Goal: Task Accomplishment & Management: Use online tool/utility

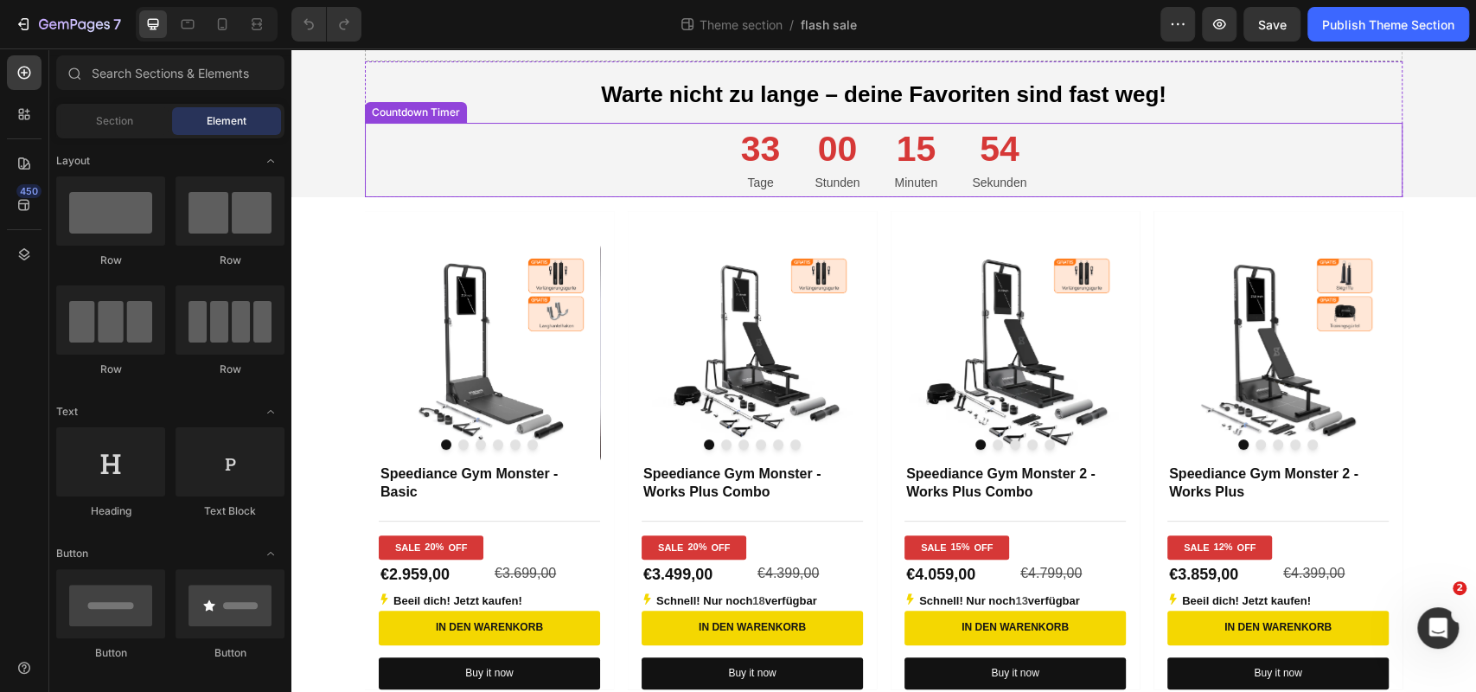
scroll to position [139, 0]
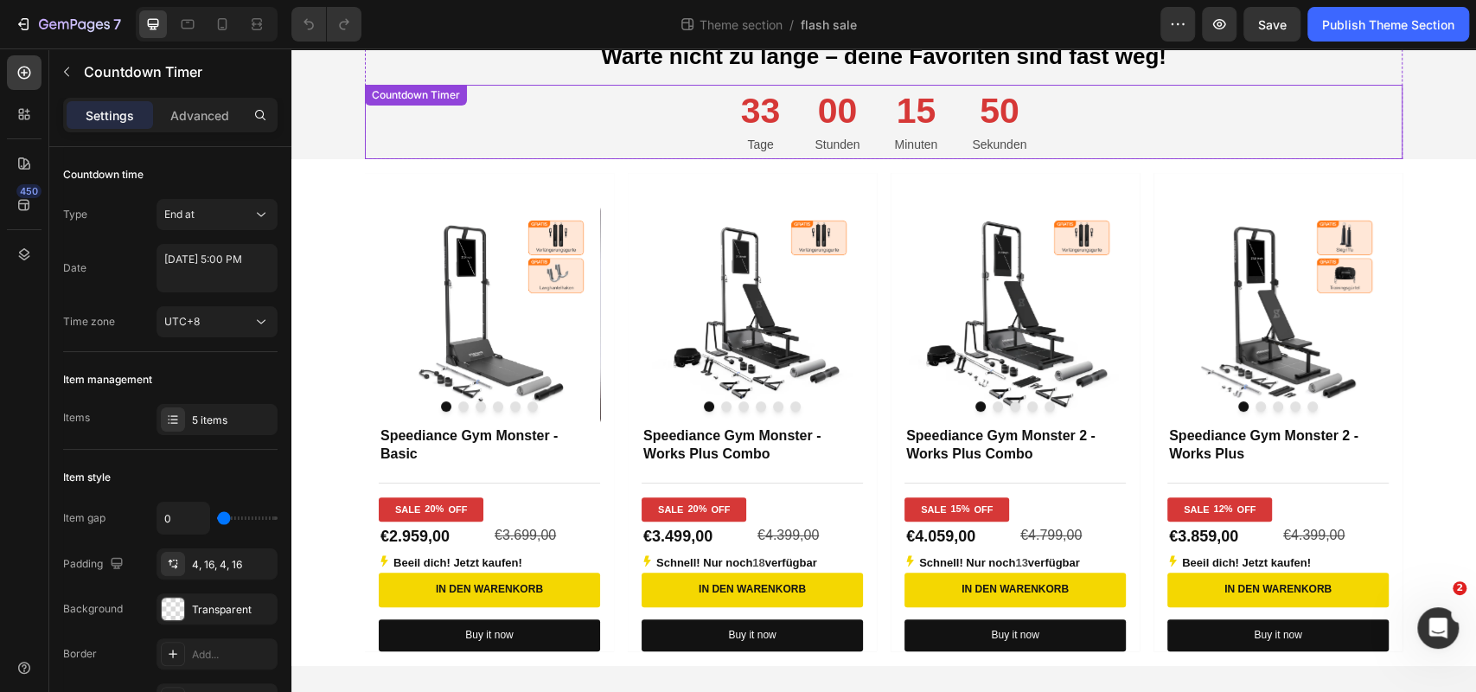
click at [821, 138] on p "Stunden" at bounding box center [836, 145] width 45 height 22
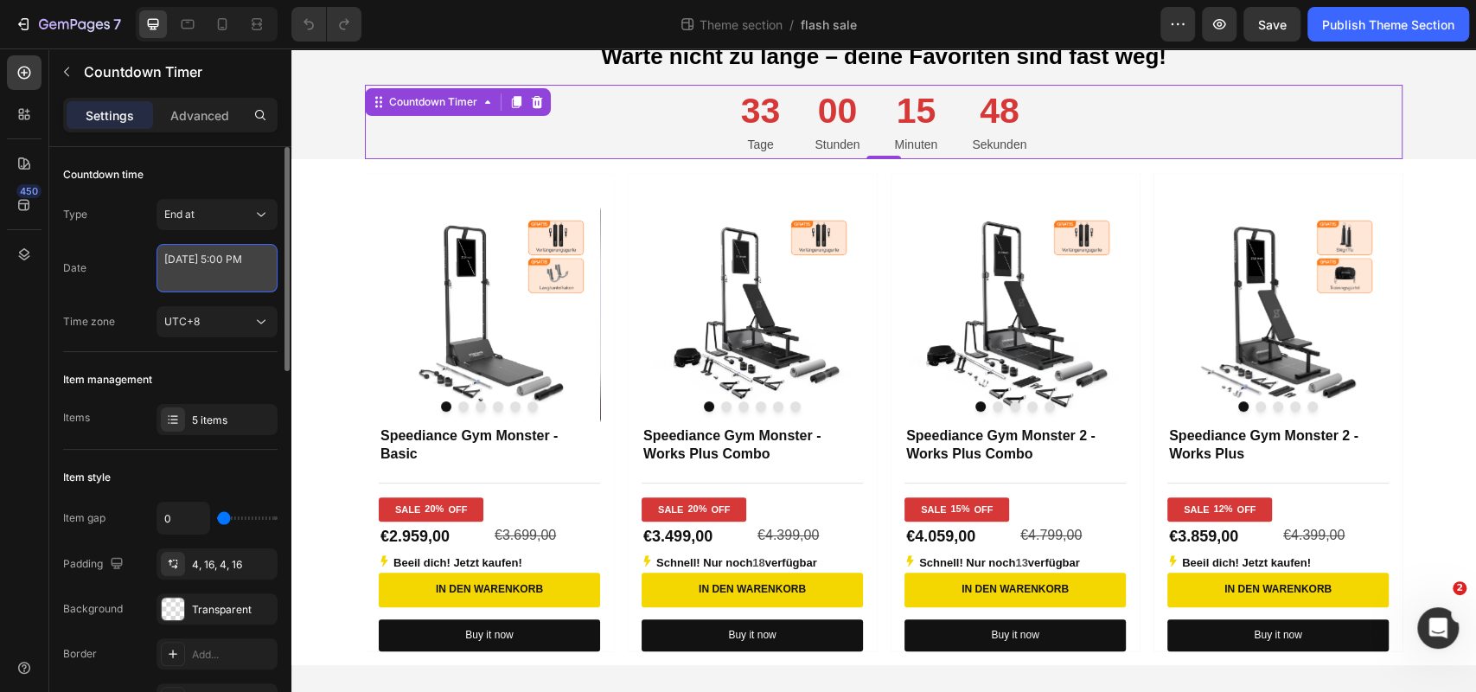
select select "17"
select select "false"
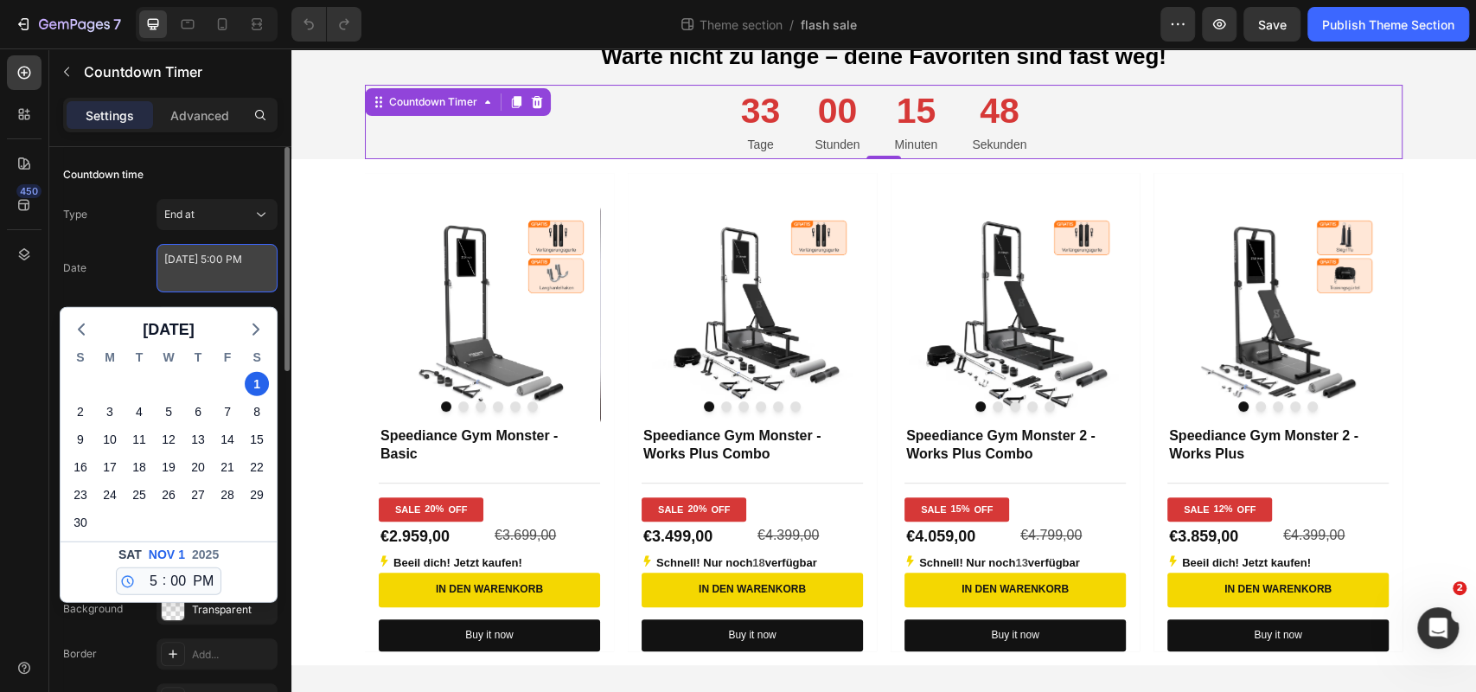
click at [234, 274] on textarea "November 01 2025 5:00 PM" at bounding box center [217, 268] width 121 height 48
click at [252, 410] on div "8" at bounding box center [257, 411] width 24 height 24
type textarea "November 08 2025 5:00 PM"
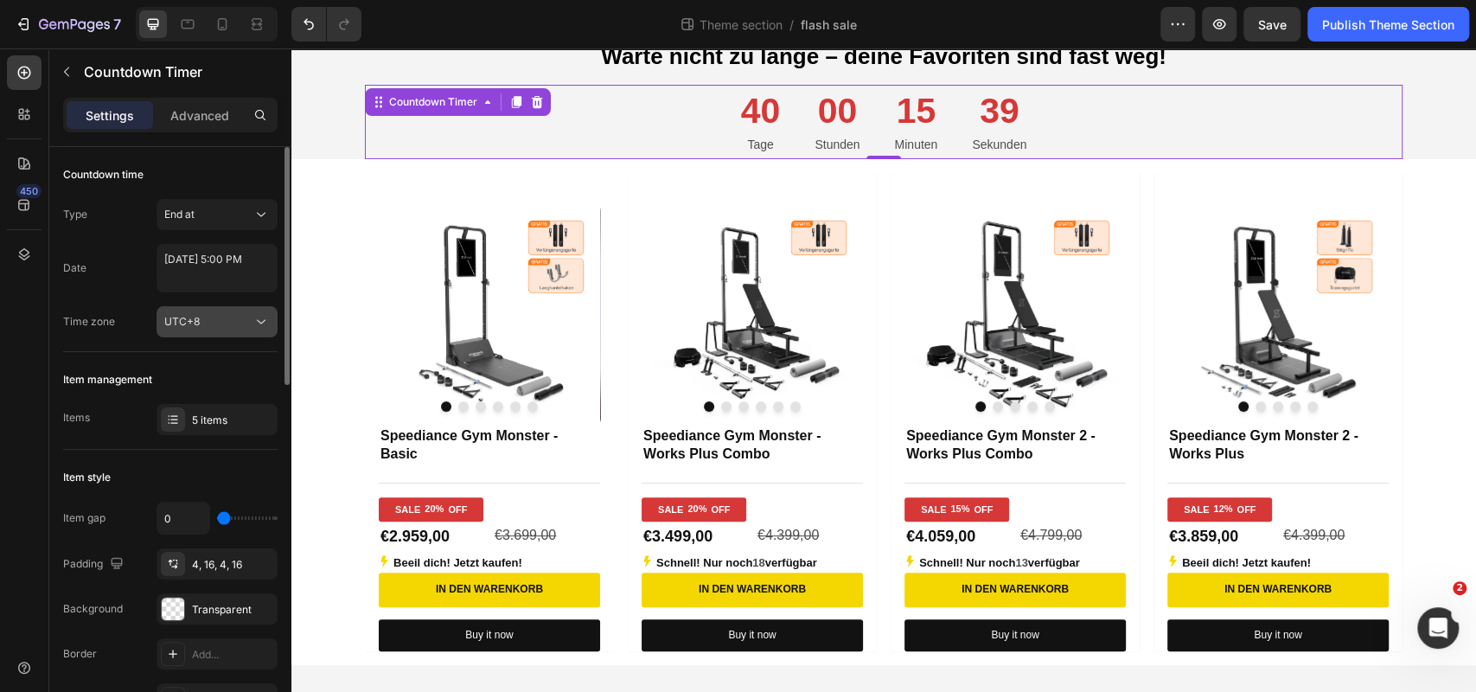
click at [236, 320] on div "UTC+8" at bounding box center [208, 322] width 88 height 16
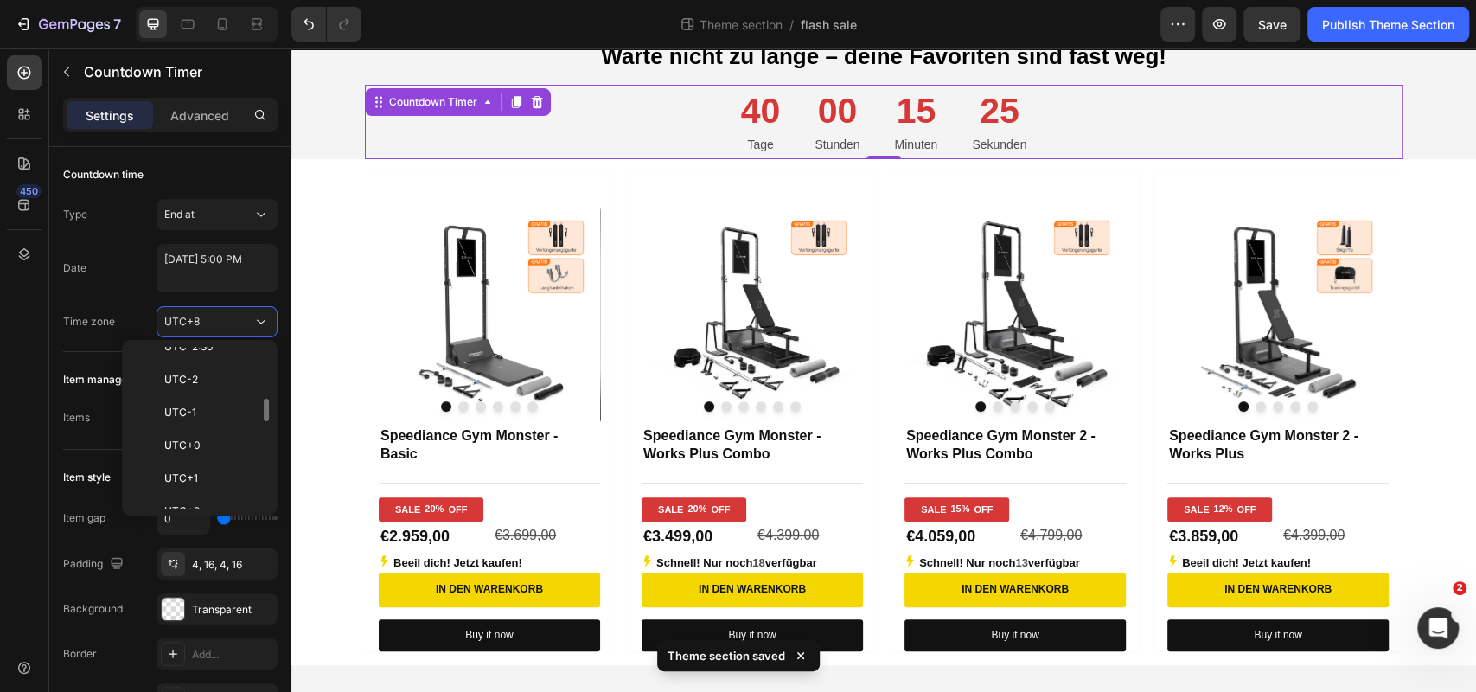
scroll to position [1000, 0]
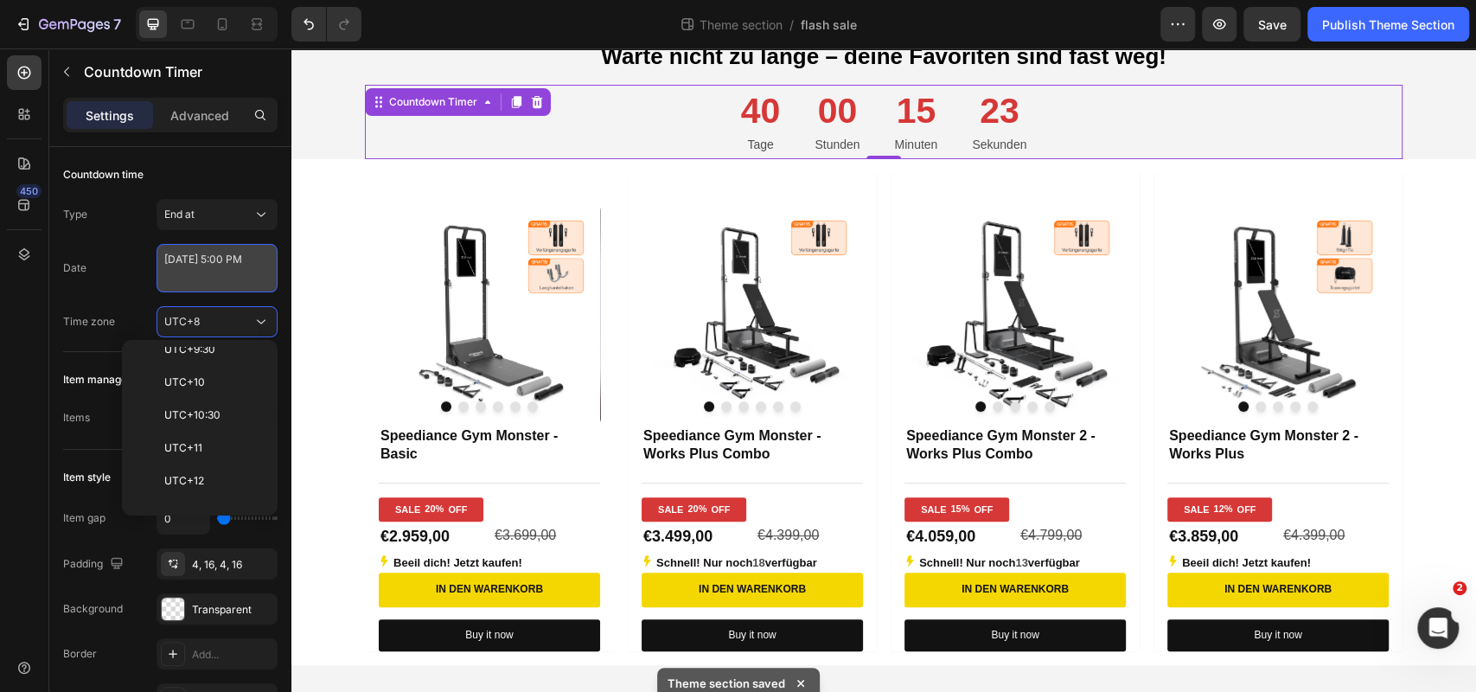
select select "17"
select select "false"
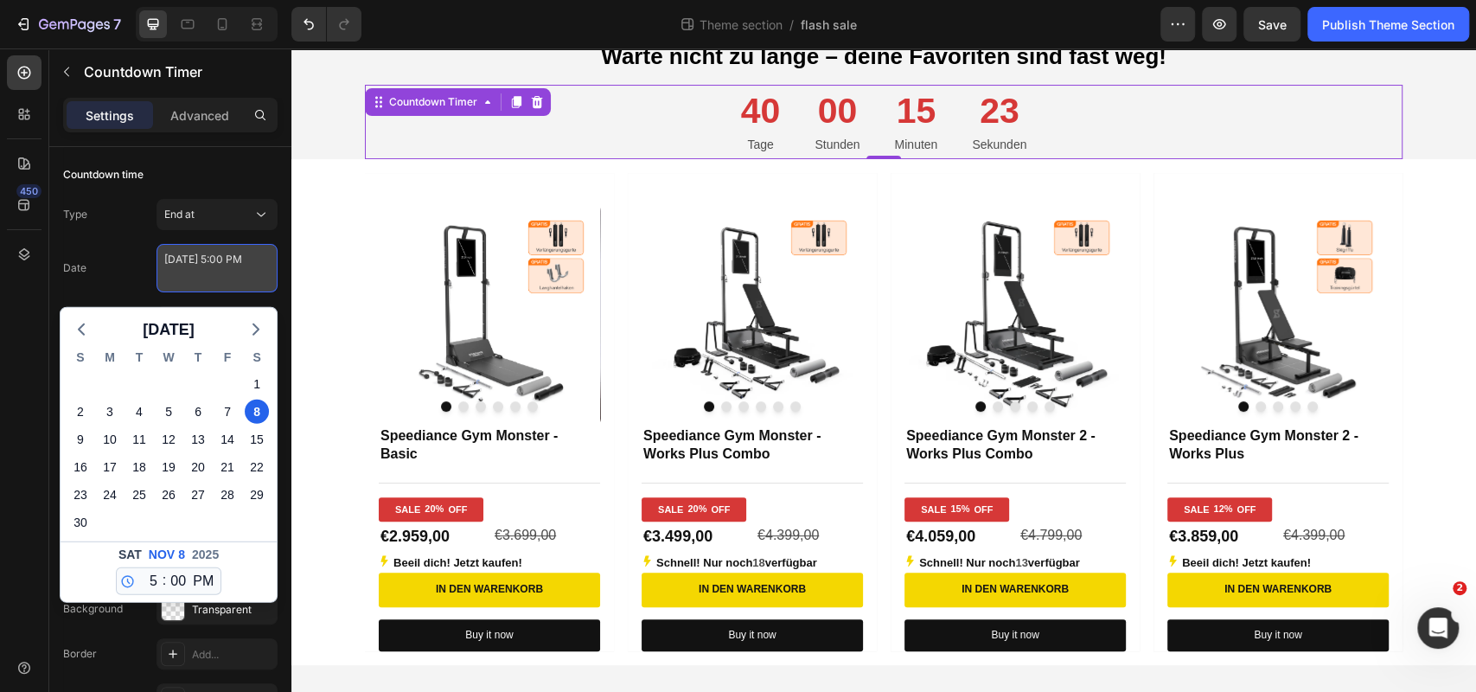
click at [242, 271] on textarea "November 08 2025 5:00 PM" at bounding box center [217, 268] width 121 height 48
click at [84, 328] on icon "button" at bounding box center [81, 329] width 21 height 21
click at [161, 410] on div "8" at bounding box center [169, 411] width 24 height 24
type textarea "October 08 2025 5:00 PM"
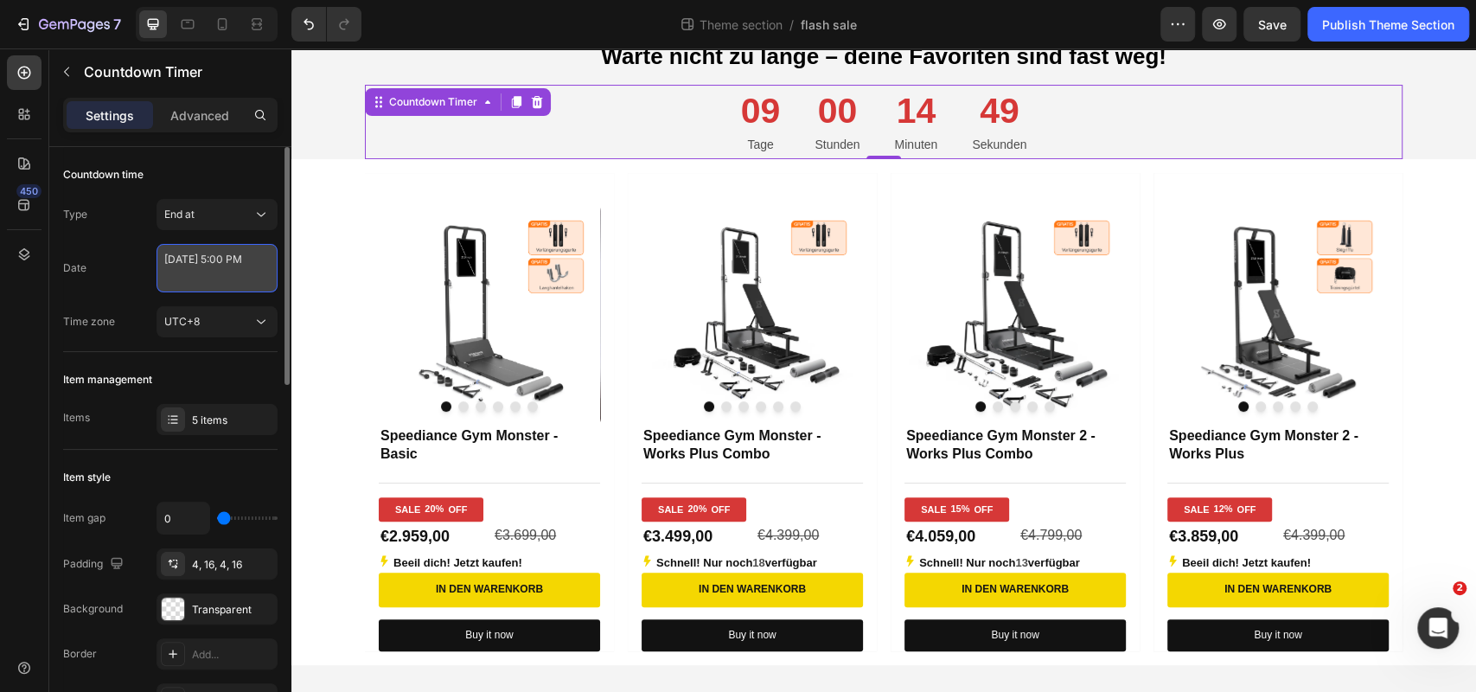
click at [214, 272] on textarea "October 08 2025 5:00 PM" at bounding box center [217, 268] width 121 height 48
select select "17"
select select "false"
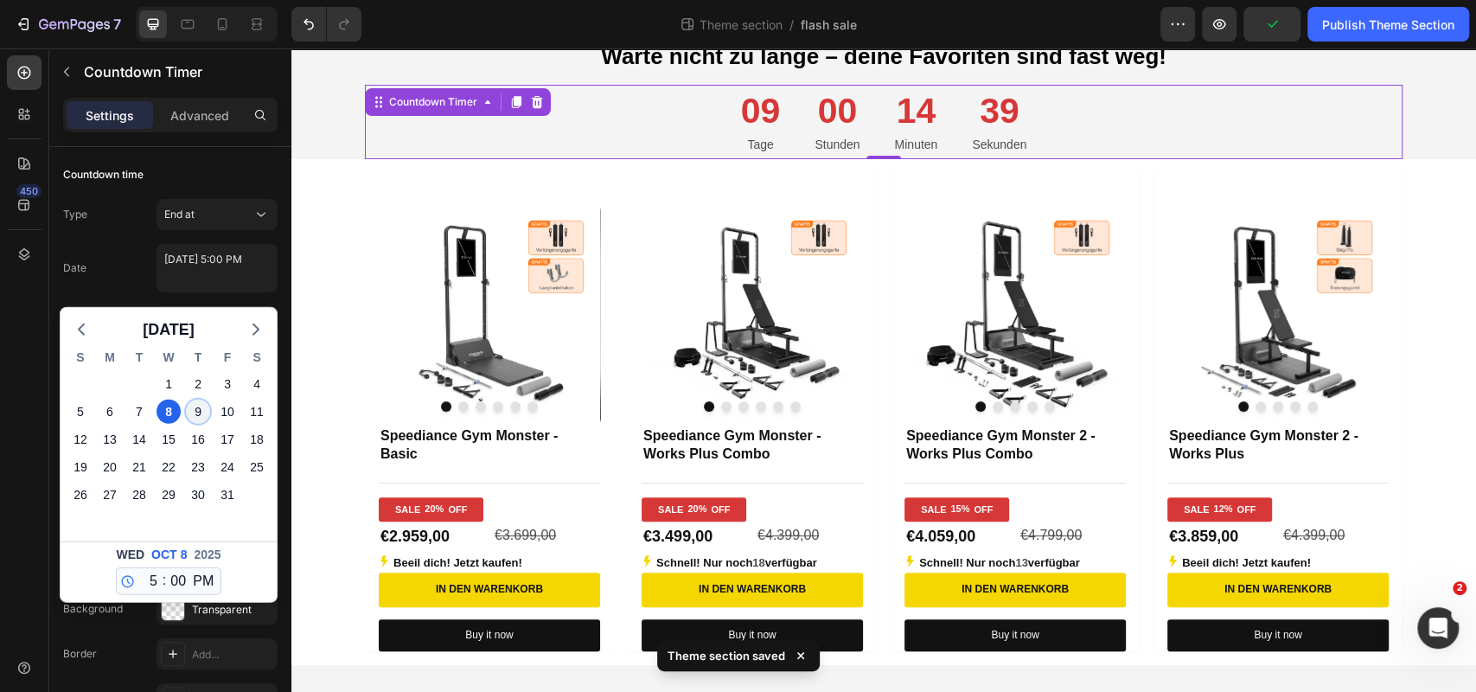
click at [197, 405] on div "9" at bounding box center [198, 411] width 24 height 24
type textarea "October 09 2025 5:00 PM"
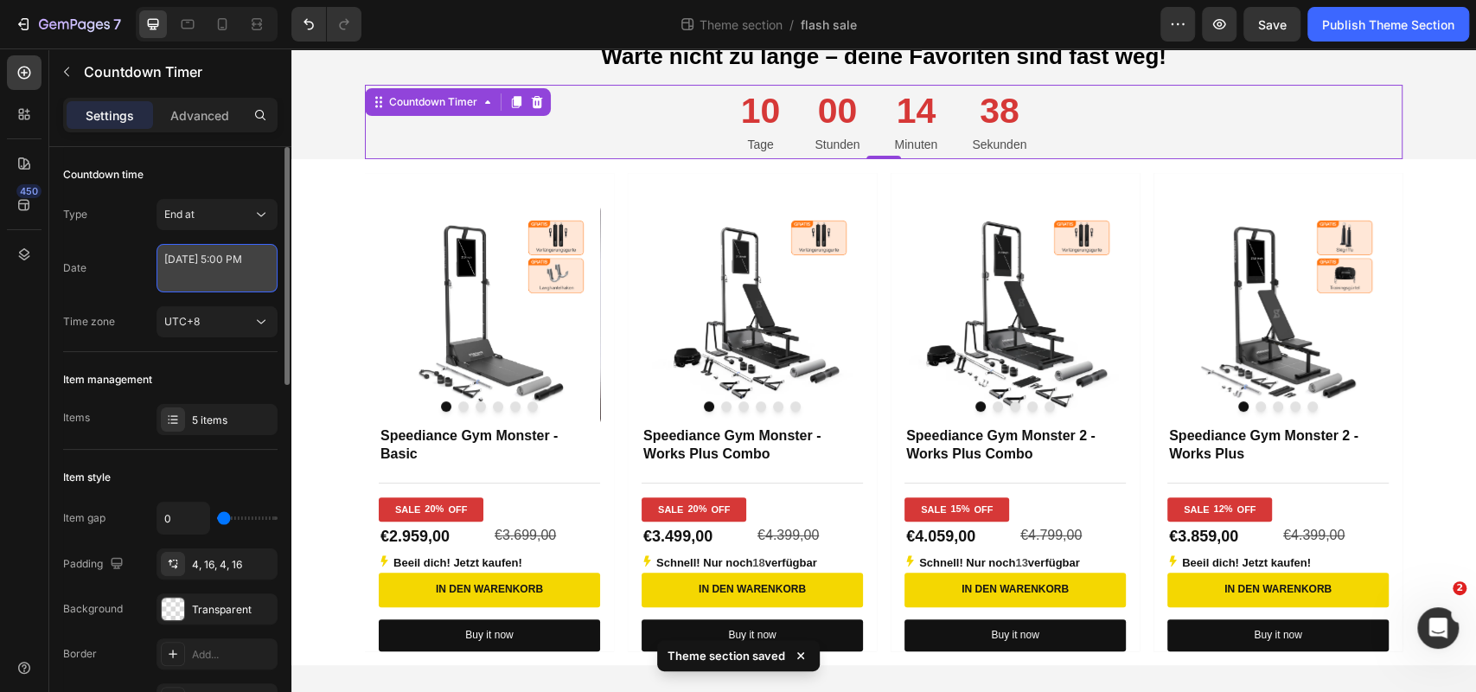
select select "17"
select select "false"
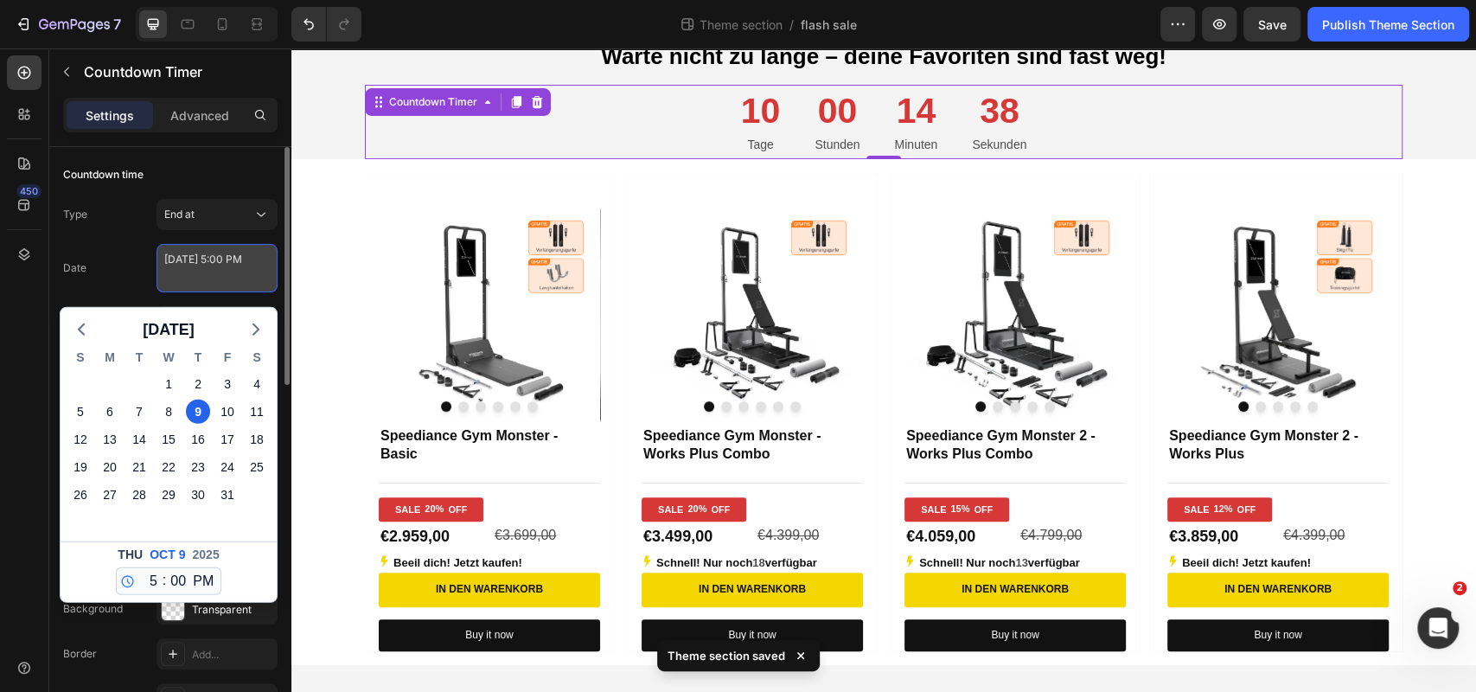
click at [209, 270] on textarea "October 09 2025 5:00 PM" at bounding box center [217, 268] width 121 height 48
click at [172, 572] on select "00 01 02 03 04 05 06 07 08 09 10 11 12 13 14 15 16 17 18 19 20 21 22 23 24 25 2…" at bounding box center [178, 581] width 22 height 26
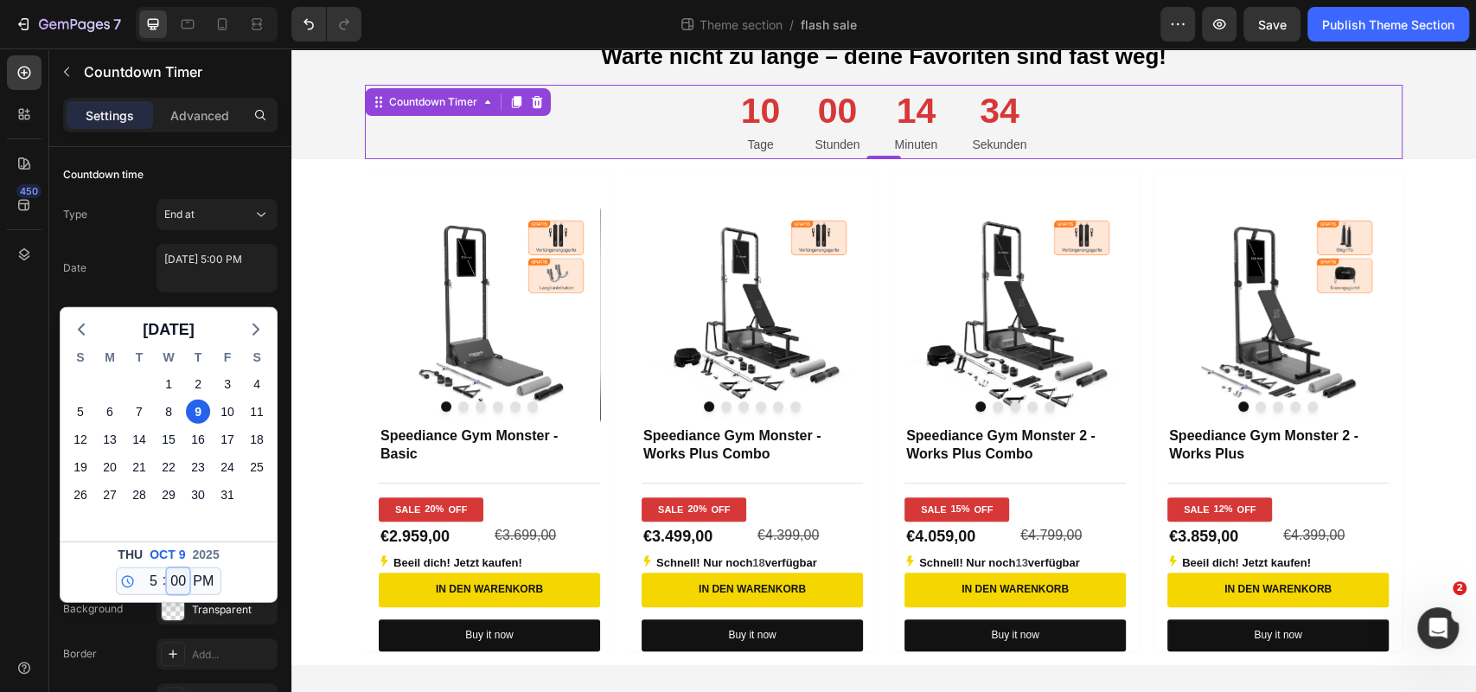
click at [167, 568] on select "00 01 02 03 04 05 06 07 08 09 10 11 12 13 14 15 16 17 18 19 20 21 22 23 24 25 2…" at bounding box center [178, 581] width 22 height 26
click at [156, 579] on select "12 1 2 3 4 5 6 7 8 9 10 11" at bounding box center [149, 581] width 22 height 26
select select "12"
click at [138, 568] on select "12 1 2 3 4 5 6 7 8 9 10 11" at bounding box center [149, 581] width 22 height 26
type textarea "October 09 2025 12:00 PM"
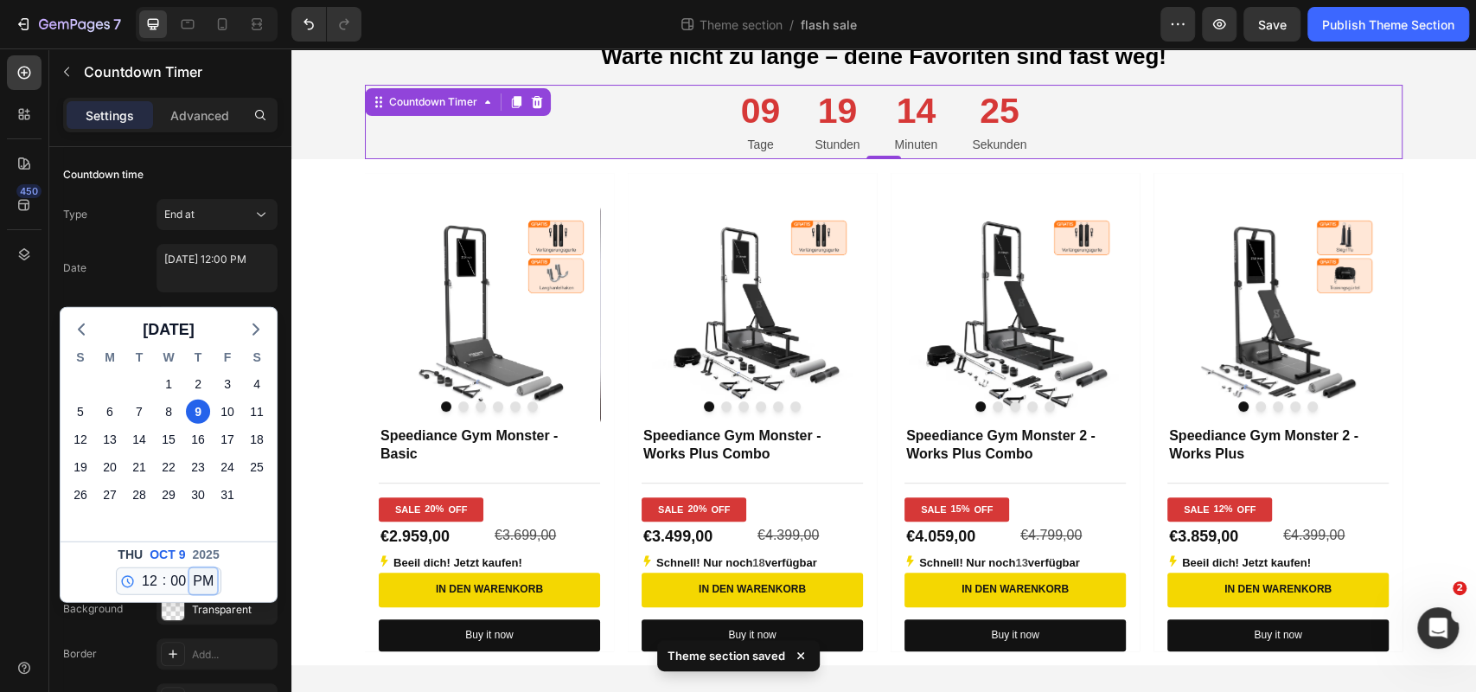
click at [214, 573] on select "AM PM" at bounding box center [203, 581] width 28 height 26
select select "true"
click at [190, 568] on select "AM PM" at bounding box center [203, 581] width 28 height 26
type textarea "October 09 2025 12:00 AM"
select select "0"
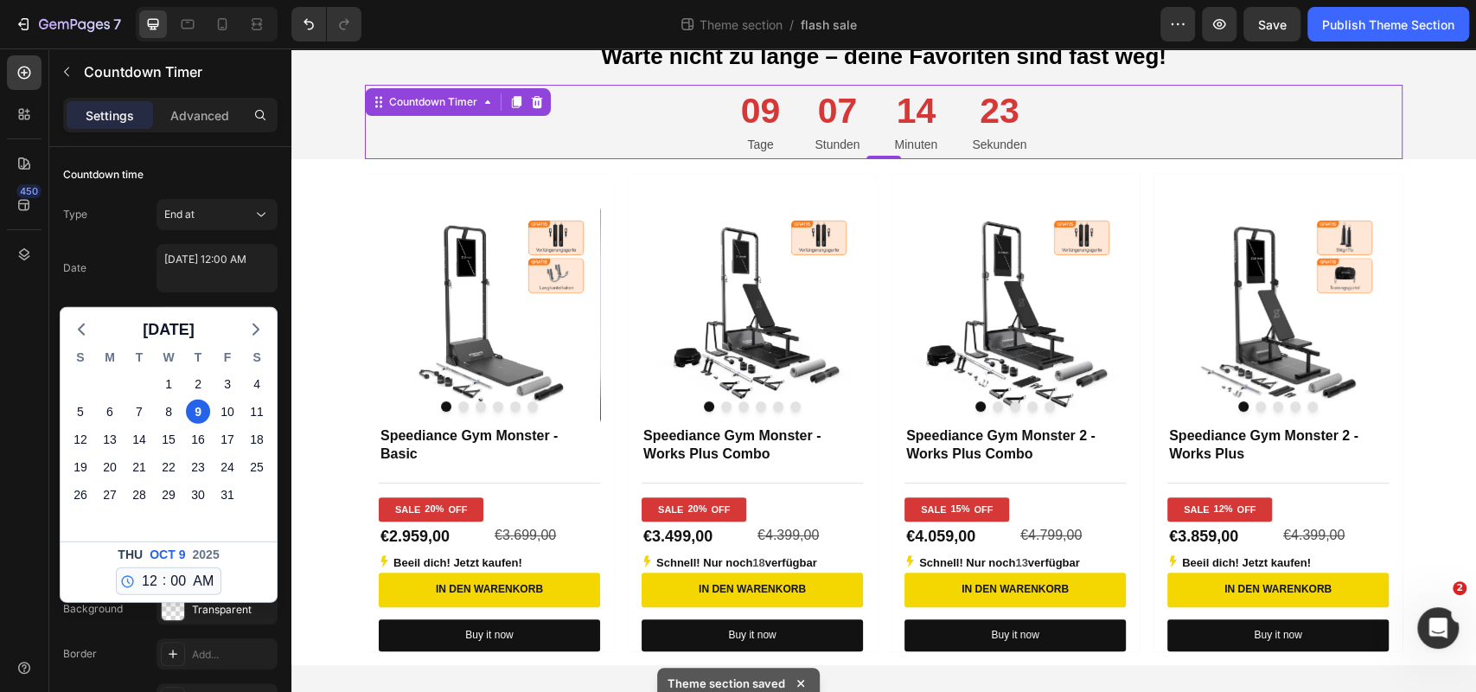
click at [259, 530] on div "8" at bounding box center [256, 522] width 29 height 28
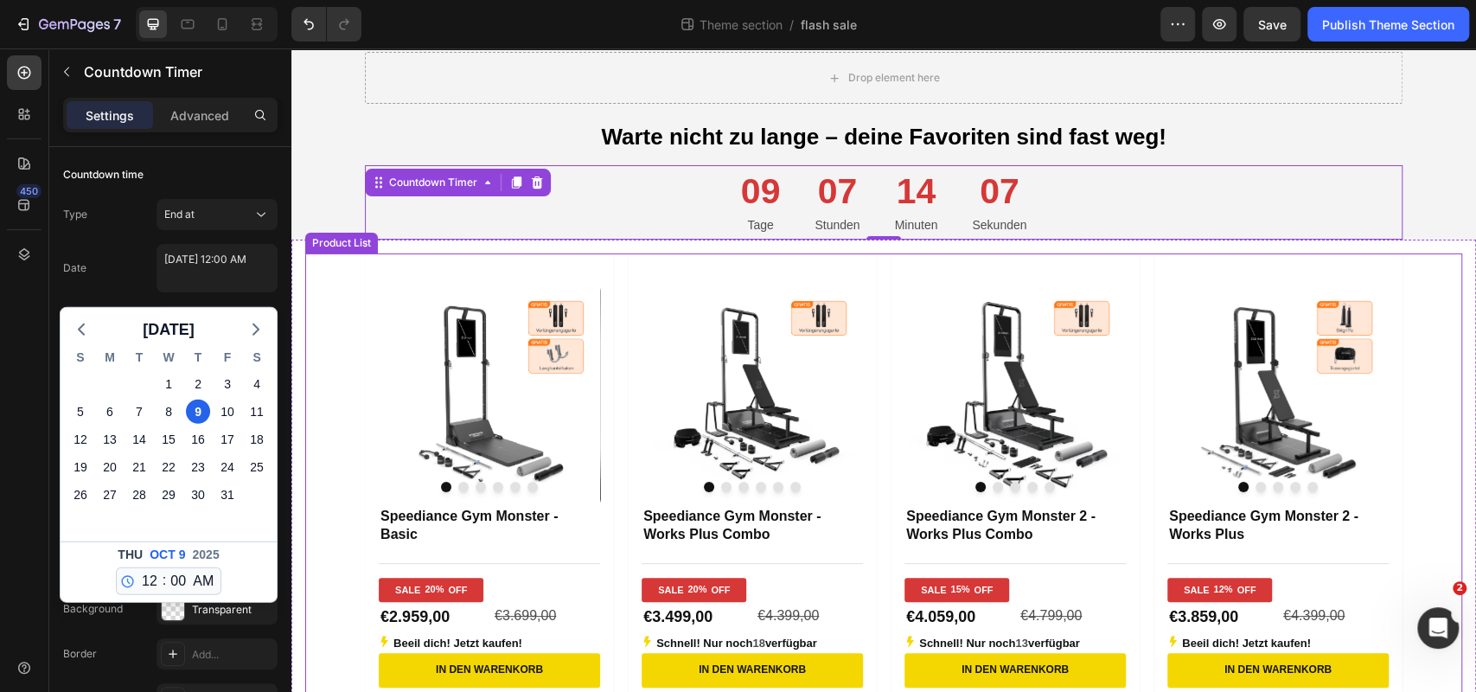
scroll to position [57, 0]
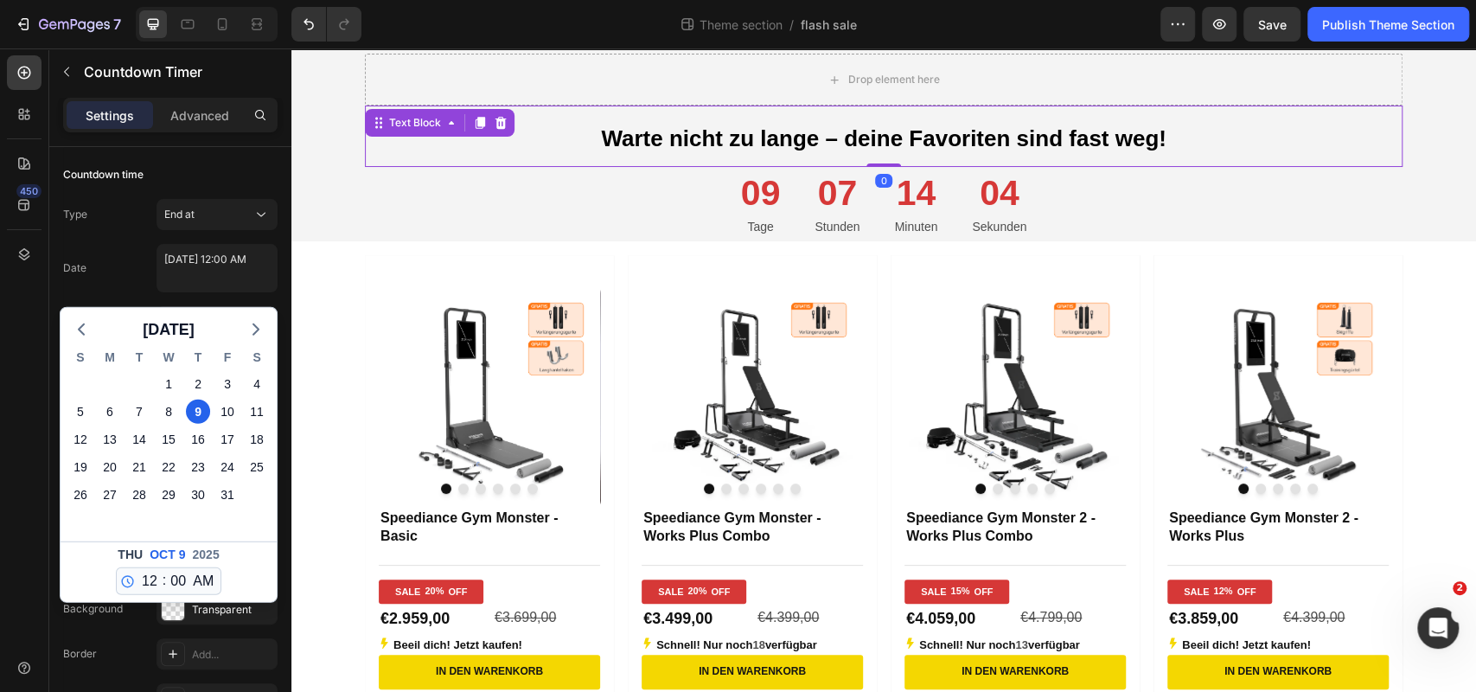
click at [868, 151] on span "Warte nicht zu lange – deine Favoriten sind fast weg!" at bounding box center [883, 138] width 565 height 26
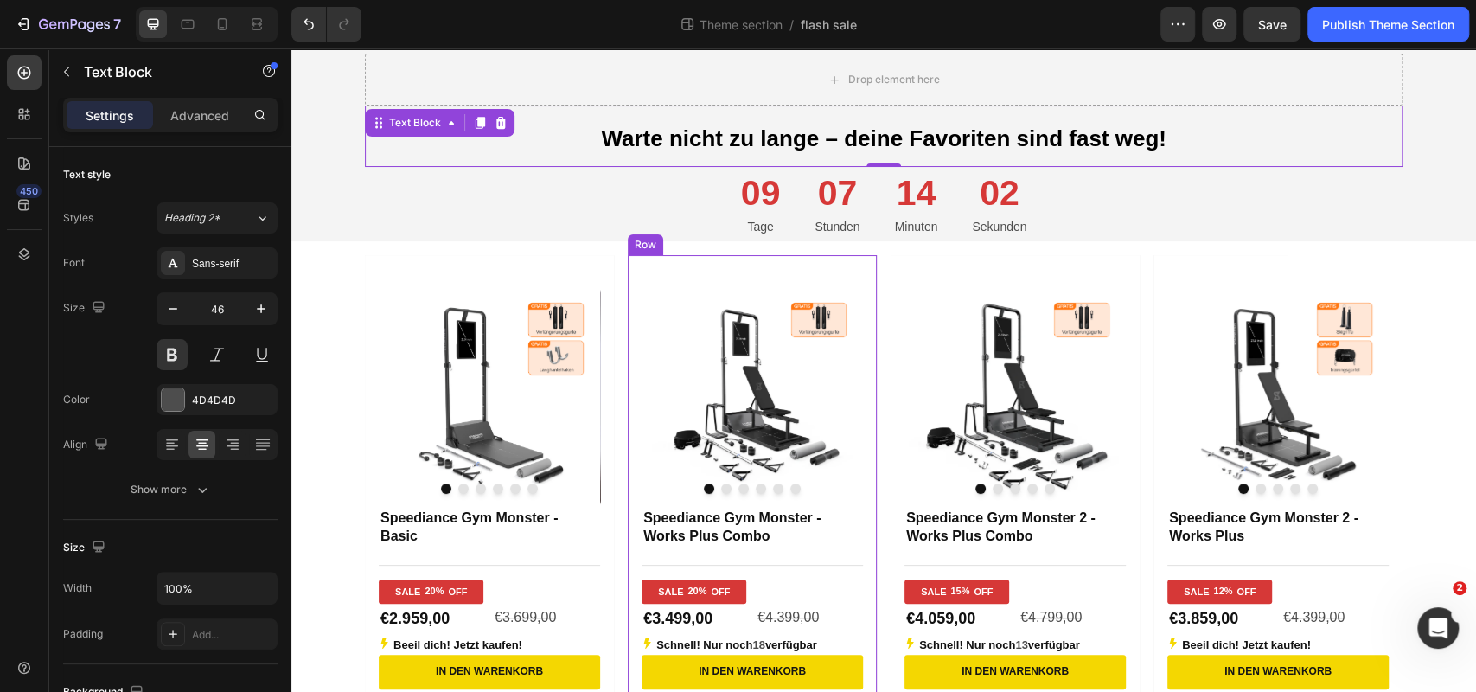
scroll to position [139, 0]
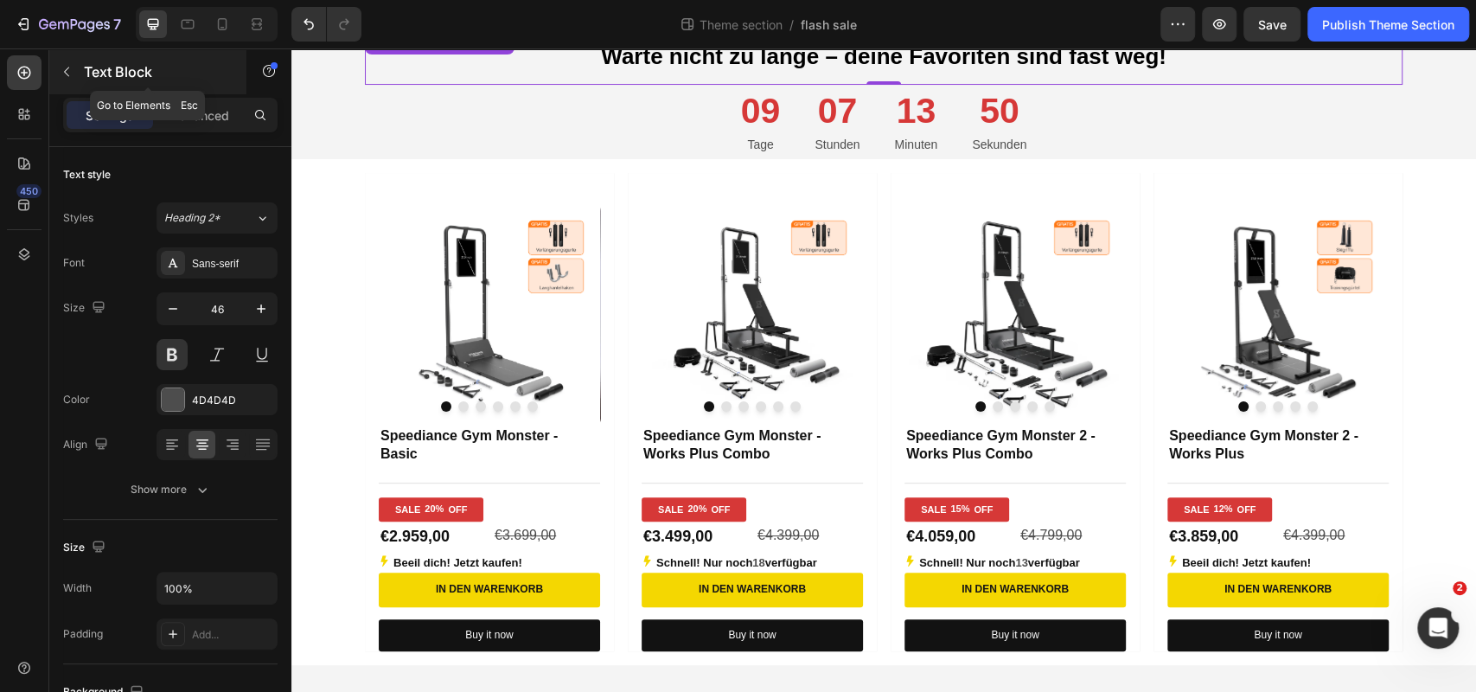
click at [68, 73] on icon "button" at bounding box center [67, 72] width 14 height 14
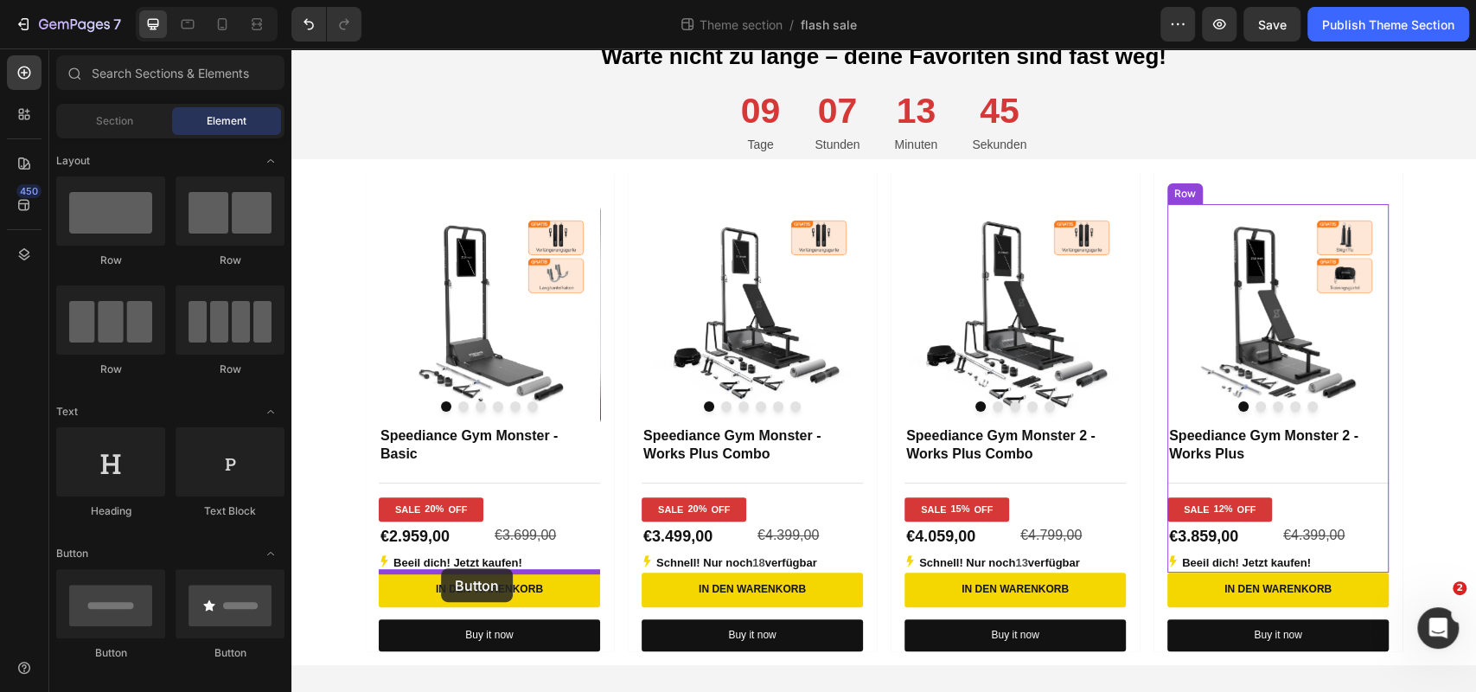
drag, startPoint x: 527, startPoint y: 636, endPoint x: 440, endPoint y: 568, distance: 110.2
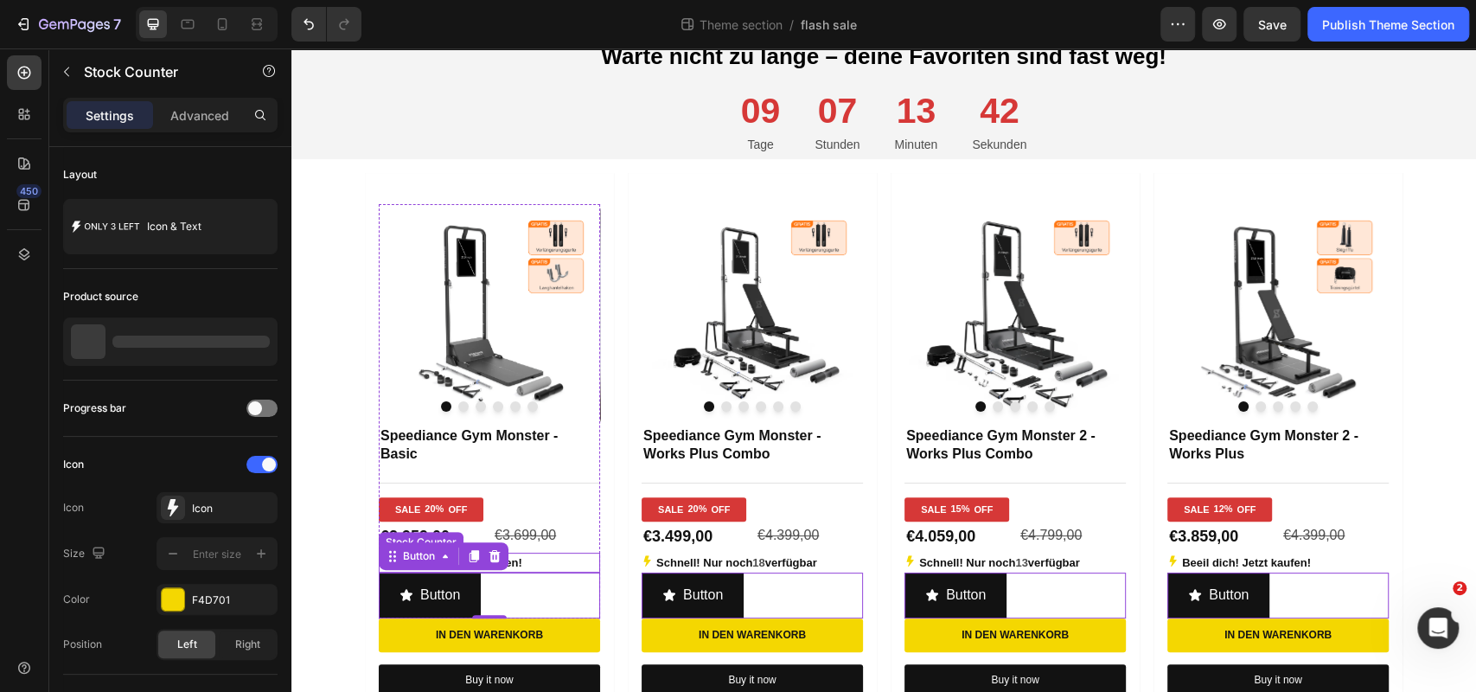
click at [521, 562] on p "Beeil dich! Jetzt kaufen!" at bounding box center [457, 563] width 129 height 20
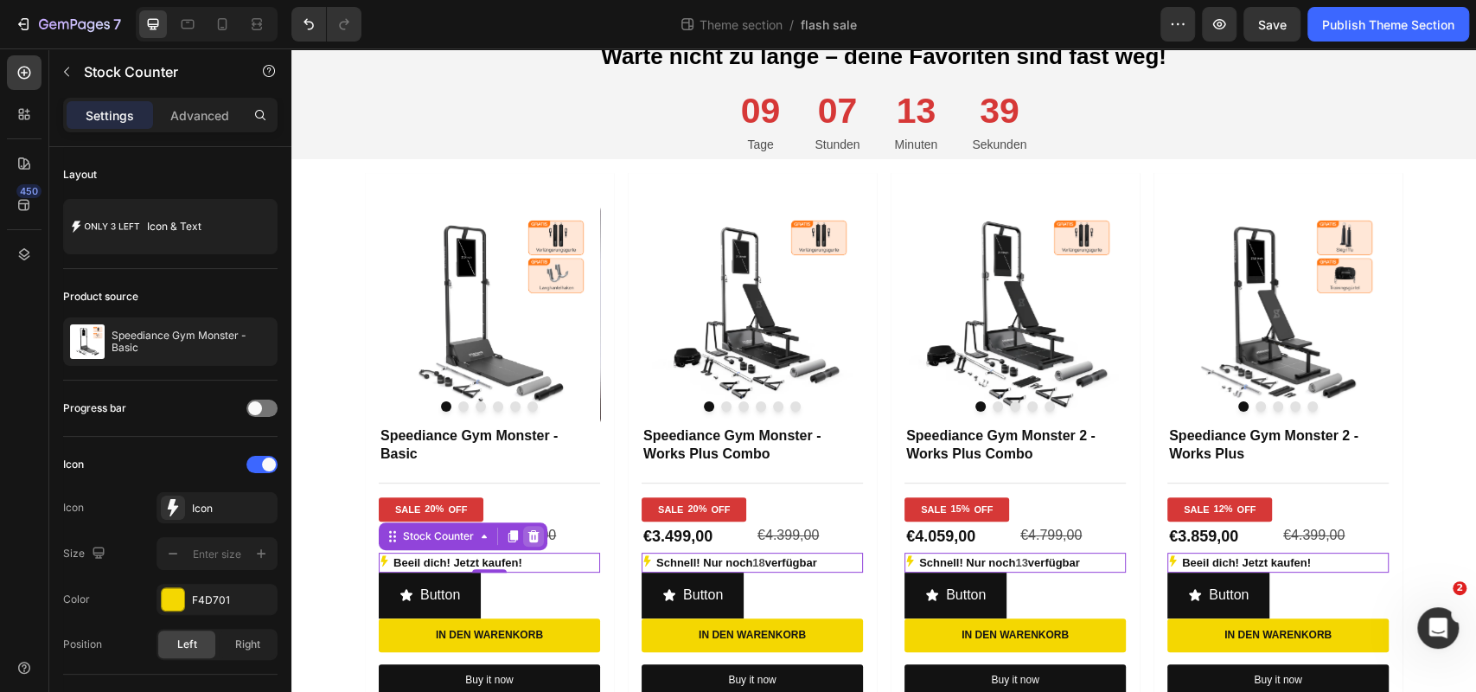
click at [538, 537] on icon at bounding box center [534, 536] width 14 height 14
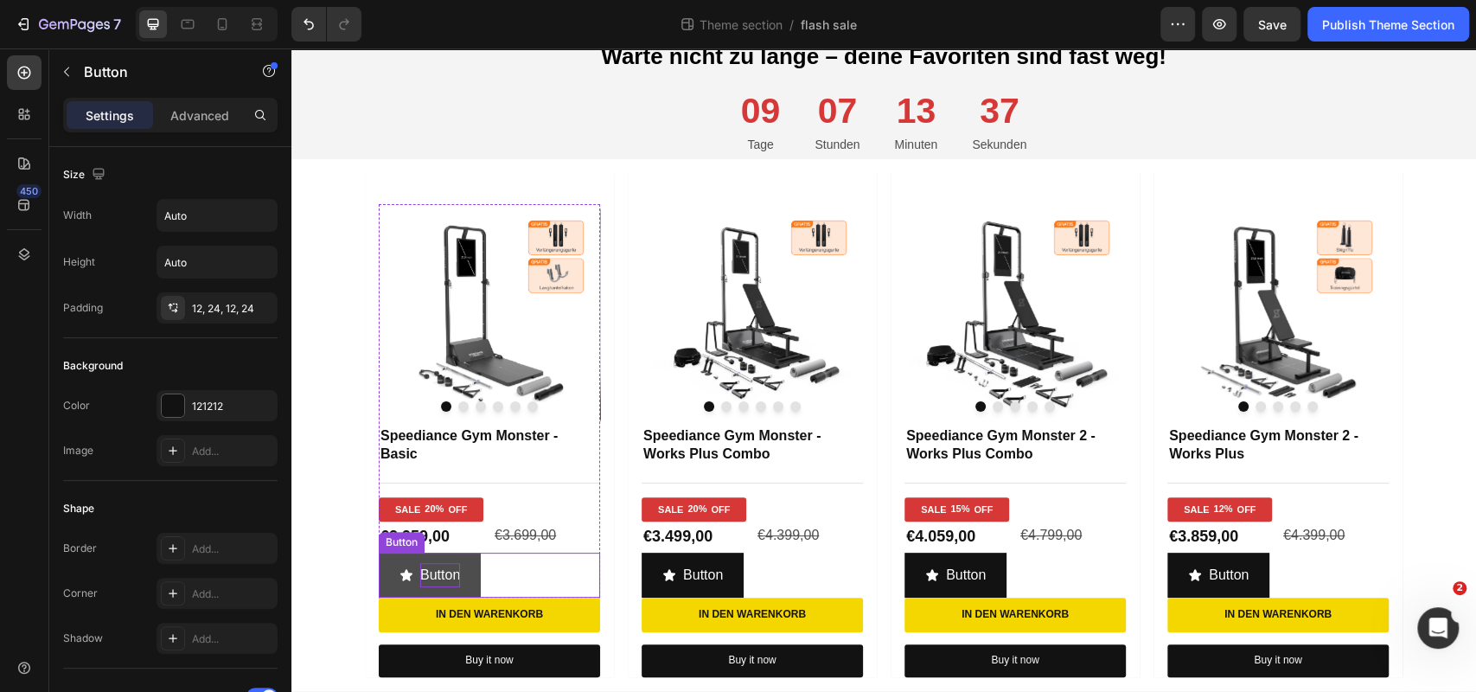
click at [454, 570] on p "Button" at bounding box center [440, 575] width 40 height 25
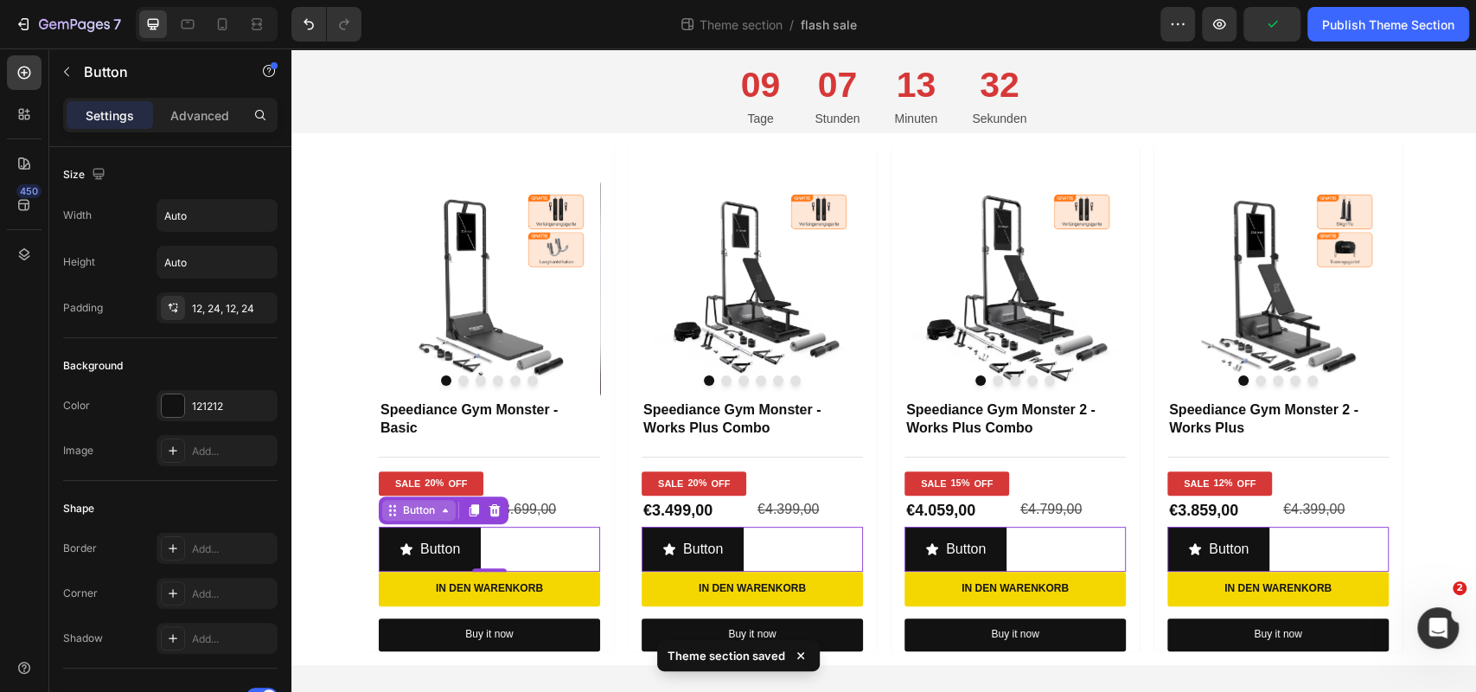
click at [421, 508] on div "Button" at bounding box center [418, 510] width 39 height 16
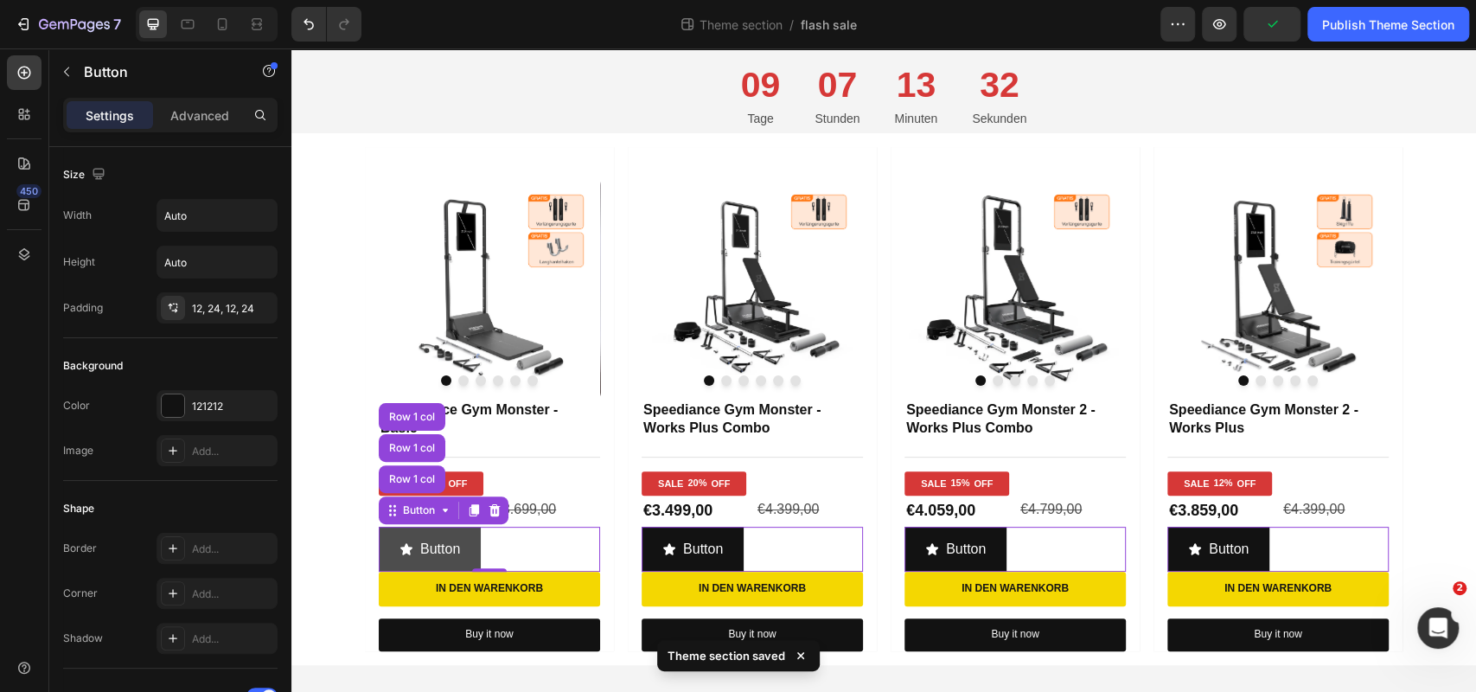
click at [415, 549] on div "Button" at bounding box center [429, 549] width 61 height 25
click at [202, 119] on p "Advanced" at bounding box center [199, 115] width 59 height 18
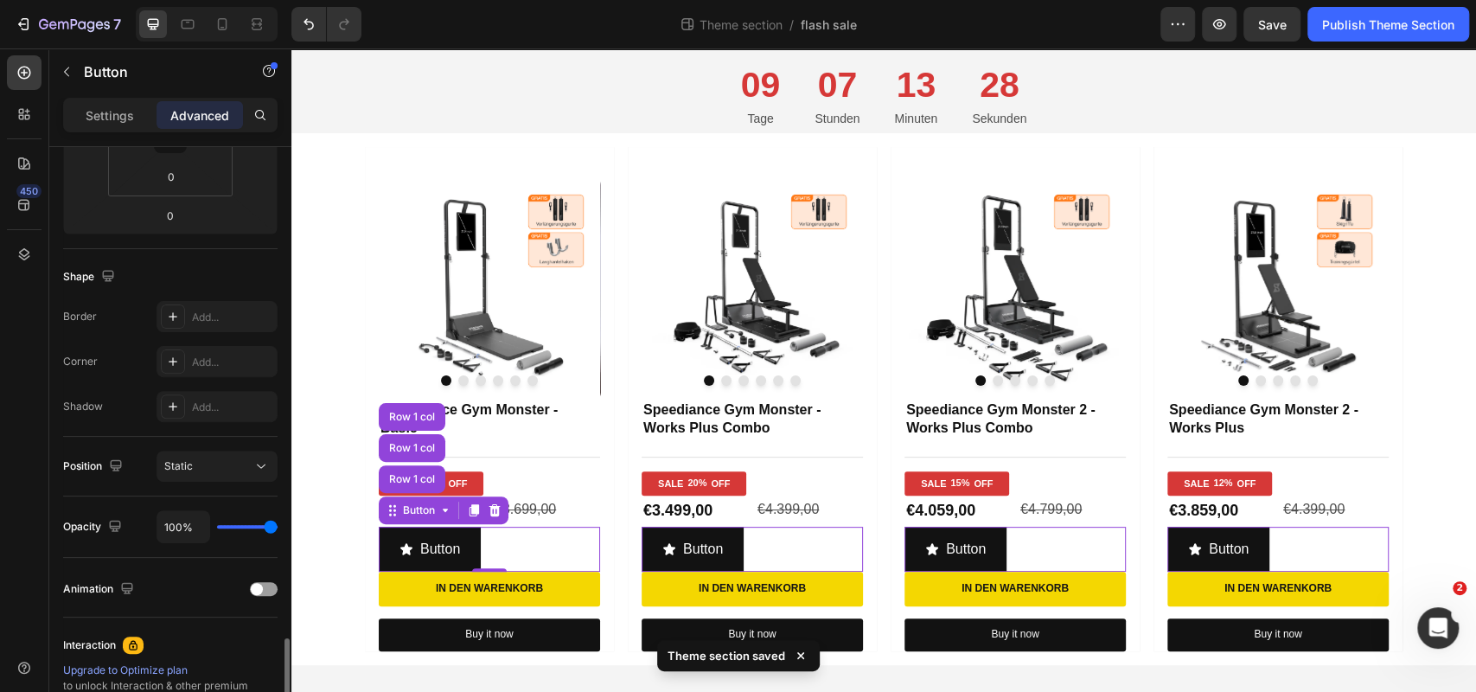
scroll to position [0, 0]
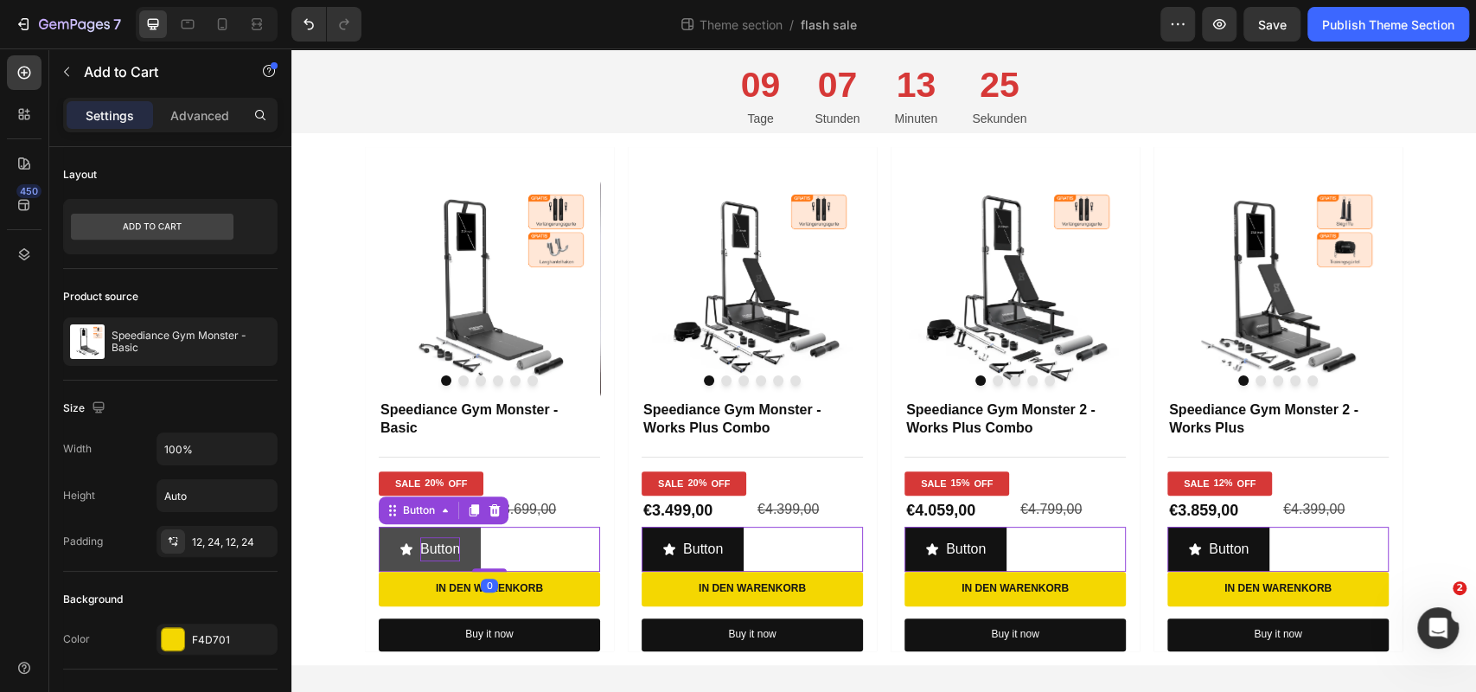
click at [460, 540] on p "Button" at bounding box center [440, 549] width 40 height 25
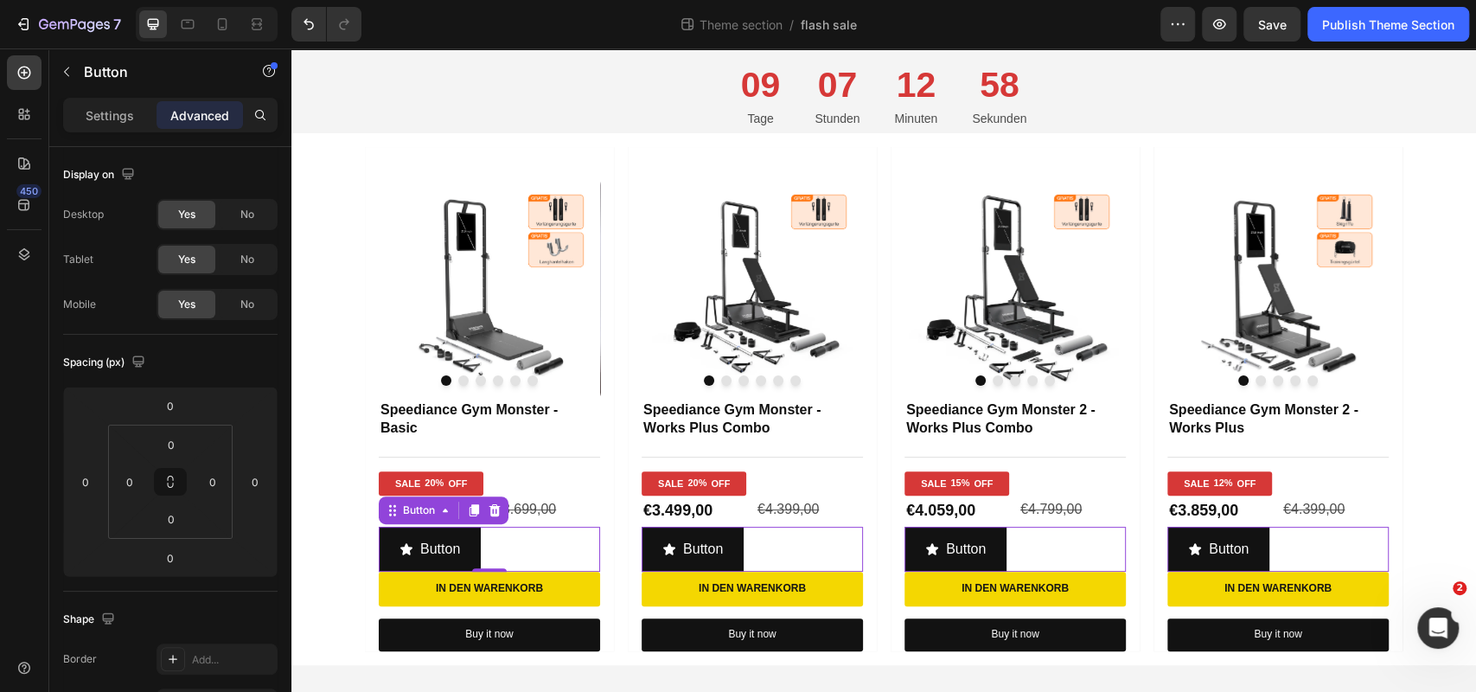
click at [496, 511] on icon at bounding box center [495, 510] width 14 height 14
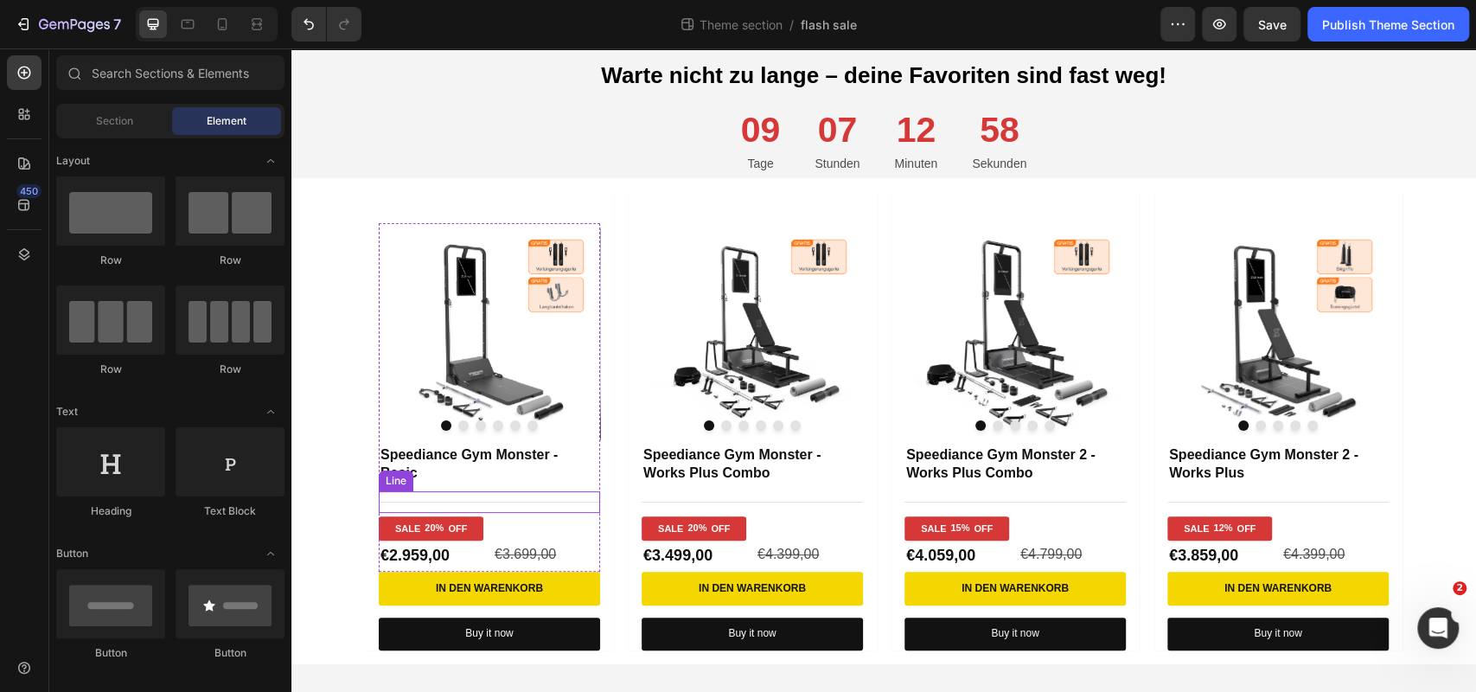
scroll to position [119, 0]
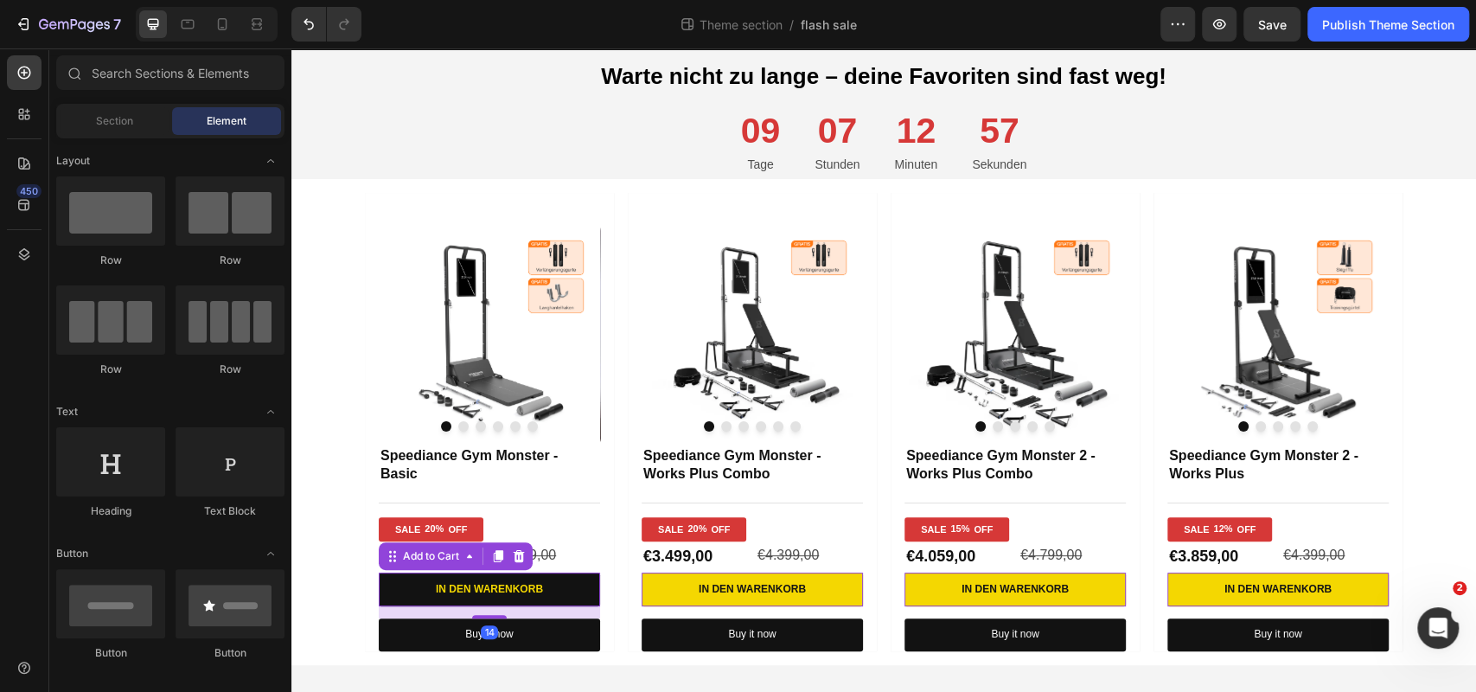
click at [493, 580] on button "In den Warenkorb" at bounding box center [489, 589] width 221 height 35
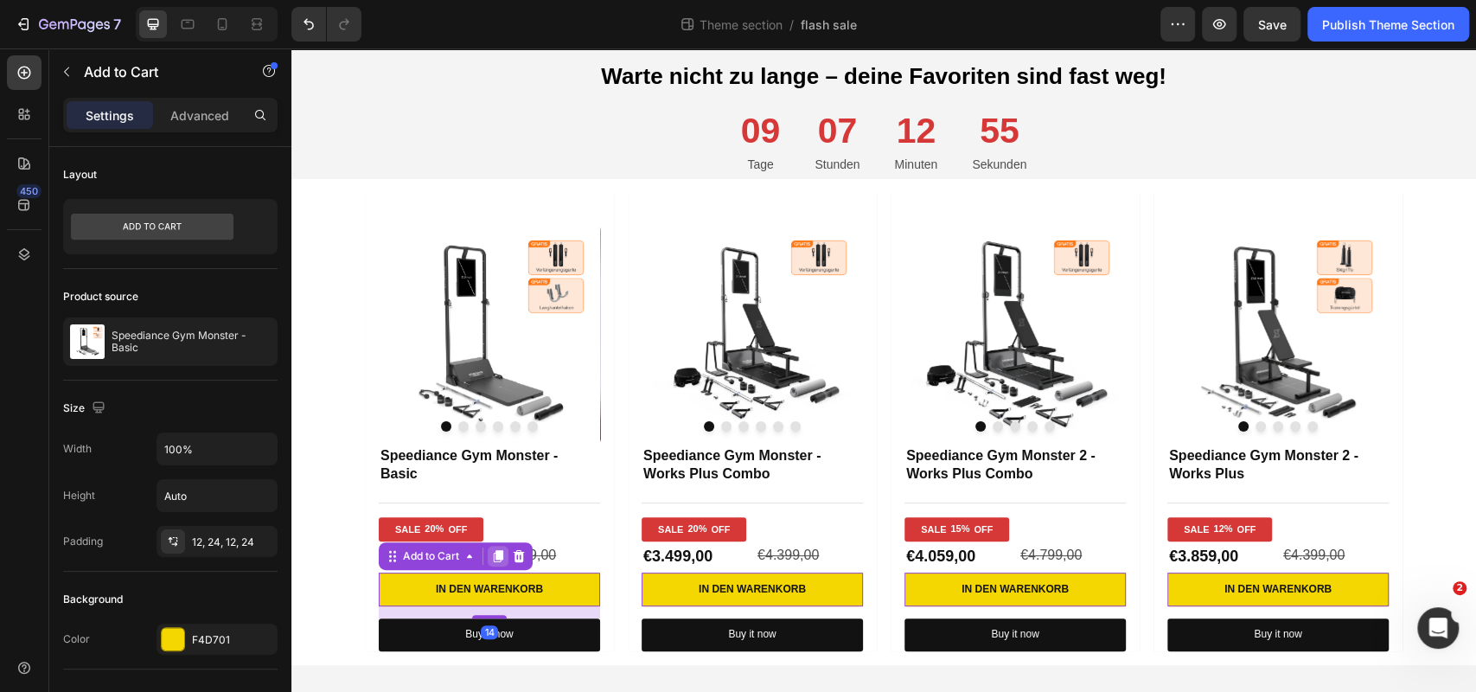
click at [496, 559] on icon at bounding box center [499, 556] width 10 height 12
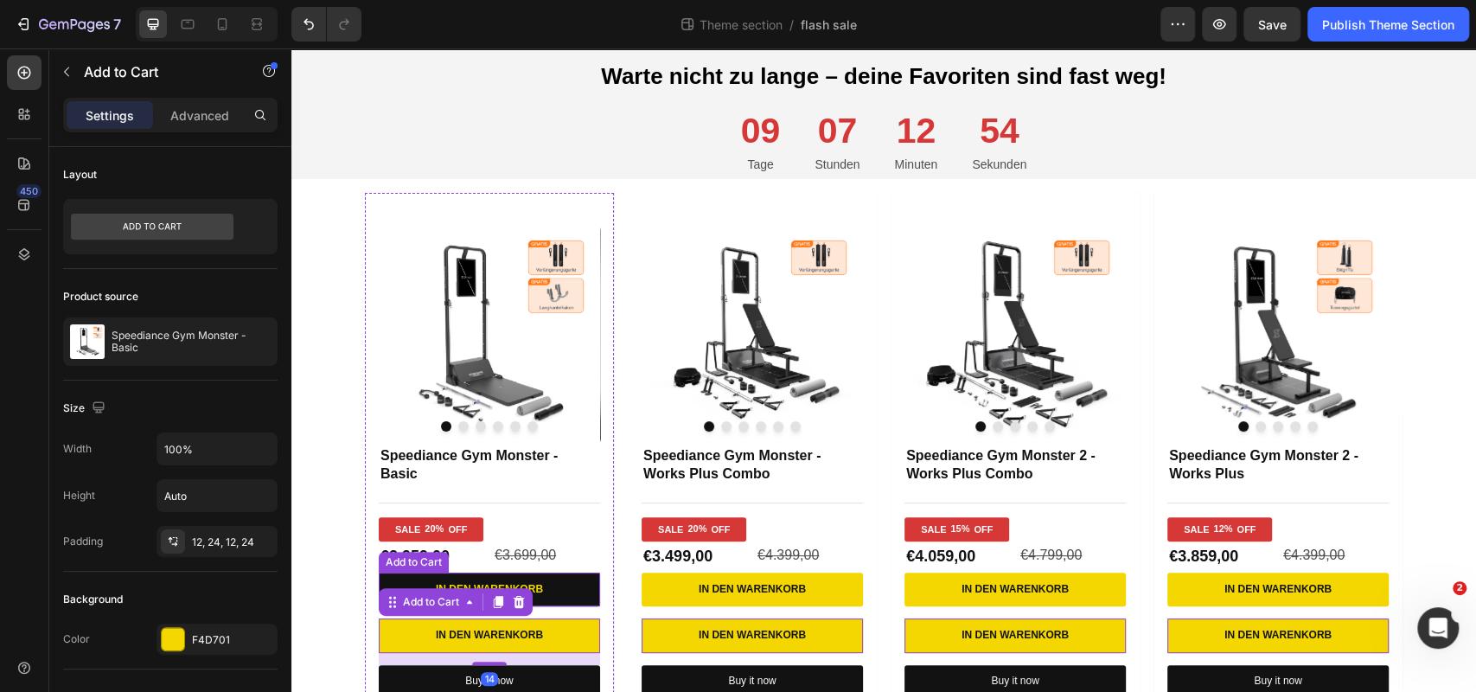
scroll to position [166, 0]
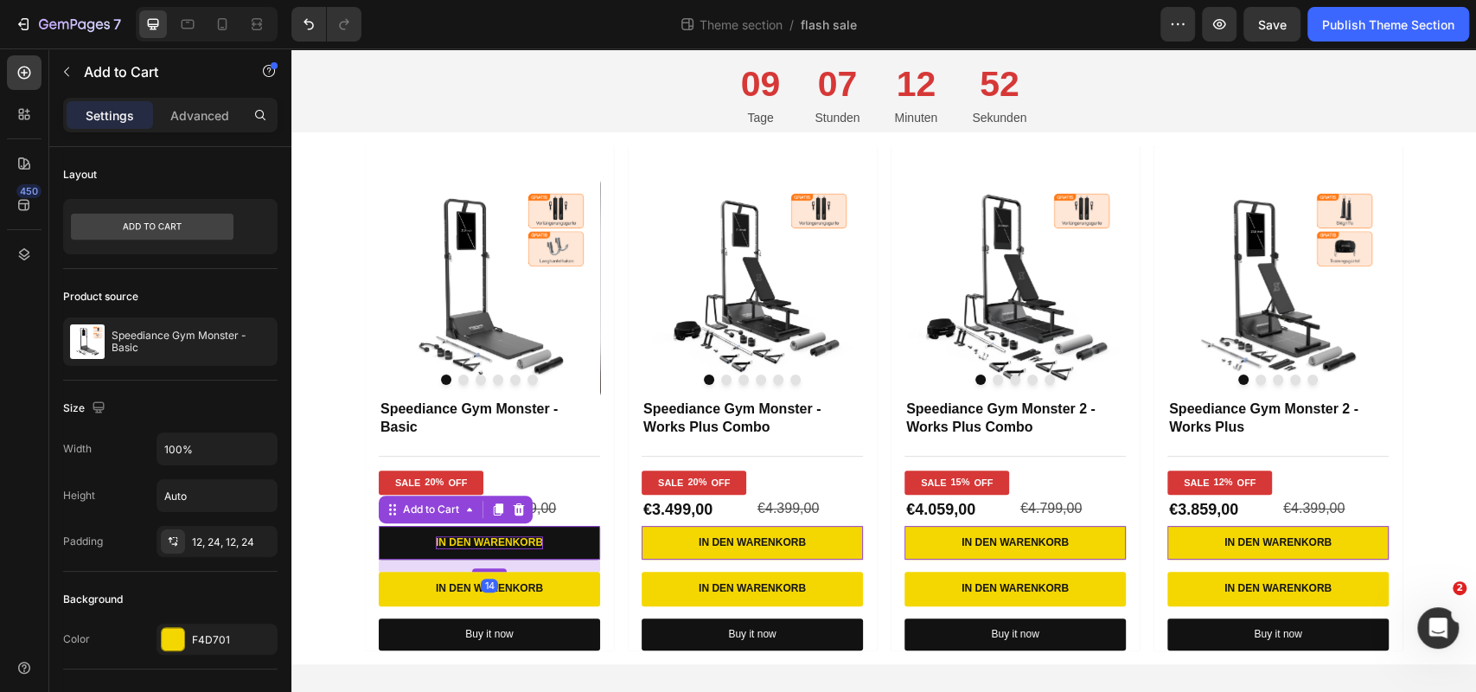
click at [540, 537] on div "In den Warenkorb" at bounding box center [489, 543] width 107 height 14
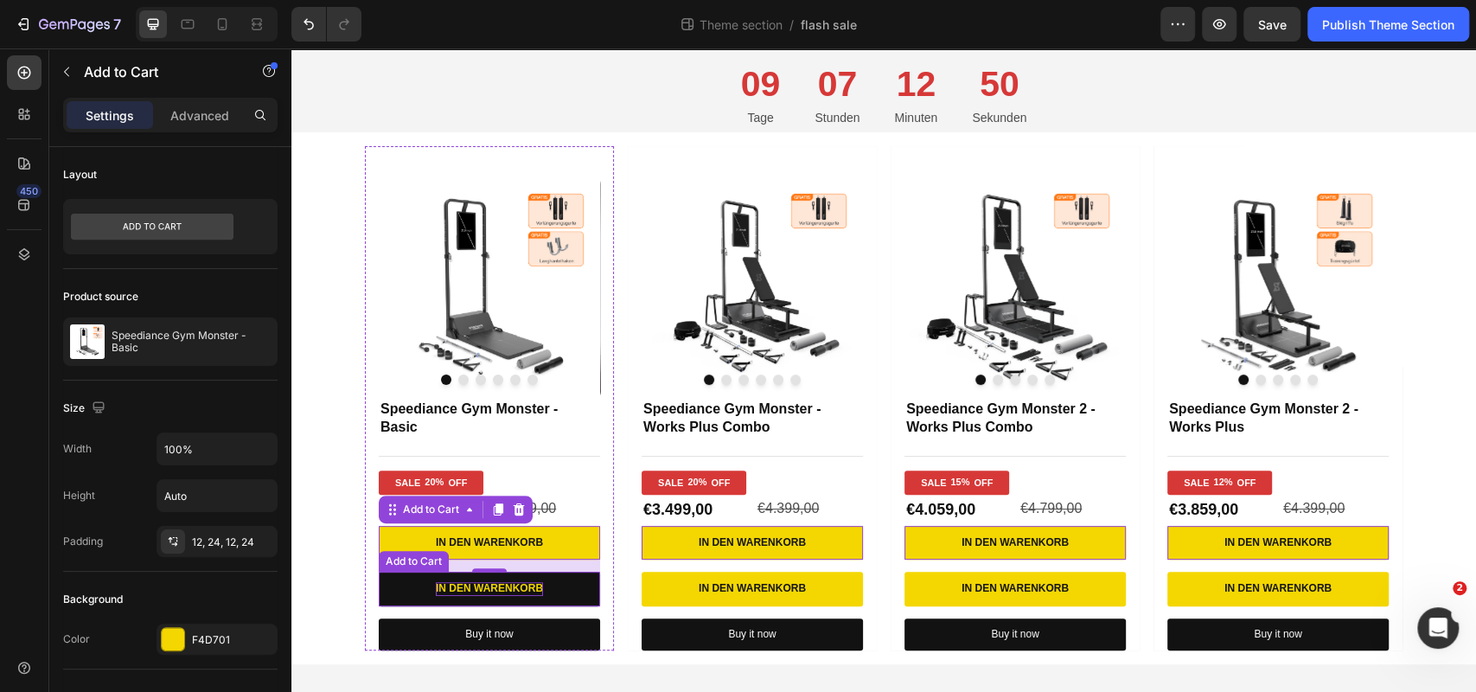
click at [444, 592] on div "In den Warenkorb" at bounding box center [489, 589] width 107 height 14
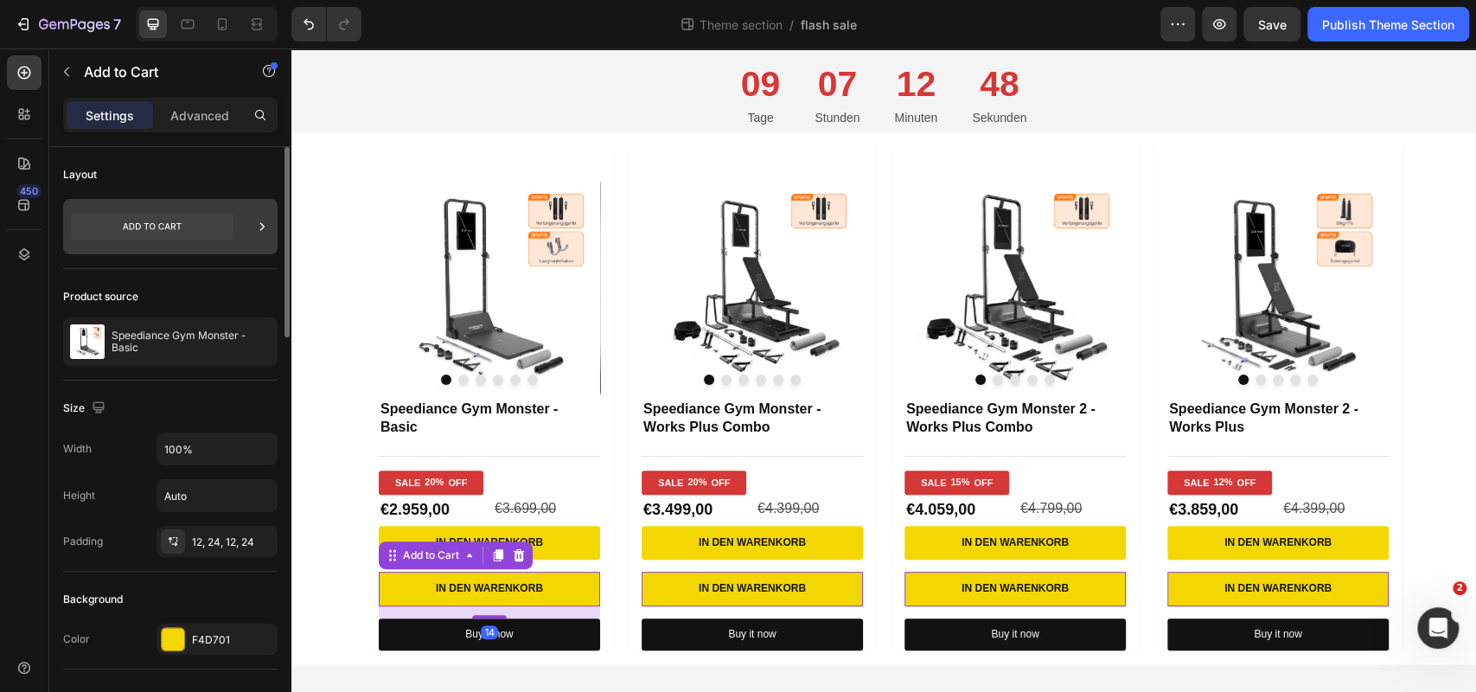
click at [212, 244] on icon at bounding box center [152, 227] width 163 height 40
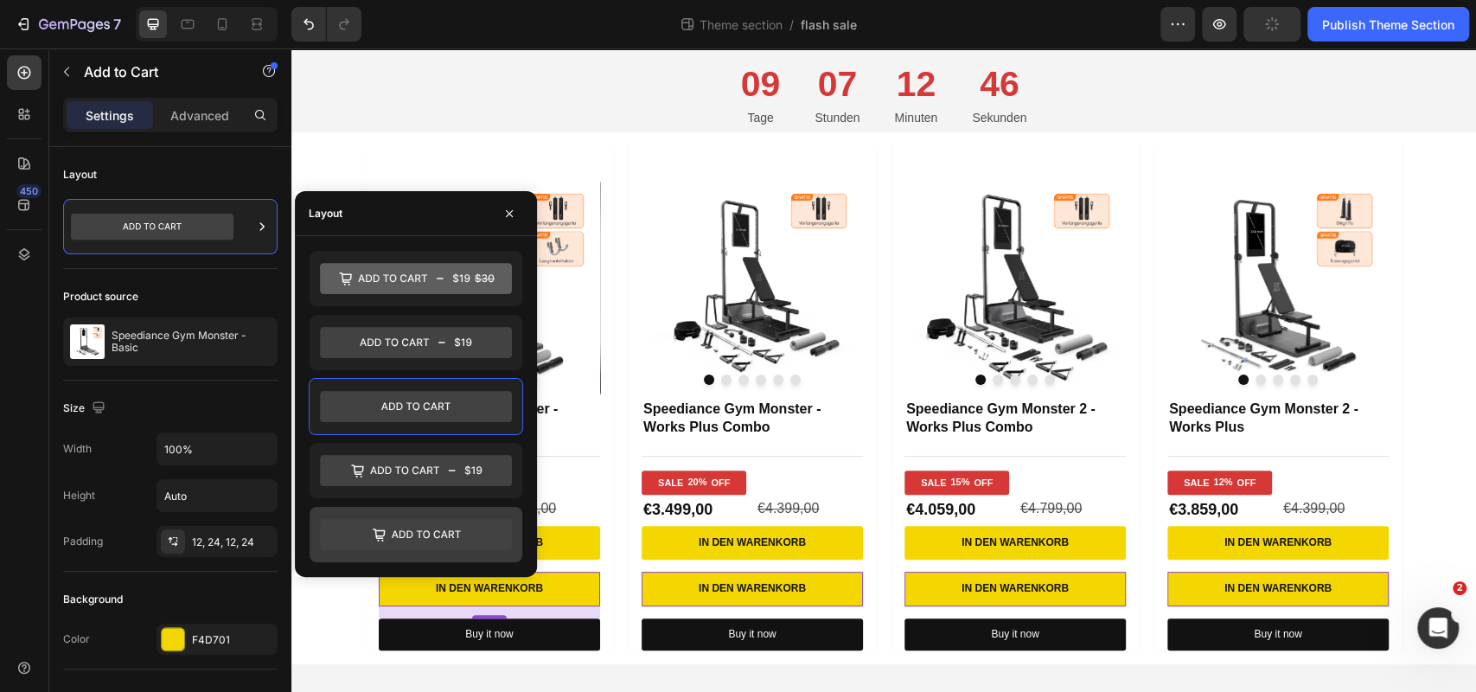
click at [429, 526] on icon at bounding box center [416, 534] width 192 height 31
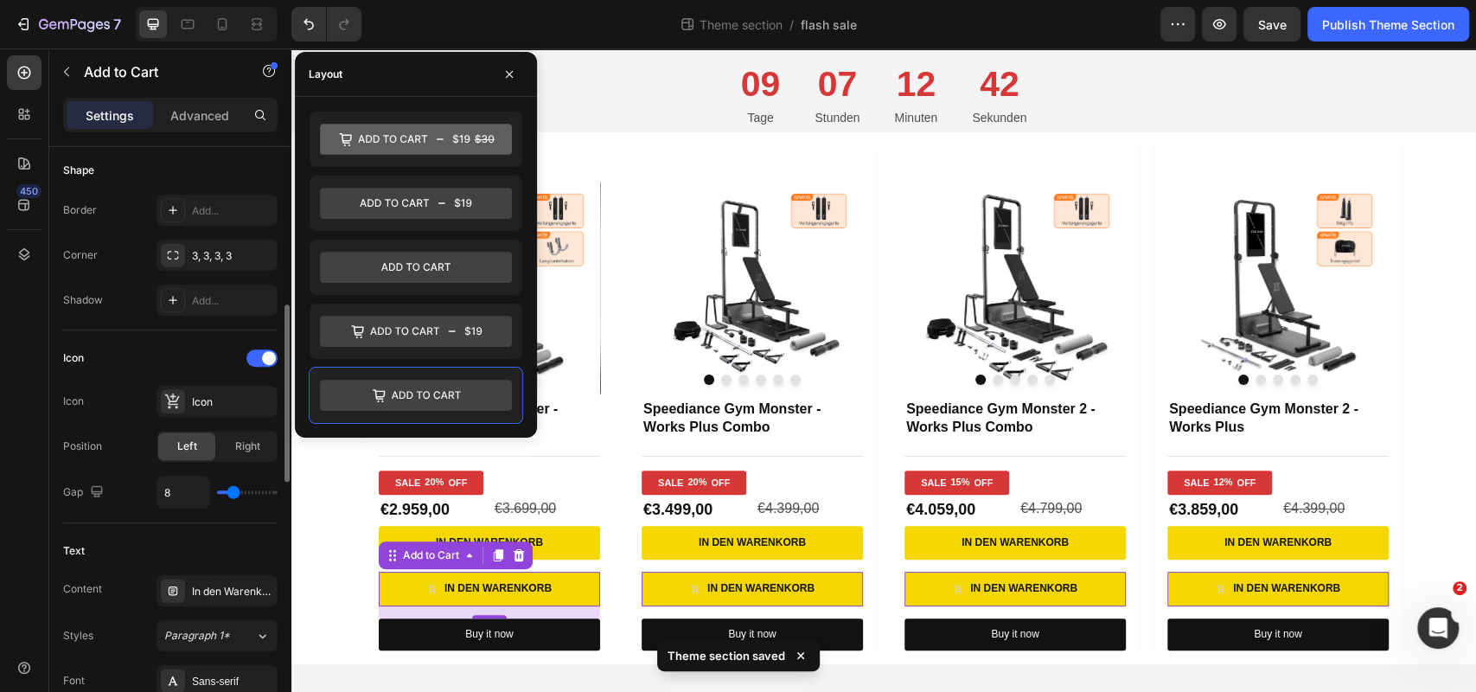
scroll to position [569, 0]
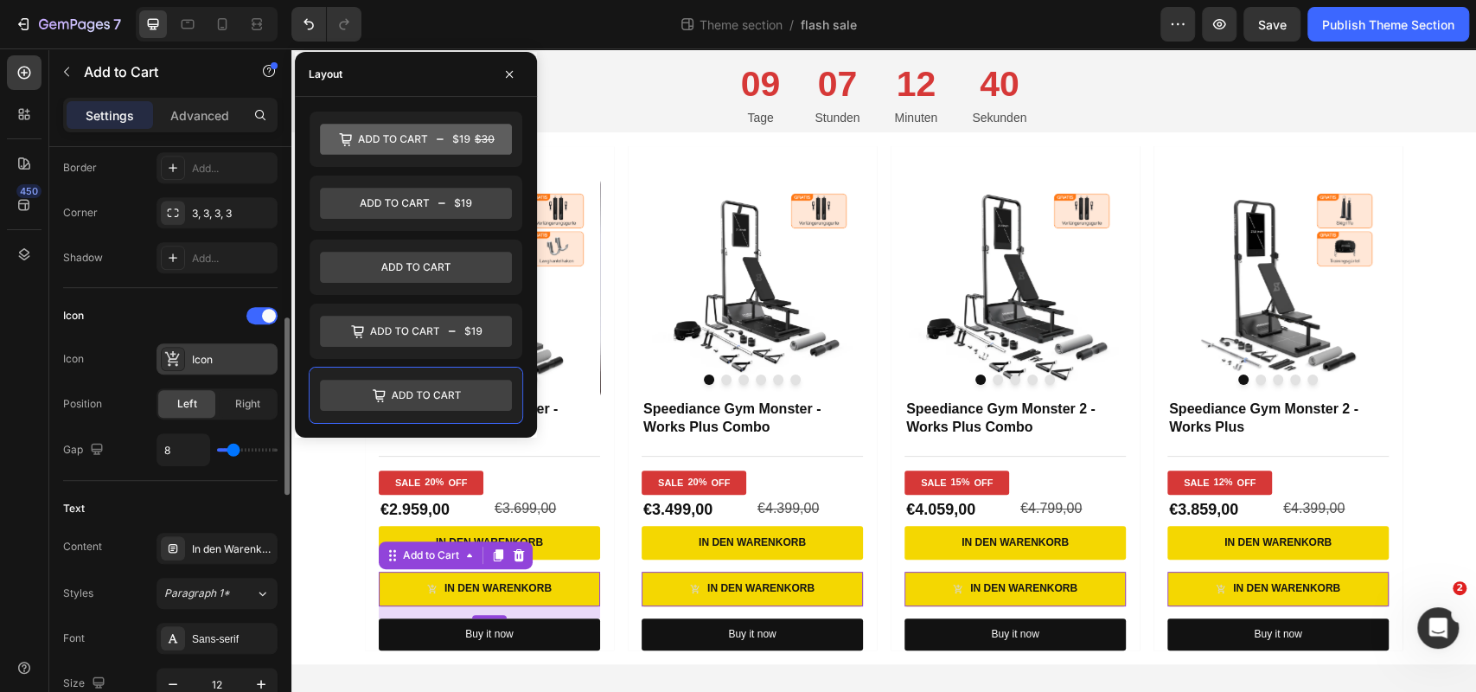
click at [218, 363] on div "Icon" at bounding box center [217, 358] width 121 height 31
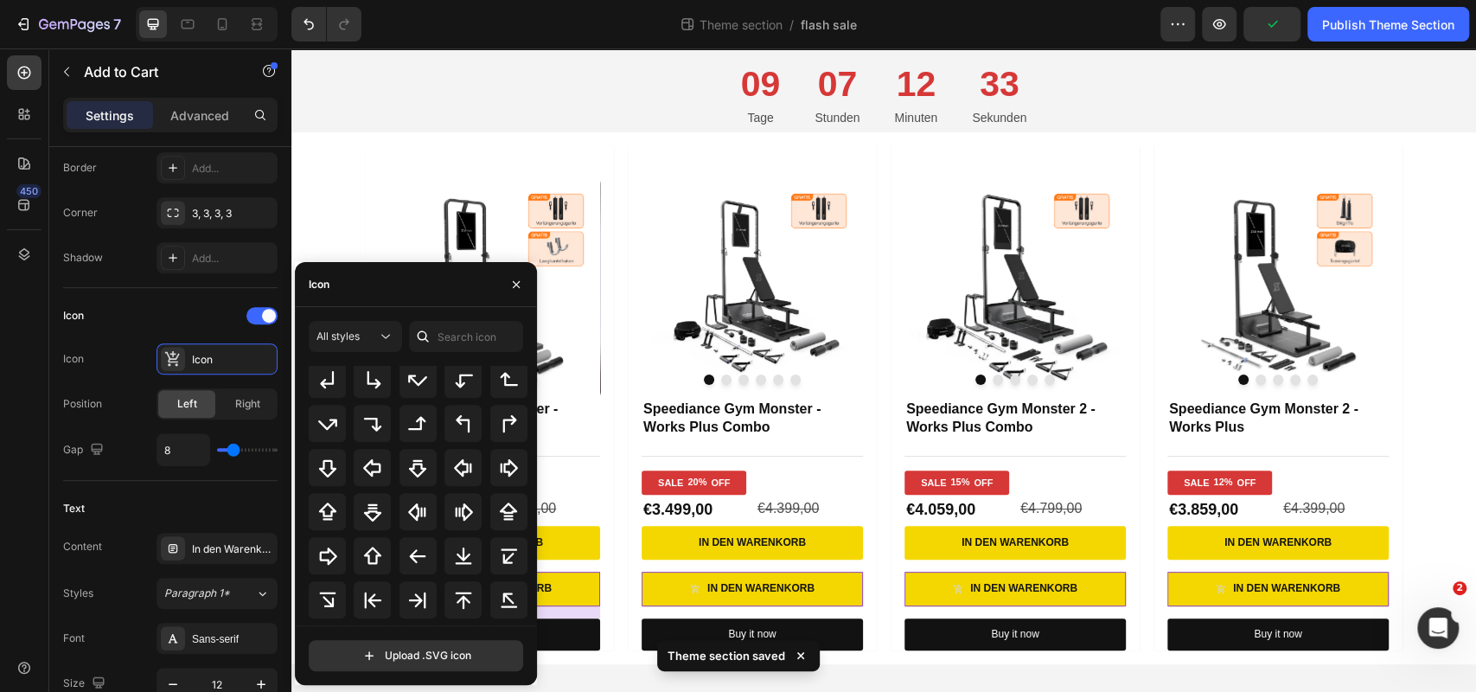
scroll to position [598, 0]
click at [470, 345] on input "text" at bounding box center [466, 336] width 114 height 31
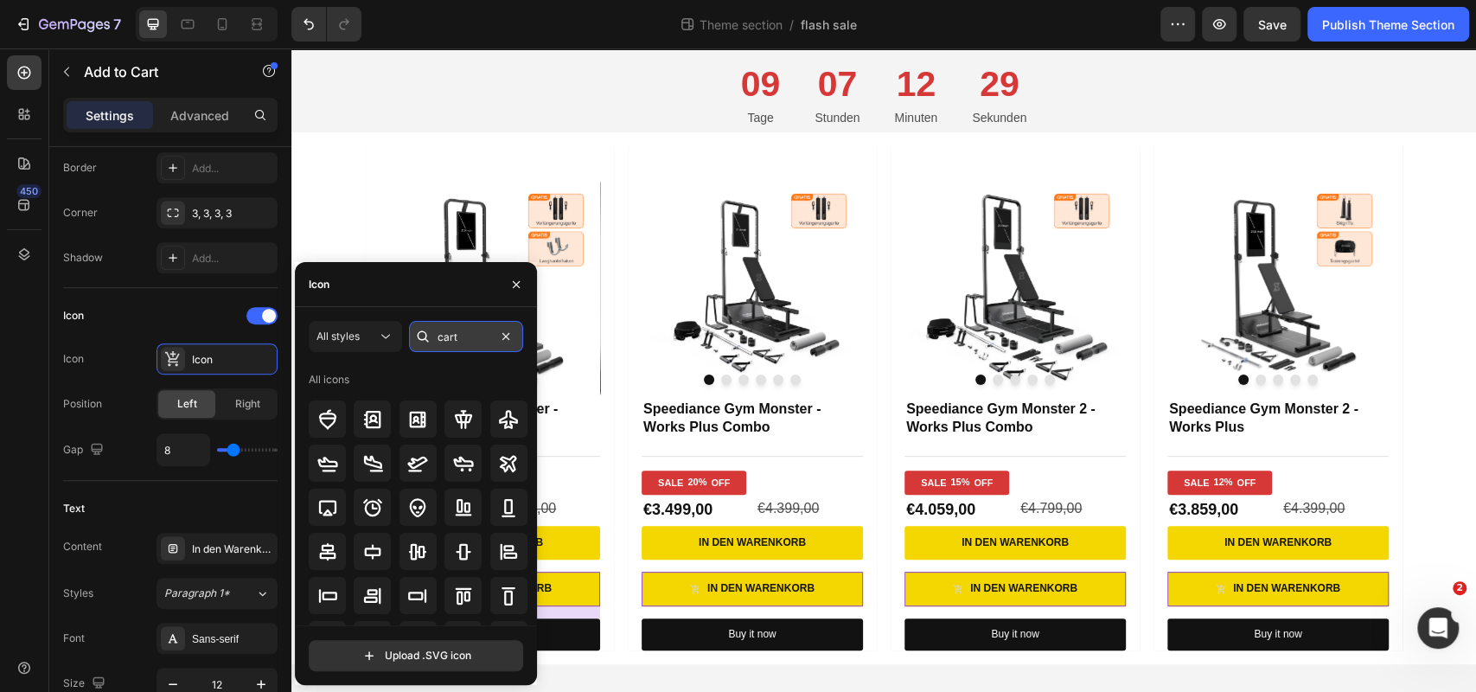
type input "cart"
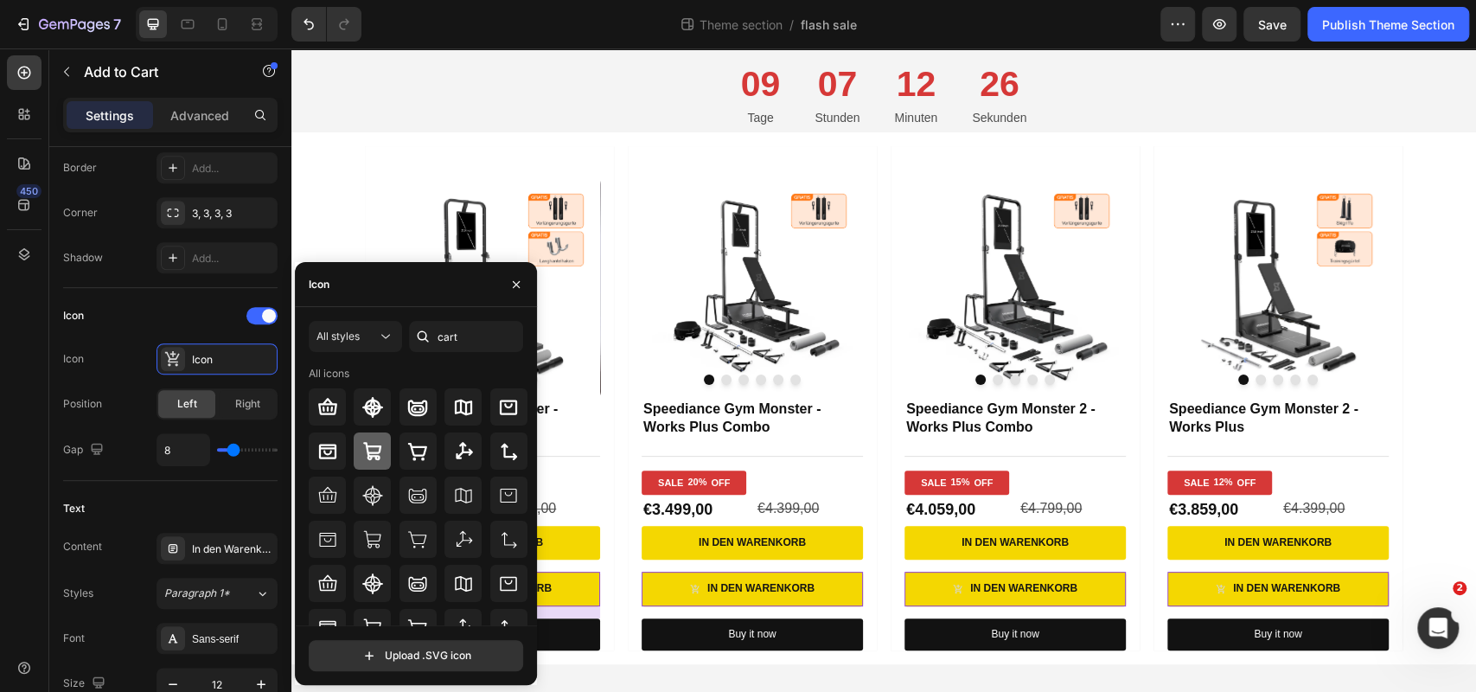
click at [374, 441] on icon at bounding box center [372, 451] width 21 height 21
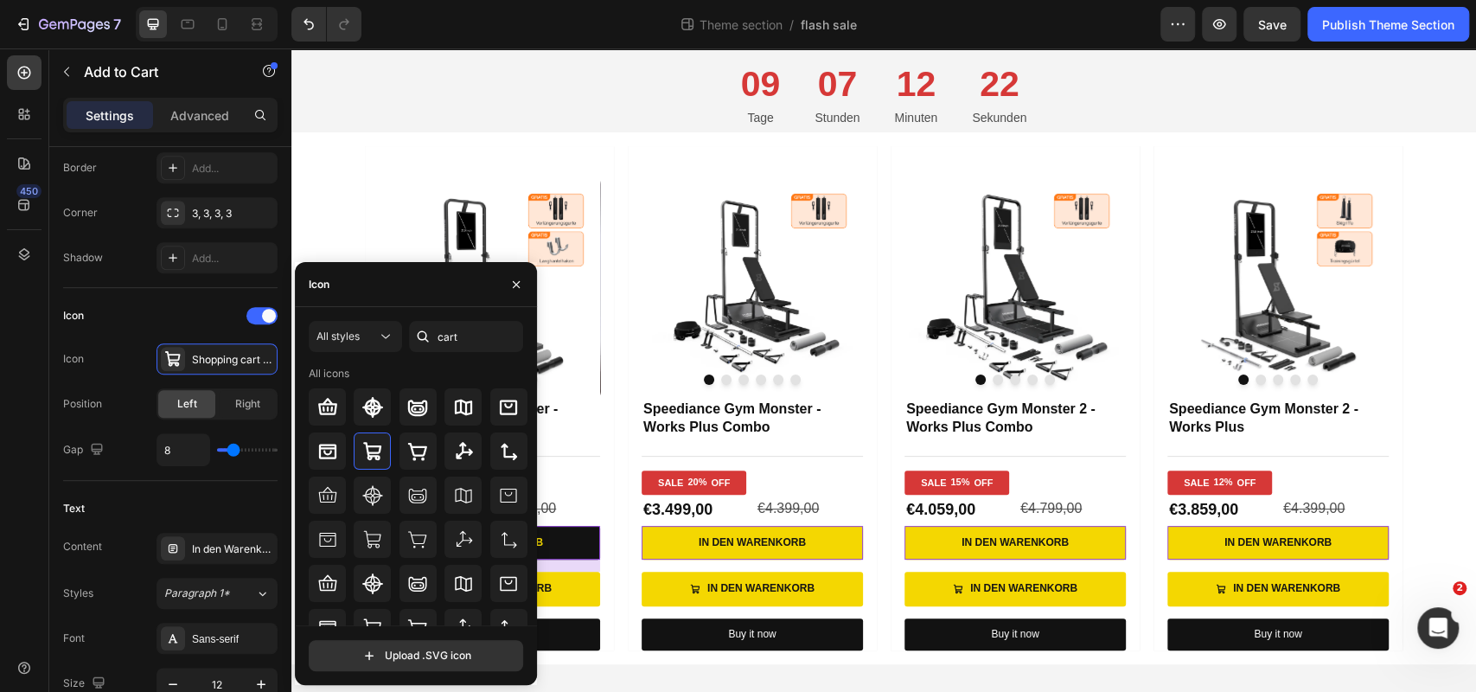
scroll to position [569, 0]
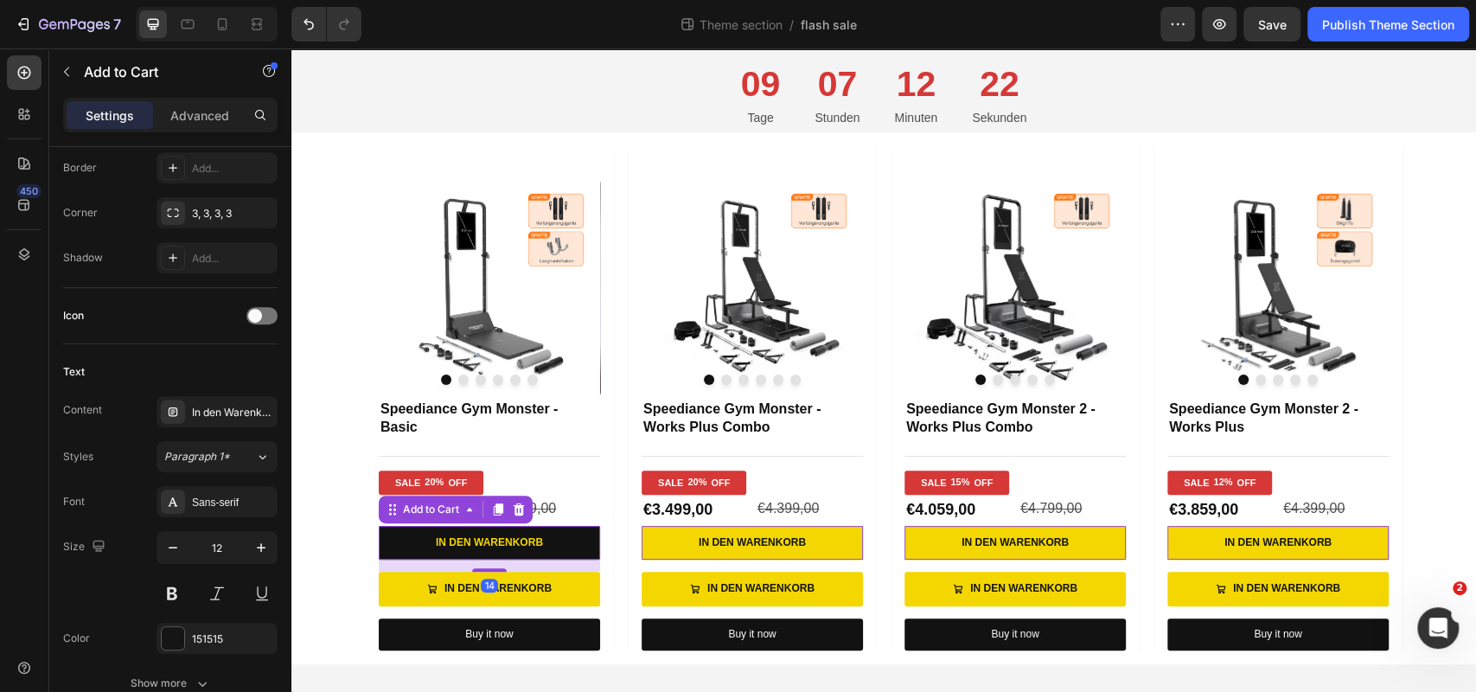
click at [577, 539] on button "In den Warenkorb" at bounding box center [489, 543] width 221 height 35
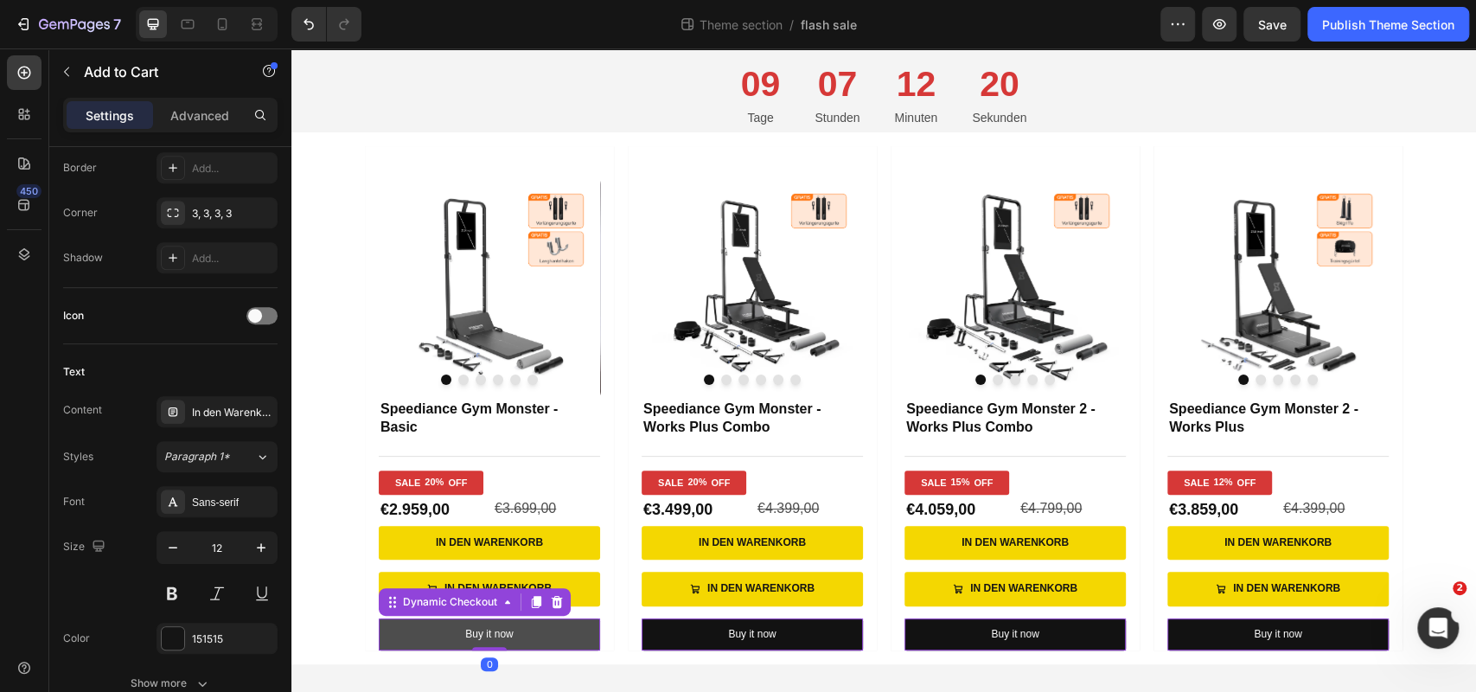
click at [554, 623] on button "Buy it now" at bounding box center [489, 634] width 221 height 33
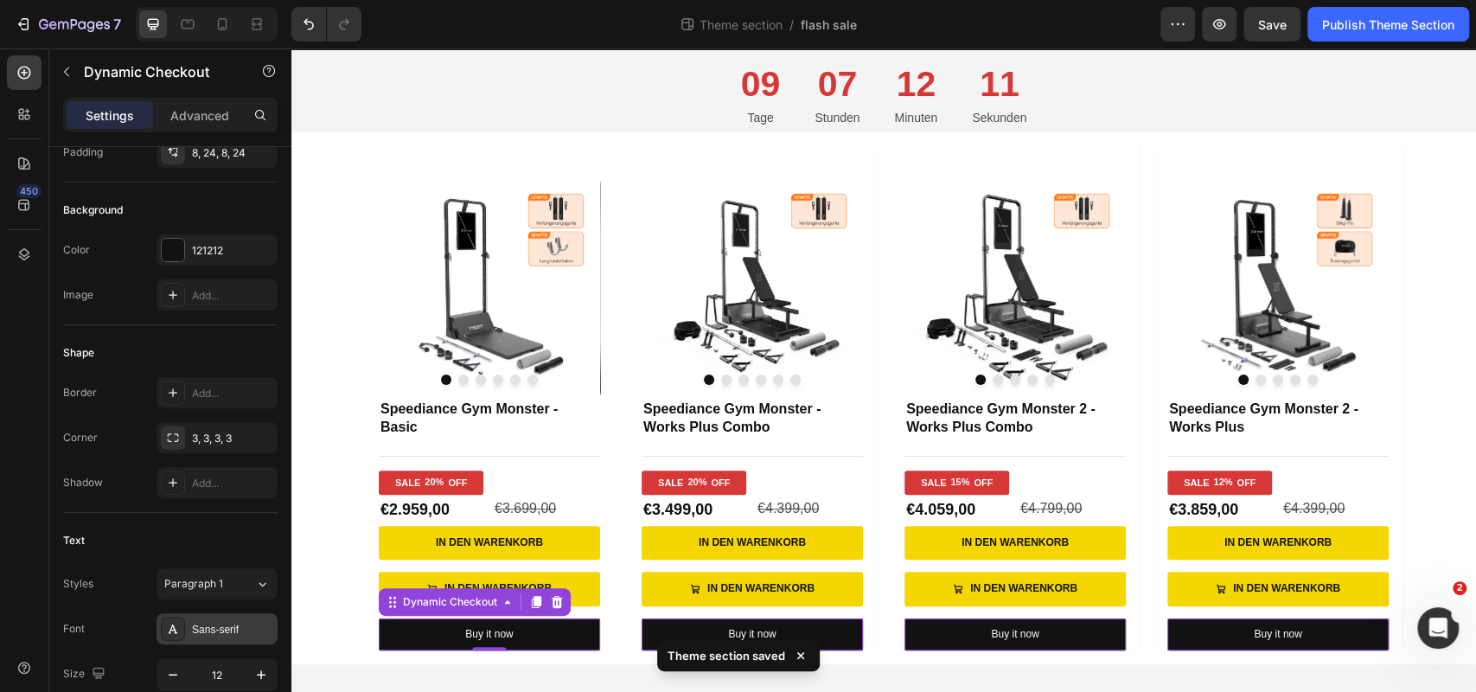
scroll to position [0, 0]
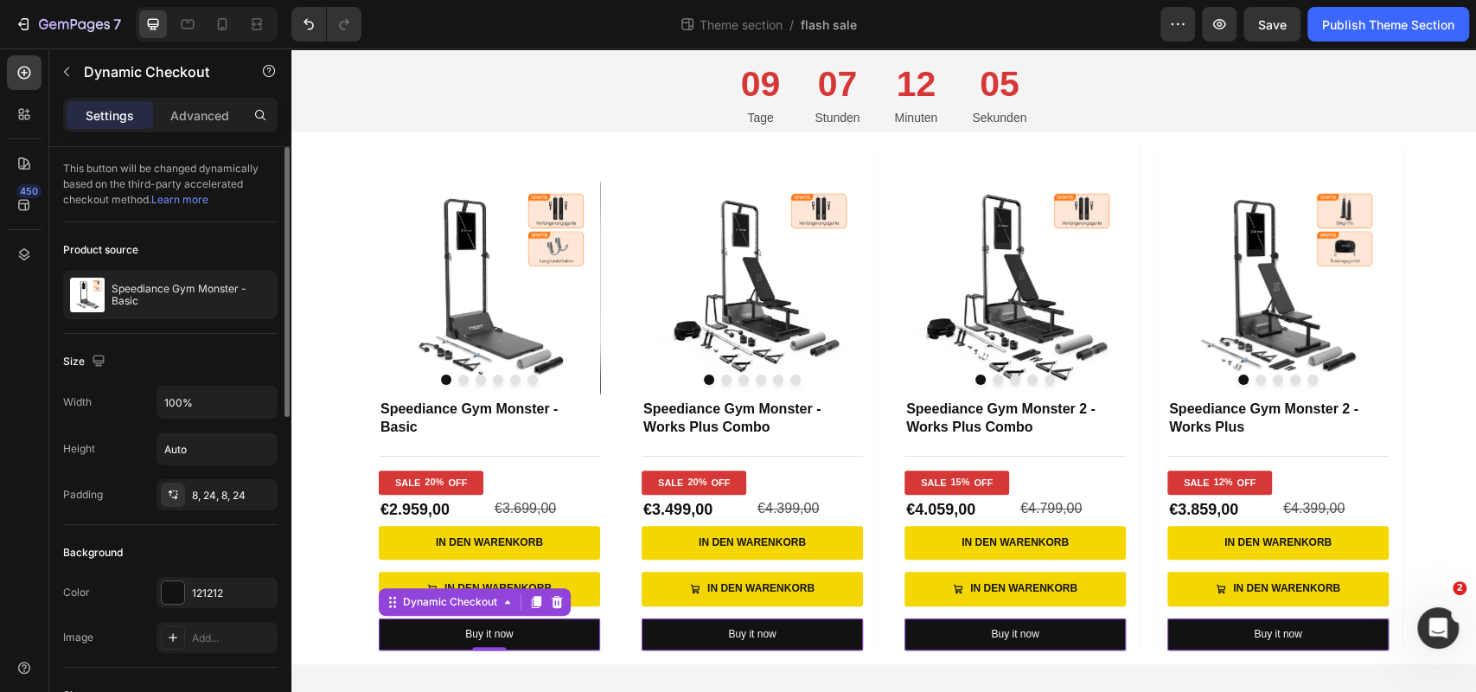
click at [226, 163] on div "This button will be changed dynamically based on the third-party accelerated ch…" at bounding box center [170, 184] width 214 height 75
click at [440, 604] on div "Dynamic Checkout" at bounding box center [449, 602] width 101 height 16
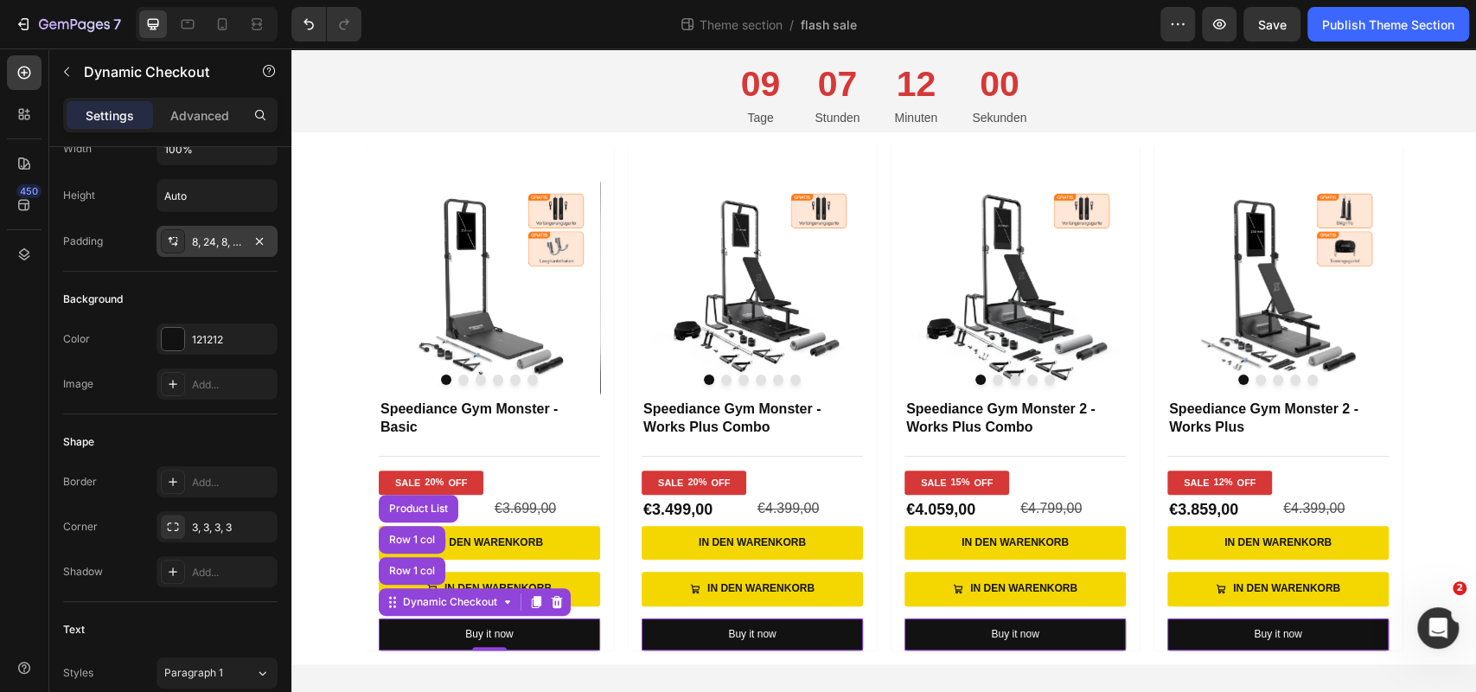
scroll to position [712, 0]
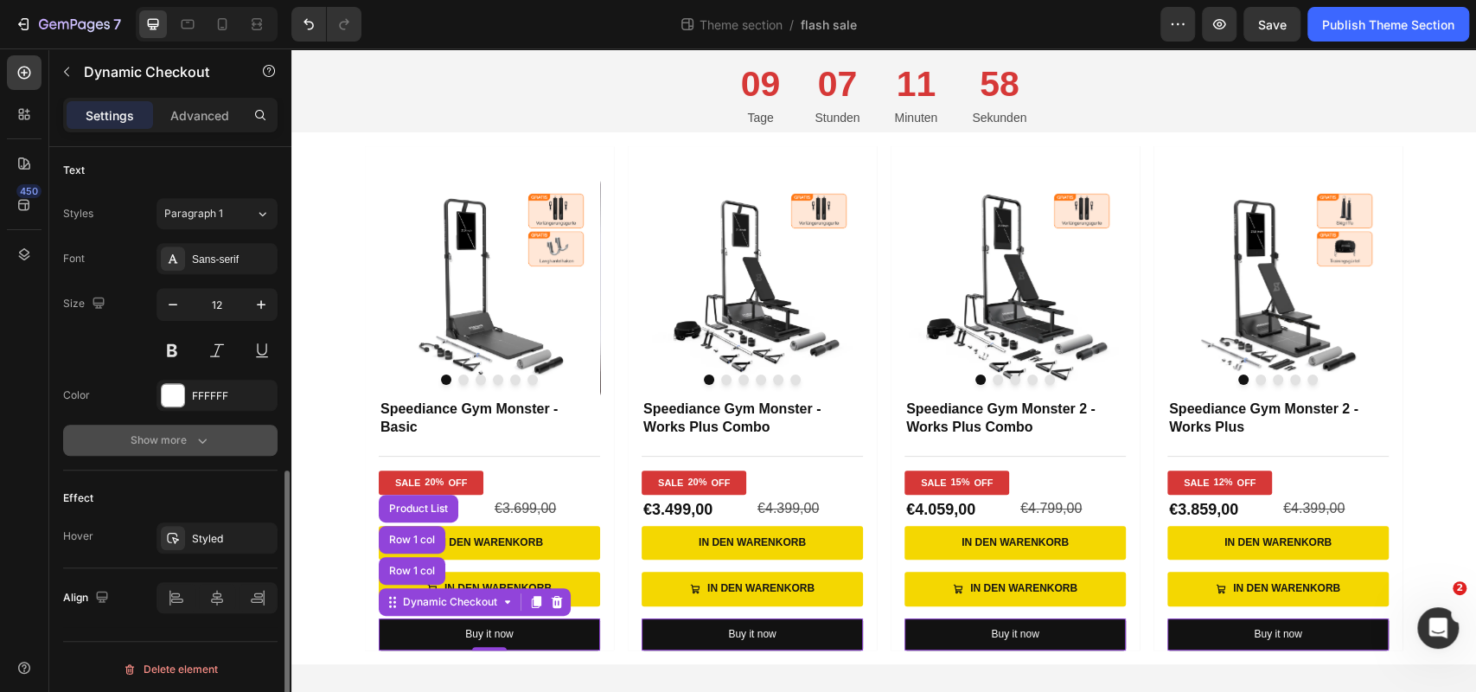
click at [203, 435] on icon "button" at bounding box center [202, 439] width 17 height 17
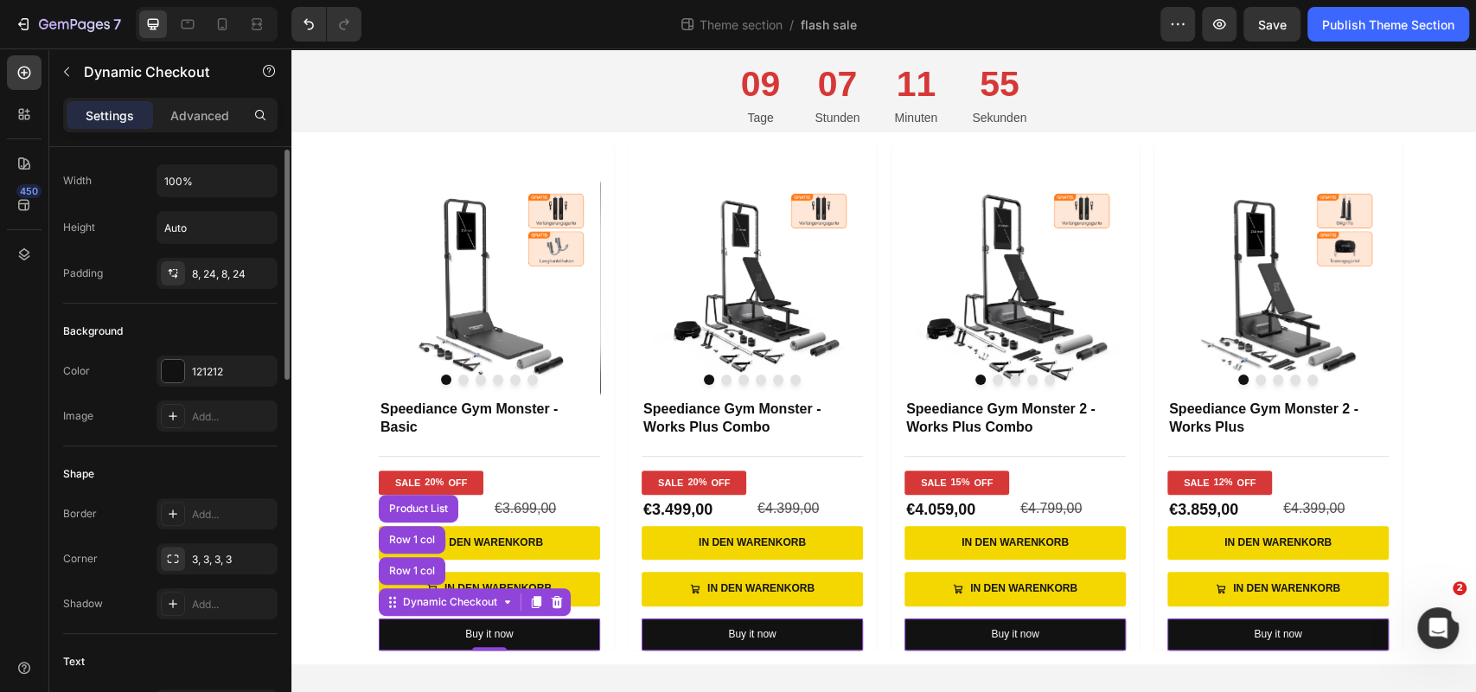
scroll to position [76, 0]
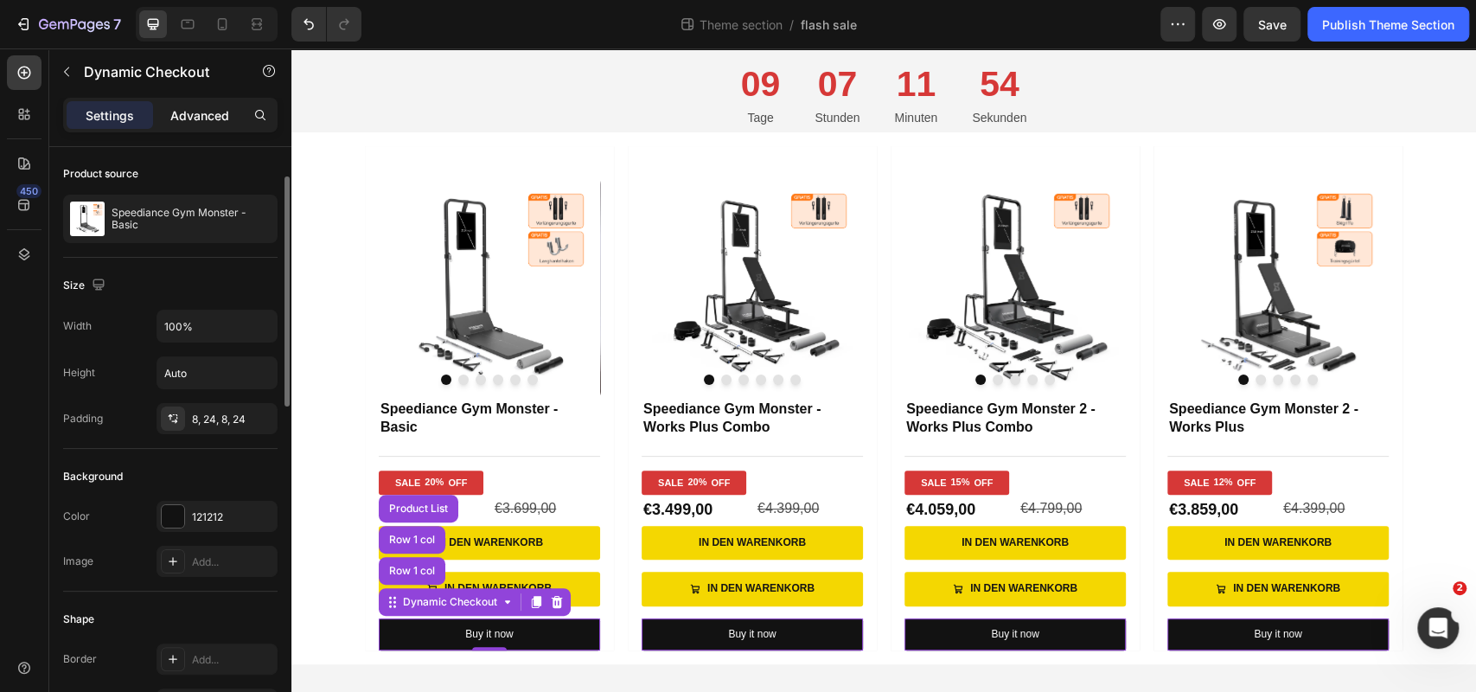
click at [209, 110] on p "Advanced" at bounding box center [199, 115] width 59 height 18
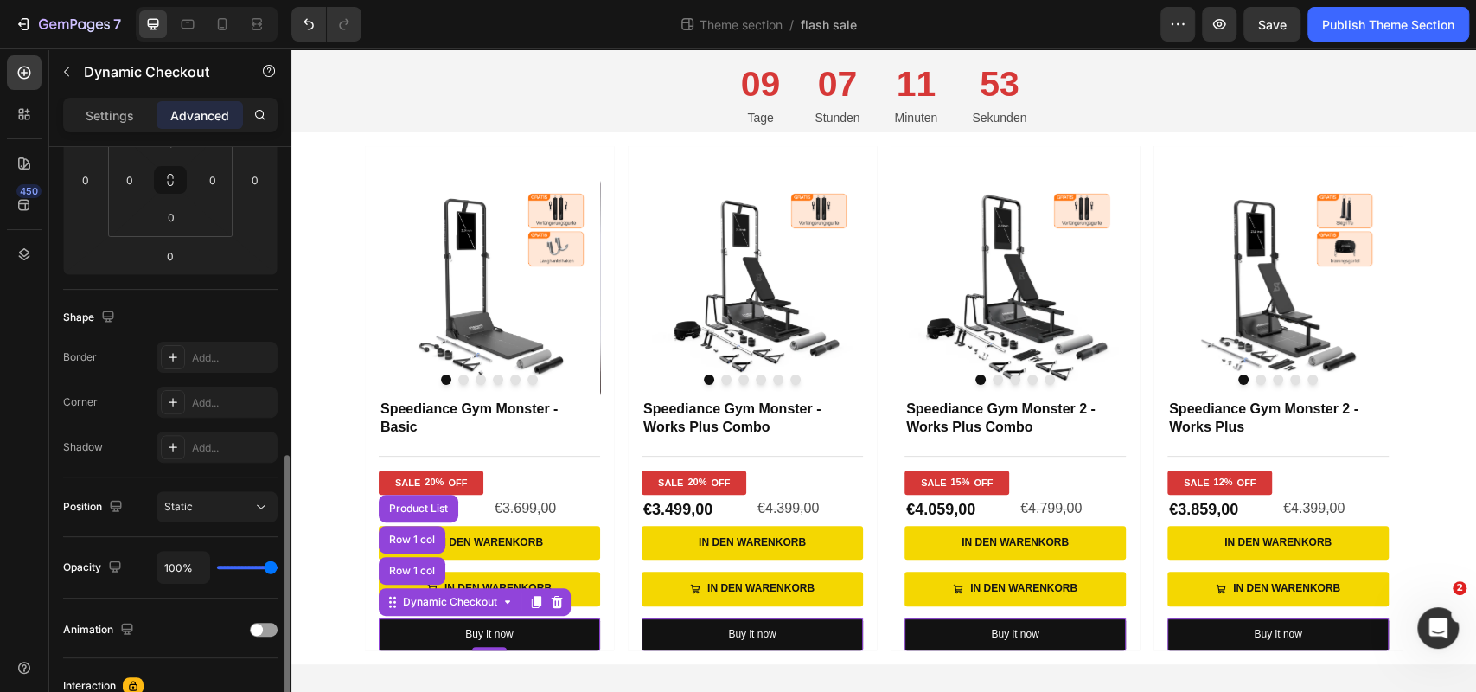
scroll to position [557, 0]
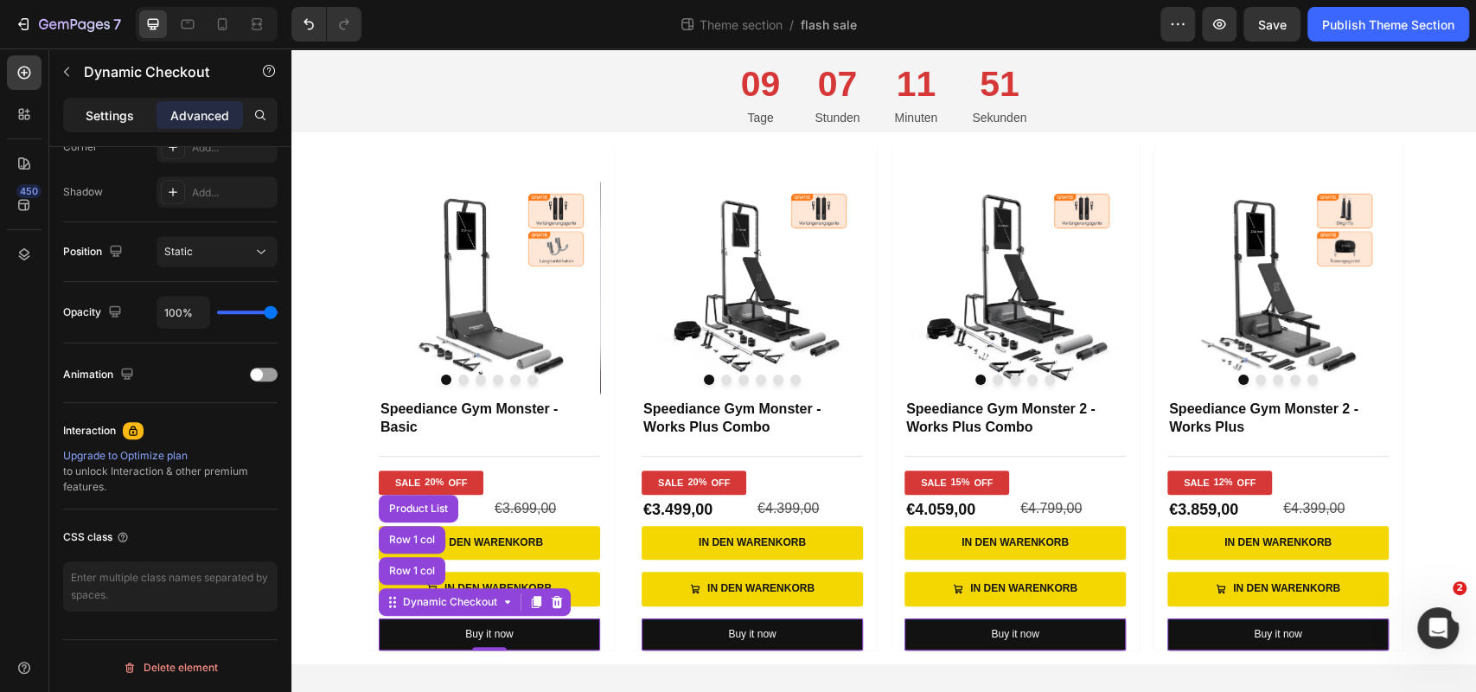
click at [103, 112] on p "Settings" at bounding box center [110, 115] width 48 height 18
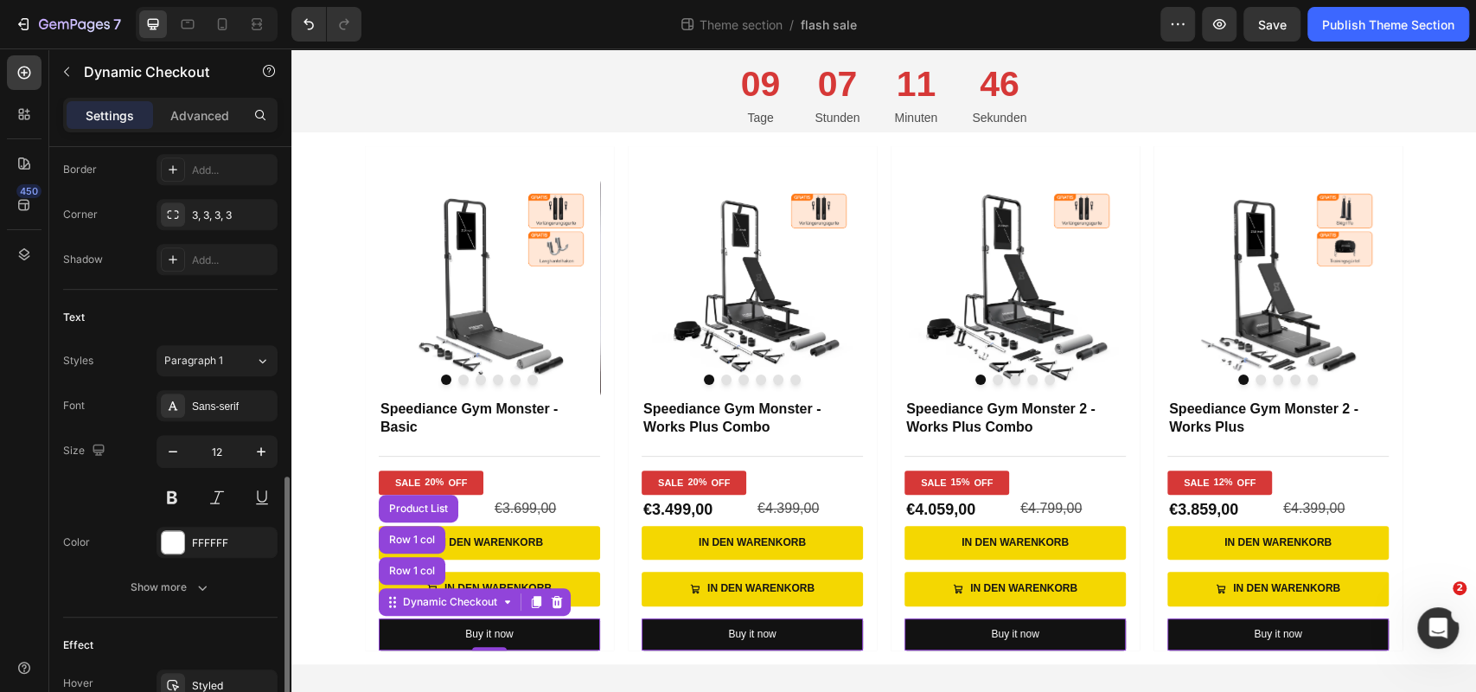
scroll to position [616, 0]
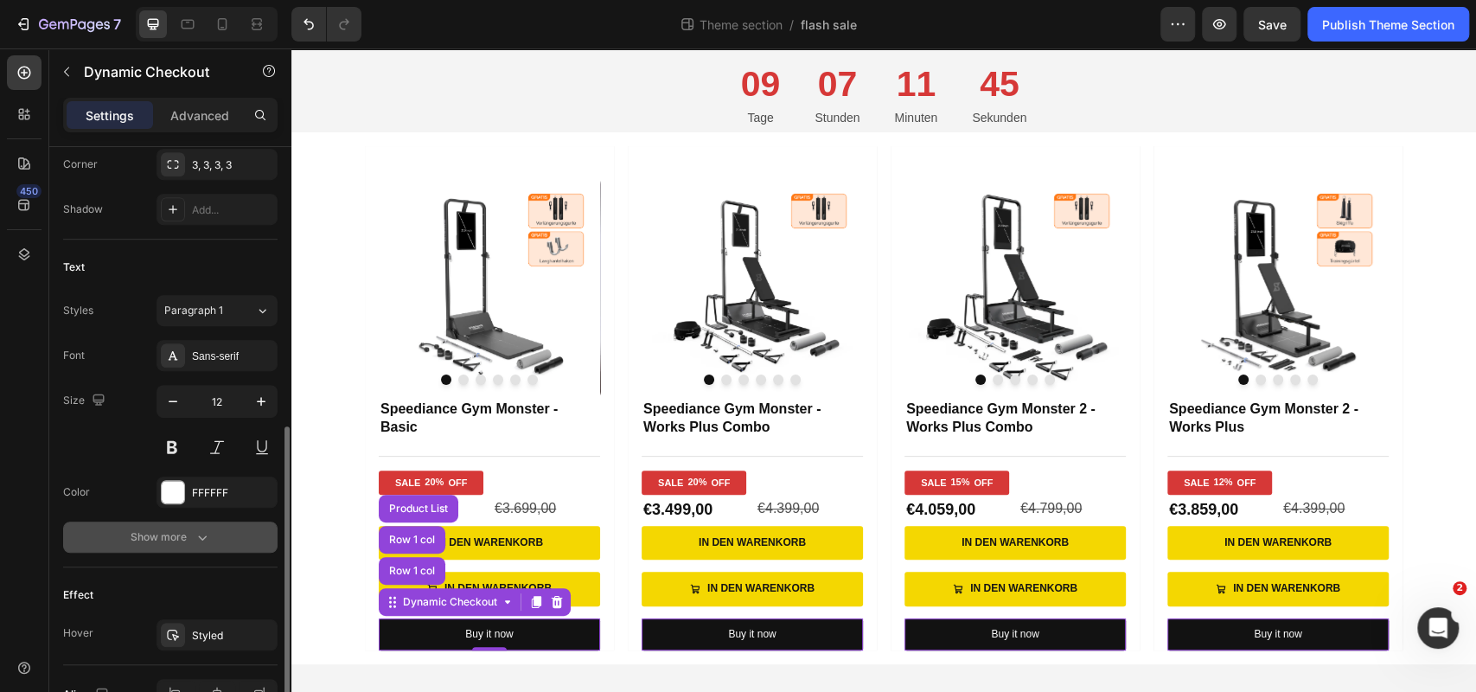
click at [188, 537] on div "Show more" at bounding box center [171, 536] width 80 height 17
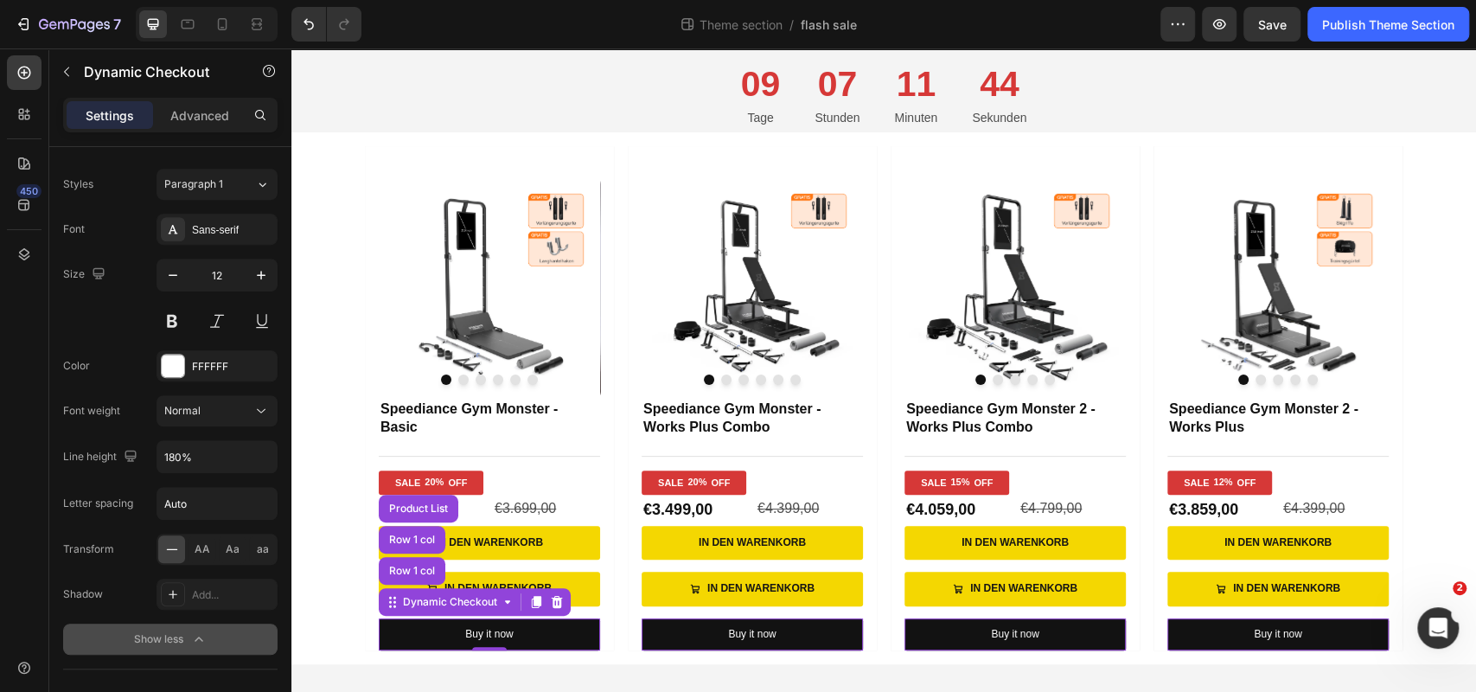
scroll to position [940, 0]
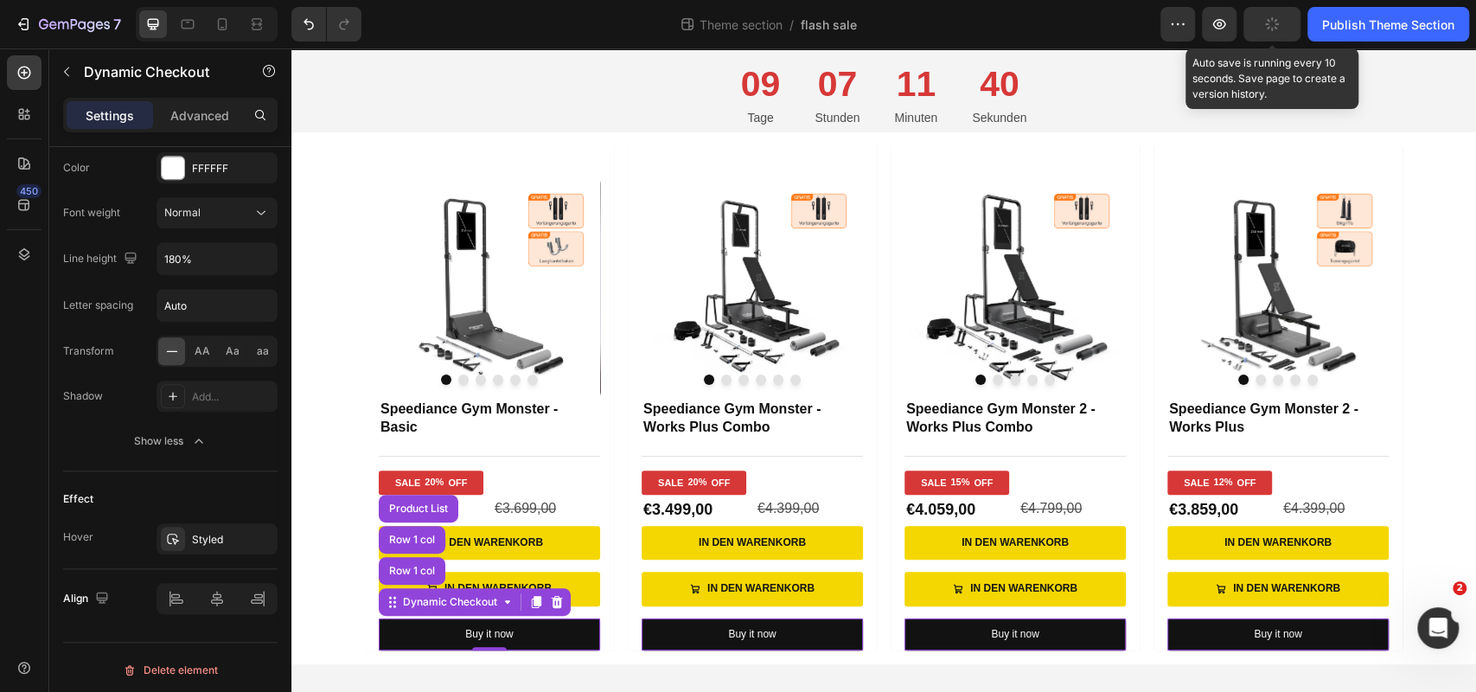
click at [1281, 16] on button "button" at bounding box center [1271, 24] width 57 height 35
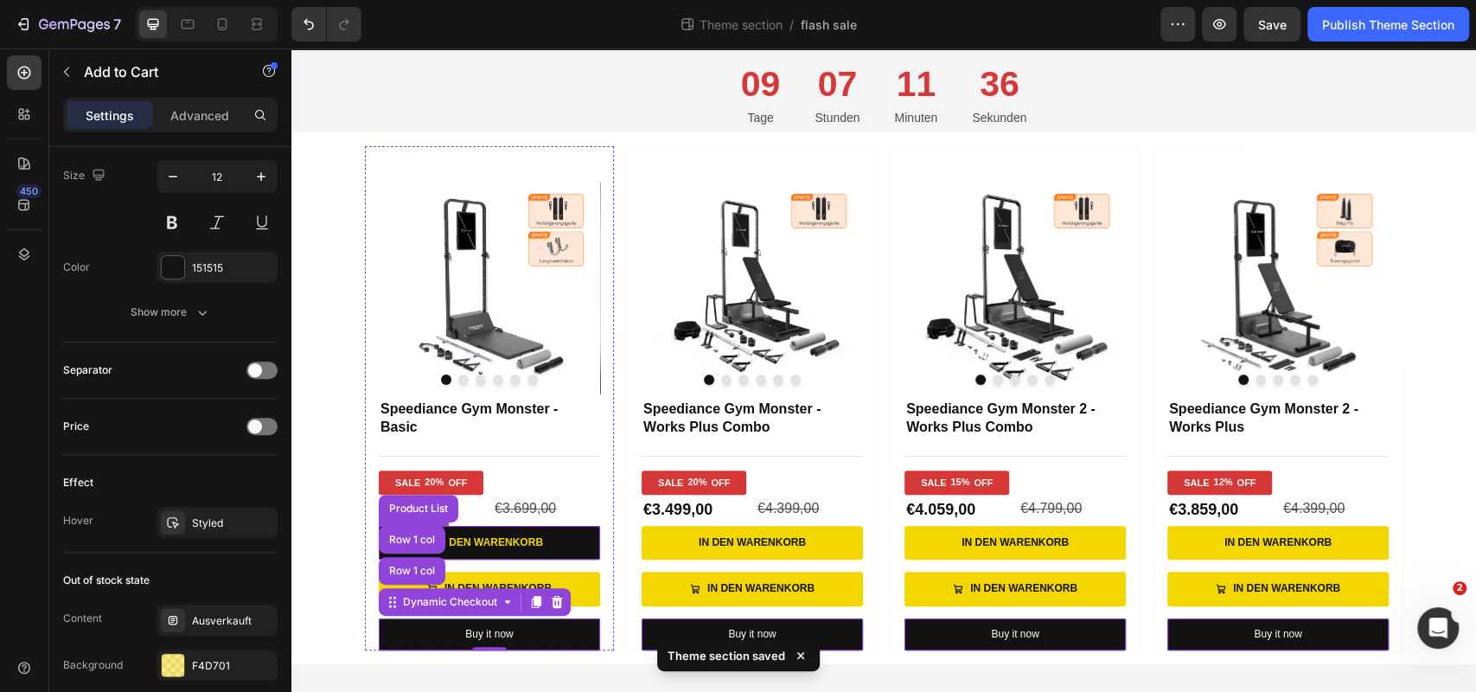
click at [561, 545] on button "In den Warenkorb" at bounding box center [489, 543] width 221 height 35
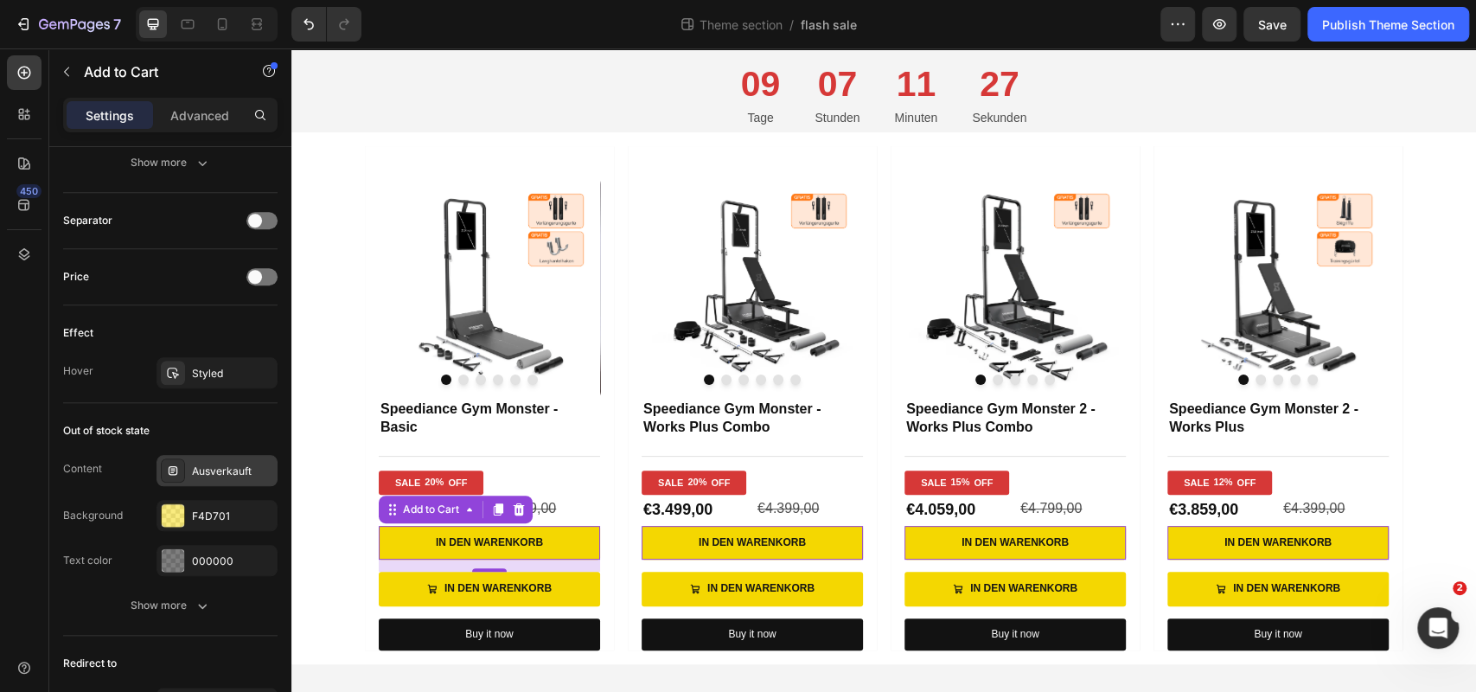
scroll to position [1254, 0]
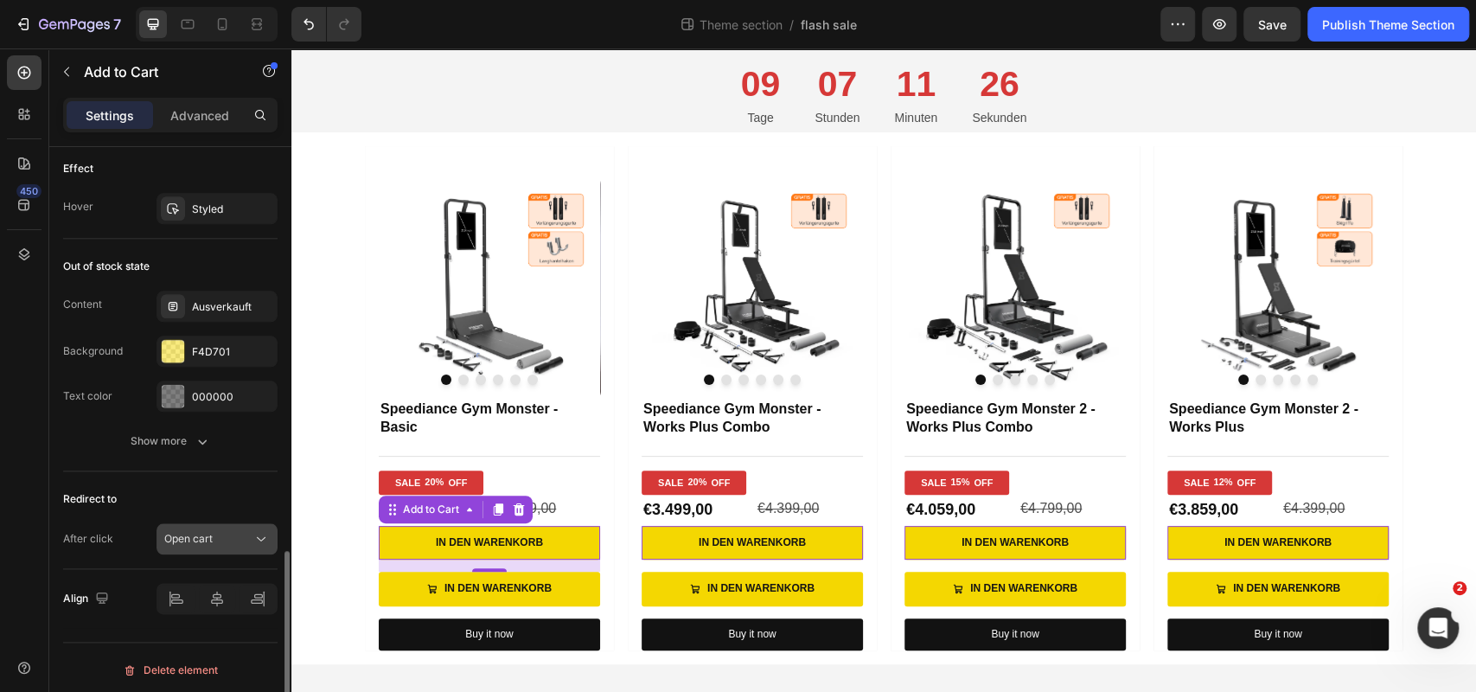
click at [254, 533] on icon at bounding box center [260, 538] width 17 height 17
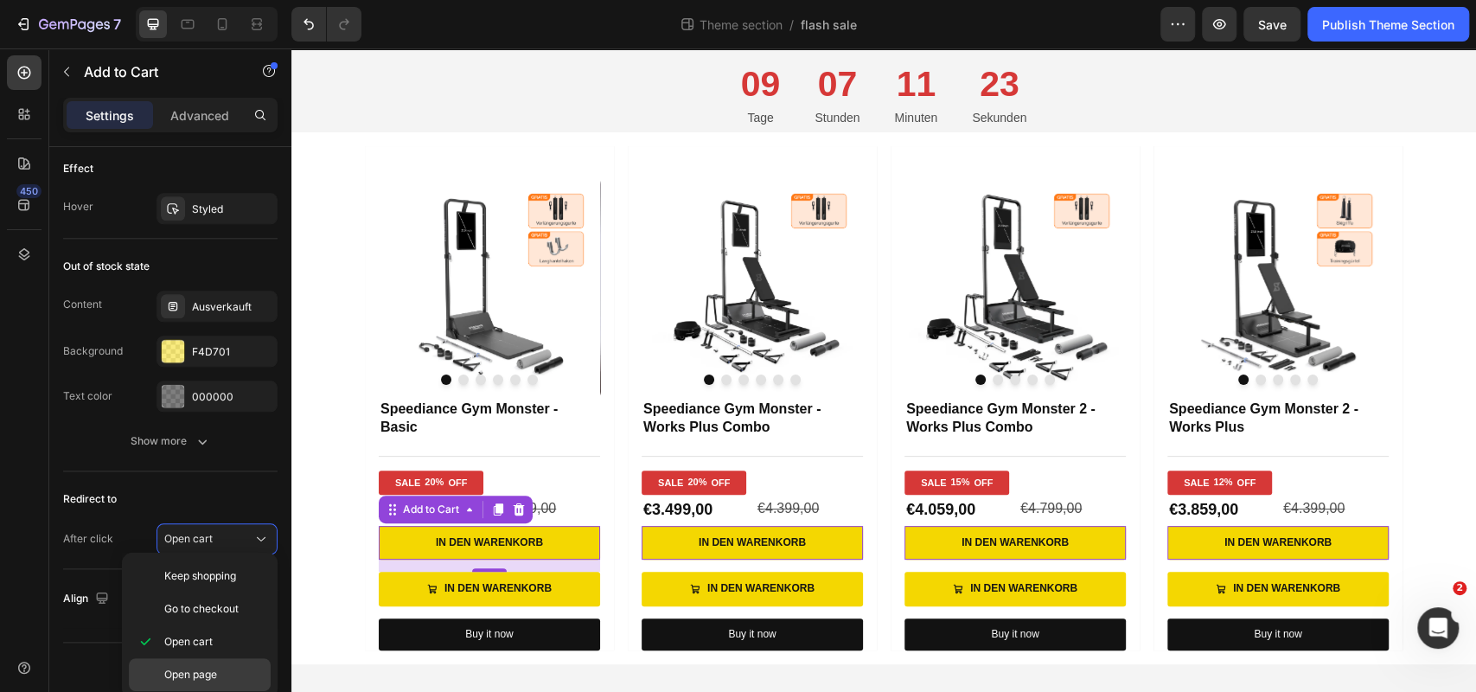
click at [240, 672] on p "Open page" at bounding box center [213, 675] width 99 height 16
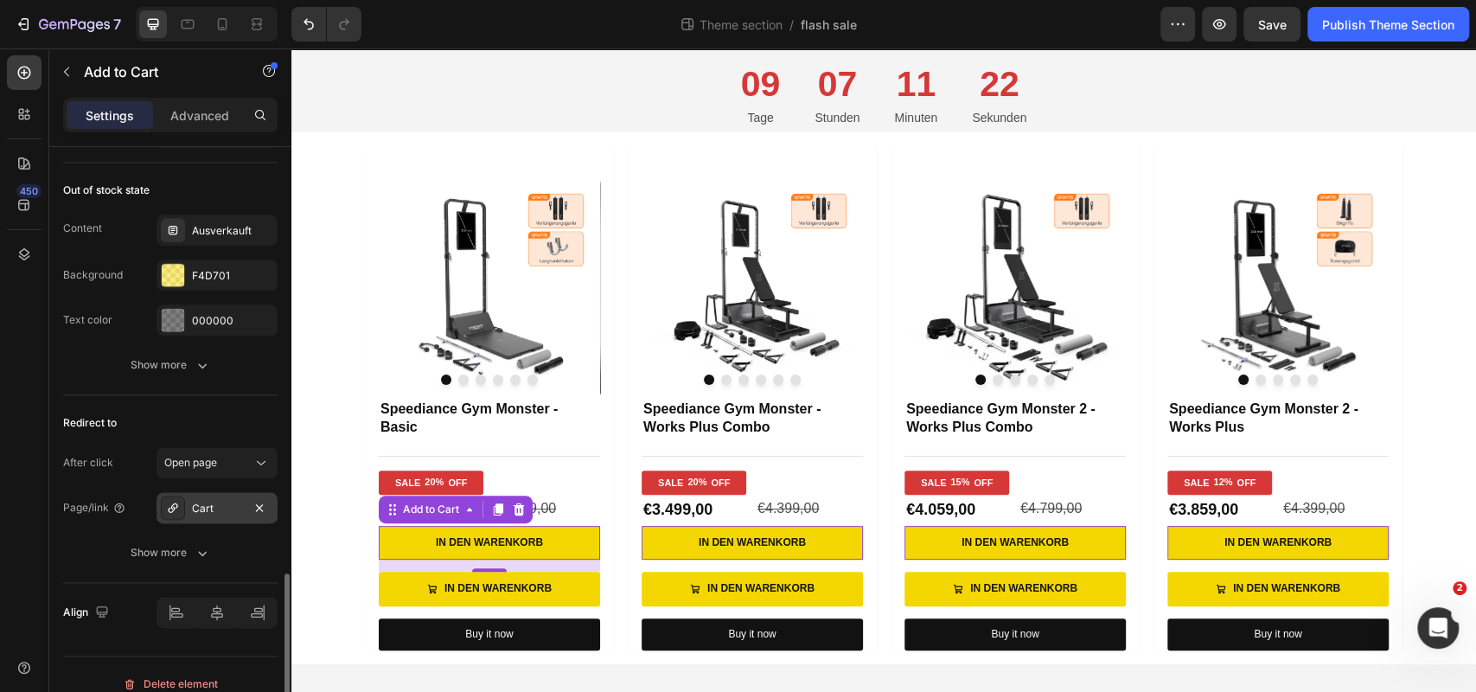
scroll to position [1344, 0]
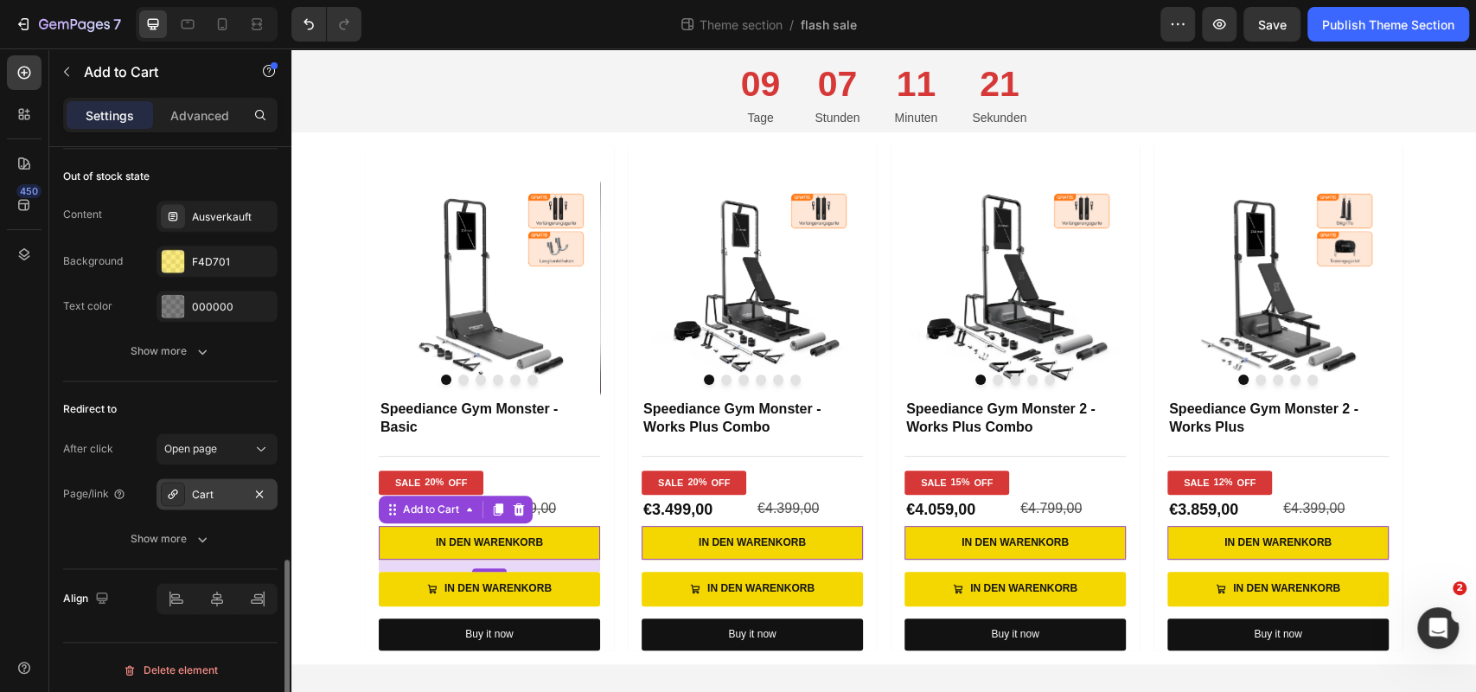
click at [232, 490] on div "Cart" at bounding box center [217, 495] width 50 height 16
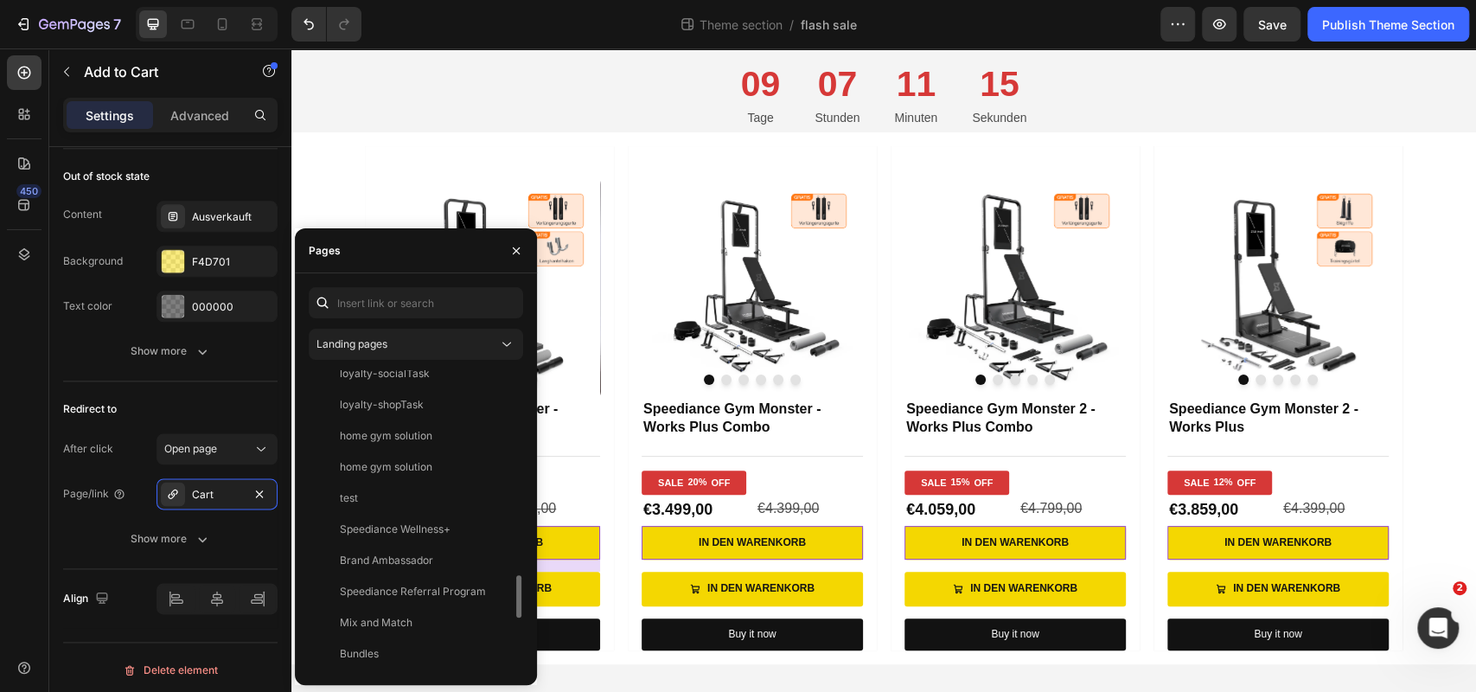
scroll to position [1816, 0]
click at [208, 384] on div "Redirect to After click Open page Page/link Cart Show more" at bounding box center [170, 475] width 214 height 188
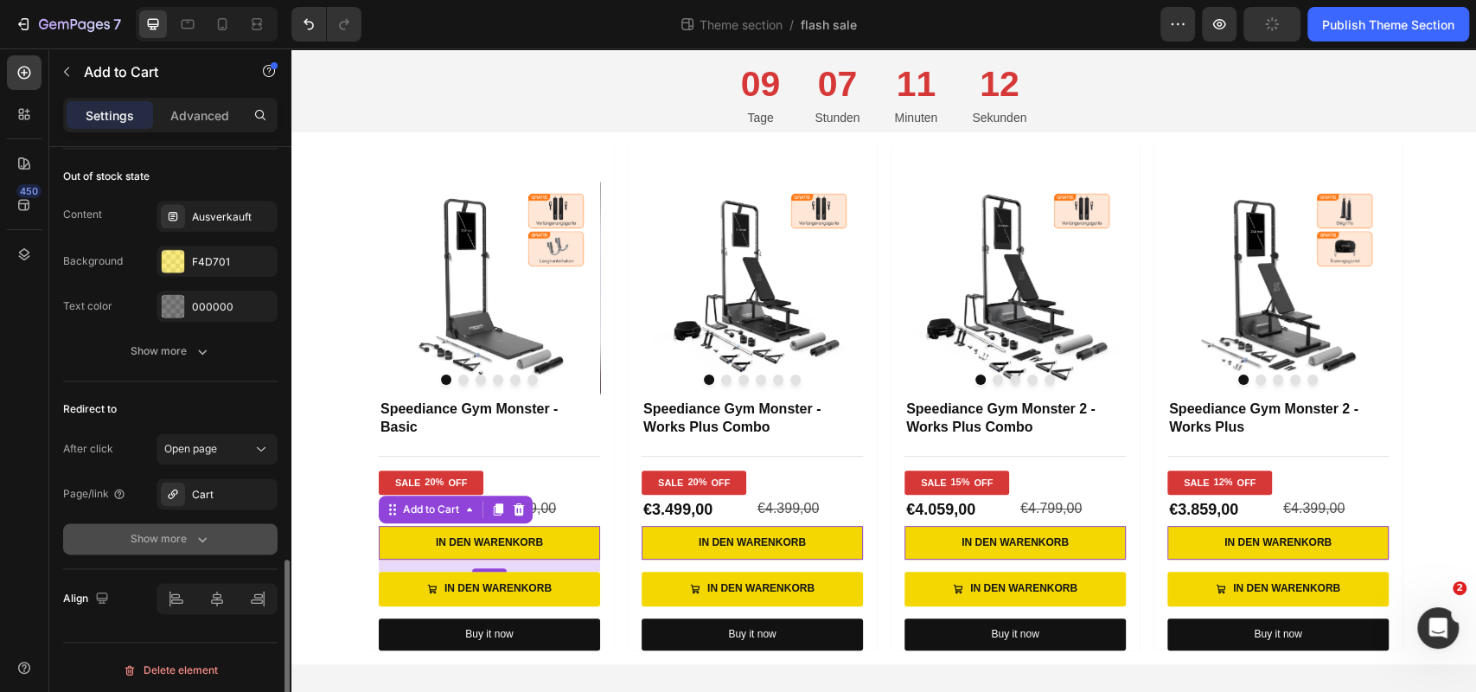
click at [214, 537] on button "Show more" at bounding box center [170, 538] width 214 height 31
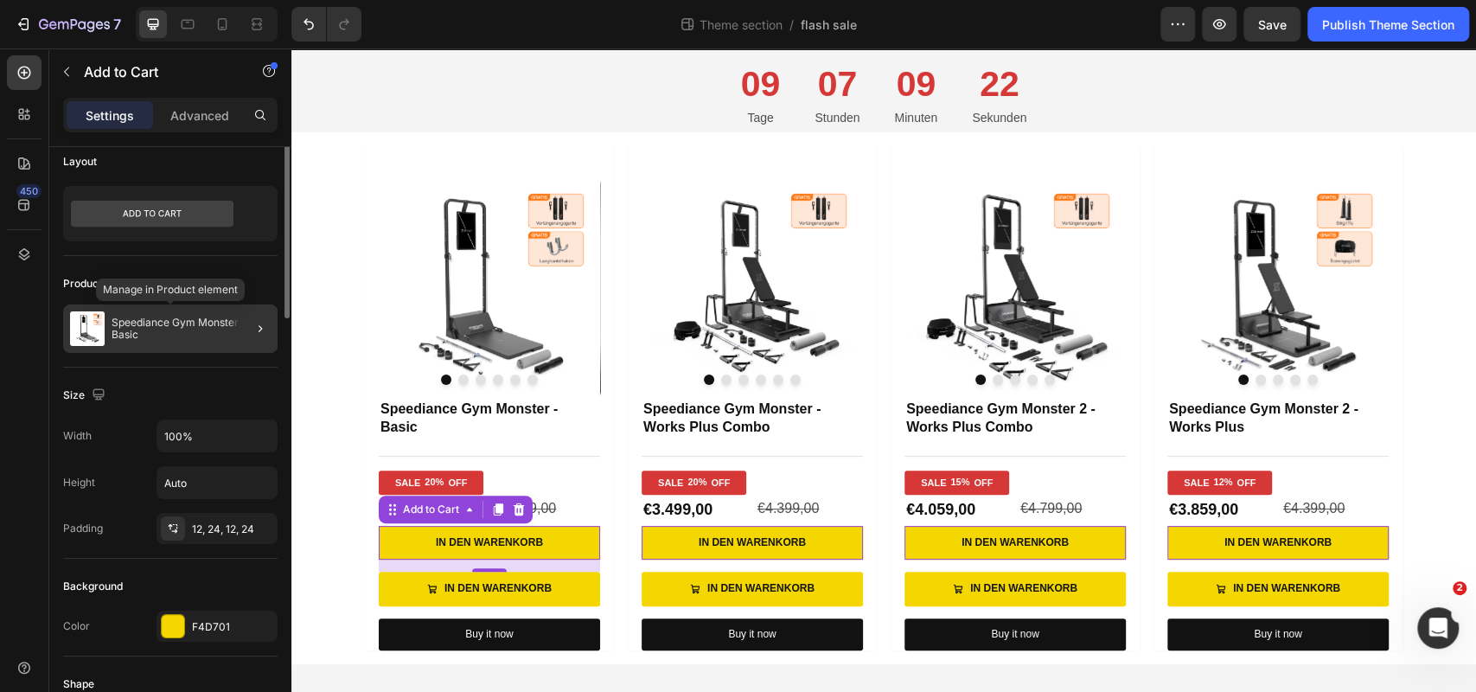
scroll to position [3, 0]
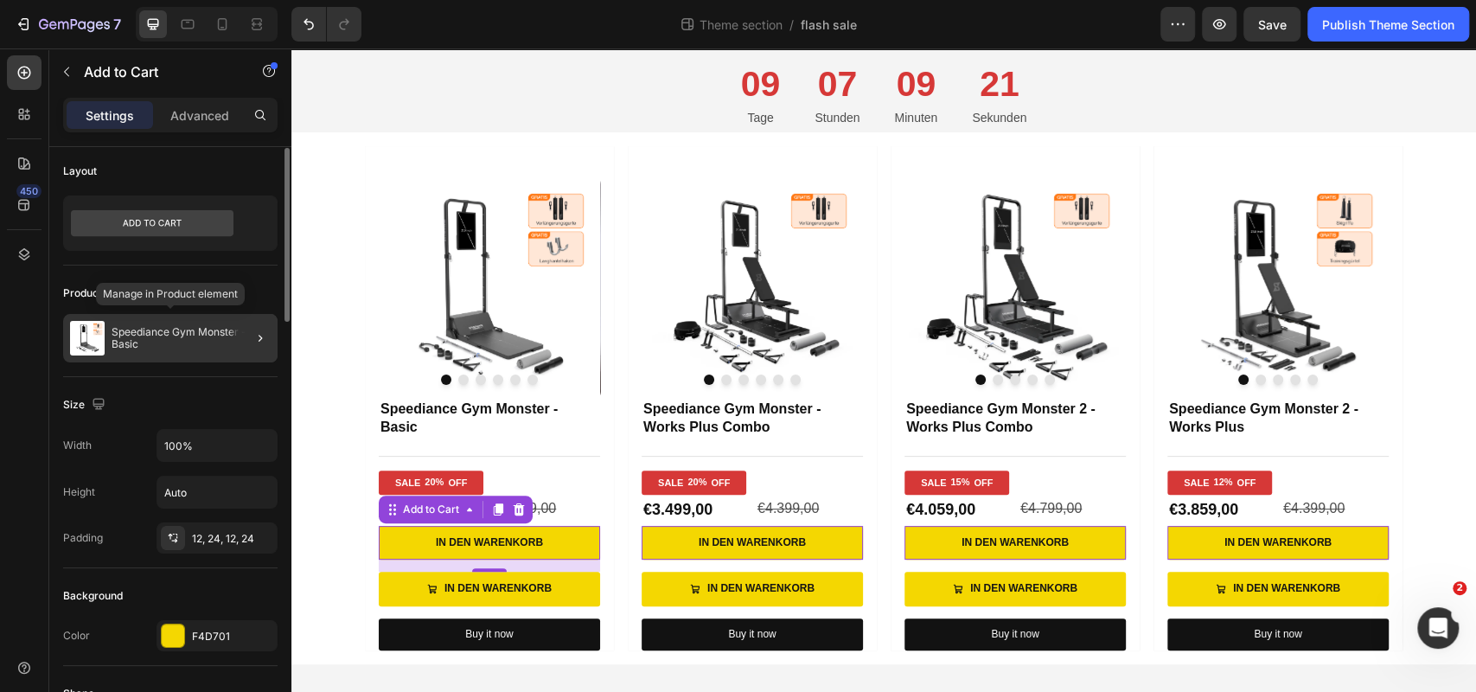
click at [203, 338] on p "Speediance Gym Monster - Basic" at bounding box center [191, 338] width 159 height 24
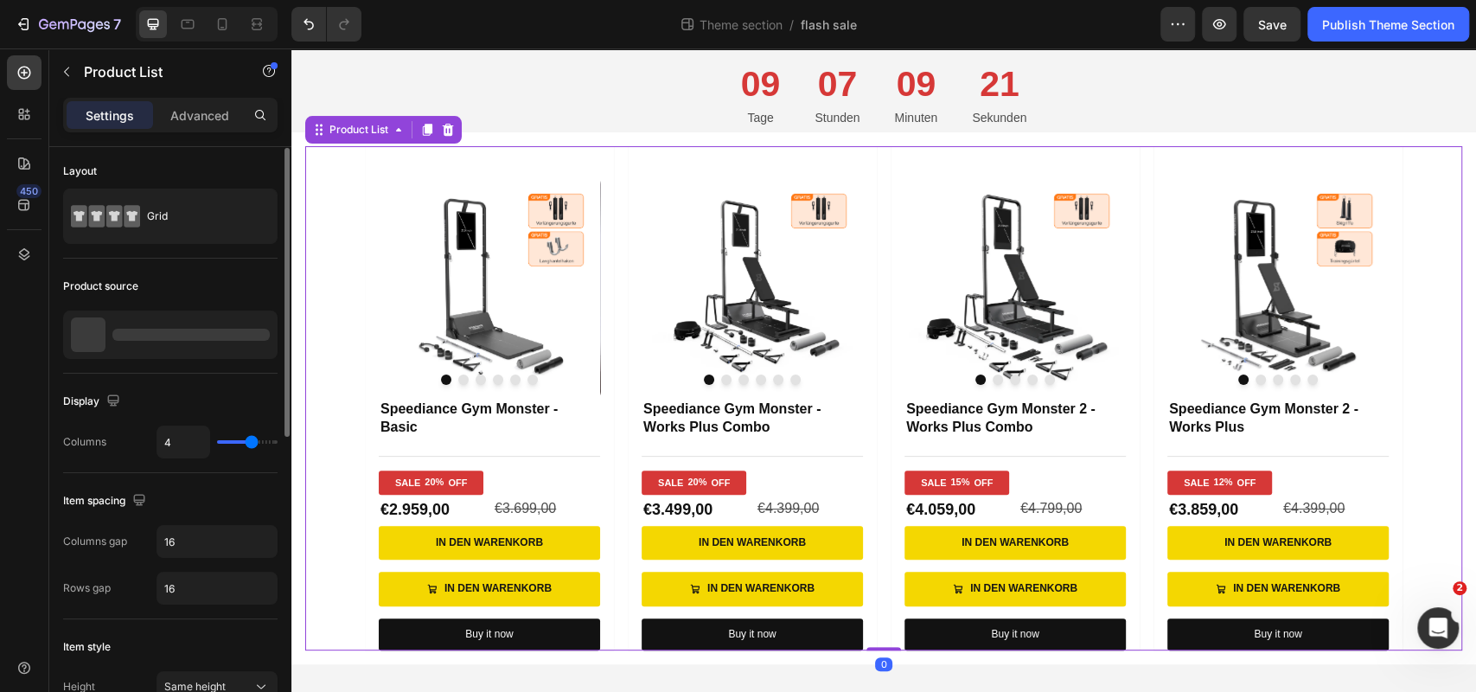
scroll to position [0, 0]
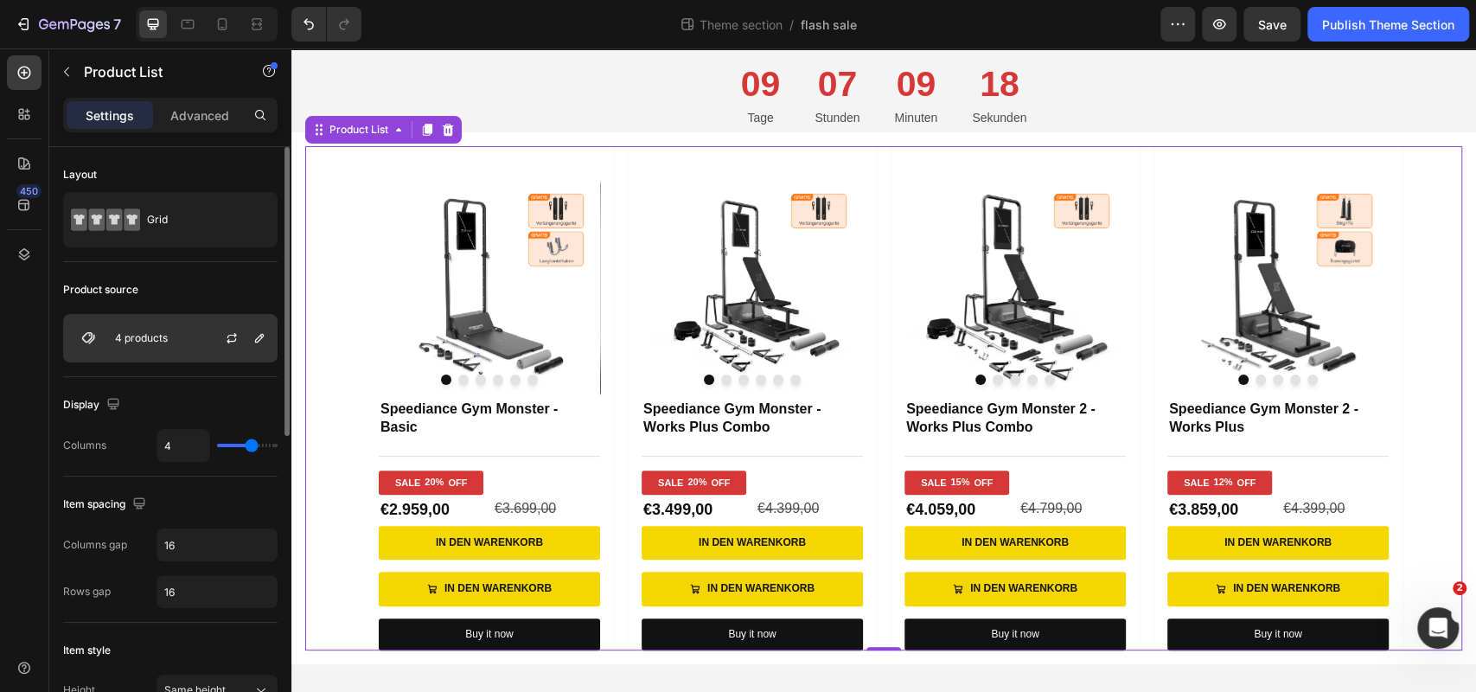
click at [195, 329] on div "4 products" at bounding box center [170, 338] width 214 height 48
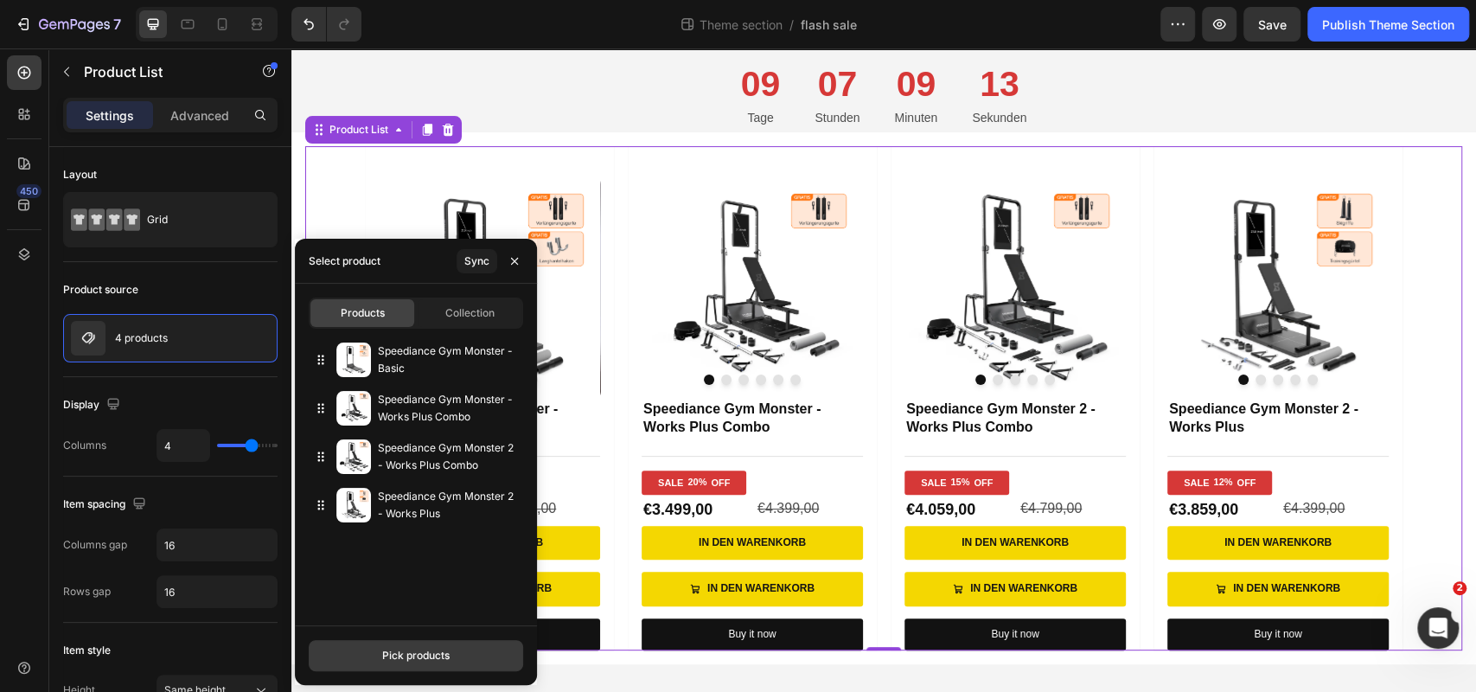
click at [377, 648] on button "Pick products" at bounding box center [416, 655] width 214 height 31
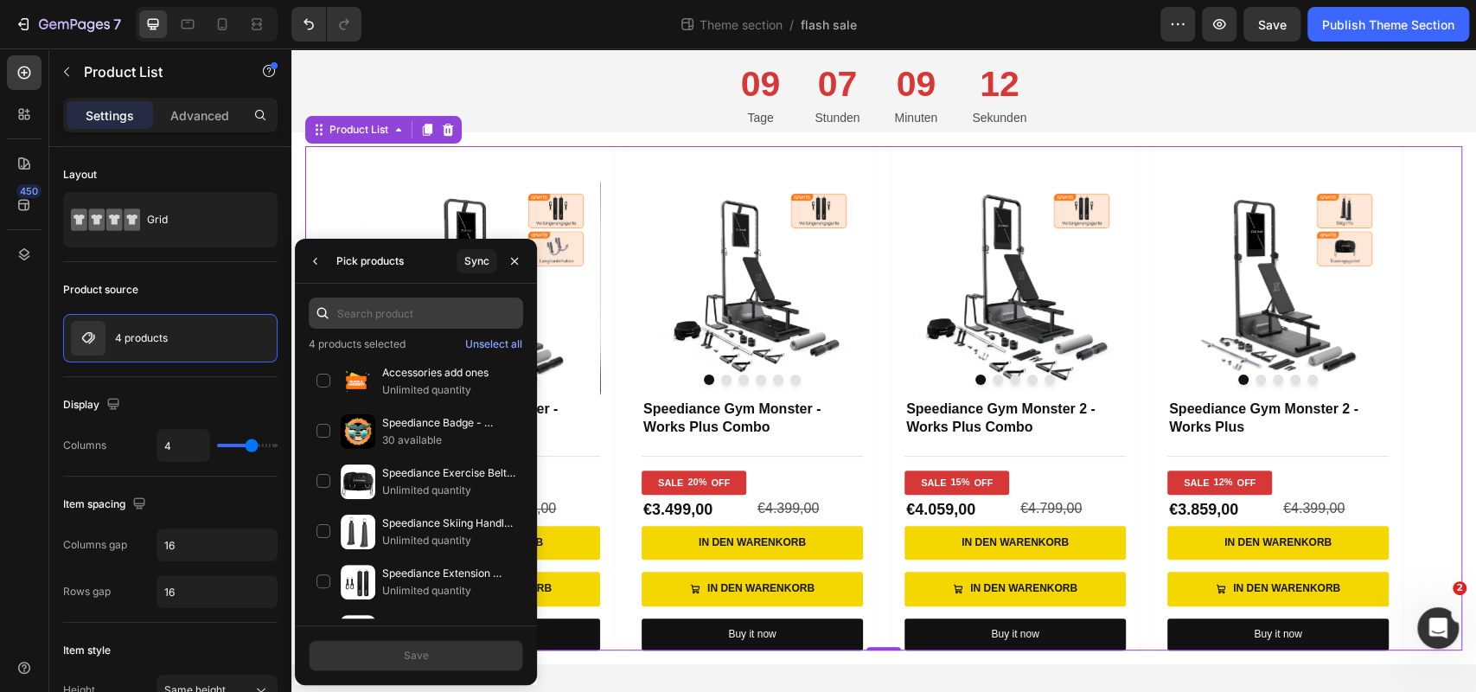
click at [404, 318] on input "text" at bounding box center [416, 312] width 214 height 31
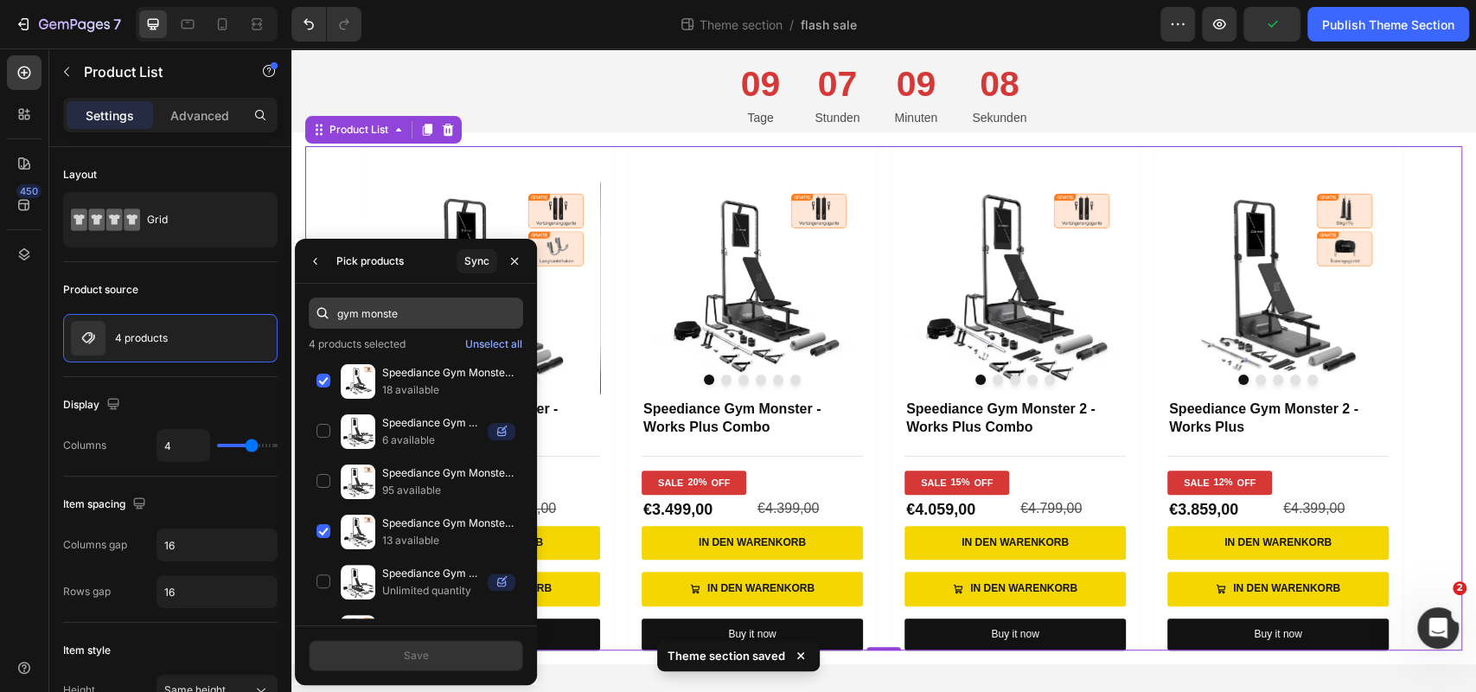
type input "gym monster"
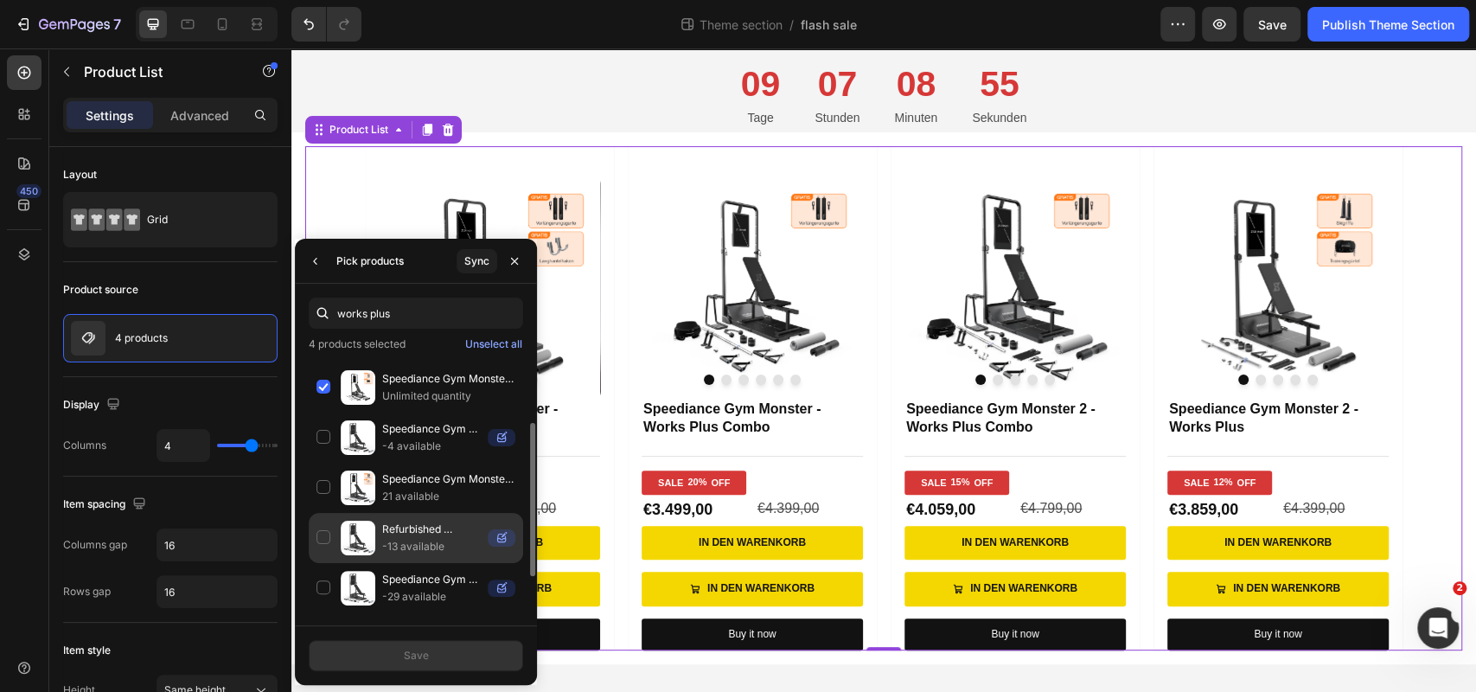
scroll to position [111, 0]
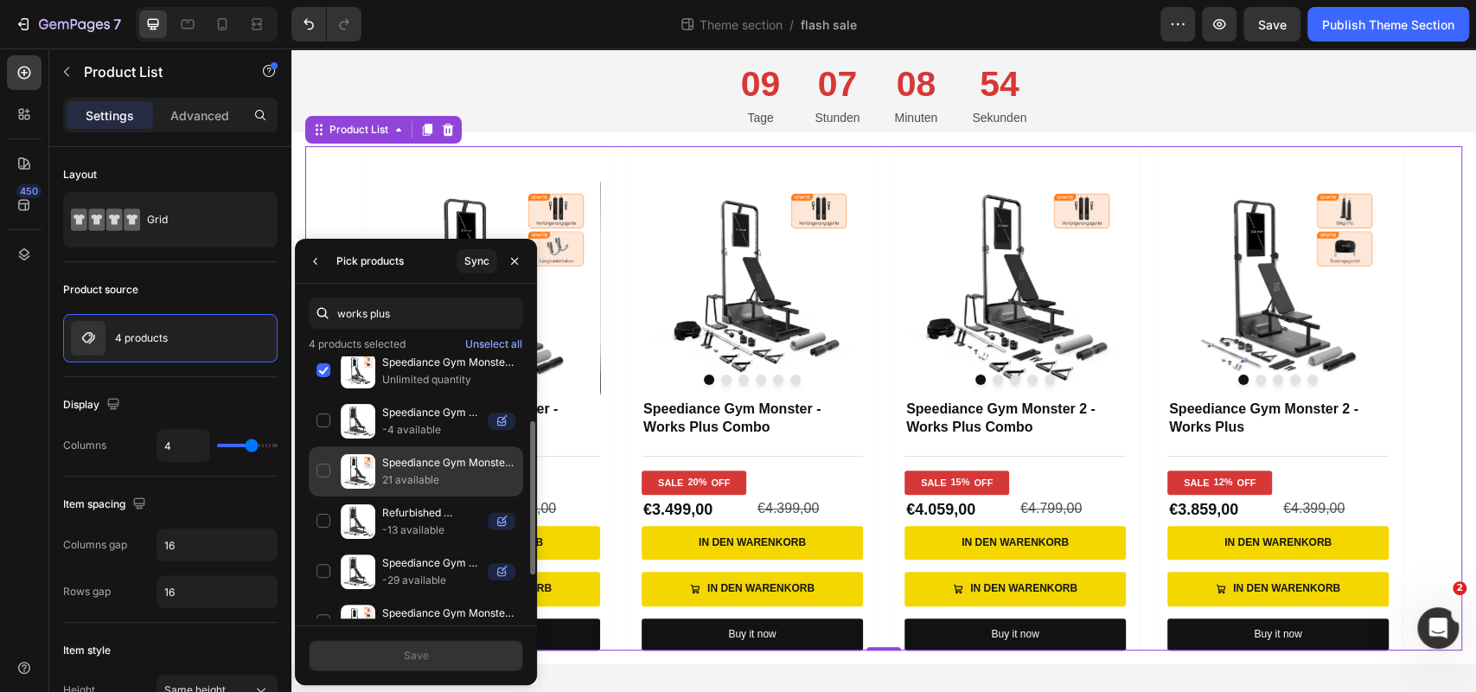
type input "works plus"
click at [427, 472] on p "21 available" at bounding box center [448, 479] width 133 height 17
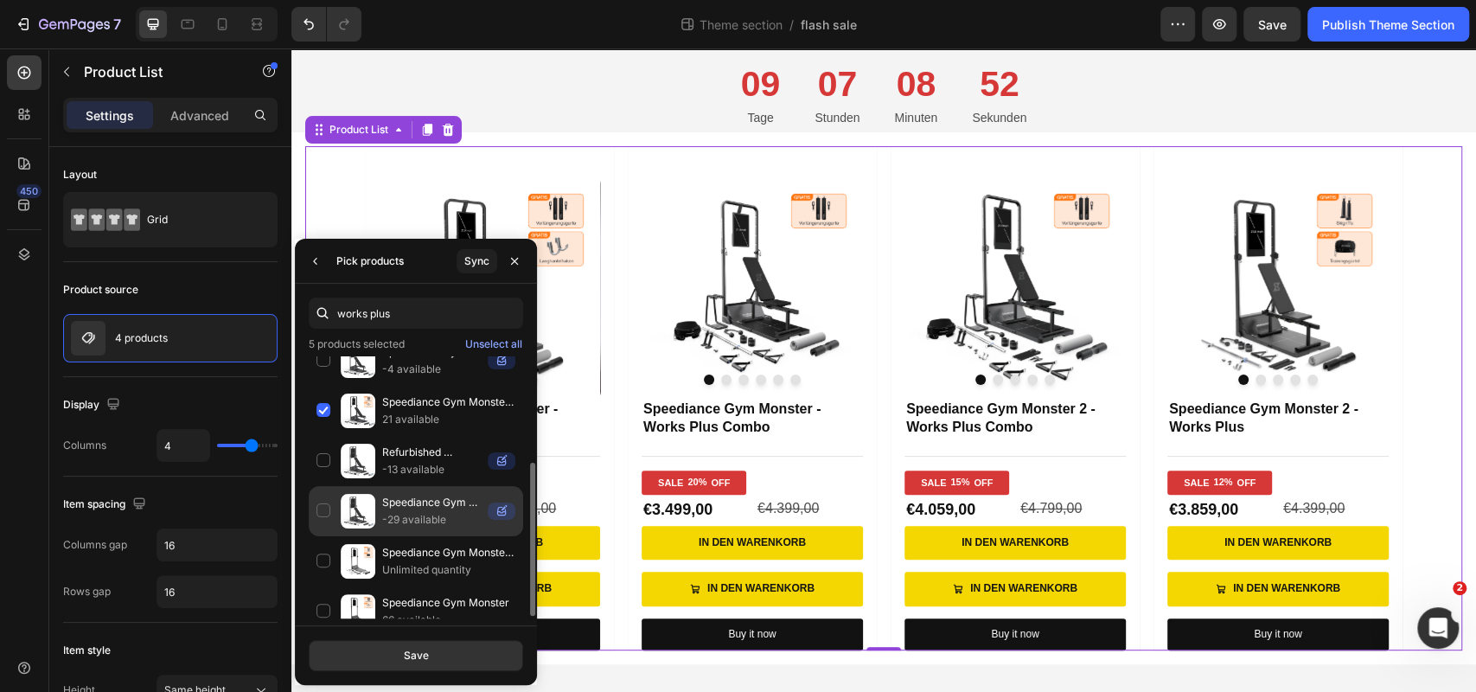
scroll to position [175, 0]
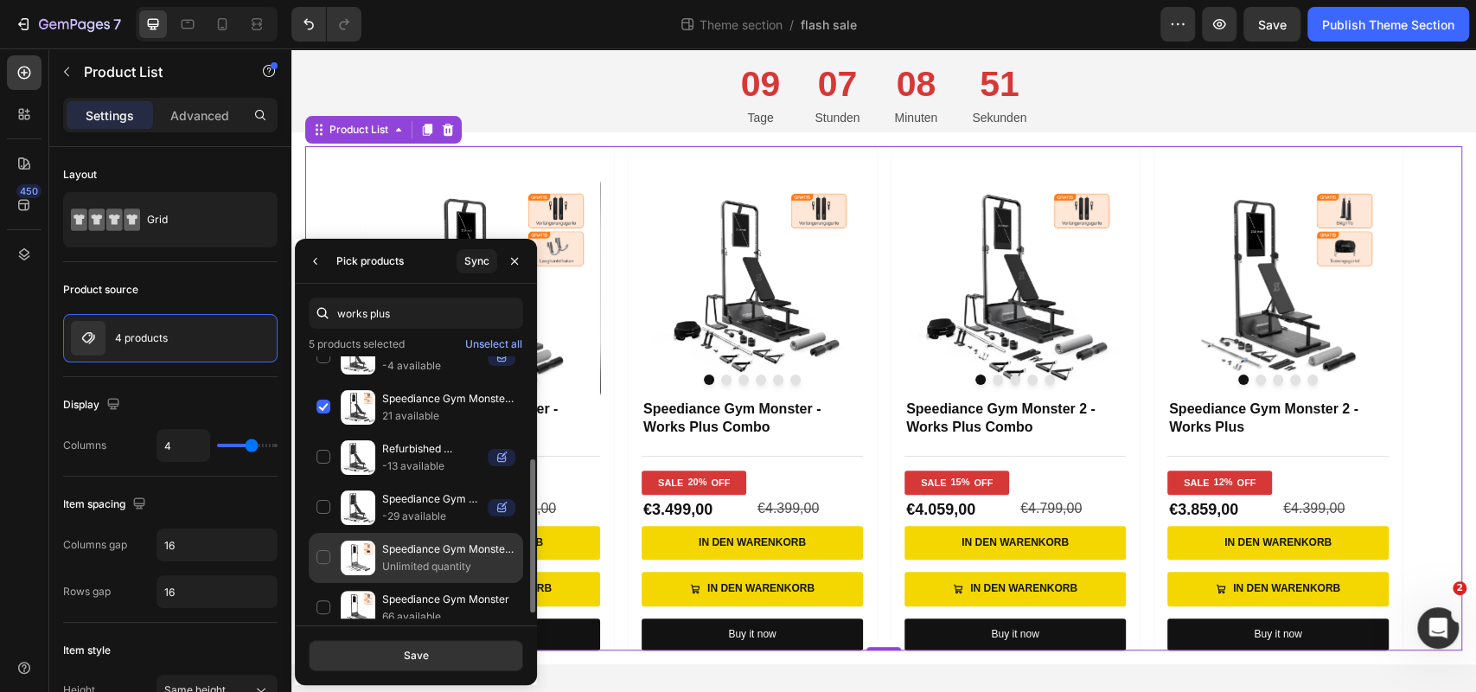
click at [410, 558] on p "Unlimited quantity" at bounding box center [448, 566] width 133 height 17
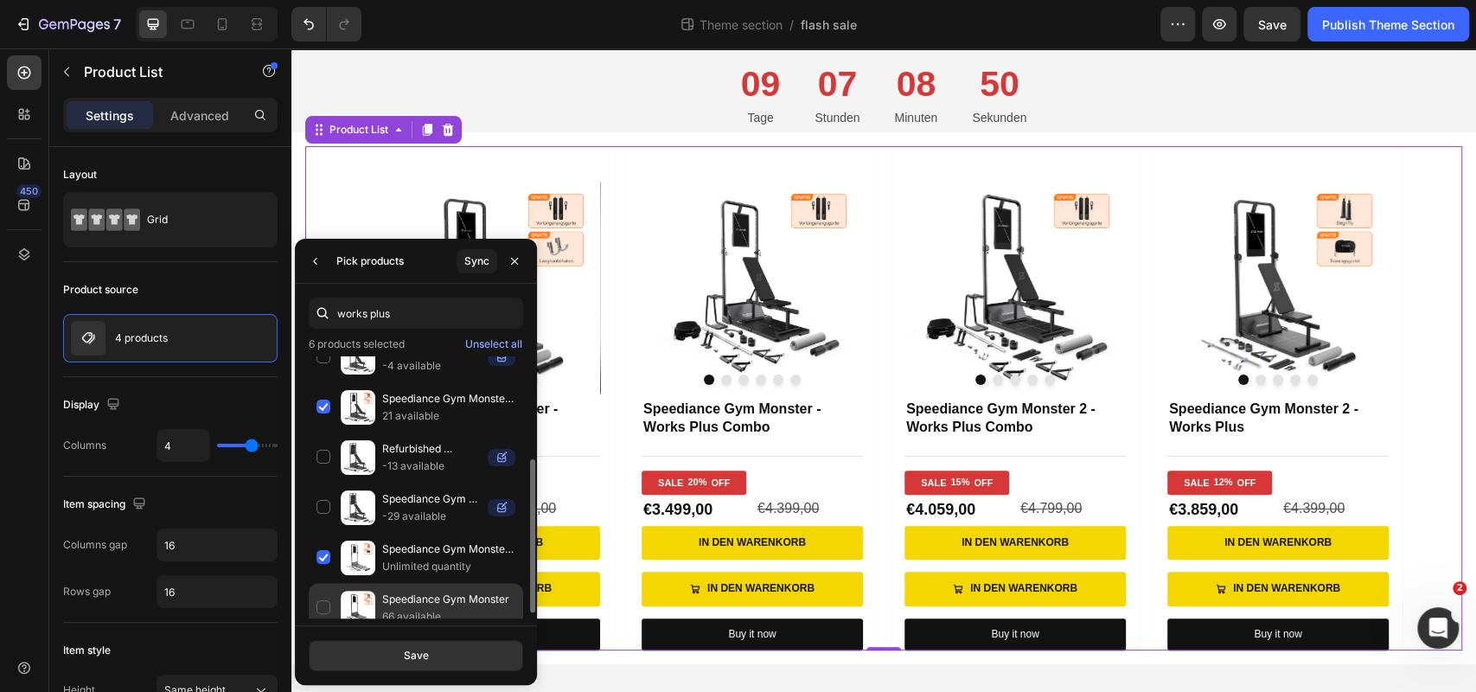
click at [405, 608] on p "66 available" at bounding box center [448, 616] width 133 height 17
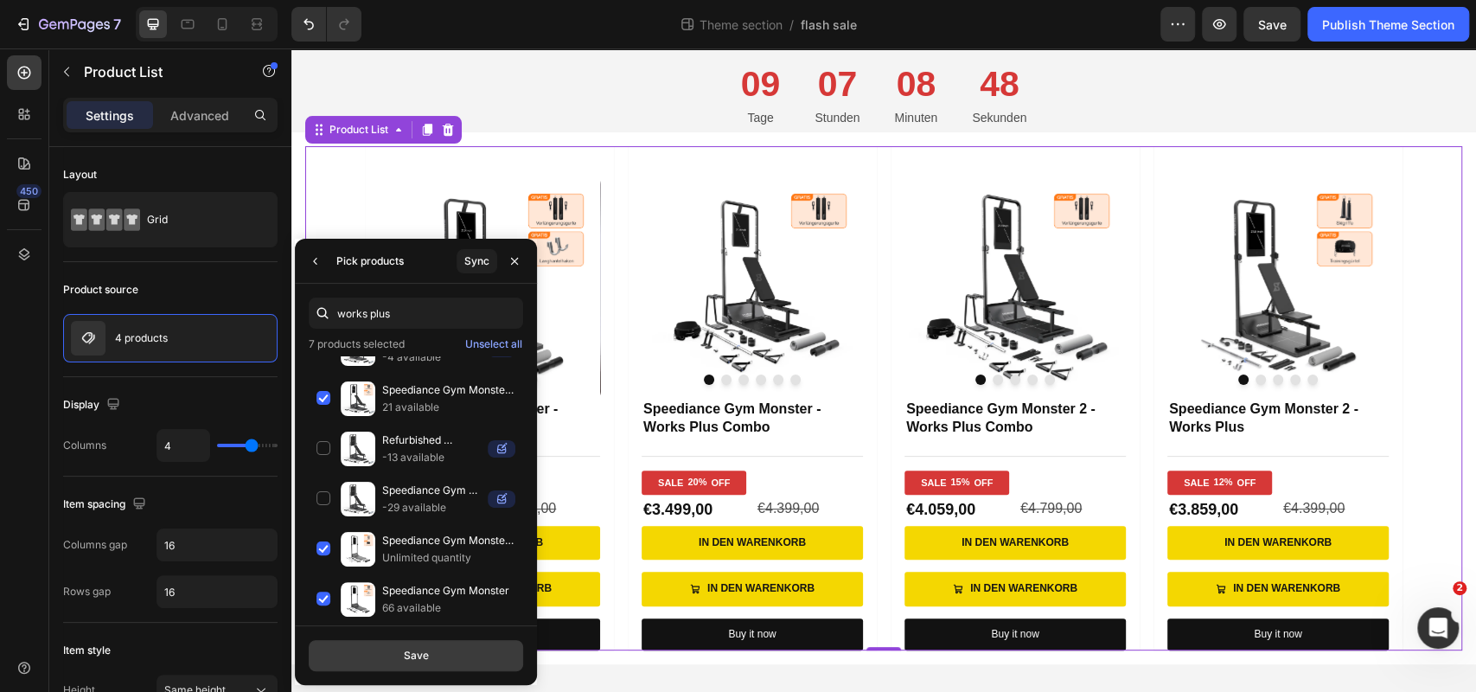
click at [417, 667] on button "Save" at bounding box center [416, 655] width 214 height 31
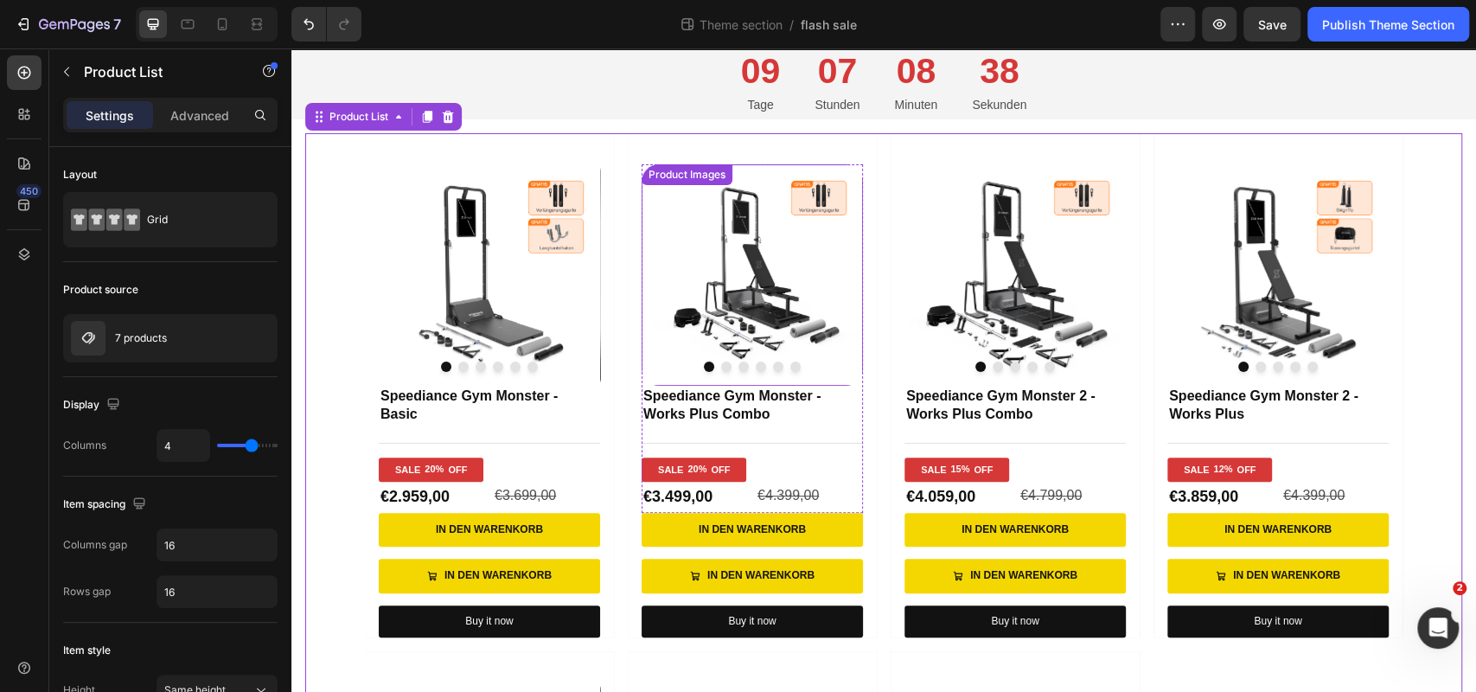
scroll to position [182, 0]
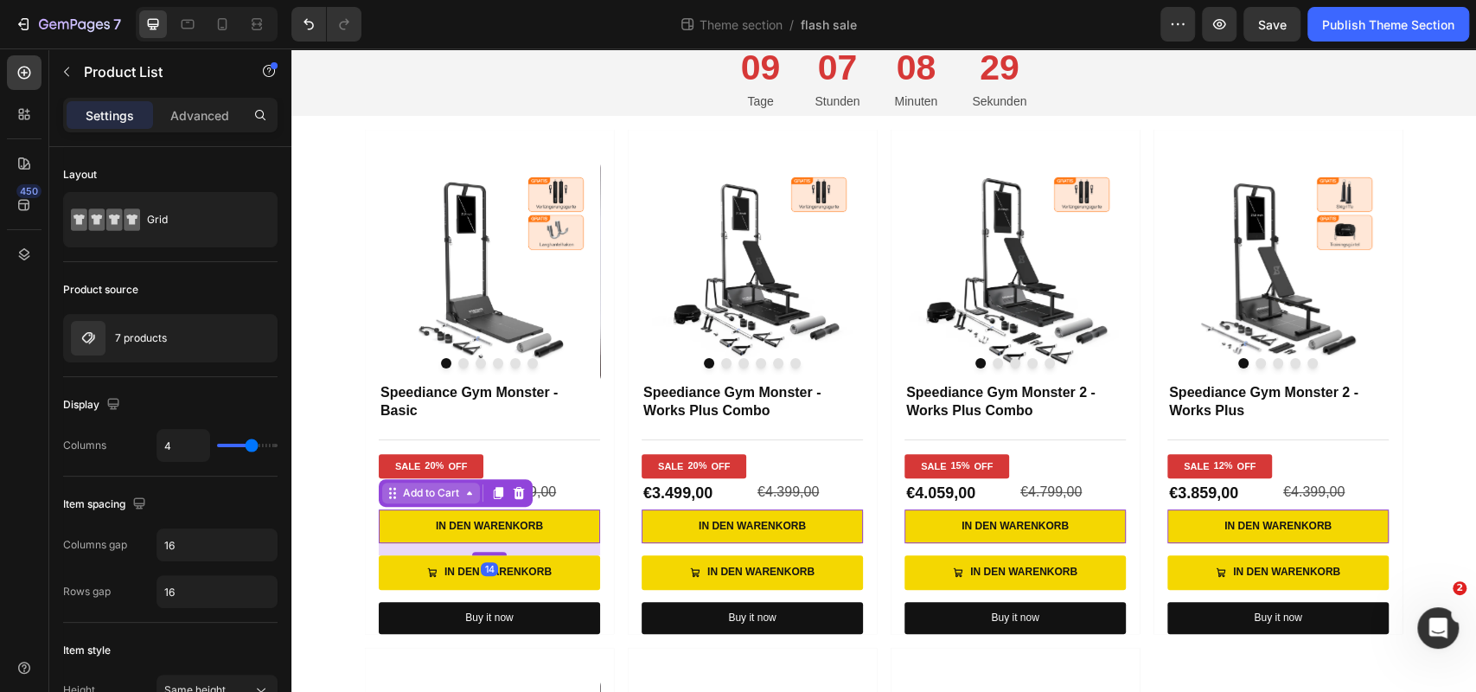
click at [424, 501] on div "Add to Cart" at bounding box center [431, 492] width 98 height 21
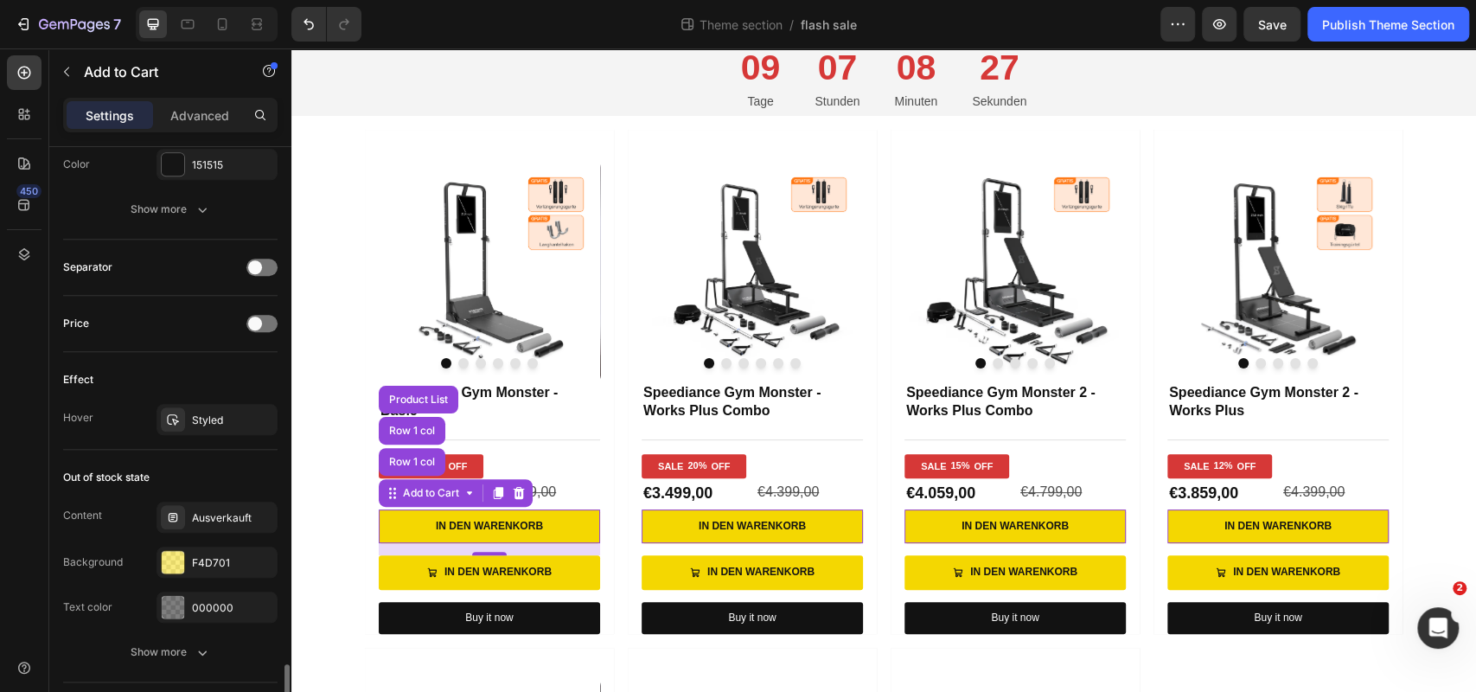
scroll to position [1194, 0]
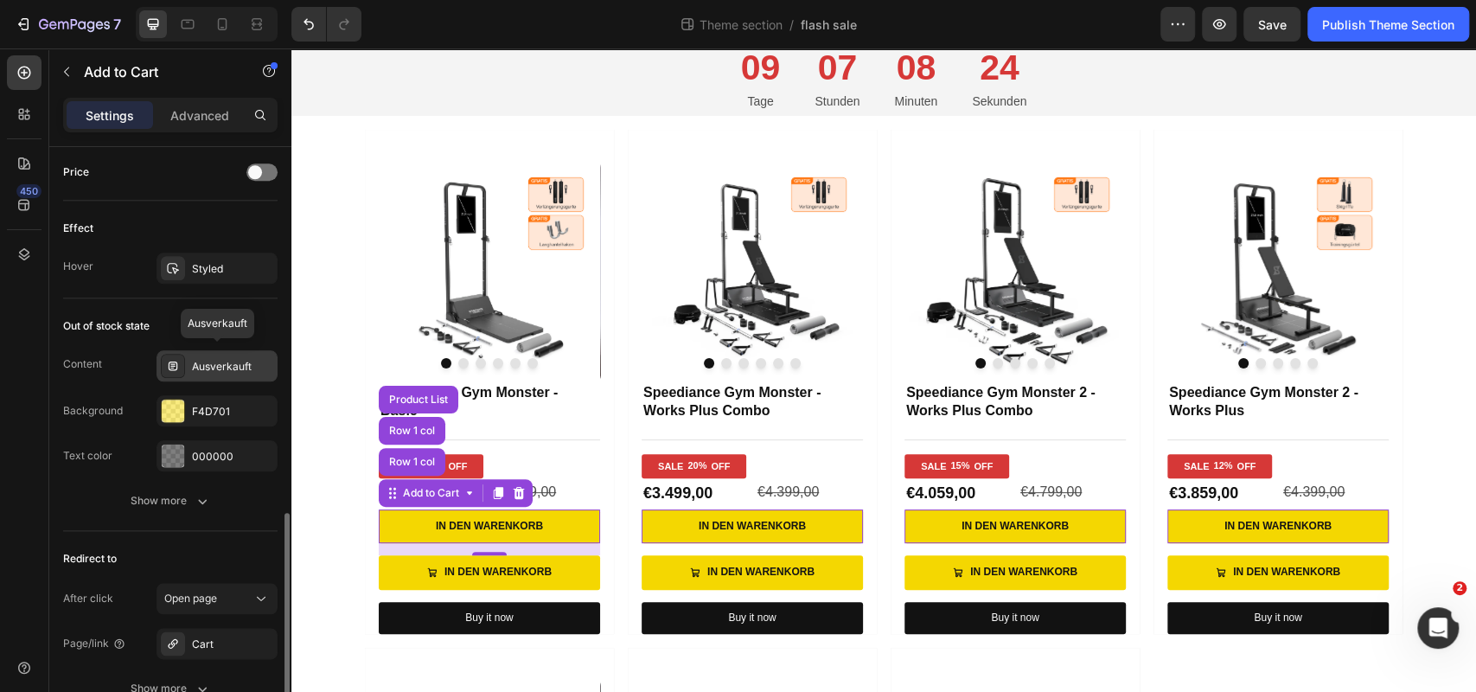
click at [234, 350] on div "Ausverkauft" at bounding box center [217, 365] width 121 height 31
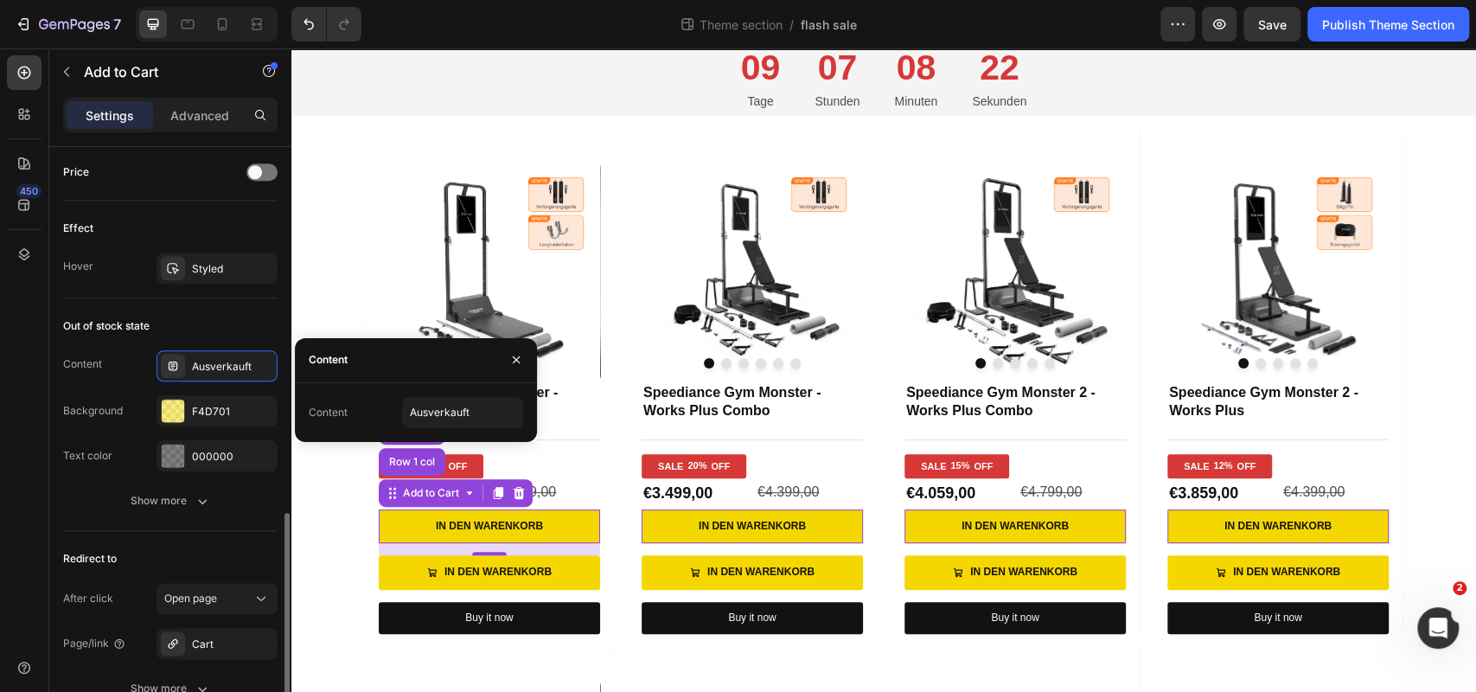
click at [228, 316] on div "Out of stock state" at bounding box center [170, 326] width 214 height 28
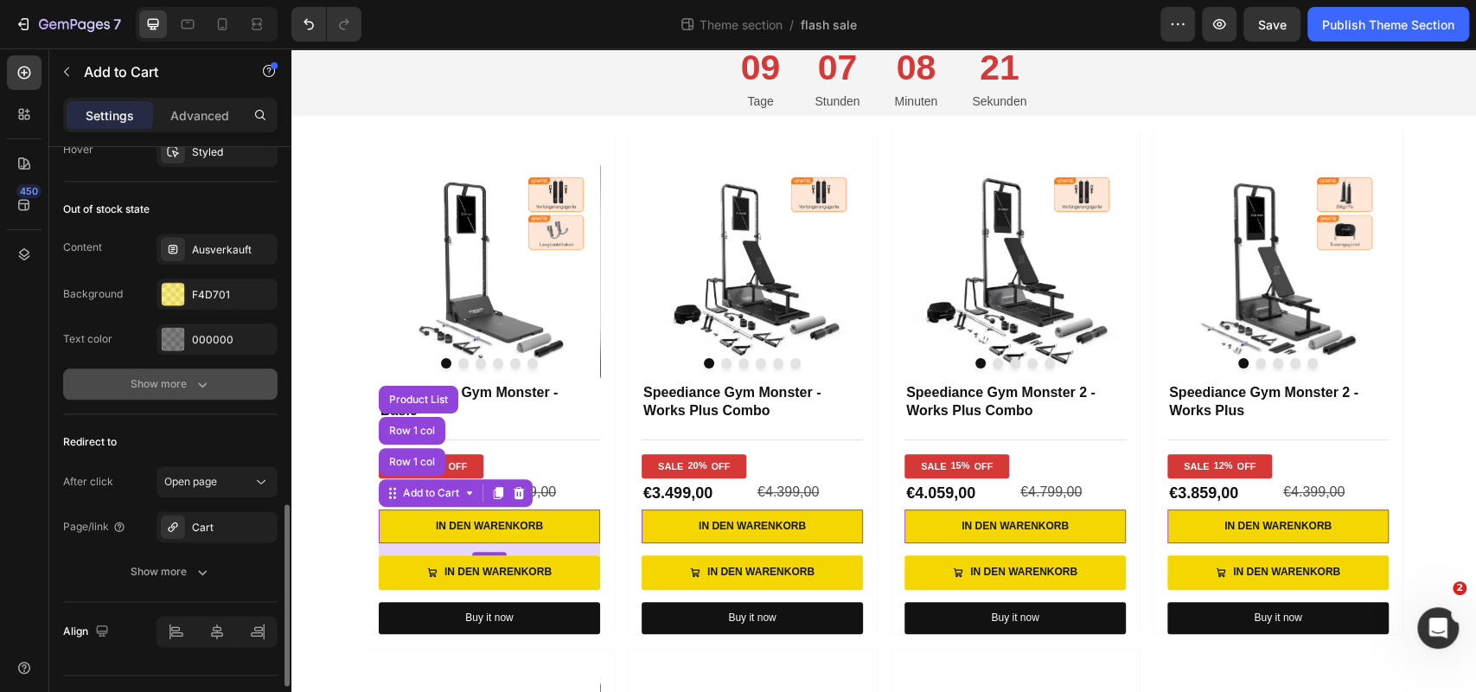
scroll to position [1344, 0]
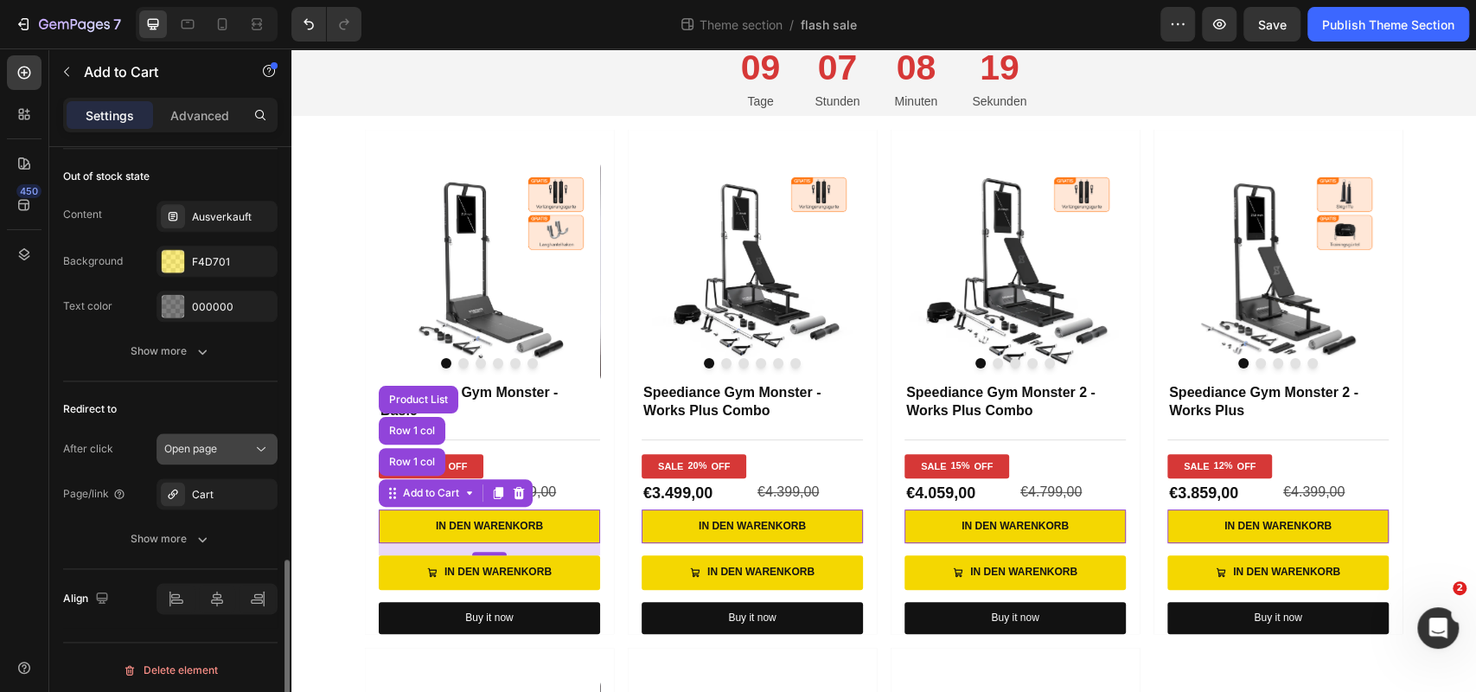
click at [208, 442] on span "Open page" at bounding box center [190, 448] width 53 height 13
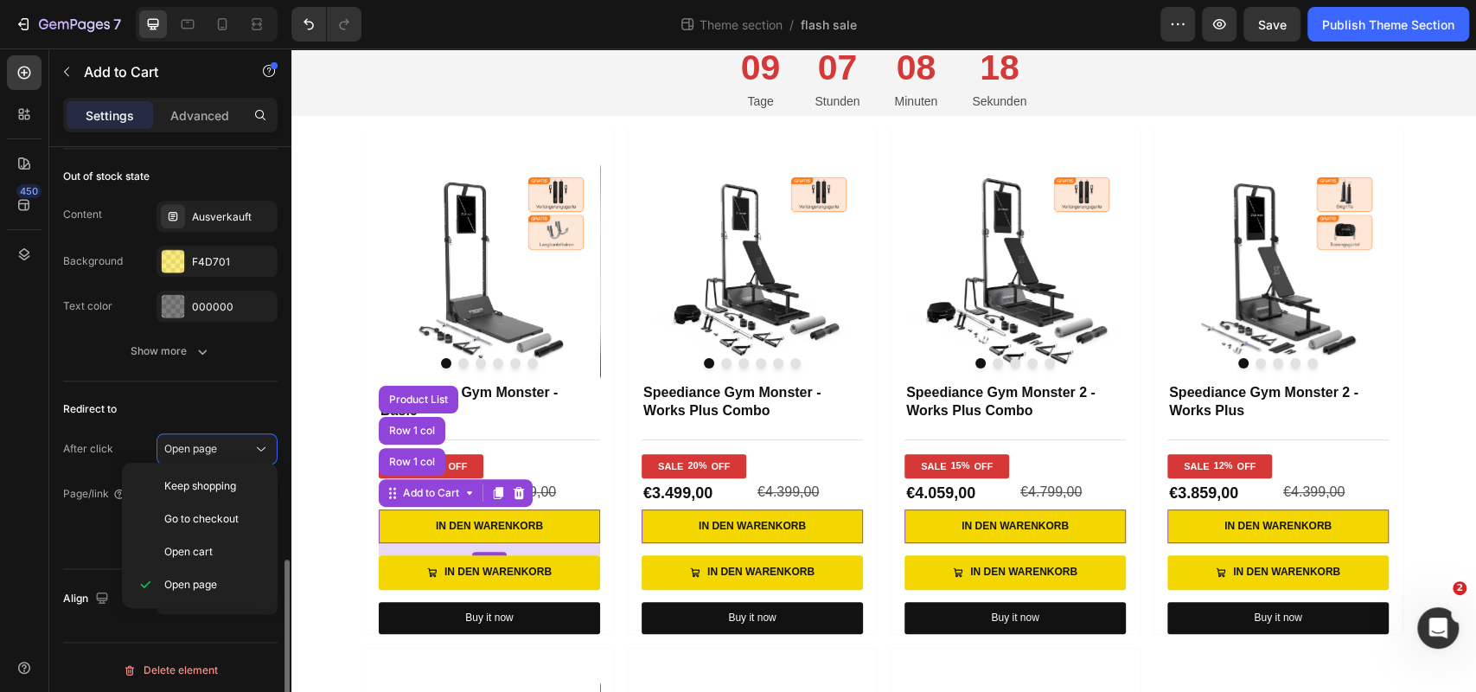
click at [209, 408] on div "Redirect to" at bounding box center [170, 409] width 214 height 28
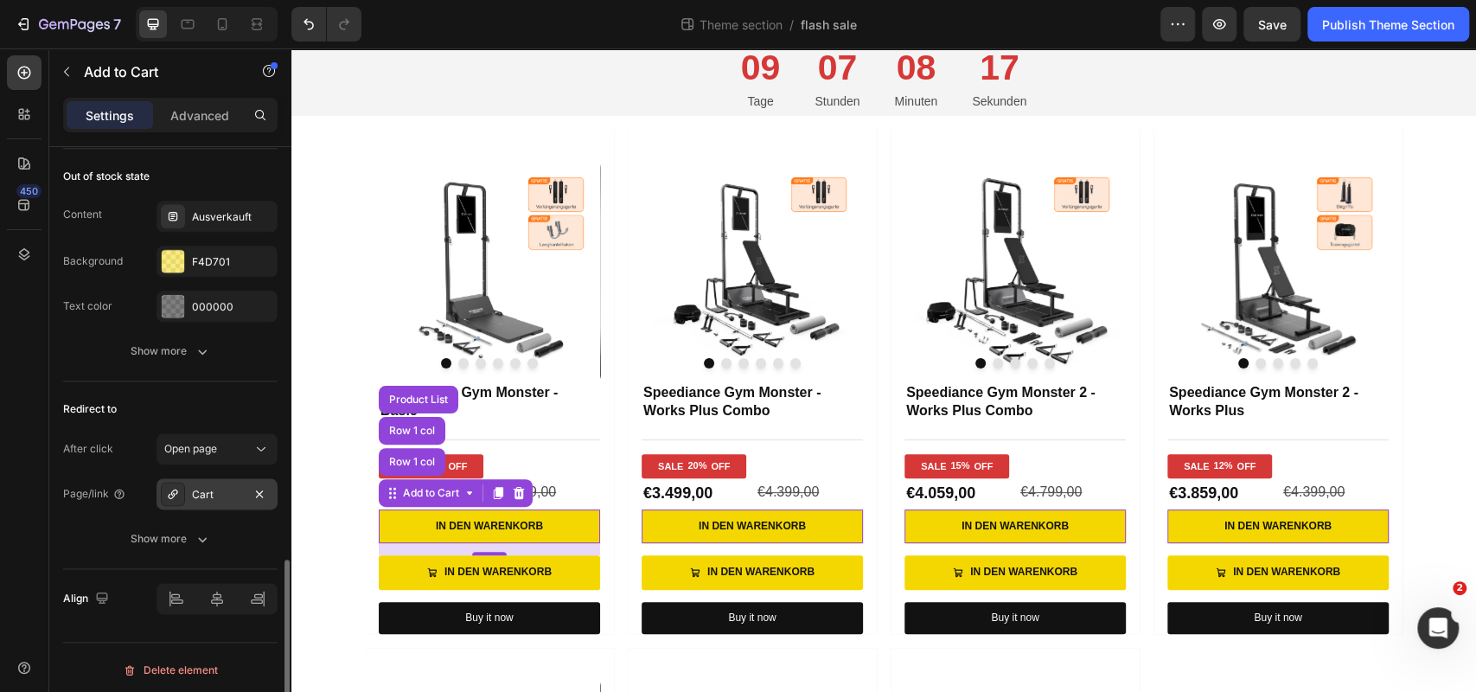
click at [204, 487] on div "Cart" at bounding box center [217, 495] width 50 height 16
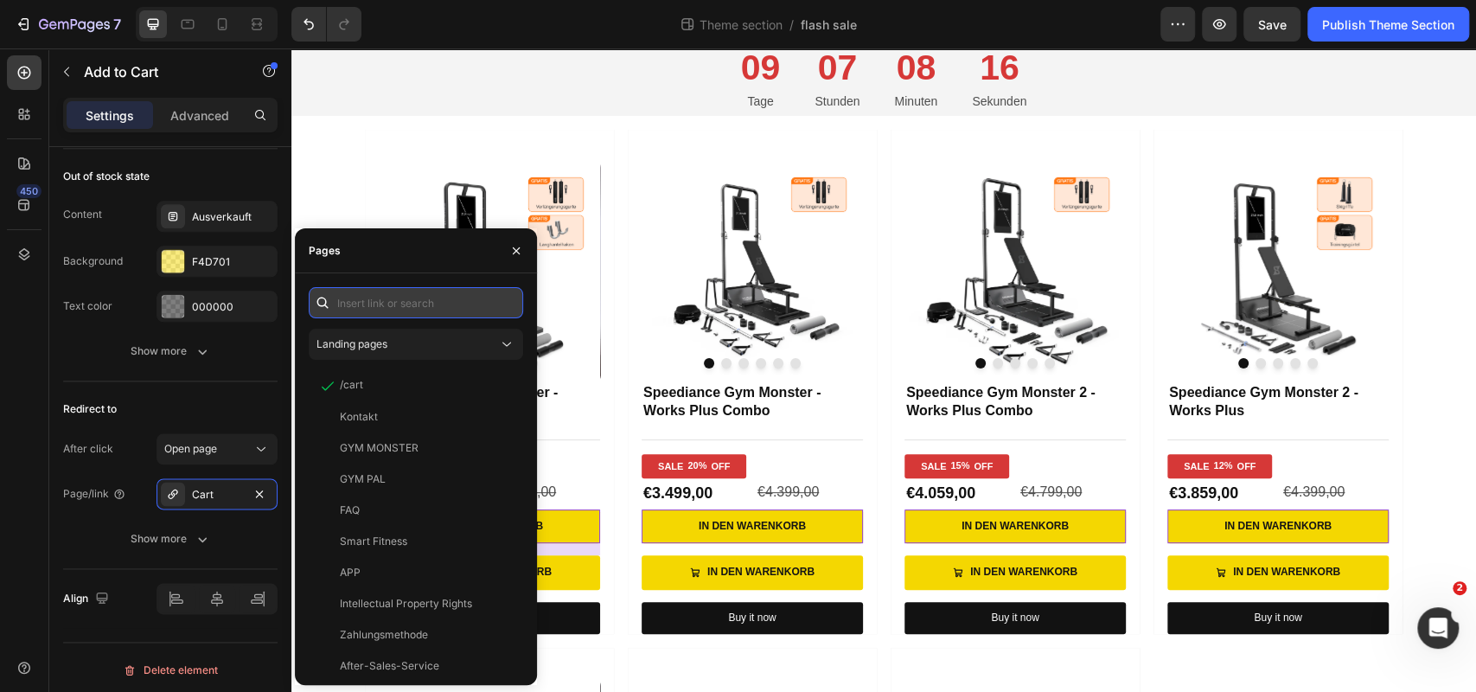
click at [394, 304] on input "text" at bounding box center [416, 302] width 214 height 31
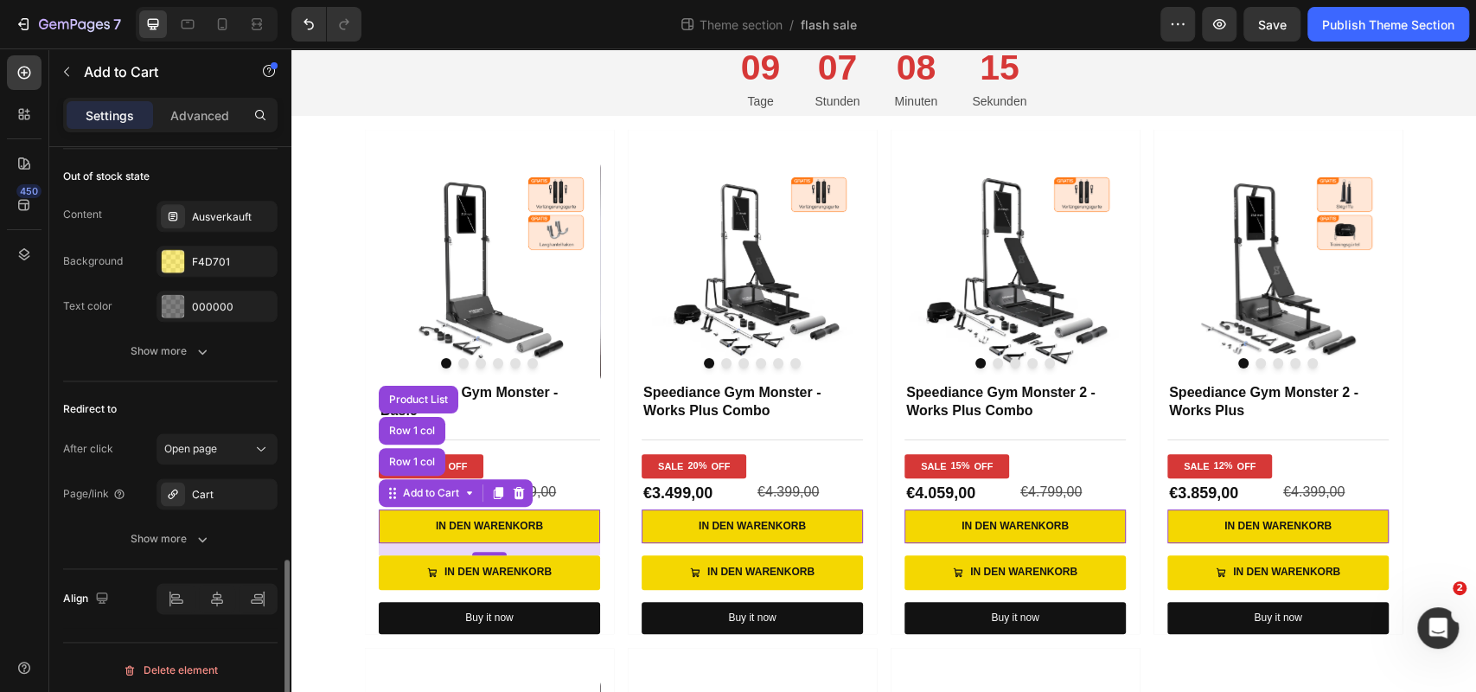
click at [218, 396] on div "Redirect to" at bounding box center [170, 409] width 214 height 28
click at [177, 546] on button "Show more" at bounding box center [170, 538] width 214 height 31
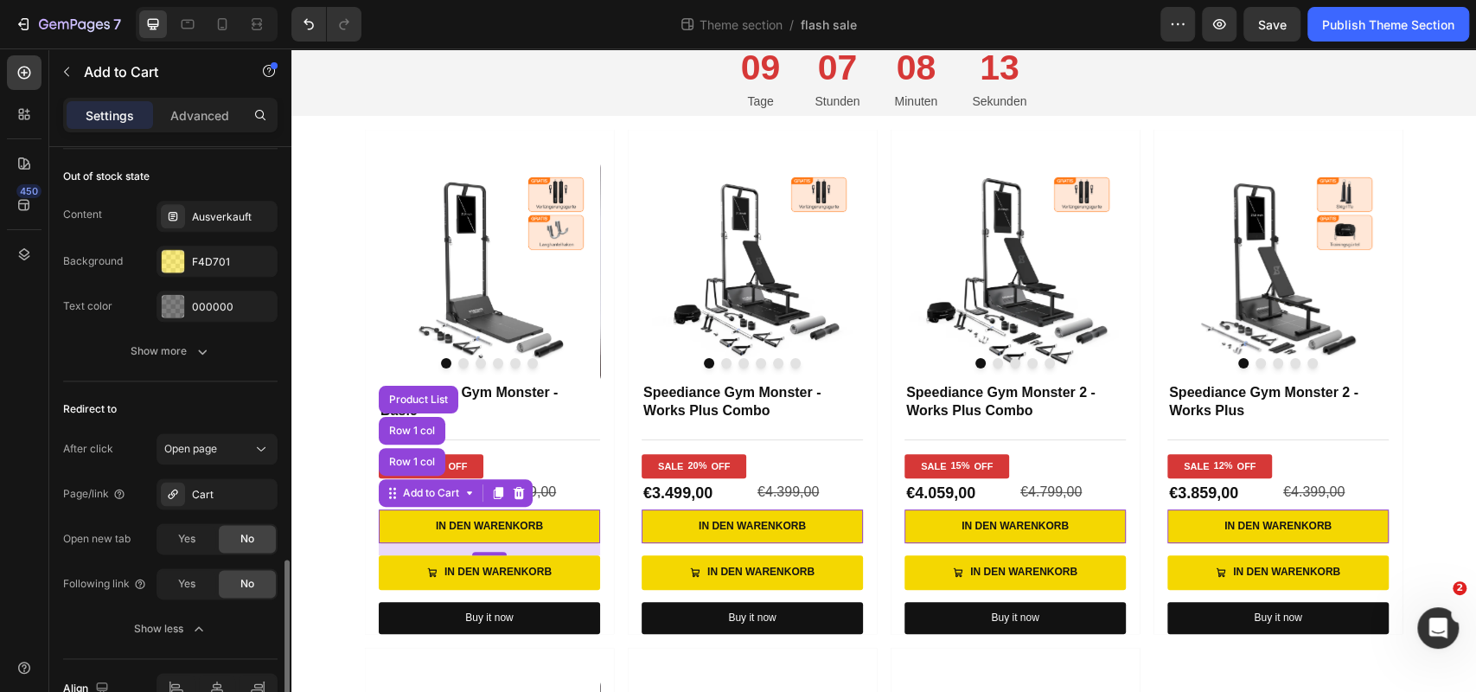
click at [226, 411] on div "Redirect to" at bounding box center [170, 409] width 214 height 28
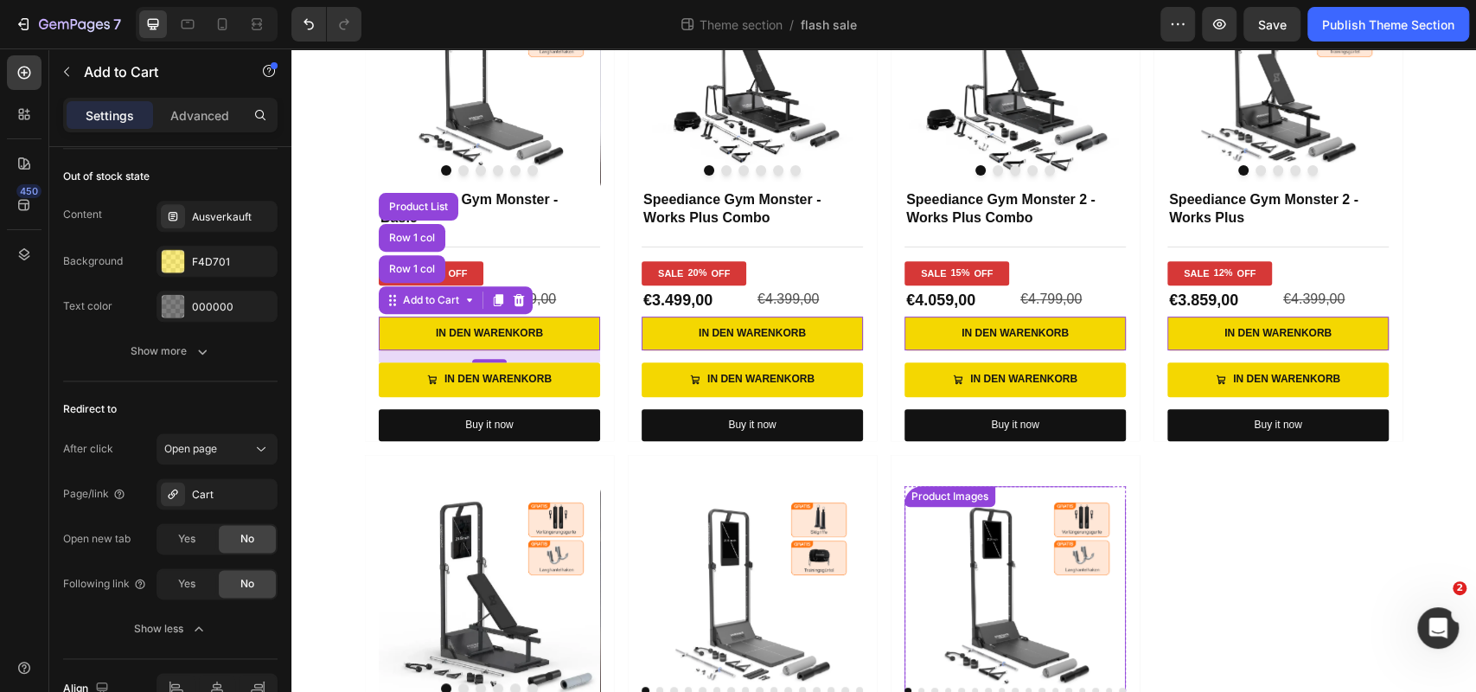
scroll to position [366, 0]
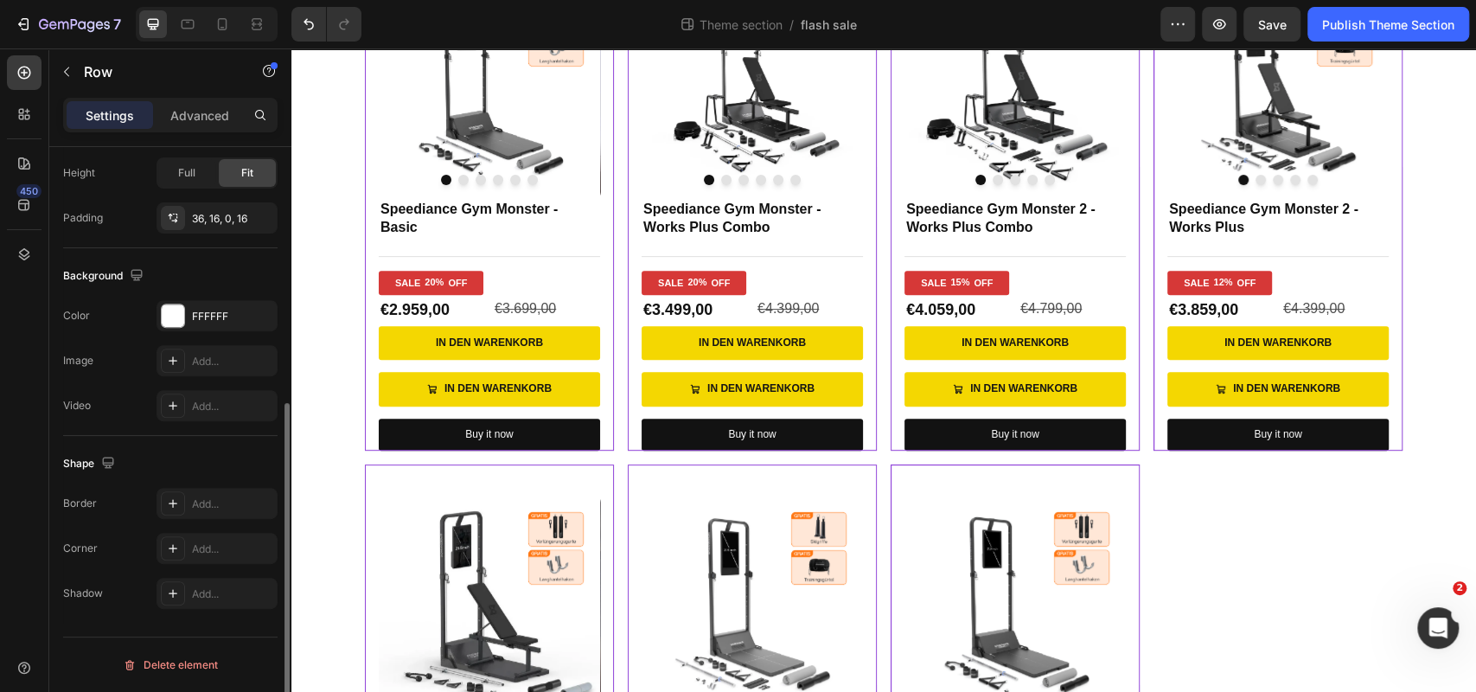
click at [610, 140] on div "Product Images Speediance Gym Monster - Basic Product Title Title Line SALE 20%…" at bounding box center [489, 198] width 249 height 504
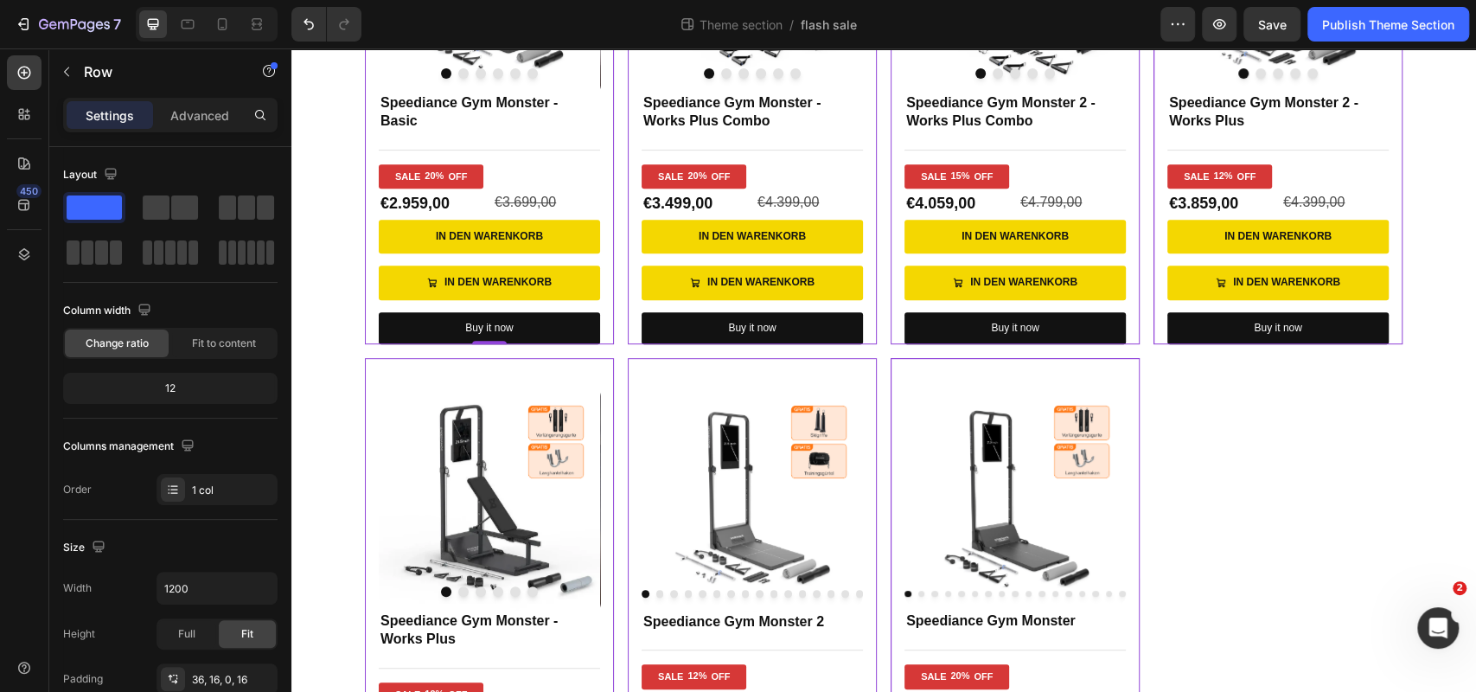
scroll to position [505, 0]
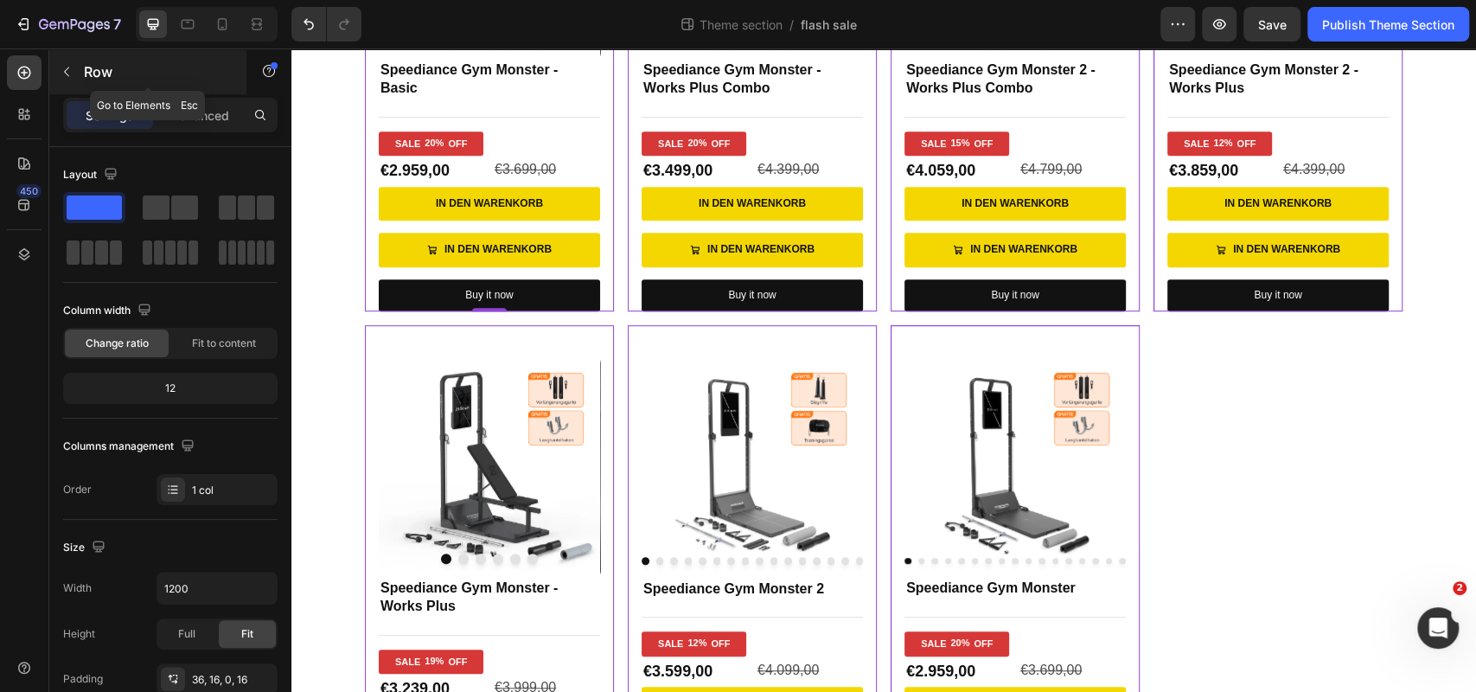
click at [66, 66] on icon "button" at bounding box center [67, 72] width 14 height 14
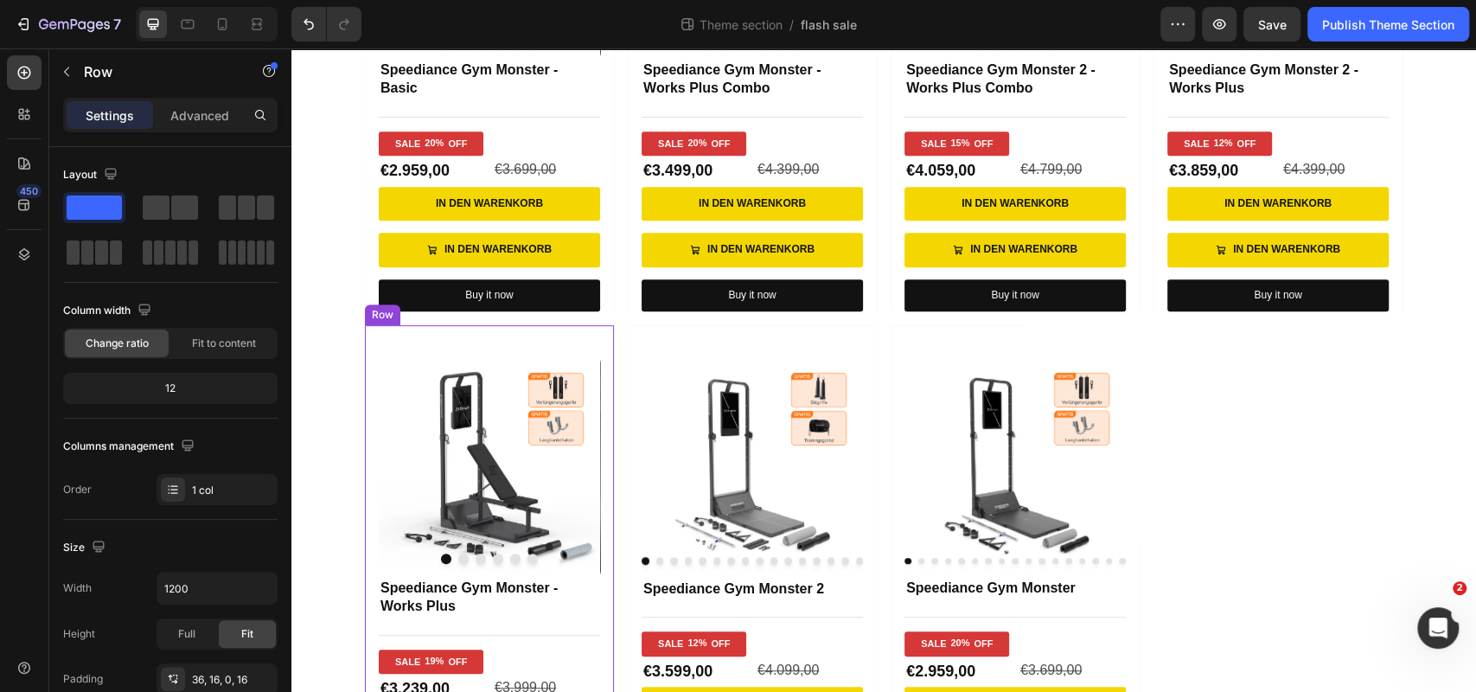
click at [371, 329] on div "Product Images Speediance Gym Monster - Works Plus Product Title Title Line SAL…" at bounding box center [489, 577] width 249 height 504
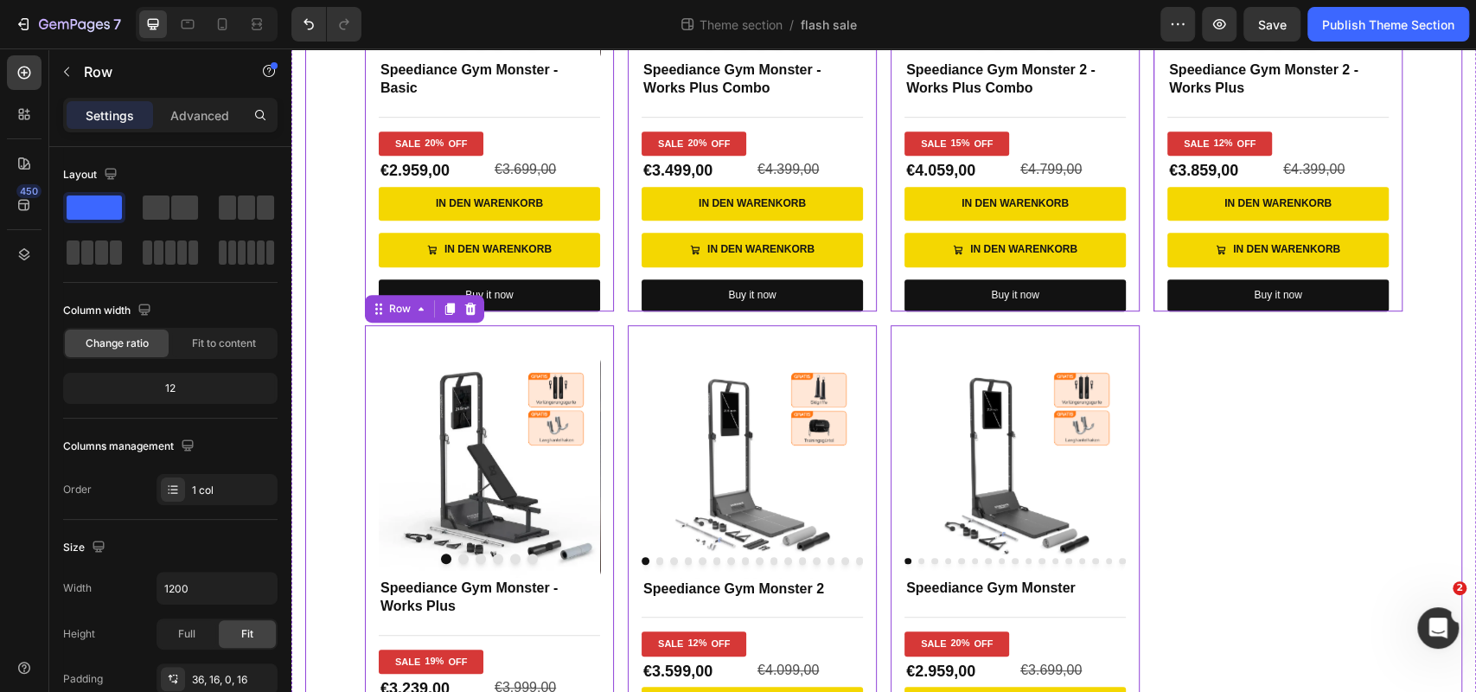
click at [348, 316] on div "Product Images Speediance Gym Monster - Basic Product Title Title Line SALE 20%…" at bounding box center [883, 318] width 1157 height 1022
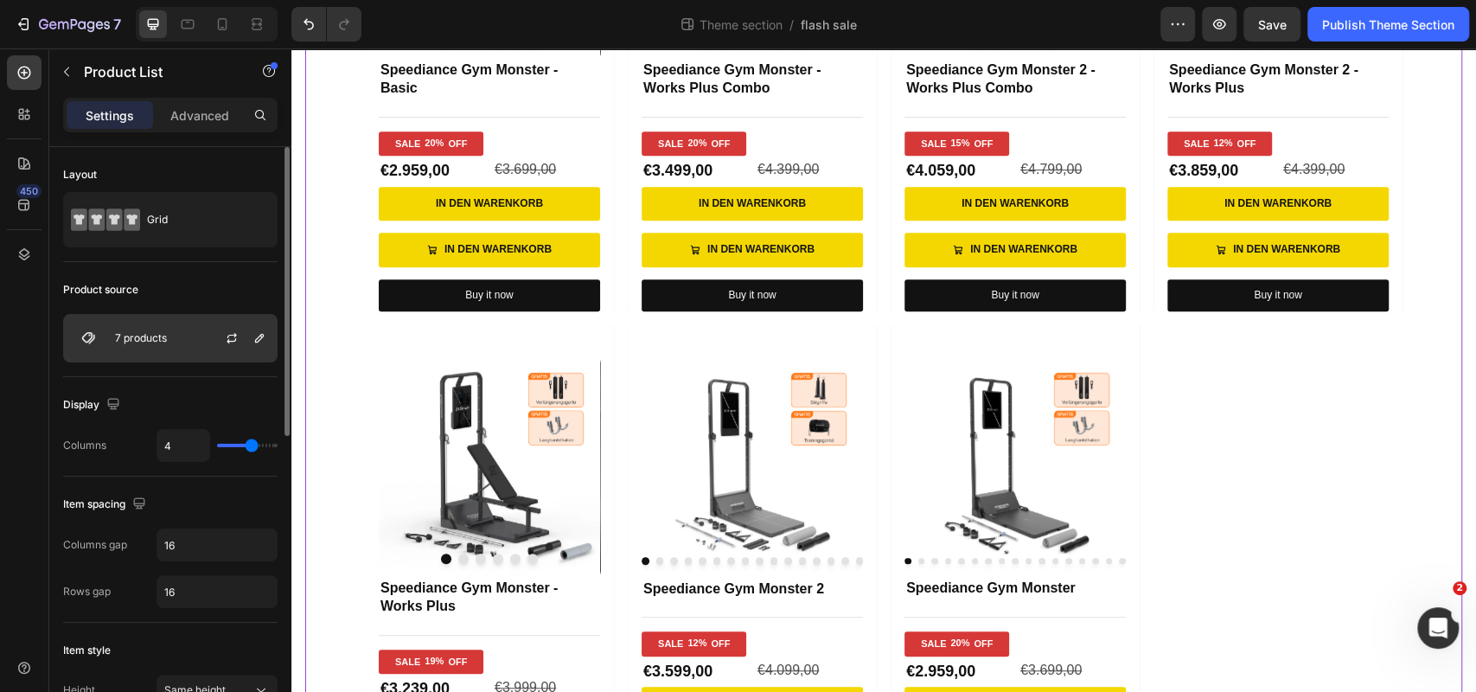
click at [176, 337] on div "7 products" at bounding box center [170, 338] width 214 height 48
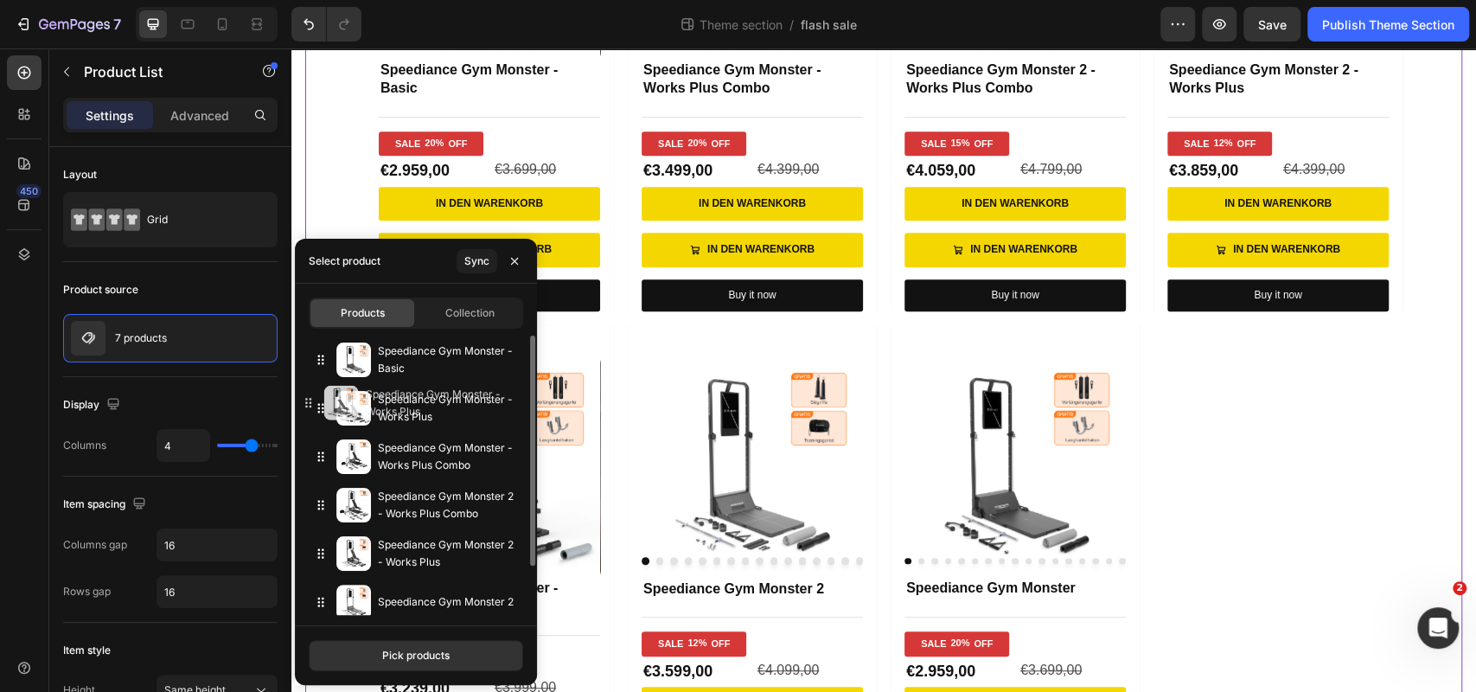
drag, startPoint x: 322, startPoint y: 566, endPoint x: 306, endPoint y: 416, distance: 151.3
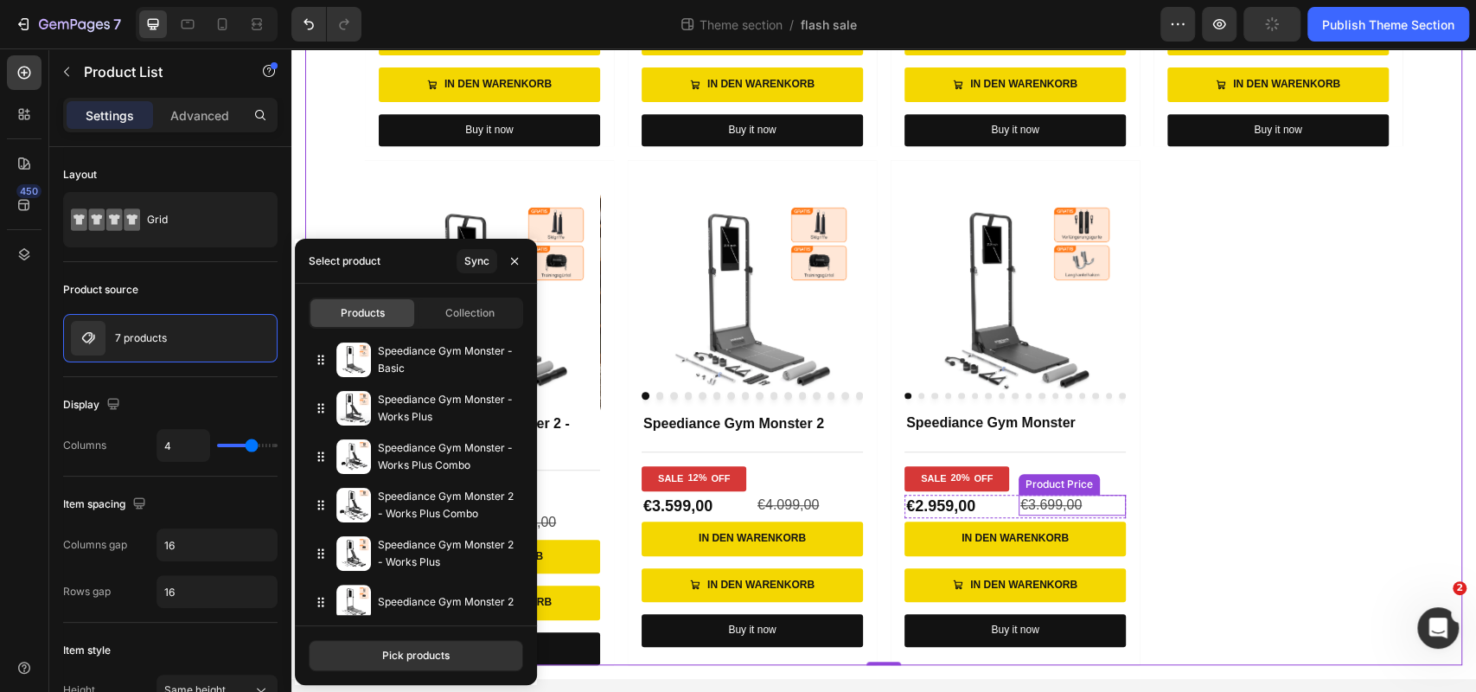
scroll to position [683, 0]
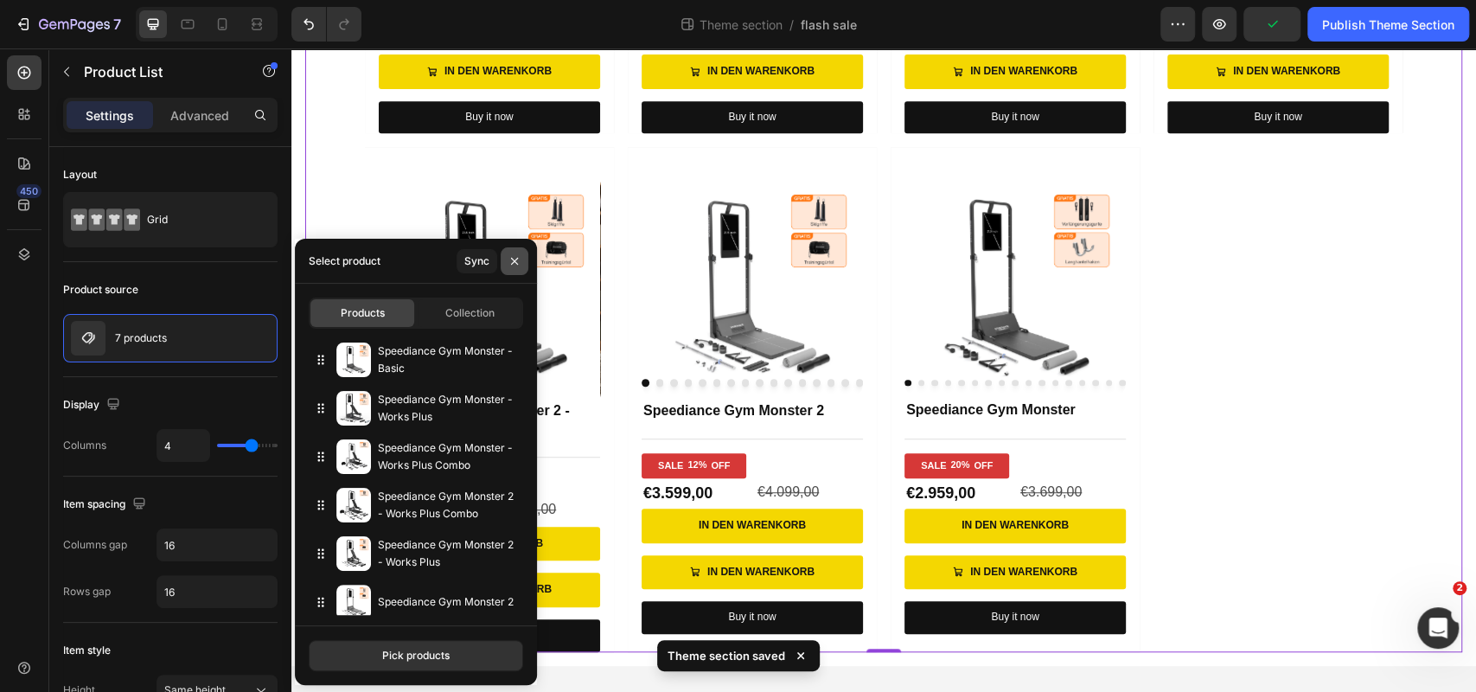
click at [515, 255] on icon "button" at bounding box center [515, 261] width 14 height 14
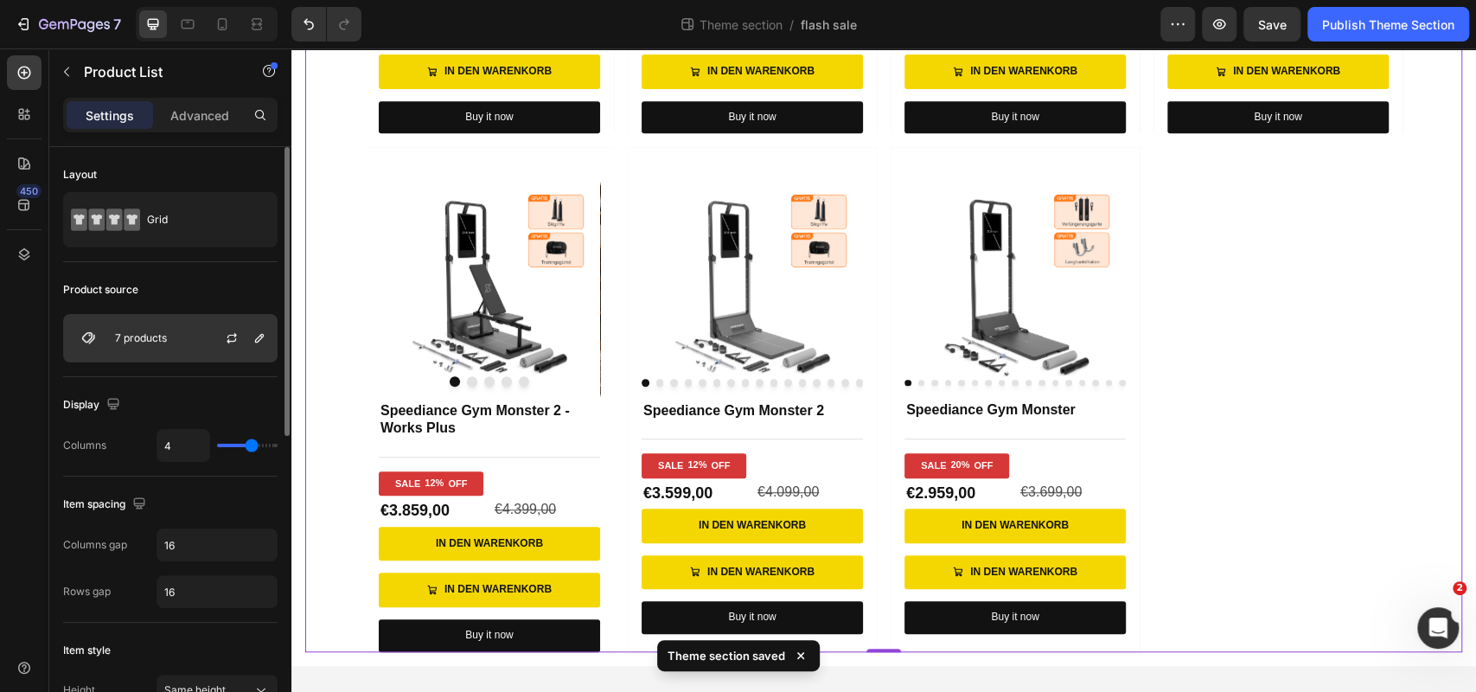
click at [193, 327] on div "7 products" at bounding box center [170, 338] width 214 height 48
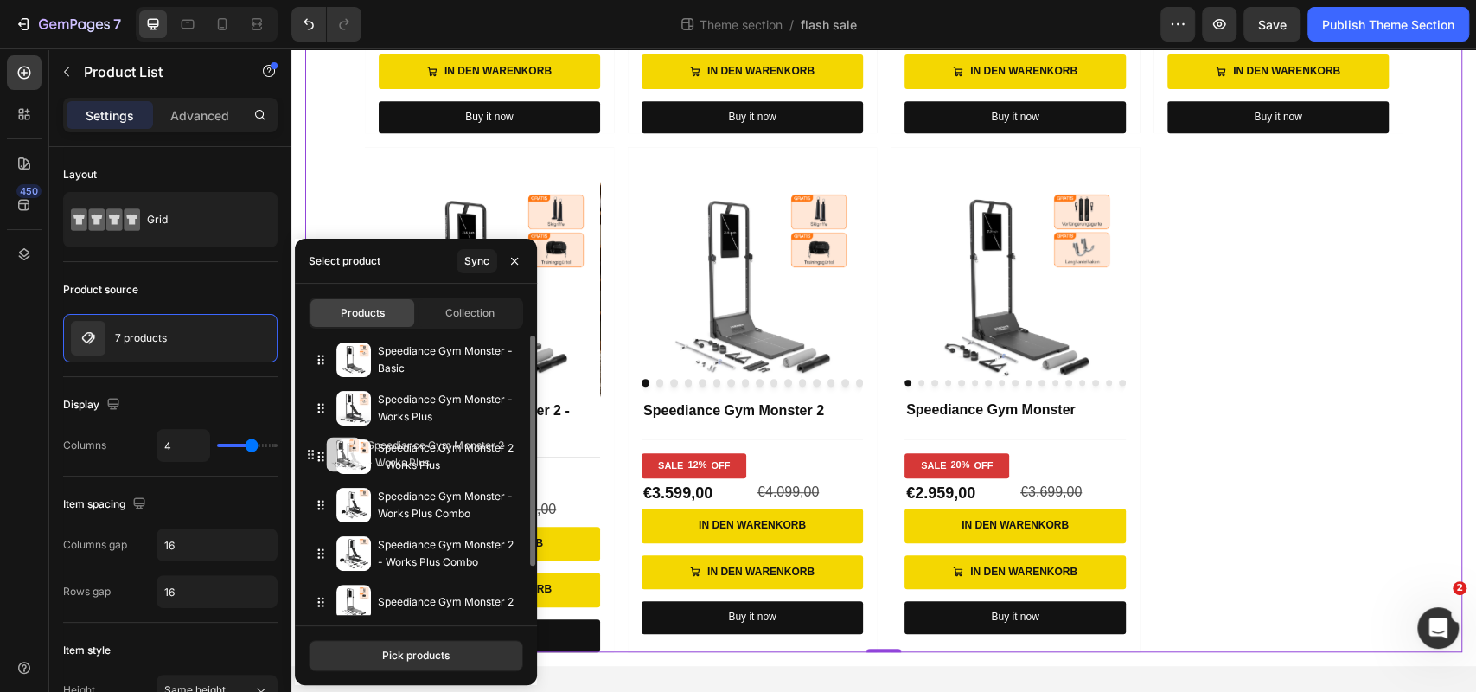
drag, startPoint x: 319, startPoint y: 556, endPoint x: 306, endPoint y: 457, distance: 100.3
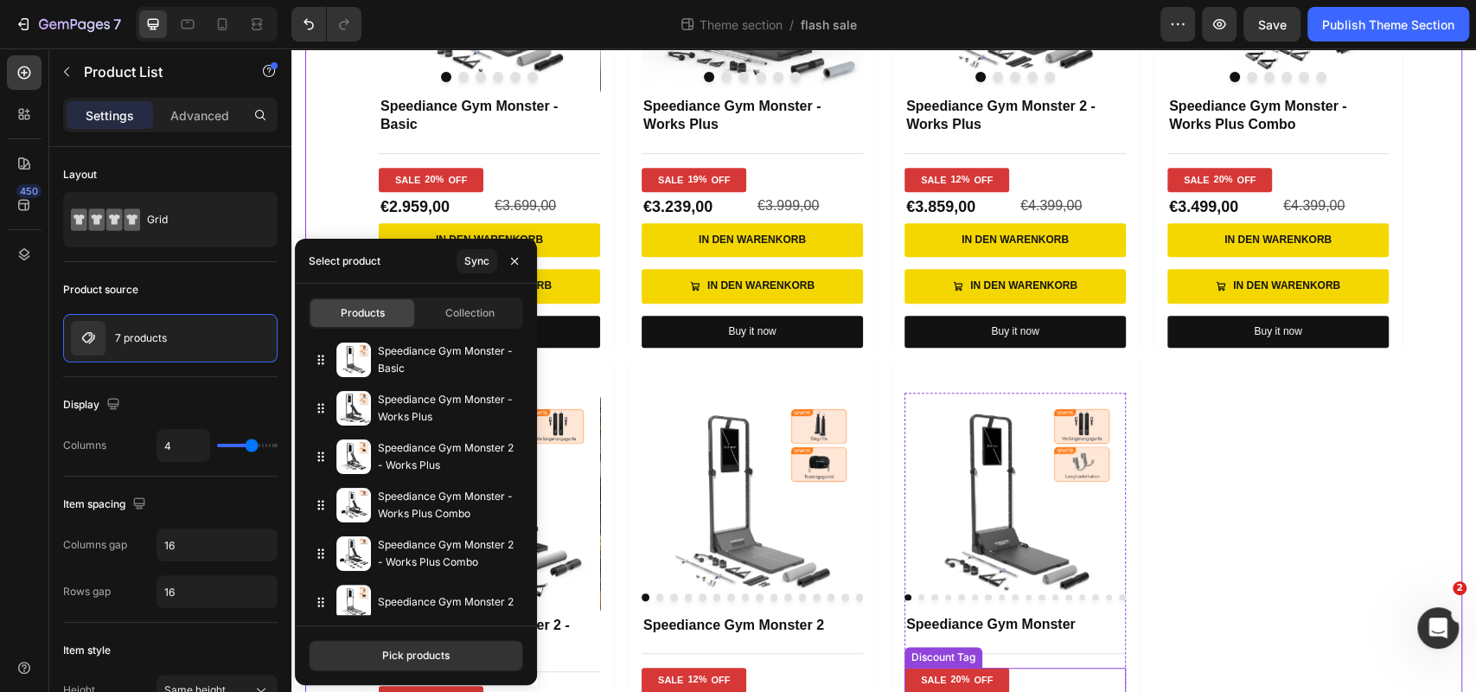
scroll to position [467, 0]
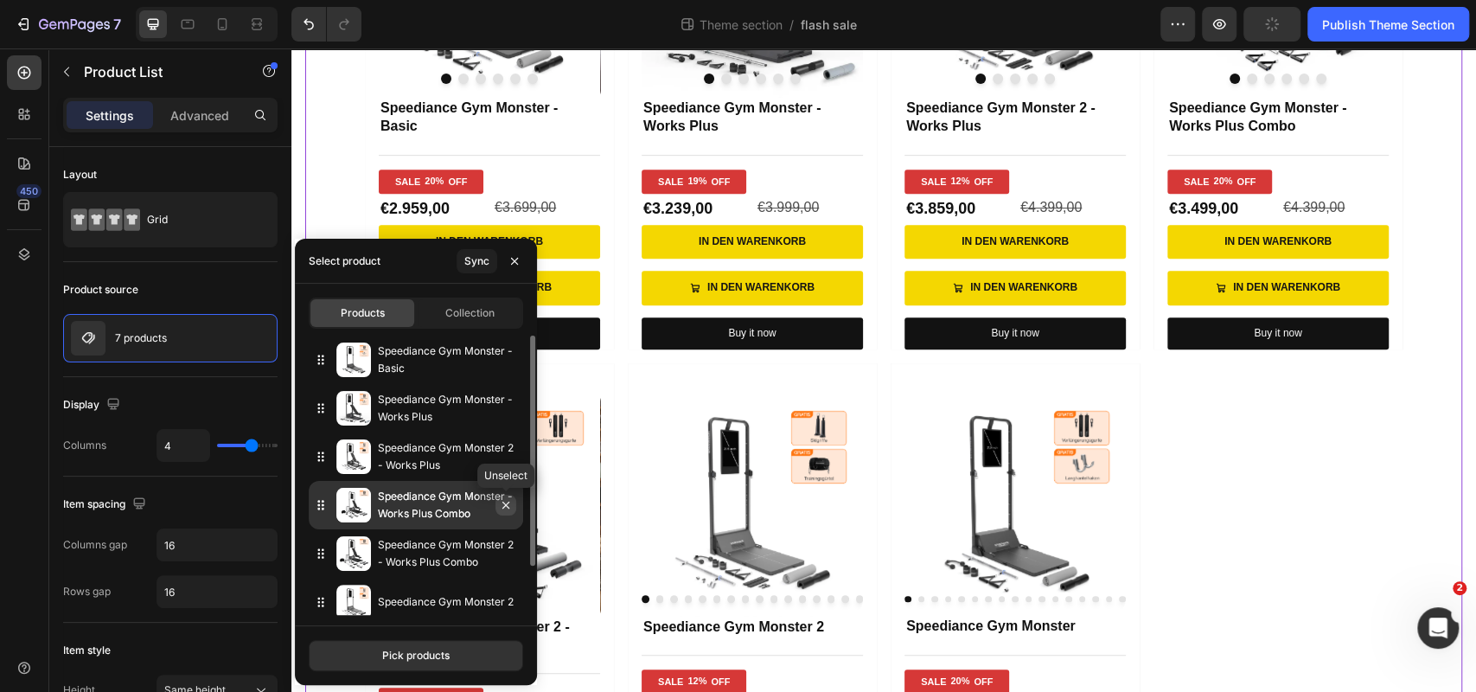
click at [508, 509] on icon "button" at bounding box center [506, 505] width 14 height 14
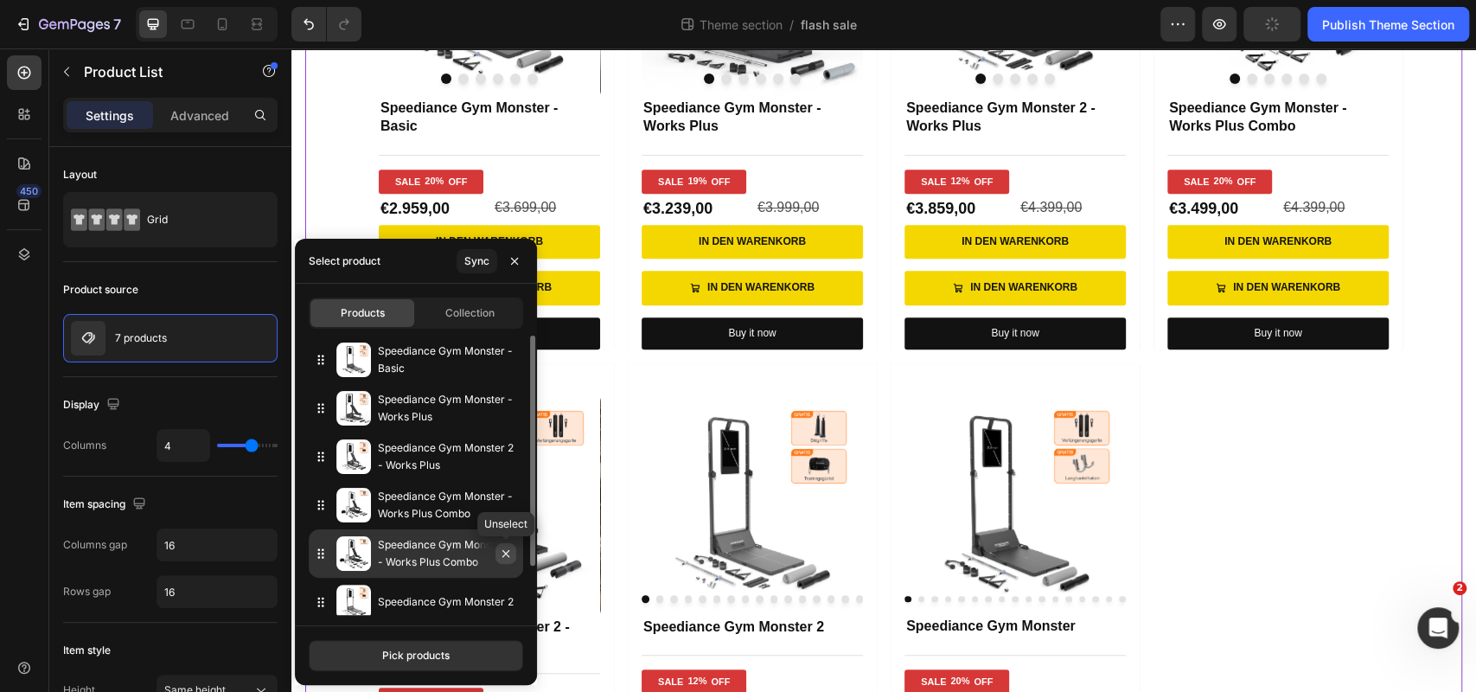
click at [506, 551] on icon "button" at bounding box center [506, 553] width 14 height 14
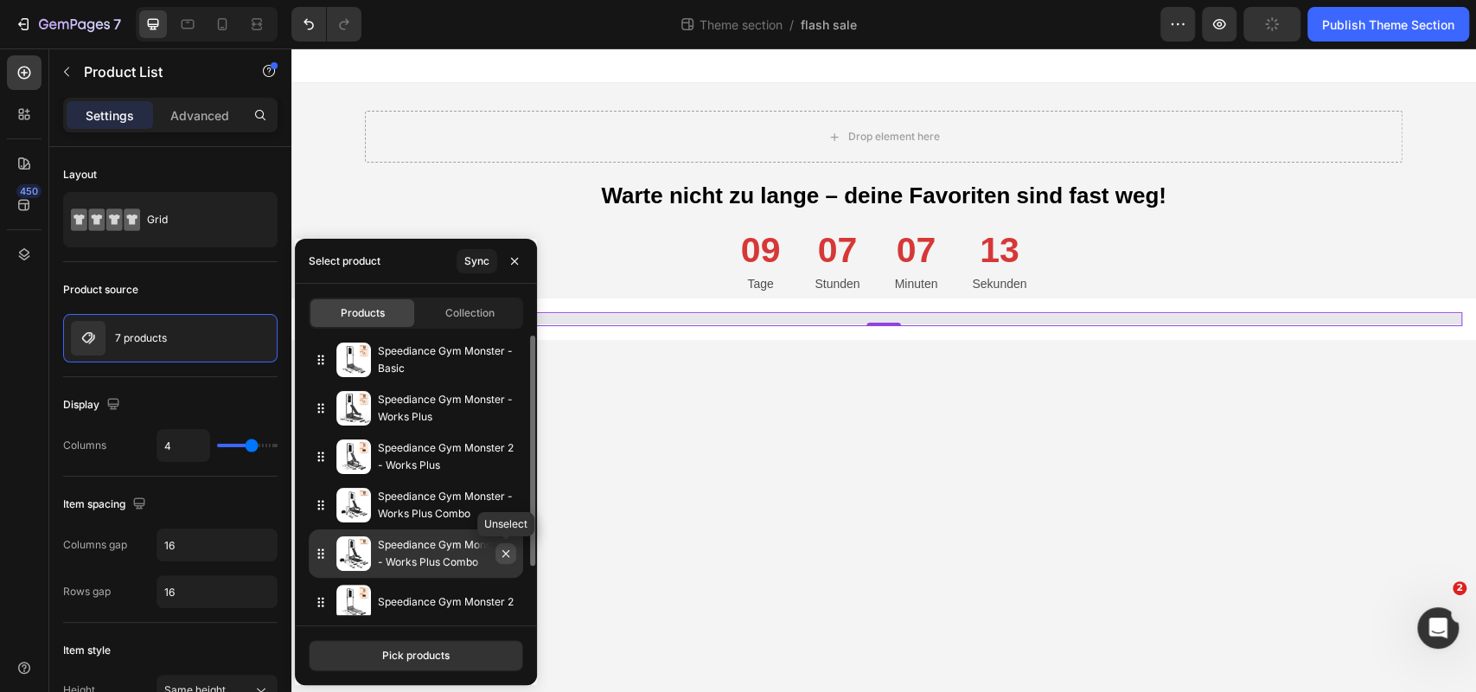
scroll to position [0, 0]
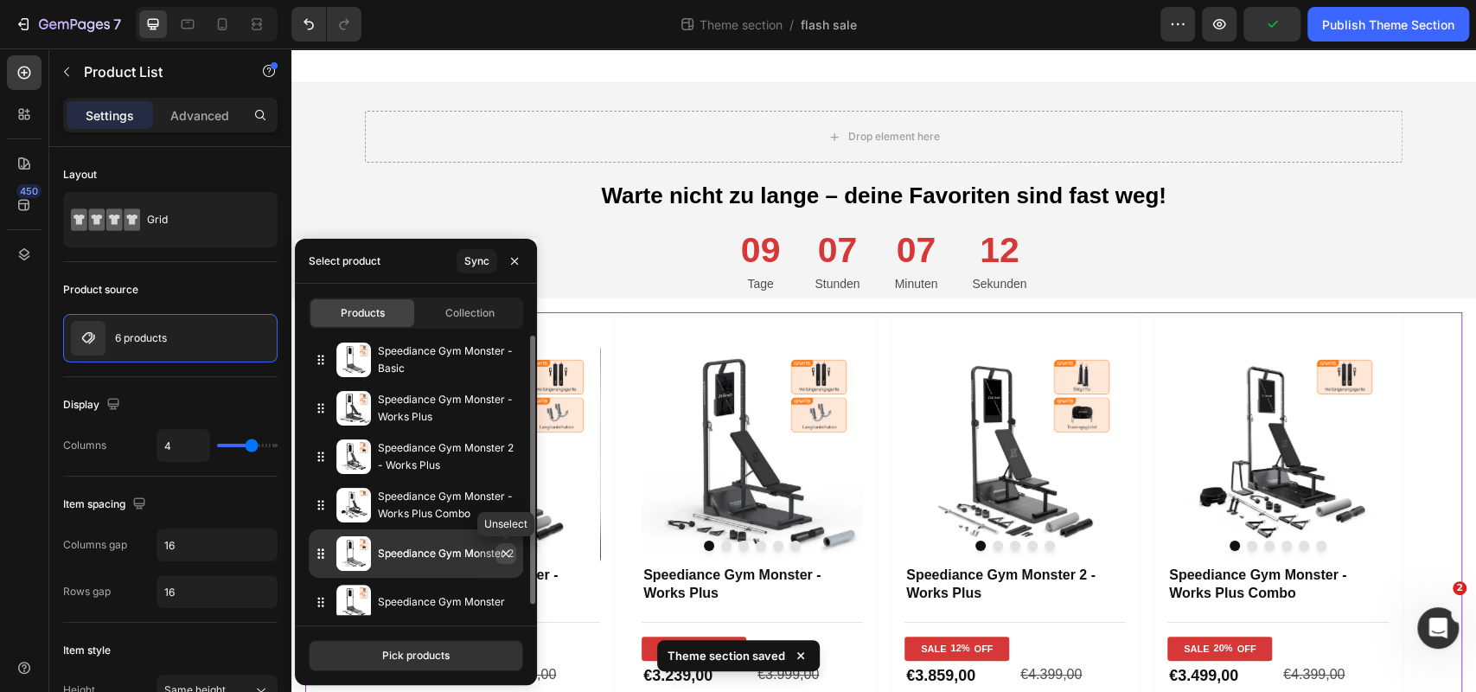
click at [507, 558] on icon "button" at bounding box center [506, 553] width 14 height 14
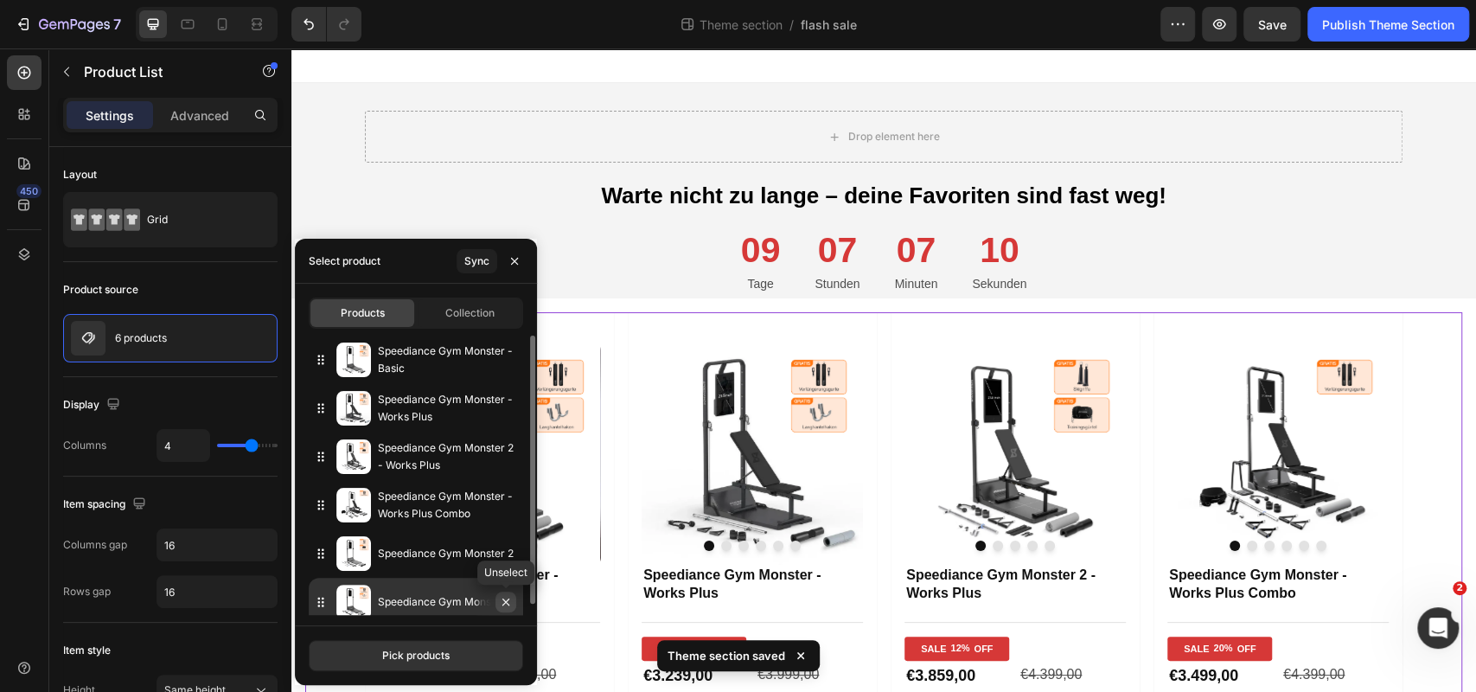
click at [505, 596] on icon "button" at bounding box center [506, 602] width 14 height 14
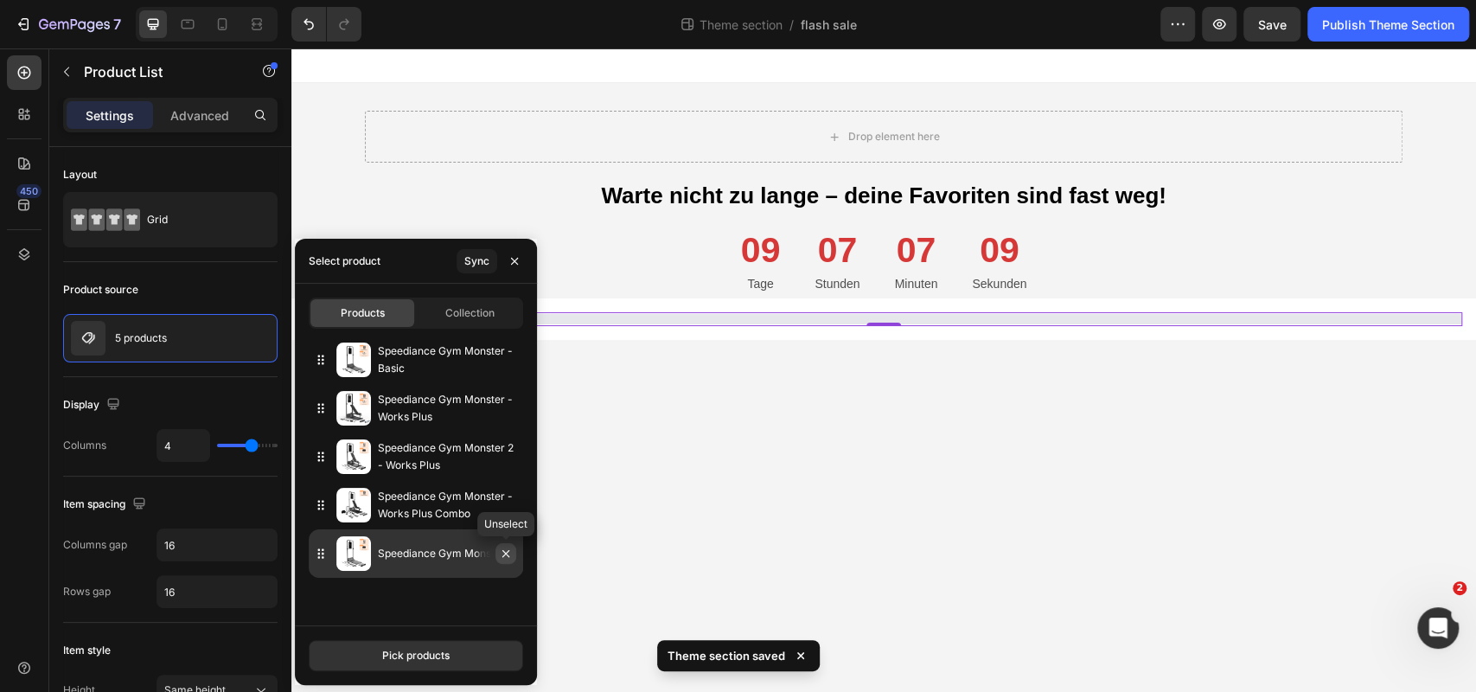
click at [508, 545] on button "button" at bounding box center [505, 553] width 21 height 21
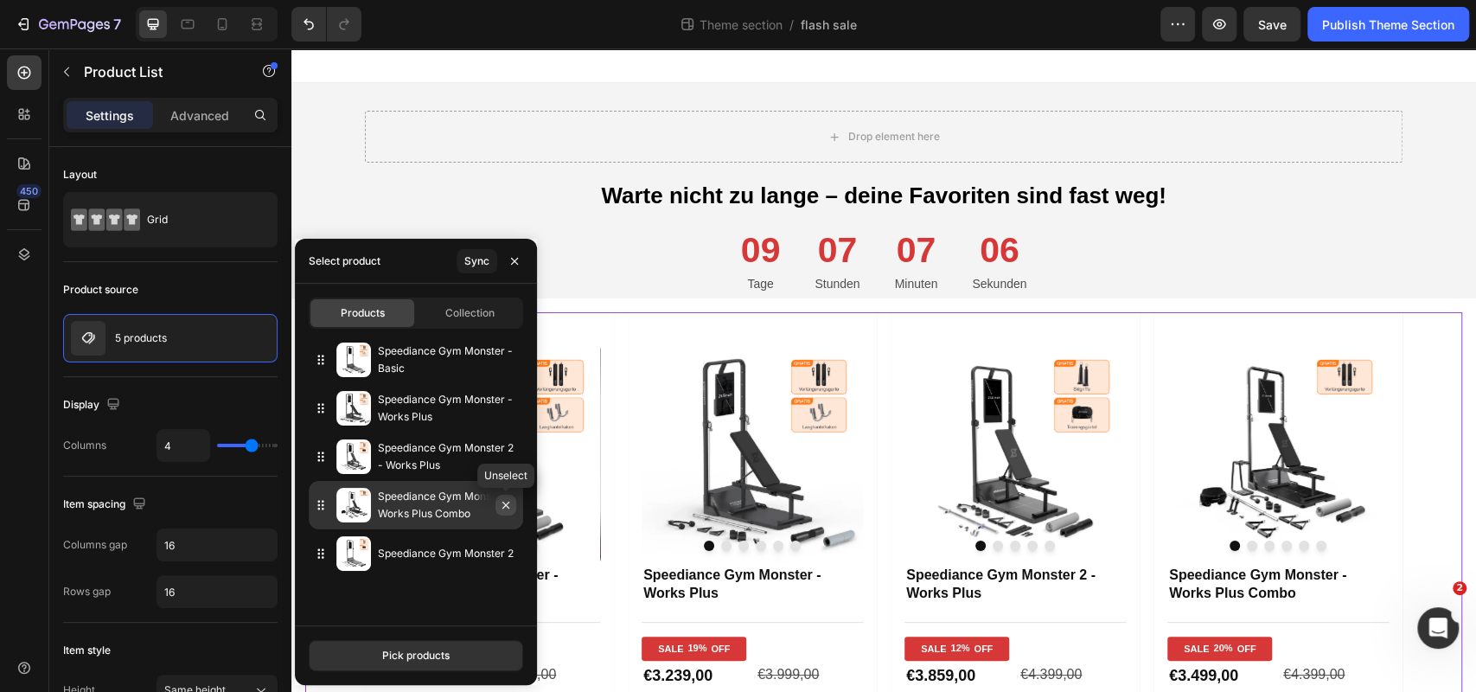
click at [504, 508] on icon "button" at bounding box center [506, 505] width 14 height 14
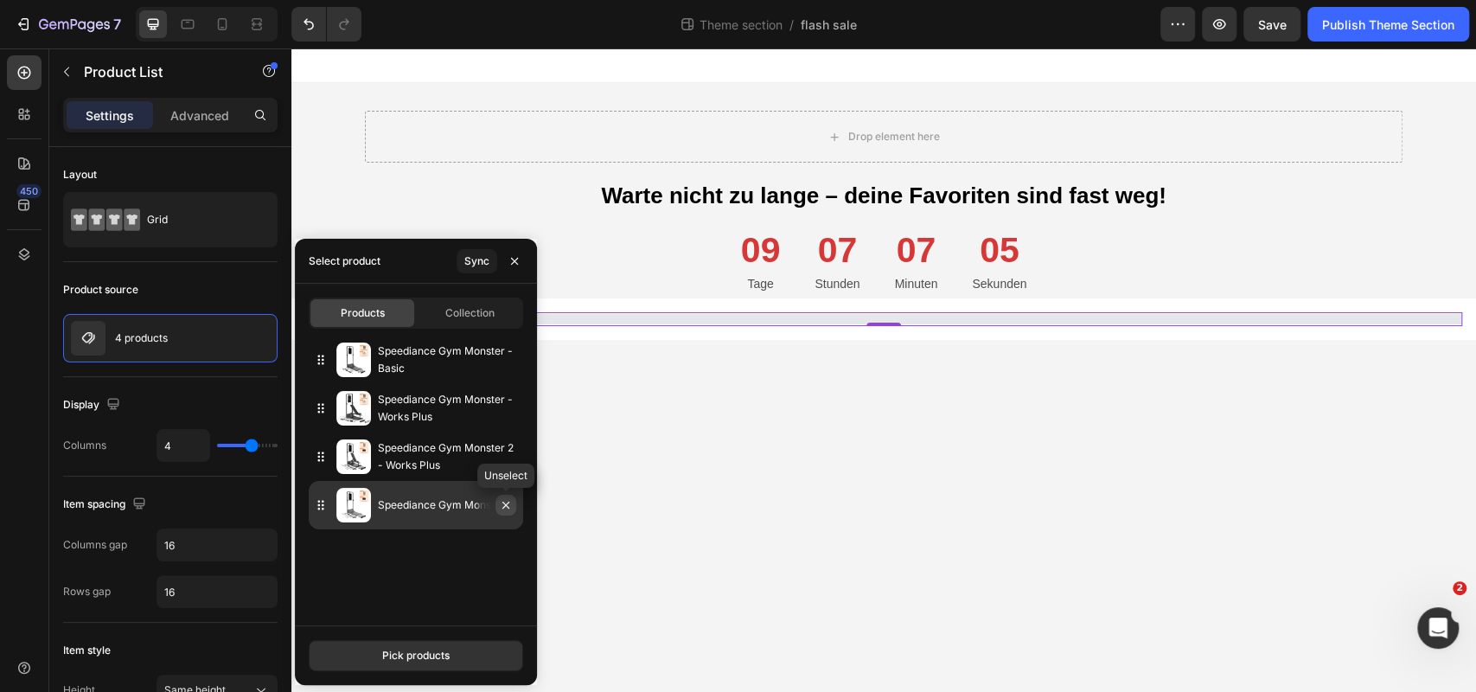
click at [505, 508] on icon "button" at bounding box center [506, 505] width 14 height 14
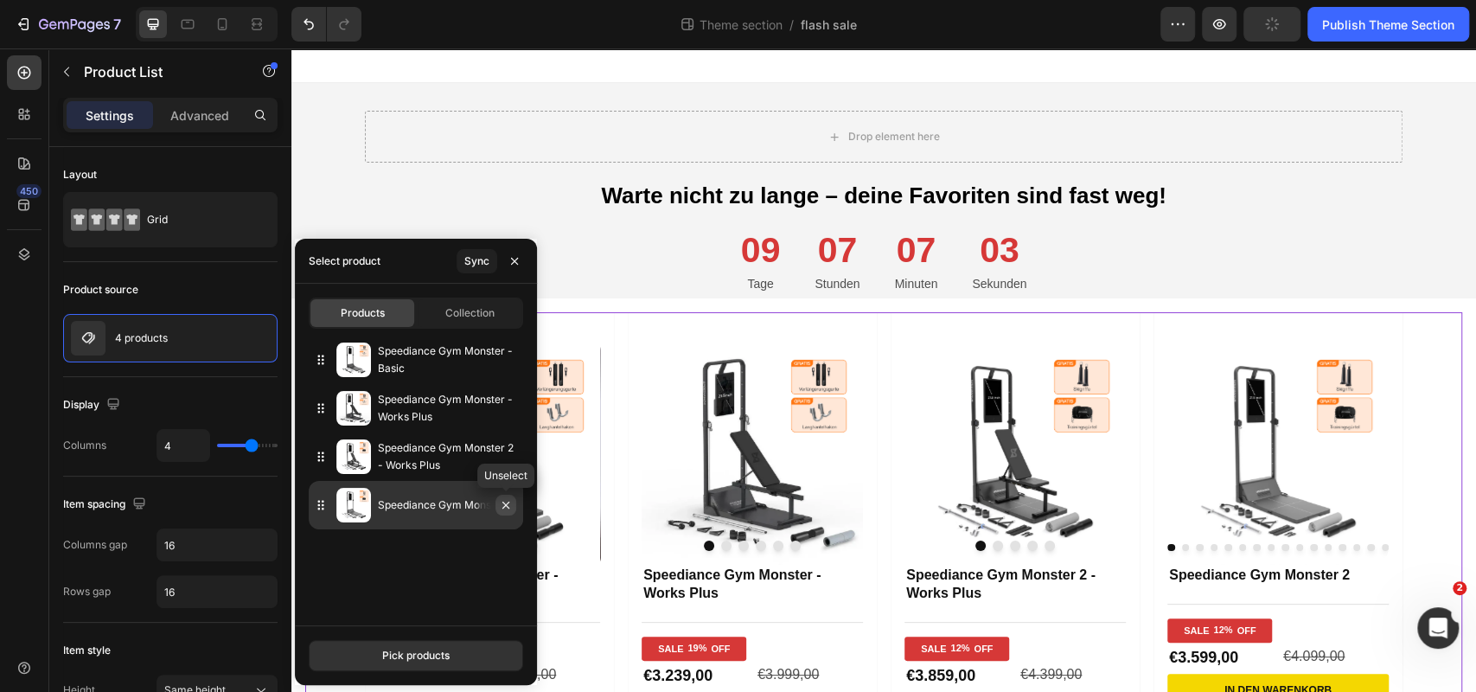
click at [505, 506] on icon "button" at bounding box center [505, 504] width 7 height 7
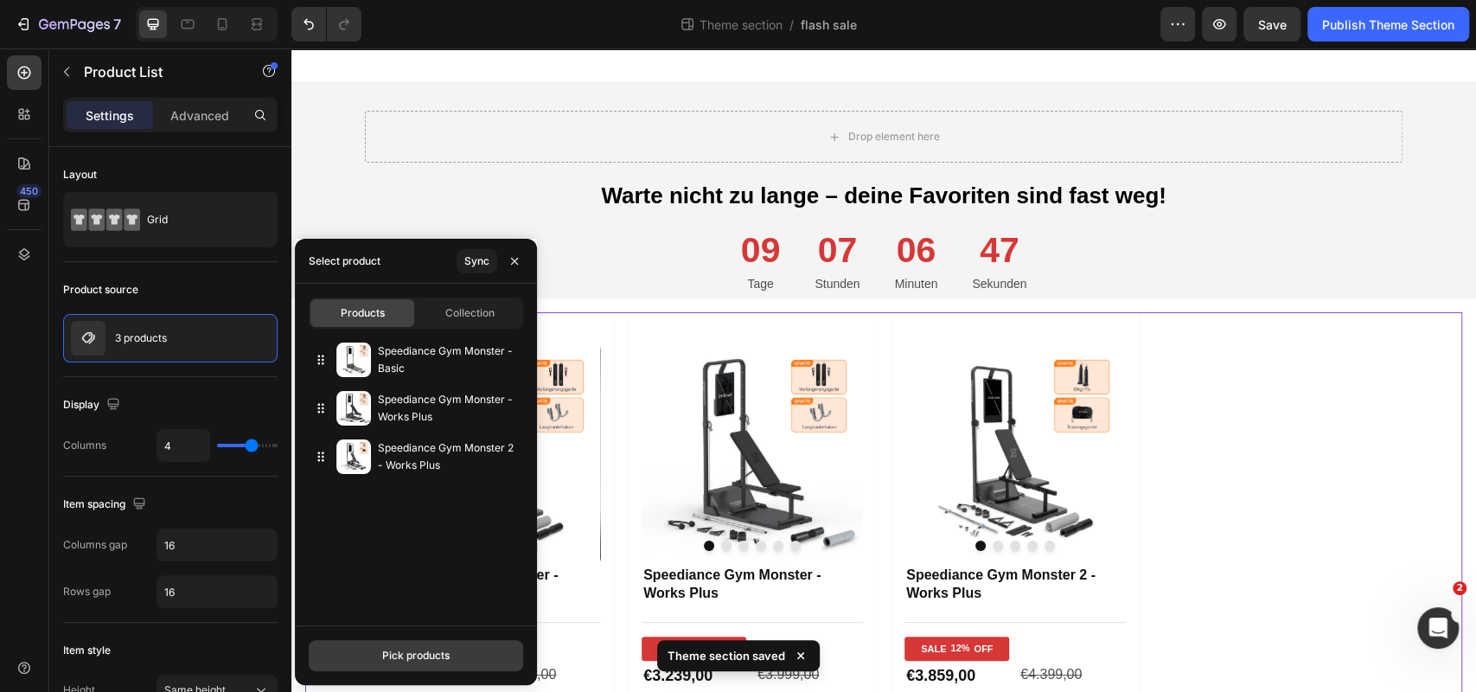
click at [391, 644] on button "Pick products" at bounding box center [416, 655] width 214 height 31
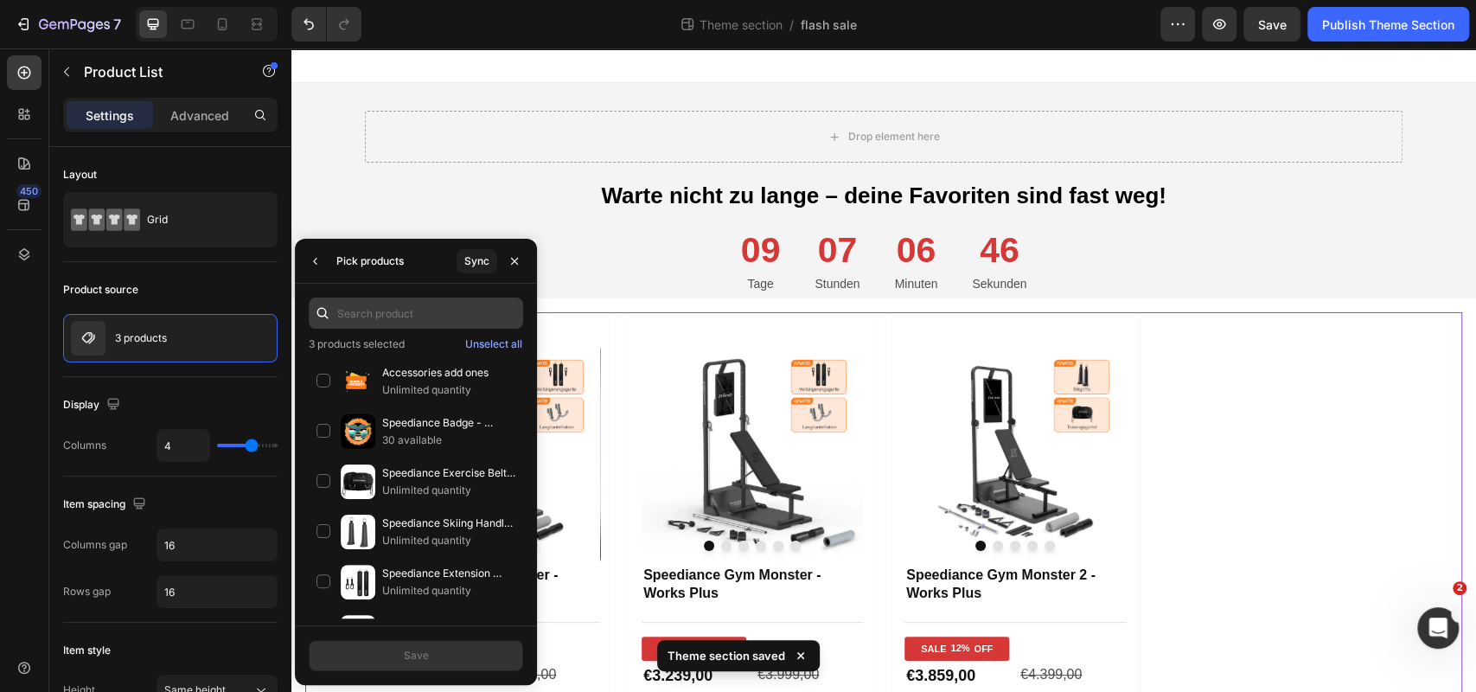
click at [393, 318] on input "text" at bounding box center [416, 312] width 214 height 31
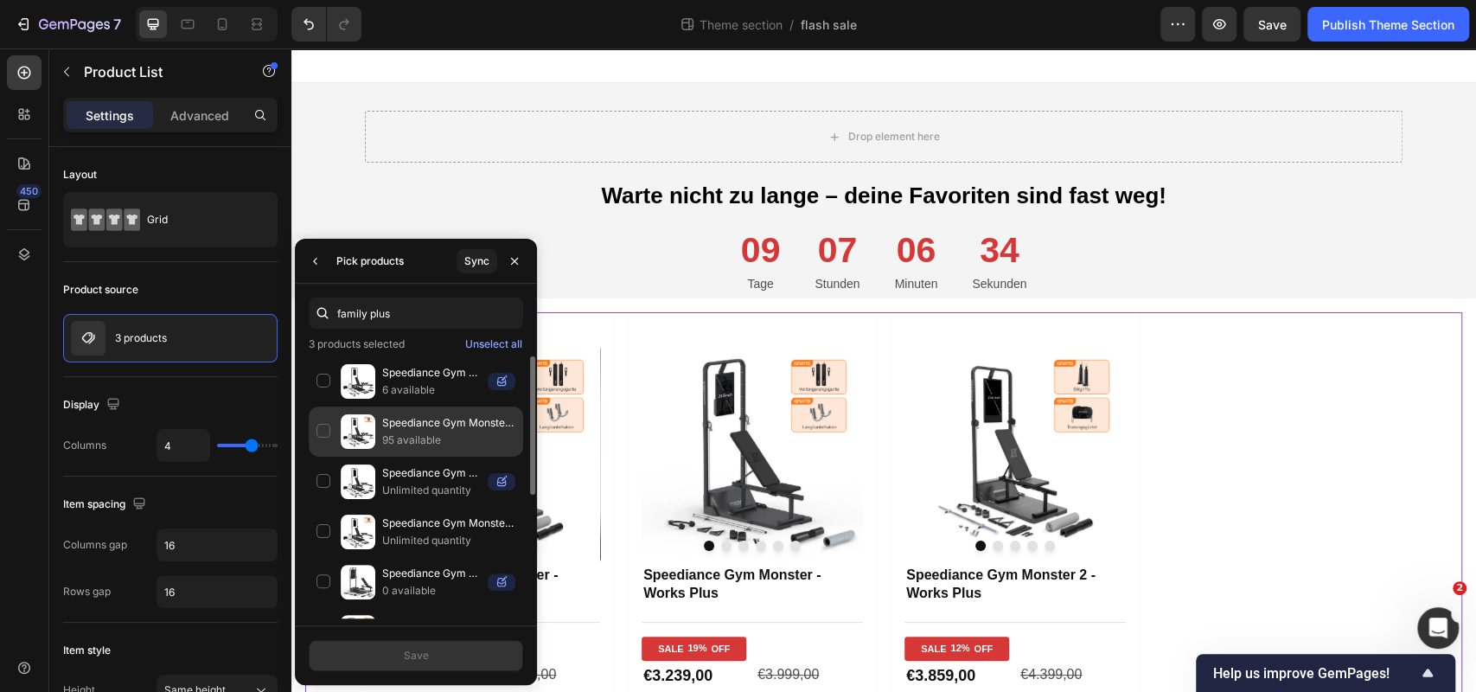
type input "family plus"
click at [410, 438] on p "95 available" at bounding box center [448, 439] width 133 height 17
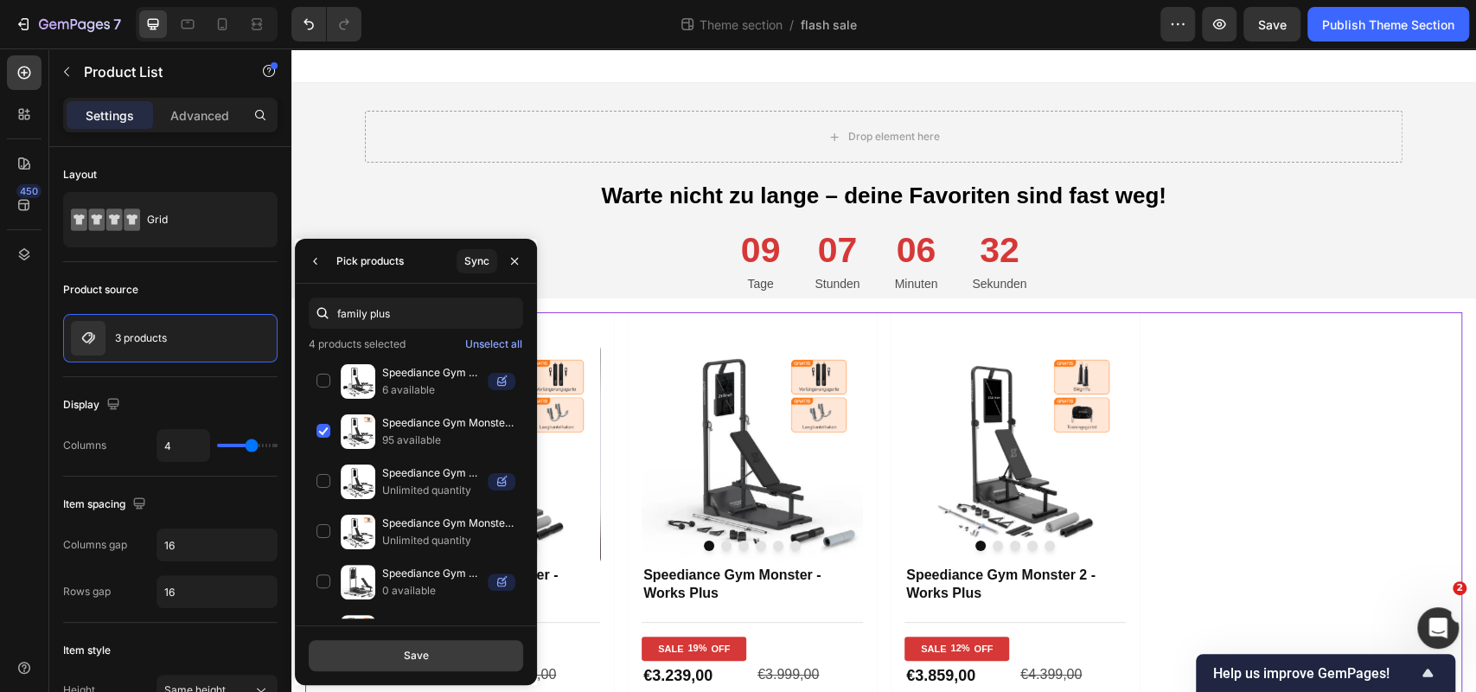
click at [405, 648] on div "Save" at bounding box center [416, 656] width 25 height 16
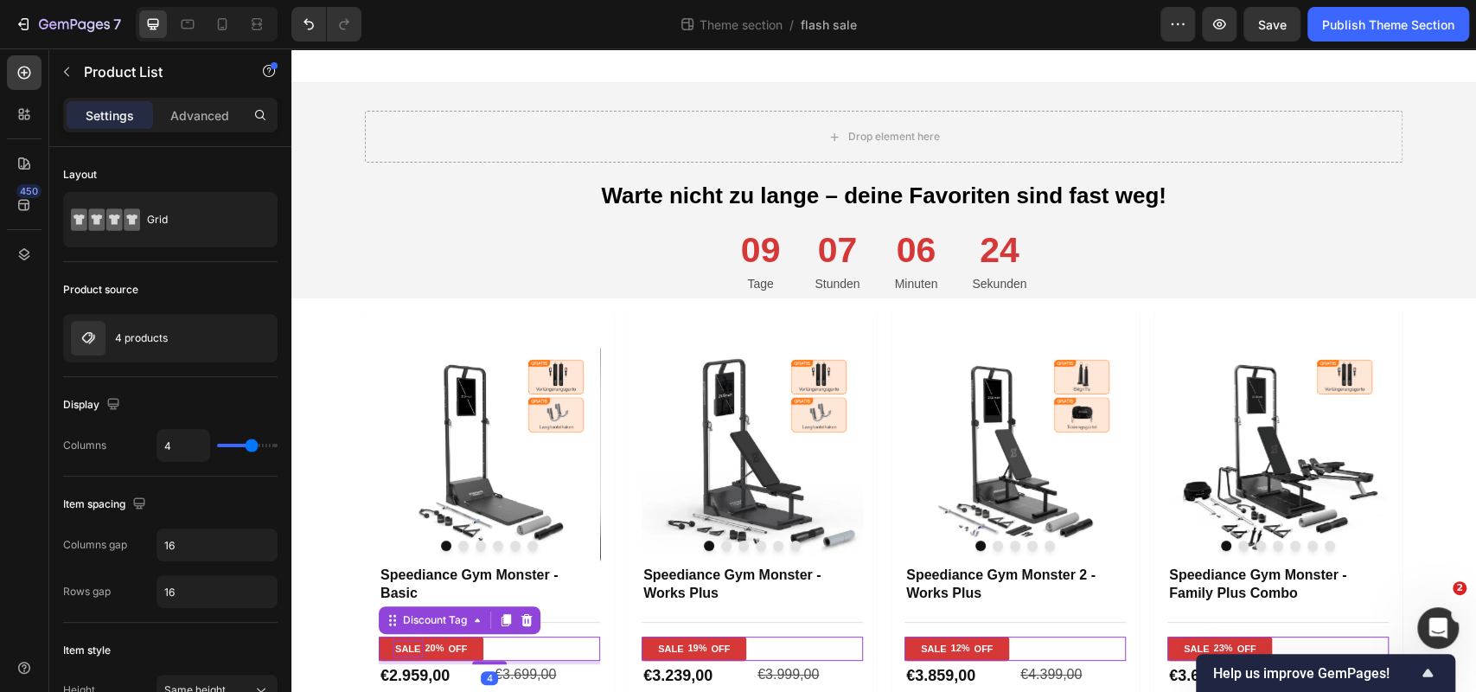
click at [399, 648] on div "SALE" at bounding box center [408, 648] width 30 height 17
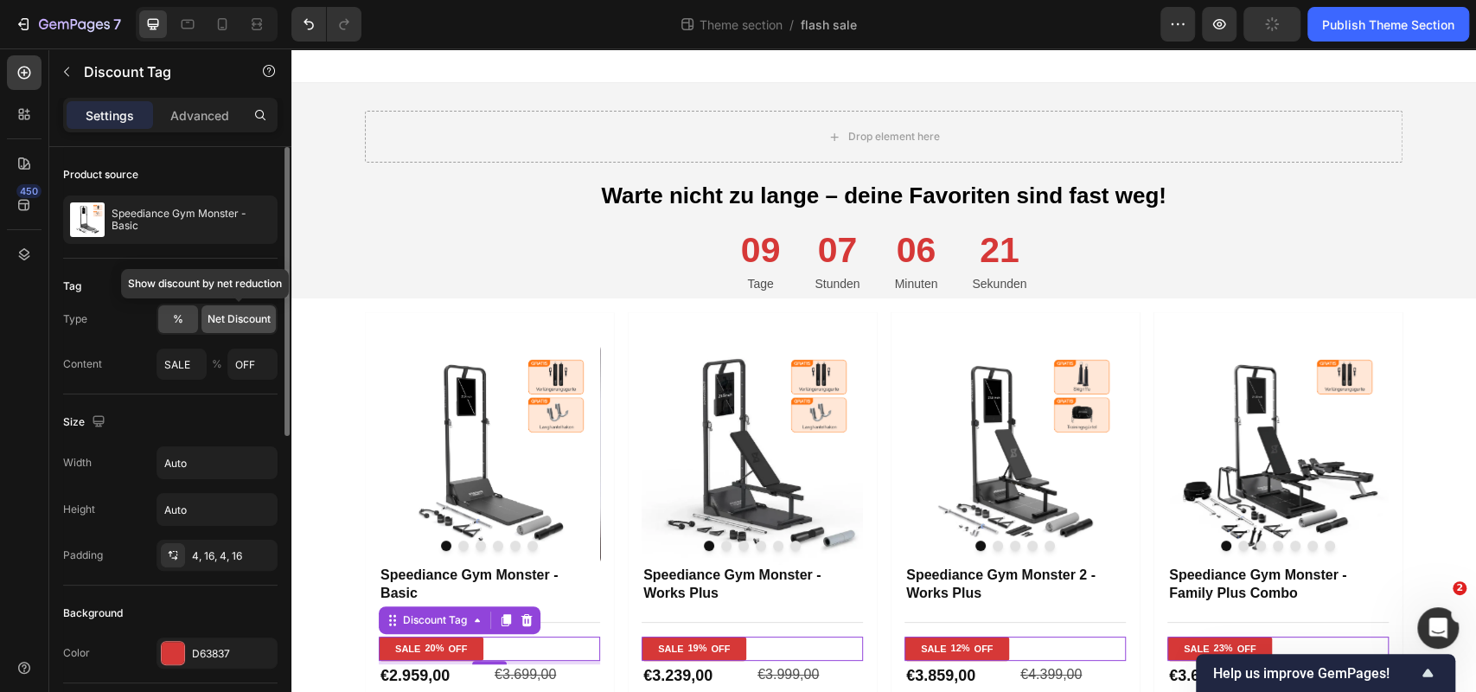
click at [218, 313] on span "Net Discount" at bounding box center [239, 319] width 63 height 16
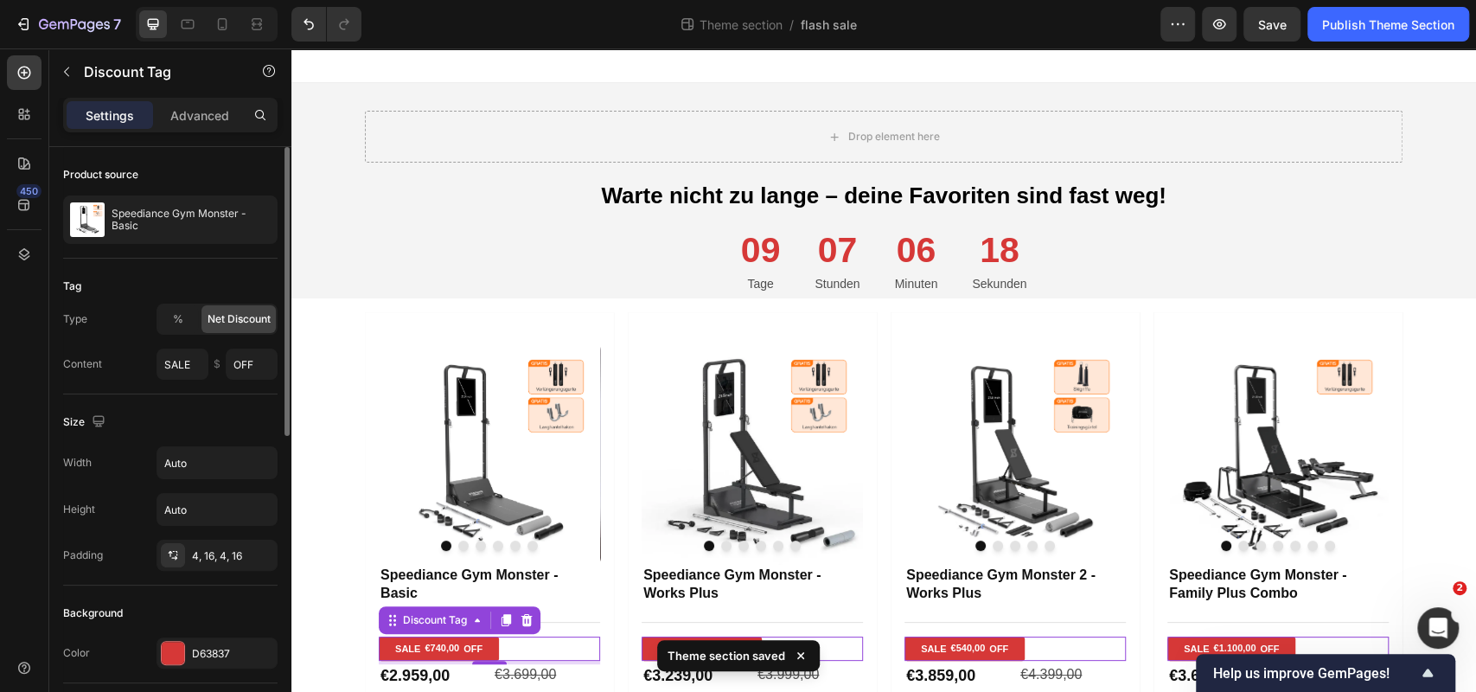
click at [218, 265] on div "Tag Type % Net Discount Content SALE $ OFF" at bounding box center [170, 327] width 214 height 136
click at [180, 360] on input "SALE" at bounding box center [183, 363] width 52 height 31
click at [259, 272] on div "Tag" at bounding box center [170, 286] width 214 height 28
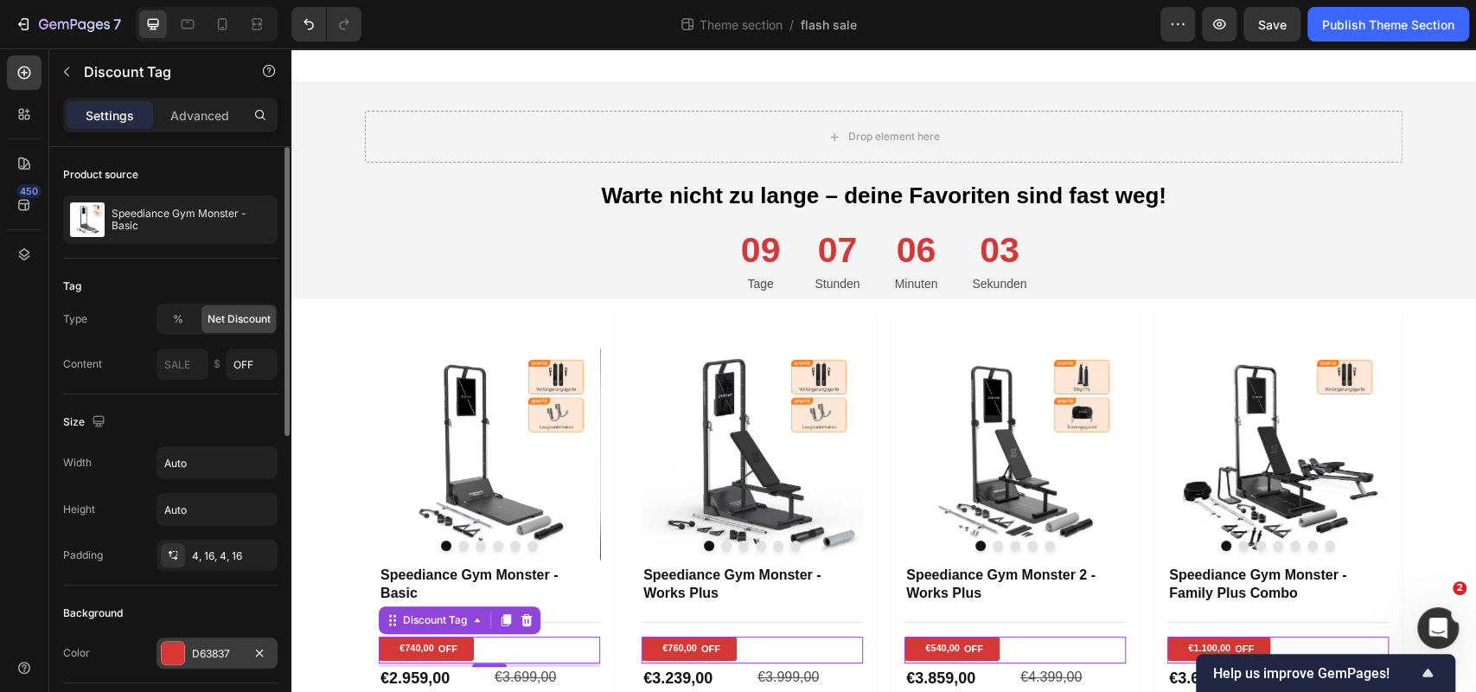
click at [190, 649] on div "D63837" at bounding box center [217, 652] width 121 height 31
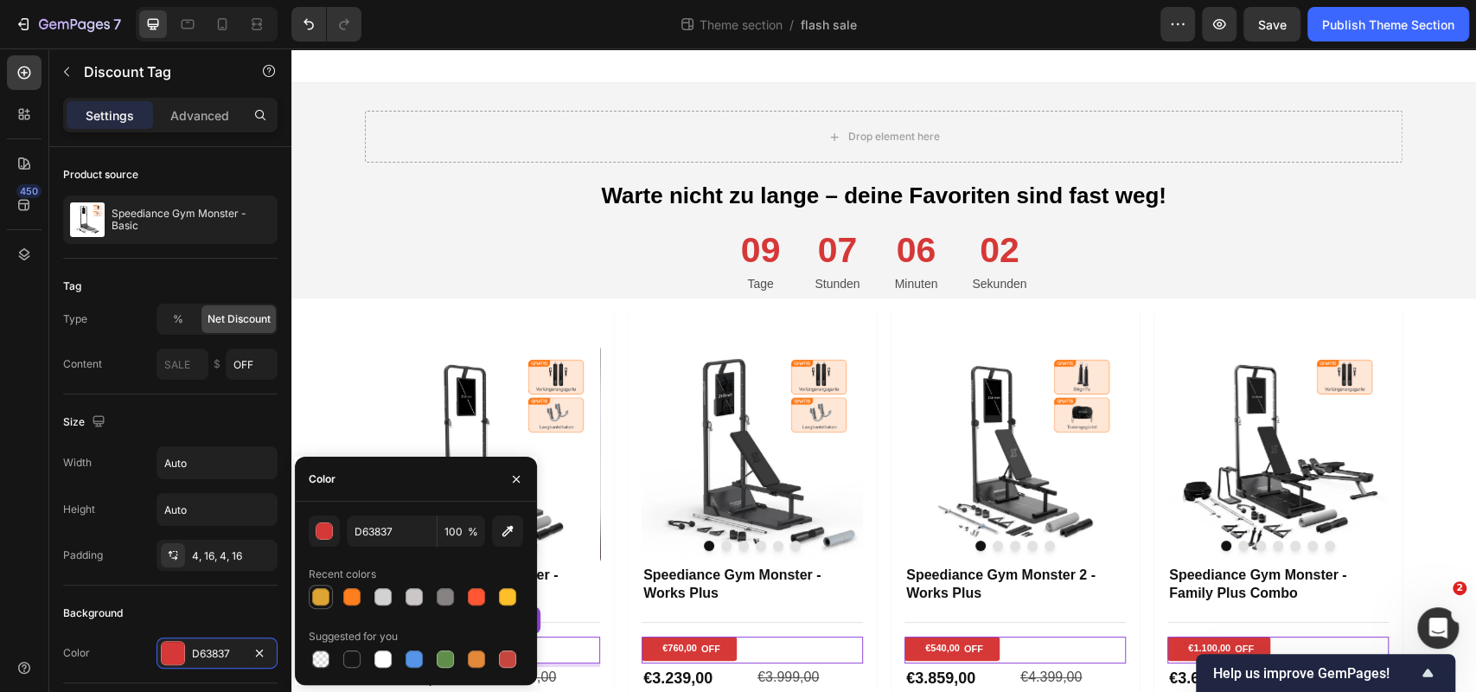
click at [327, 606] on div at bounding box center [320, 596] width 21 height 21
type input "DFA533"
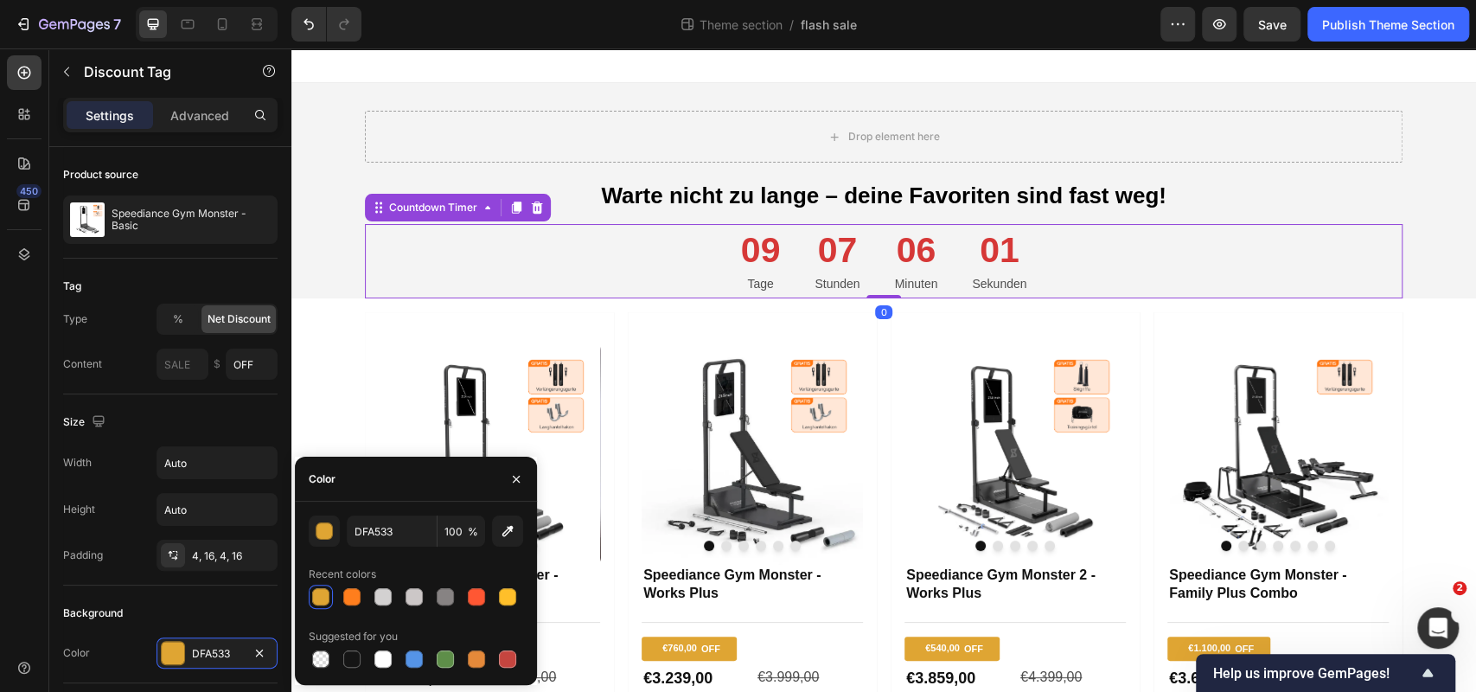
click at [492, 249] on div "09 Tage 07 Stunden 06 Minuten 01 Sekunden" at bounding box center [884, 261] width 1038 height 75
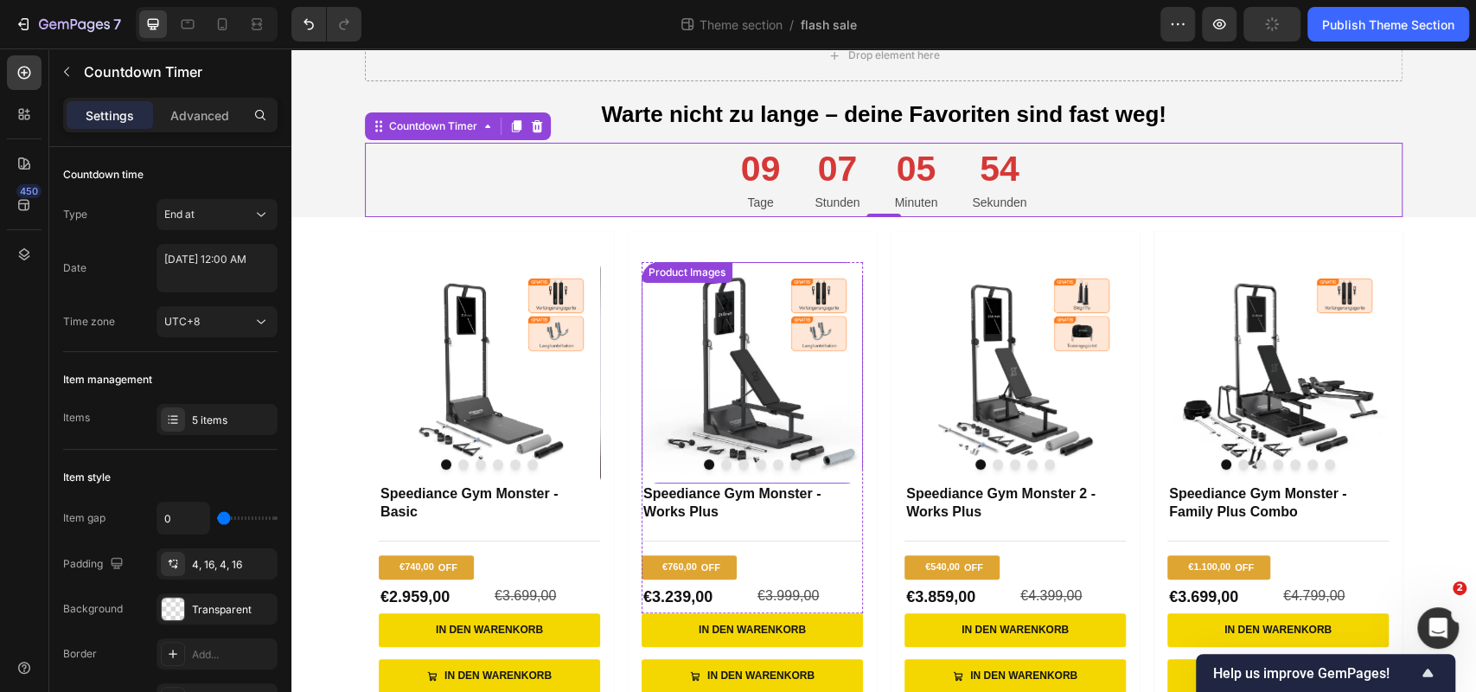
scroll to position [78, 0]
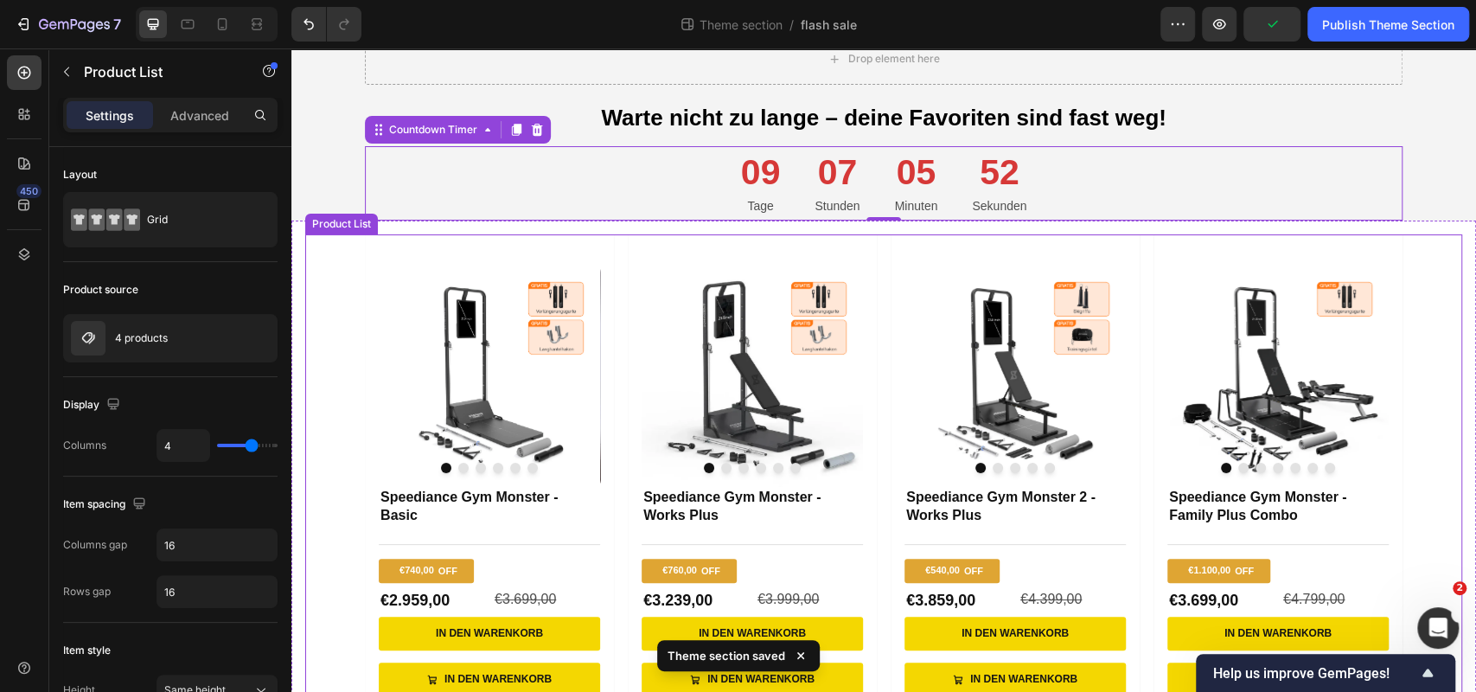
click at [355, 293] on div "Product Images Speediance Gym Monster - Basic Product Title Title Line €740,00 …" at bounding box center [883, 487] width 1157 height 507
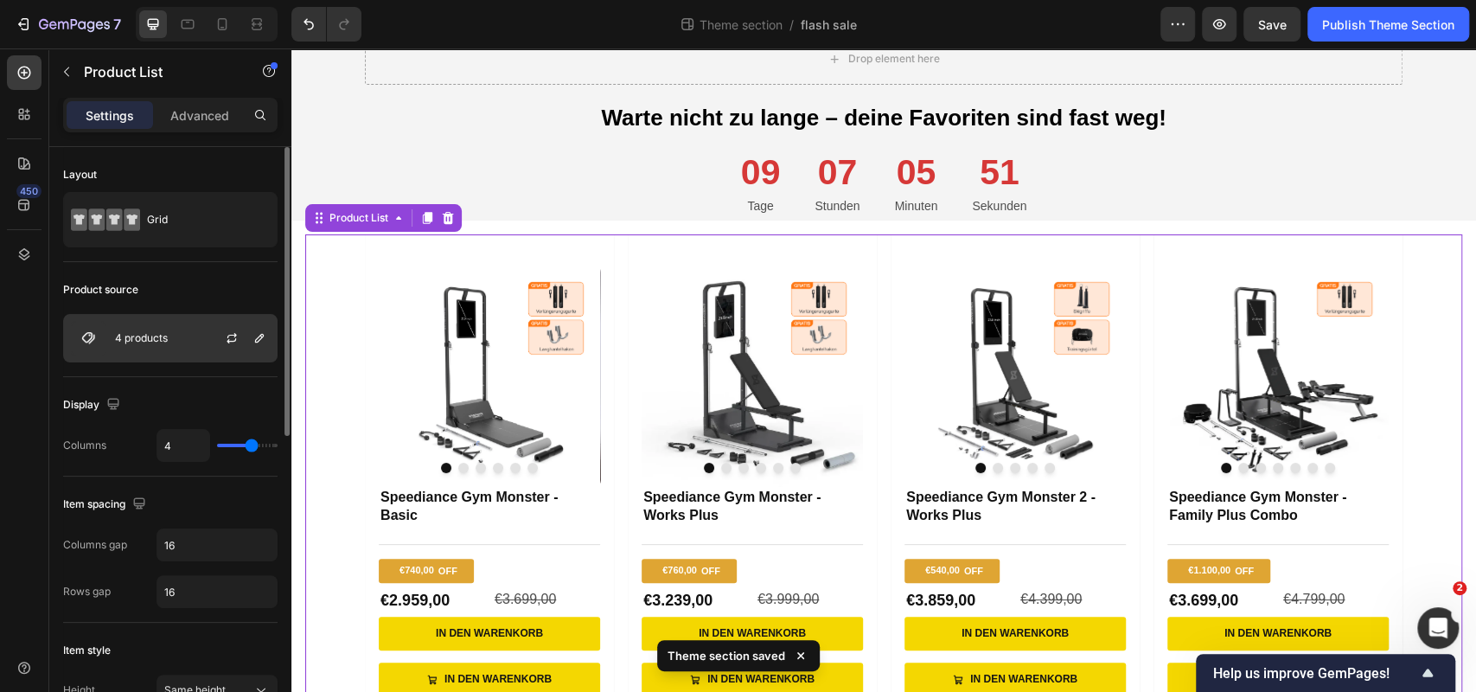
click at [180, 342] on div "4 products" at bounding box center [170, 338] width 214 height 48
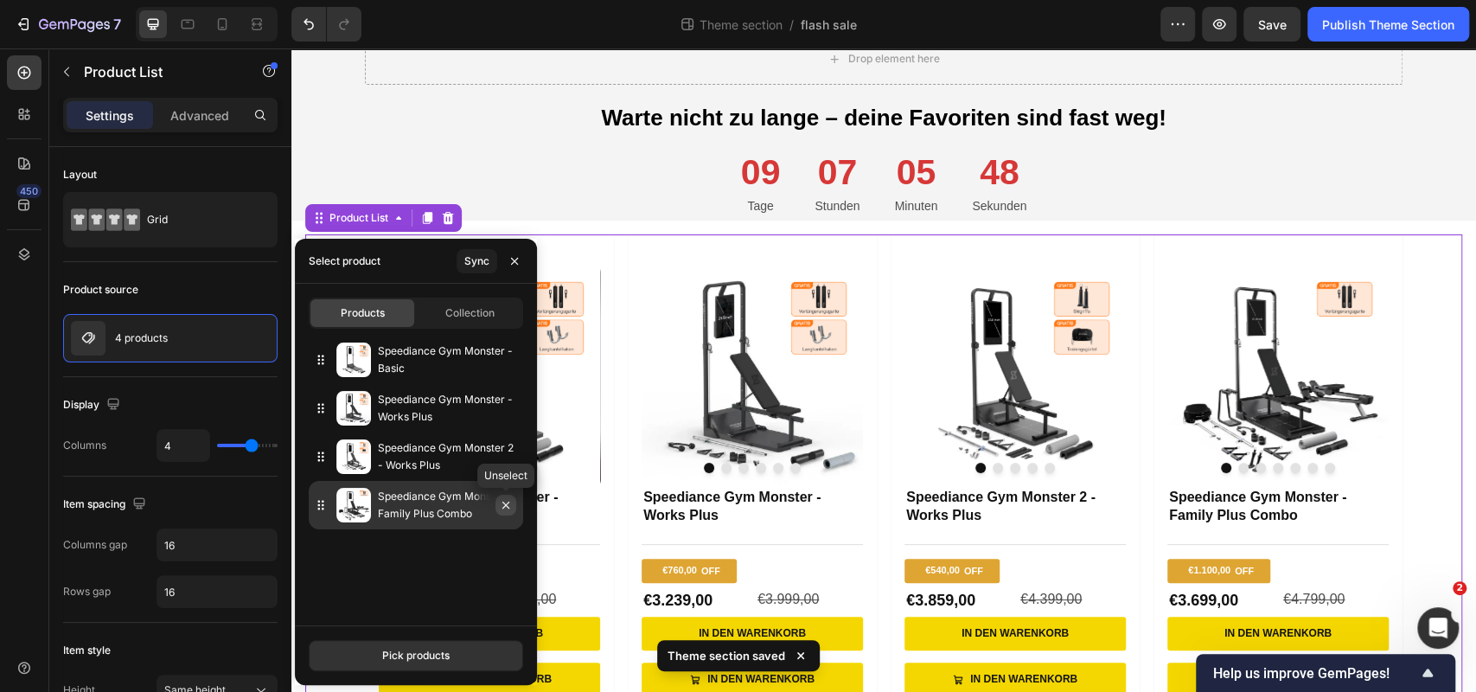
click at [506, 510] on icon "button" at bounding box center [506, 505] width 14 height 14
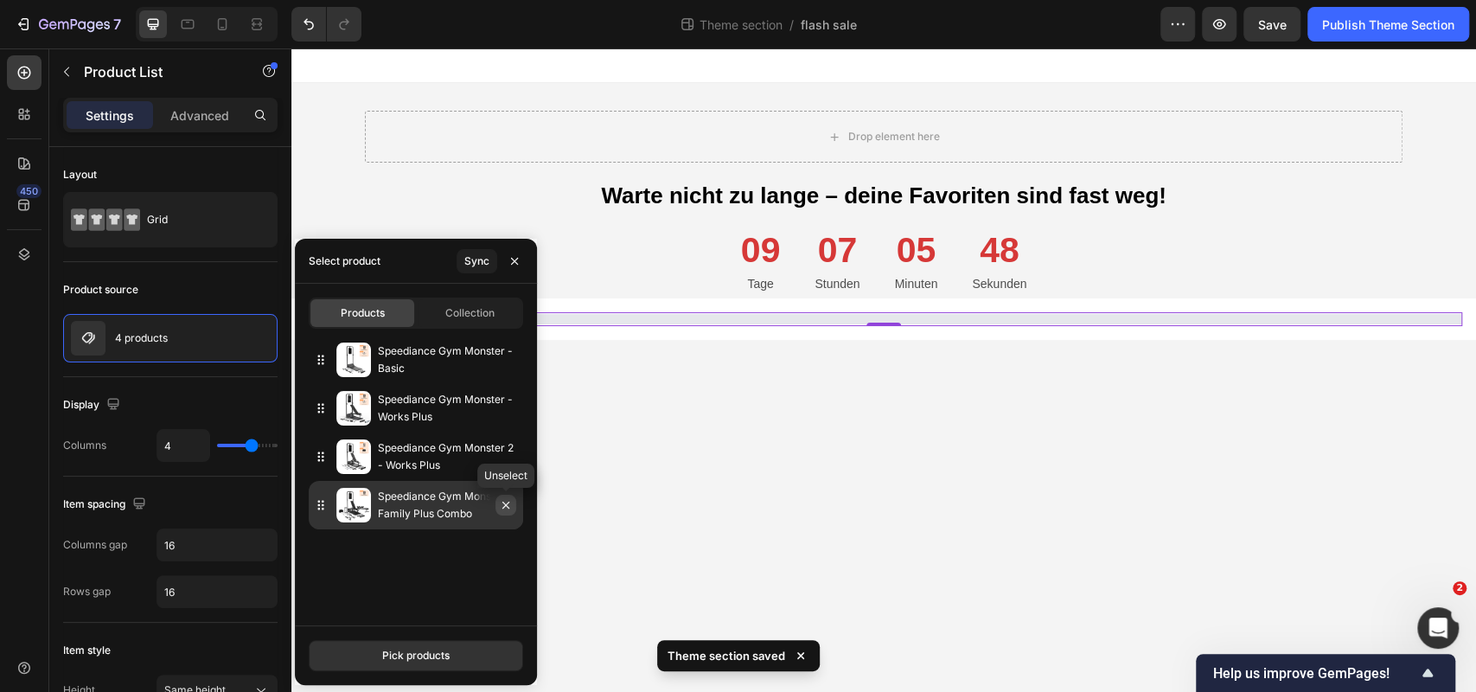
scroll to position [0, 0]
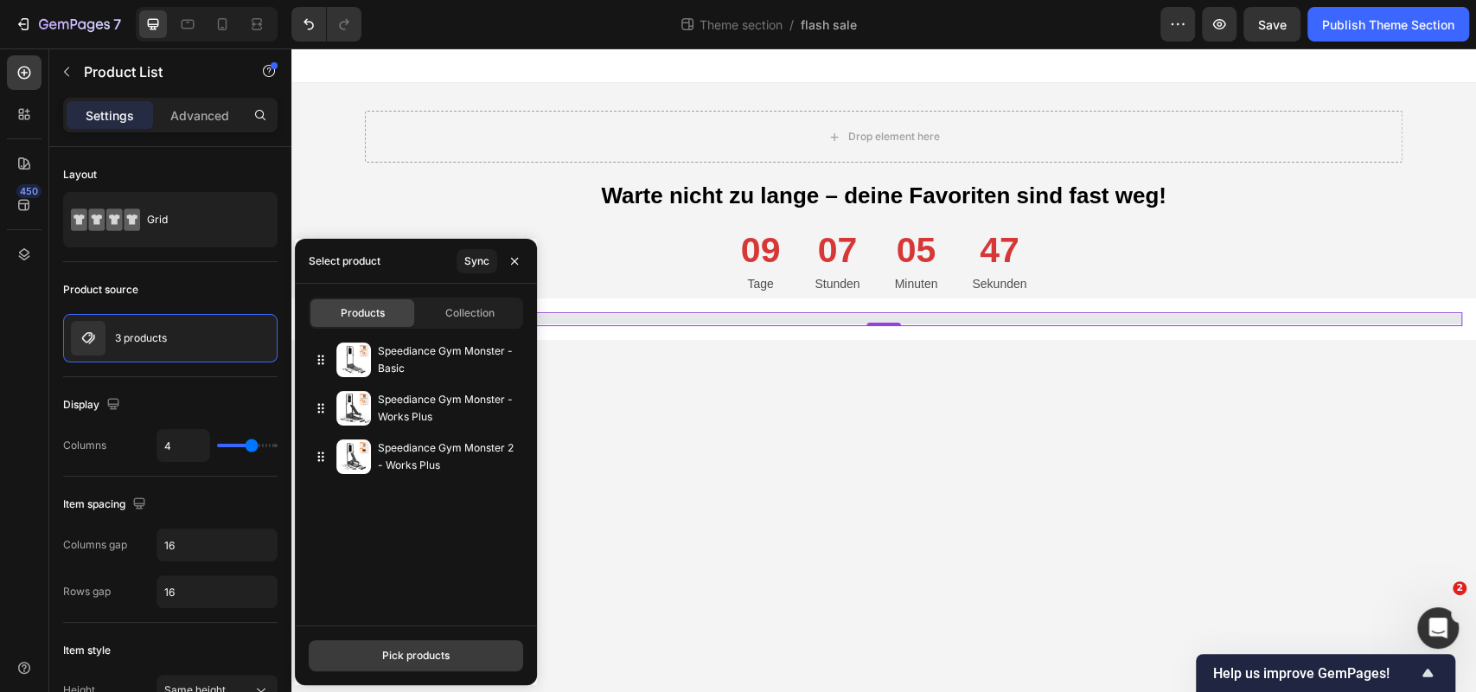
click at [439, 664] on button "Pick products" at bounding box center [416, 655] width 214 height 31
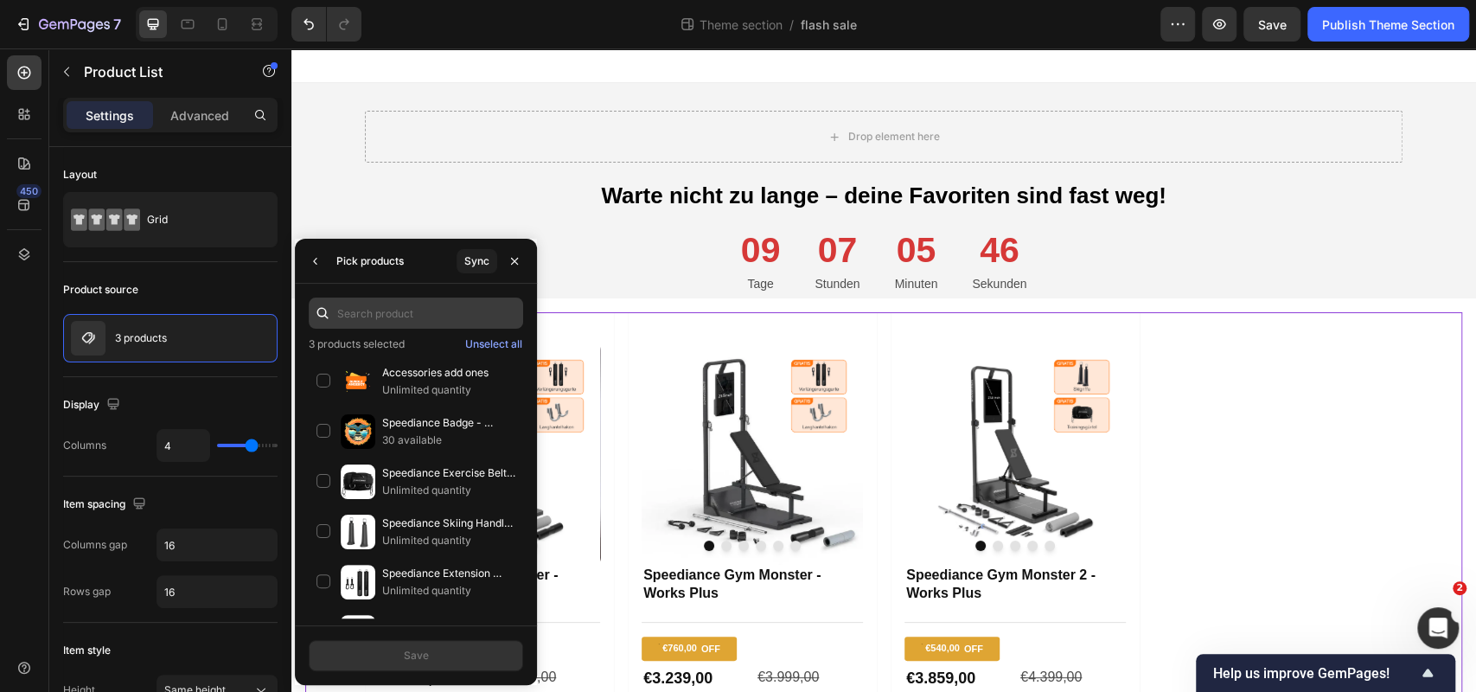
click at [459, 314] on input "text" at bounding box center [416, 312] width 214 height 31
type input "family pl"
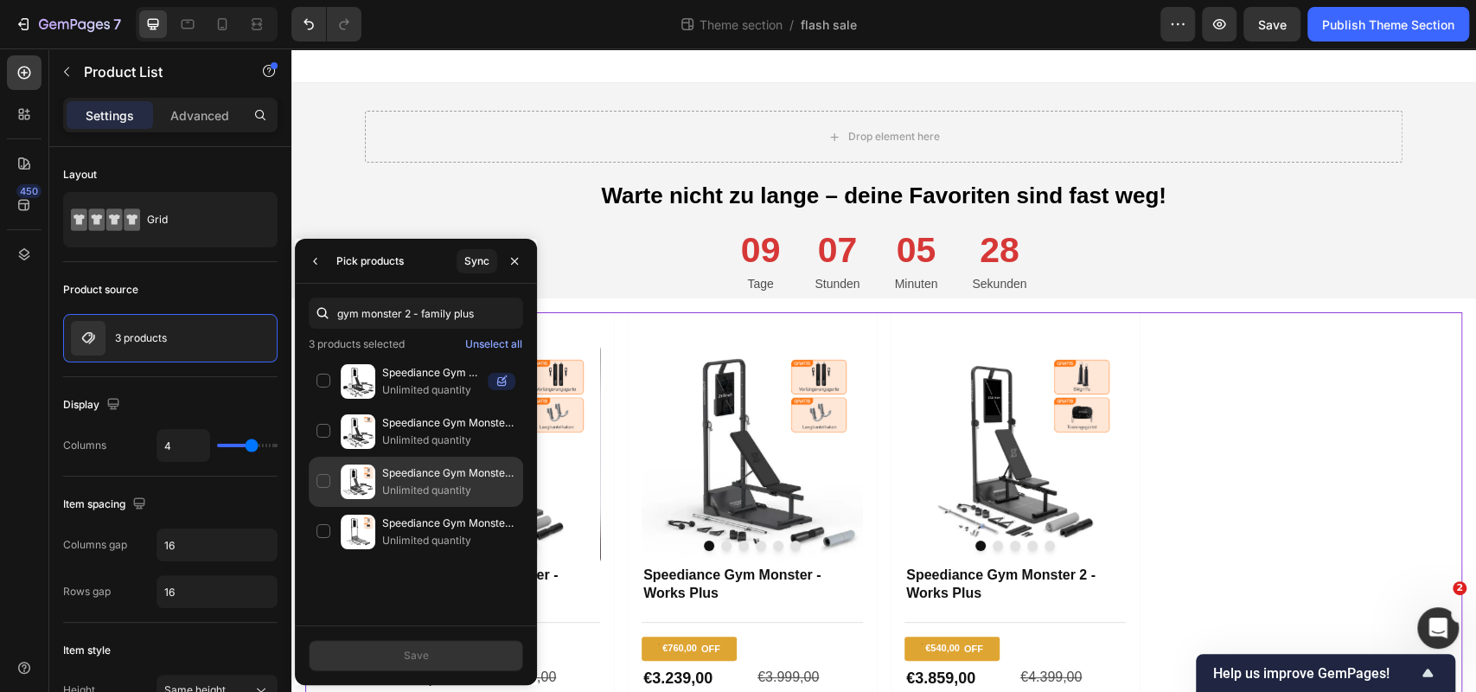
type input "gym monster 2 - family plus"
click at [391, 478] on p "Speediance Gym Monster 2 - Family Plus" at bounding box center [448, 472] width 133 height 17
click at [388, 645] on button "Save" at bounding box center [416, 655] width 214 height 31
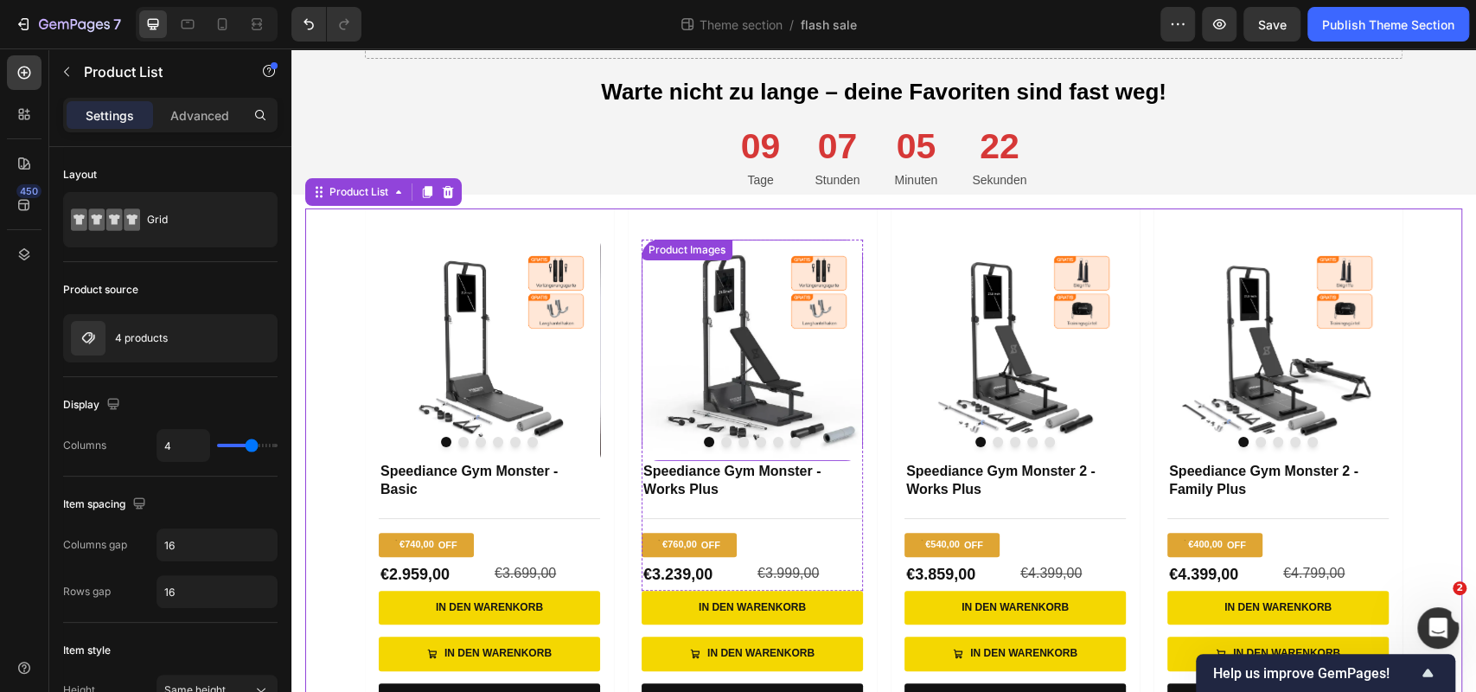
scroll to position [168, 0]
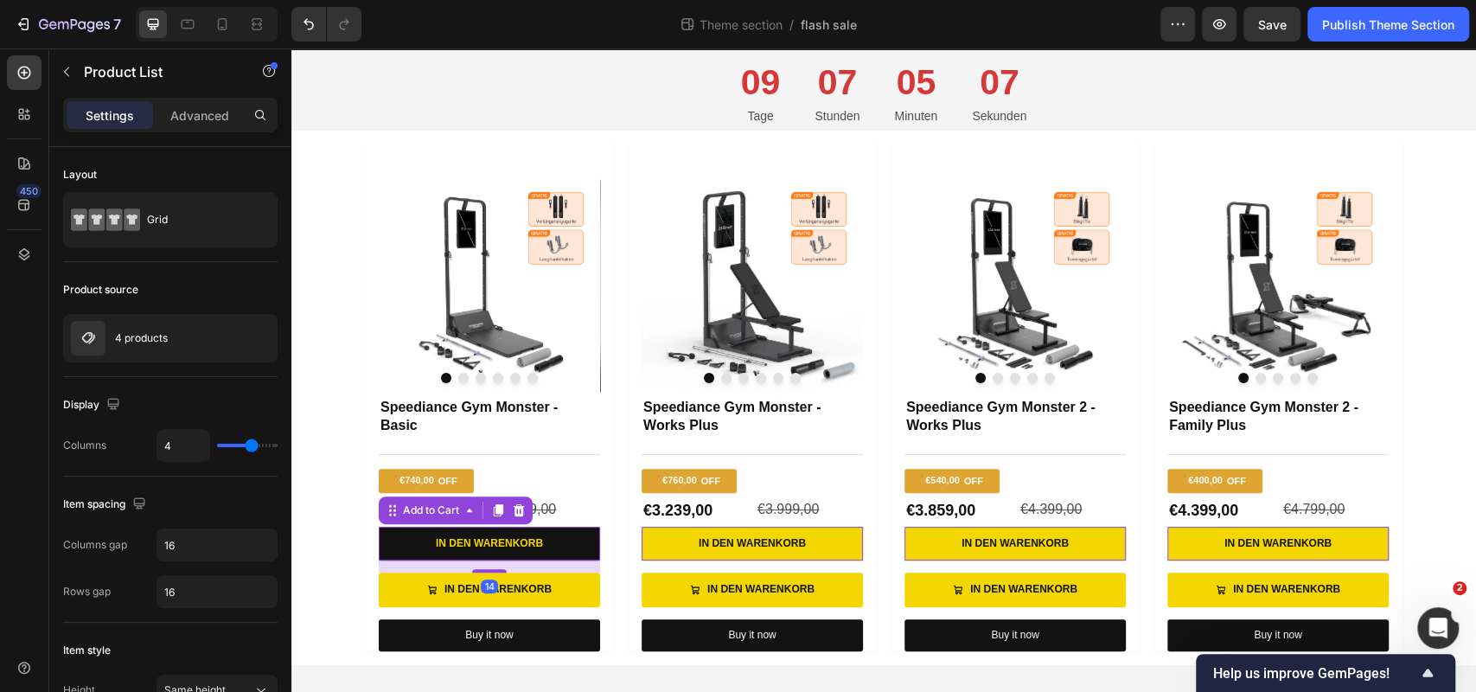
click at [412, 537] on button "In den Warenkorb" at bounding box center [489, 544] width 221 height 35
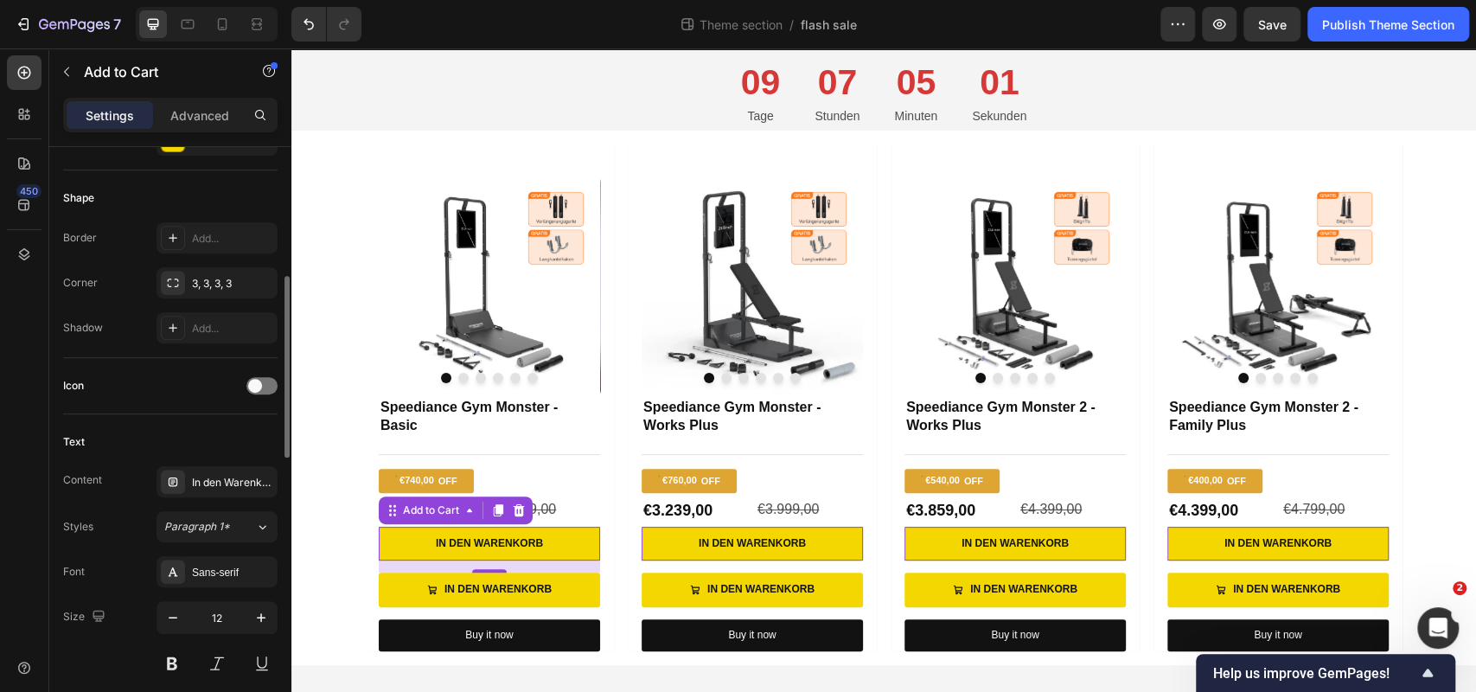
scroll to position [527, 0]
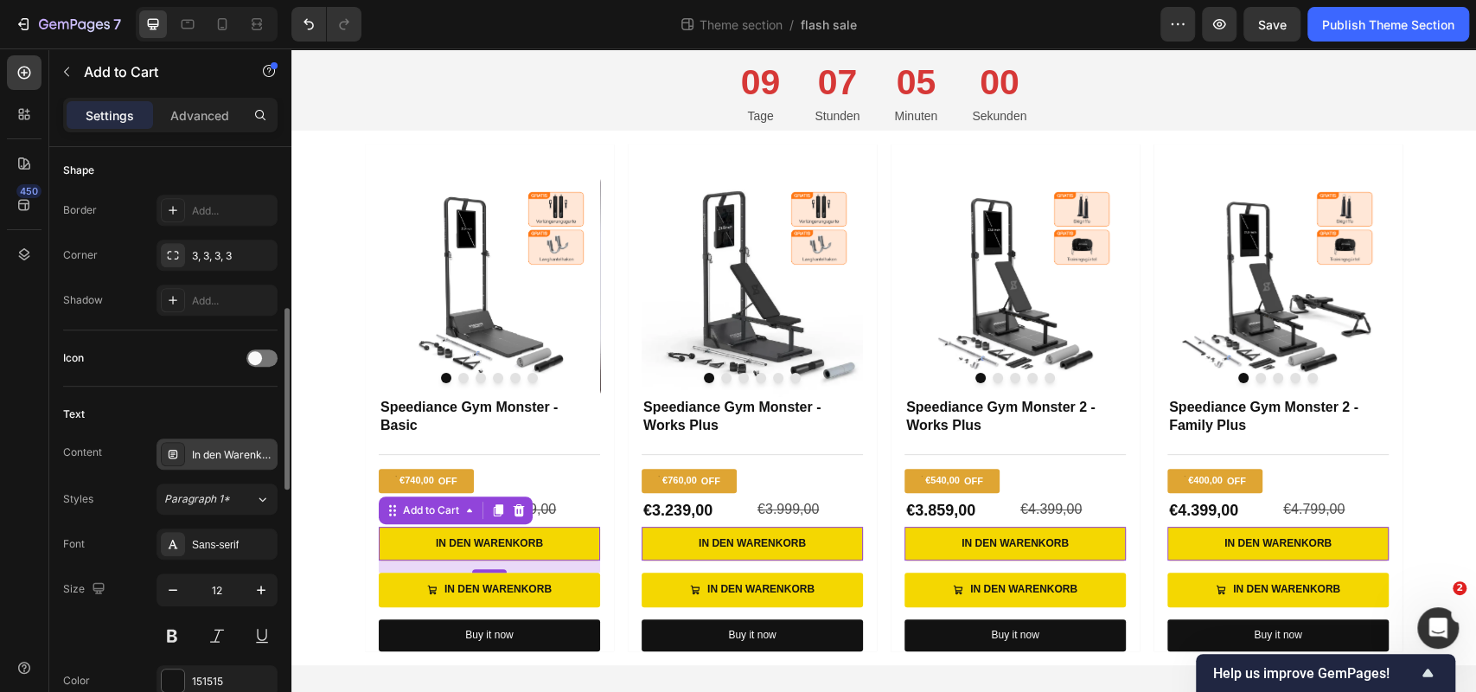
click at [220, 447] on div "In den Warenkorb" at bounding box center [232, 455] width 81 height 16
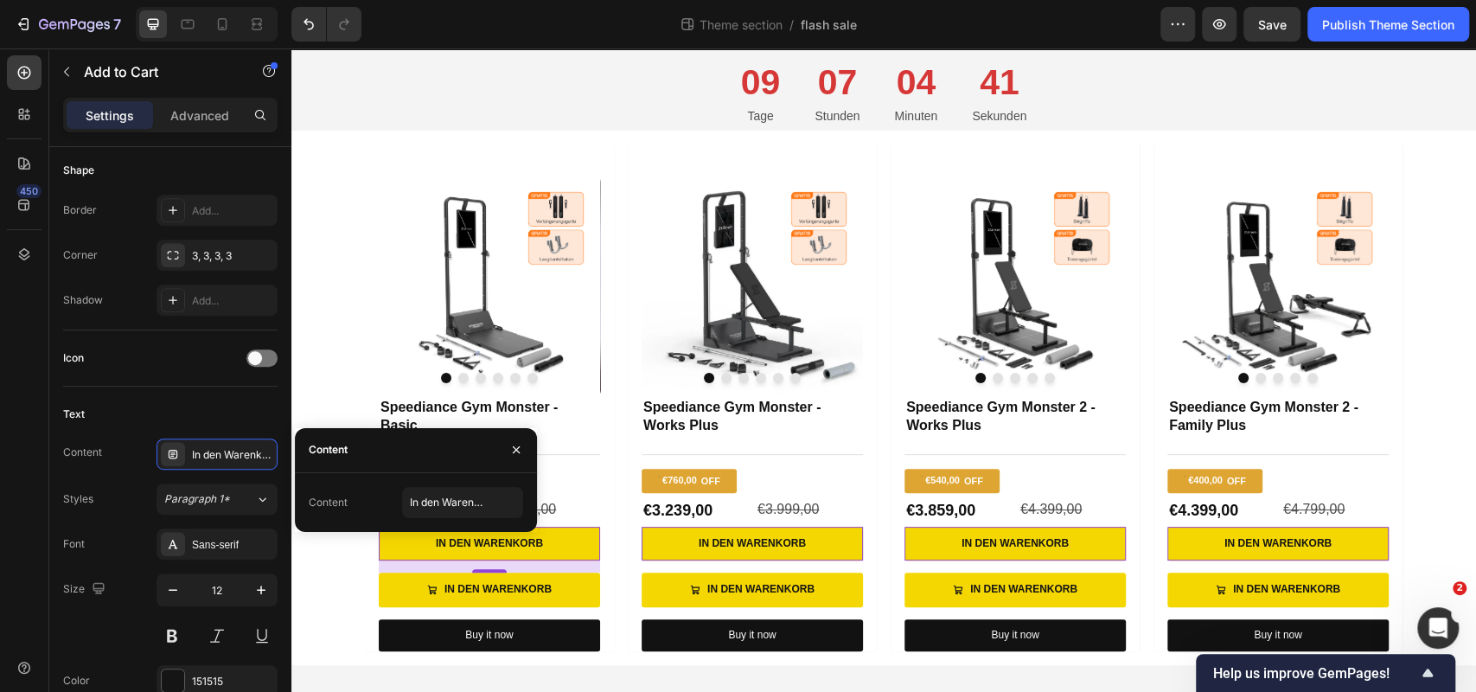
click at [480, 519] on div "Content In den Warenkorb" at bounding box center [416, 502] width 242 height 59
click at [475, 512] on input "In den Warenkorb" at bounding box center [462, 502] width 121 height 31
paste input "Bei Amazon kaufen"
type input "Bei Amazon kaufen"
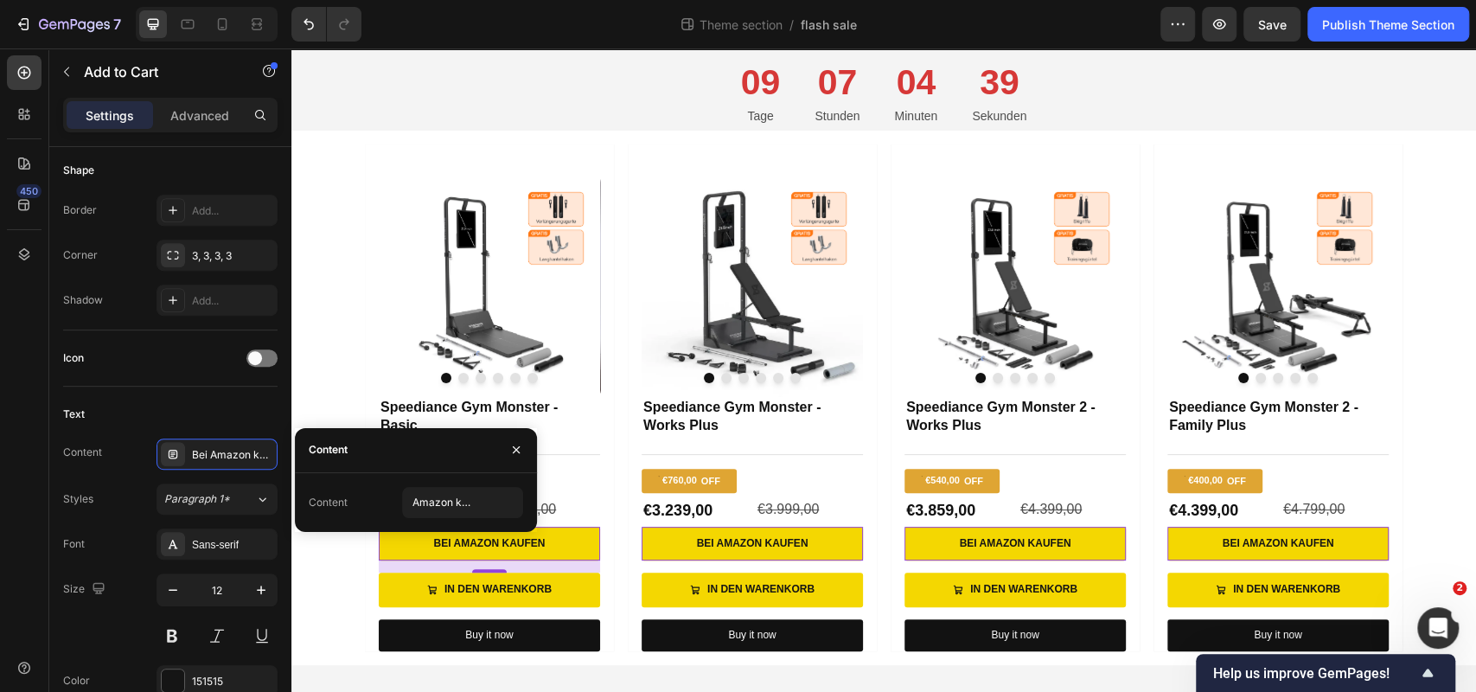
click at [421, 453] on div "Content" at bounding box center [416, 450] width 242 height 45
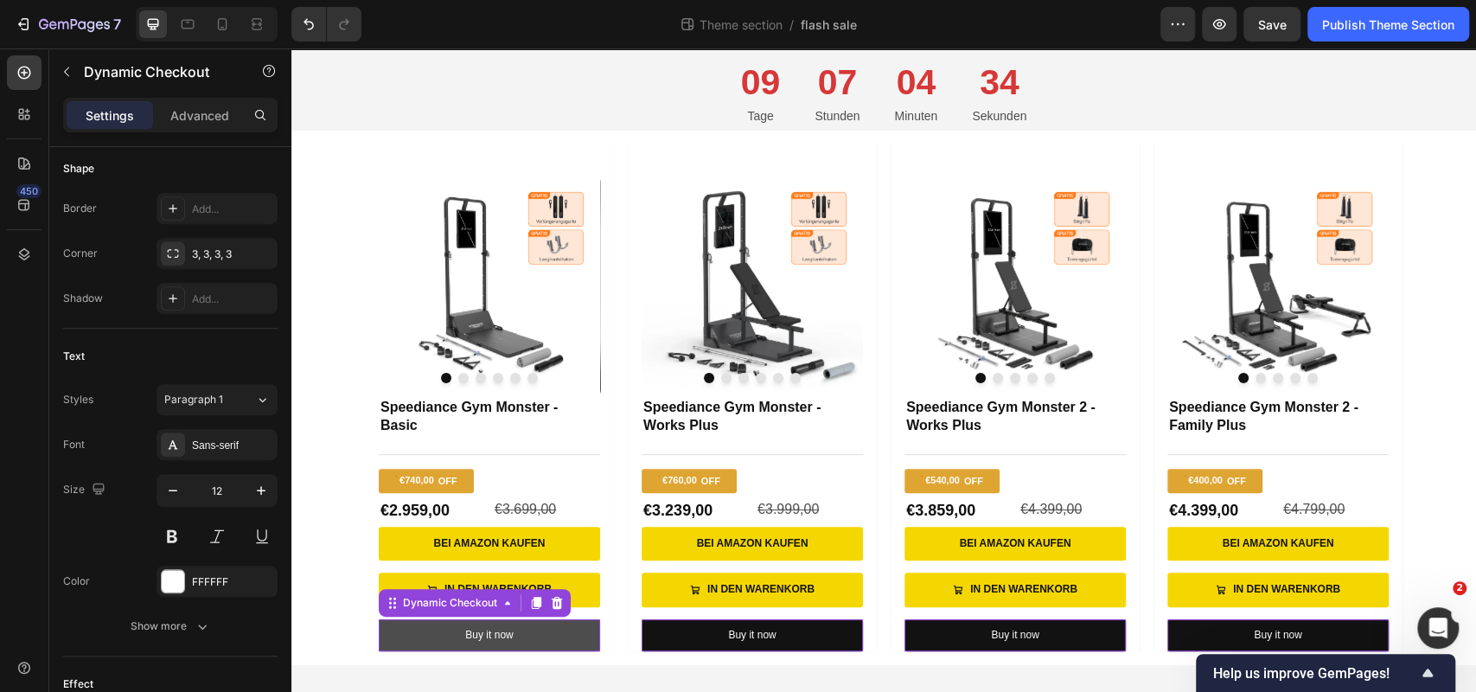
click at [409, 629] on button "Buy it now" at bounding box center [489, 635] width 221 height 33
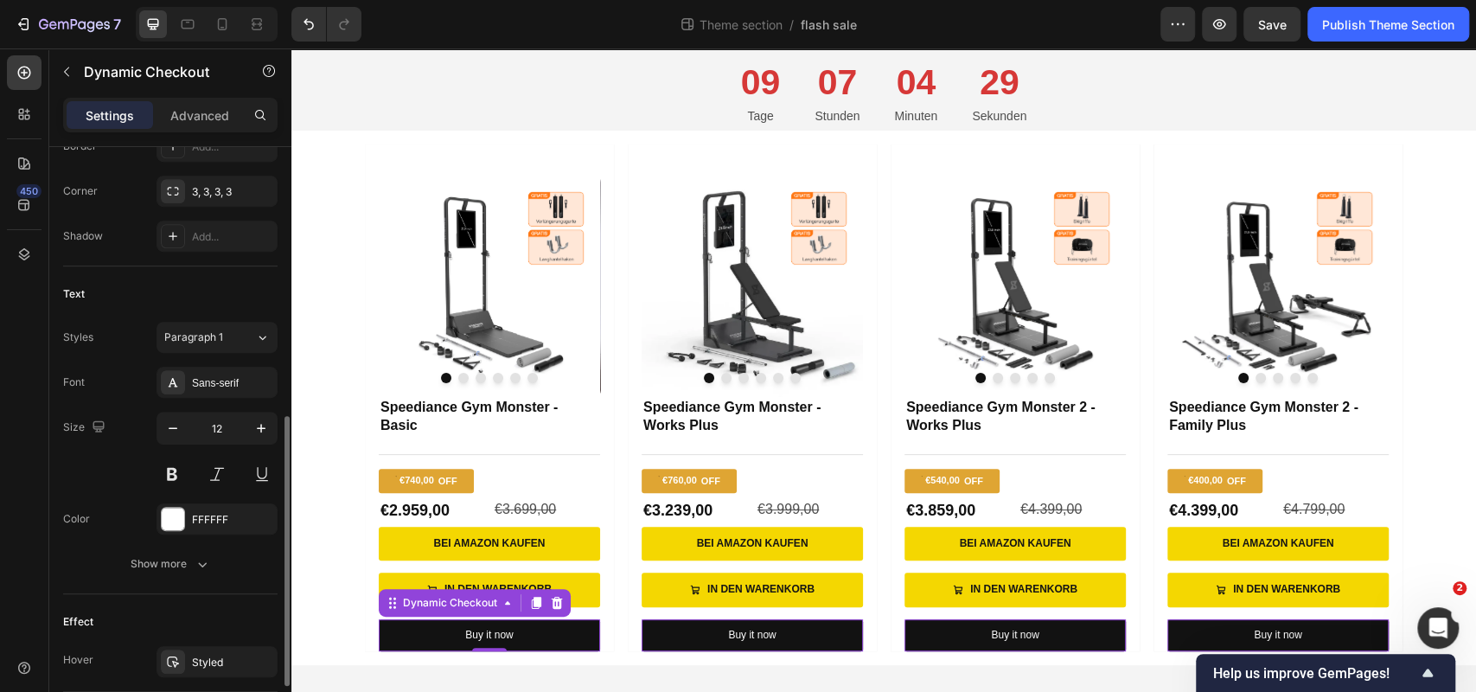
scroll to position [712, 0]
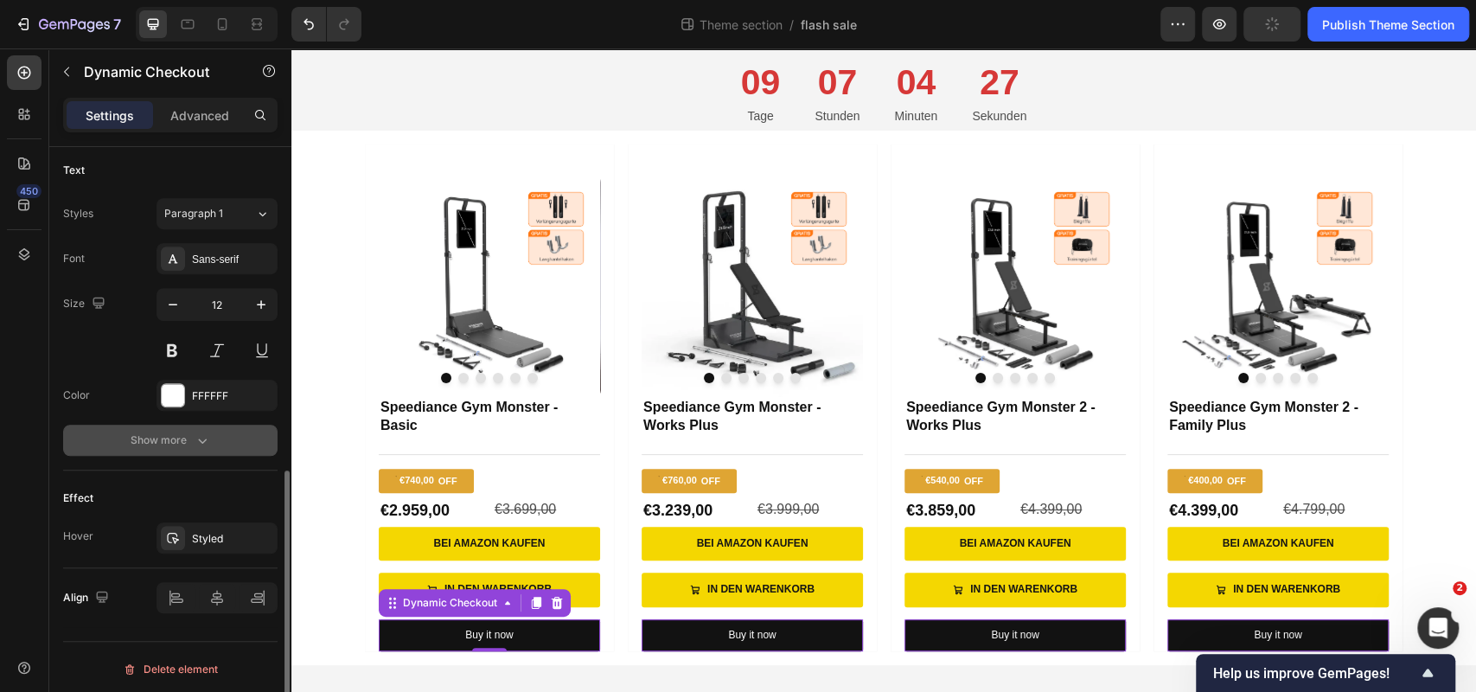
click at [201, 436] on icon "button" at bounding box center [202, 439] width 17 height 17
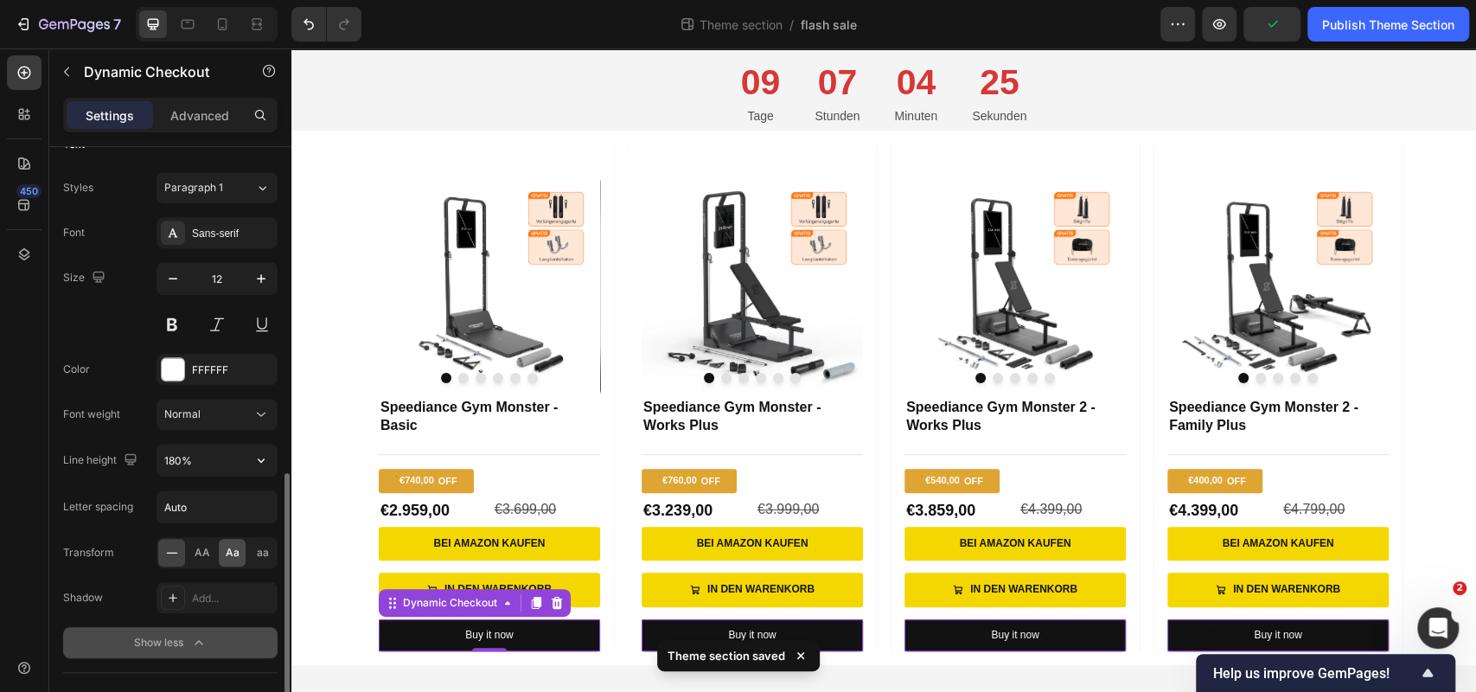
scroll to position [737, 0]
click at [221, 424] on button "Normal" at bounding box center [217, 415] width 121 height 31
click at [122, 390] on div "Font Sans-serif Size 12 Color FFFFFF Font weight Normal Line height 180% Letter…" at bounding box center [170, 439] width 214 height 441
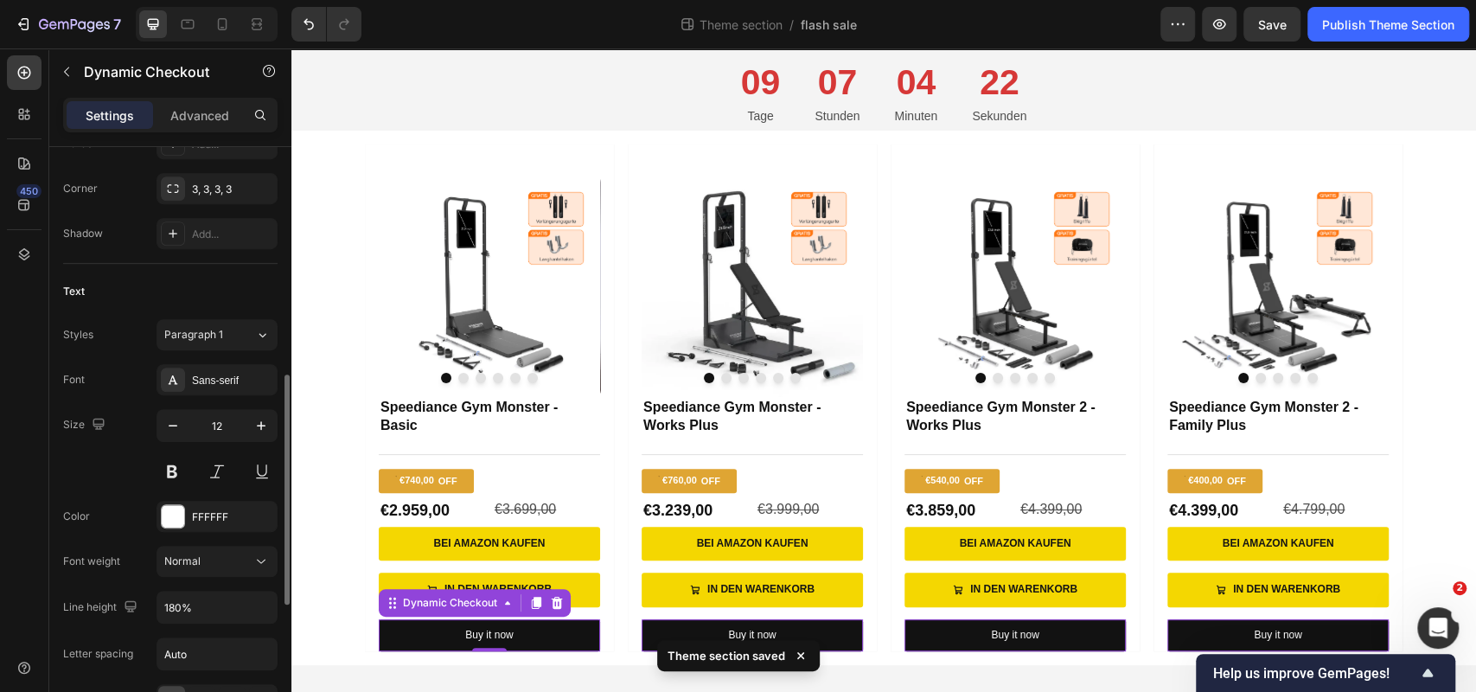
scroll to position [591, 0]
click at [213, 337] on span "Paragraph 1" at bounding box center [193, 336] width 59 height 16
click at [208, 284] on div "Text" at bounding box center [170, 292] width 214 height 28
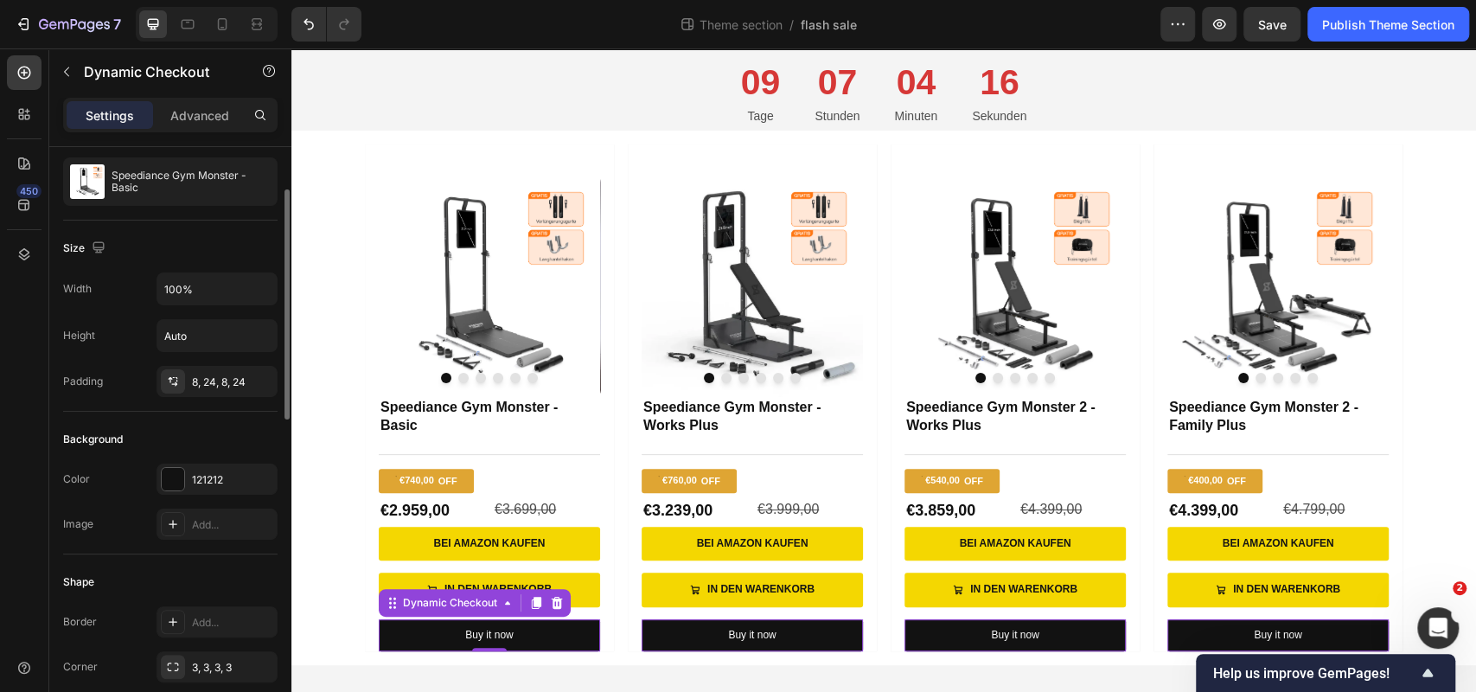
scroll to position [0, 0]
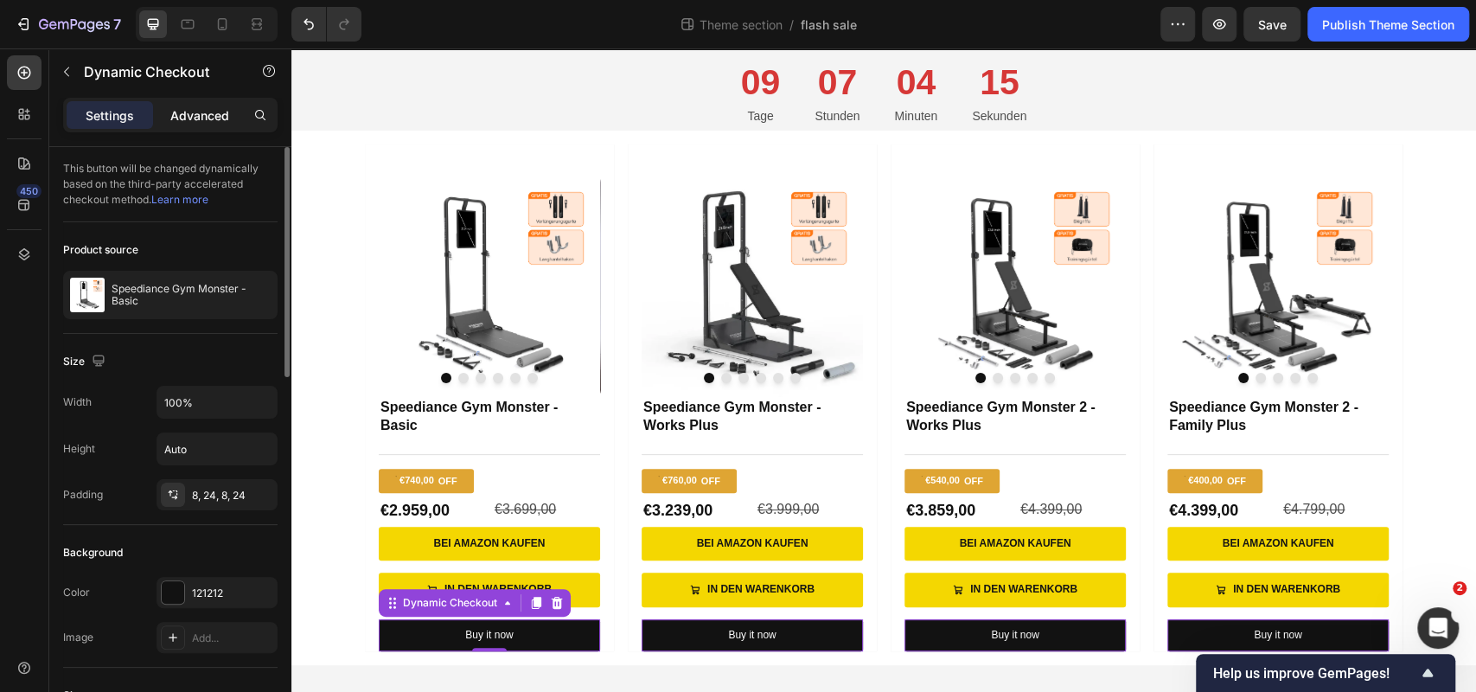
click at [203, 126] on div "Advanced" at bounding box center [200, 115] width 86 height 28
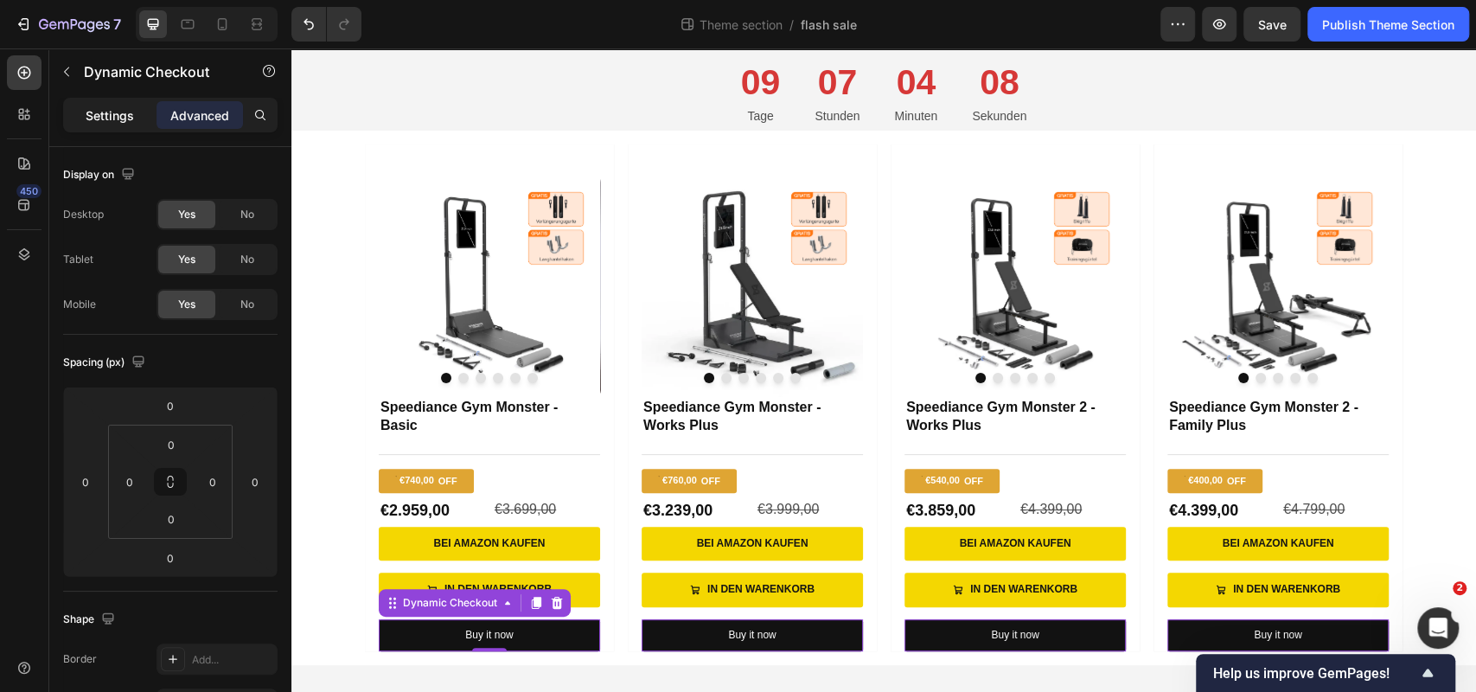
click at [132, 113] on p "Settings" at bounding box center [110, 115] width 48 height 18
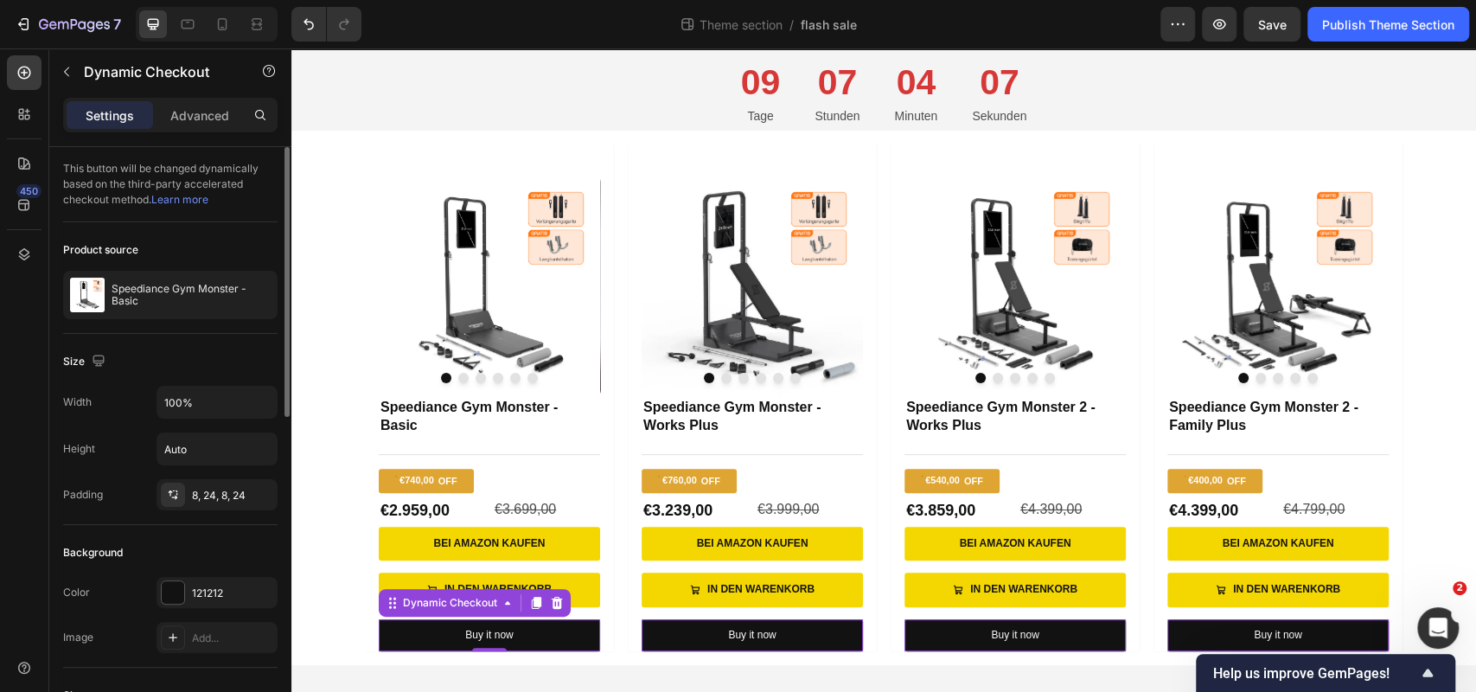
click at [236, 241] on div "Product source" at bounding box center [170, 250] width 214 height 28
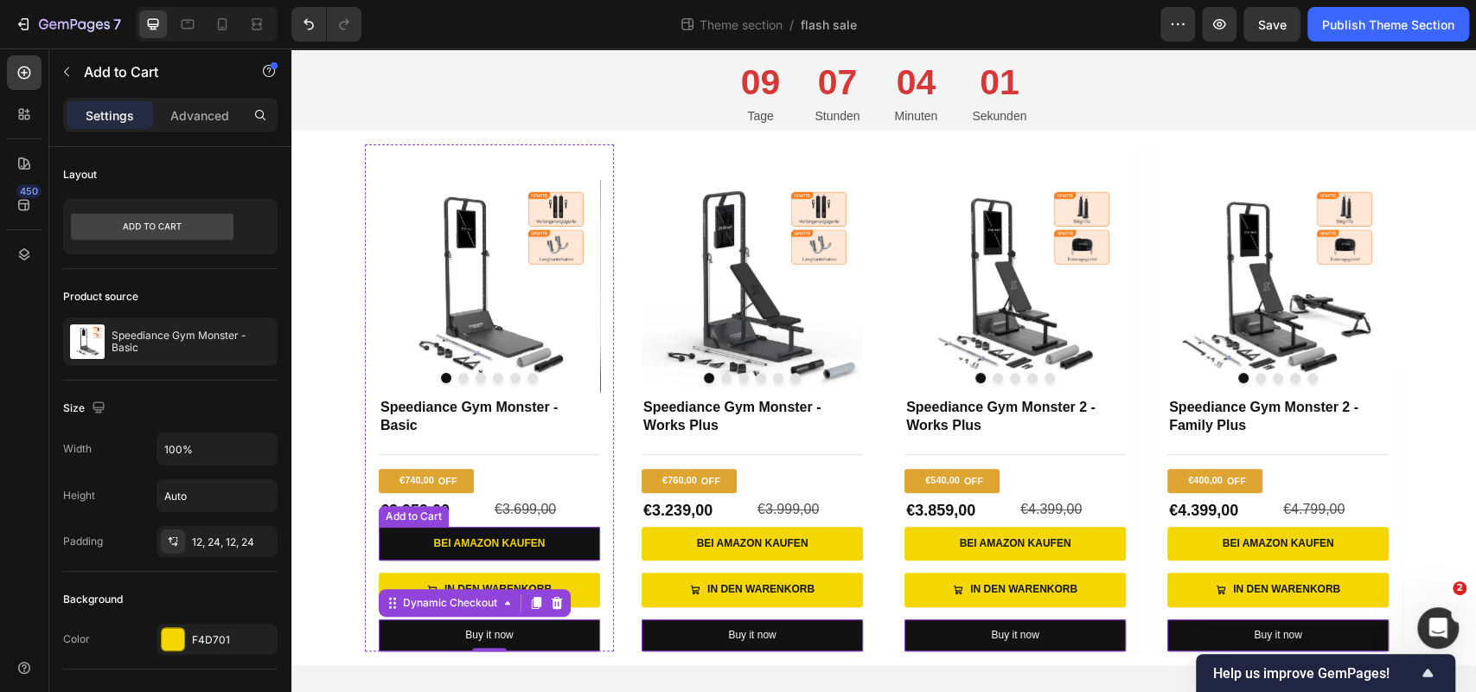
click at [420, 527] on button "Bei Amazon kaufen" at bounding box center [489, 544] width 221 height 35
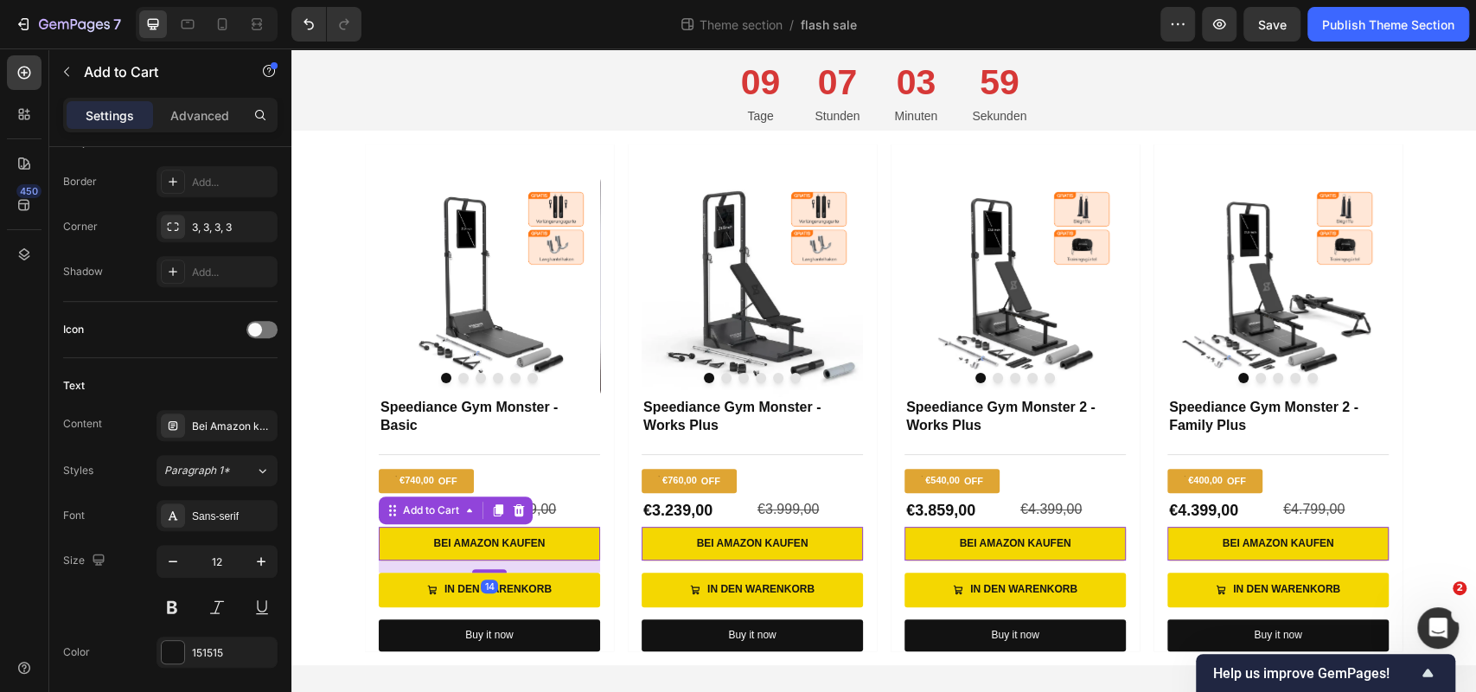
scroll to position [1344, 0]
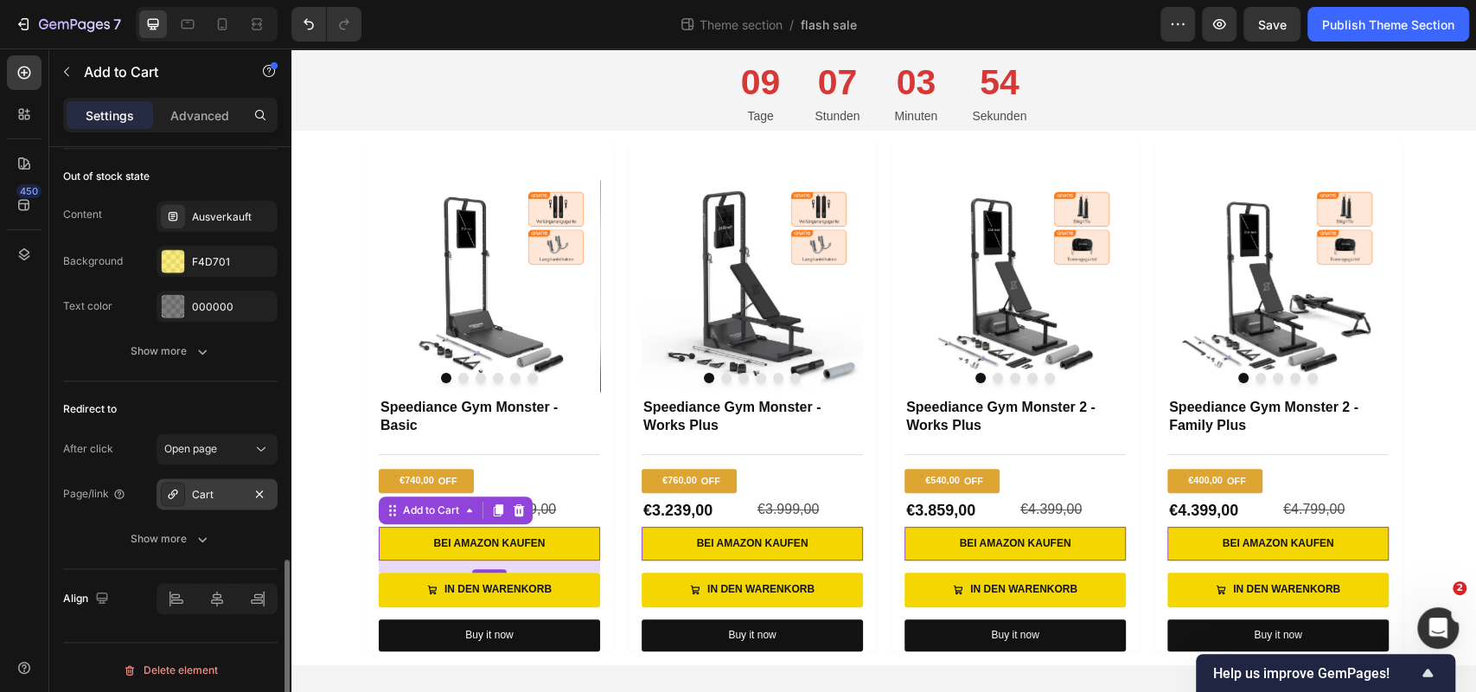
click at [216, 493] on div "Cart" at bounding box center [217, 495] width 50 height 16
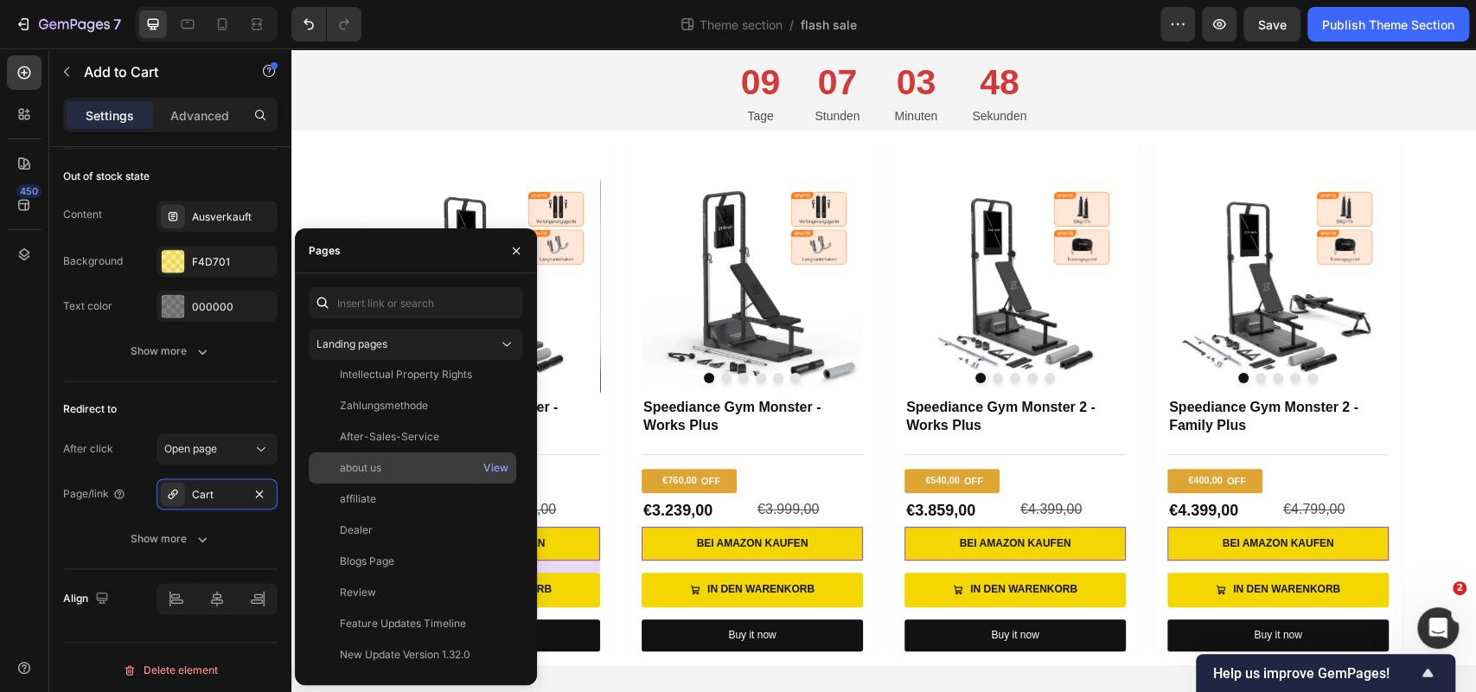
scroll to position [0, 0]
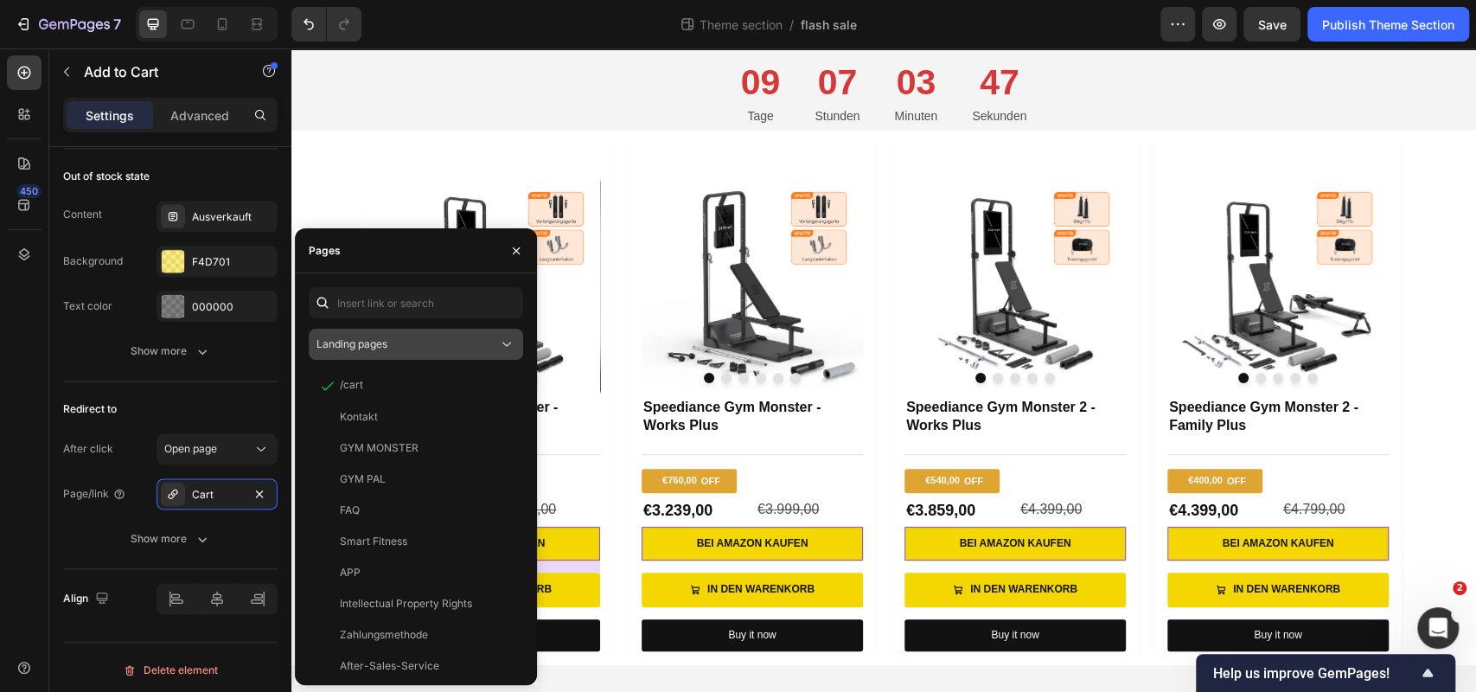
click at [513, 348] on icon at bounding box center [506, 343] width 17 height 17
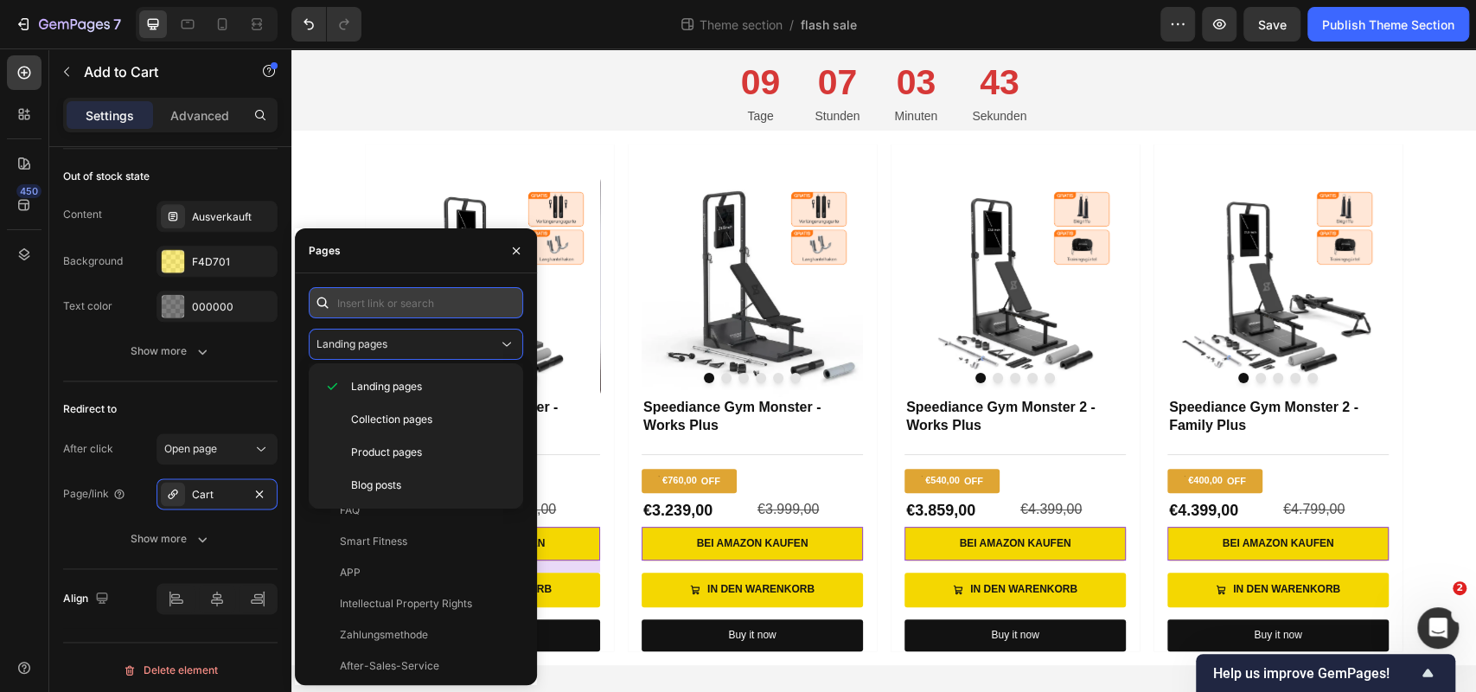
click at [463, 313] on input "text" at bounding box center [416, 302] width 214 height 31
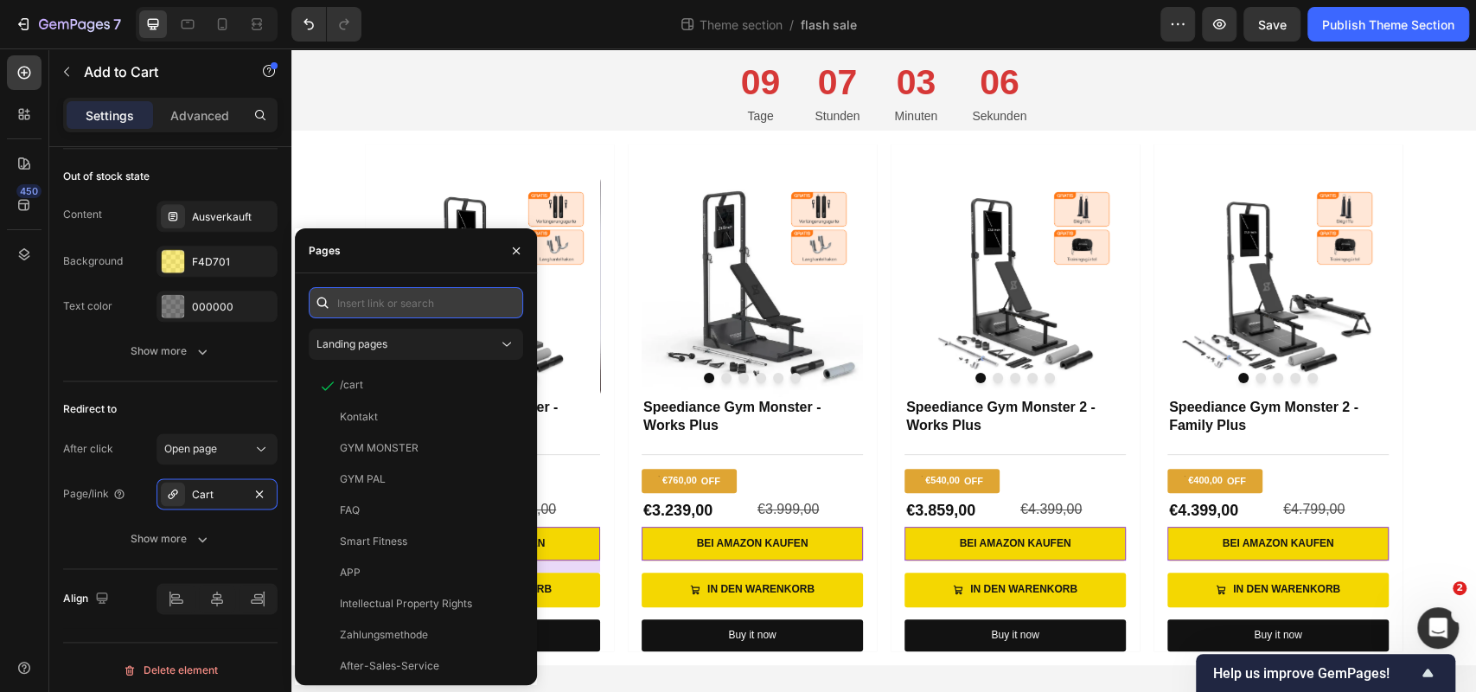
click at [431, 300] on input "text" at bounding box center [416, 302] width 214 height 31
paste input "https://www.amazon.de/dp/B0CHYDNKNK?th=1"
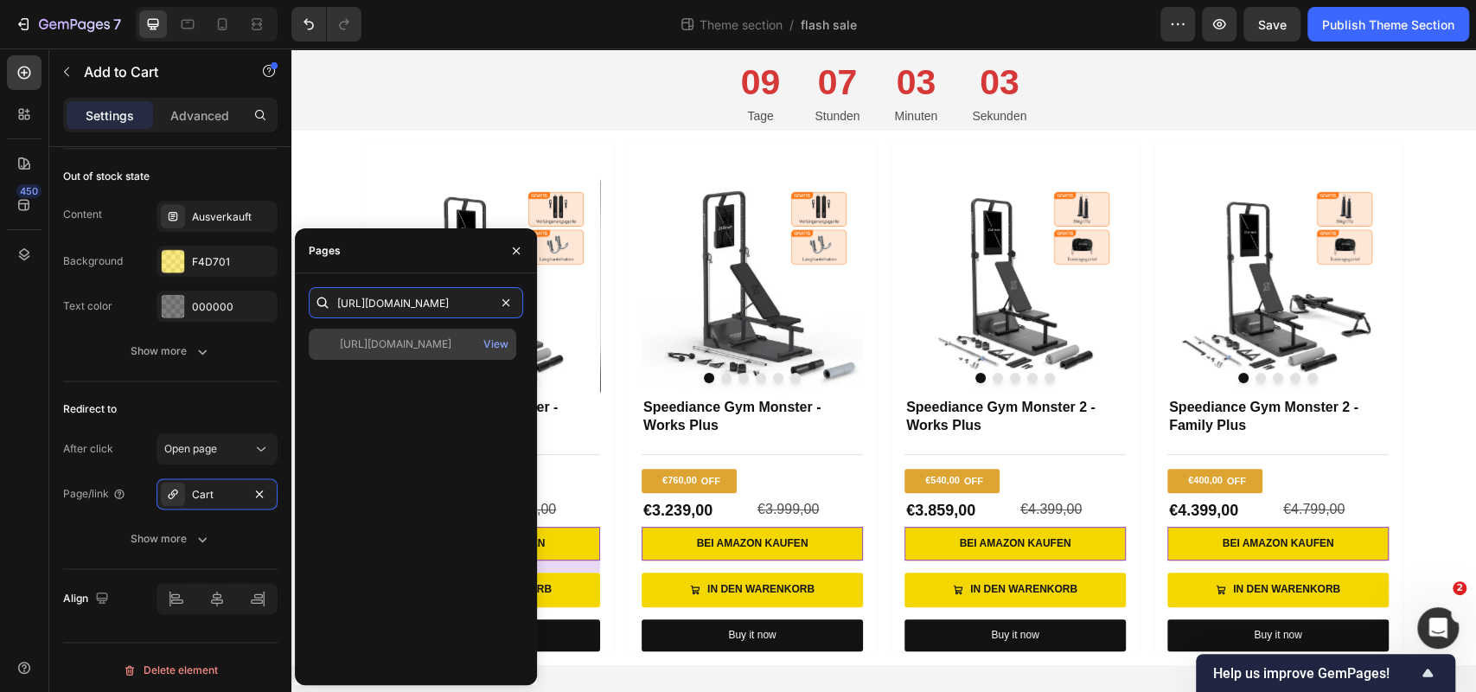
type input "https://www.amazon.de/dp/B0CHYDNKNK?th=1"
click at [423, 340] on div "https://www.amazon.de/dp/B0CHYDNKNK?th=1" at bounding box center [396, 344] width 112 height 16
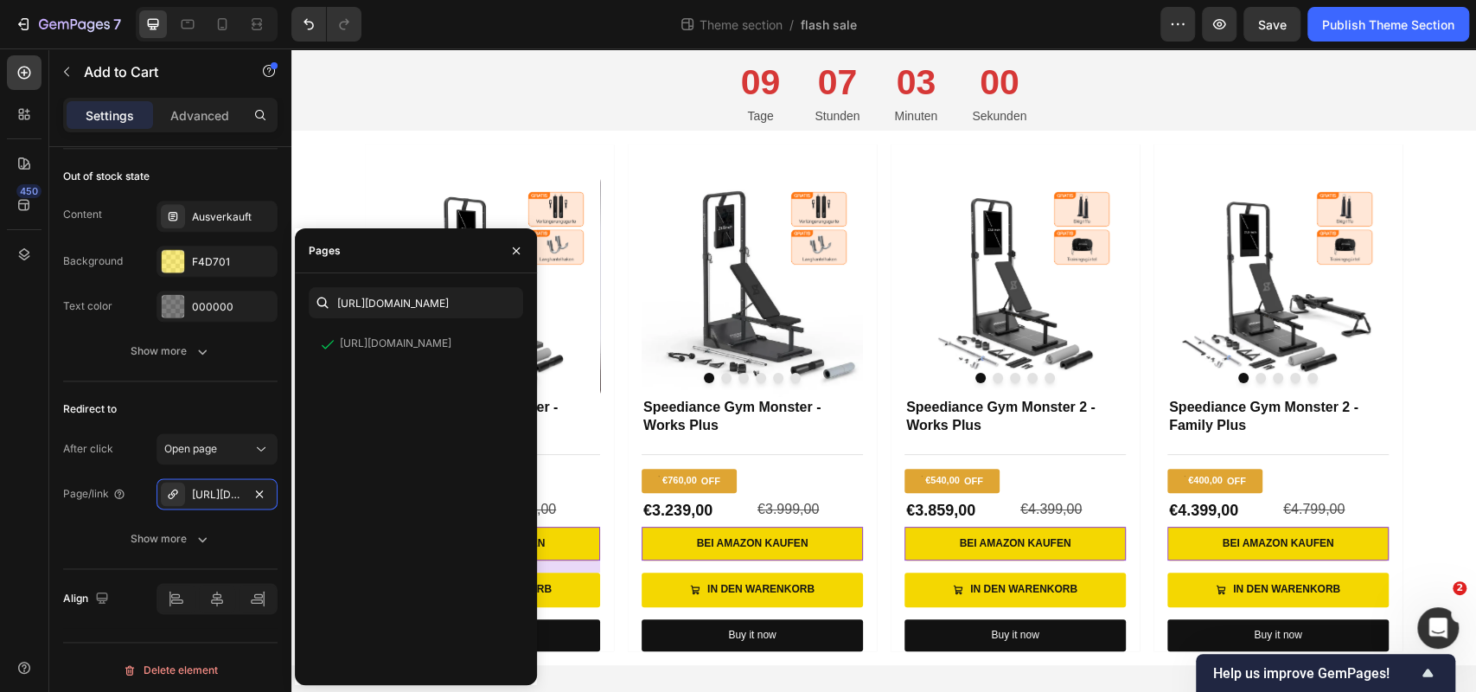
click at [440, 430] on div "https://www.amazon.de/dp/B0CHYDNKNK?th=1 View" at bounding box center [416, 500] width 214 height 342
click at [512, 248] on icon "button" at bounding box center [516, 251] width 14 height 14
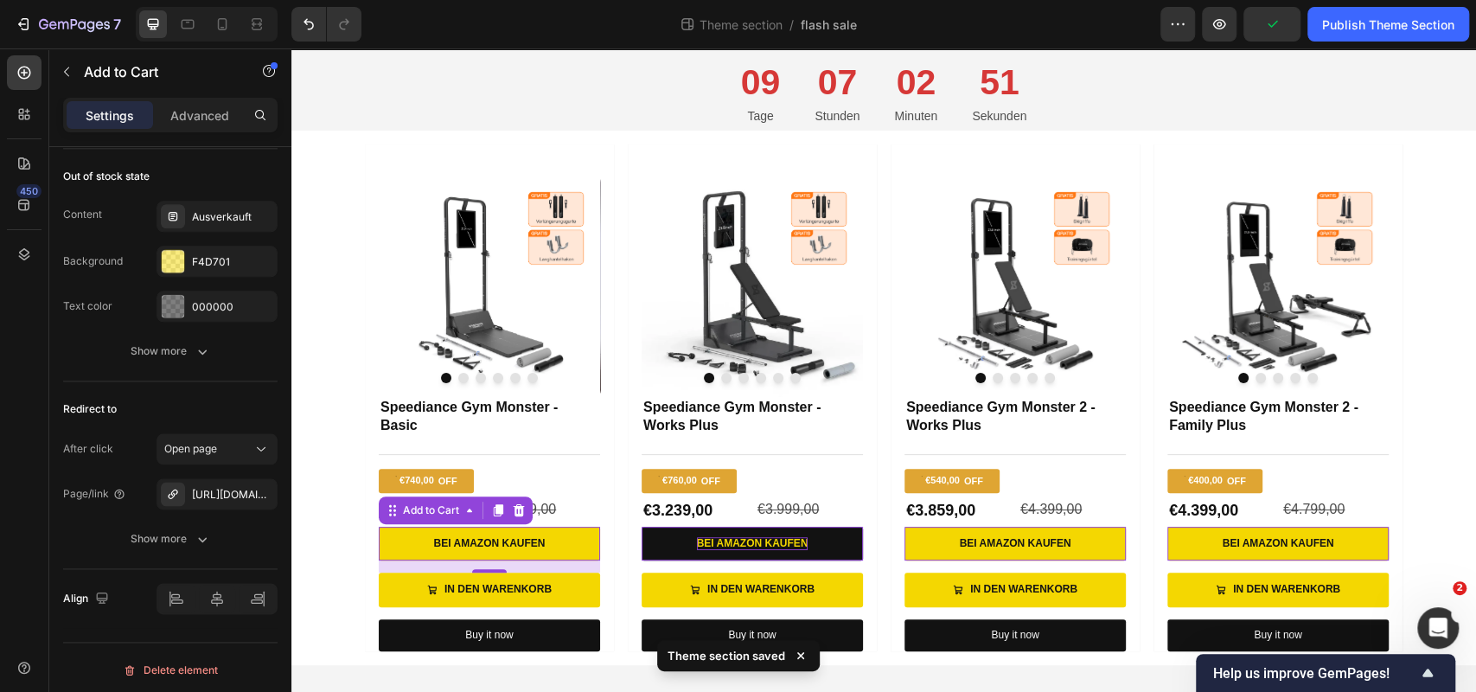
click at [770, 537] on div "Bei Amazon kaufen" at bounding box center [753, 544] width 112 height 14
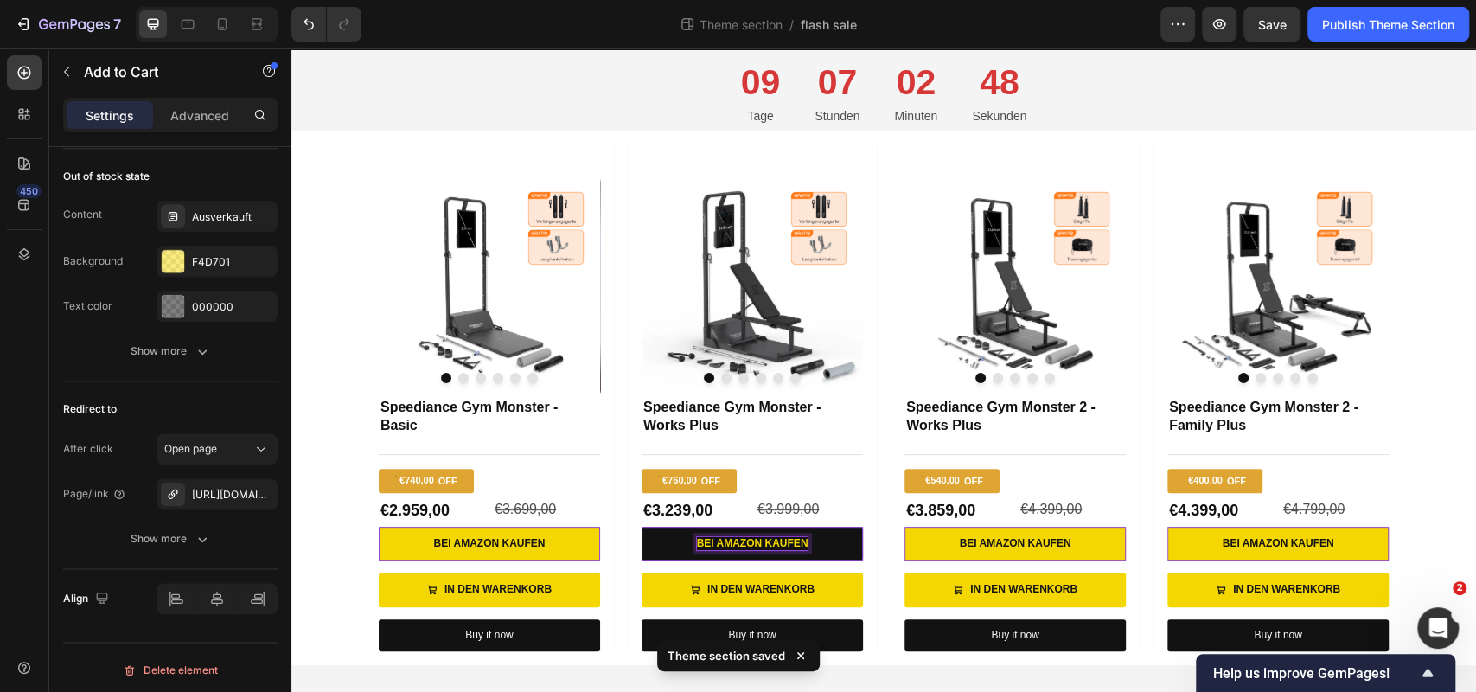
click at [827, 540] on button "Bei Amazon kaufen" at bounding box center [752, 544] width 221 height 35
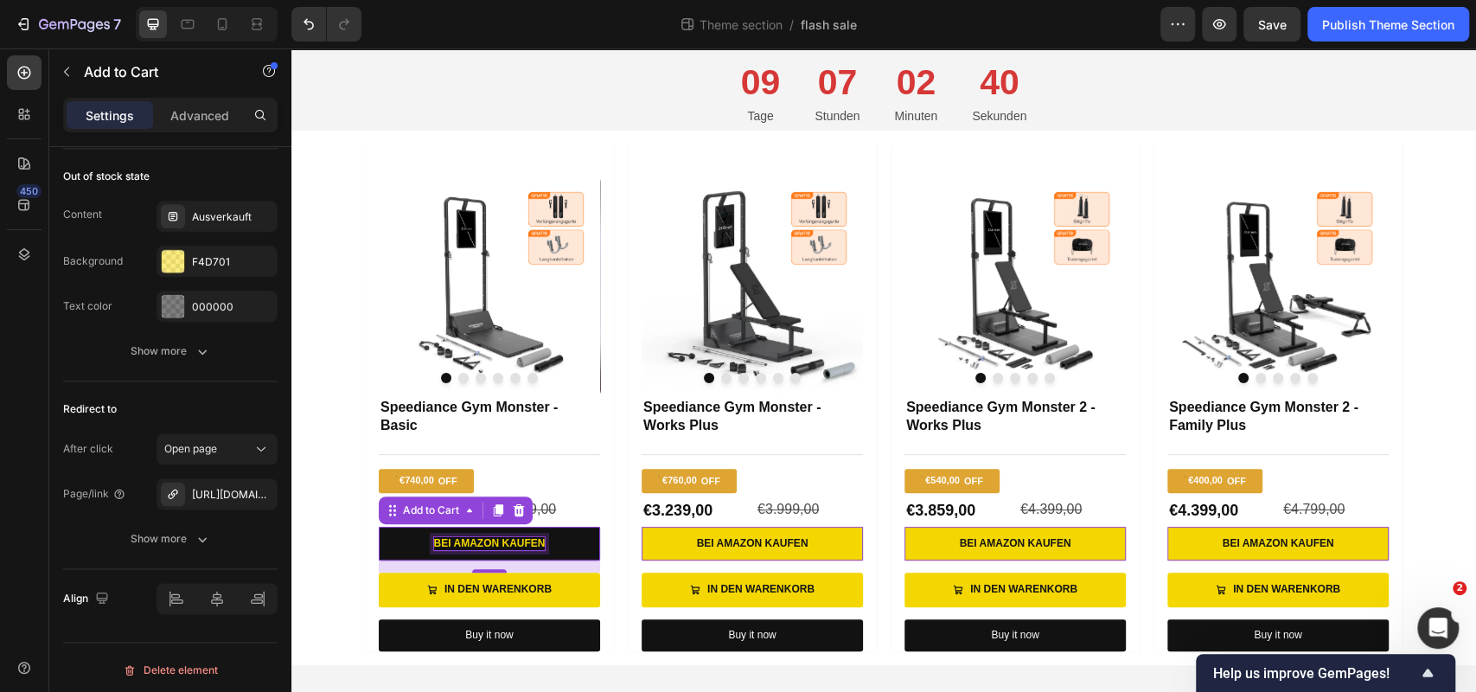
click at [517, 537] on div "Bei Amazon kaufen" at bounding box center [490, 544] width 112 height 14
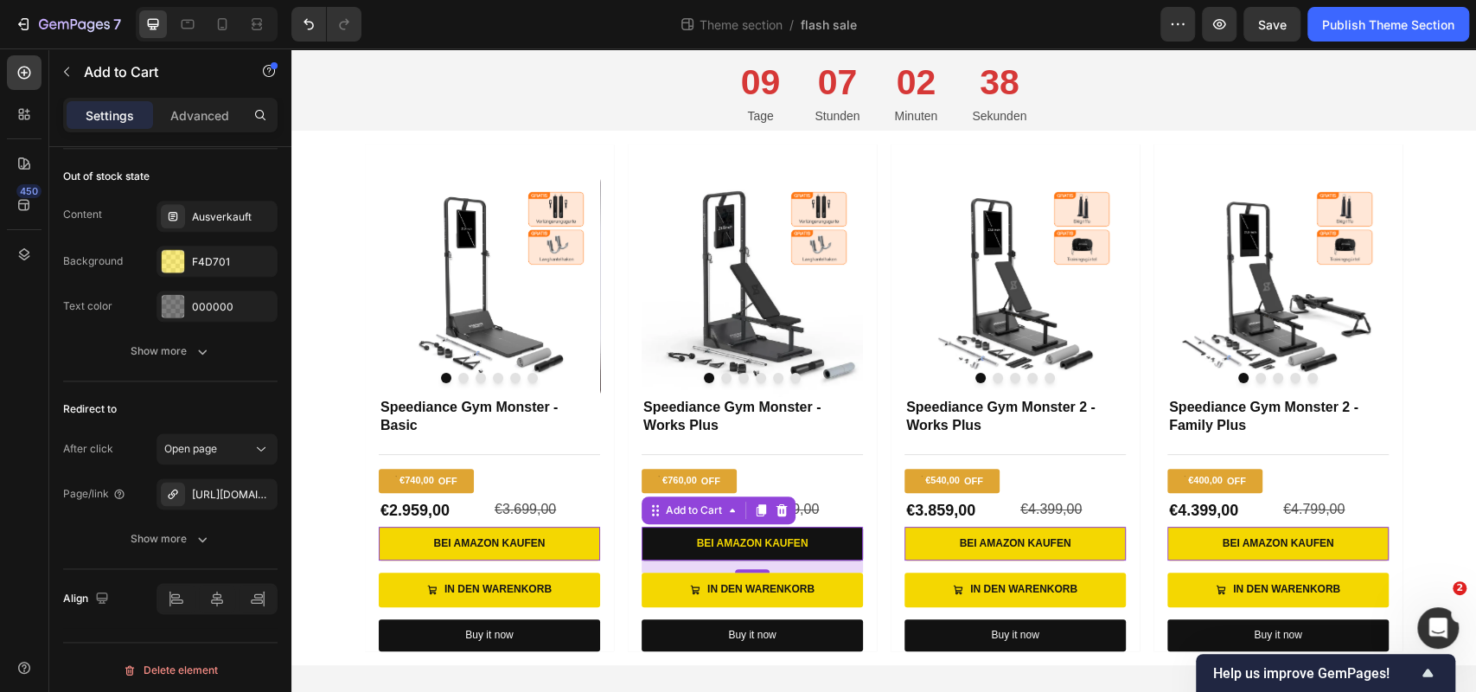
click at [855, 535] on button "Bei Amazon kaufen" at bounding box center [752, 544] width 221 height 35
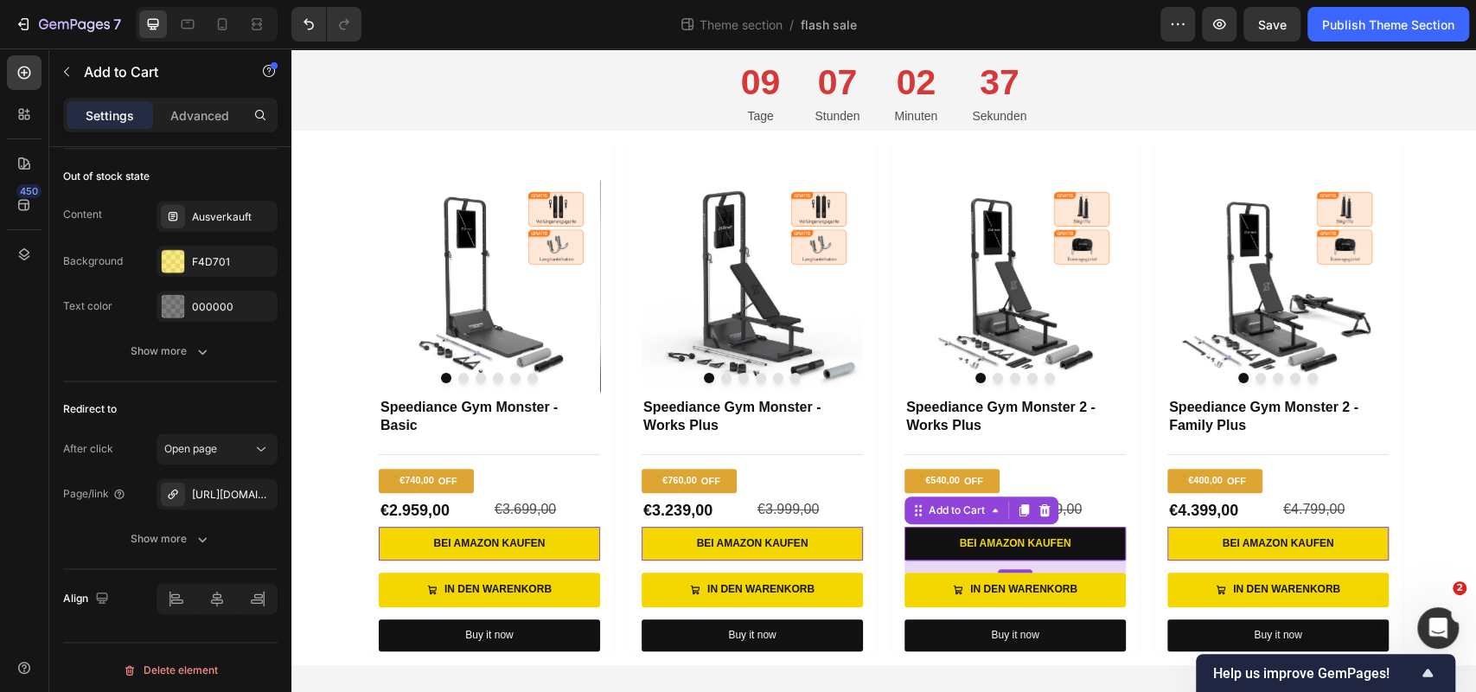
click at [1107, 543] on button "Bei Amazon kaufen" at bounding box center [1014, 544] width 221 height 35
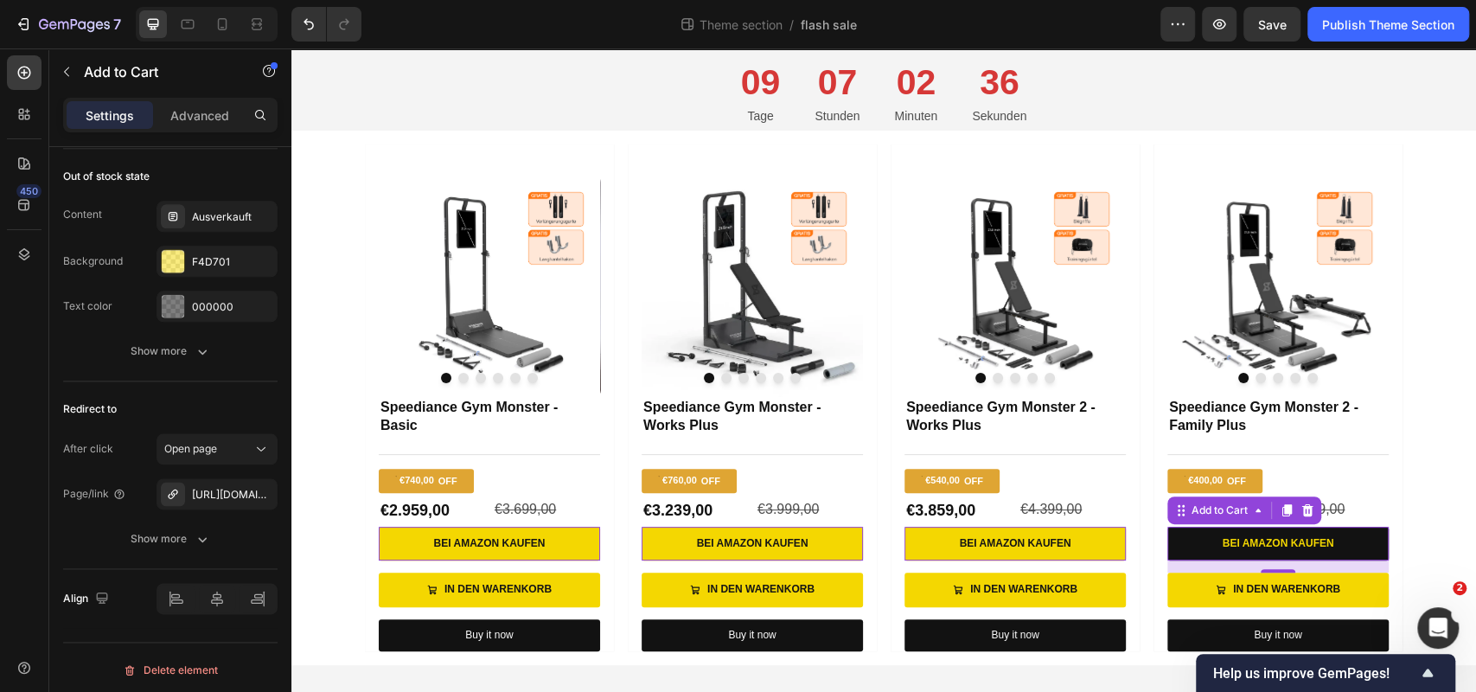
click at [1337, 544] on button "Bei Amazon kaufen" at bounding box center [1277, 544] width 221 height 35
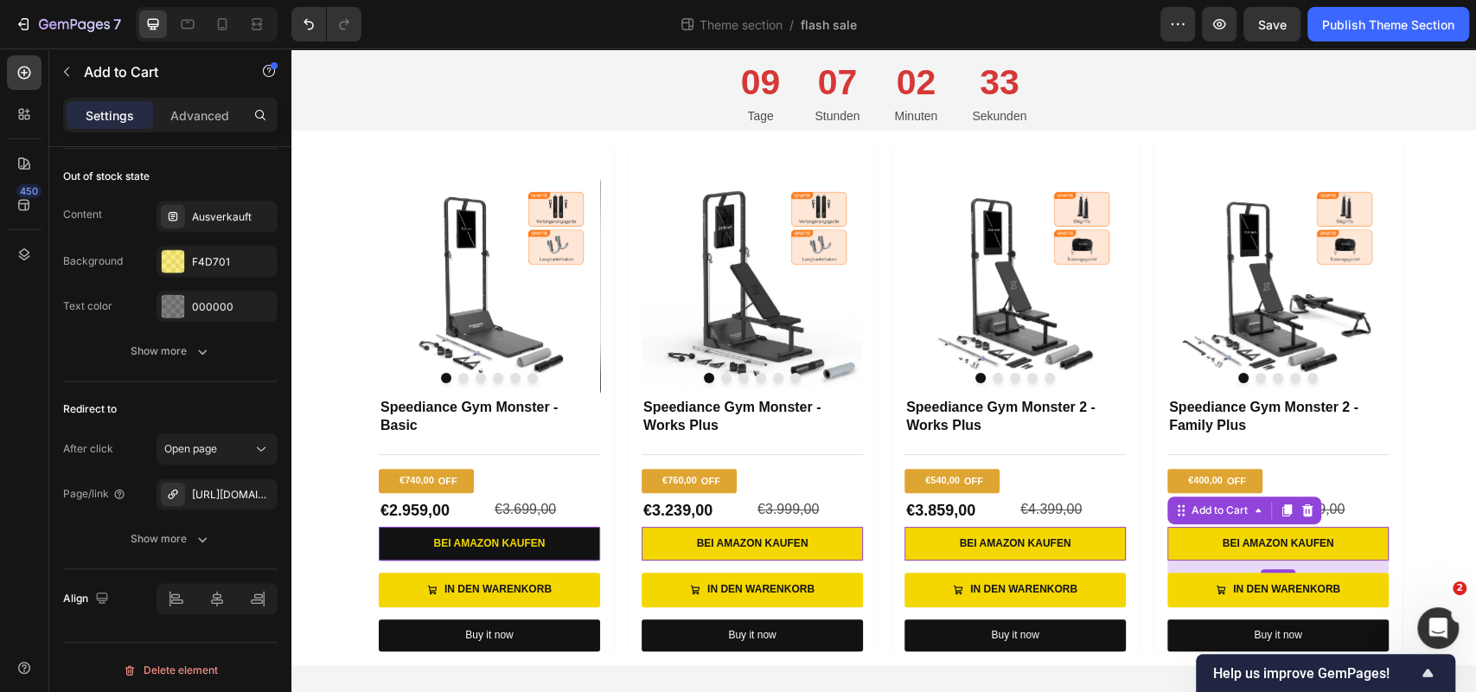
click at [565, 534] on button "Bei Amazon kaufen" at bounding box center [489, 544] width 221 height 35
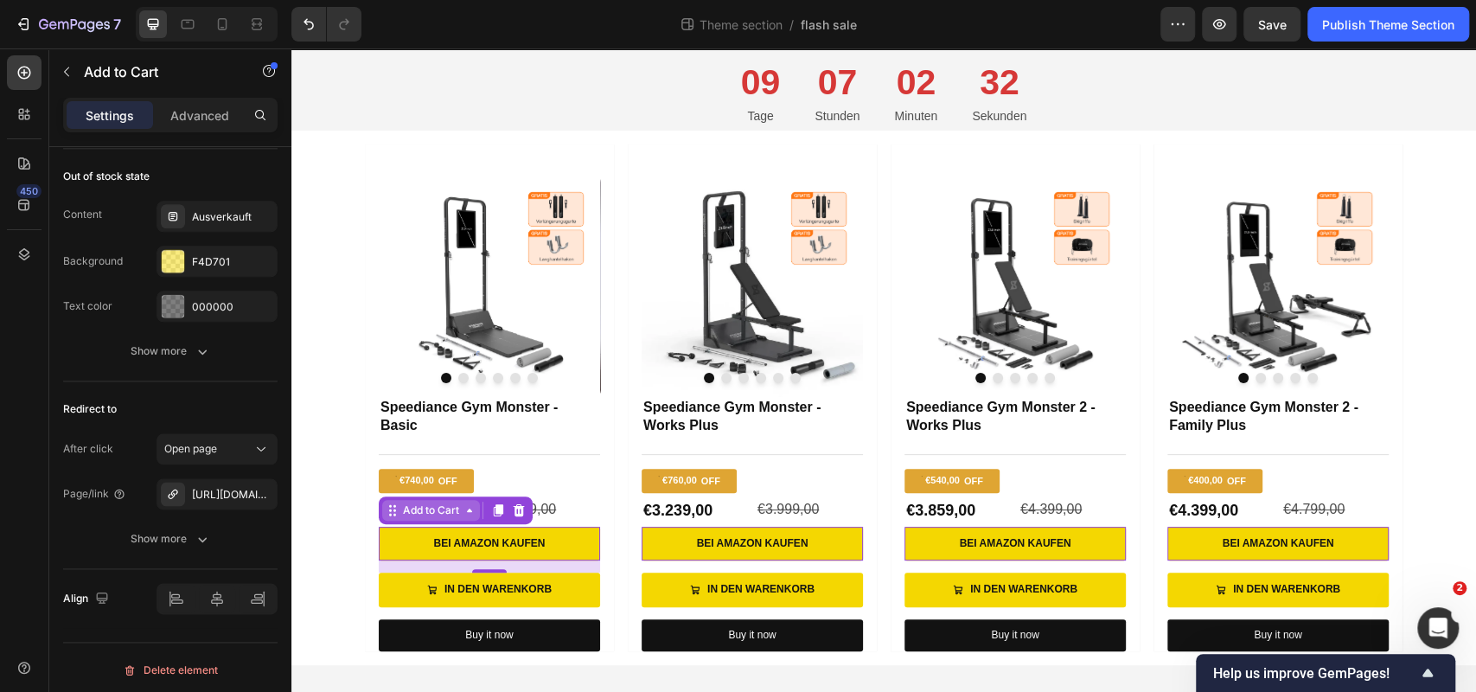
click at [468, 503] on icon at bounding box center [470, 510] width 14 height 14
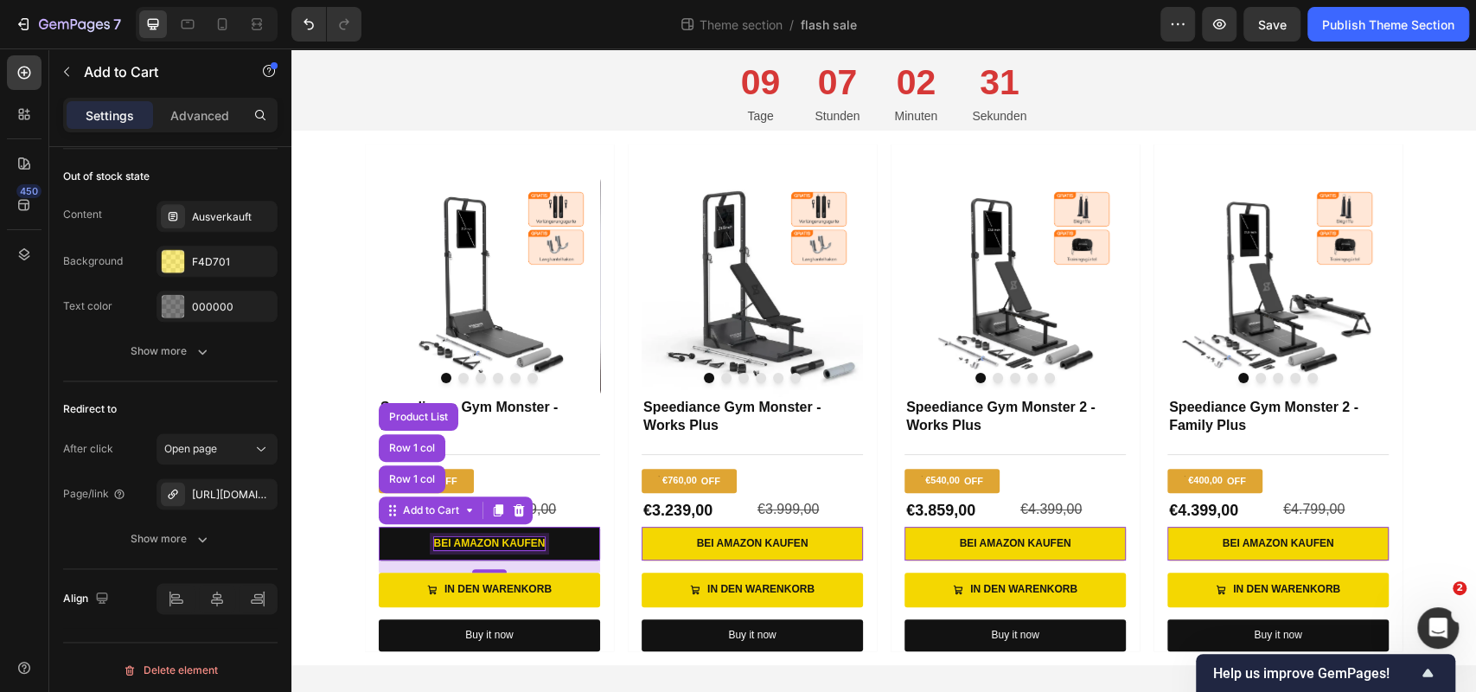
click at [506, 537] on p "Bei Amazon kaufen" at bounding box center [490, 544] width 112 height 14
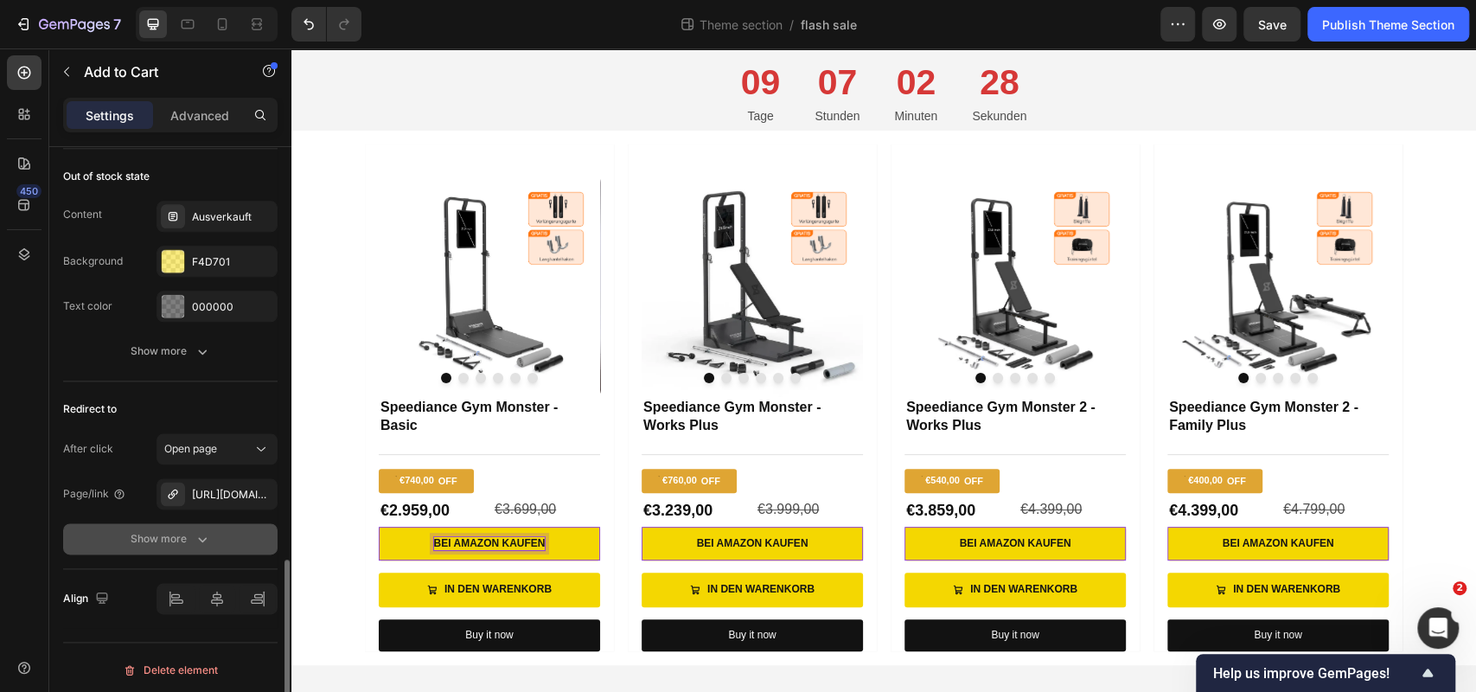
click at [196, 530] on icon "button" at bounding box center [202, 538] width 17 height 17
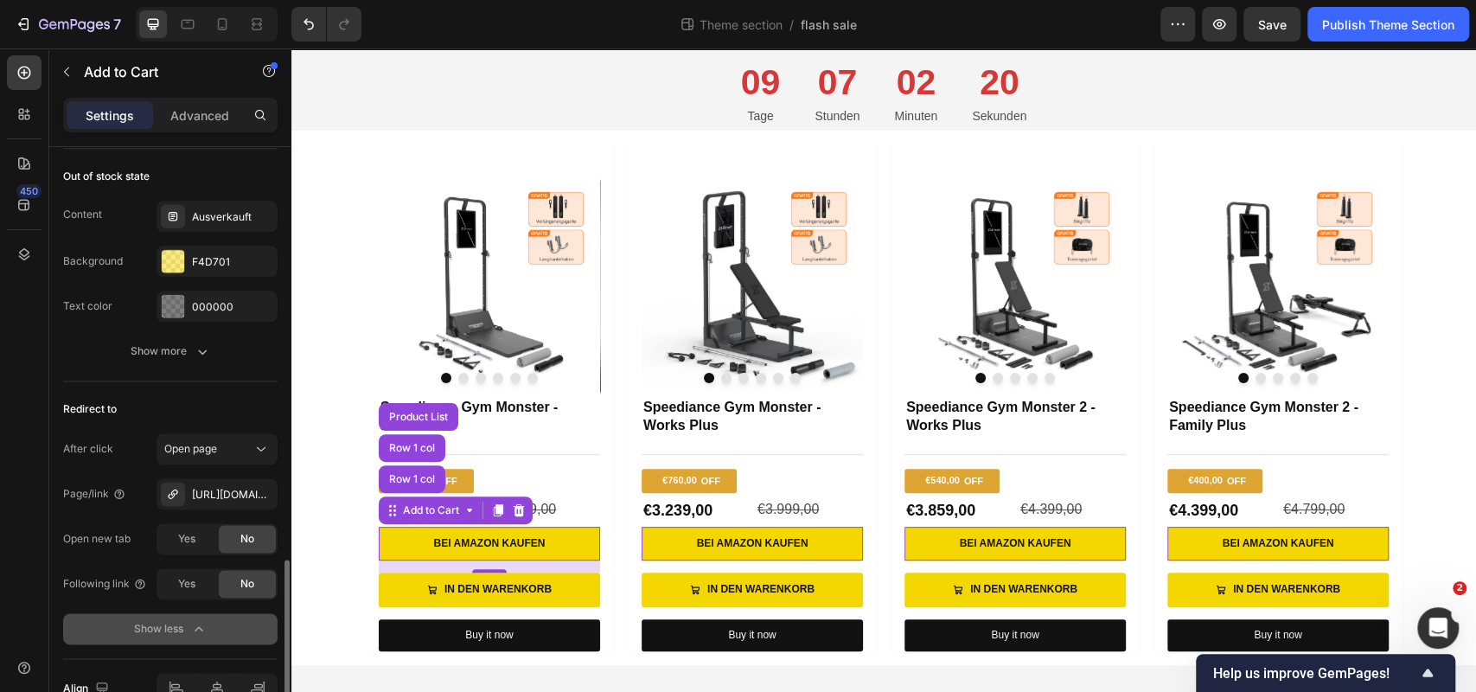
scroll to position [1434, 0]
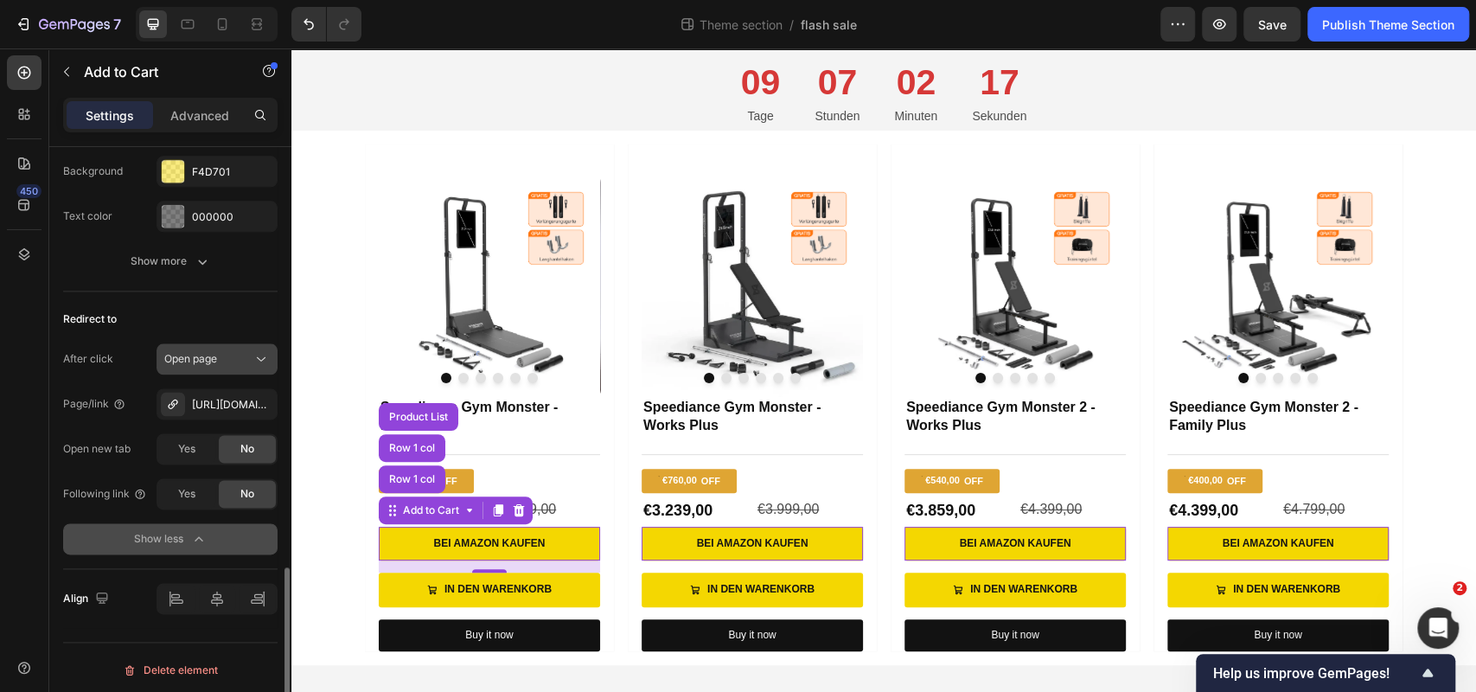
click at [248, 357] on div "Open page" at bounding box center [208, 359] width 88 height 16
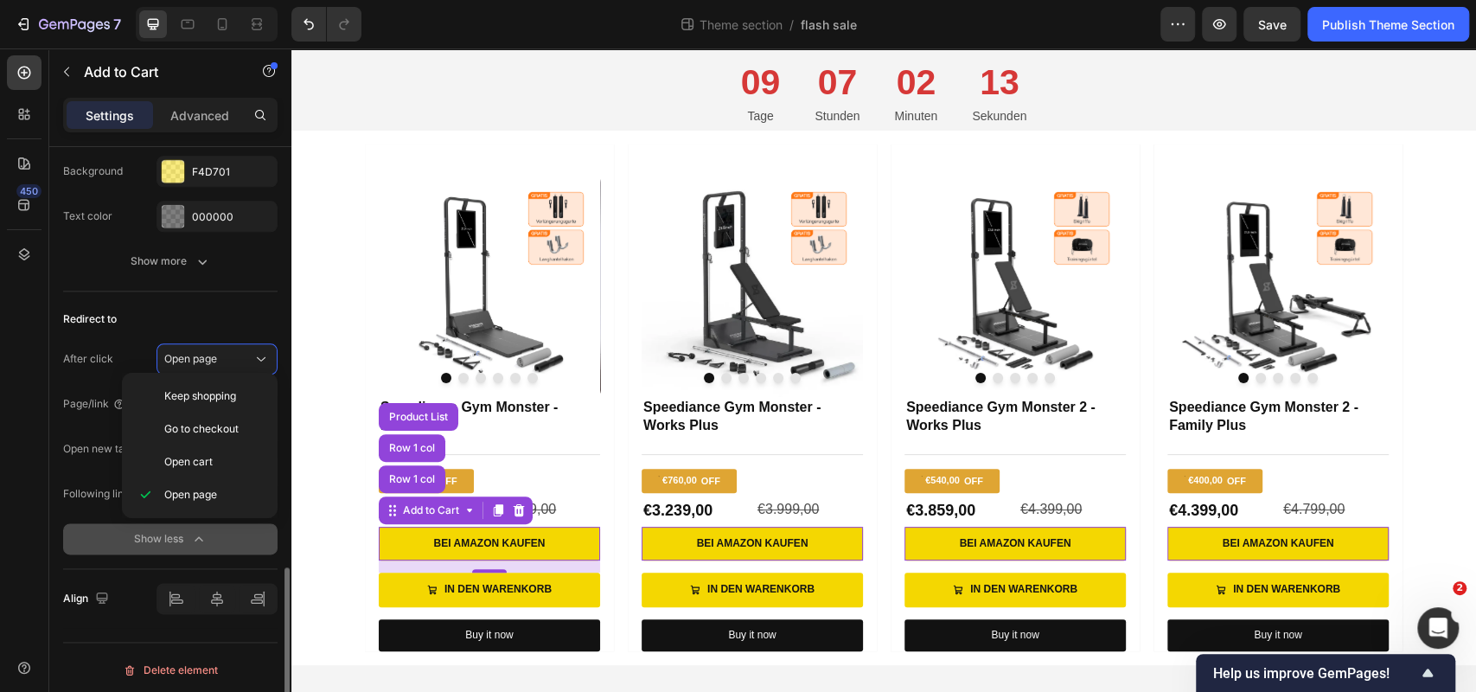
click at [231, 319] on div "Redirect to" at bounding box center [170, 319] width 214 height 28
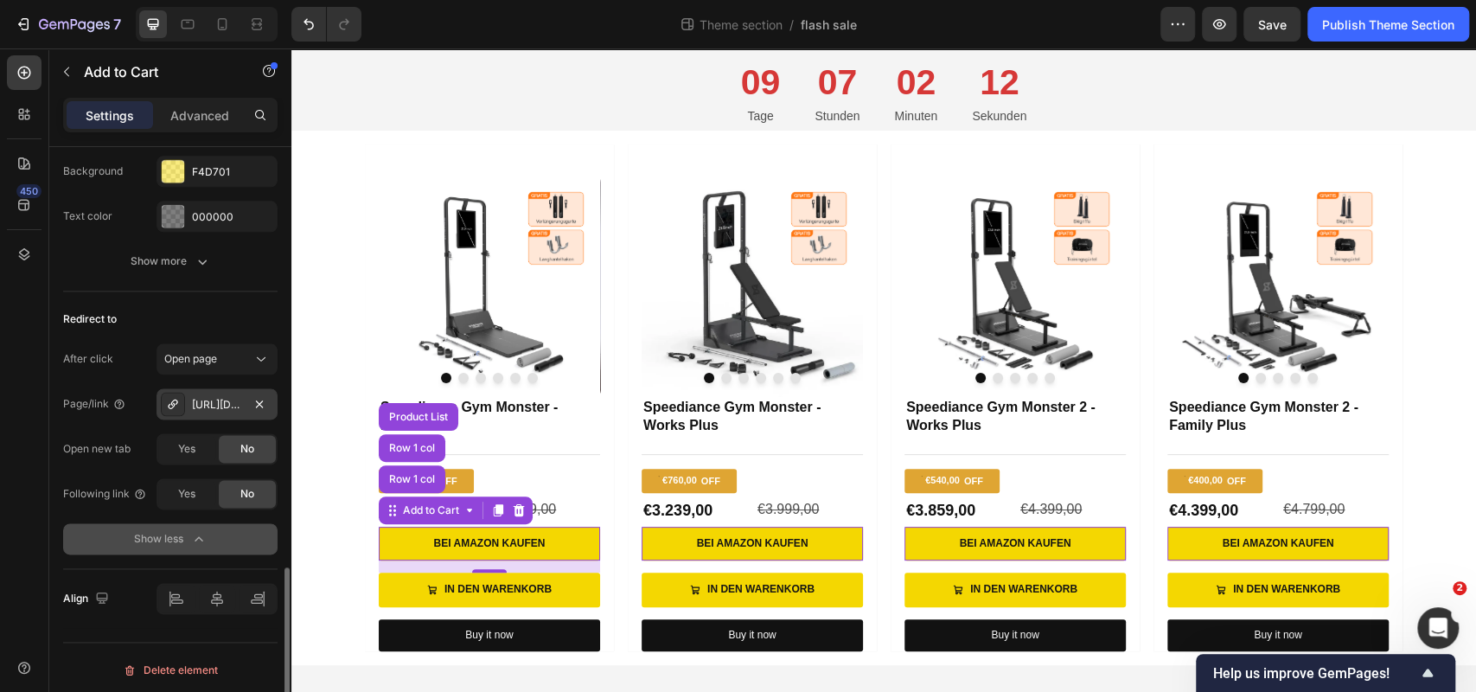
click at [227, 403] on div "https://www.amazon.de/dp/B0CHYDNKNK?th=1" at bounding box center [217, 405] width 50 height 16
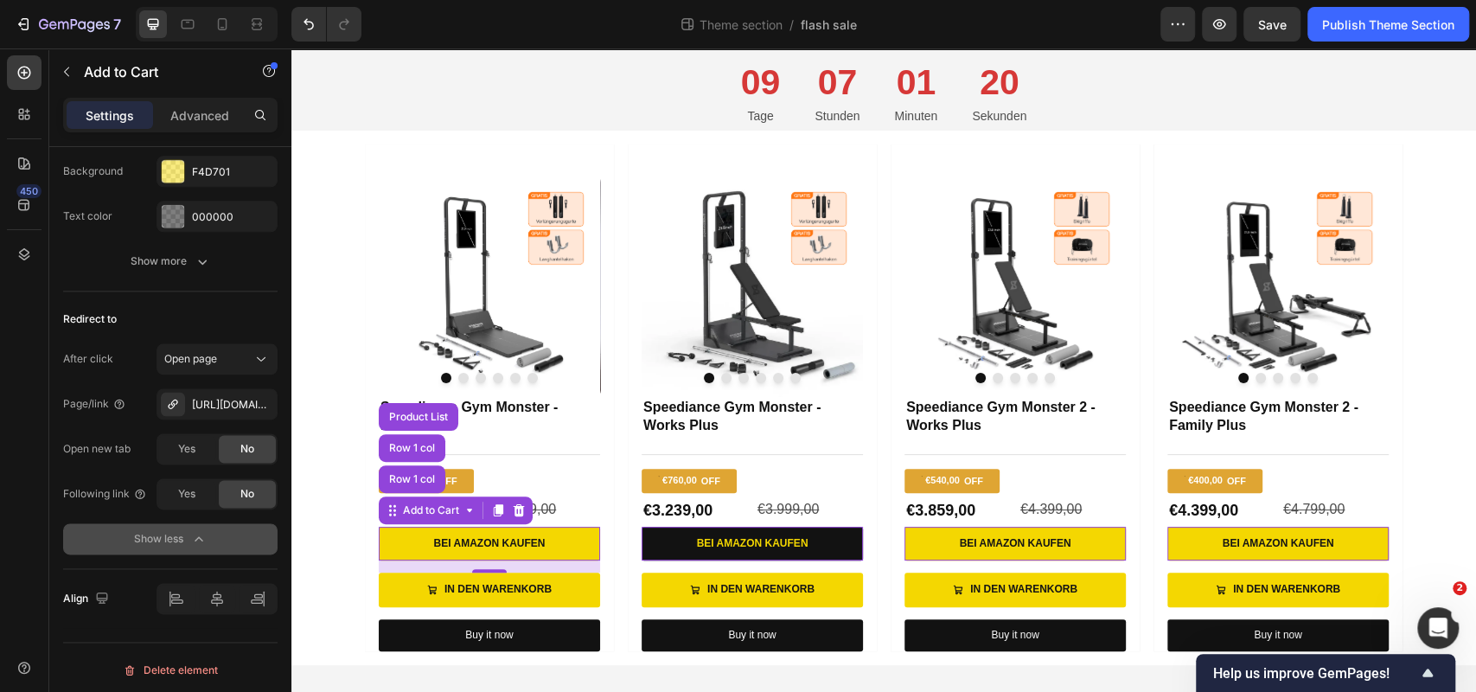
click at [685, 532] on button "Bei Amazon kaufen" at bounding box center [752, 544] width 221 height 35
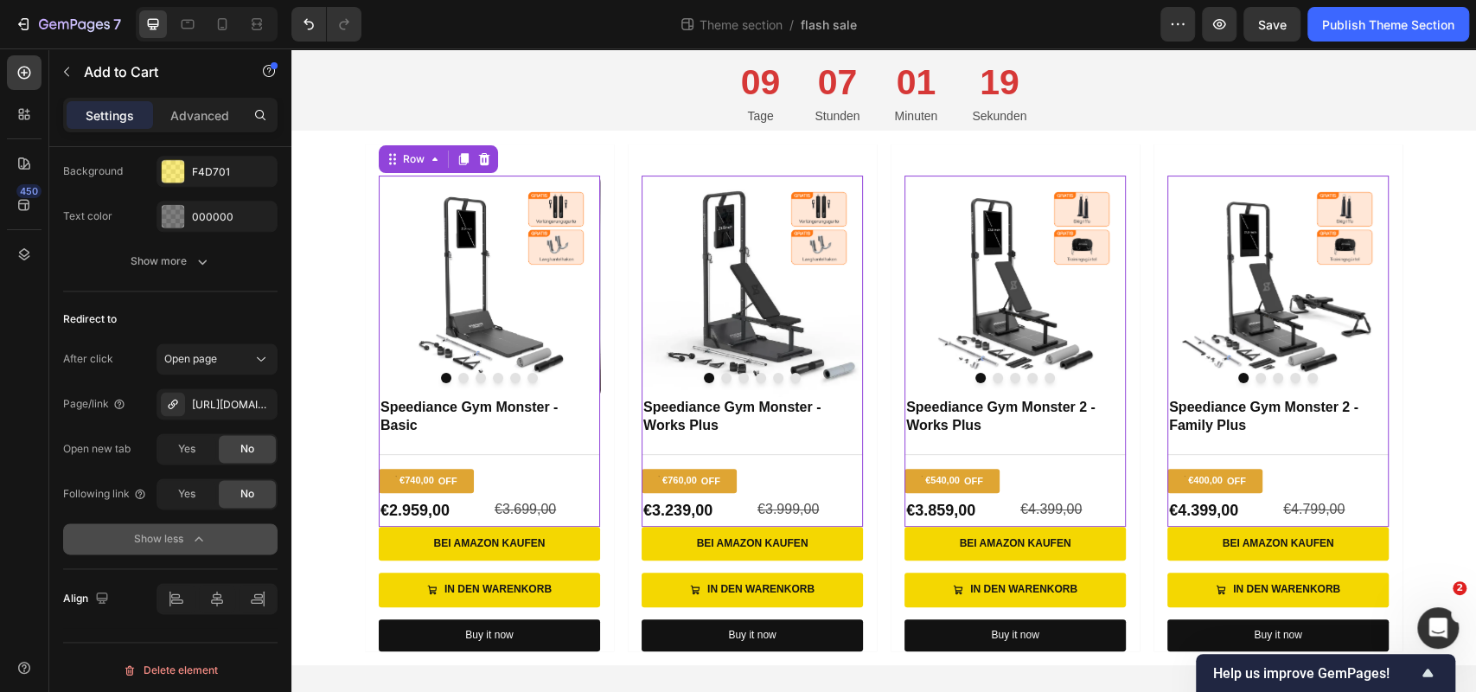
click at [540, 521] on div "Product Images Speediance Gym Monster - Basic Product Title Title Line €740,00 …" at bounding box center [489, 351] width 221 height 350
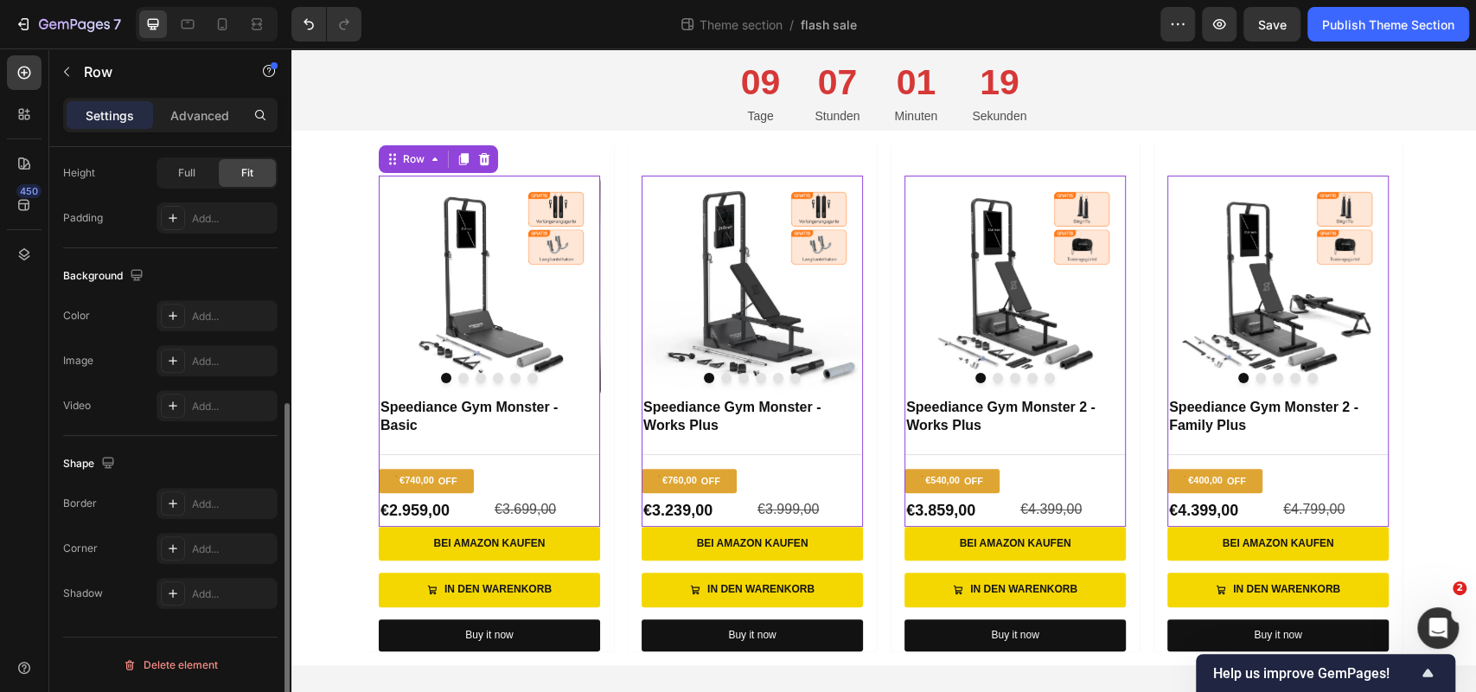
scroll to position [0, 0]
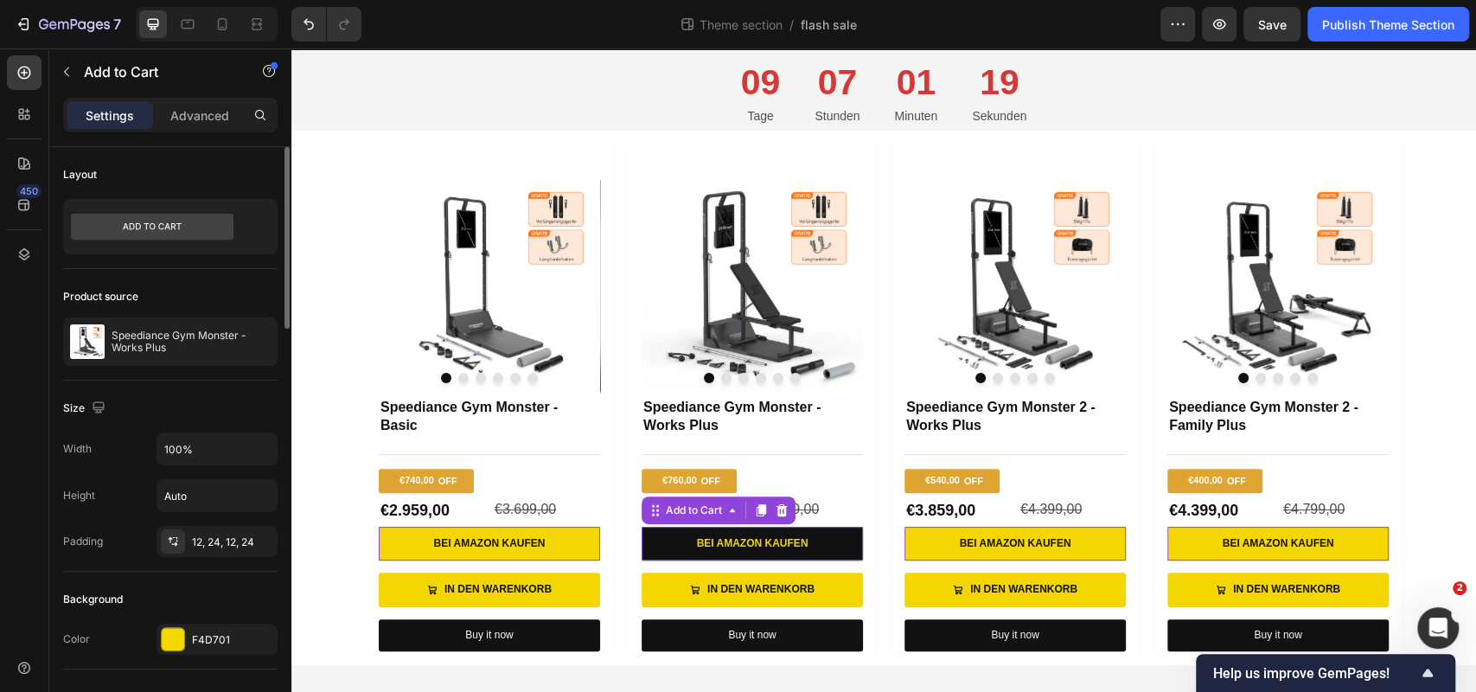
click at [679, 537] on button "Bei Amazon kaufen" at bounding box center [752, 544] width 221 height 35
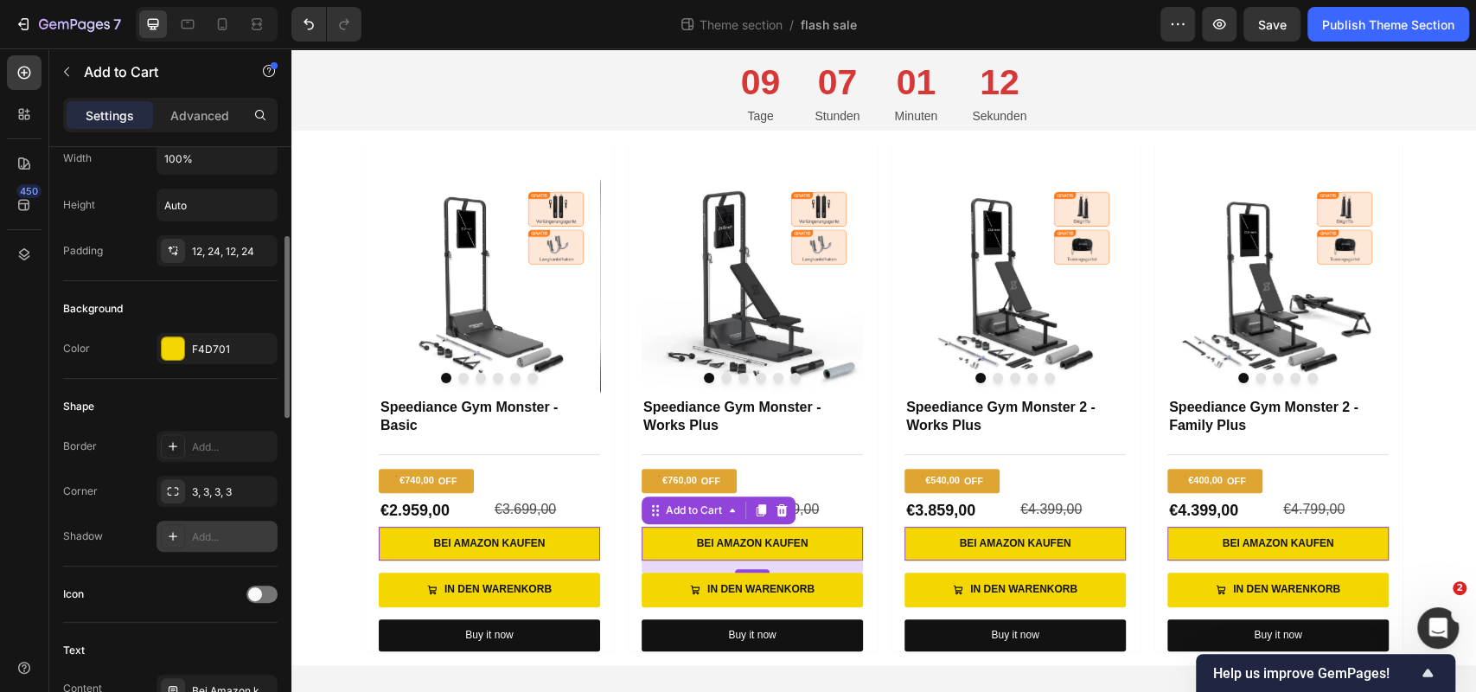
scroll to position [284, 0]
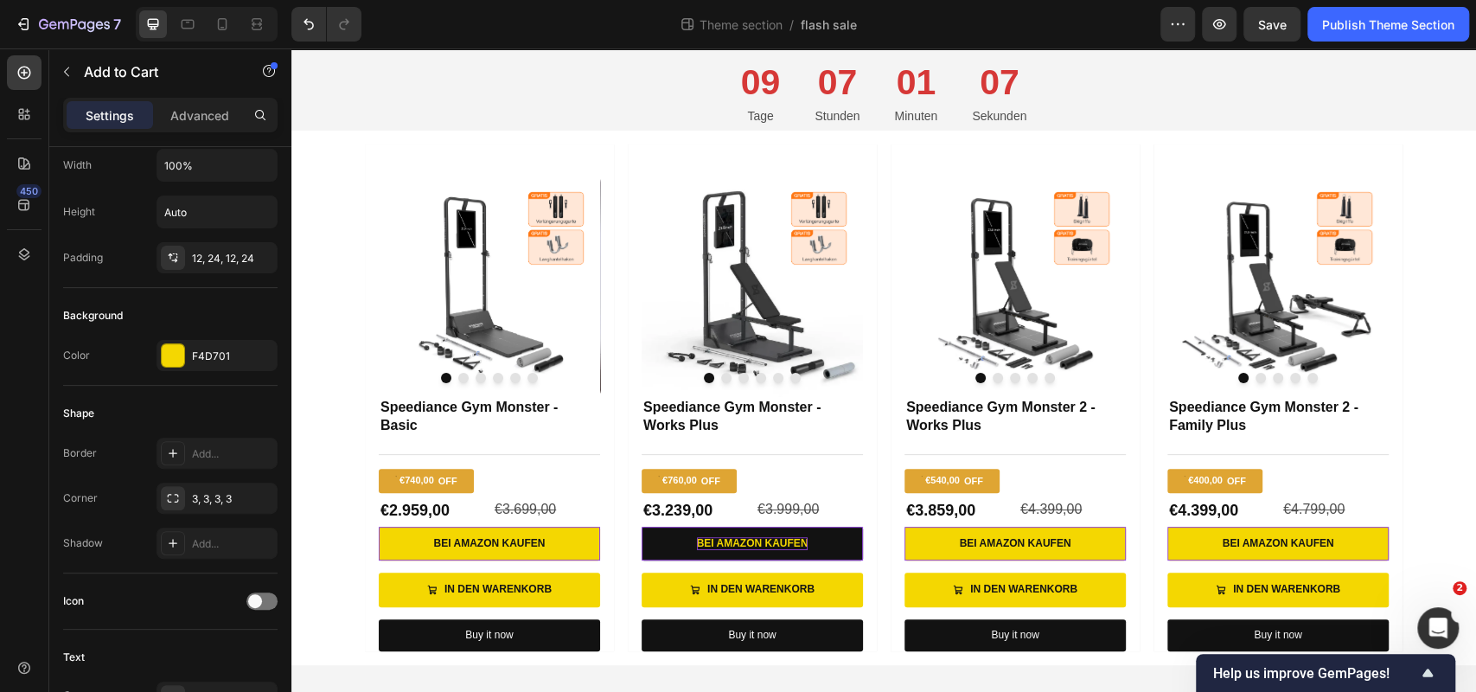
click at [827, 550] on button "Bei Amazon kaufen" at bounding box center [752, 544] width 221 height 35
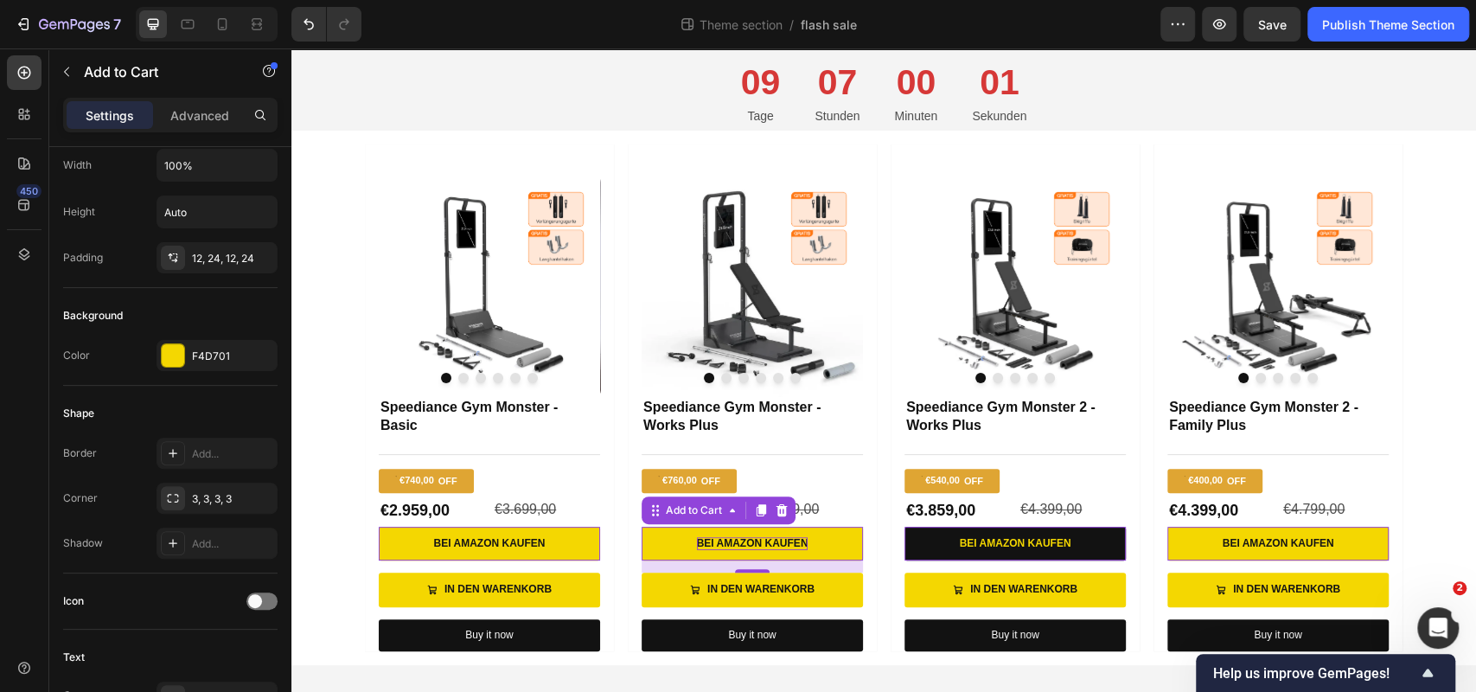
click at [1088, 533] on button "Bei Amazon kaufen" at bounding box center [1014, 544] width 221 height 35
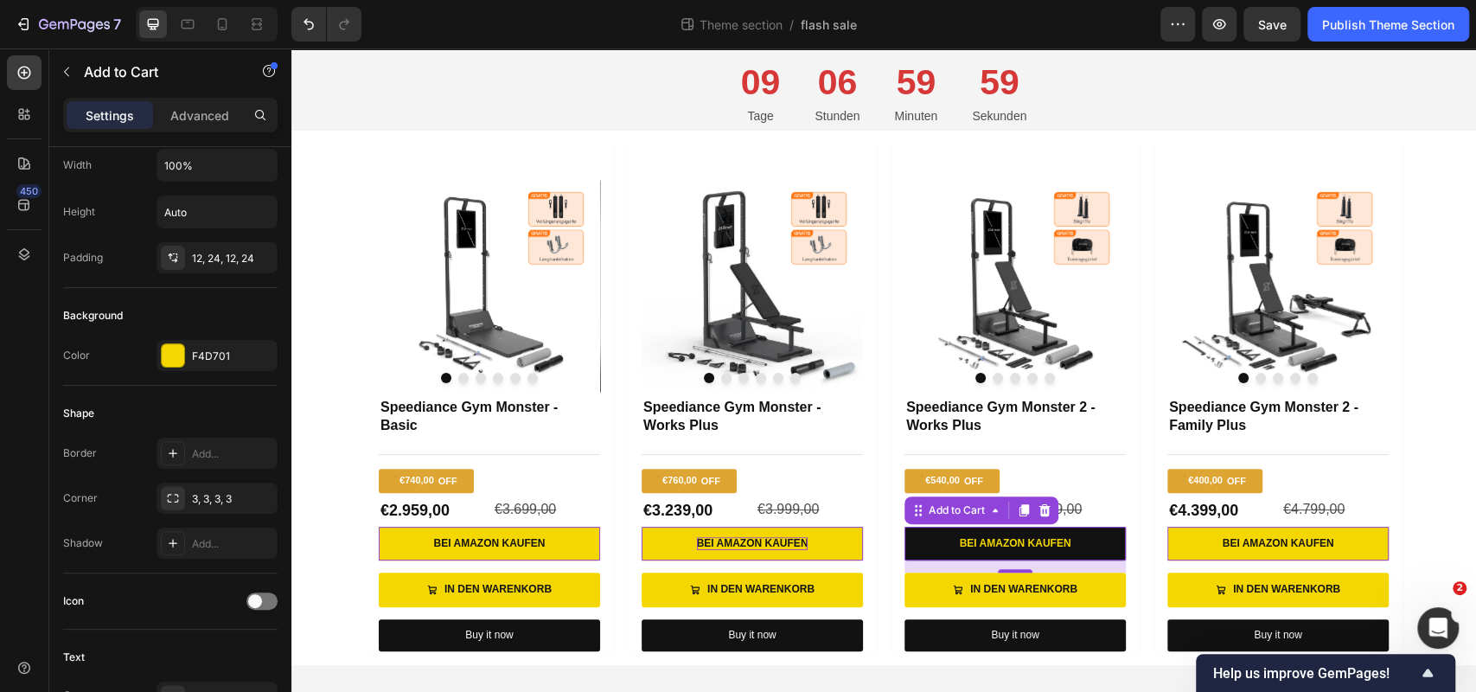
click at [1076, 541] on button "Bei Amazon kaufen" at bounding box center [1014, 544] width 221 height 35
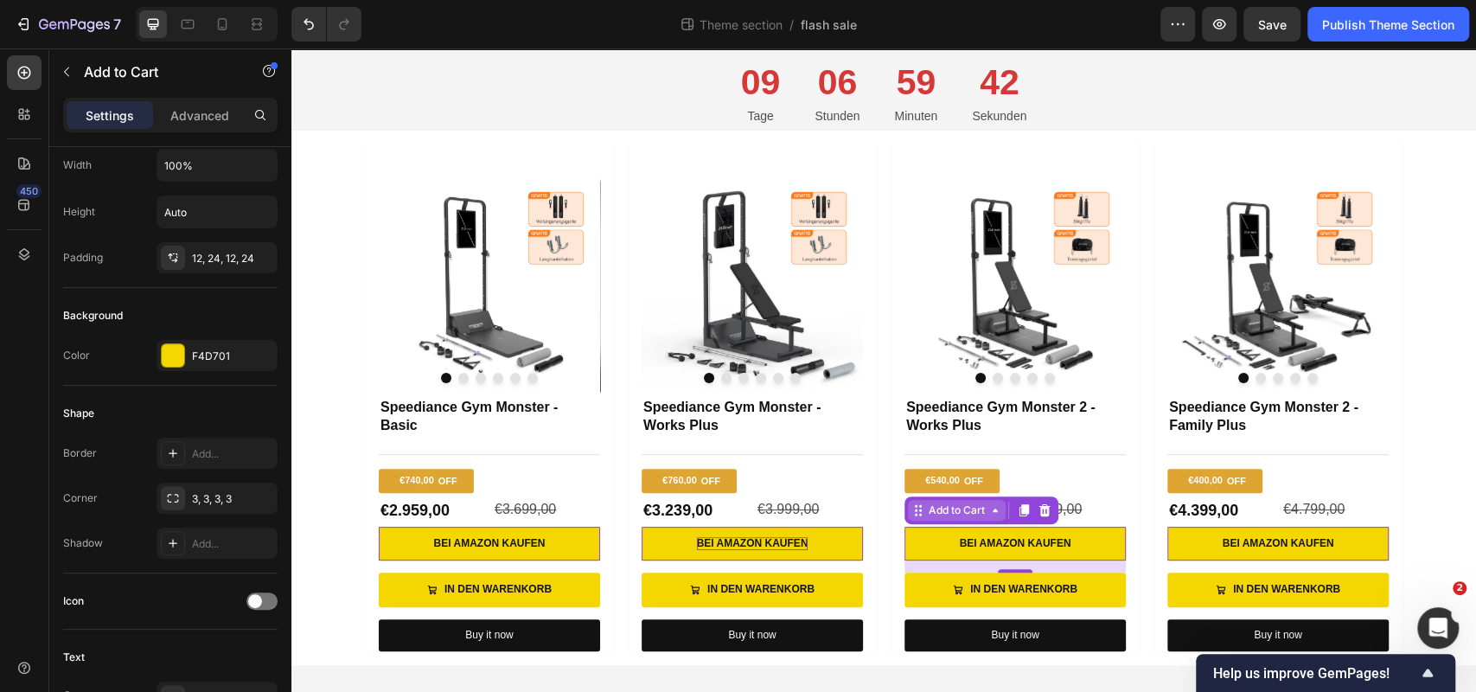
click at [978, 511] on div "Add to Cart" at bounding box center [956, 510] width 63 height 16
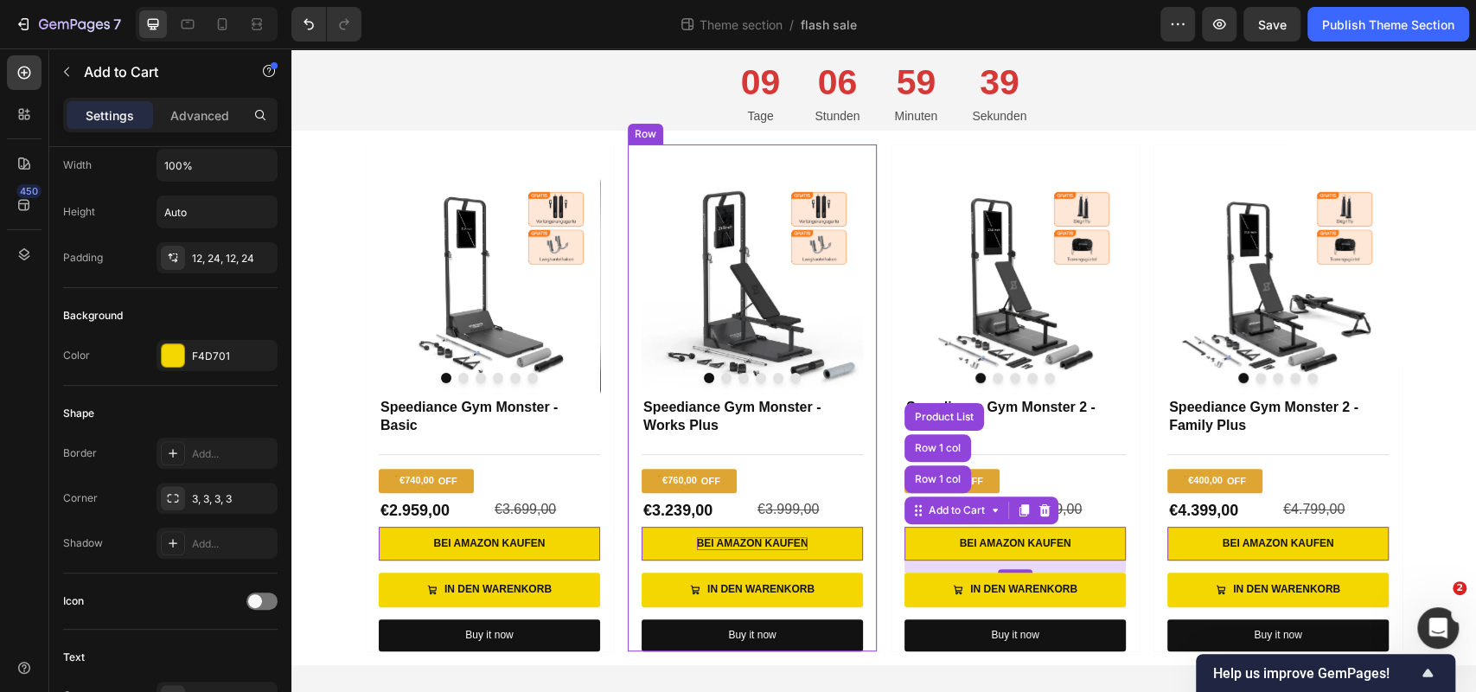
drag, startPoint x: 872, startPoint y: 512, endPoint x: 702, endPoint y: 512, distance: 170.3
click at [871, 512] on div "Product Images Speediance Gym Monster - Works Plus Product Title Title Line €76…" at bounding box center [752, 397] width 249 height 507
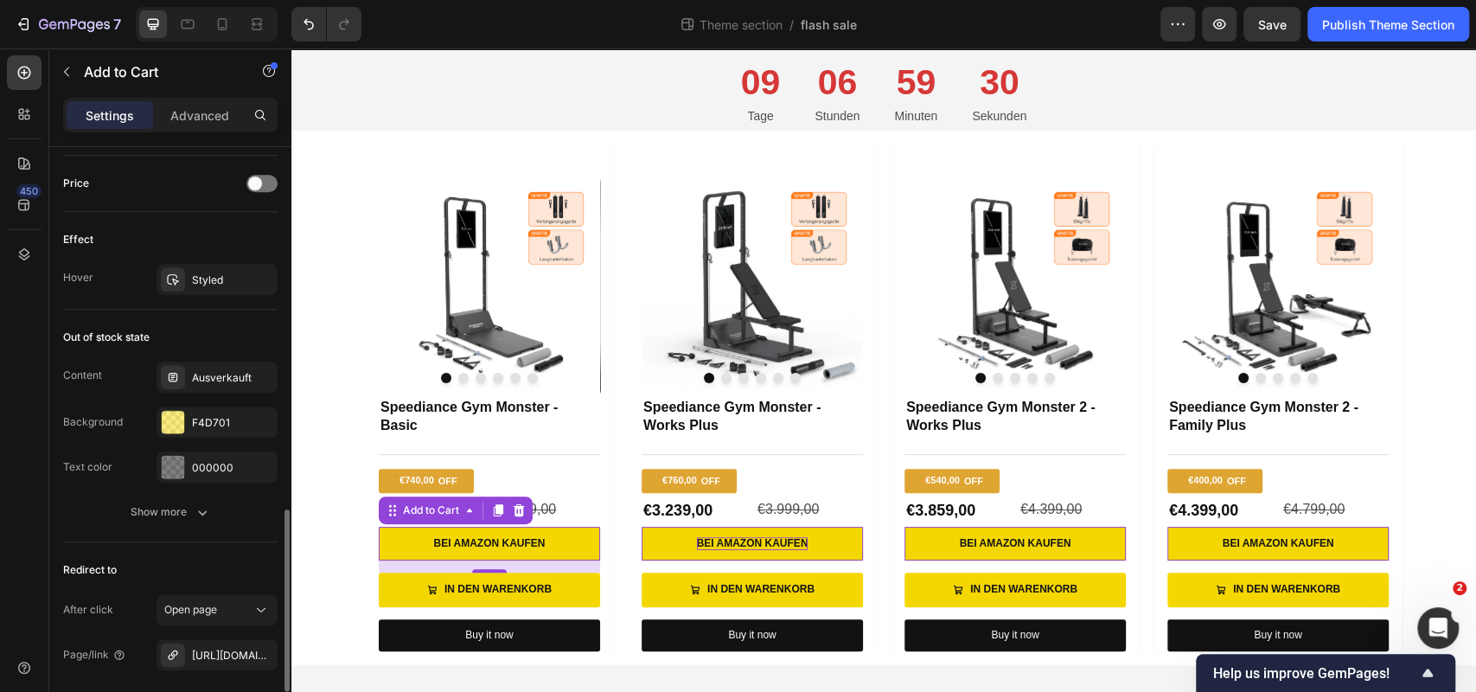
scroll to position [1307, 0]
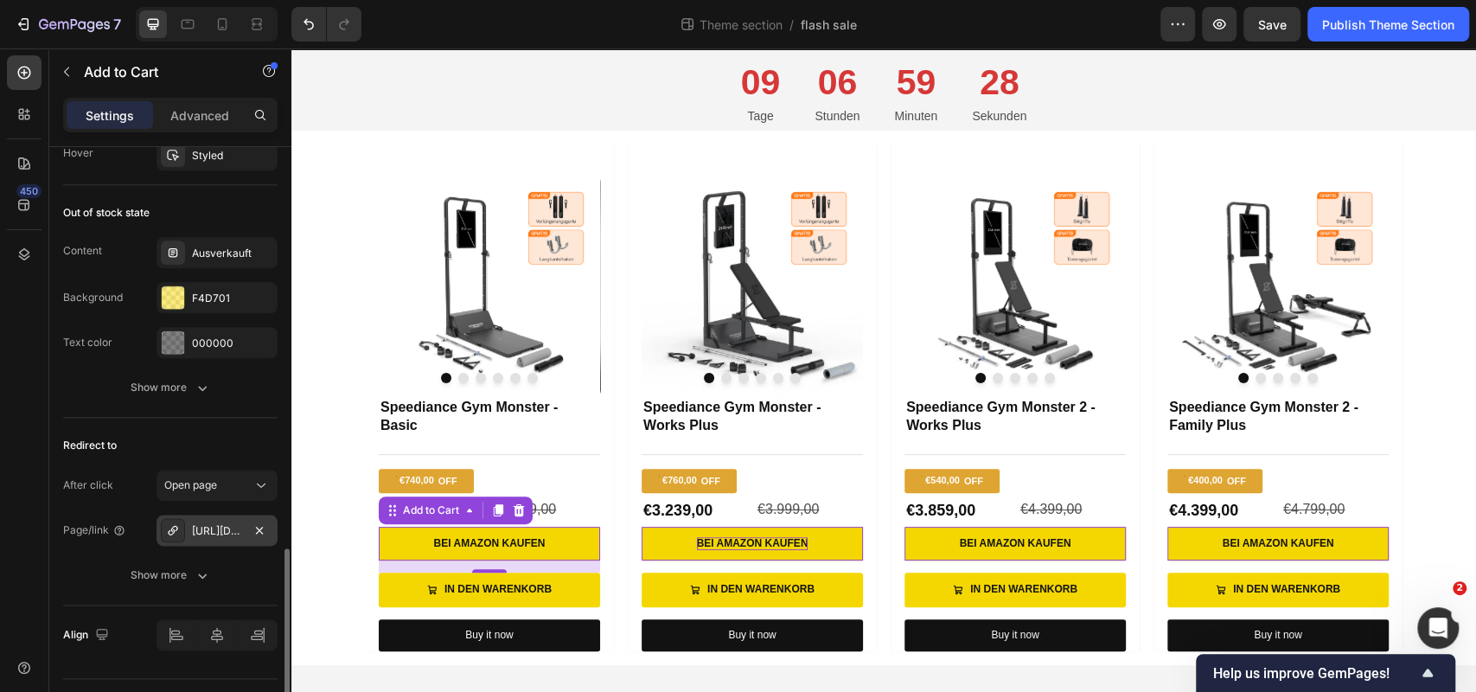
click at [211, 533] on div "https://www.amazon.de/dp/B0CHYDNKNK?th=1" at bounding box center [217, 529] width 121 height 31
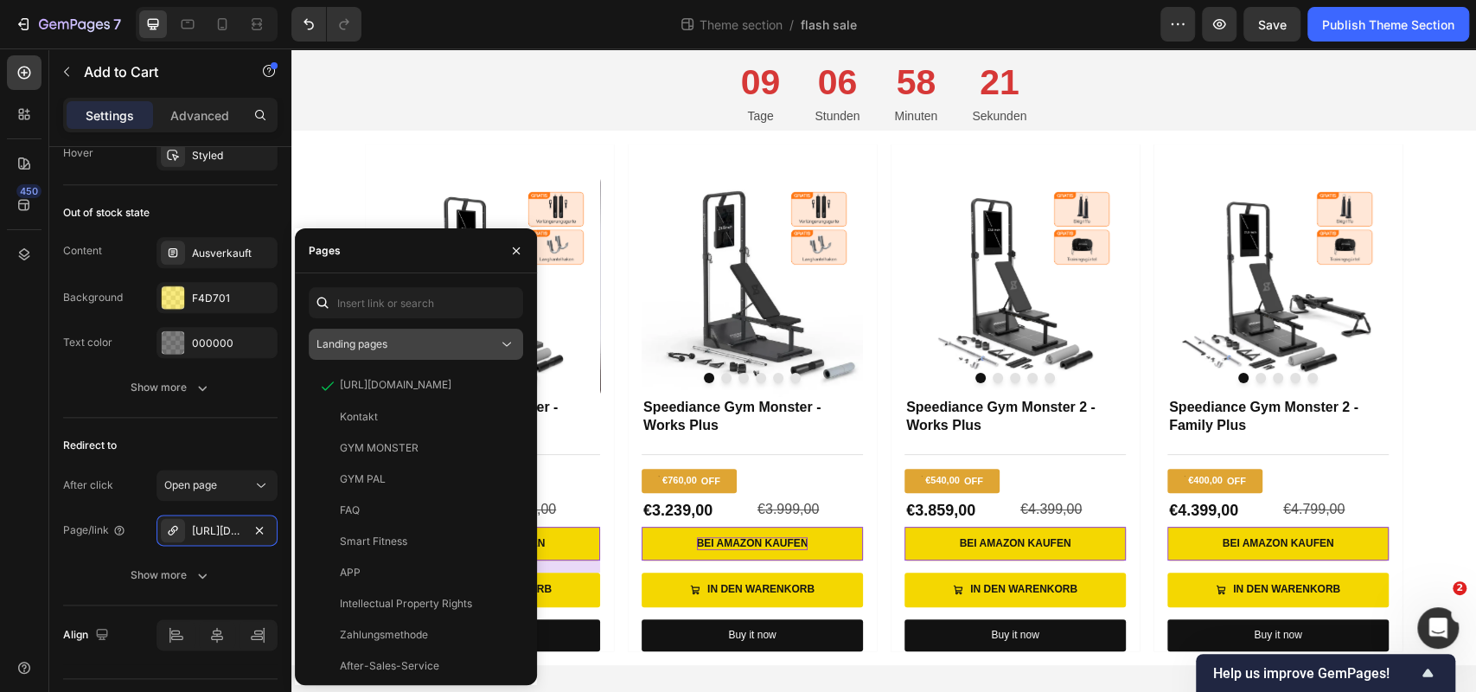
click at [457, 350] on div "Landing pages" at bounding box center [407, 344] width 182 height 16
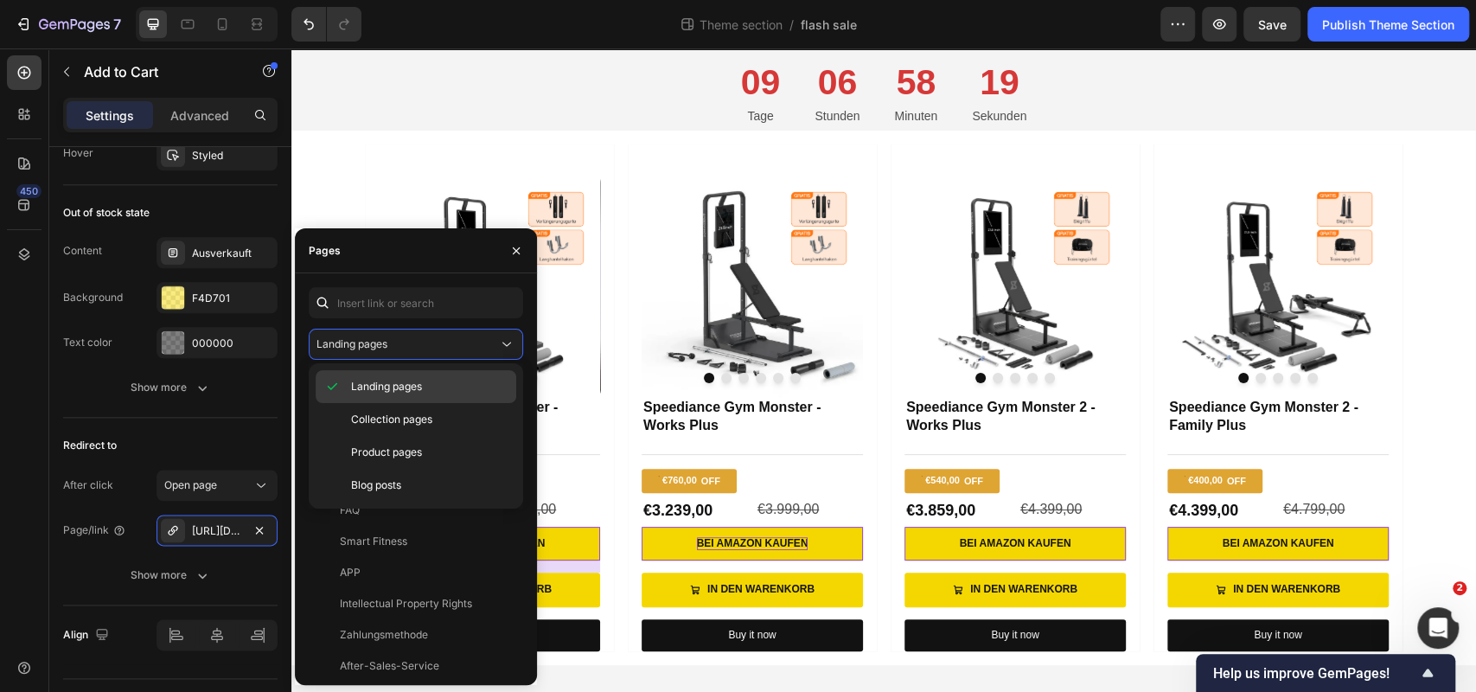
click at [447, 389] on p "Landing pages" at bounding box center [429, 387] width 157 height 16
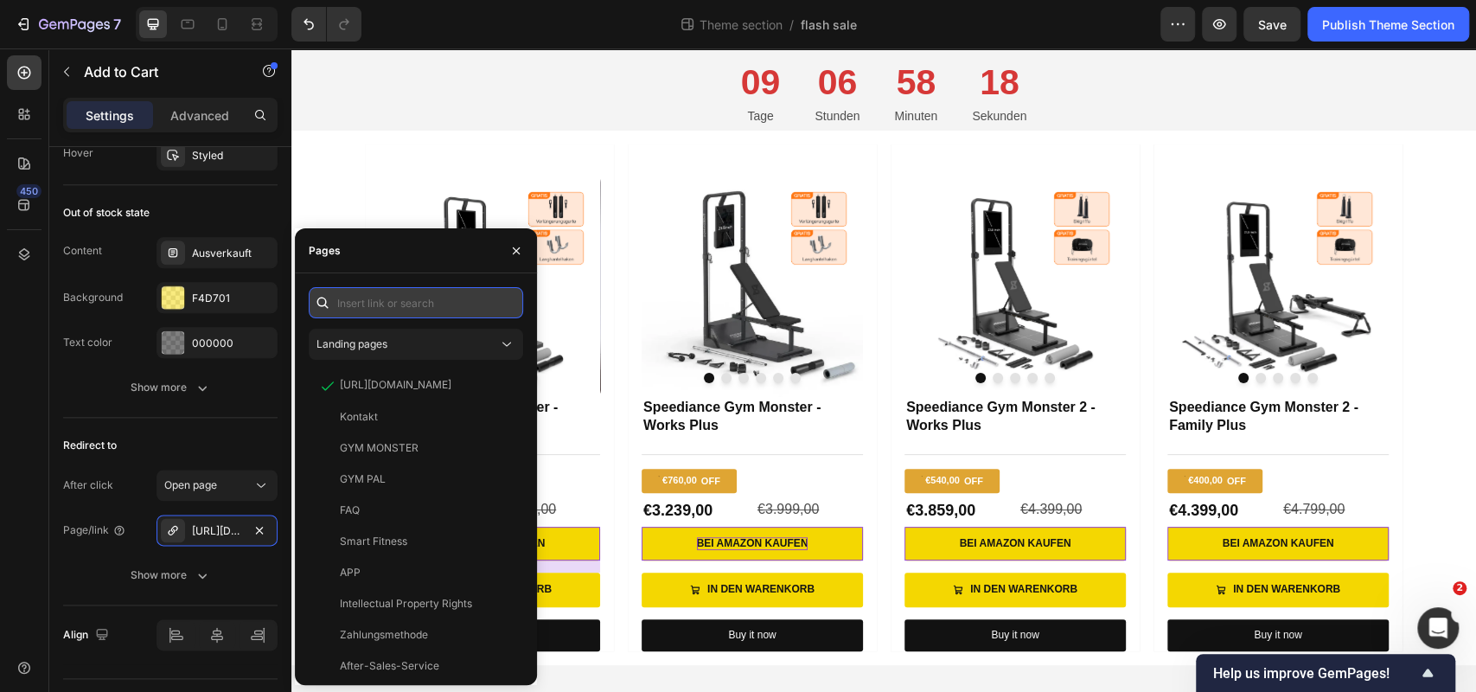
click at [463, 309] on input "text" at bounding box center [416, 302] width 214 height 31
paste input "[URL][DOMAIN_NAME]"
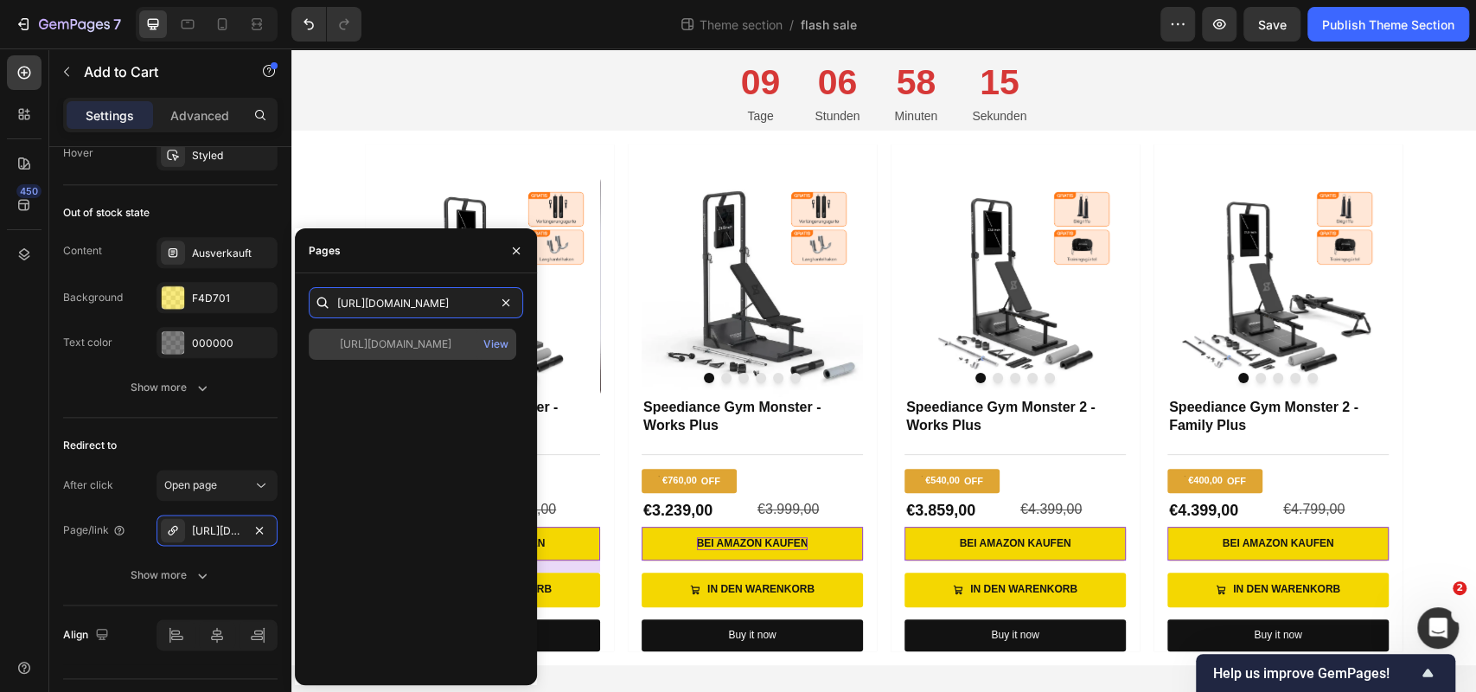
type input "[URL][DOMAIN_NAME]"
click at [451, 341] on div "[URL][DOMAIN_NAME]" at bounding box center [396, 344] width 112 height 16
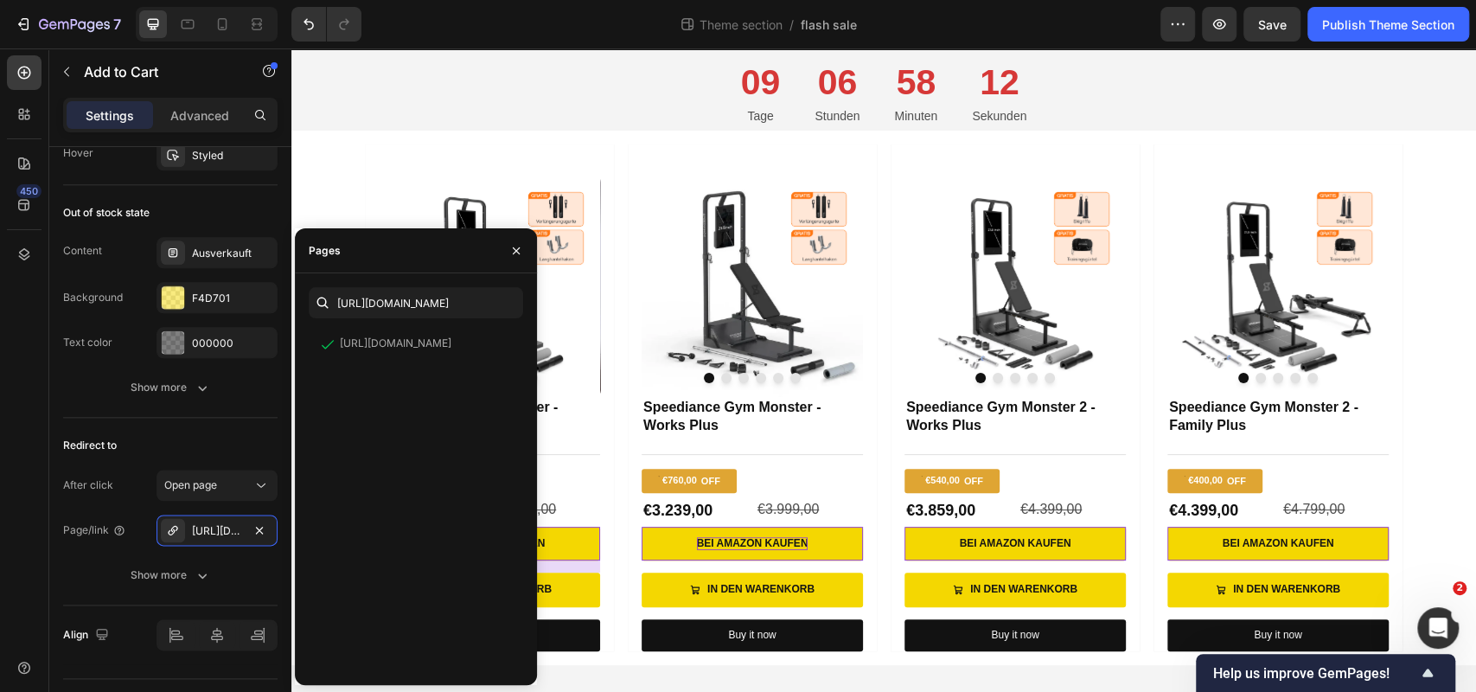
click at [477, 431] on div "https://www.amazon.de/stores/page/16023EBF-51E3-4F7B-9B9A-198DAE95AEF3?ingress=…" at bounding box center [416, 500] width 214 height 342
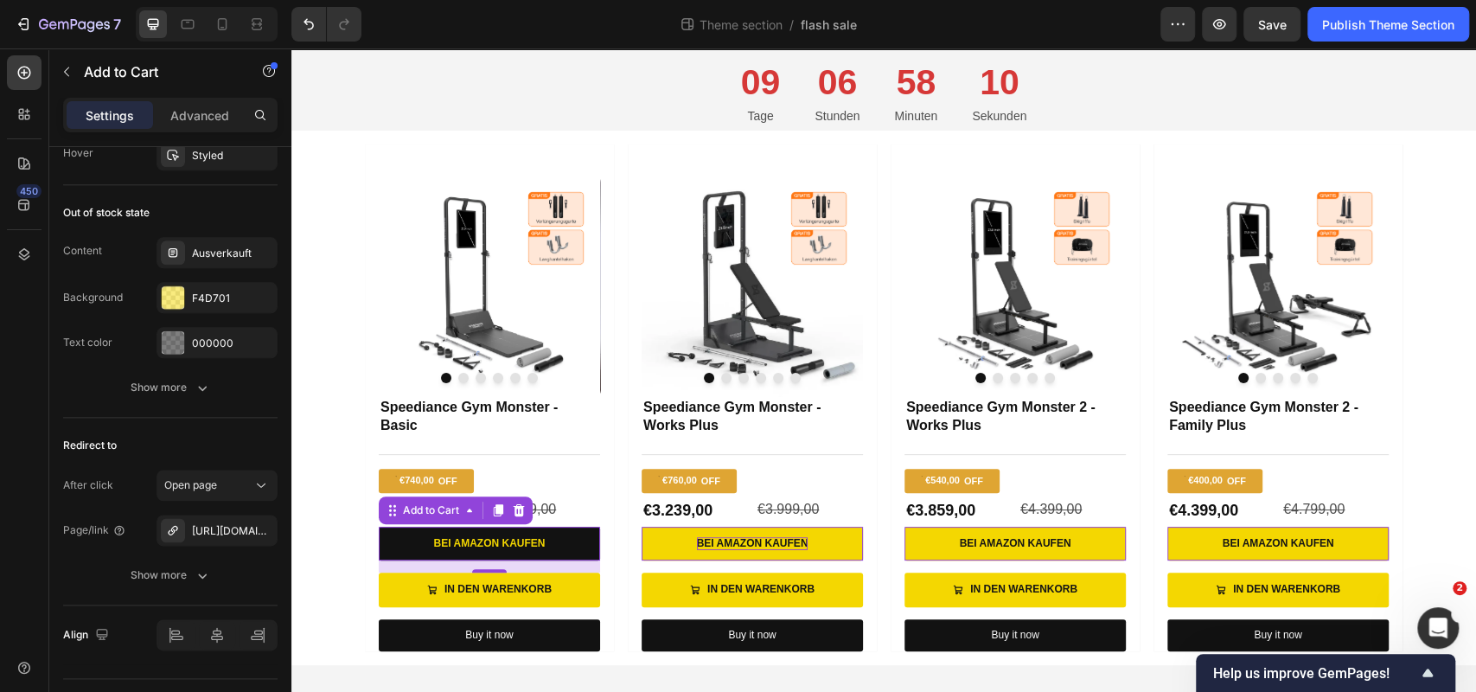
click at [583, 536] on button "Bei Amazon kaufen" at bounding box center [489, 544] width 221 height 35
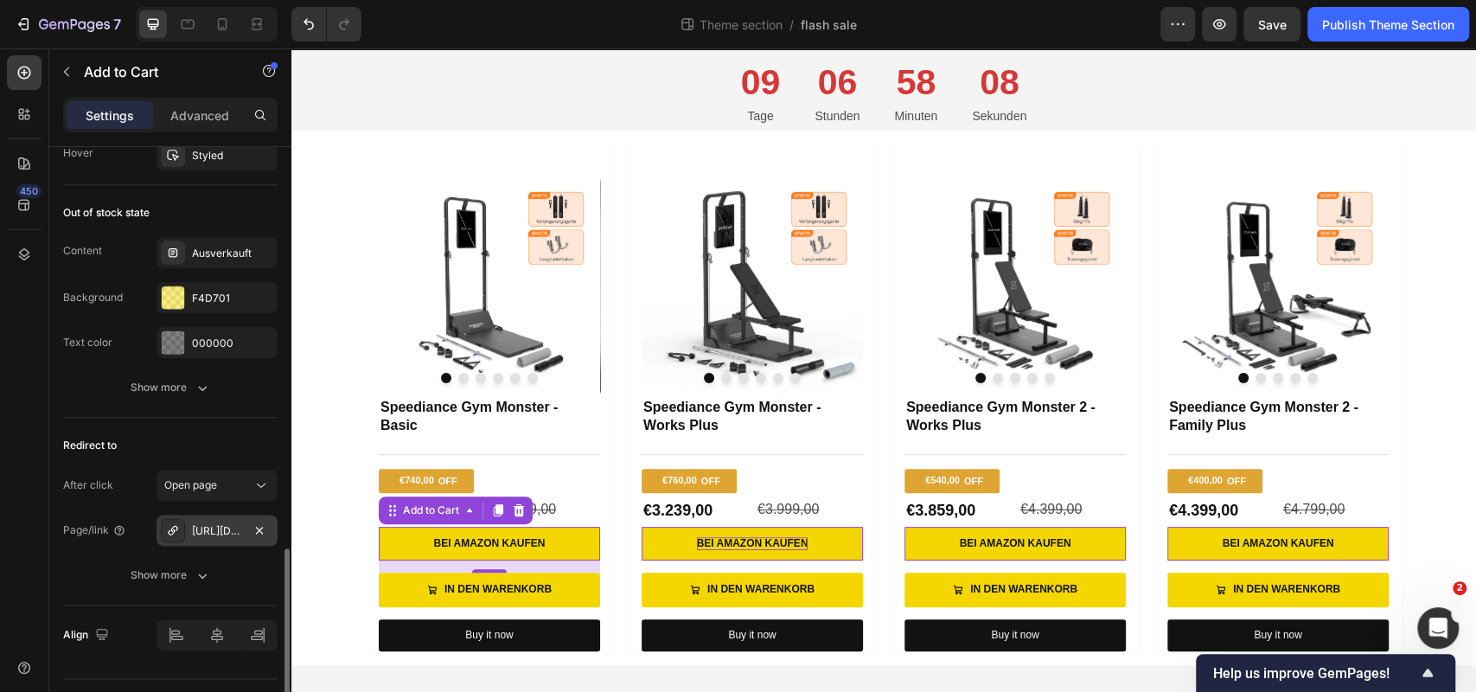
click at [240, 529] on div "[URL][DOMAIN_NAME]" at bounding box center [217, 531] width 50 height 16
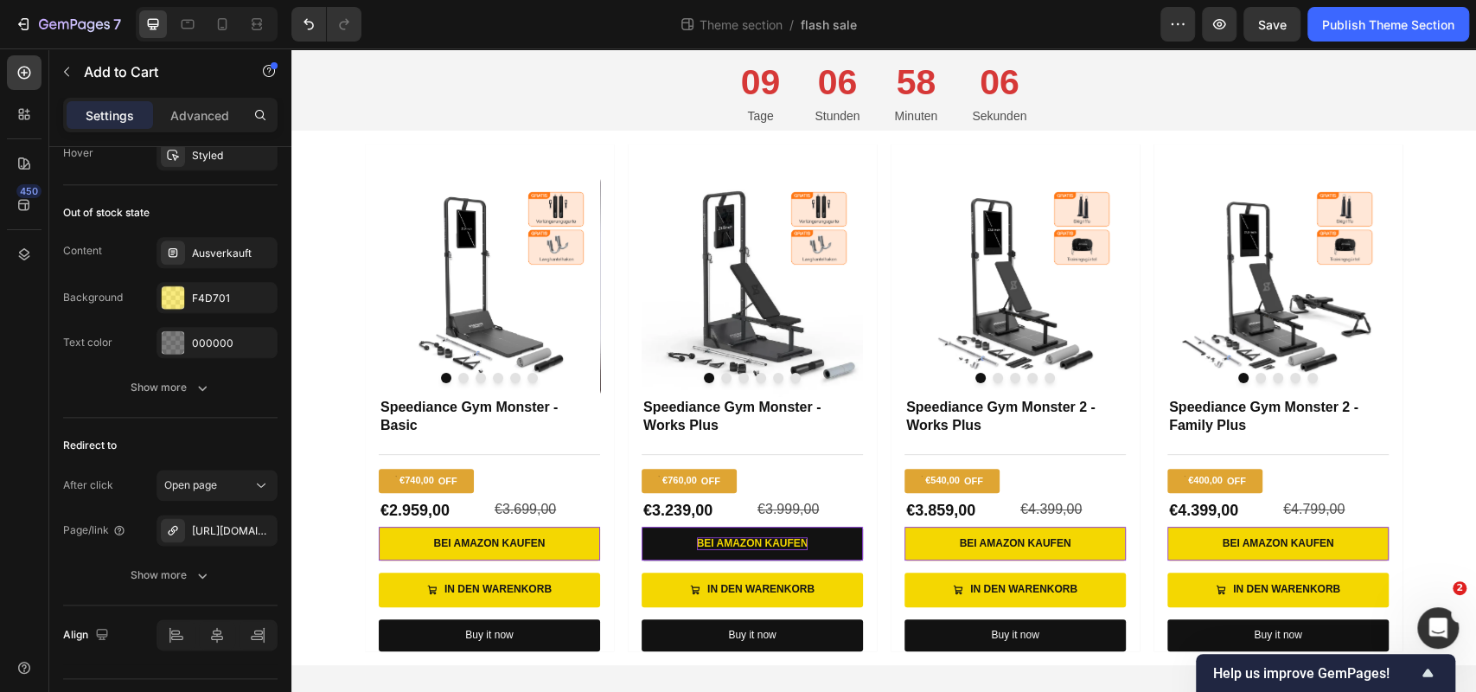
click at [662, 530] on button "Bei Amazon kaufen" at bounding box center [752, 544] width 221 height 35
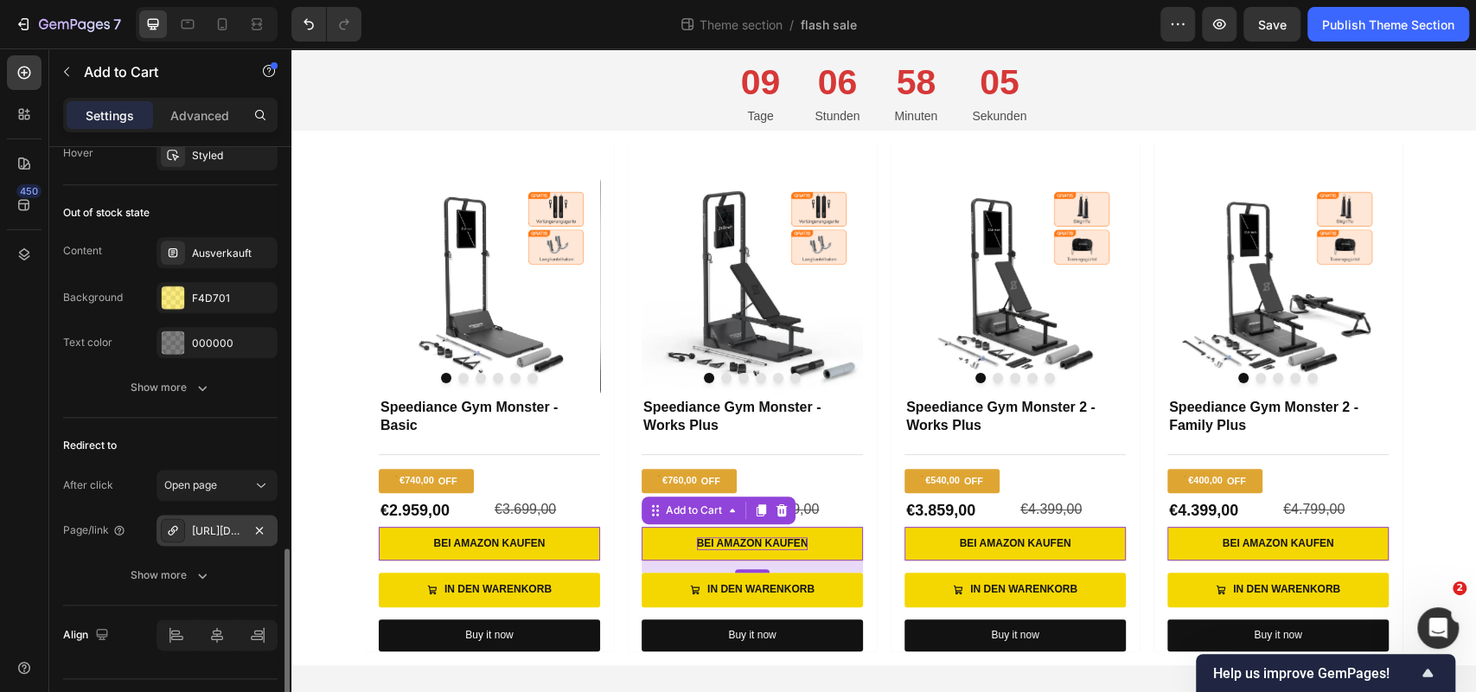
click at [230, 523] on div "[URL][DOMAIN_NAME]" at bounding box center [217, 531] width 50 height 16
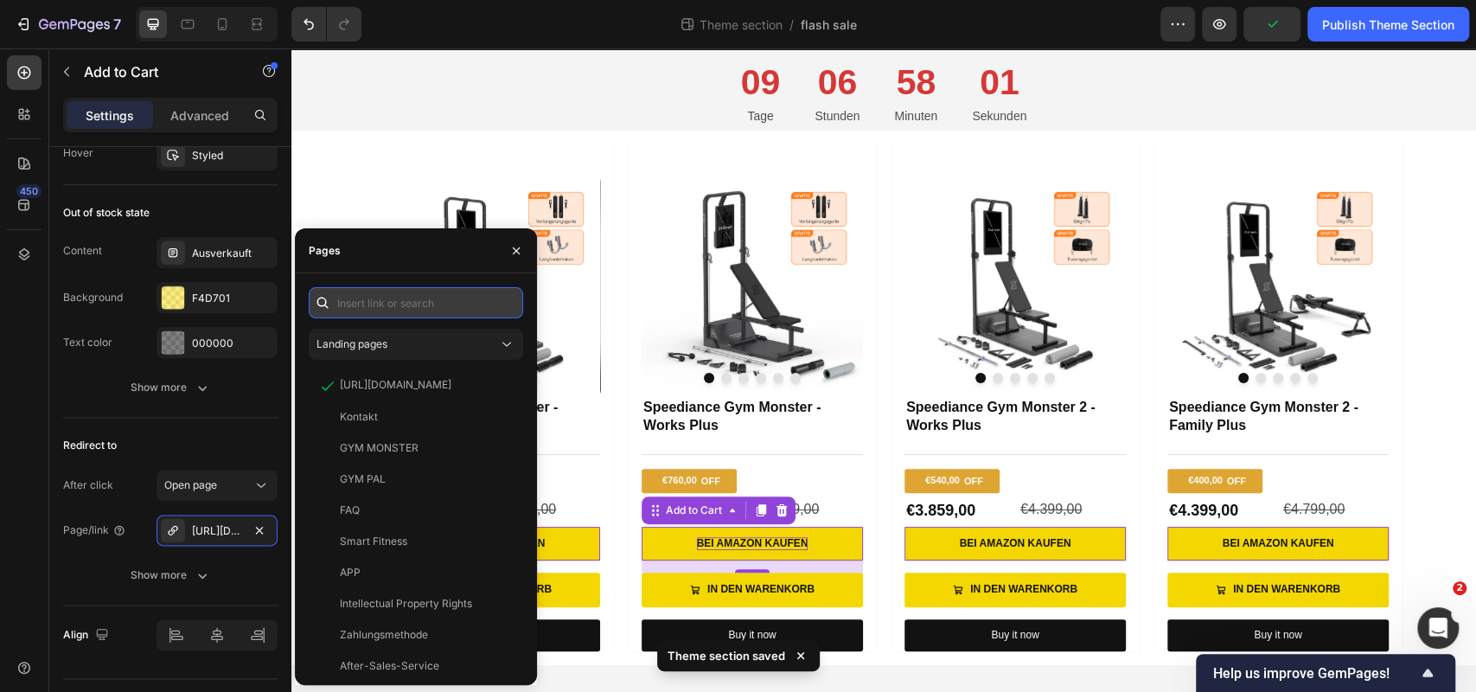
paste input "[URL][DOMAIN_NAME]"
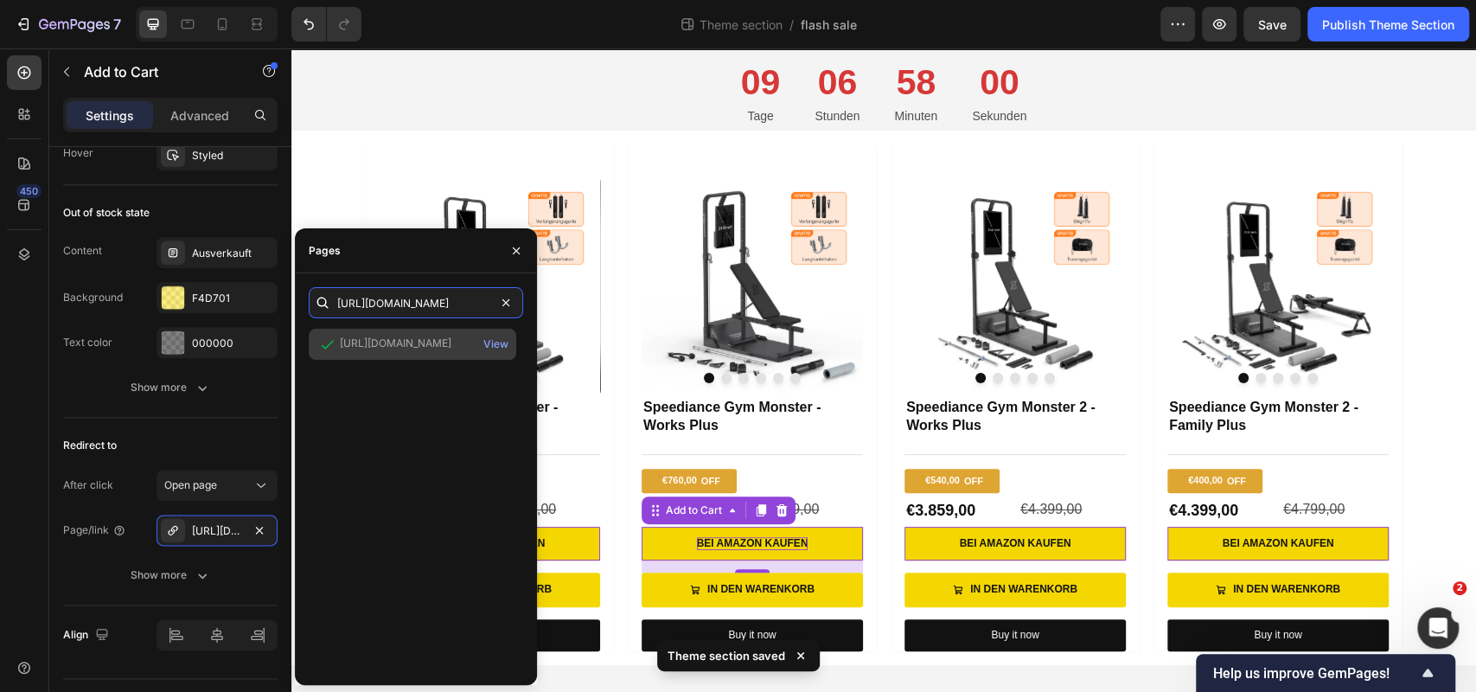
type input "[URL][DOMAIN_NAME]"
click at [442, 345] on div "[URL][DOMAIN_NAME]" at bounding box center [396, 343] width 112 height 16
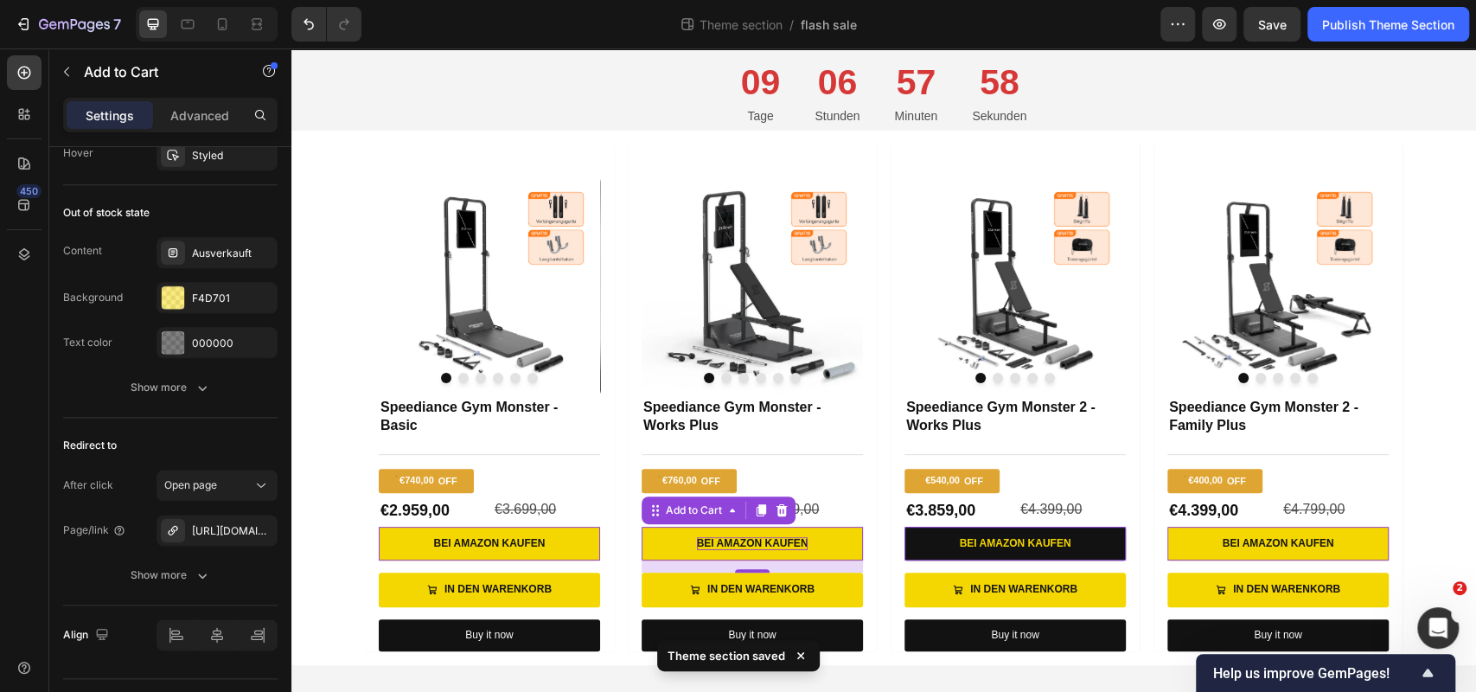
click at [925, 544] on button "Bei Amazon kaufen" at bounding box center [1014, 544] width 221 height 35
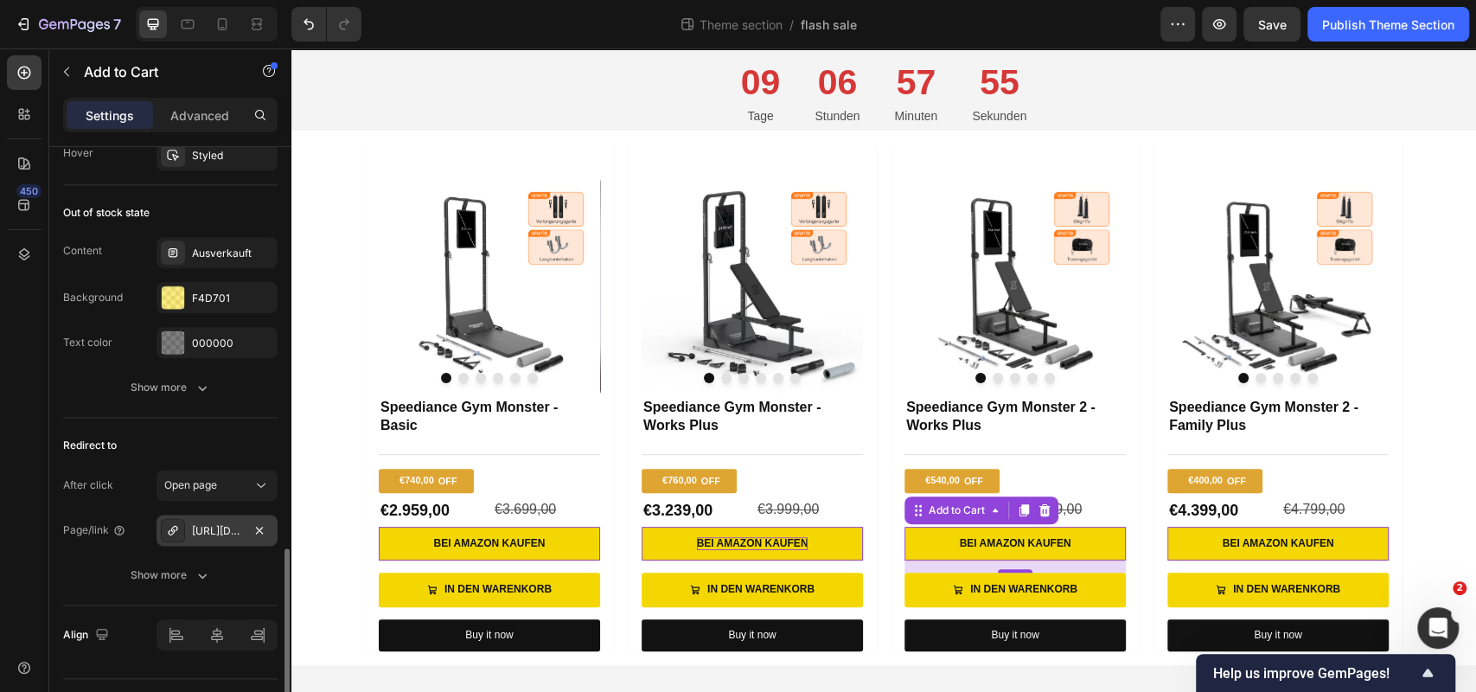
click at [219, 516] on div "[URL][DOMAIN_NAME]" at bounding box center [217, 529] width 121 height 31
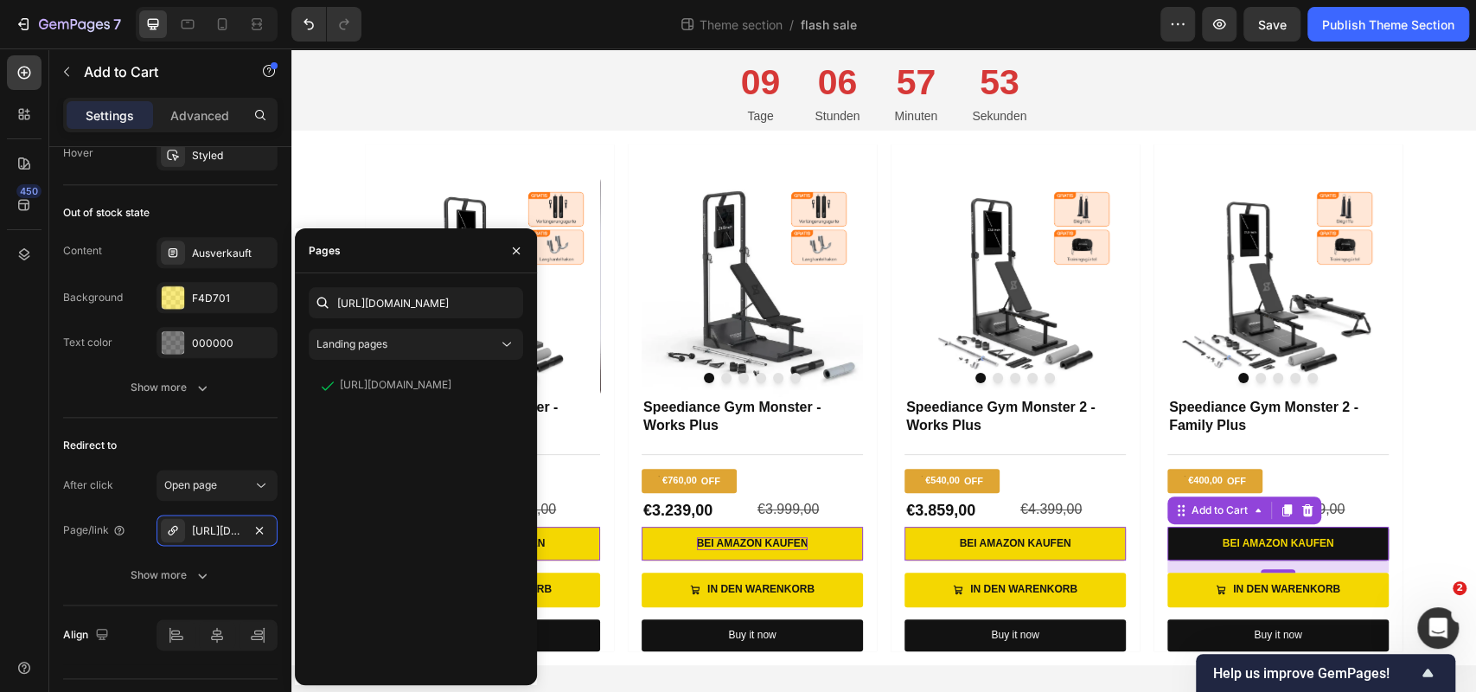
click at [1186, 553] on button "Bei Amazon kaufen" at bounding box center [1277, 544] width 221 height 35
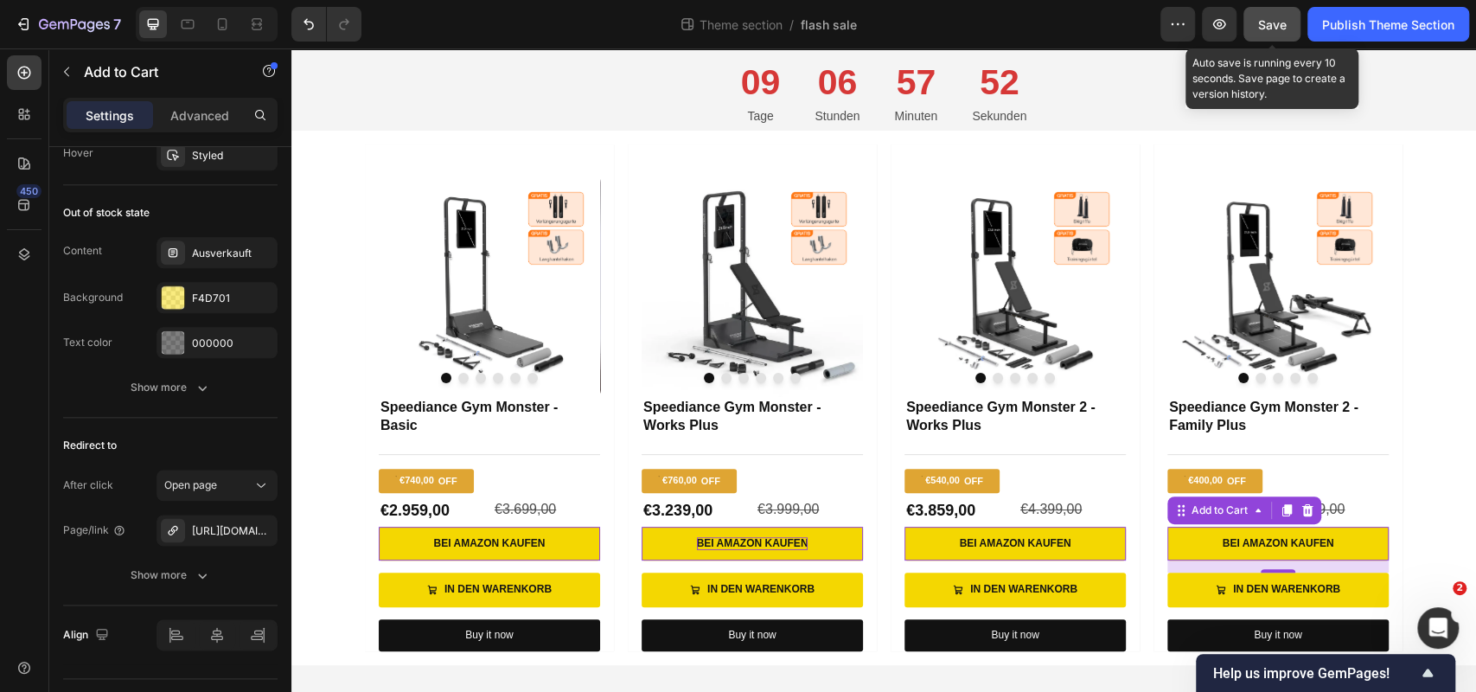
click at [1271, 18] on span "Save" at bounding box center [1272, 24] width 29 height 15
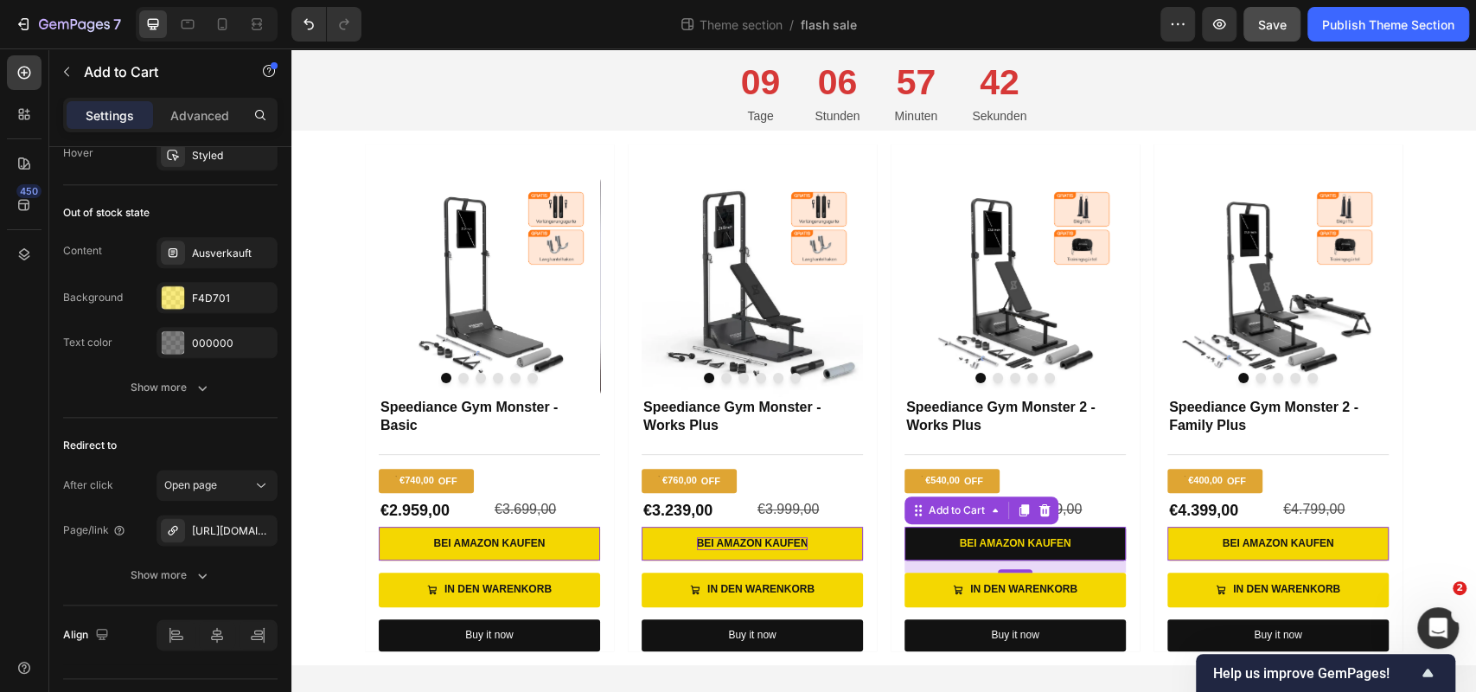
click at [1107, 546] on button "Bei Amazon kaufen" at bounding box center [1014, 544] width 221 height 35
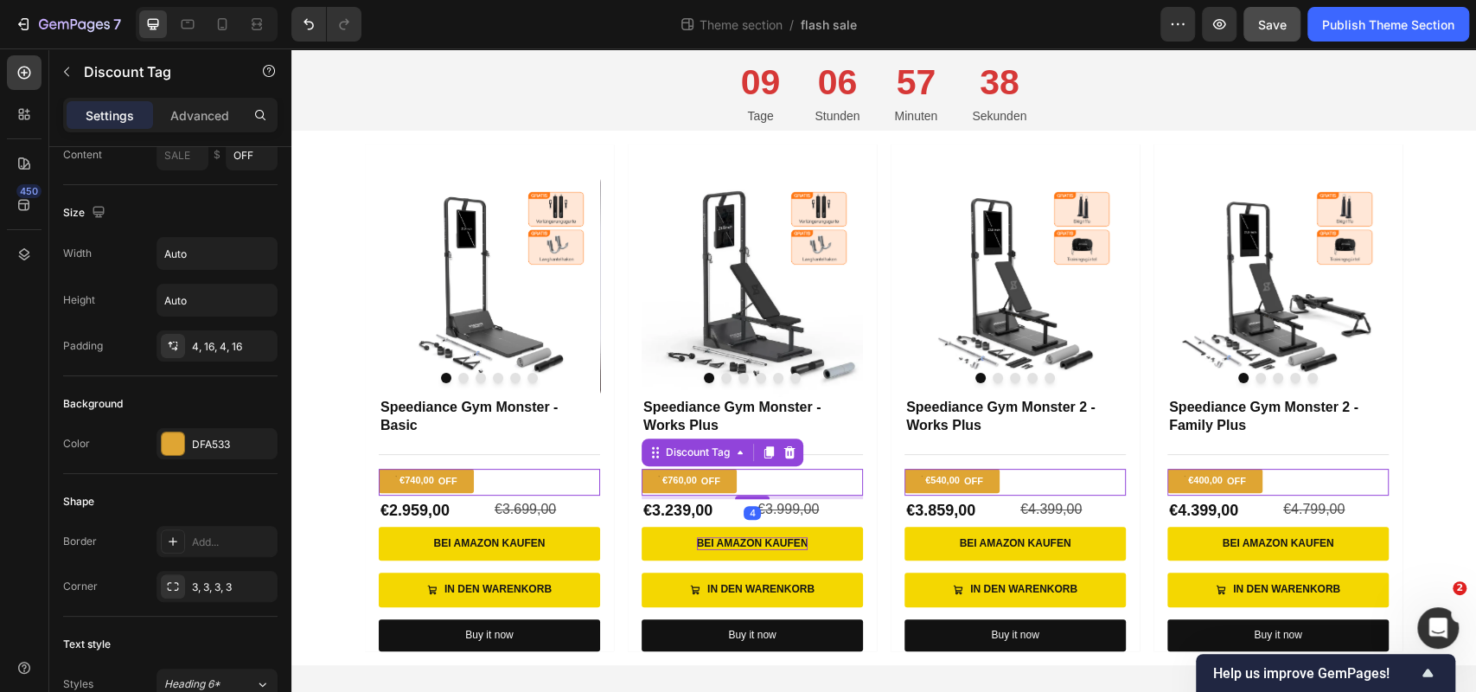
drag, startPoint x: 804, startPoint y: 477, endPoint x: 530, endPoint y: 477, distance: 274.1
click at [530, 477] on div "Product Images Speediance Gym Monster - Basic Product Title Title Line €740,00 …" at bounding box center [884, 397] width 1038 height 507
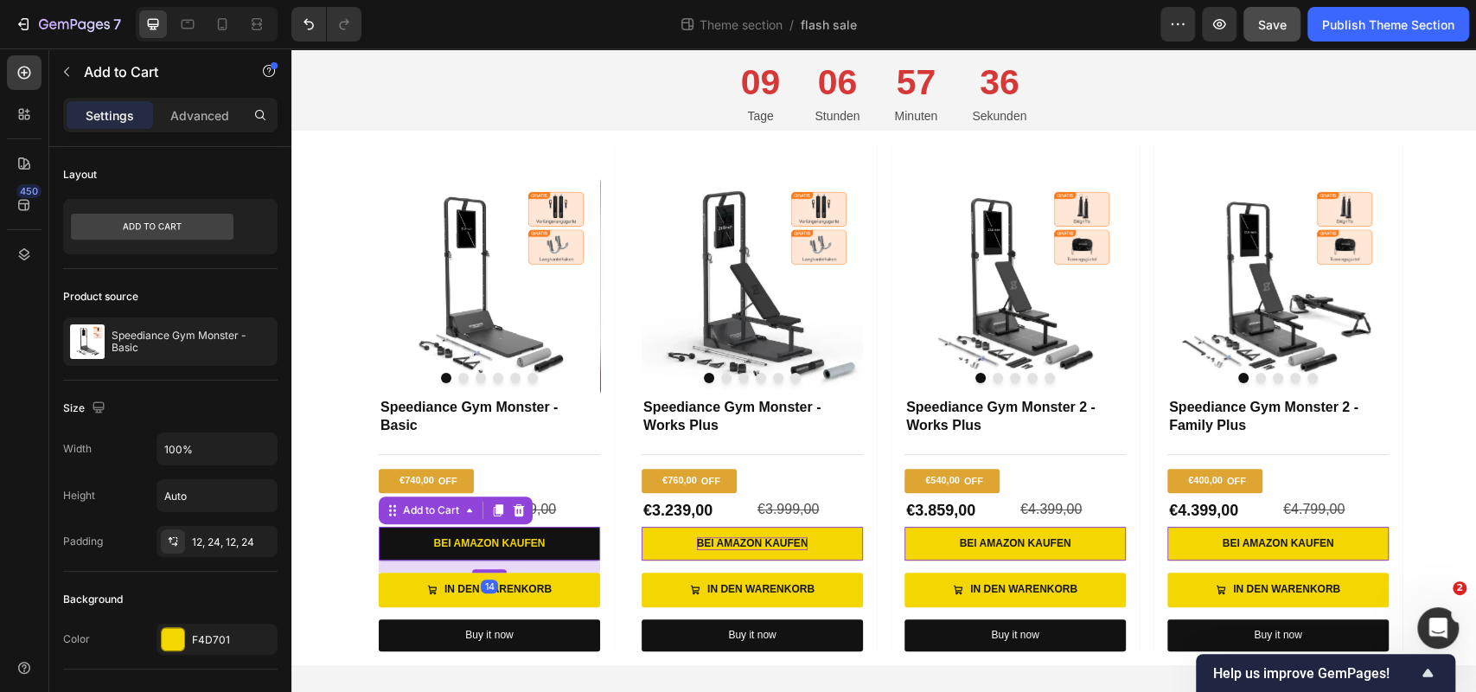
click at [422, 549] on button "Bei Amazon kaufen" at bounding box center [489, 544] width 221 height 35
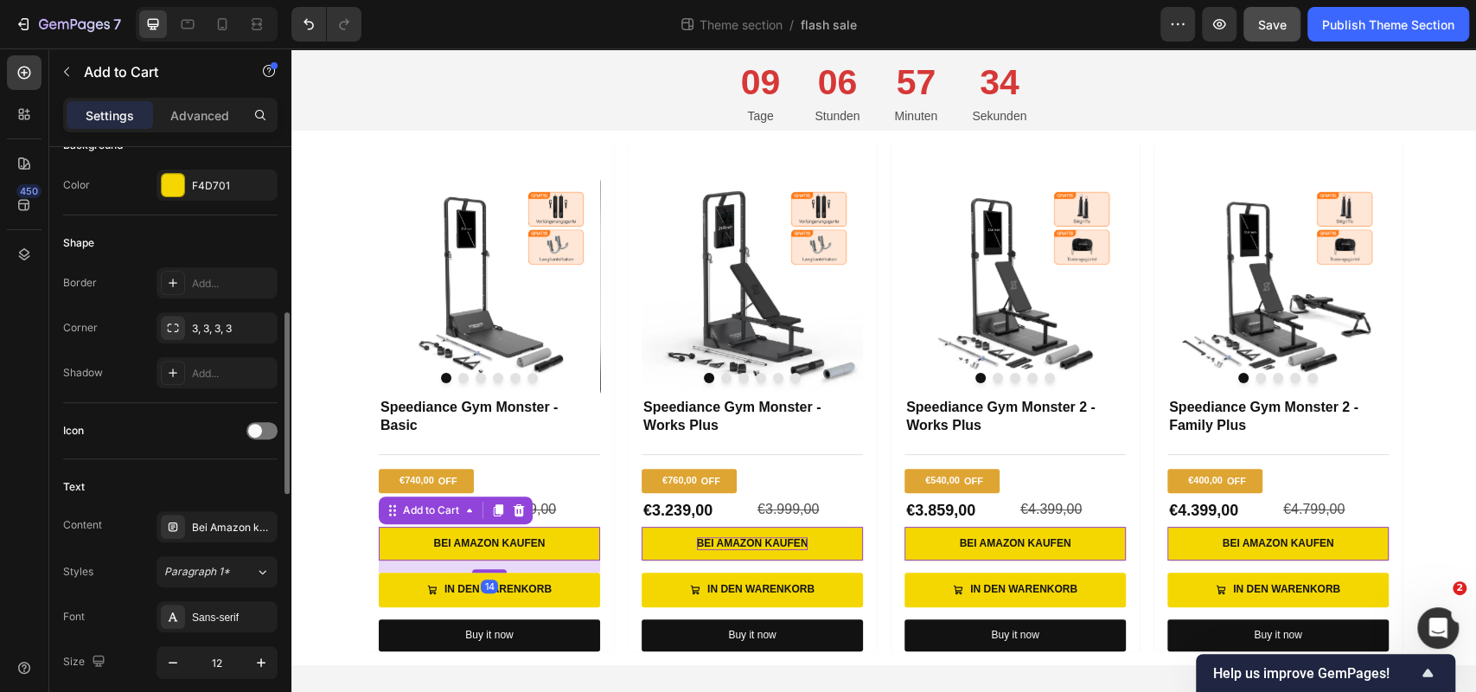
scroll to position [474, 0]
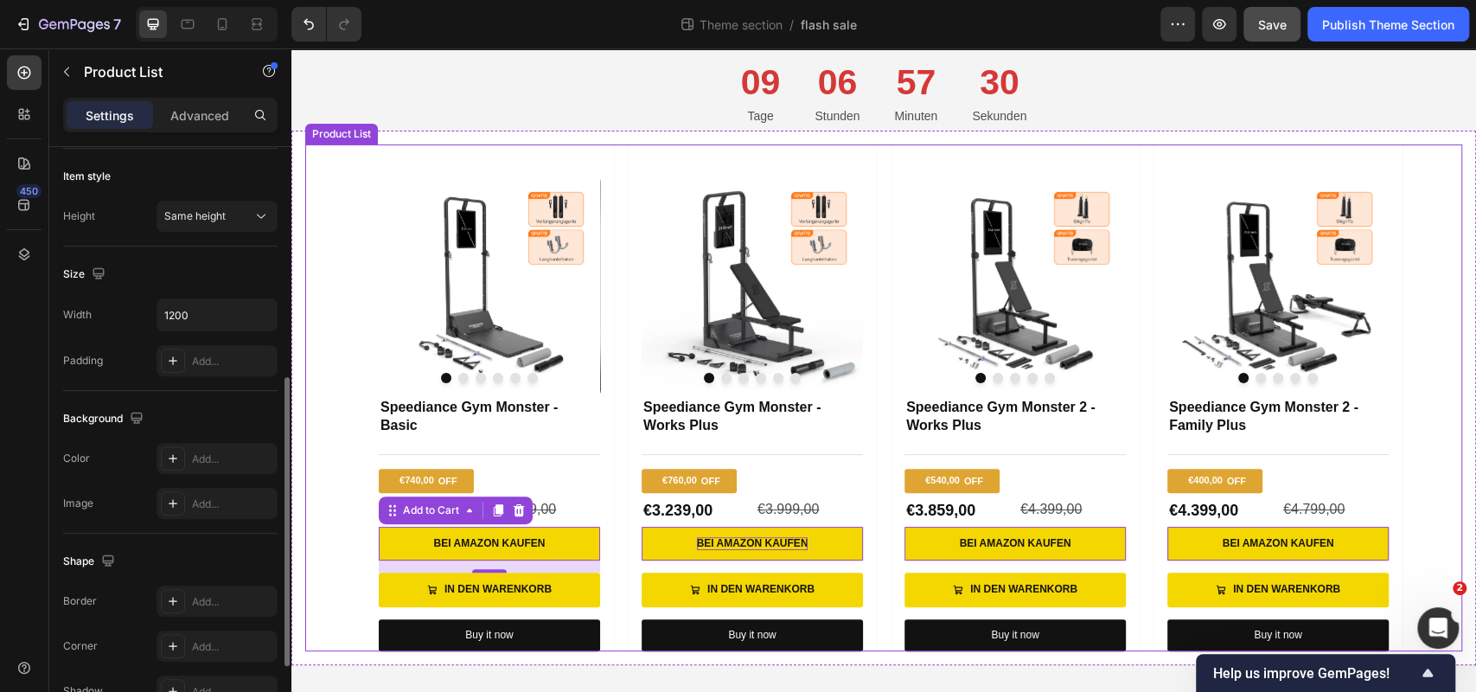
click at [323, 577] on div "Product Images Speediance Gym Monster - Basic Product Title Title Line €740,00 …" at bounding box center [883, 397] width 1157 height 507
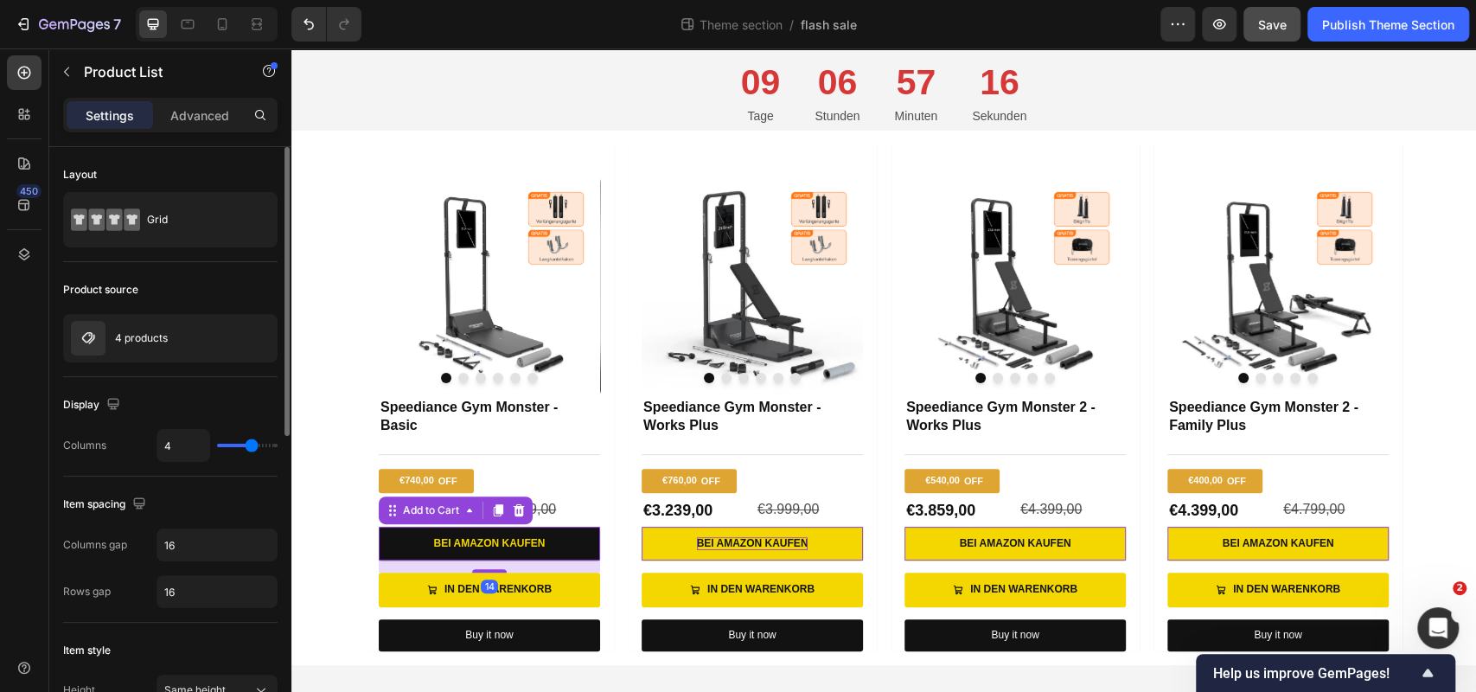
click at [381, 531] on button "Bei Amazon kaufen" at bounding box center [489, 544] width 221 height 35
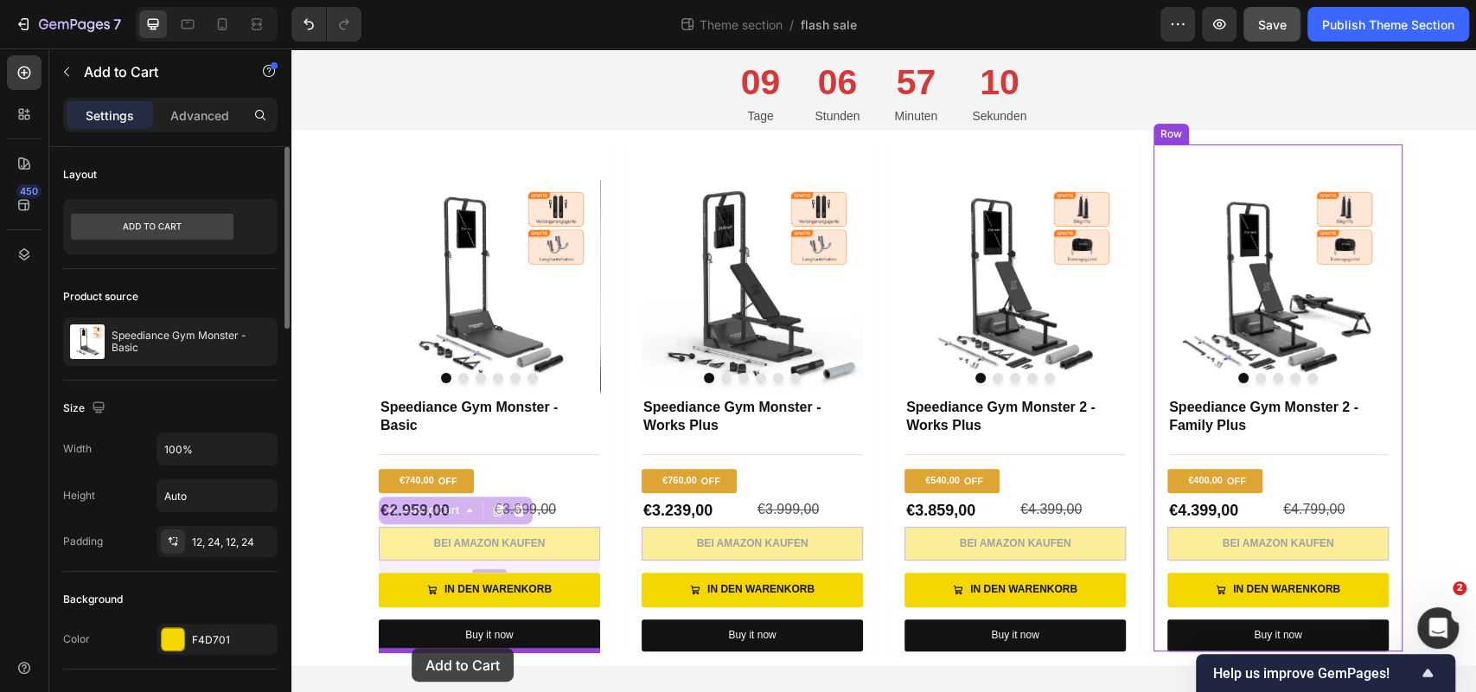
drag, startPoint x: 405, startPoint y: 546, endPoint x: 407, endPoint y: 647, distance: 100.3
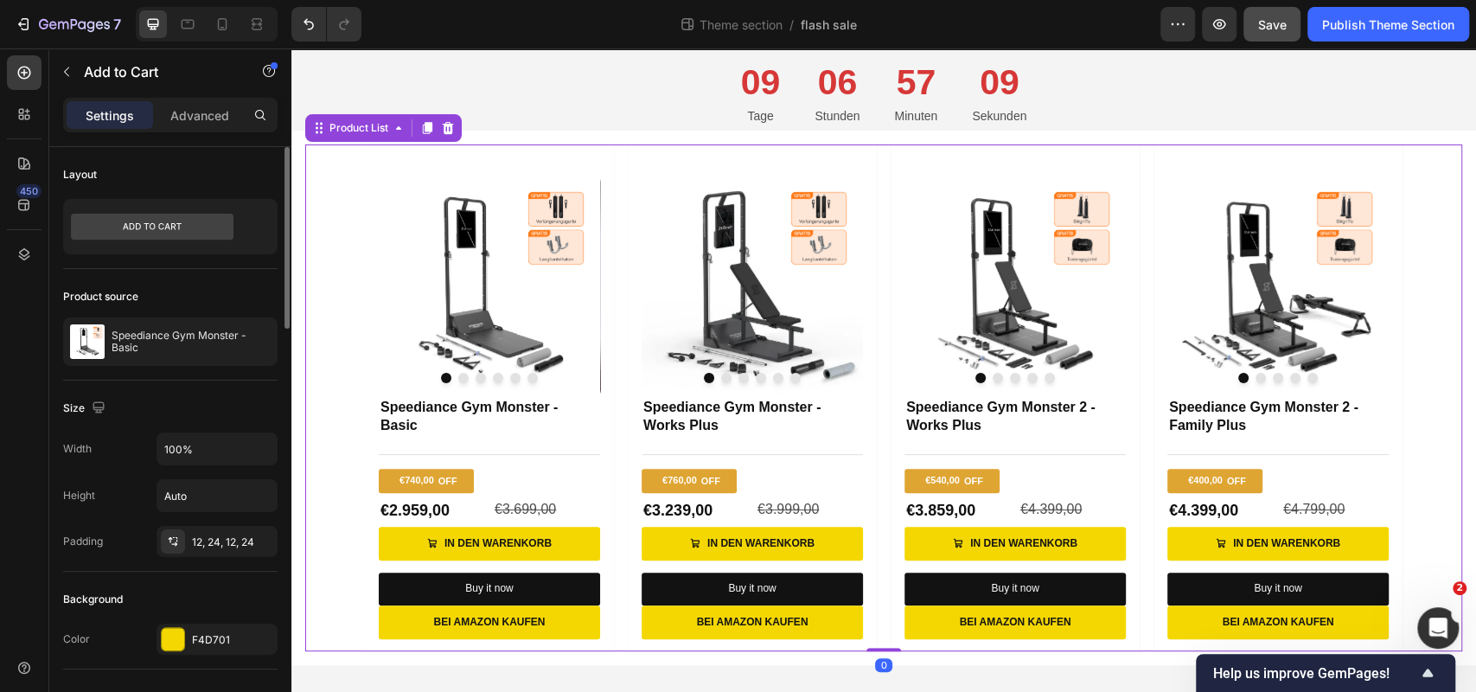
click at [355, 598] on div "Product Images Speediance Gym Monster - Basic Product Title Title Line €740,00 …" at bounding box center [883, 397] width 1157 height 507
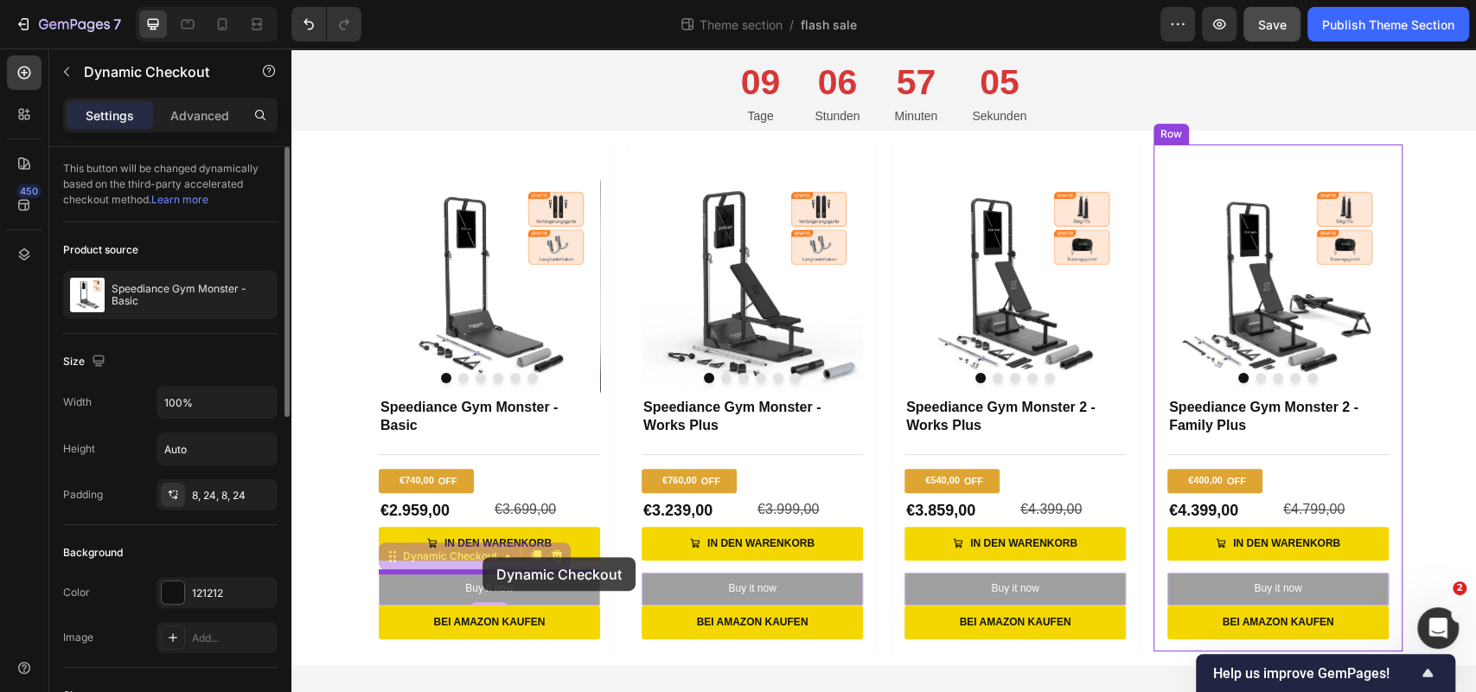
drag, startPoint x: 487, startPoint y: 576, endPoint x: 482, endPoint y: 555, distance: 21.2
click at [482, 555] on div "Drop element here Row Warte nicht zu lange – deine Favoriten sind fast weg! Tex…" at bounding box center [883, 287] width 1185 height 812
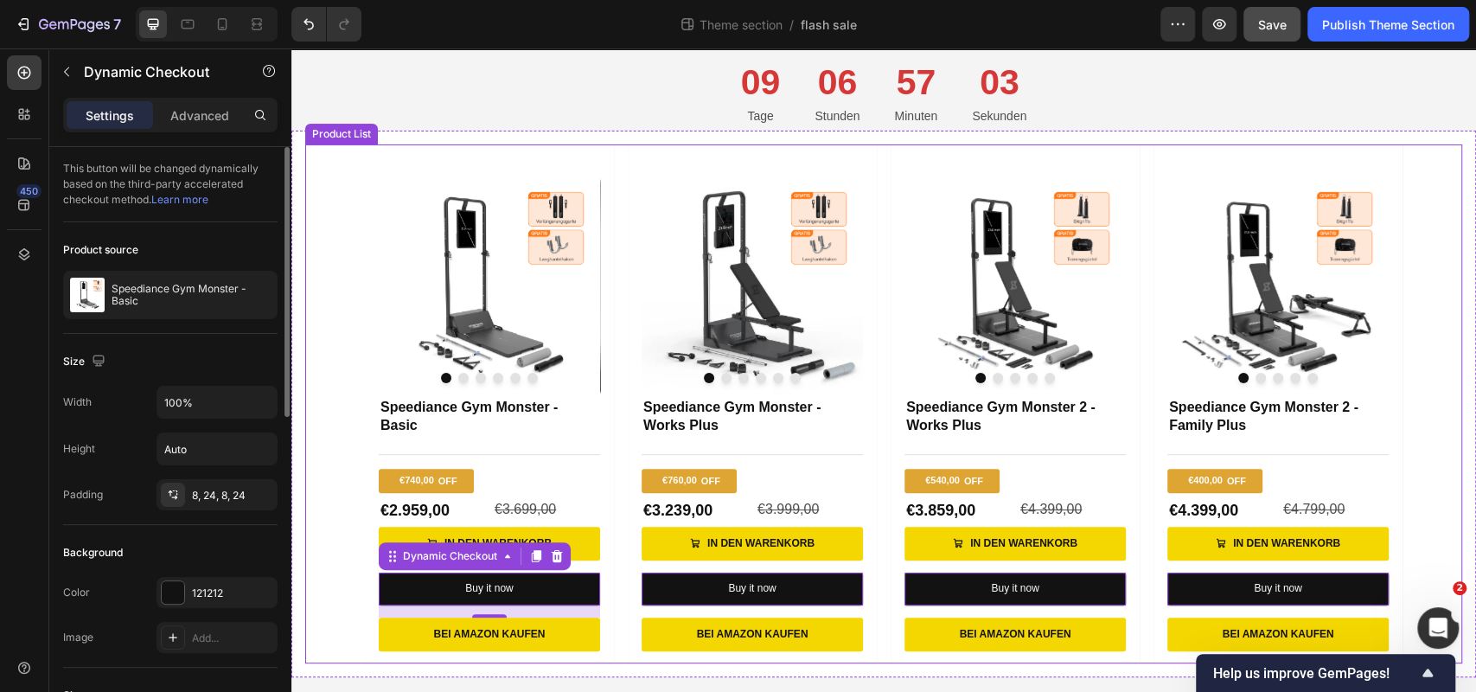
click at [622, 575] on div "Product Images Speediance Gym Monster - Basic Product Title Title Line €740,00 …" at bounding box center [884, 403] width 1038 height 519
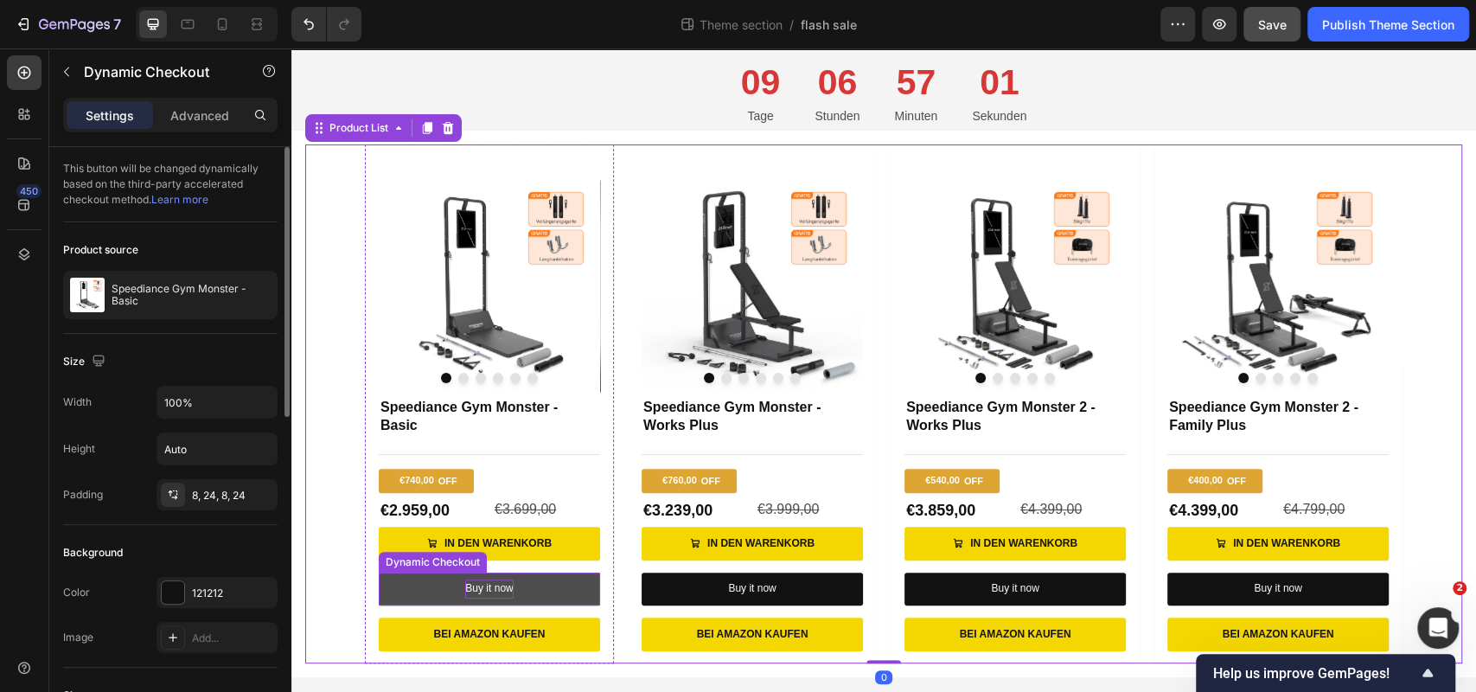
click at [513, 585] on div "Buy it now" at bounding box center [489, 588] width 48 height 19
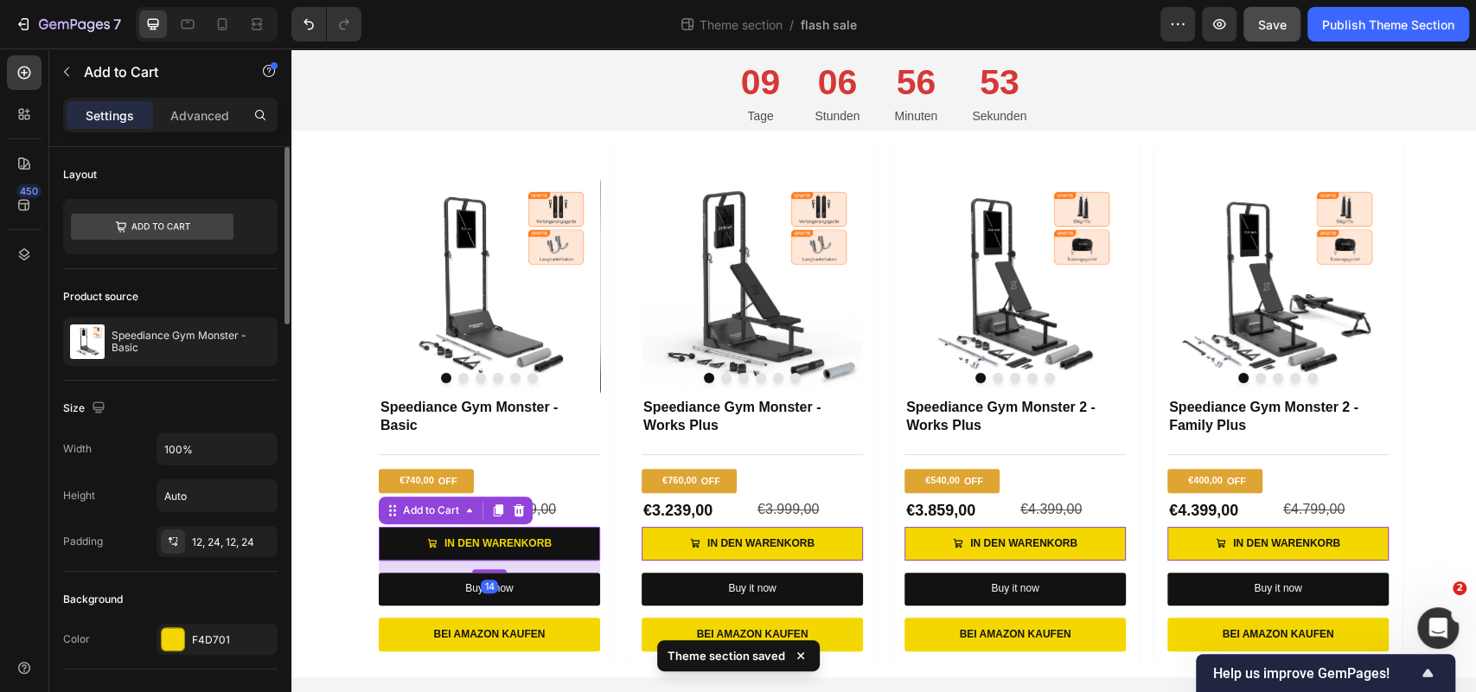
click at [572, 528] on button "In den Warenkorb" at bounding box center [489, 544] width 221 height 35
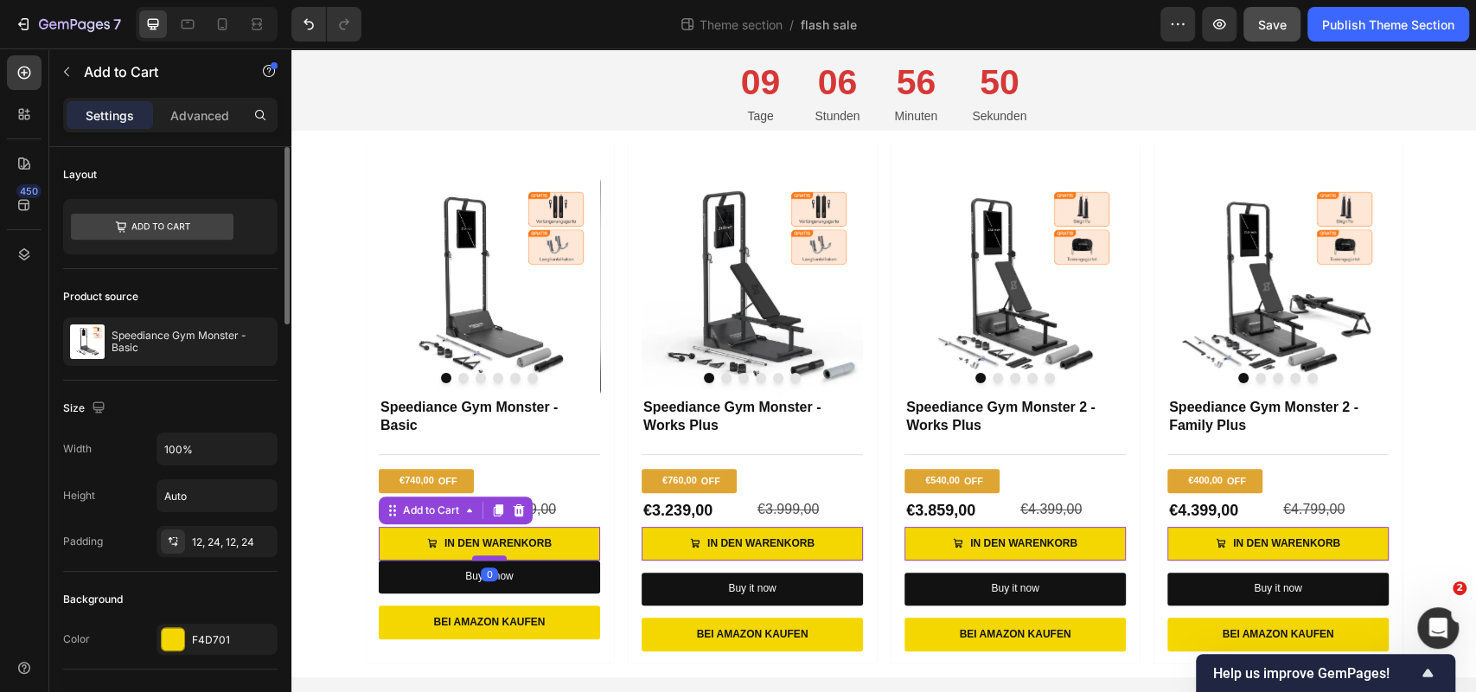
drag, startPoint x: 490, startPoint y: 570, endPoint x: 489, endPoint y: 558, distance: 12.2
click at [489, 558] on div at bounding box center [489, 557] width 35 height 5
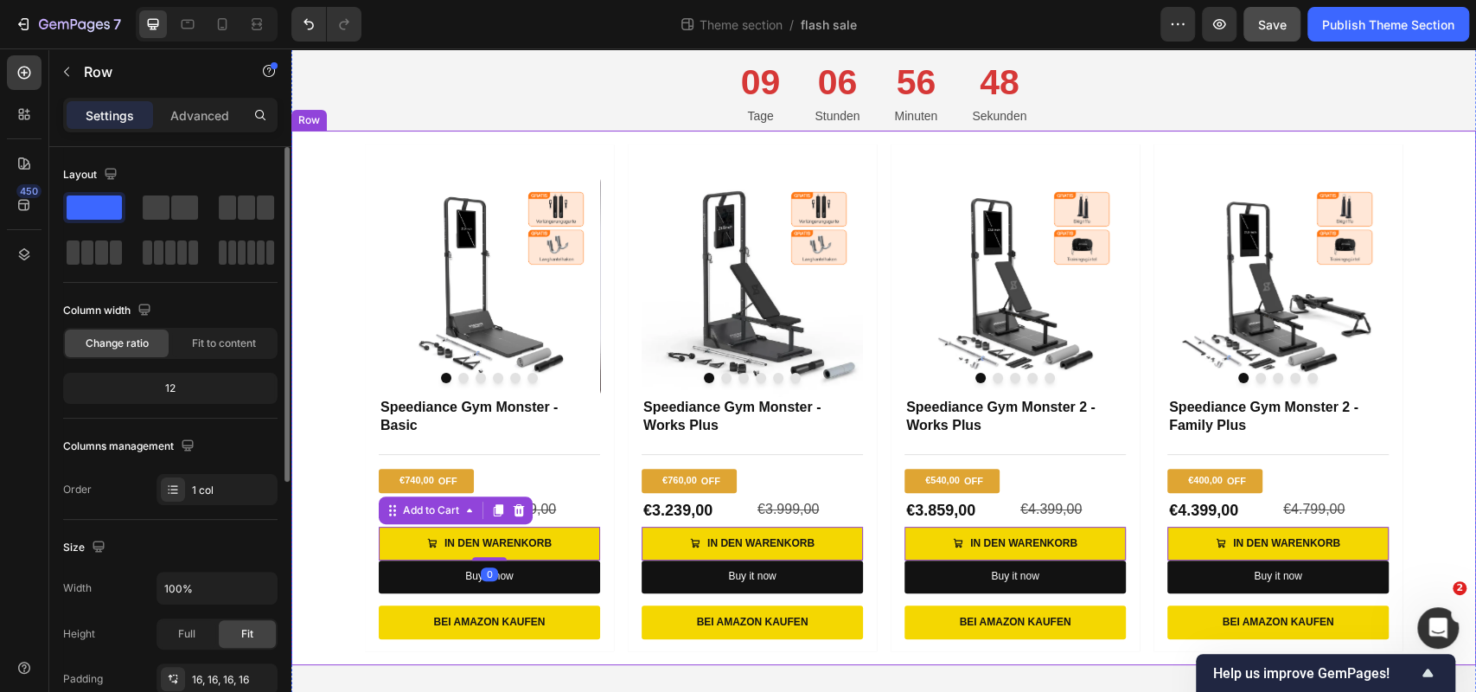
click at [303, 485] on div "Product Images Speediance Gym Monster - Basic Product Title Title Line €740,00 …" at bounding box center [883, 398] width 1185 height 534
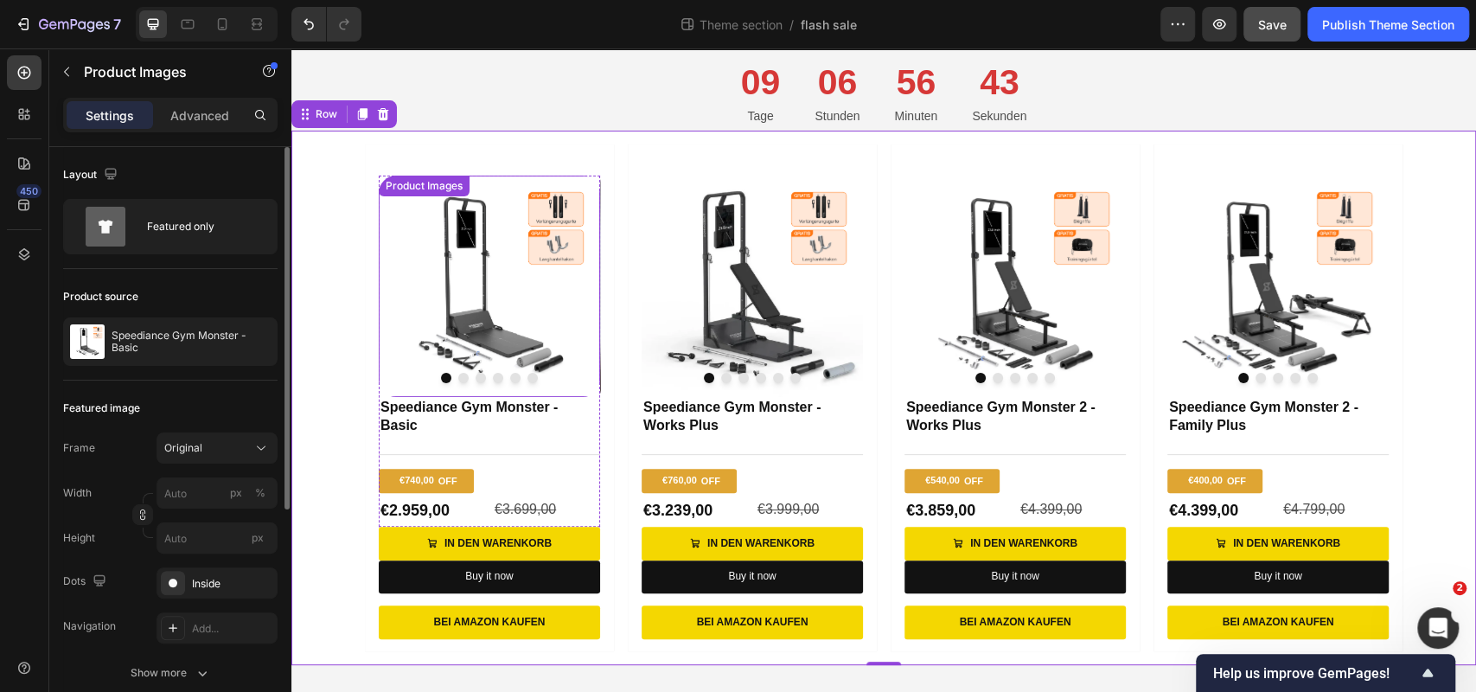
click at [494, 377] on button "Dot" at bounding box center [498, 378] width 10 height 10
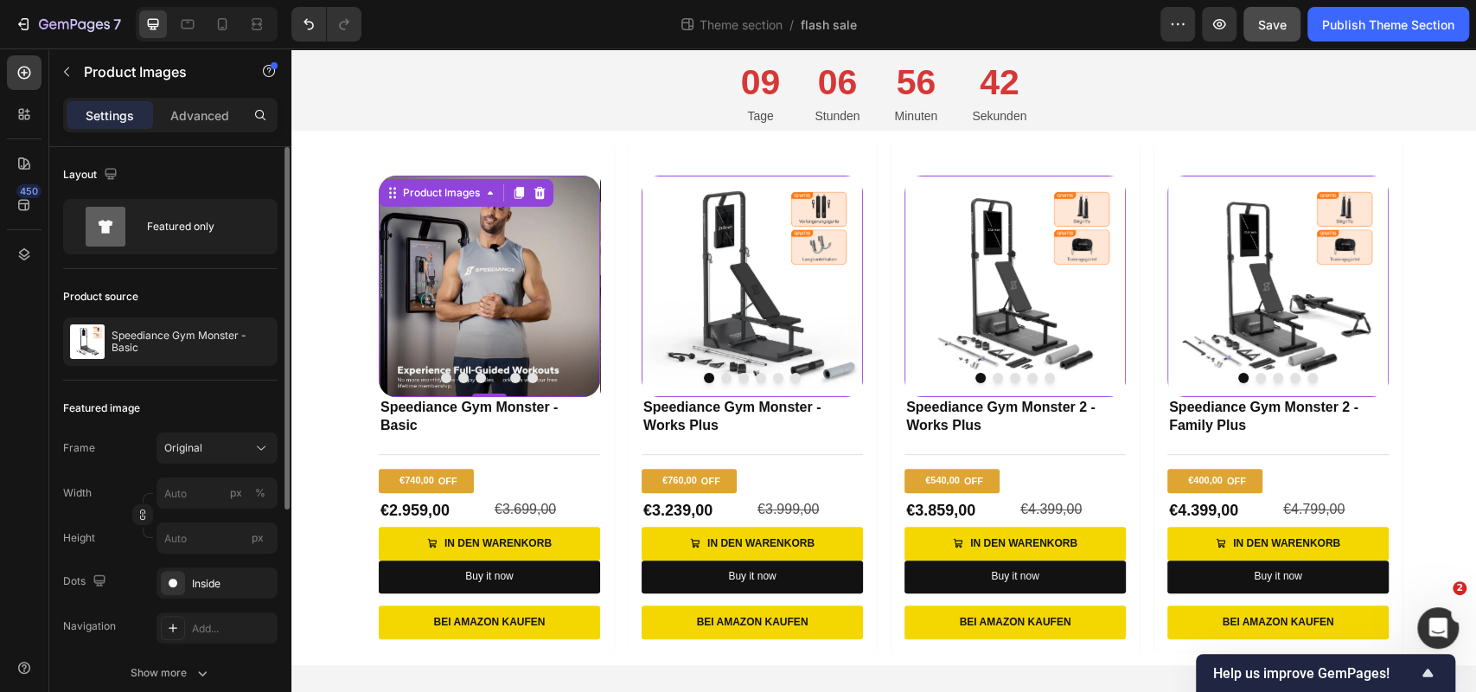
click at [519, 377] on button "Dot" at bounding box center [515, 378] width 10 height 10
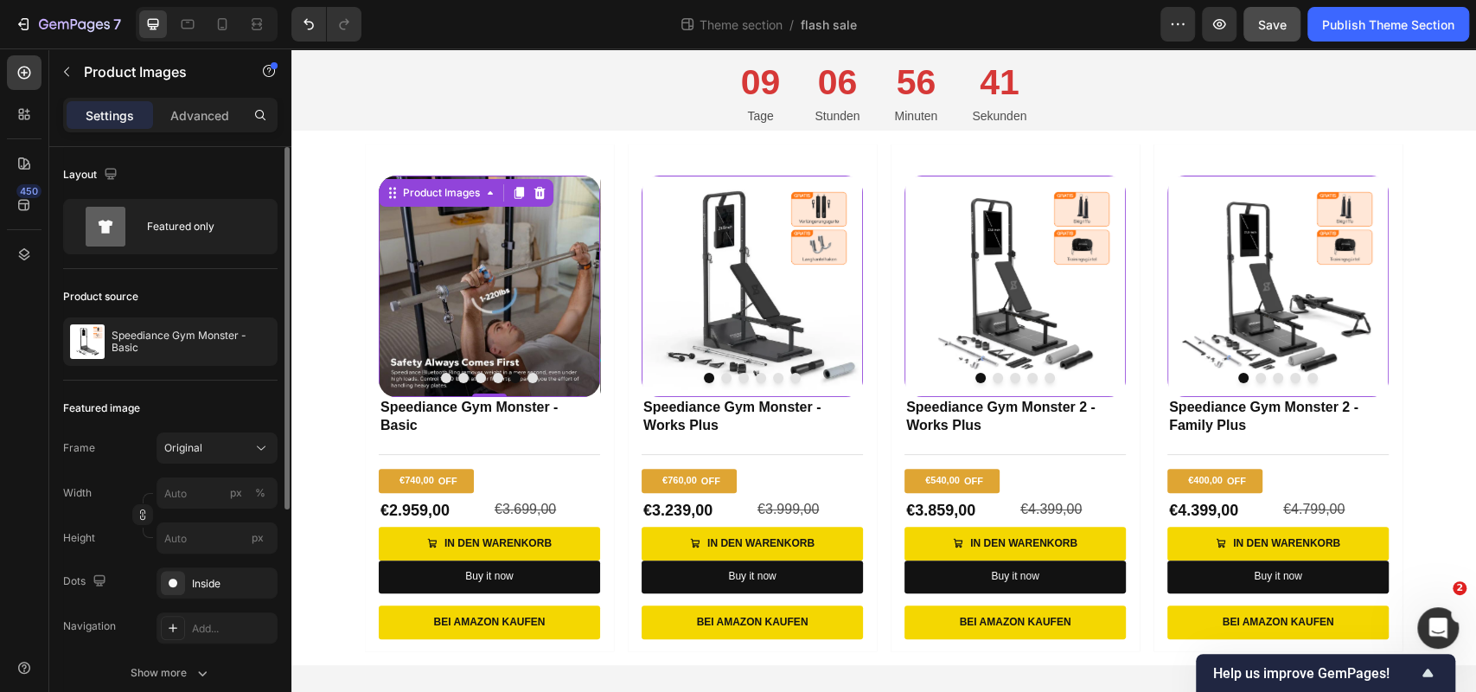
click at [534, 377] on button "Dot" at bounding box center [532, 378] width 10 height 10
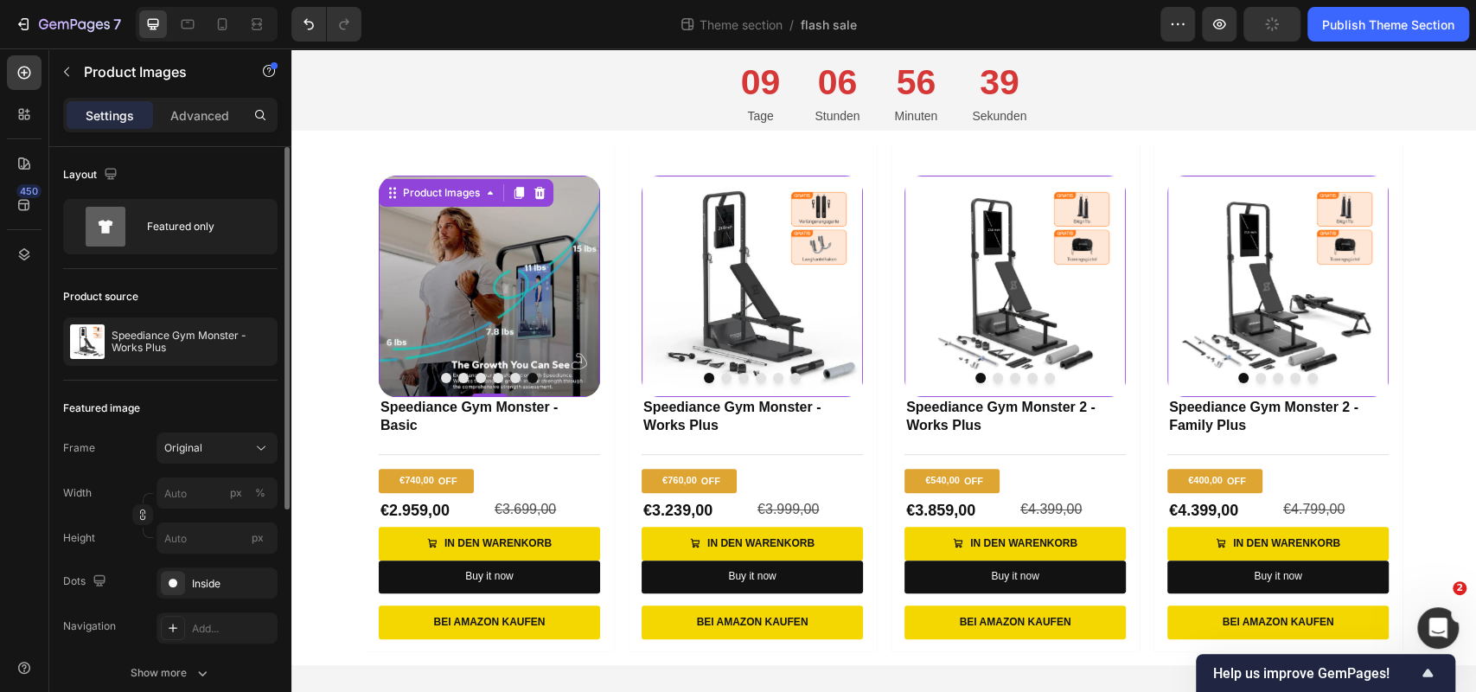
click at [745, 381] on button "Dot" at bounding box center [743, 378] width 10 height 10
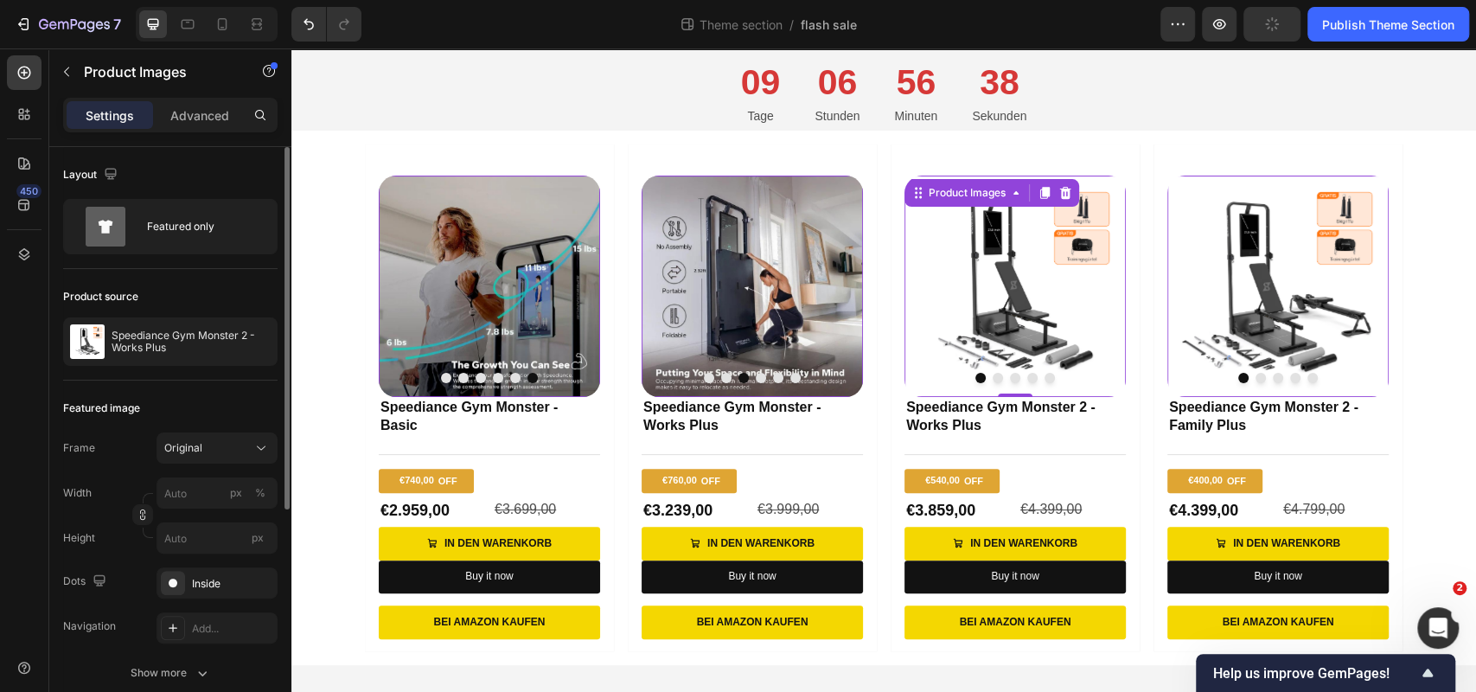
click at [1015, 384] on img at bounding box center [1014, 286] width 221 height 221
click at [1016, 379] on button "Dot" at bounding box center [1015, 378] width 10 height 10
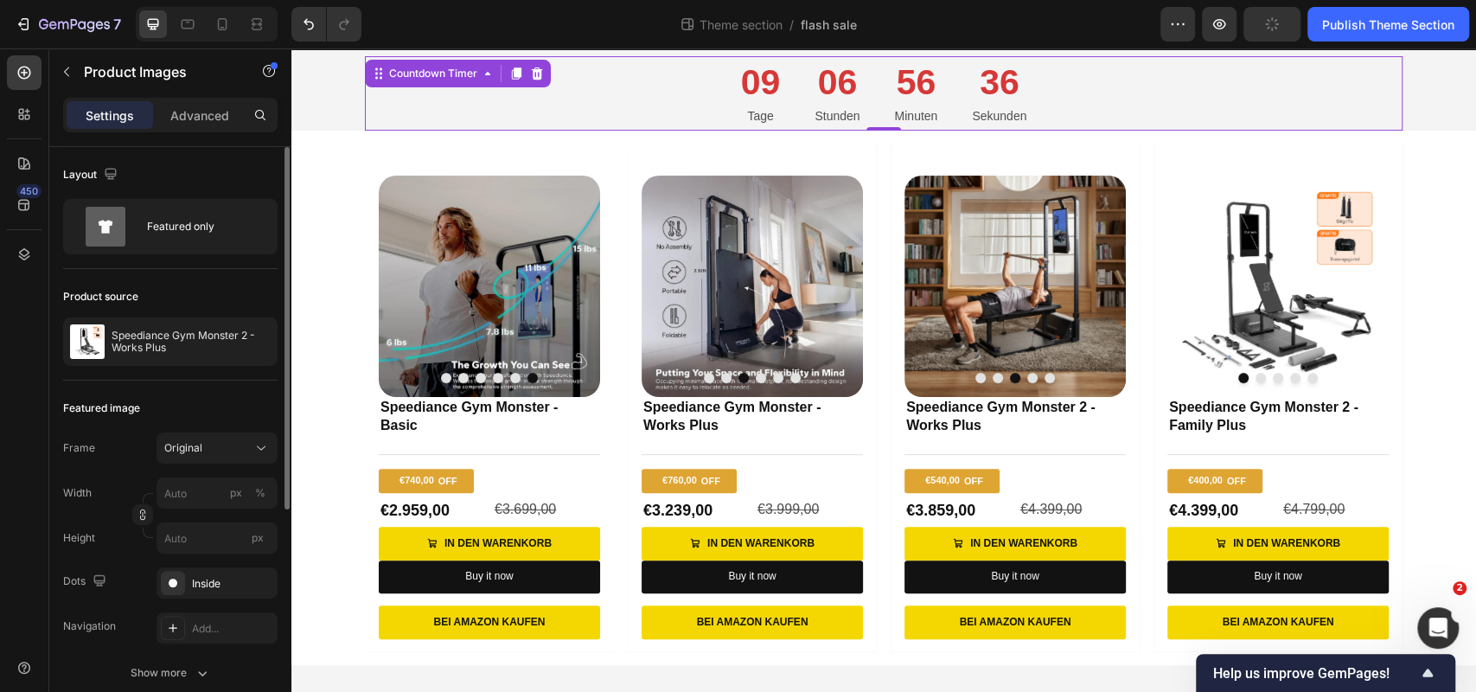
click at [1069, 126] on div "09 Tage 06 Stunden 56 Minuten 36 Sekunden" at bounding box center [884, 93] width 1038 height 75
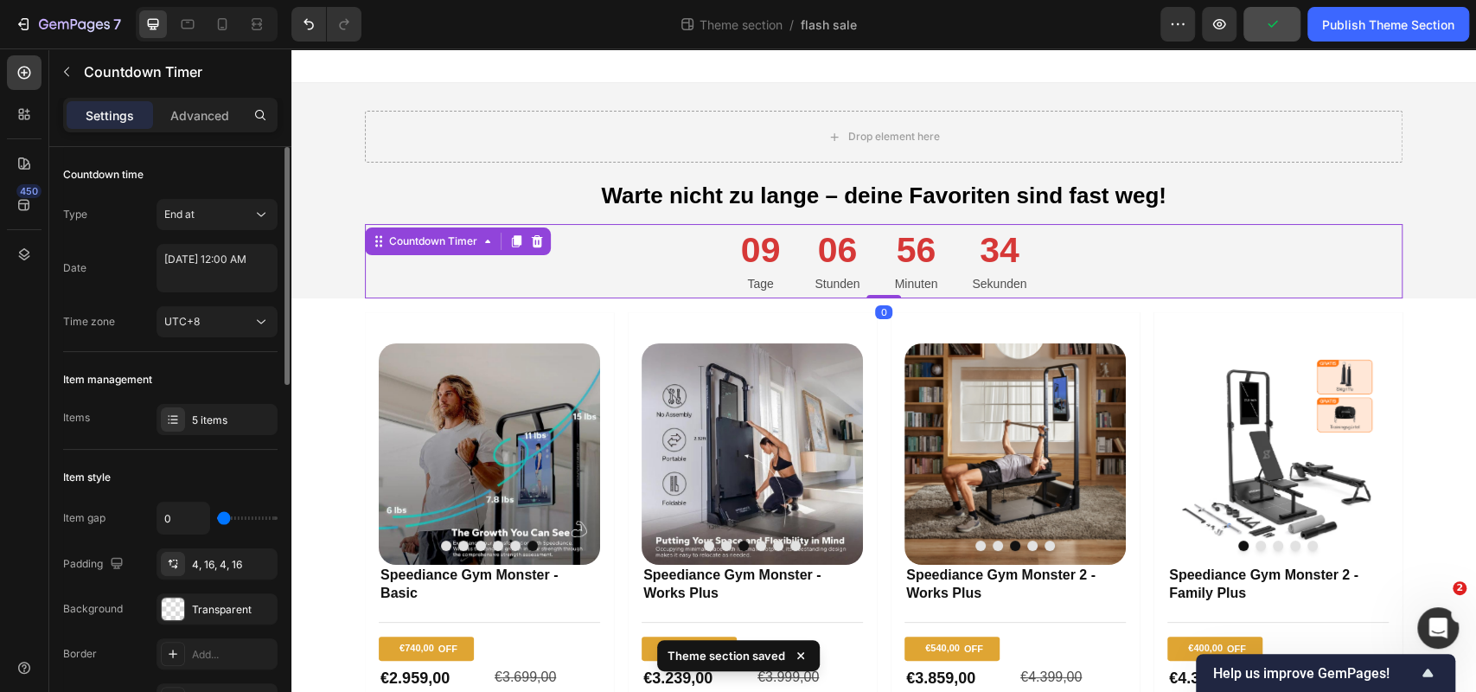
click at [1064, 253] on div "09 Tage 06 Stunden 56 Minuten 34 Sekunden" at bounding box center [884, 261] width 1038 height 75
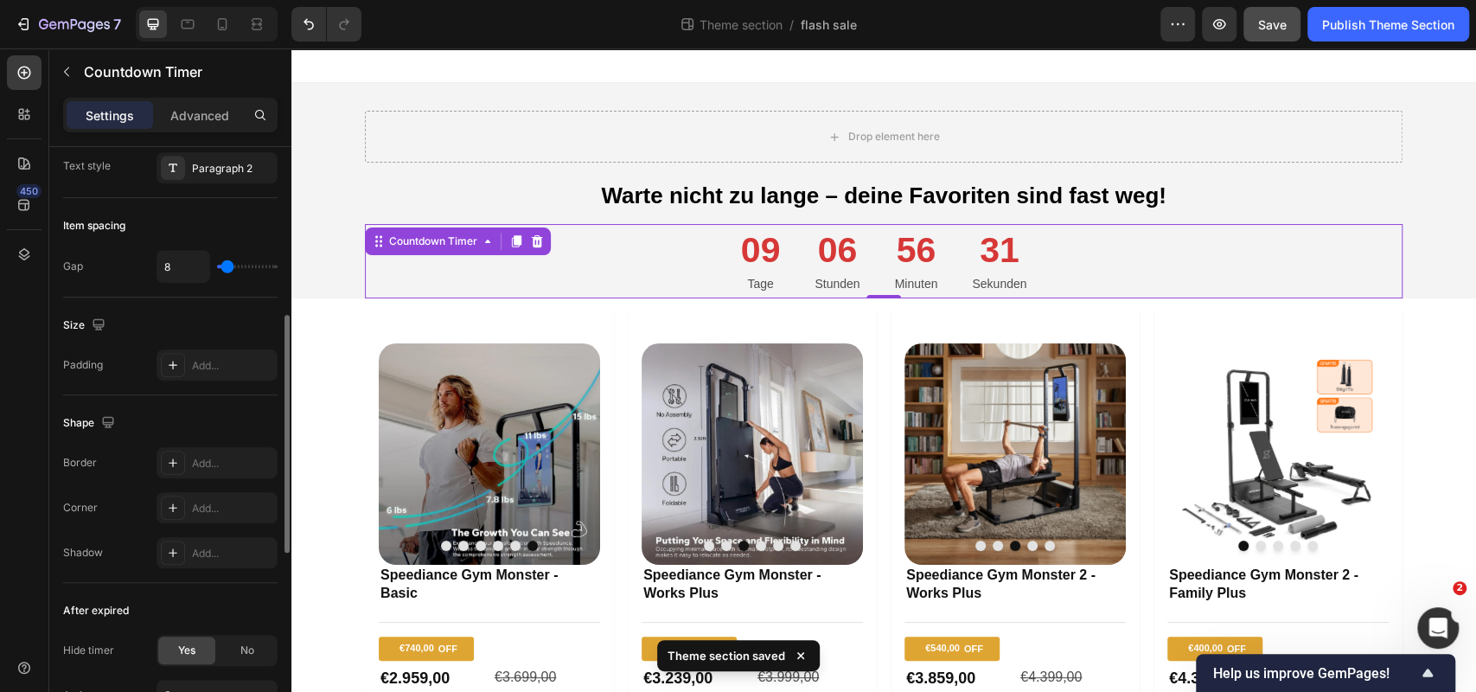
scroll to position [887, 0]
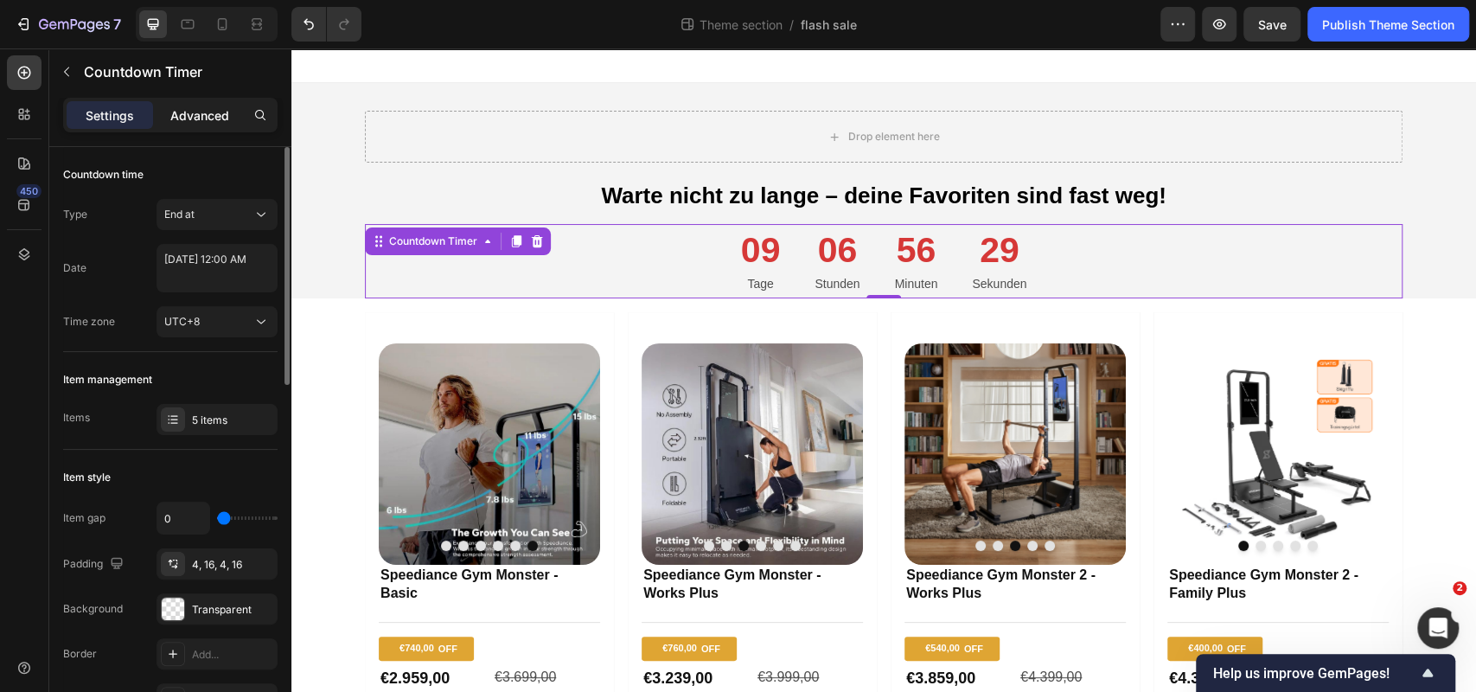
click at [212, 116] on p "Advanced" at bounding box center [199, 115] width 59 height 18
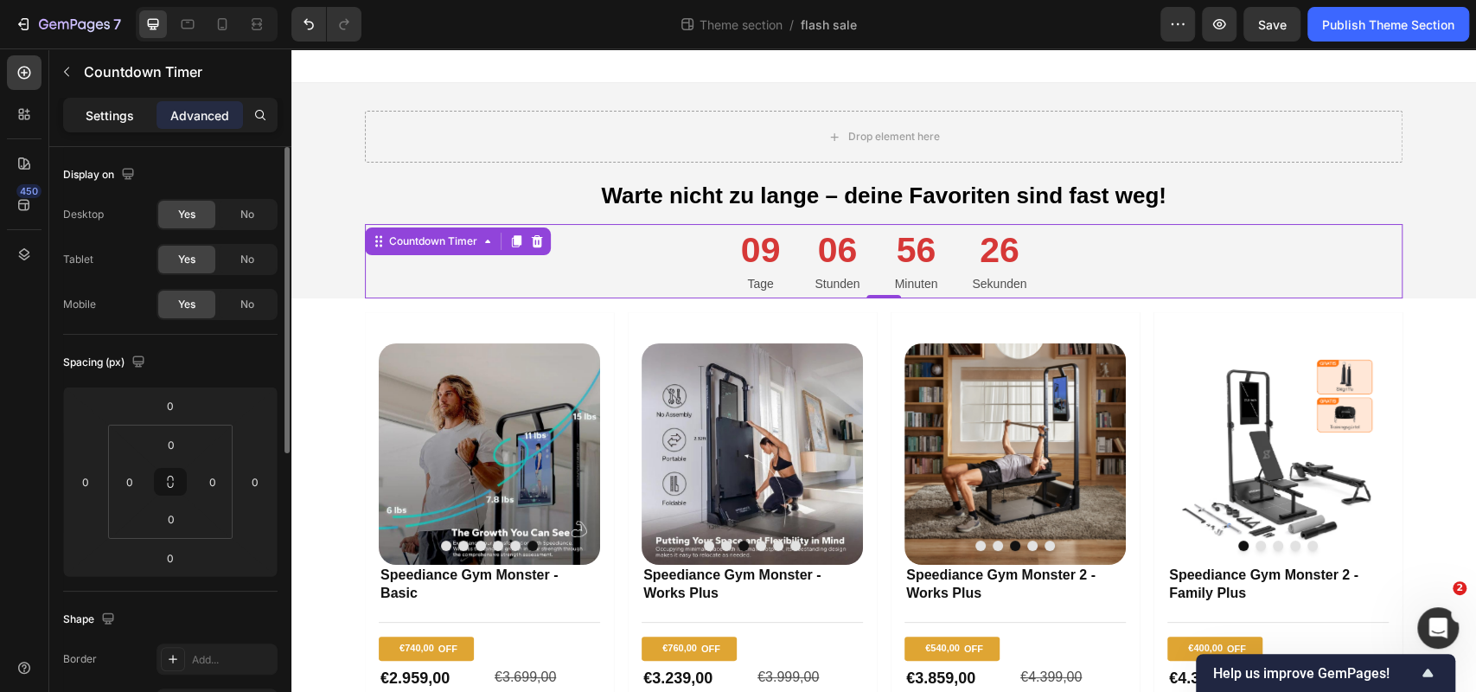
click at [135, 116] on div "Settings" at bounding box center [110, 115] width 86 height 28
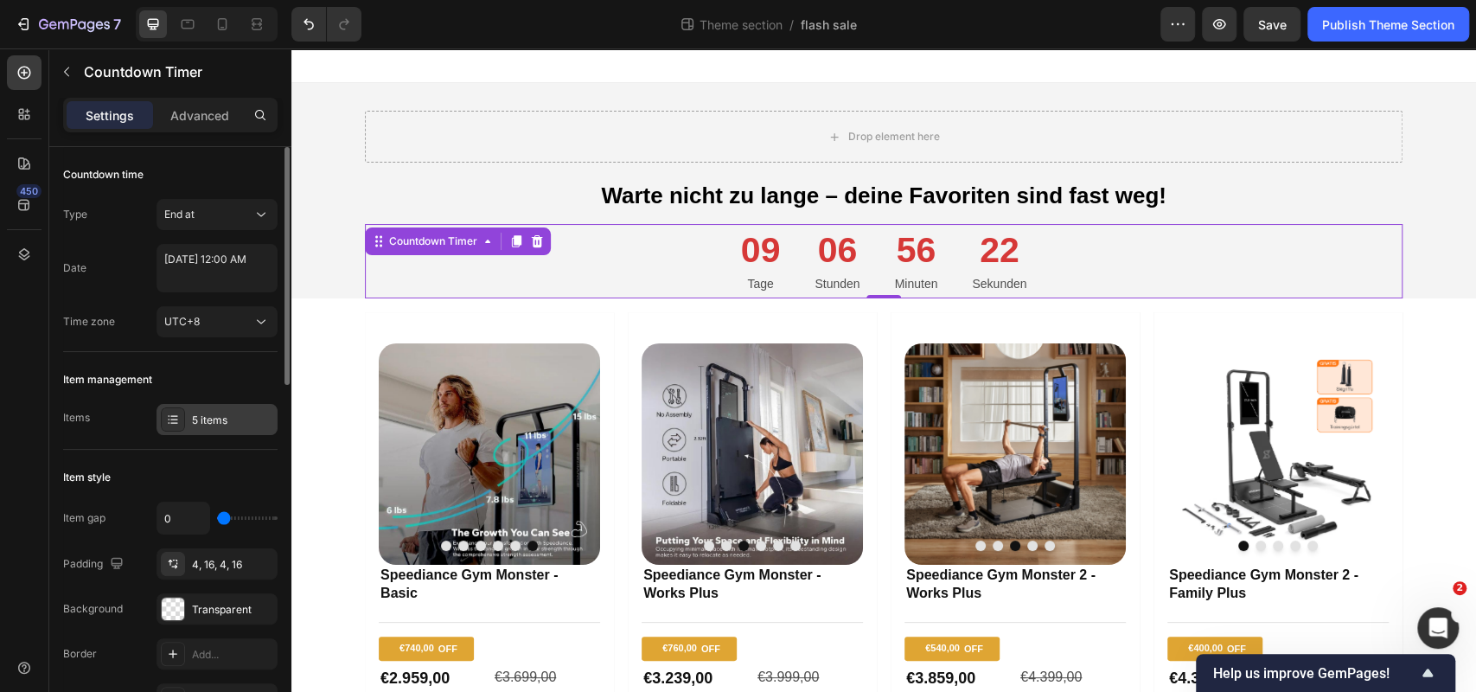
click at [200, 430] on div "5 items" at bounding box center [217, 419] width 121 height 31
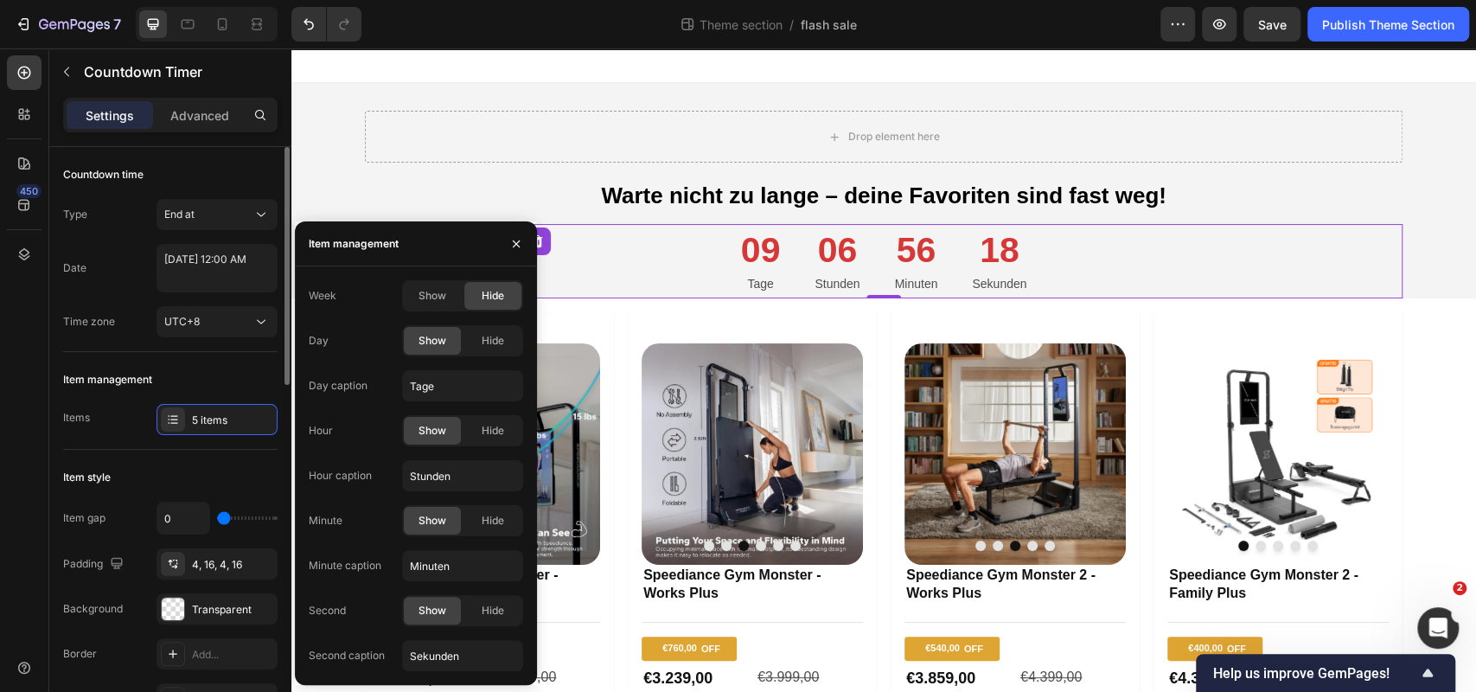
click at [200, 372] on div "Item management" at bounding box center [170, 380] width 214 height 28
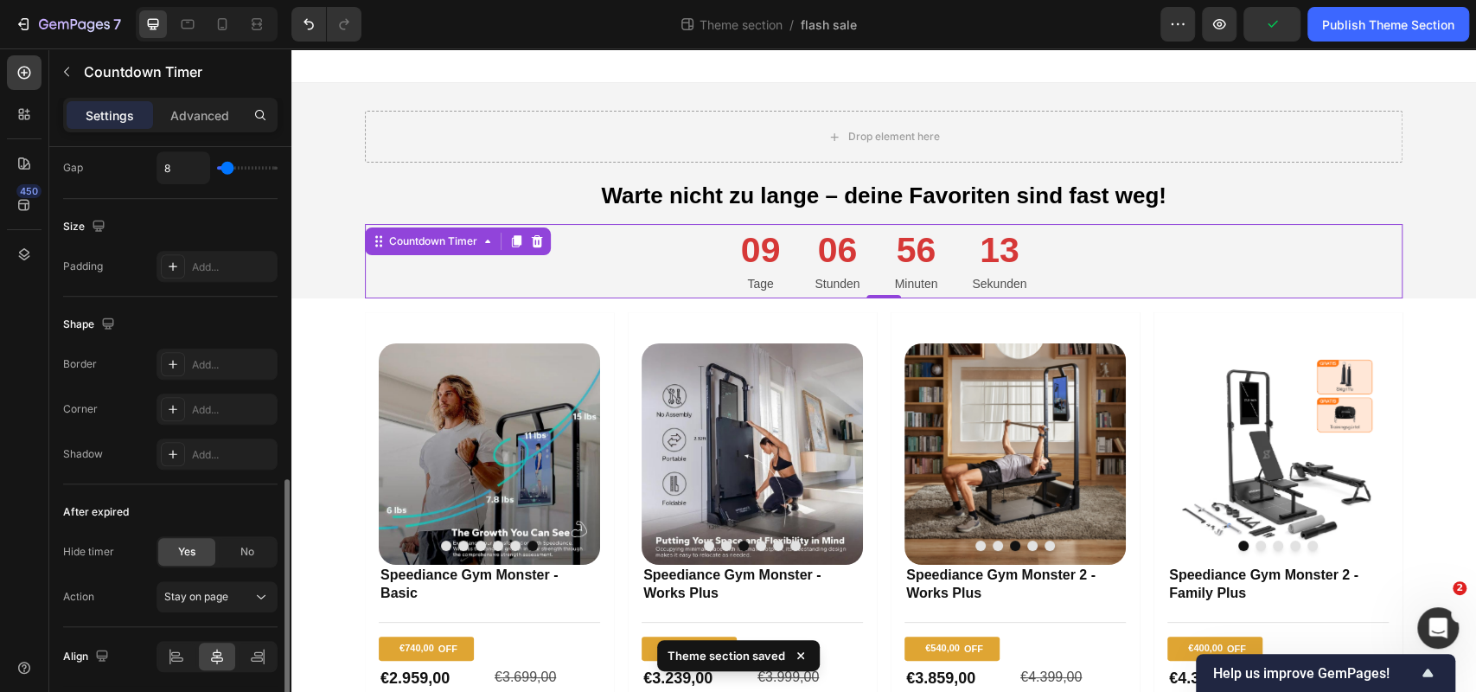
scroll to position [887, 0]
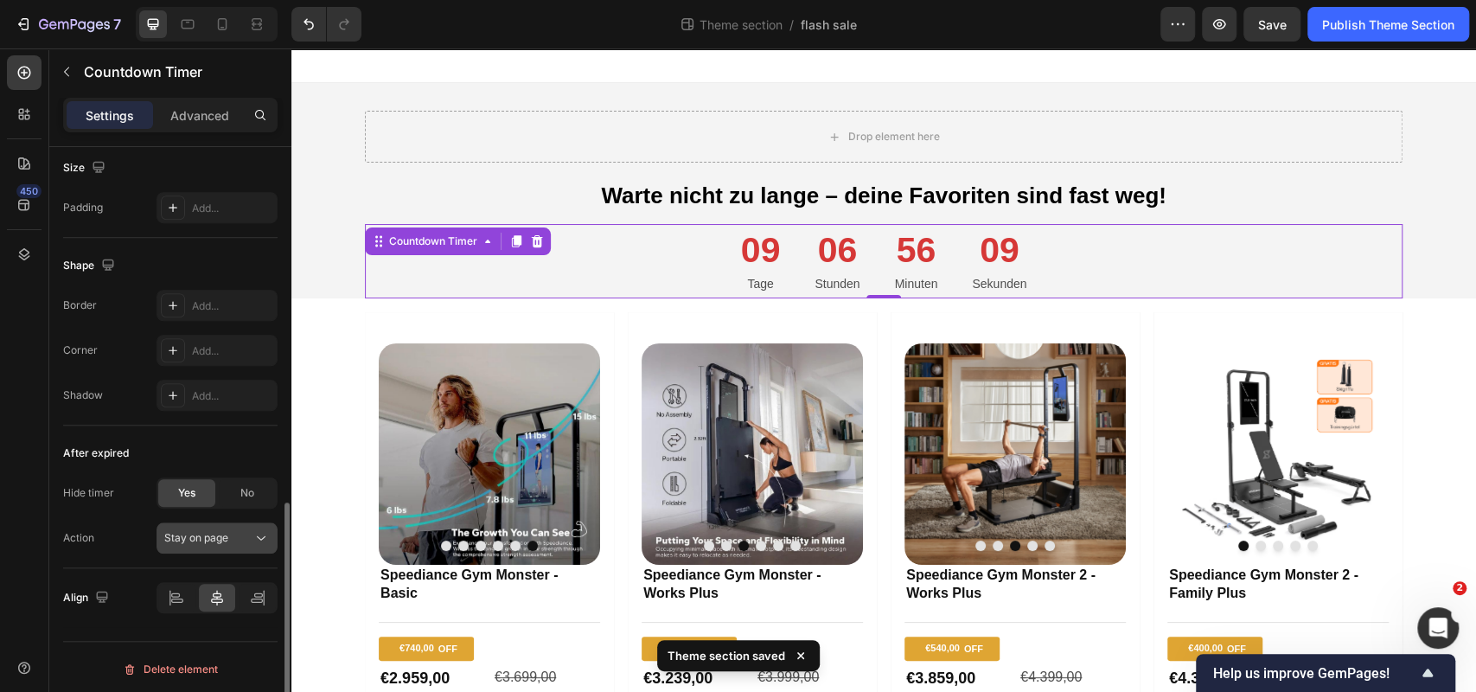
click at [246, 531] on div "Stay on page" at bounding box center [208, 538] width 88 height 16
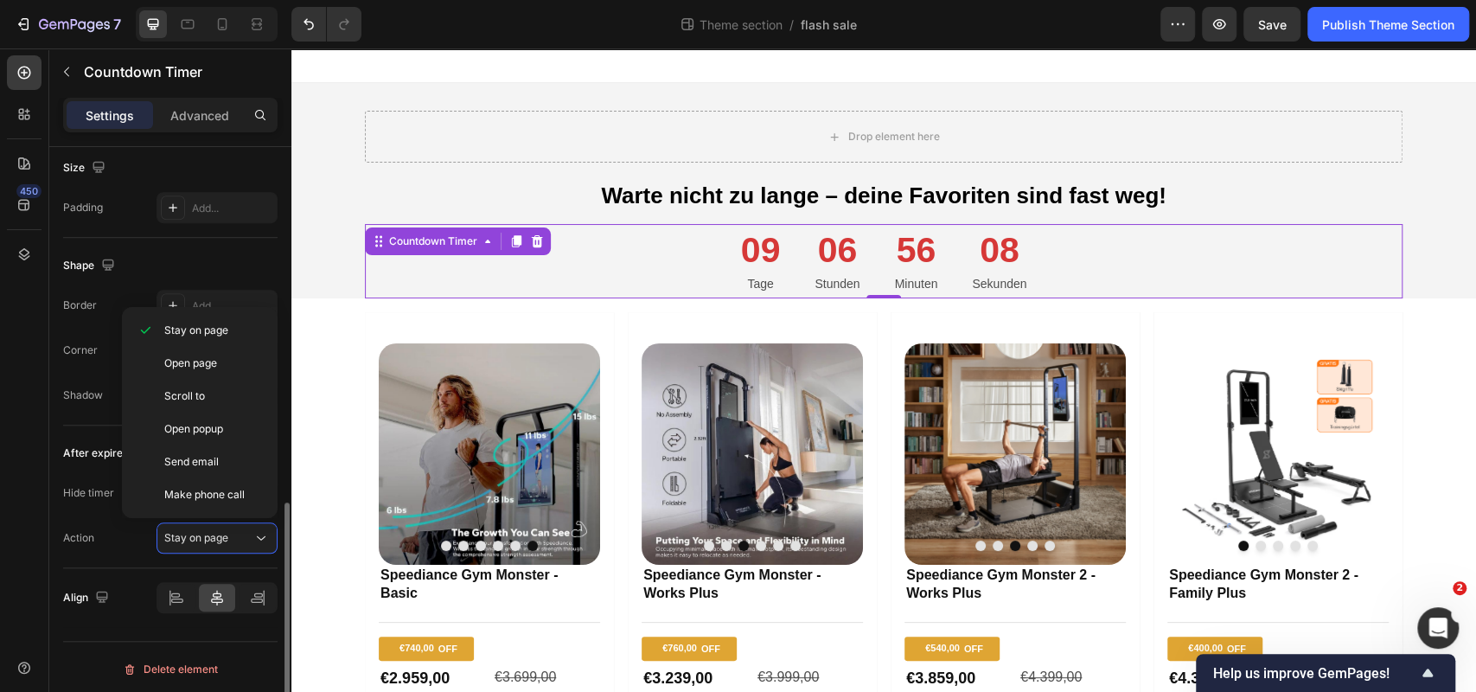
click at [80, 439] on div "After expired" at bounding box center [170, 453] width 214 height 28
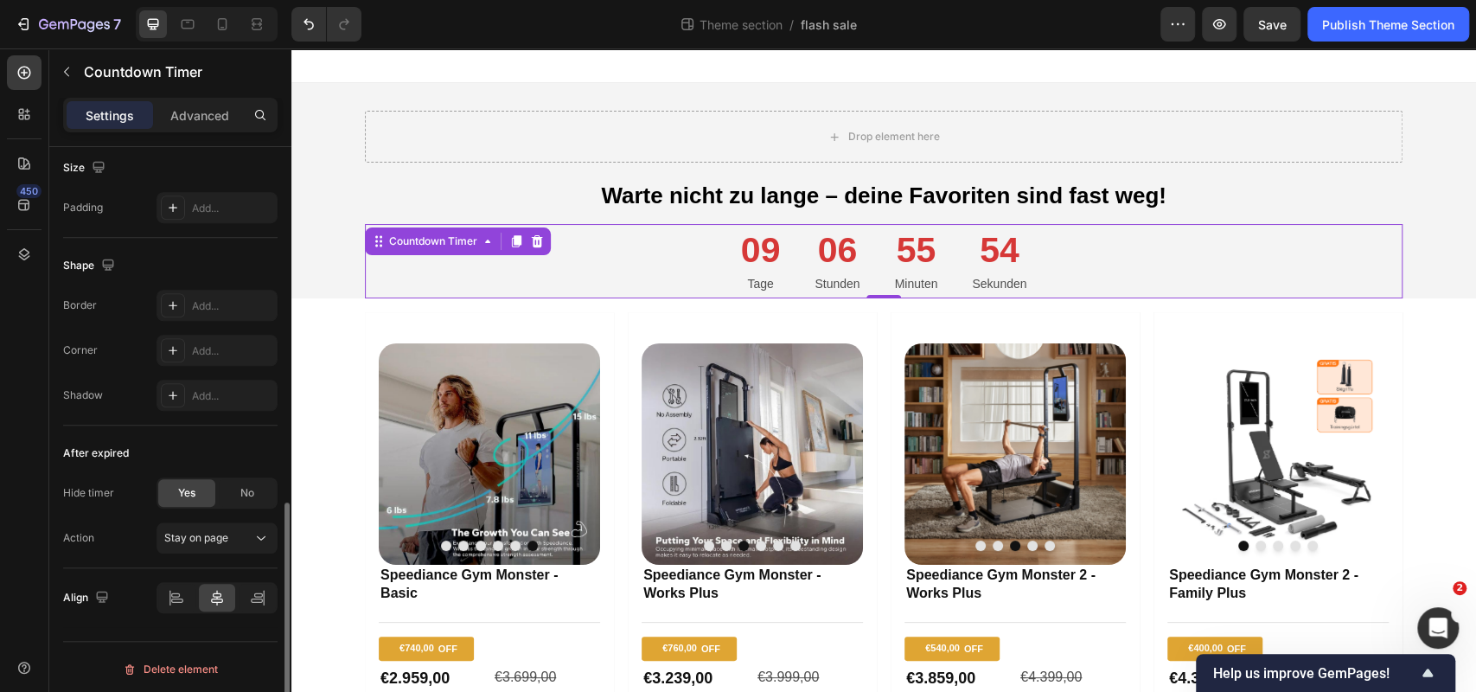
click at [189, 433] on div "After expired Hide timer Yes No Action Stay on page" at bounding box center [170, 496] width 214 height 143
click at [225, 463] on div "After expired Hide timer Yes No Action Stay on page" at bounding box center [170, 496] width 214 height 143
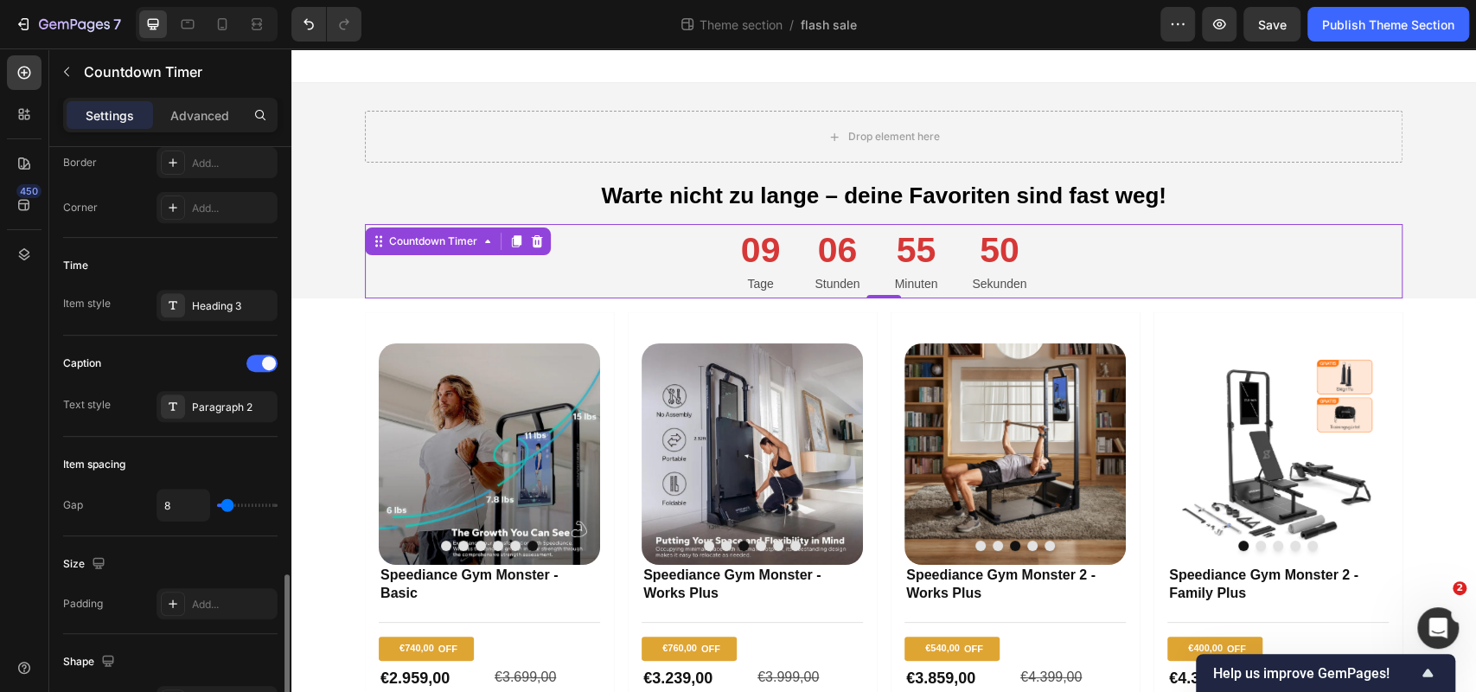
scroll to position [413, 0]
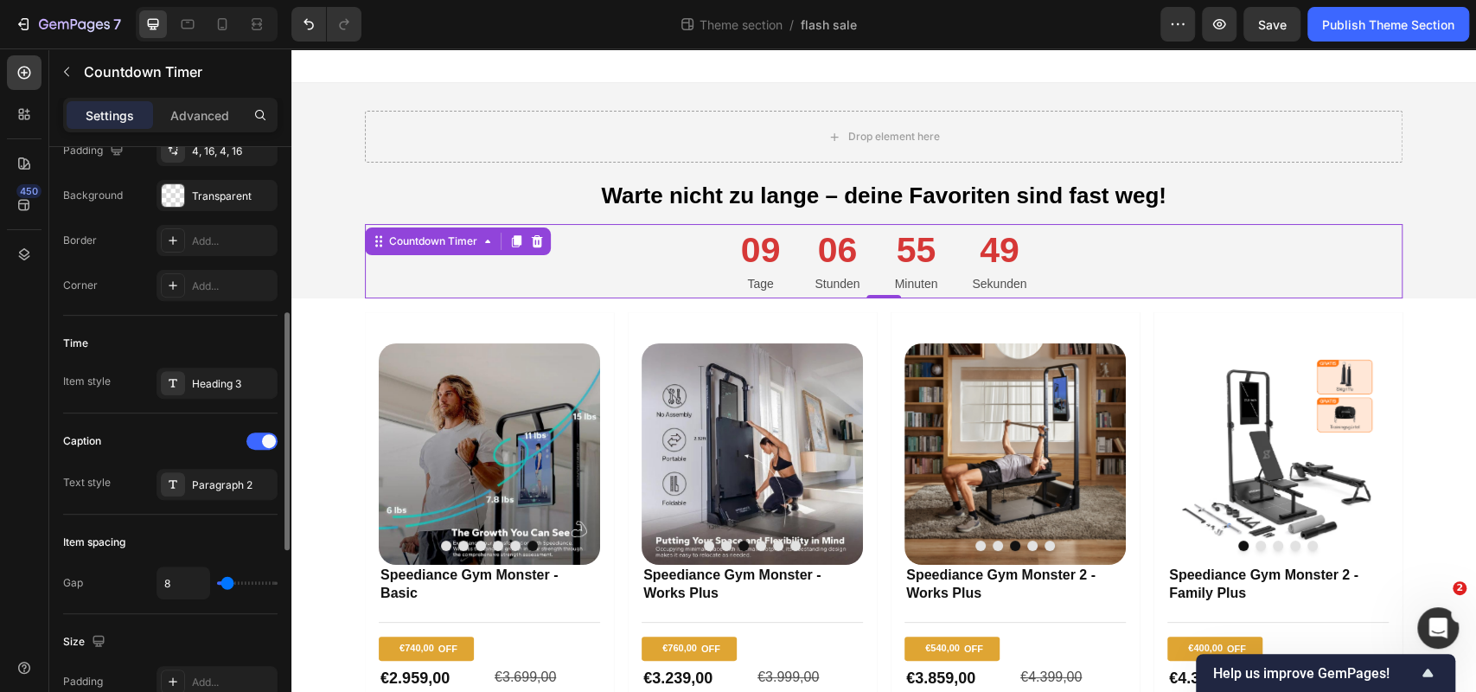
click at [219, 335] on div "Time" at bounding box center [170, 343] width 214 height 28
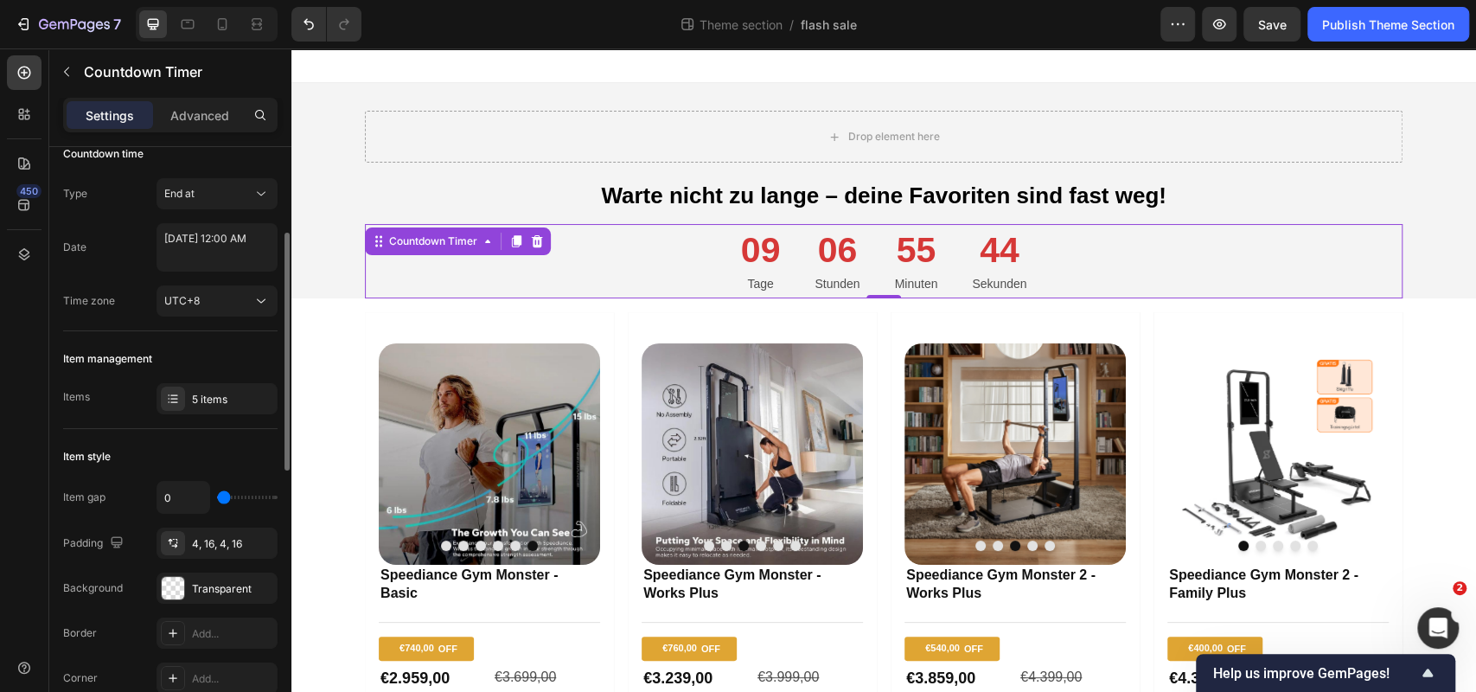
scroll to position [0, 0]
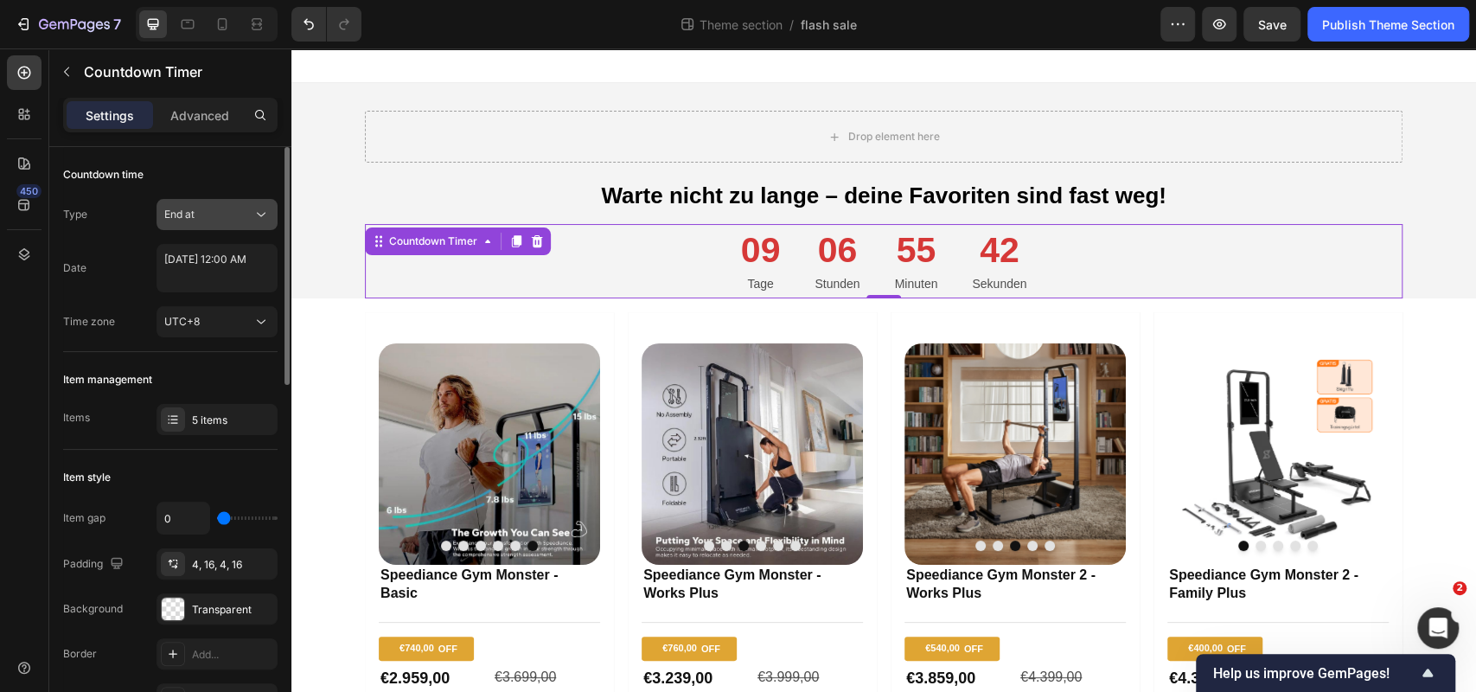
click at [218, 206] on div "End at" at bounding box center [216, 214] width 105 height 17
click at [212, 164] on div "Countdown time" at bounding box center [170, 175] width 214 height 28
click at [214, 128] on div "Advanced" at bounding box center [200, 115] width 86 height 28
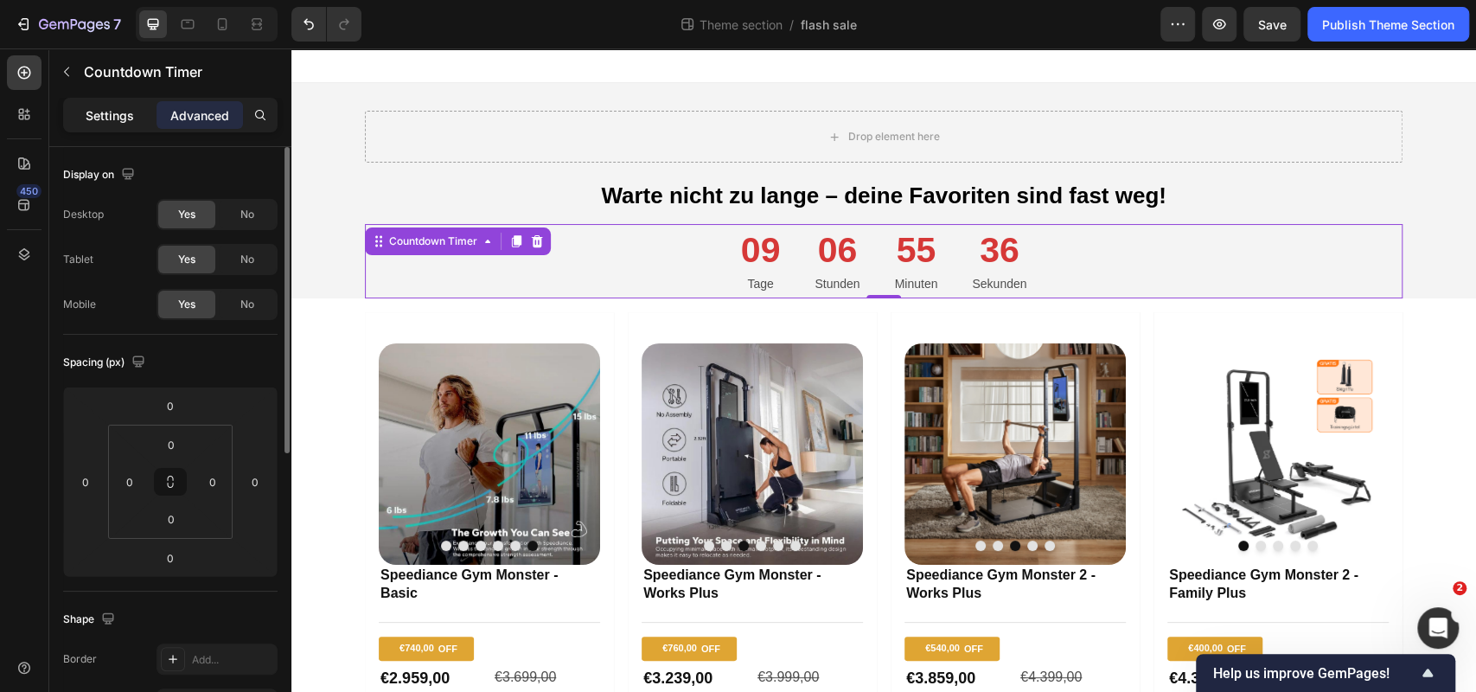
click at [134, 120] on div "Settings" at bounding box center [110, 115] width 86 height 28
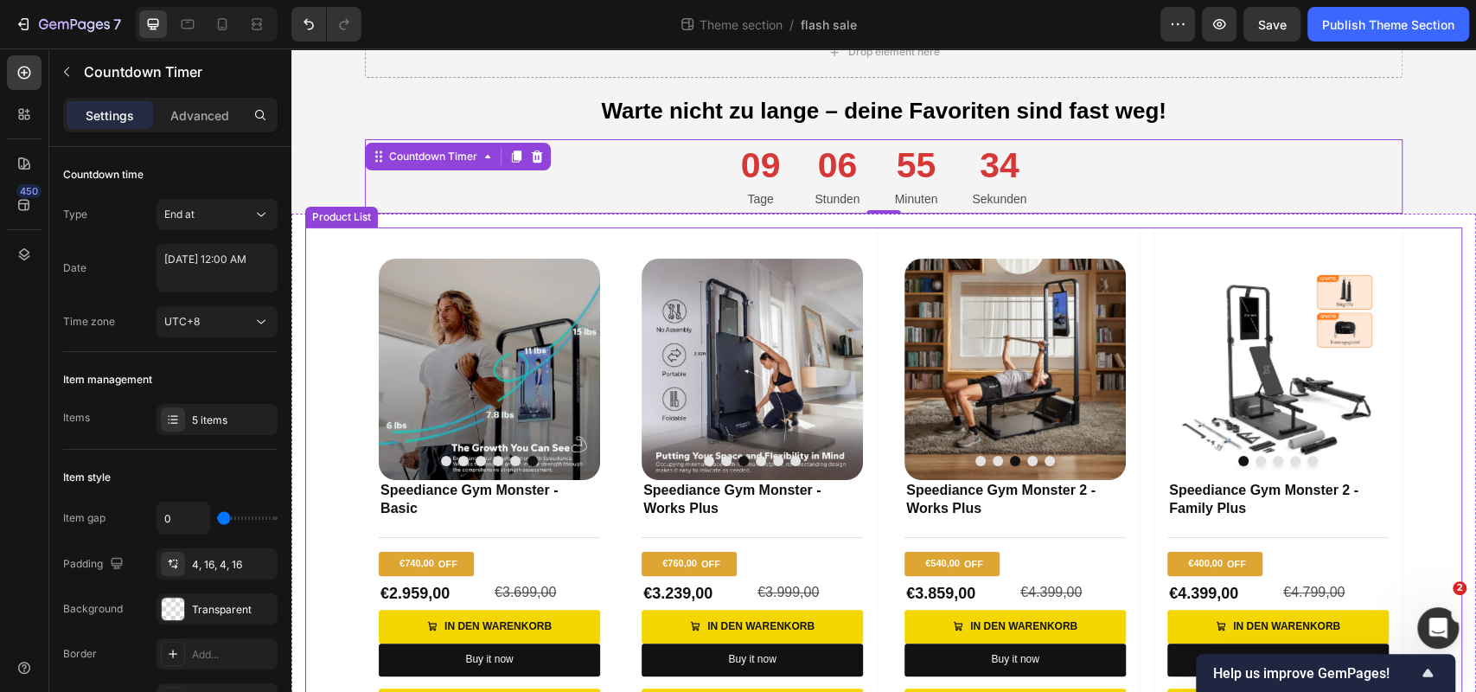
scroll to position [168, 0]
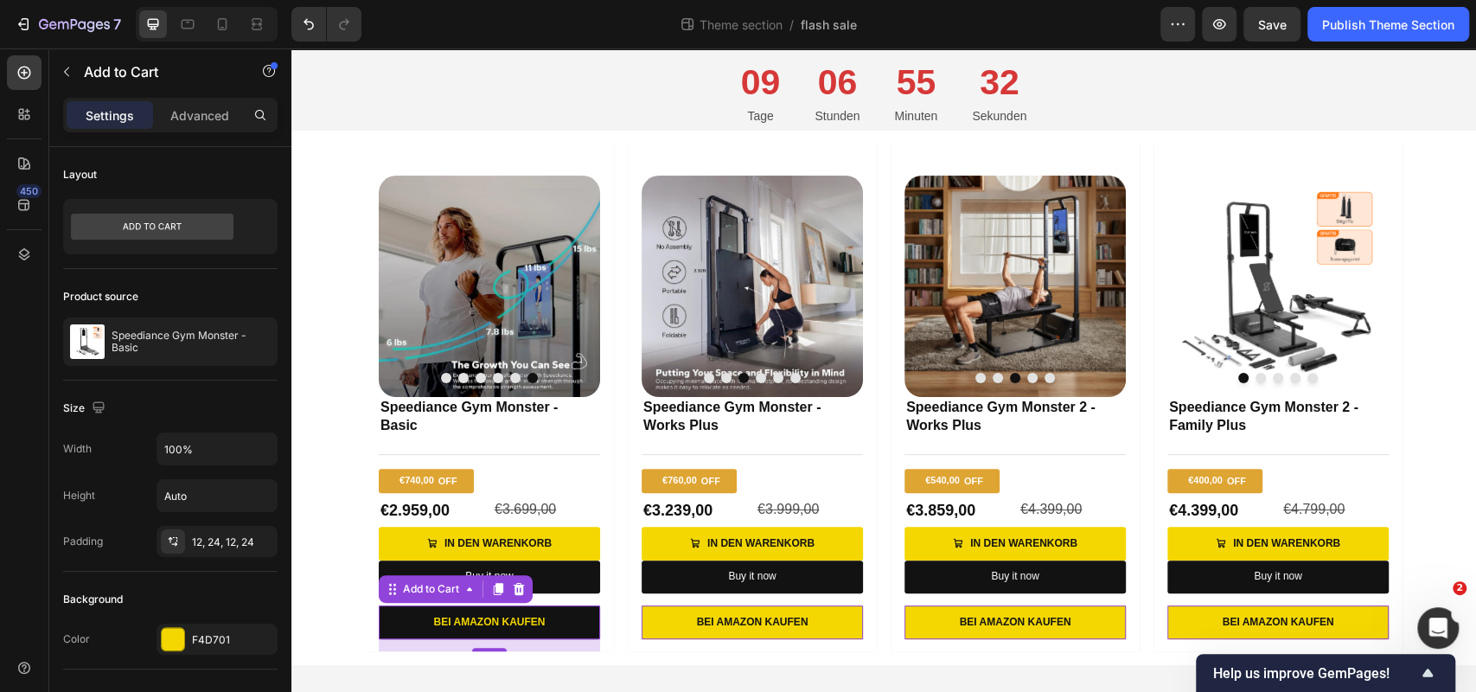
click at [566, 626] on button "Bei Amazon kaufen" at bounding box center [489, 622] width 221 height 35
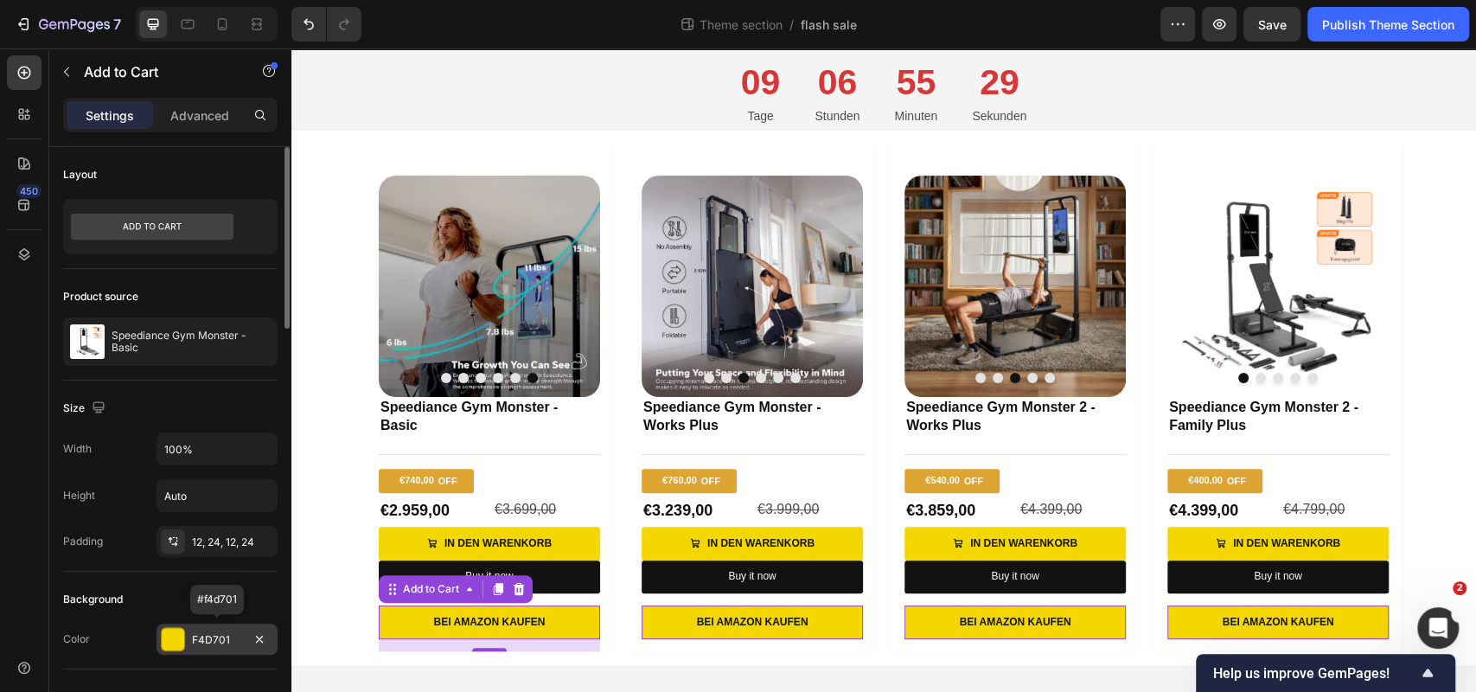
click at [212, 642] on div "F4D701" at bounding box center [217, 640] width 50 height 16
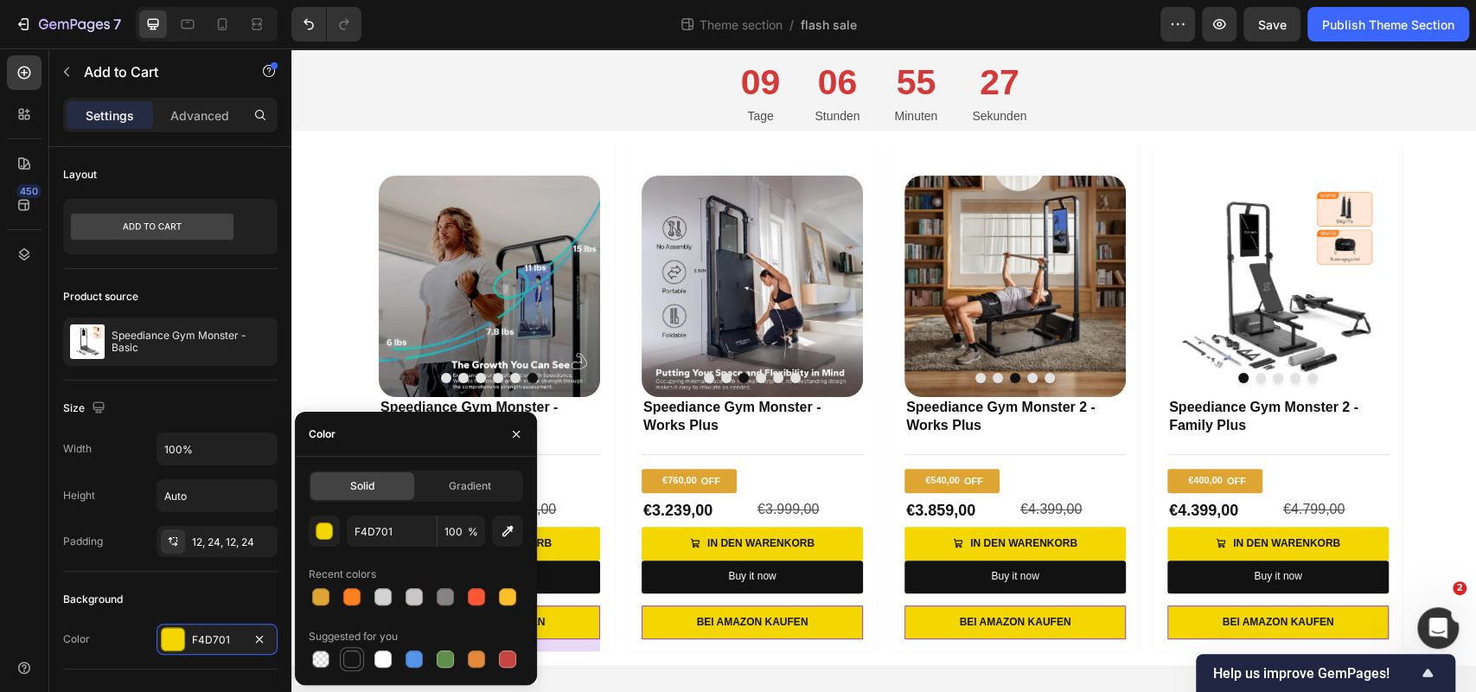
click at [352, 661] on div at bounding box center [351, 658] width 17 height 17
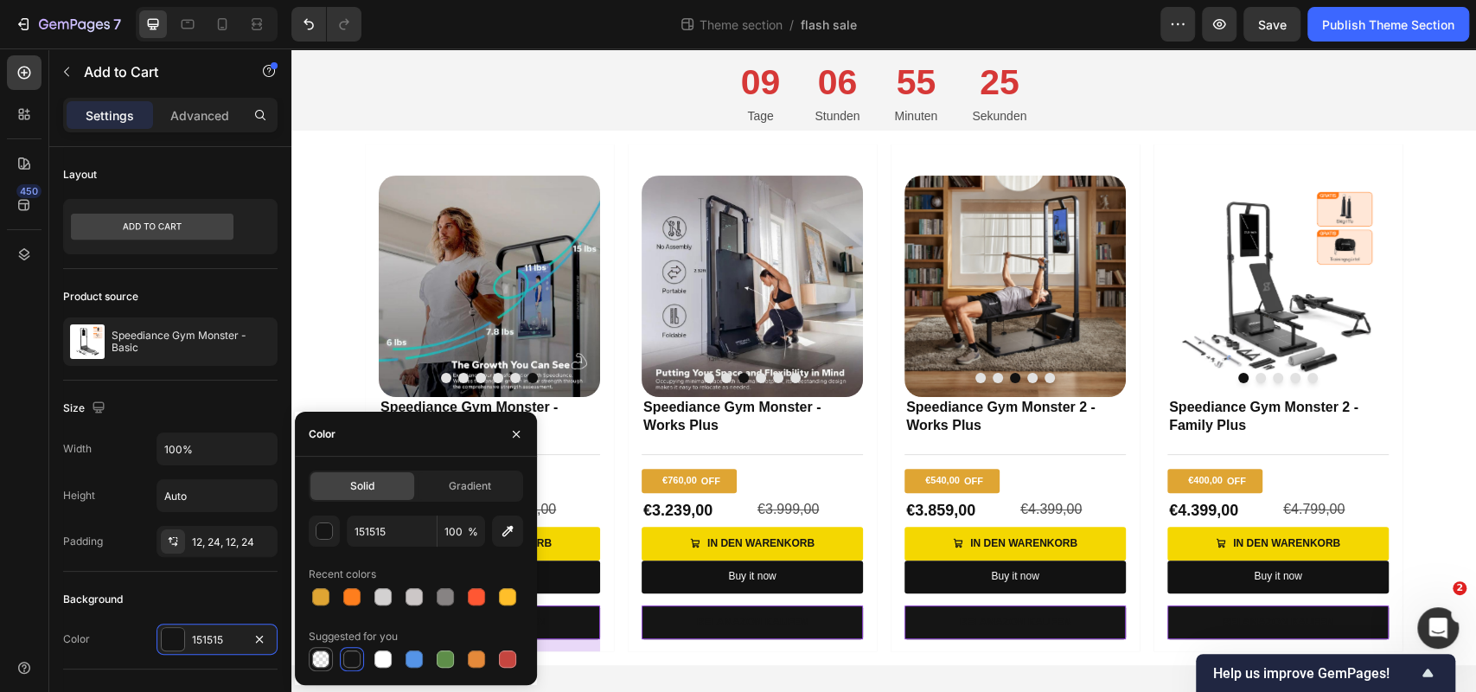
click at [321, 657] on div at bounding box center [320, 658] width 17 height 17
type input "000000"
type input "0"
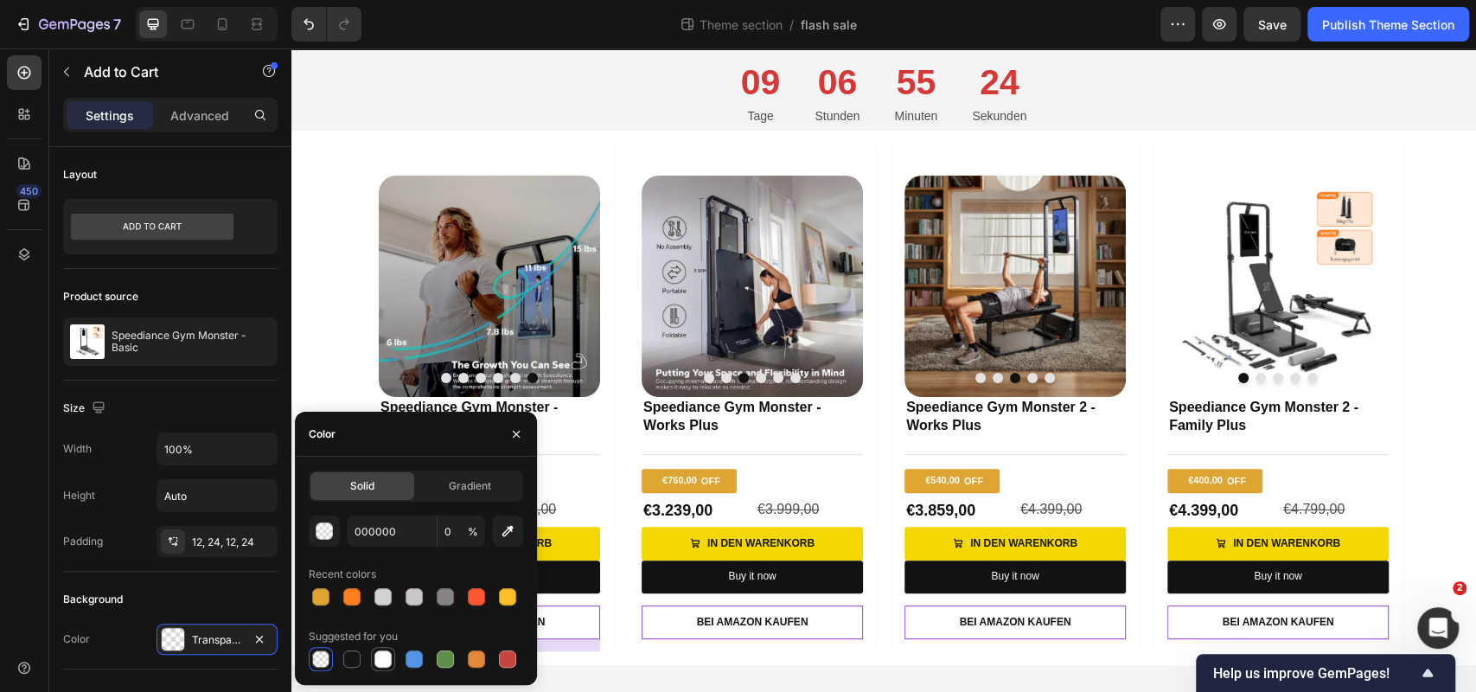
click at [377, 657] on div at bounding box center [382, 658] width 17 height 17
type input "FFFFFF"
type input "100"
click at [526, 535] on div "Solid Gradient FFFFFF 100 % Recent colors Suggested for you" at bounding box center [416, 570] width 242 height 201
click at [354, 598] on div at bounding box center [351, 596] width 17 height 17
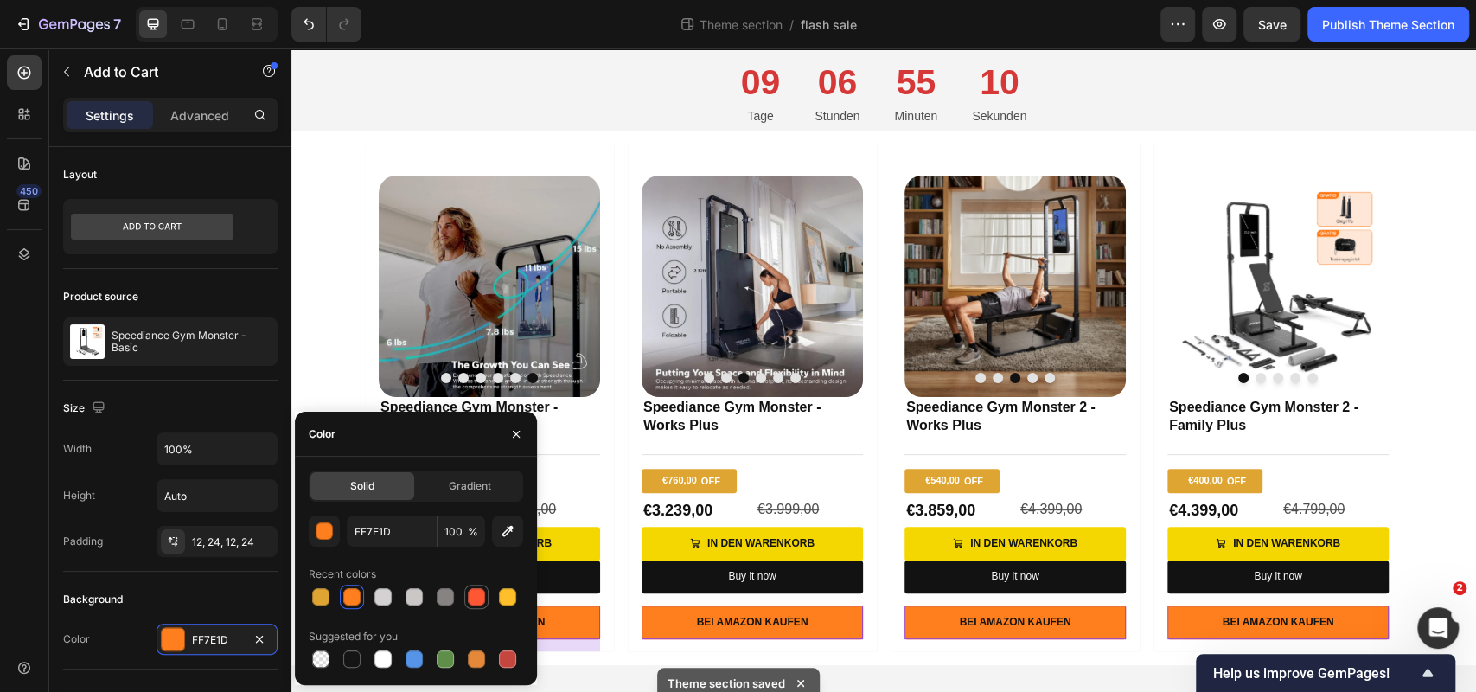
click at [471, 601] on div at bounding box center [476, 596] width 17 height 17
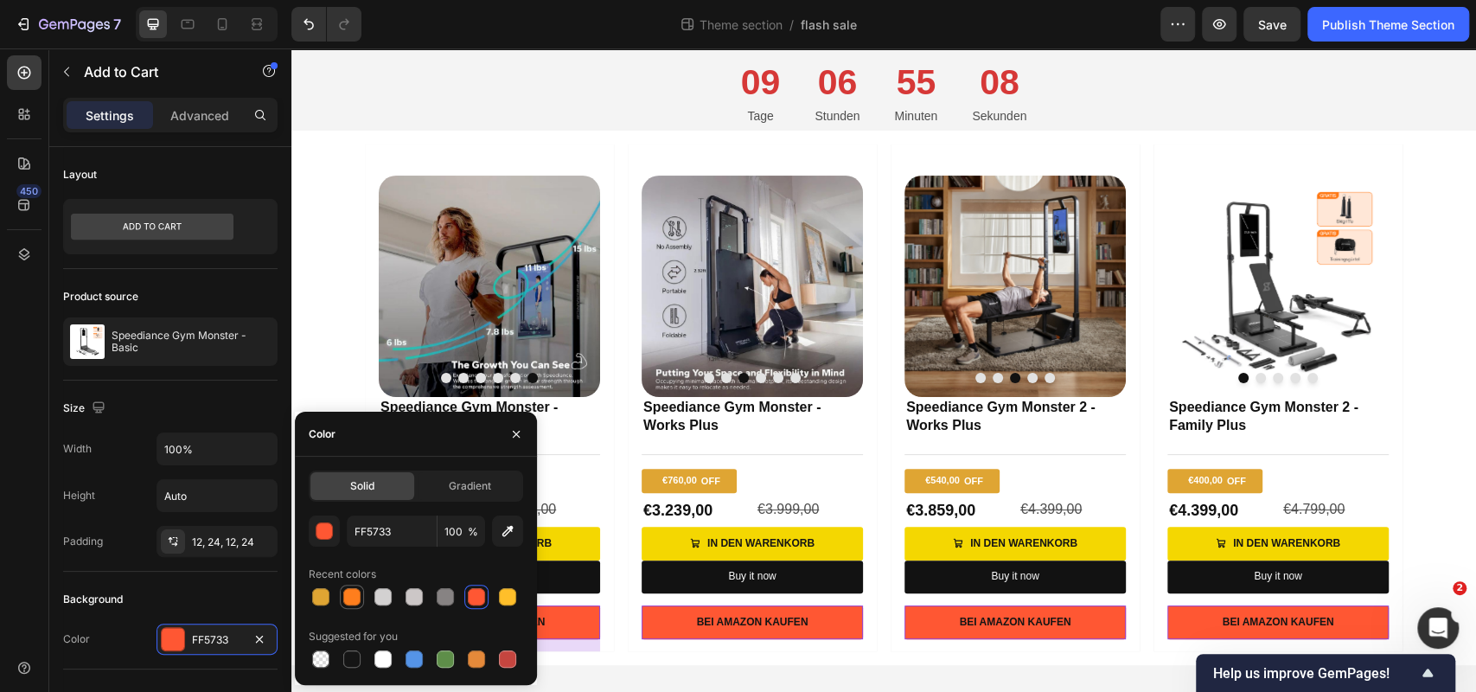
click at [359, 594] on div at bounding box center [351, 596] width 17 height 17
type input "FF7E1D"
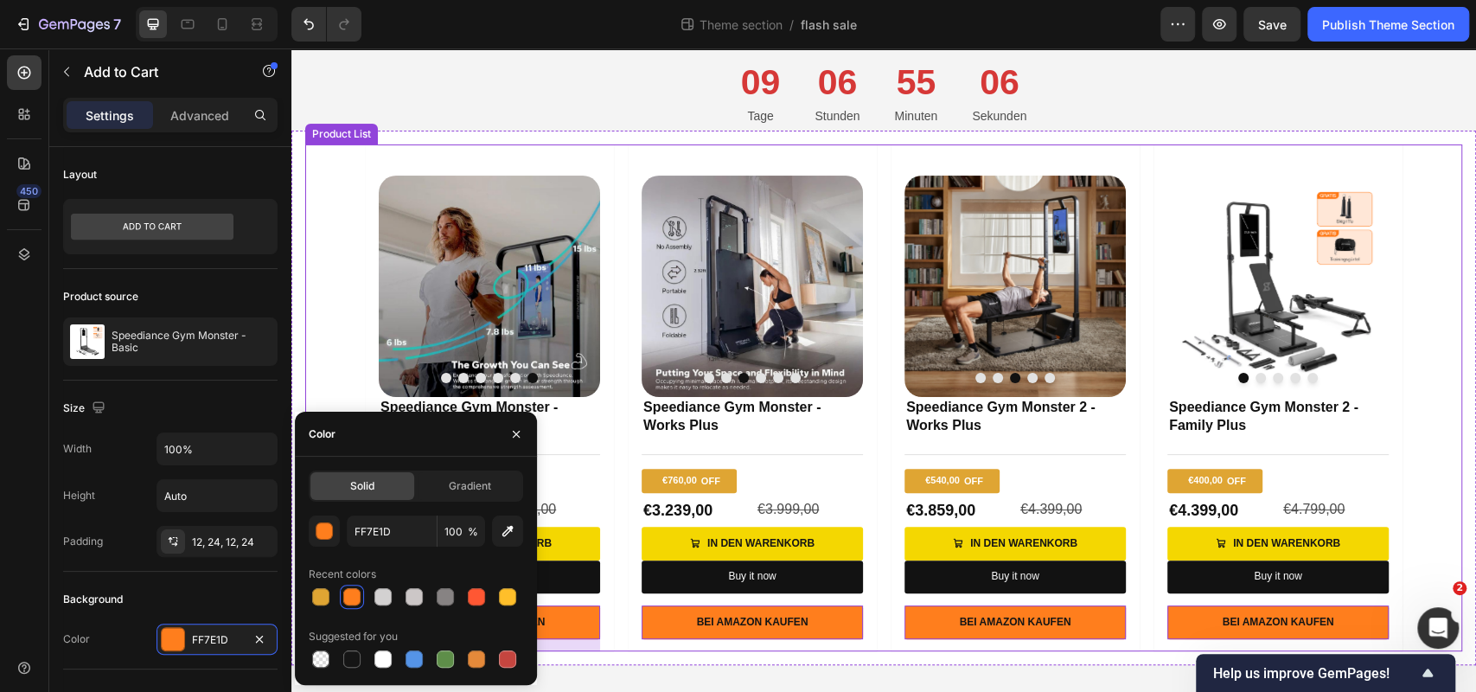
click at [336, 311] on div "Product Images Speediance Gym Monster - Basic Product Title Title Line €740,00 …" at bounding box center [883, 397] width 1157 height 507
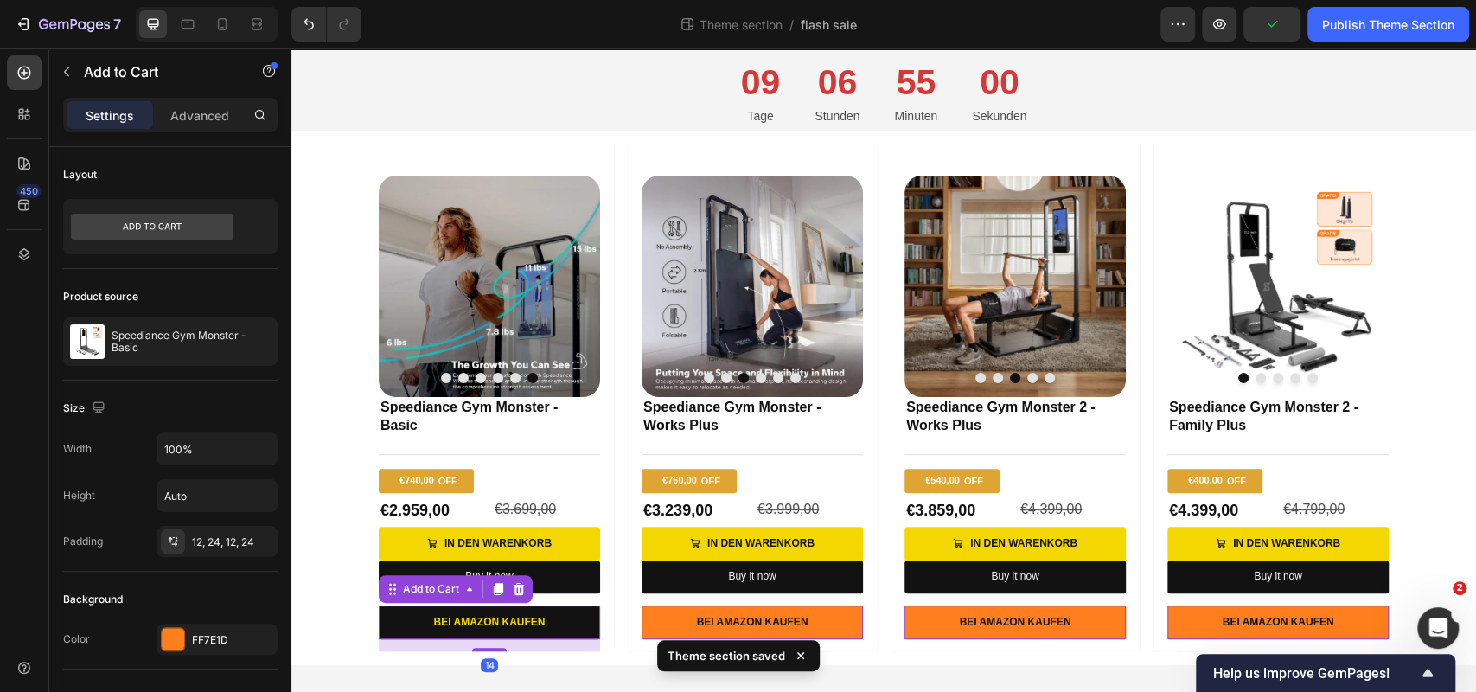
click at [394, 623] on button "Bei Amazon kaufen" at bounding box center [489, 622] width 221 height 35
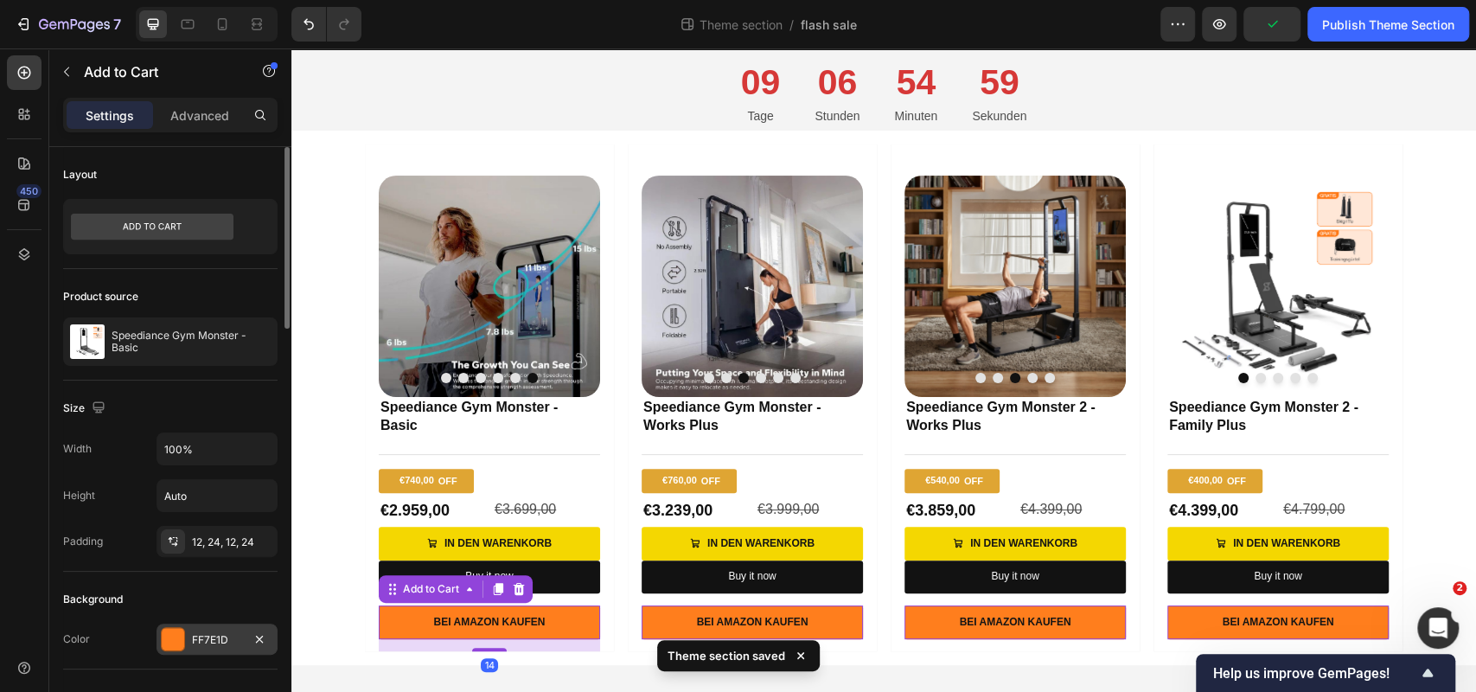
click at [227, 647] on div "FF7E1D" at bounding box center [217, 638] width 121 height 31
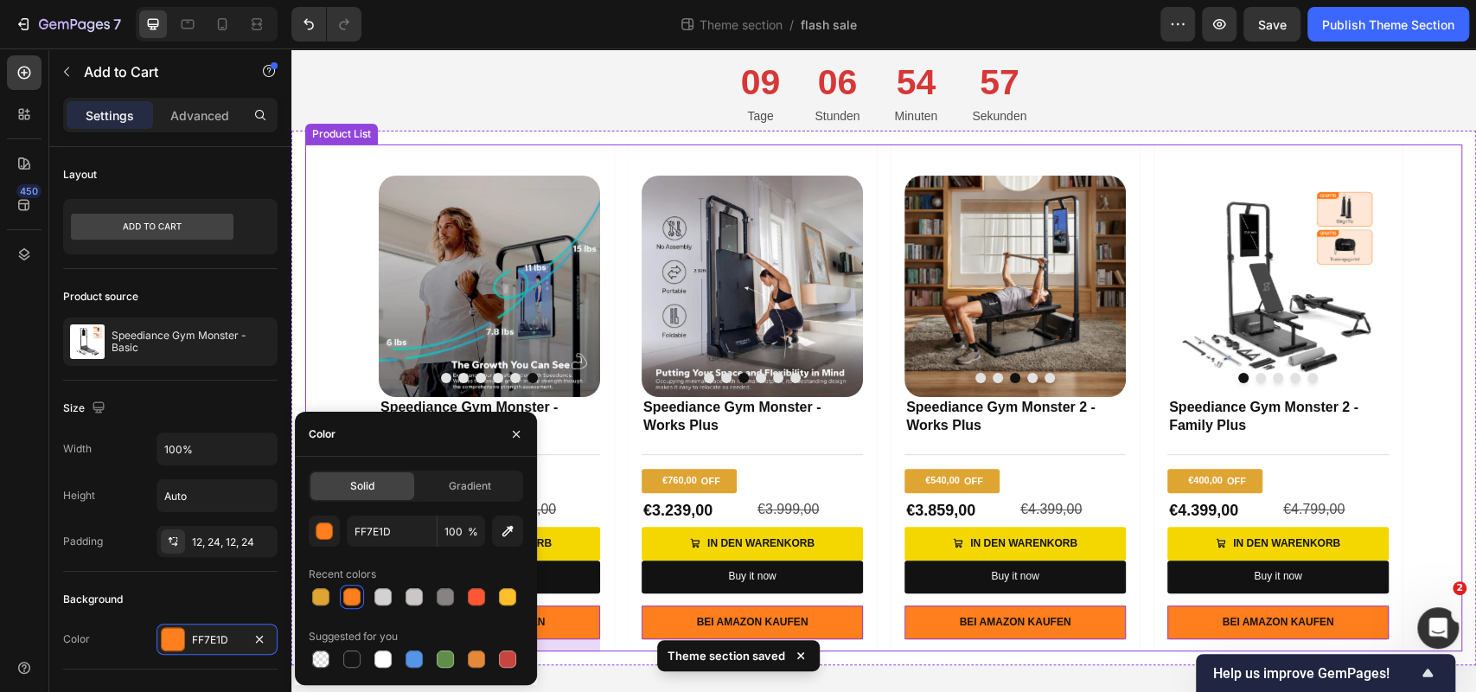
click at [340, 291] on div "Product Images Speediance Gym Monster - Basic Product Title Title Line €740,00 …" at bounding box center [883, 397] width 1157 height 507
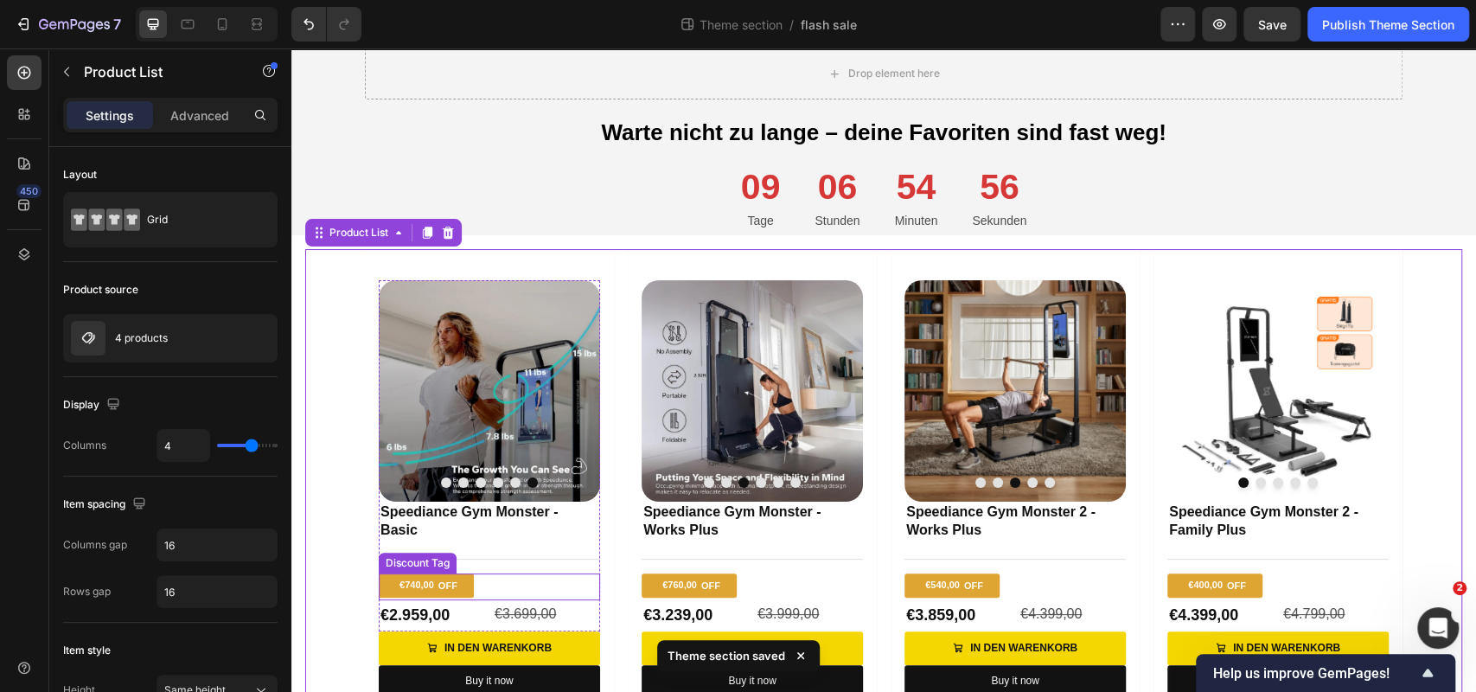
scroll to position [0, 0]
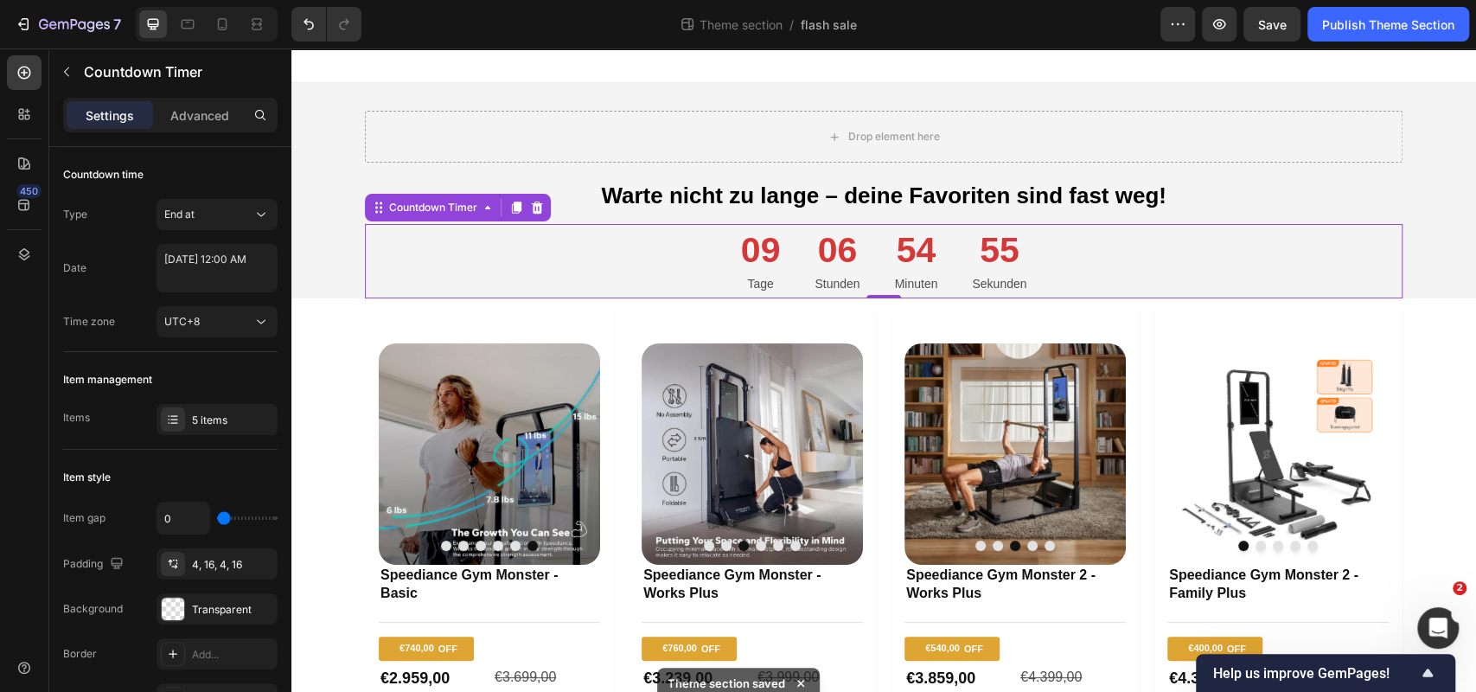
click at [716, 259] on div "09 Tage 06 Stunden 54 Minuten 55 Sekunden" at bounding box center [884, 261] width 1038 height 75
click at [489, 215] on div "Countdown Timer" at bounding box center [433, 207] width 130 height 21
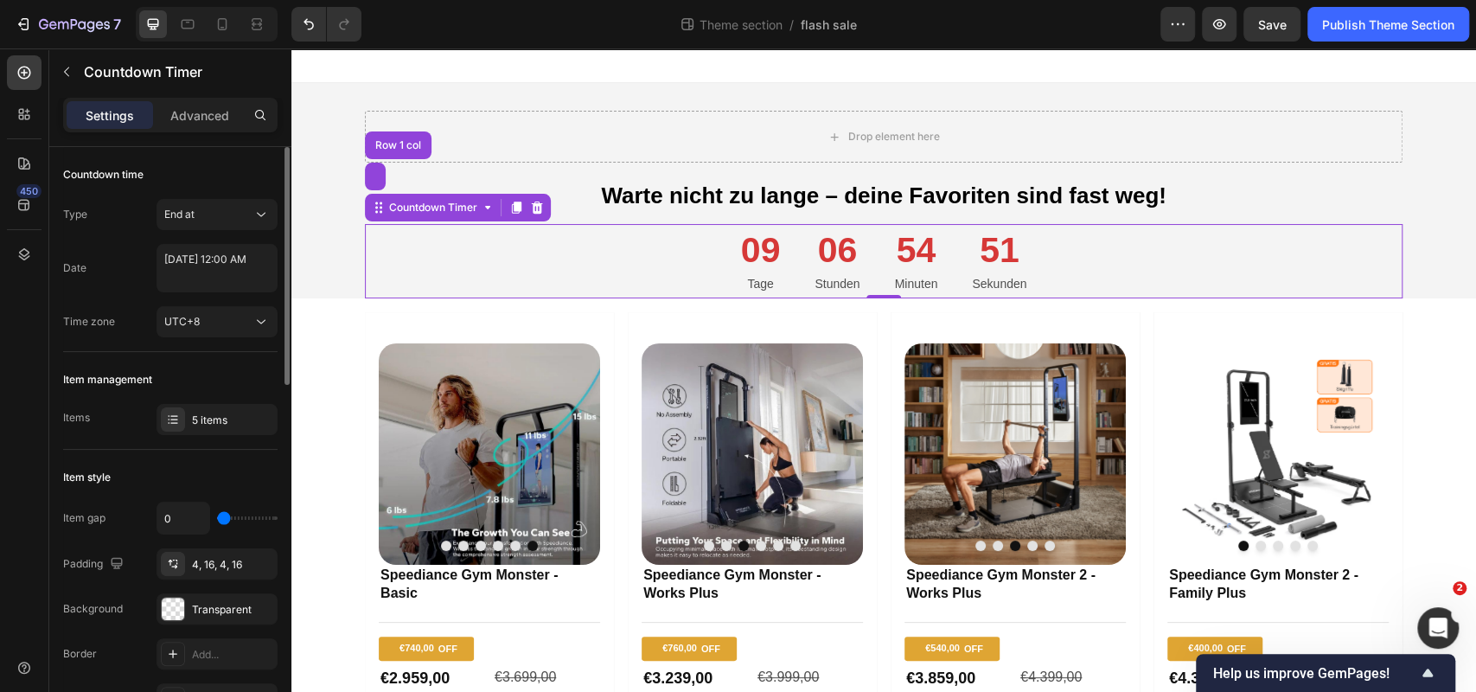
click at [200, 169] on div "Countdown time" at bounding box center [170, 175] width 214 height 28
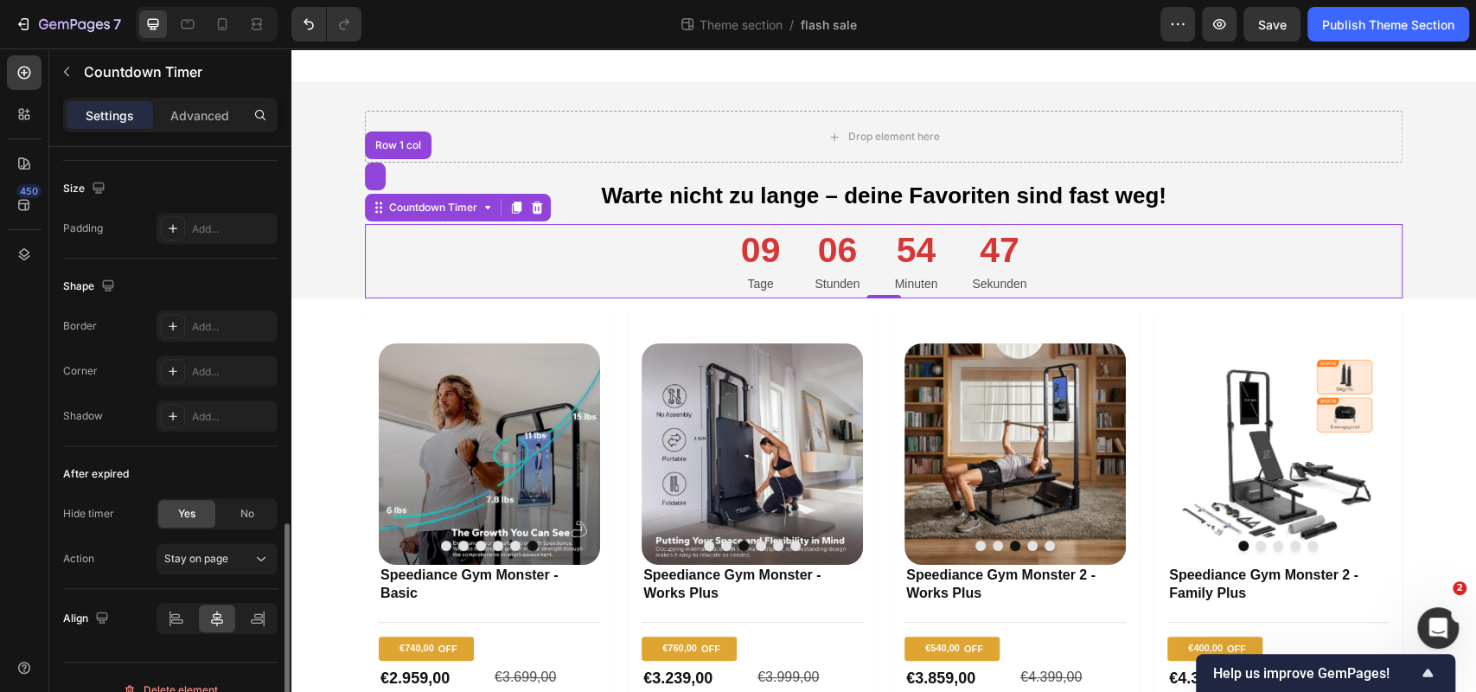
scroll to position [887, 0]
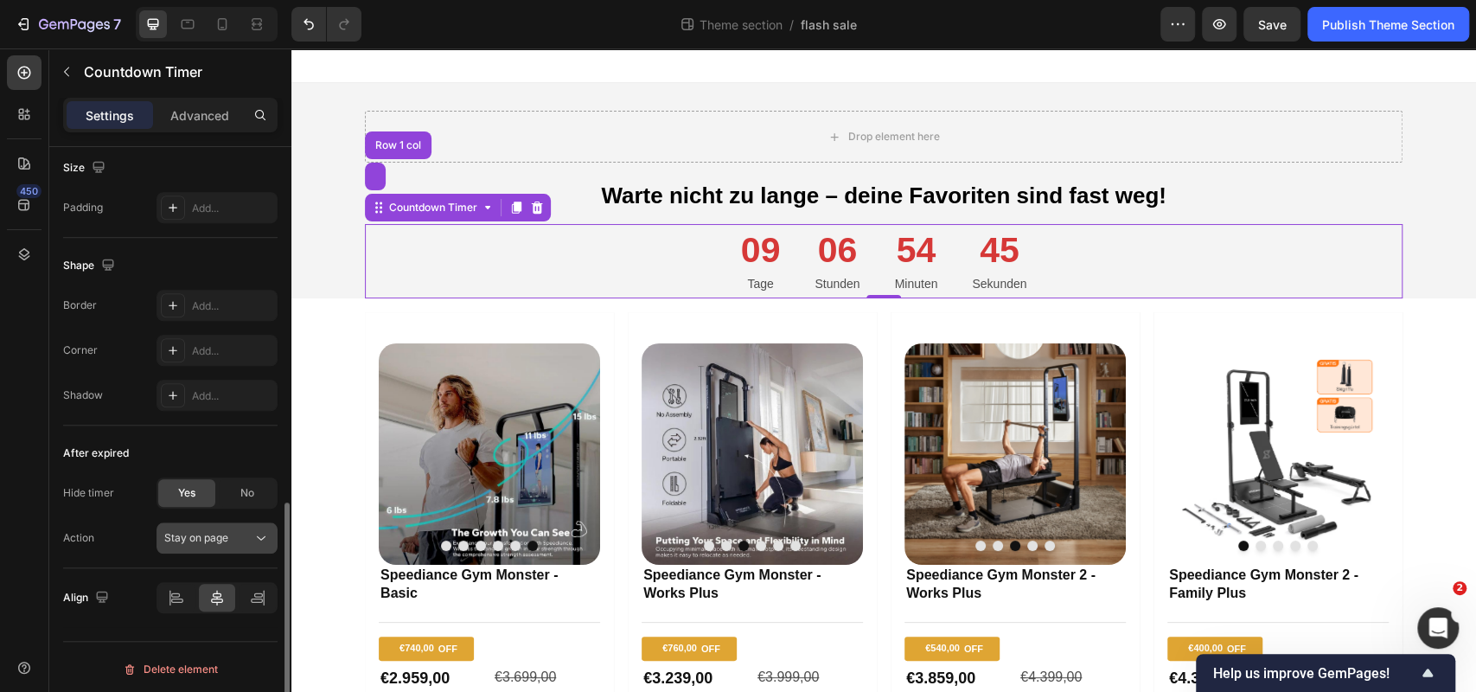
click at [248, 522] on button "Stay on page" at bounding box center [217, 537] width 121 height 31
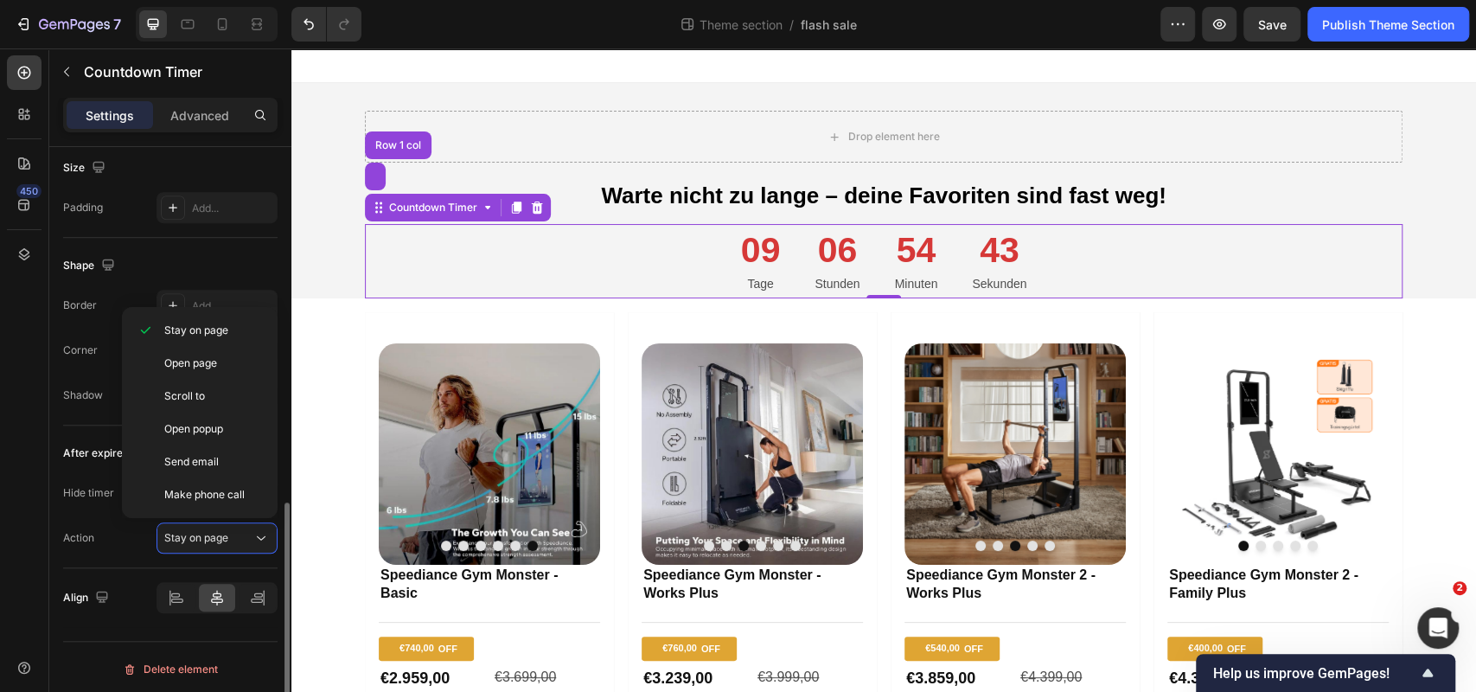
click at [90, 425] on div "After expired Hide timer Yes No Action Stay on page" at bounding box center [170, 496] width 214 height 143
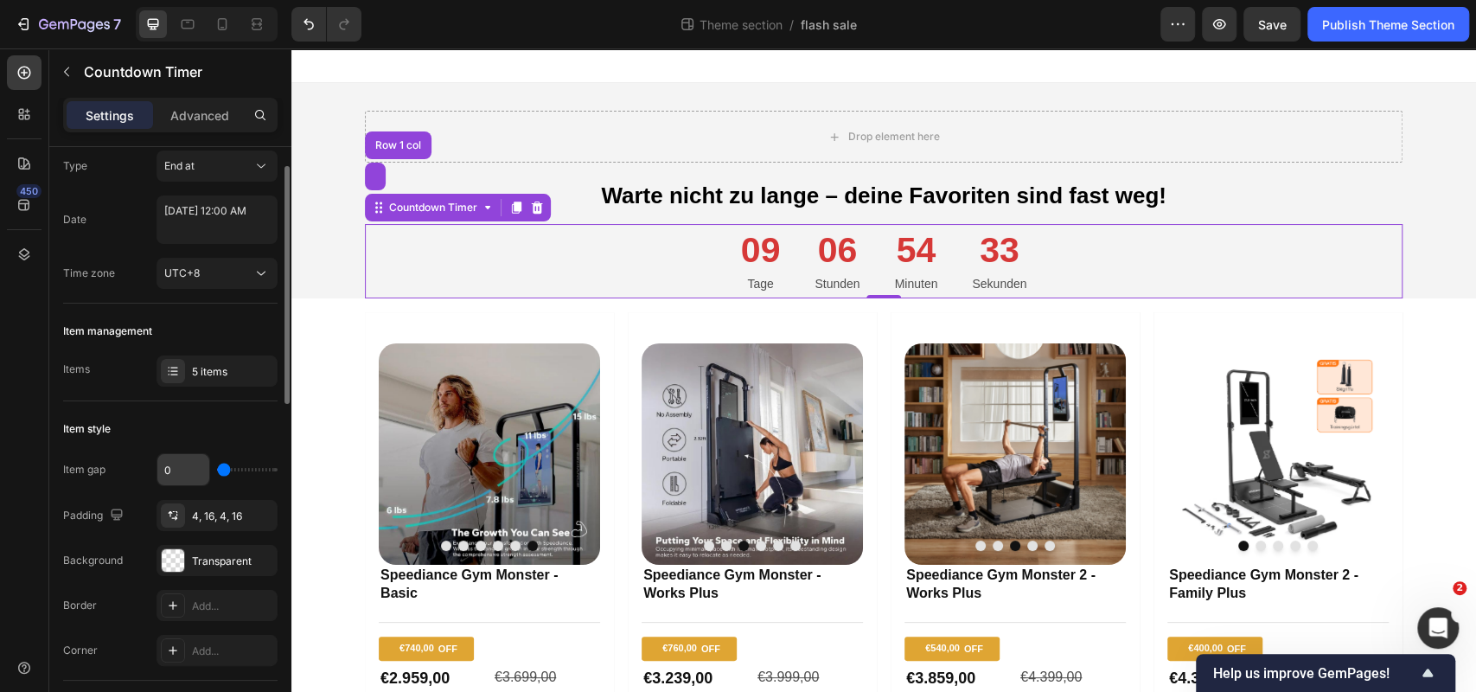
scroll to position [0, 0]
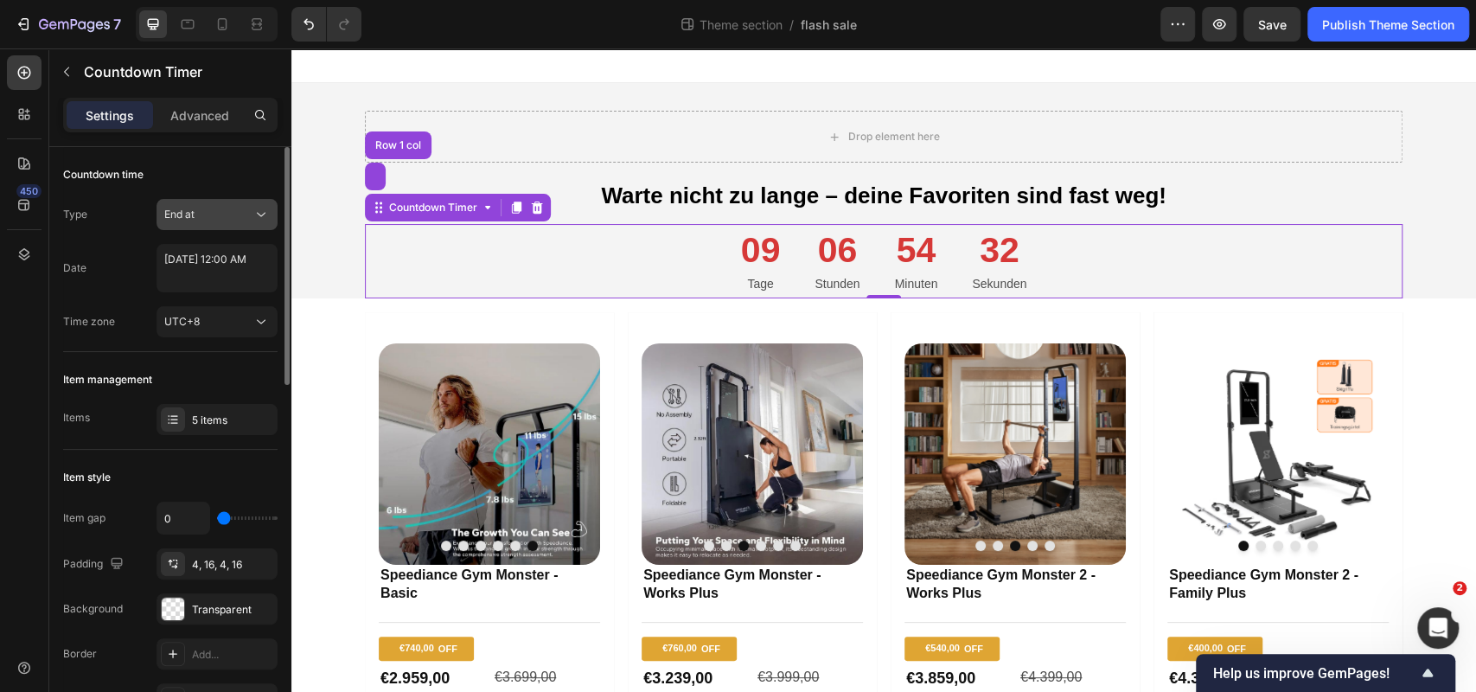
click at [223, 223] on button "End at" at bounding box center [217, 214] width 121 height 31
click at [224, 176] on div "Countdown time" at bounding box center [170, 175] width 214 height 28
click at [220, 131] on div "Settings Advanced" at bounding box center [170, 115] width 214 height 35
click at [220, 127] on div "Advanced" at bounding box center [200, 115] width 86 height 28
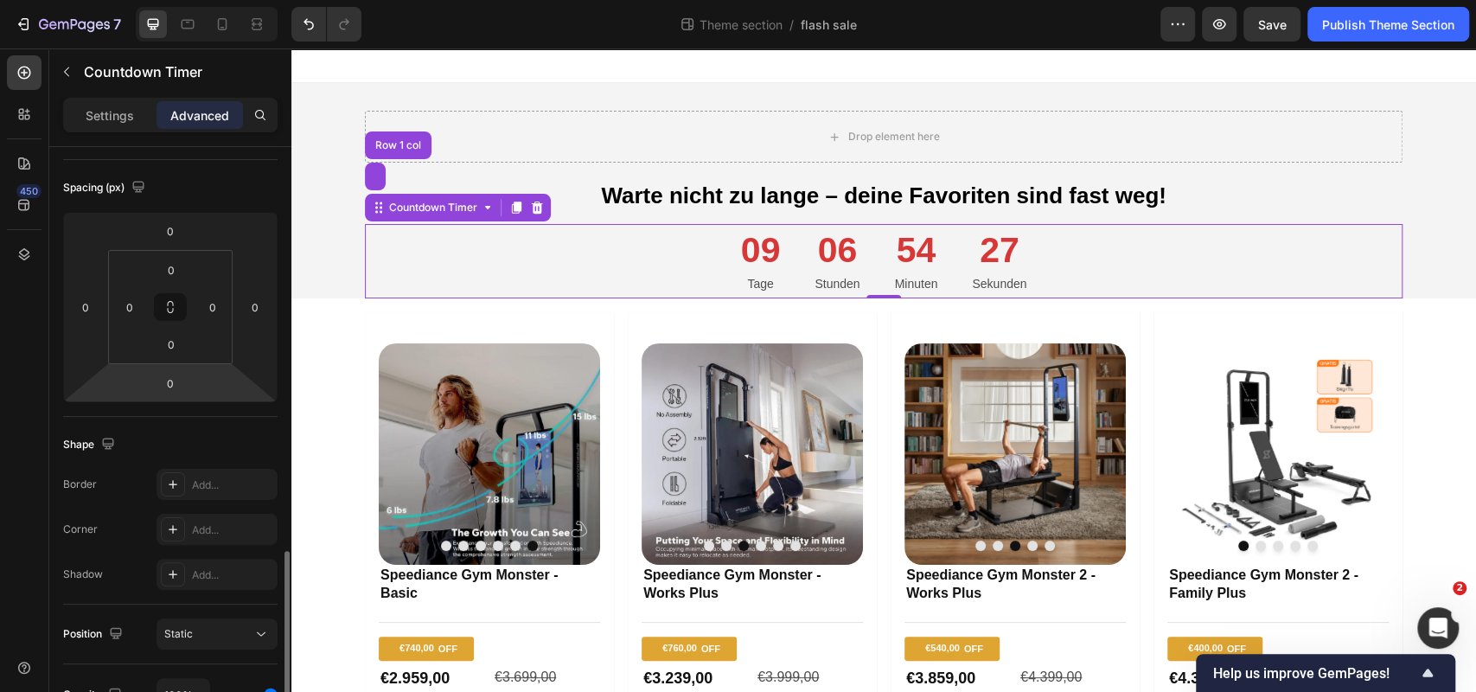
scroll to position [557, 0]
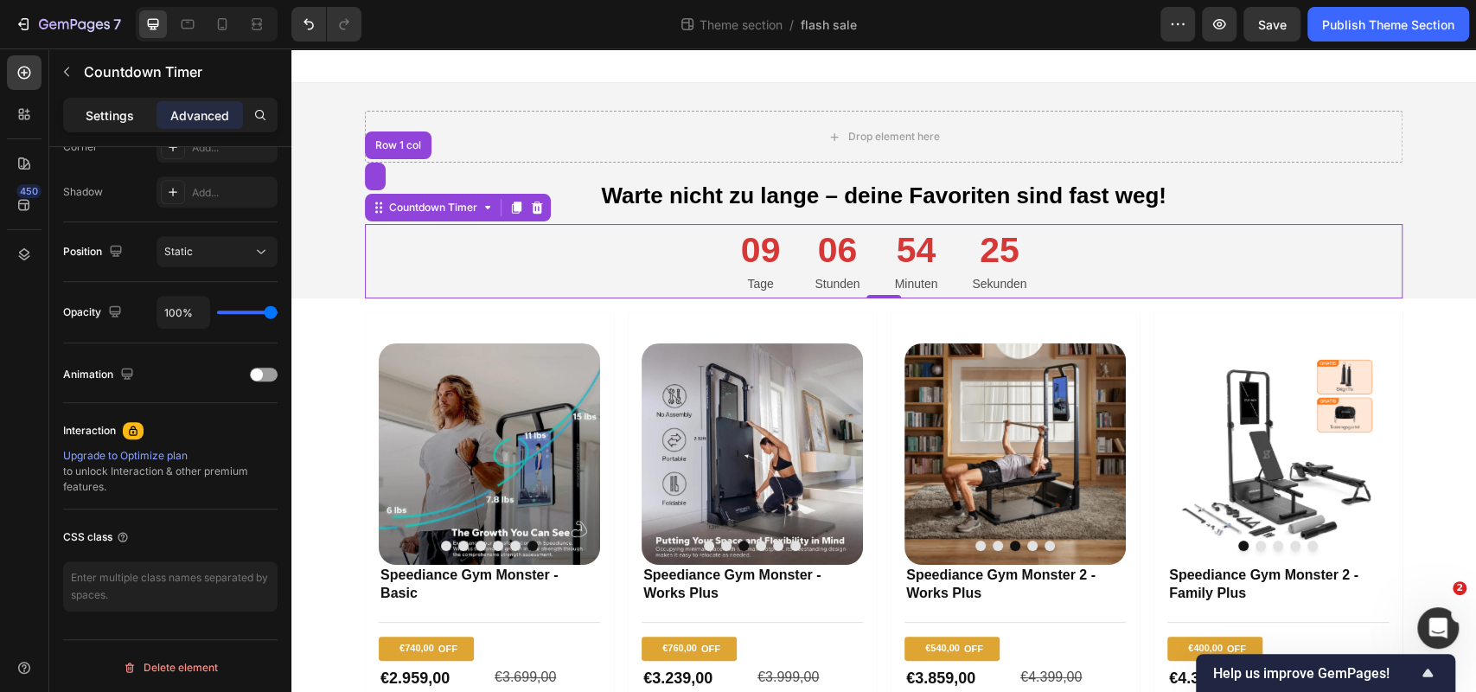
click at [118, 118] on p "Settings" at bounding box center [110, 115] width 48 height 18
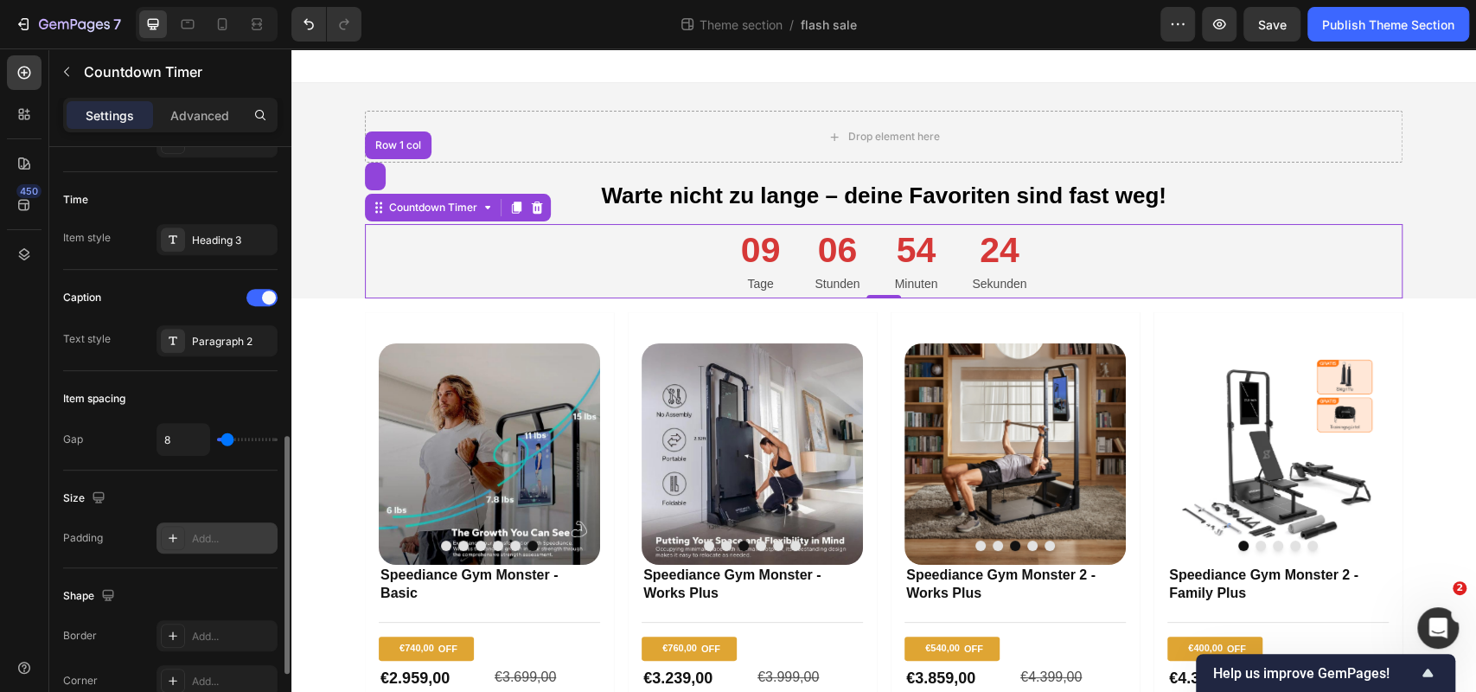
scroll to position [887, 0]
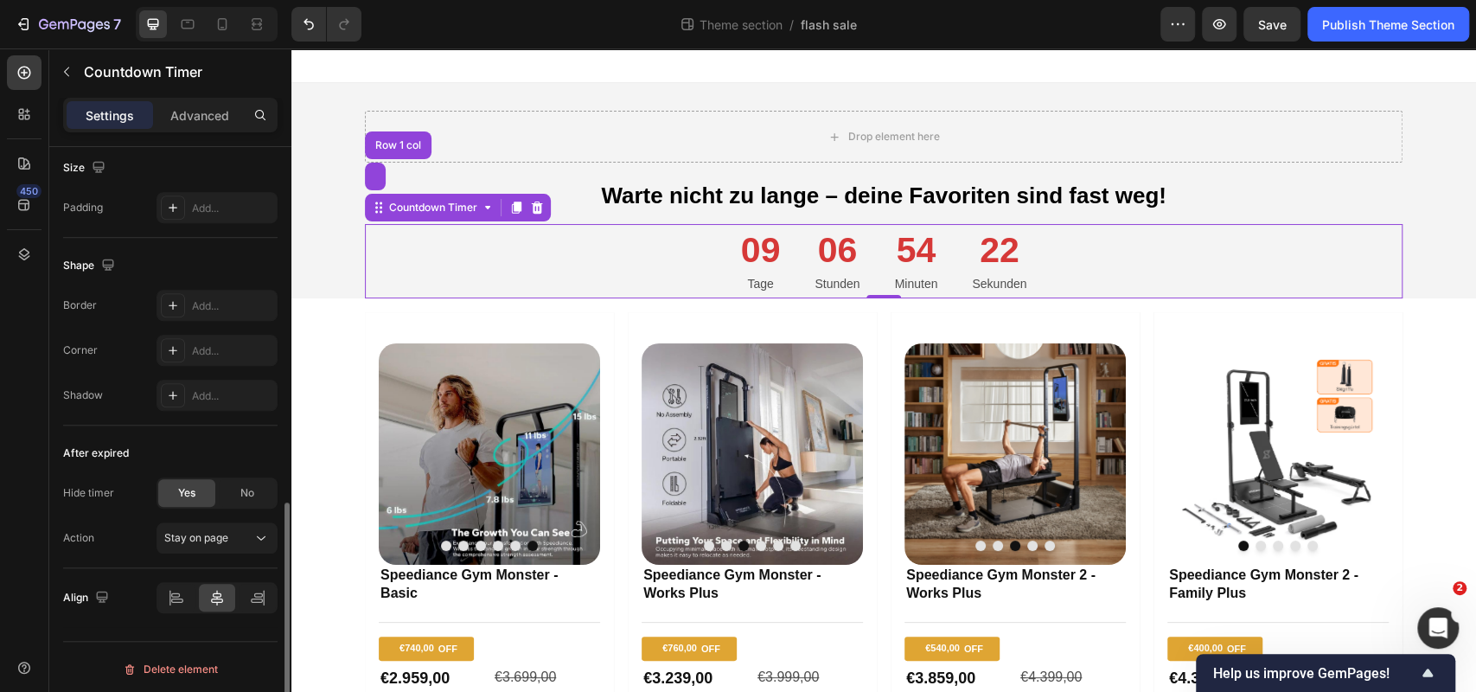
click at [174, 439] on div "After expired" at bounding box center [170, 453] width 214 height 28
drag, startPoint x: 67, startPoint y: 447, endPoint x: 162, endPoint y: 444, distance: 95.2
click at [163, 444] on div "After expired" at bounding box center [170, 453] width 214 height 28
click at [162, 444] on div "After expired" at bounding box center [170, 453] width 214 height 28
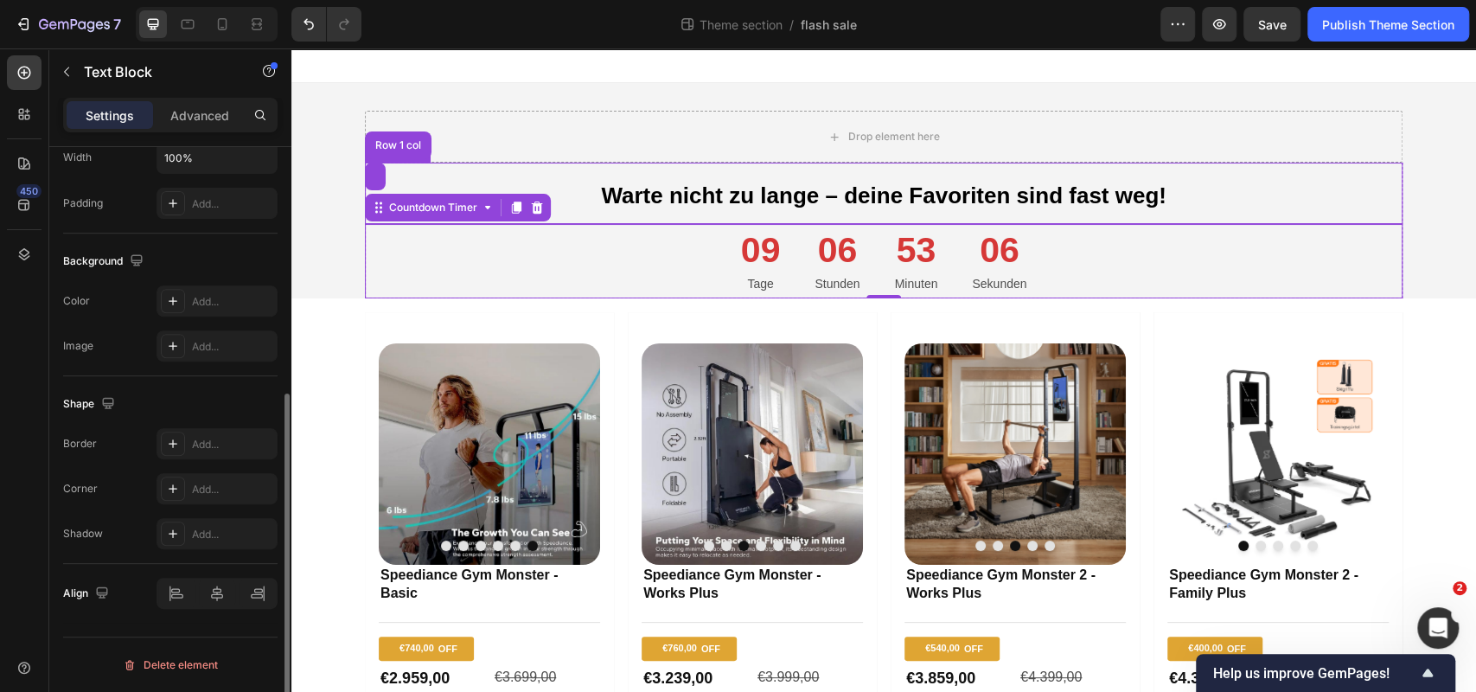
click at [532, 175] on p "Warte nicht zu lange – deine Favoriten sind fast weg!" at bounding box center [884, 193] width 1034 height 58
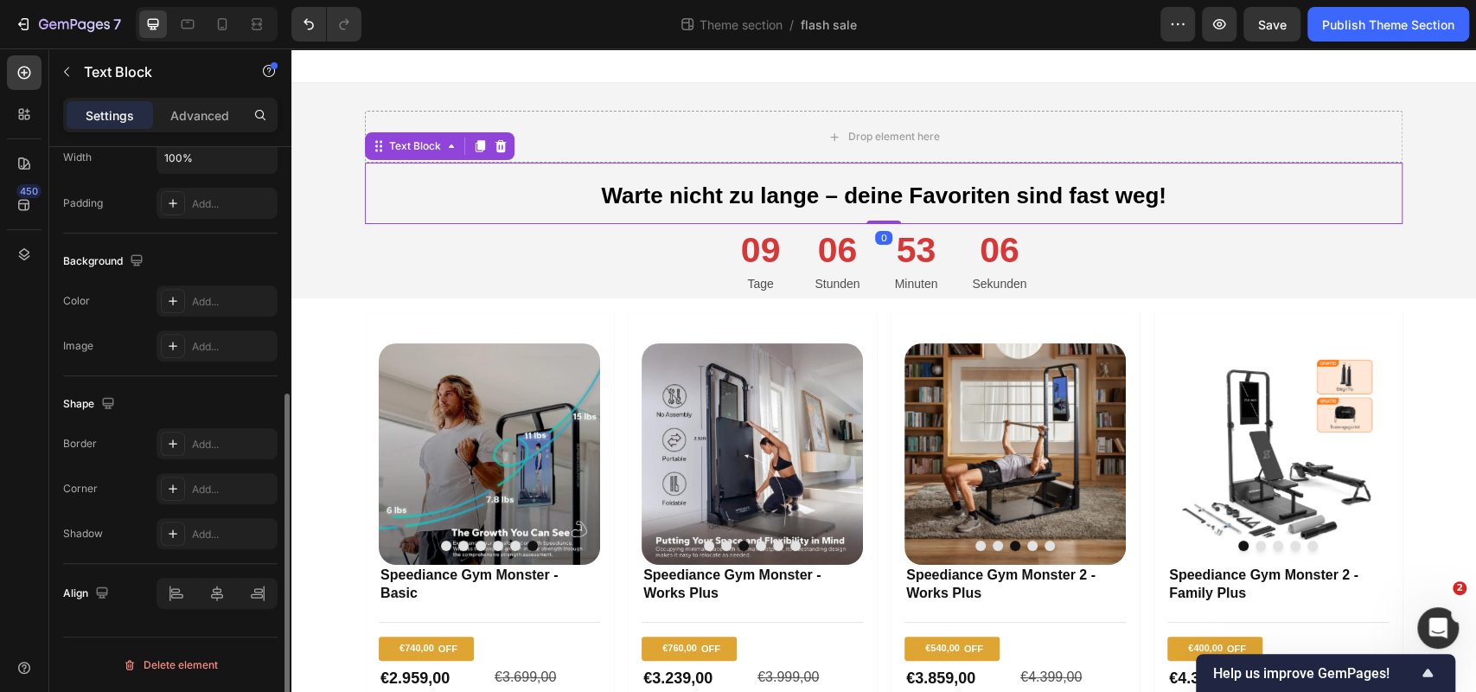
scroll to position [0, 0]
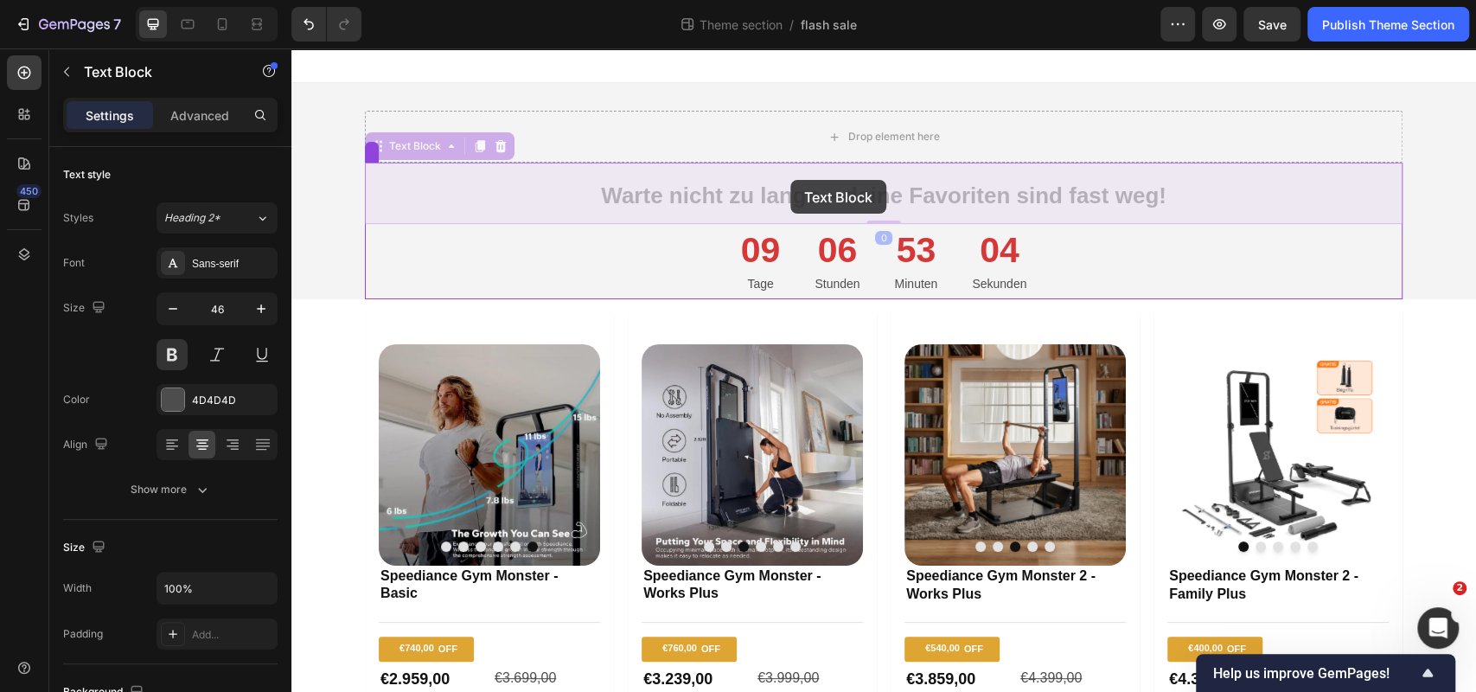
drag, startPoint x: 596, startPoint y: 194, endPoint x: 785, endPoint y: 180, distance: 189.9
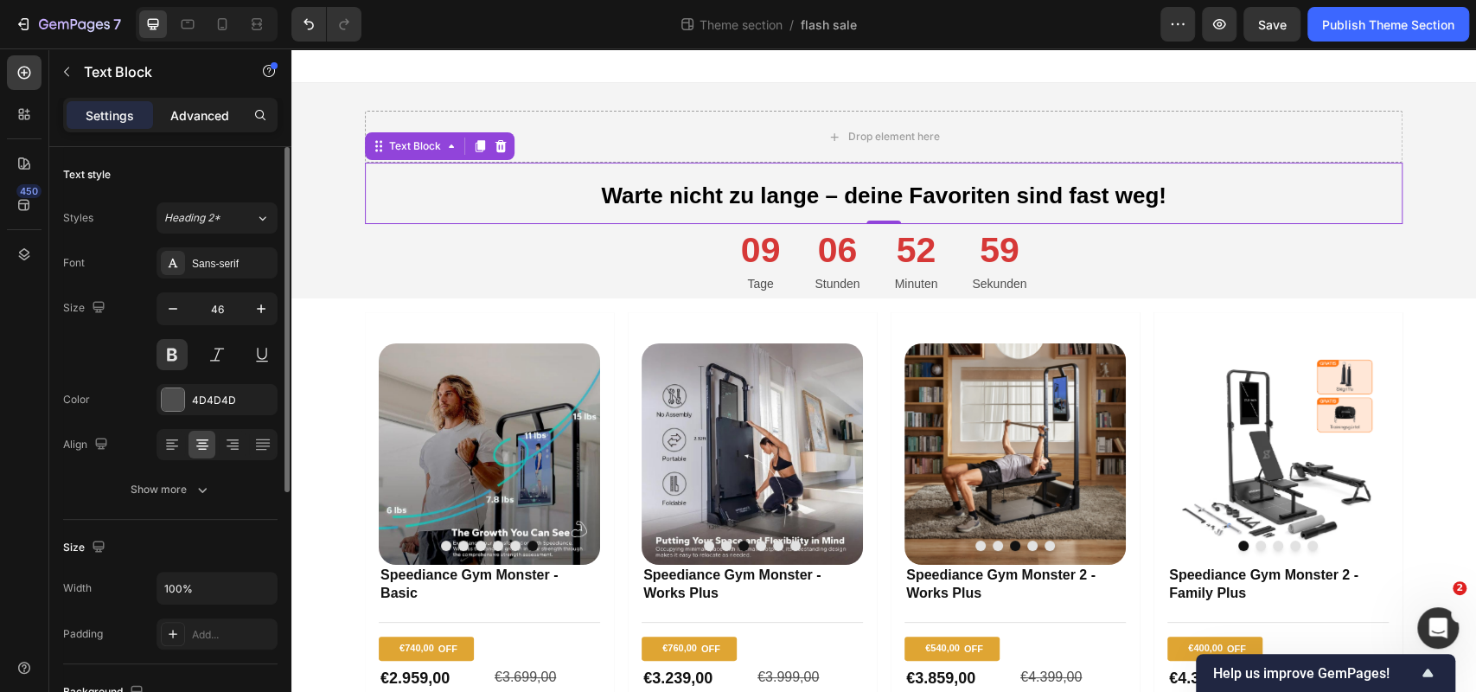
click at [222, 110] on p "Advanced" at bounding box center [199, 115] width 59 height 18
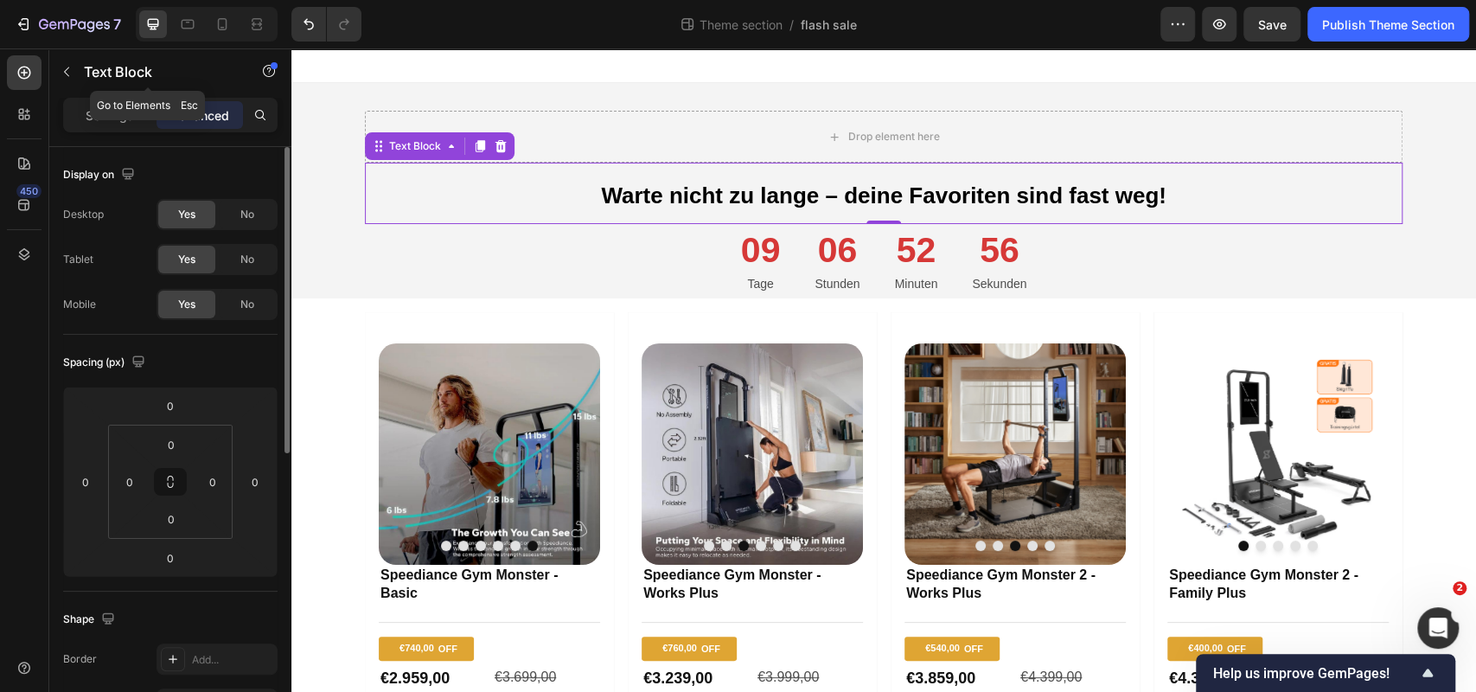
click at [124, 99] on div "Settings Advanced" at bounding box center [170, 115] width 214 height 35
click at [123, 110] on p "Settings" at bounding box center [110, 115] width 48 height 18
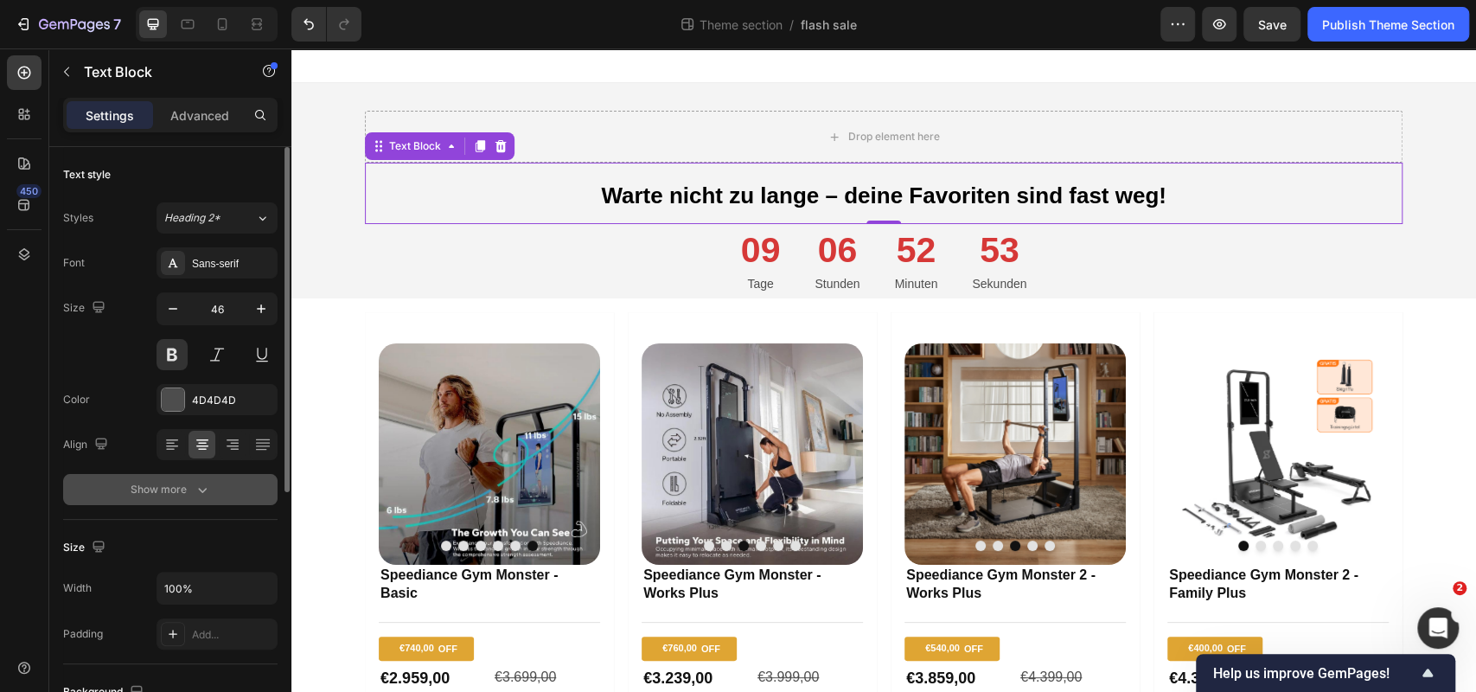
click at [188, 488] on div "Show more" at bounding box center [171, 489] width 80 height 17
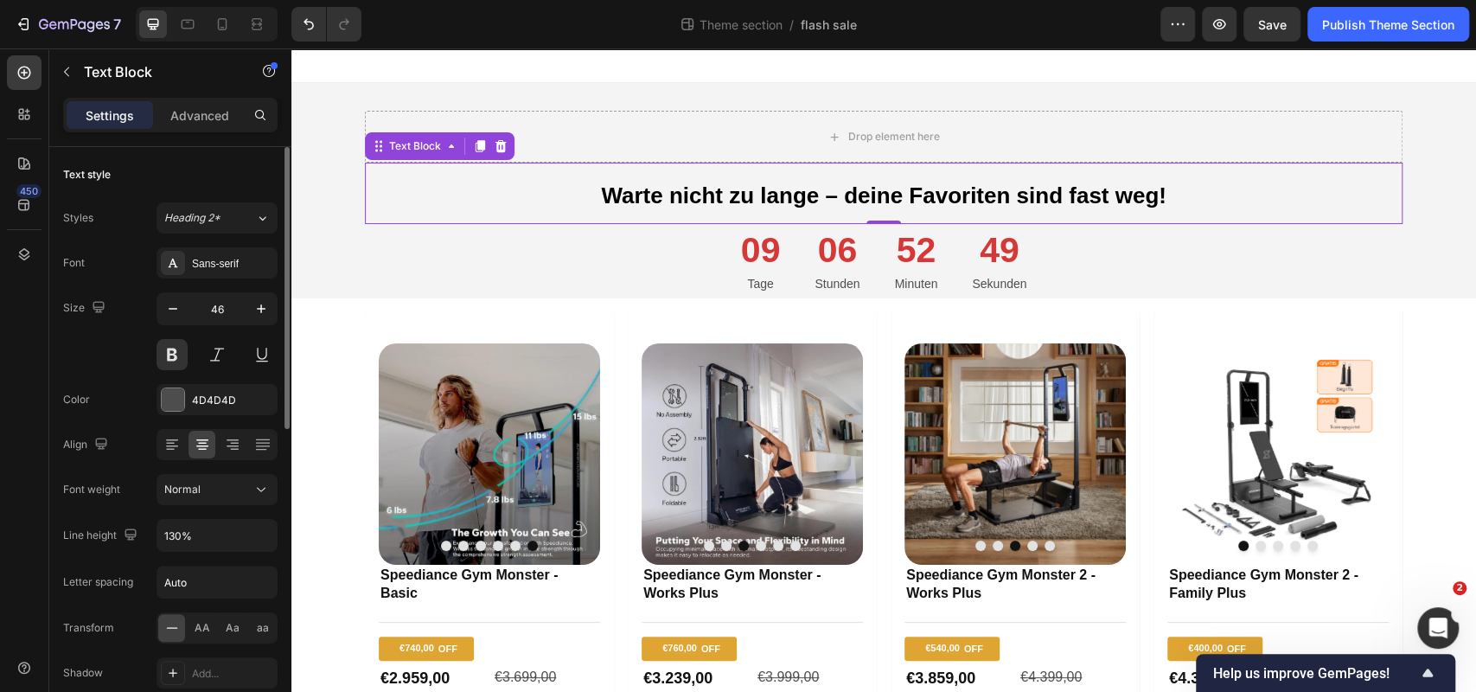
click at [203, 157] on div "Text style Styles Heading 2* Font Sans-serif Size 46 Color 4D4D4D Align Font we…" at bounding box center [170, 447] width 214 height 601
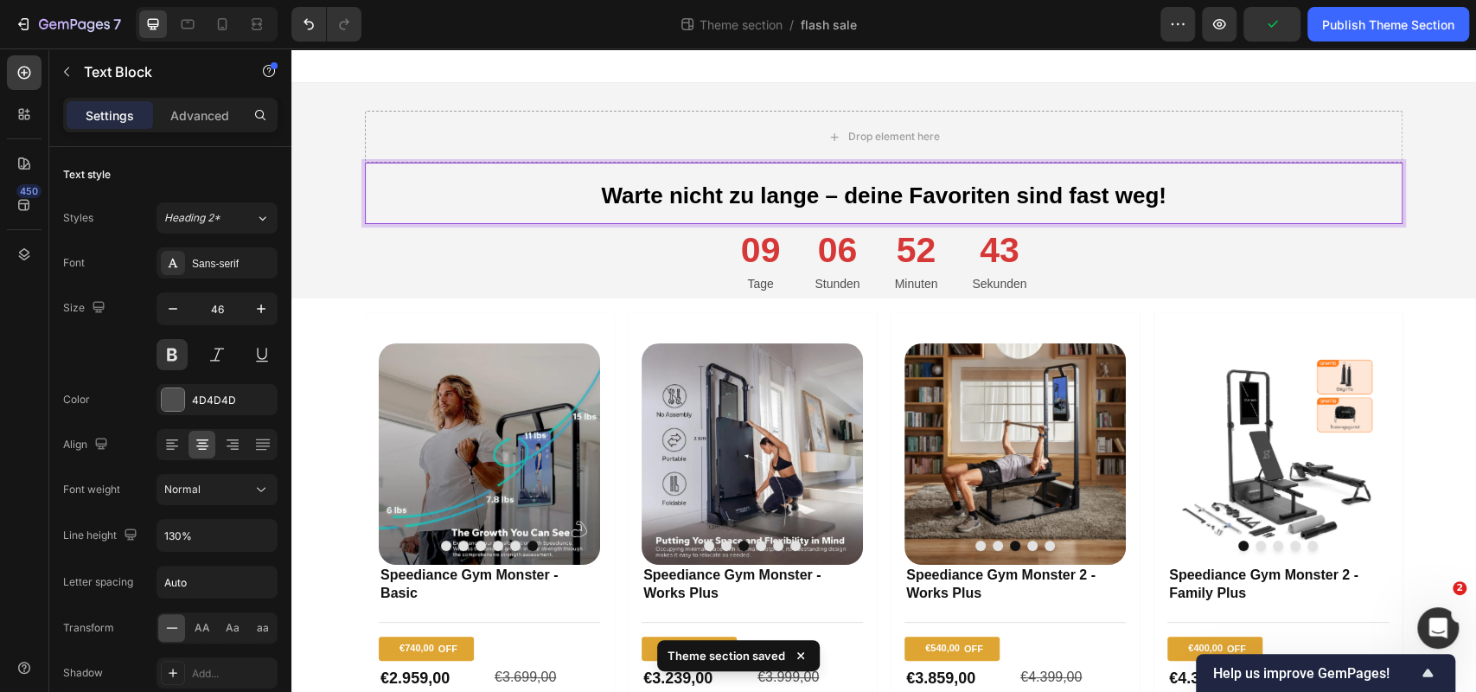
drag, startPoint x: 593, startPoint y: 194, endPoint x: 603, endPoint y: 193, distance: 9.6
click at [601, 193] on span "Warte nicht zu lange – deine Favoriten sind fast weg!" at bounding box center [883, 195] width 565 height 26
click at [619, 193] on span "Warte nicht zu lange – deine Favoriten sind fast weg!" at bounding box center [883, 195] width 565 height 26
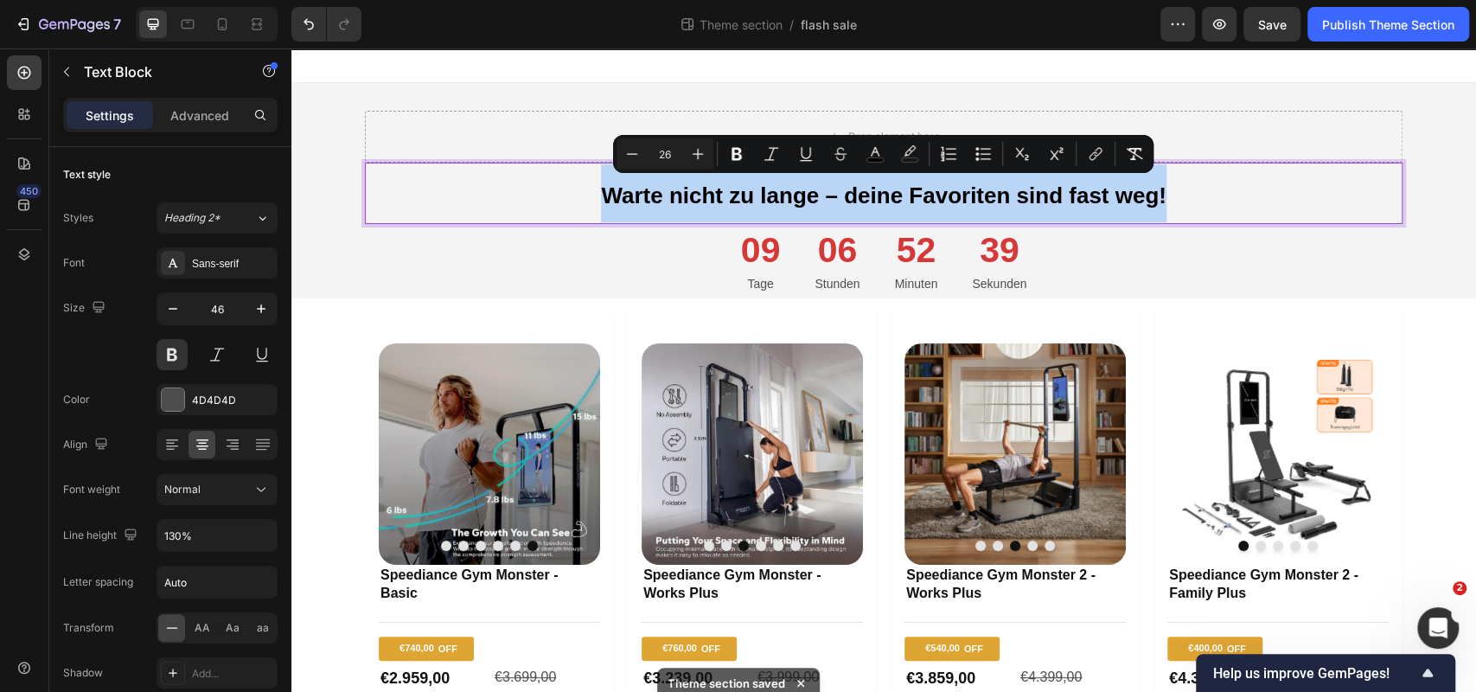
drag, startPoint x: 595, startPoint y: 195, endPoint x: 1190, endPoint y: 188, distance: 594.9
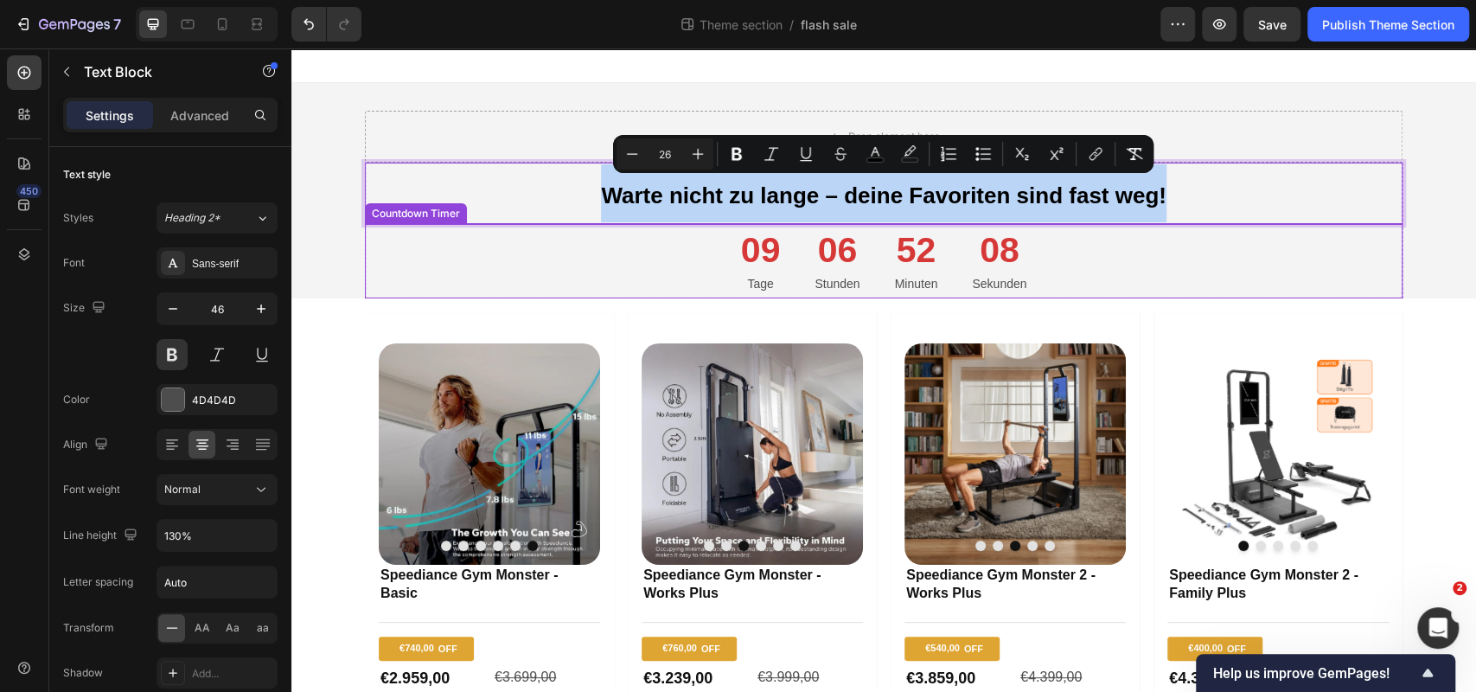
click at [654, 278] on div "09 Tage 06 Stunden 52 Minuten 08 Sekunden" at bounding box center [884, 261] width 1038 height 75
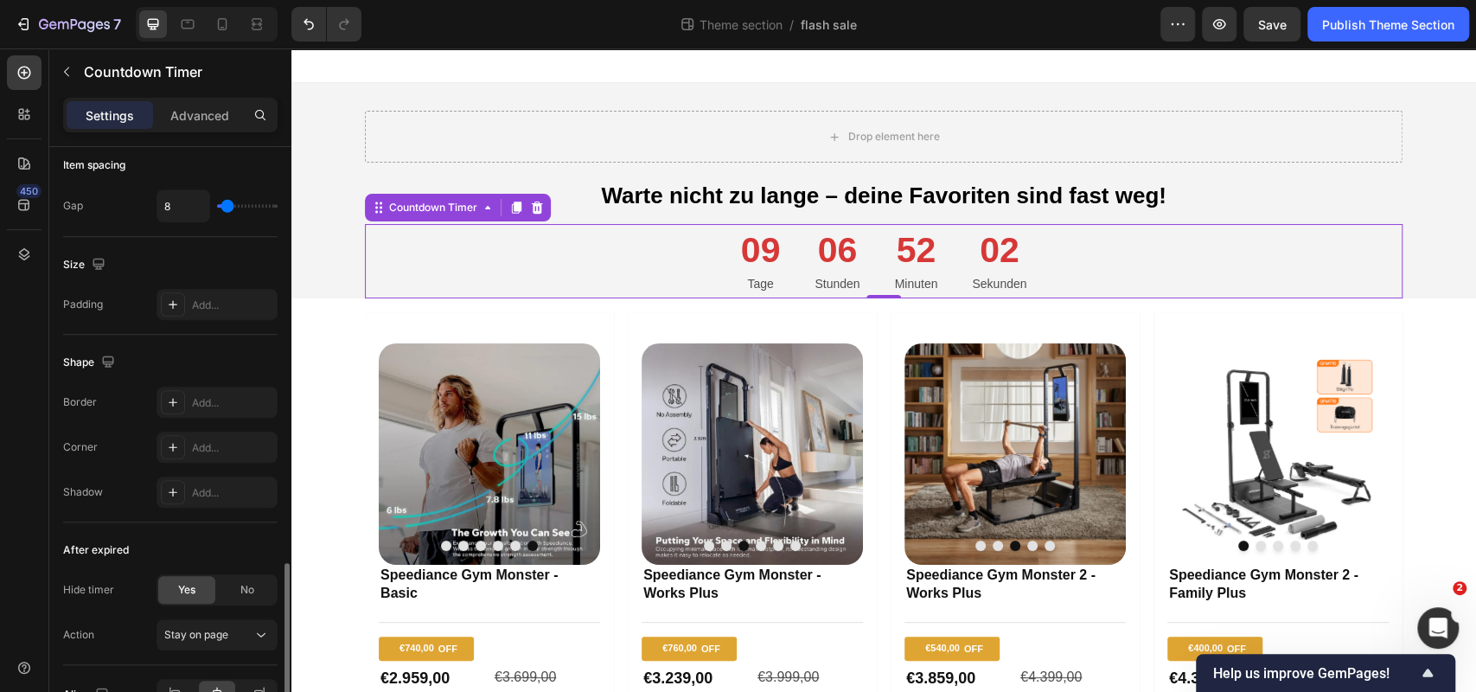
scroll to position [887, 0]
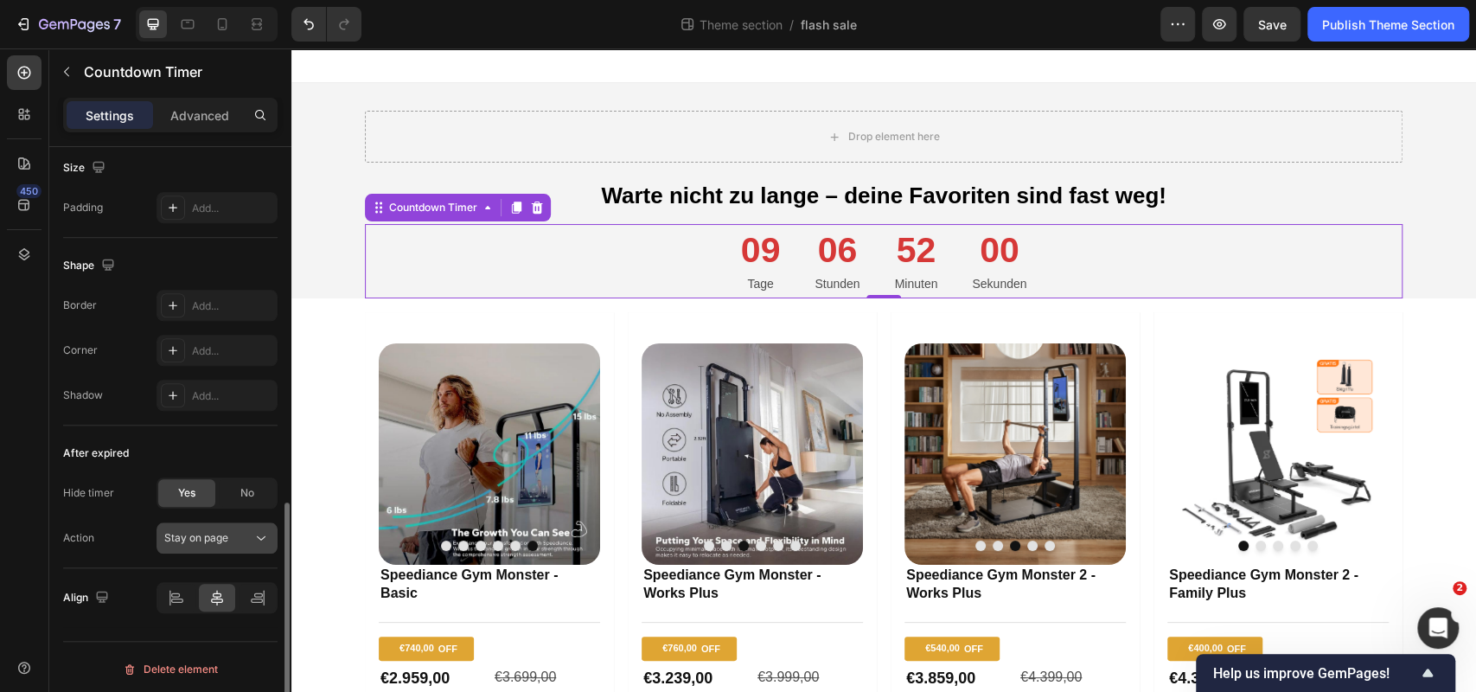
click at [247, 539] on div "Stay on page" at bounding box center [208, 538] width 88 height 16
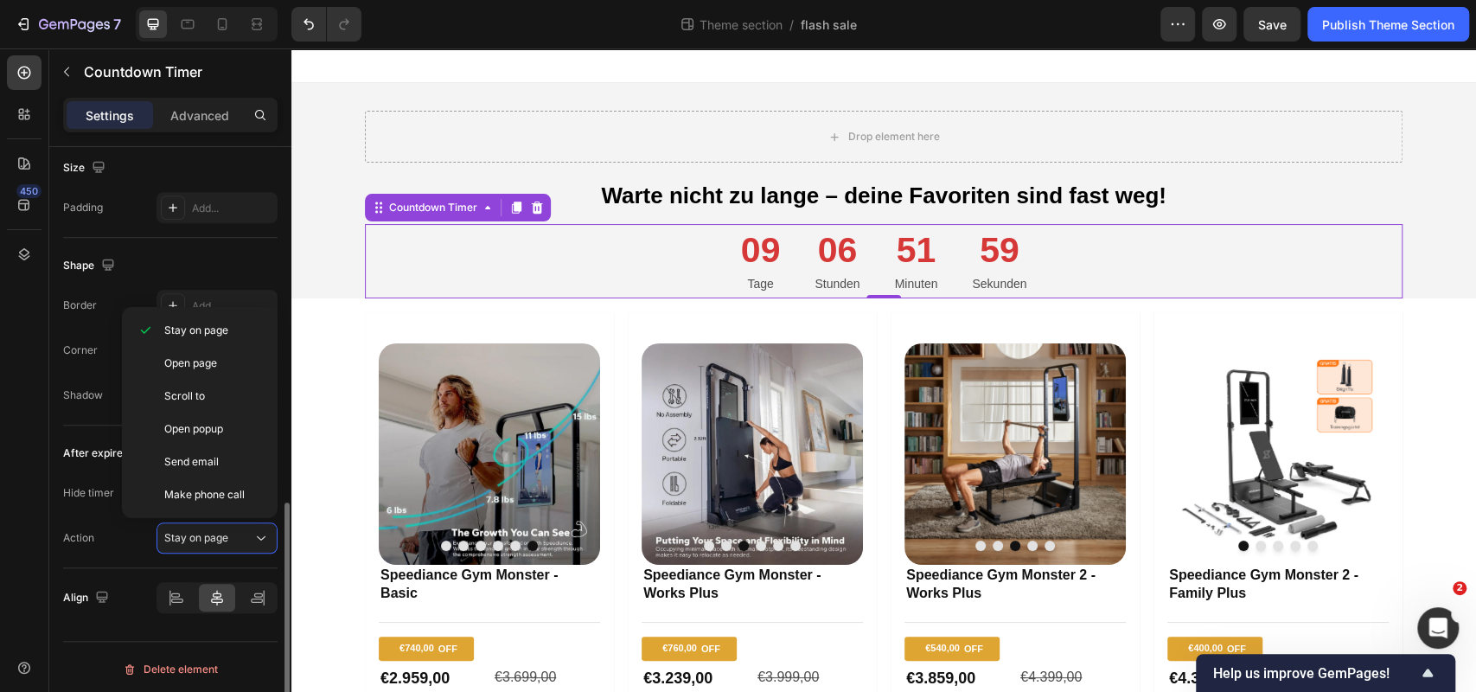
click at [95, 454] on div "After expired" at bounding box center [96, 453] width 66 height 16
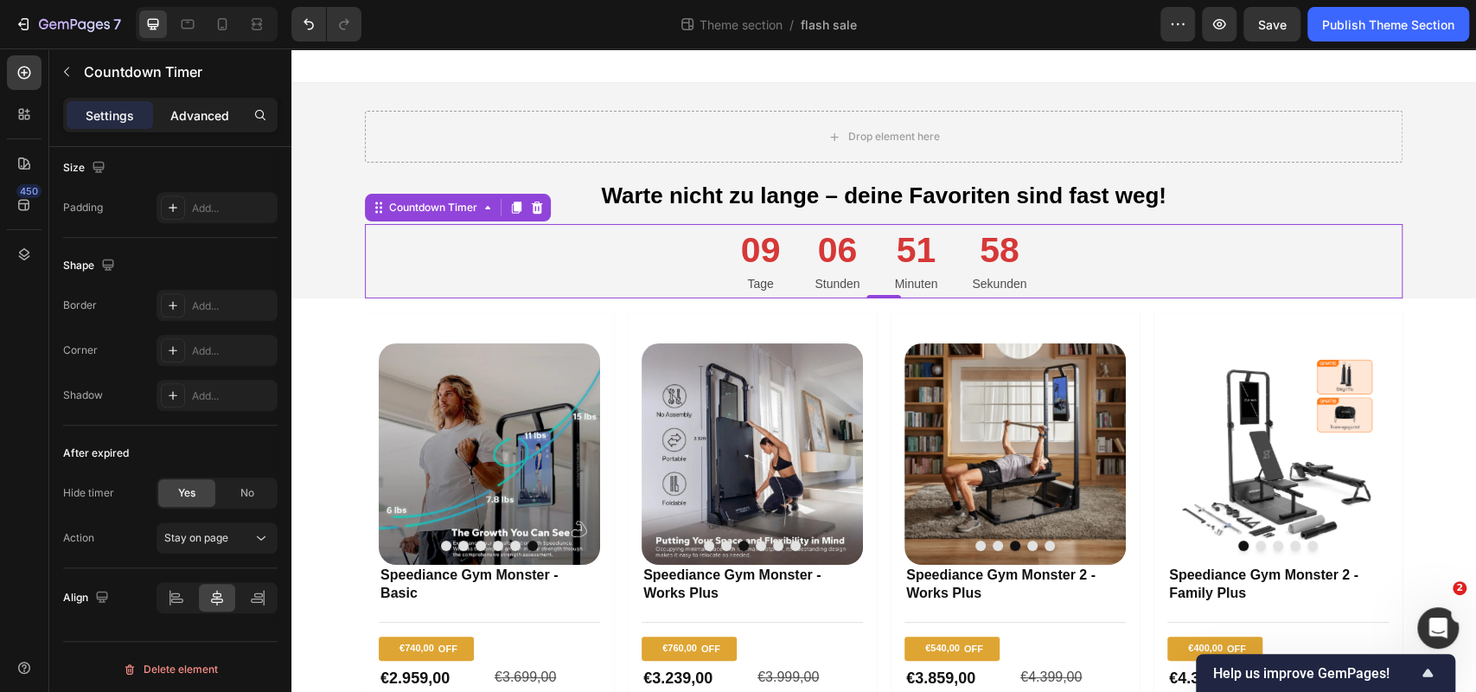
click at [193, 126] on div "Advanced" at bounding box center [200, 115] width 86 height 28
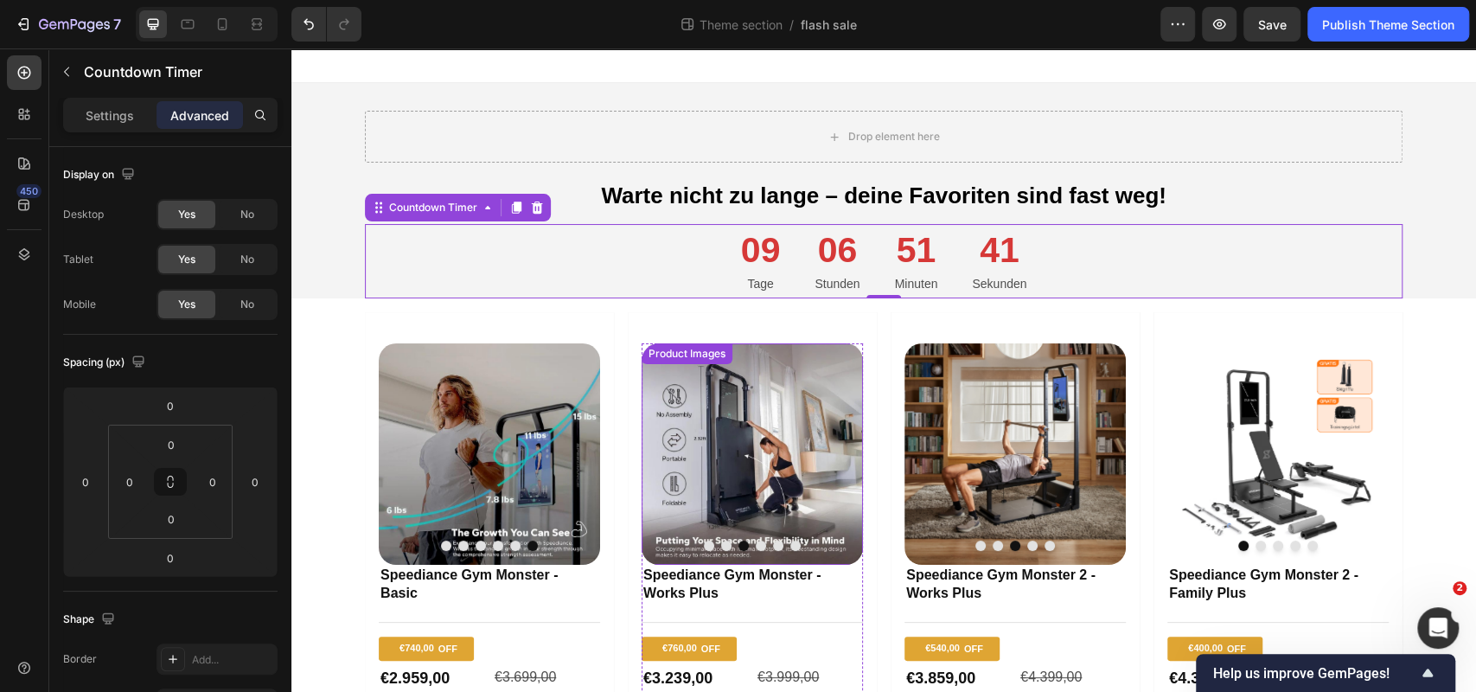
scroll to position [168, 0]
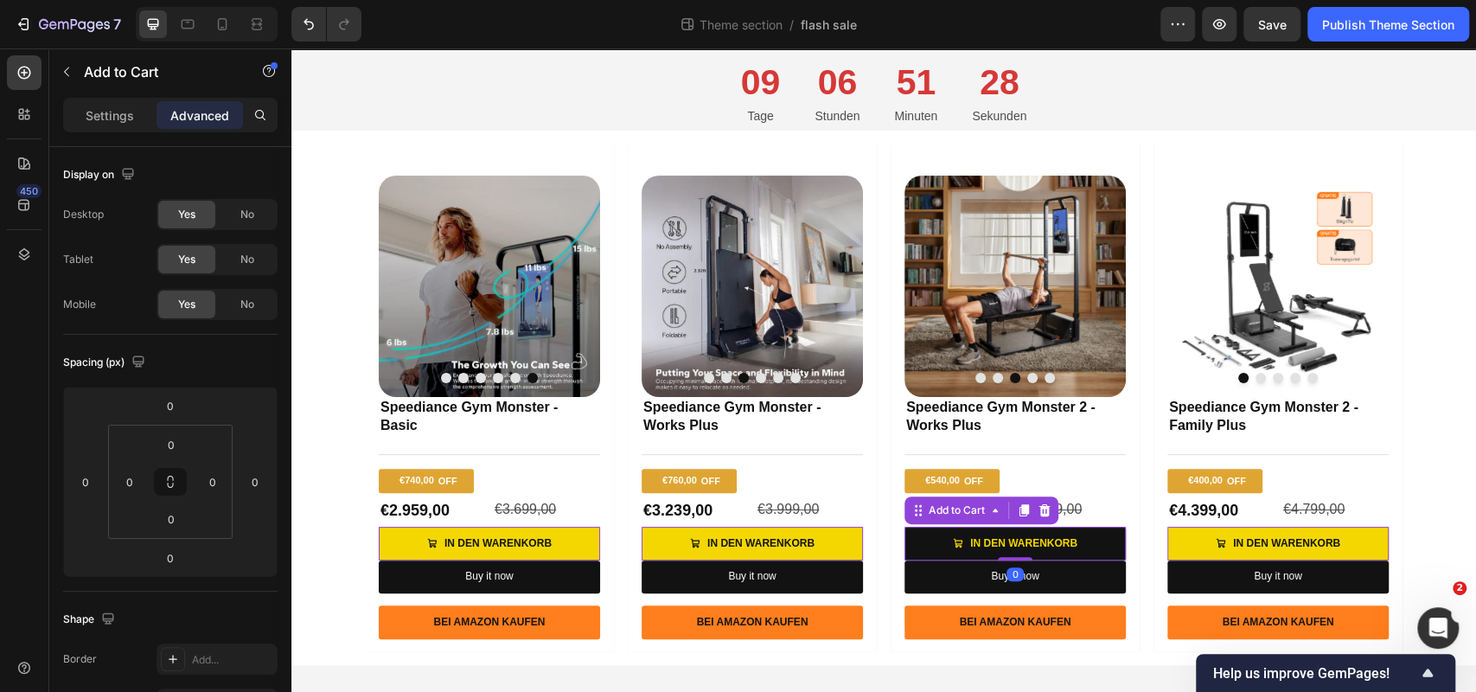
click at [941, 533] on button "In den Warenkorb" at bounding box center [1014, 544] width 221 height 35
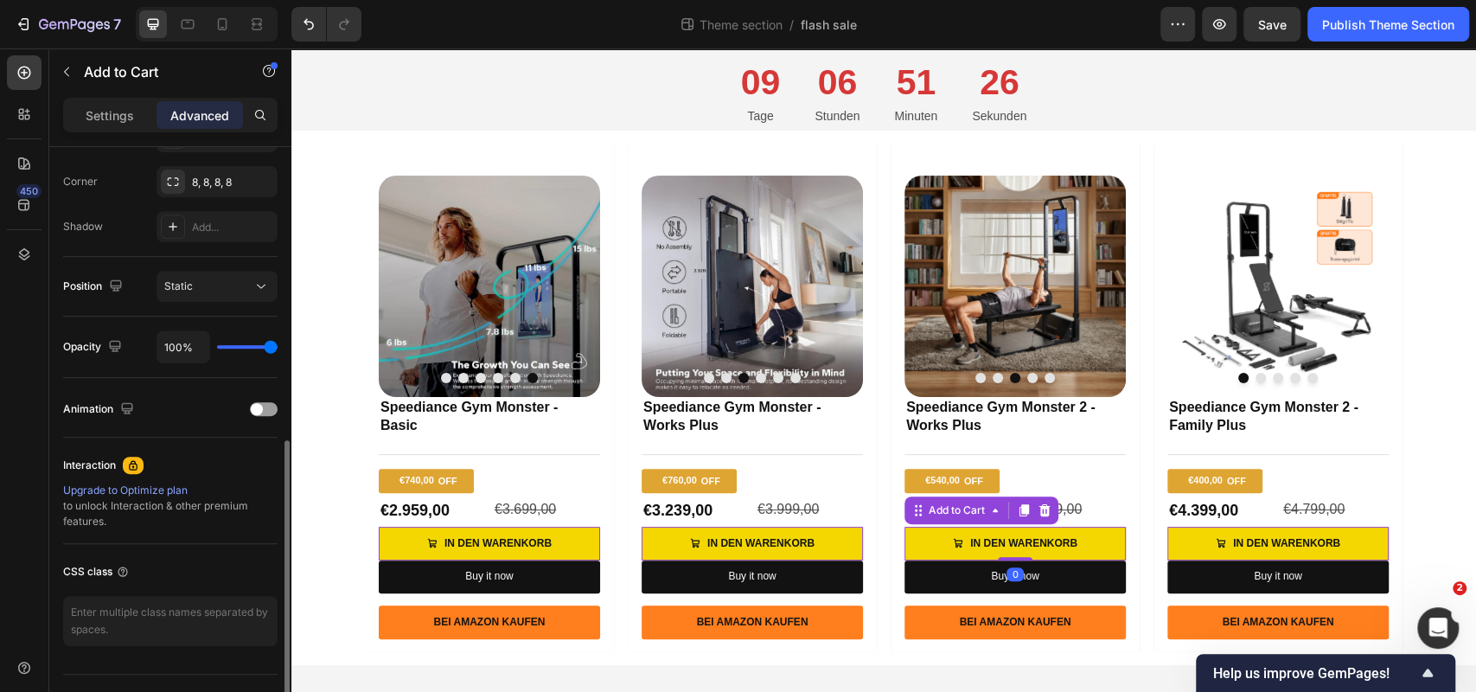
scroll to position [548, 0]
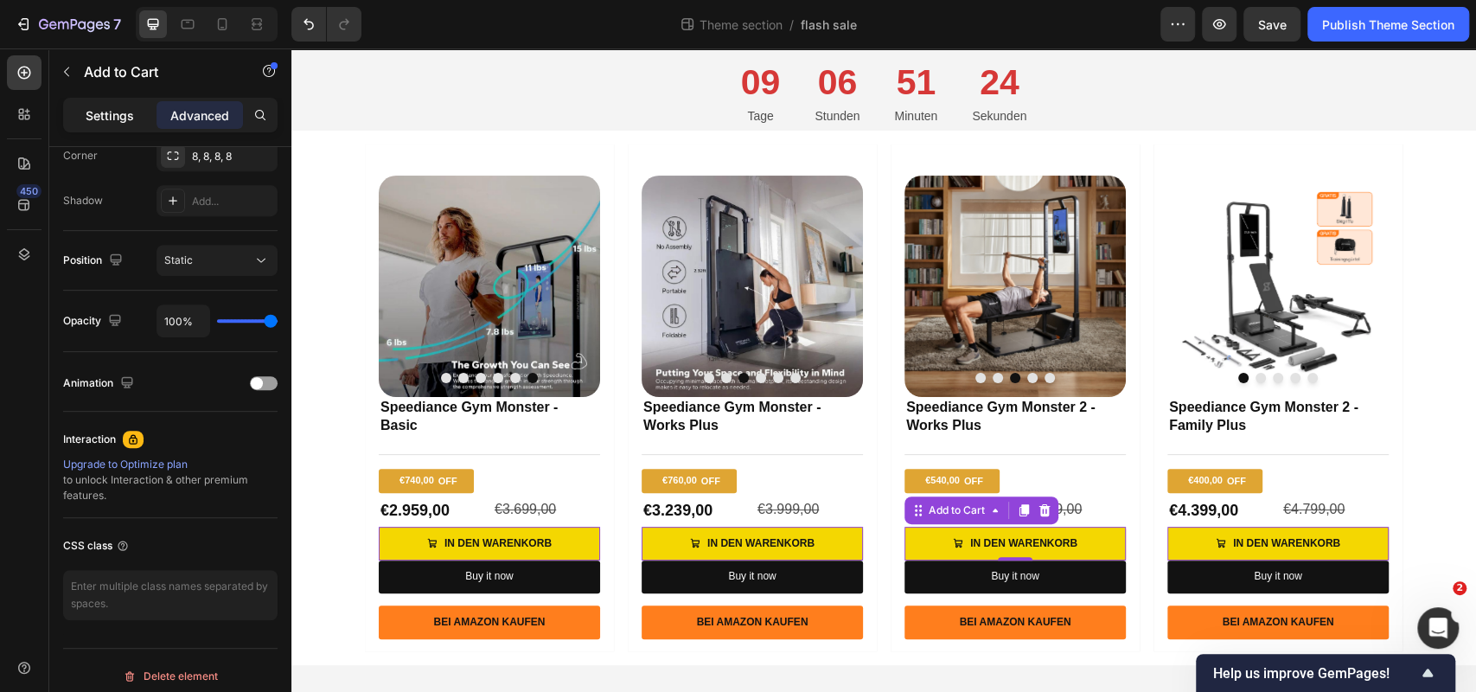
click at [105, 117] on p "Settings" at bounding box center [110, 115] width 48 height 18
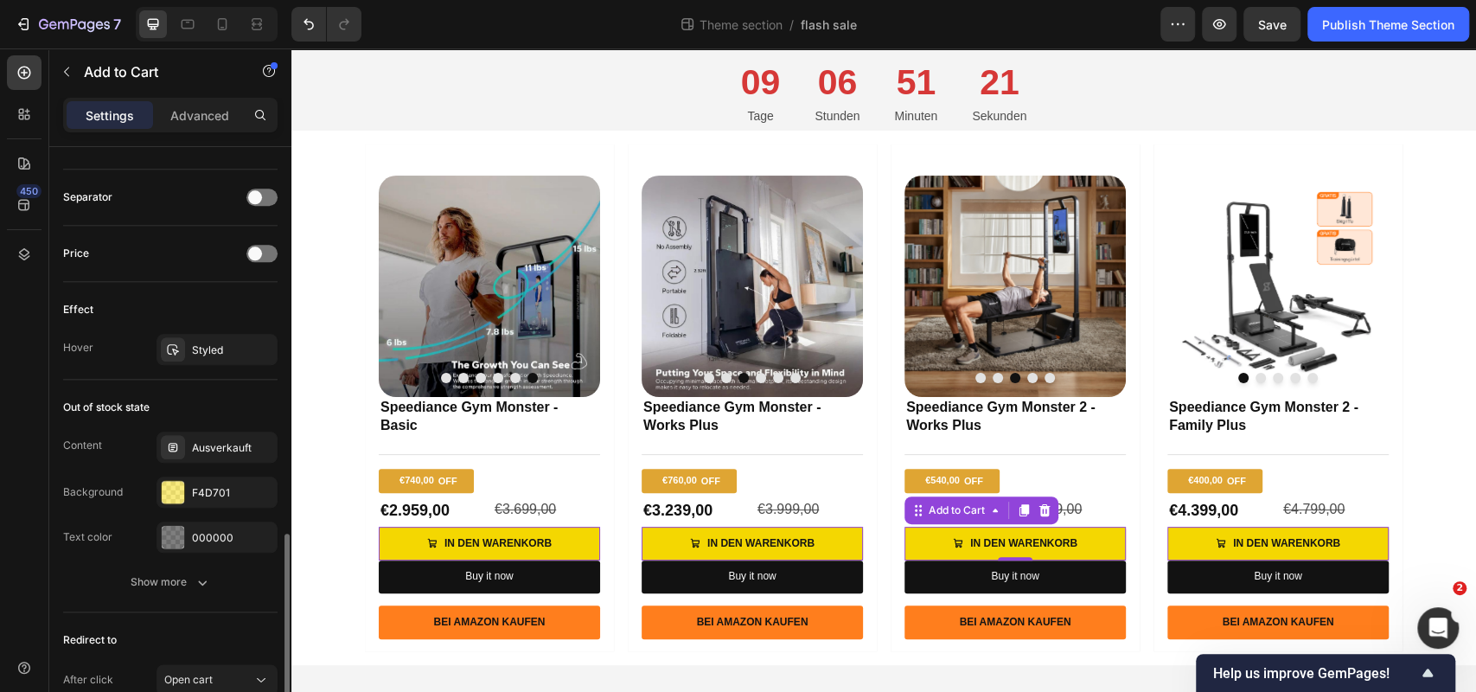
scroll to position [1259, 0]
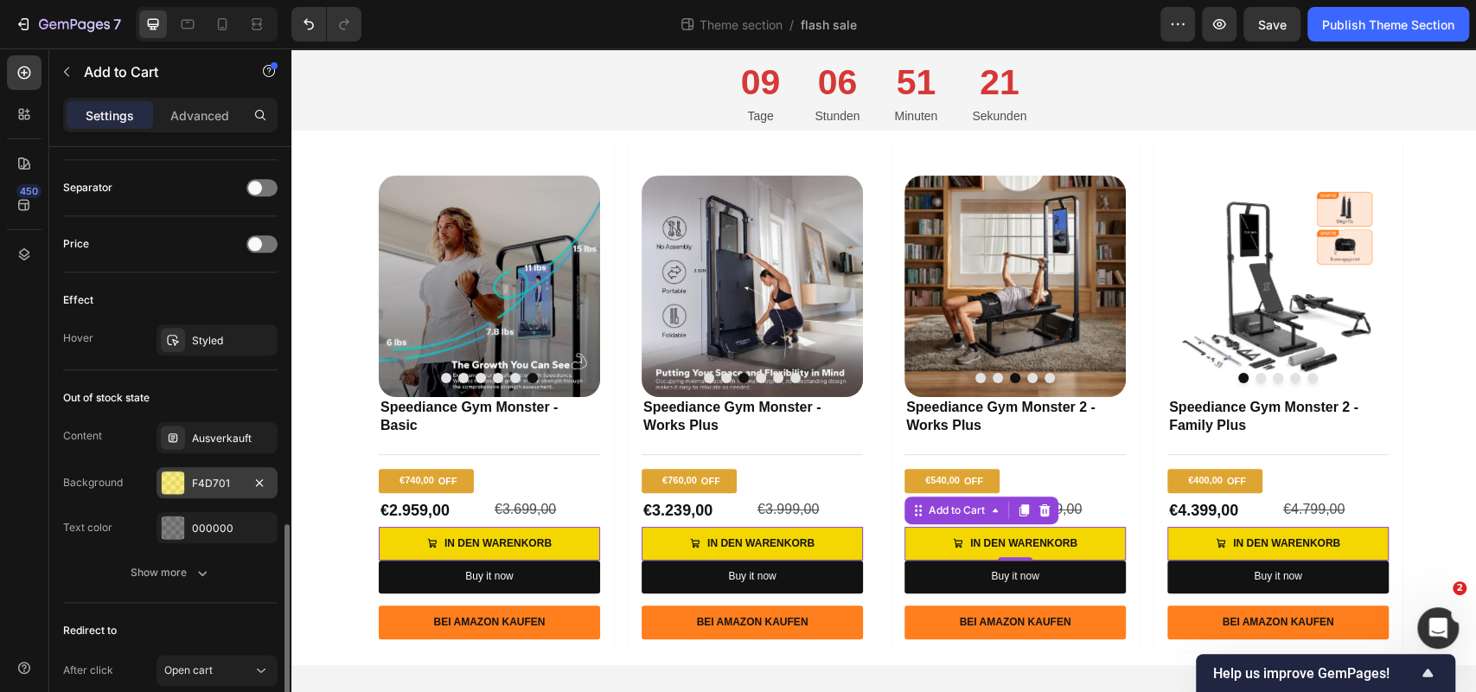
click at [223, 467] on div "F4D701" at bounding box center [217, 482] width 121 height 31
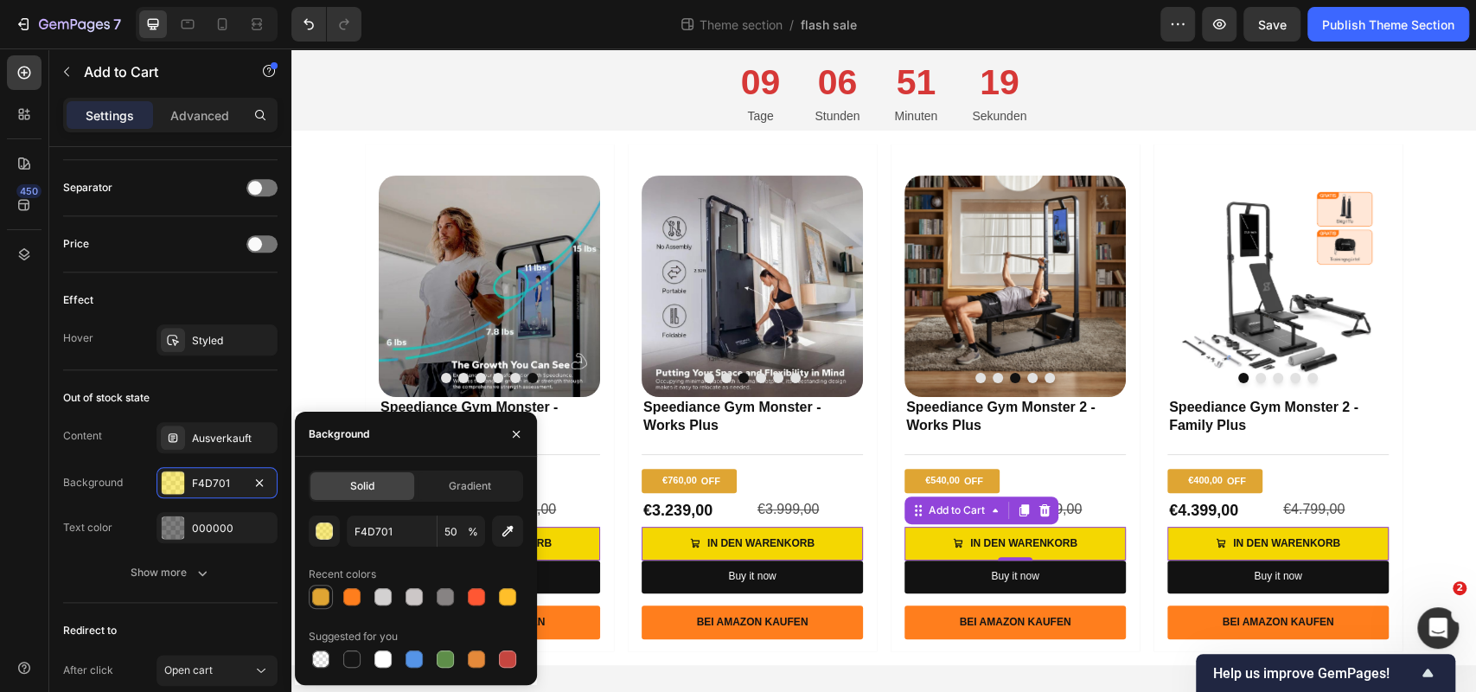
click at [325, 601] on div at bounding box center [320, 596] width 17 height 17
type input "DFA533"
type input "100"
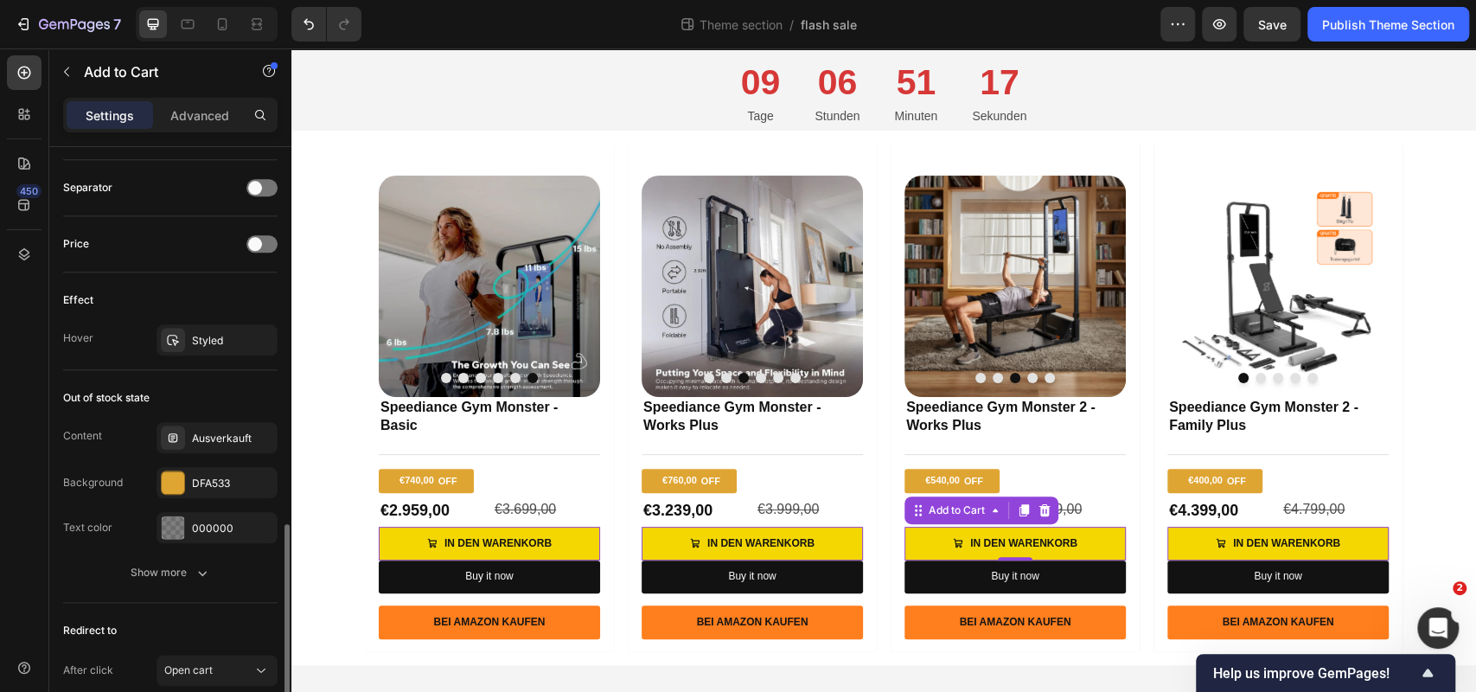
click at [222, 388] on div "Out of stock state" at bounding box center [170, 398] width 214 height 28
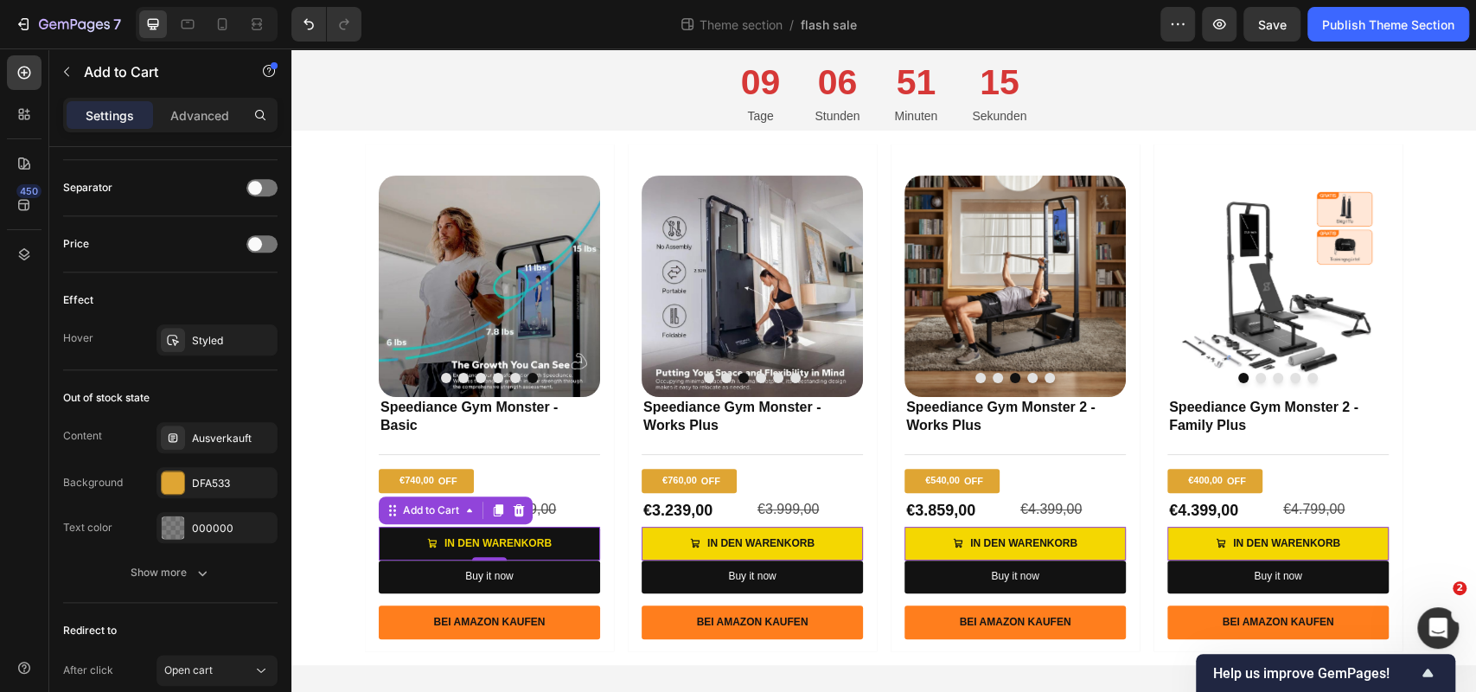
click at [563, 540] on button "In den Warenkorb" at bounding box center [489, 544] width 221 height 35
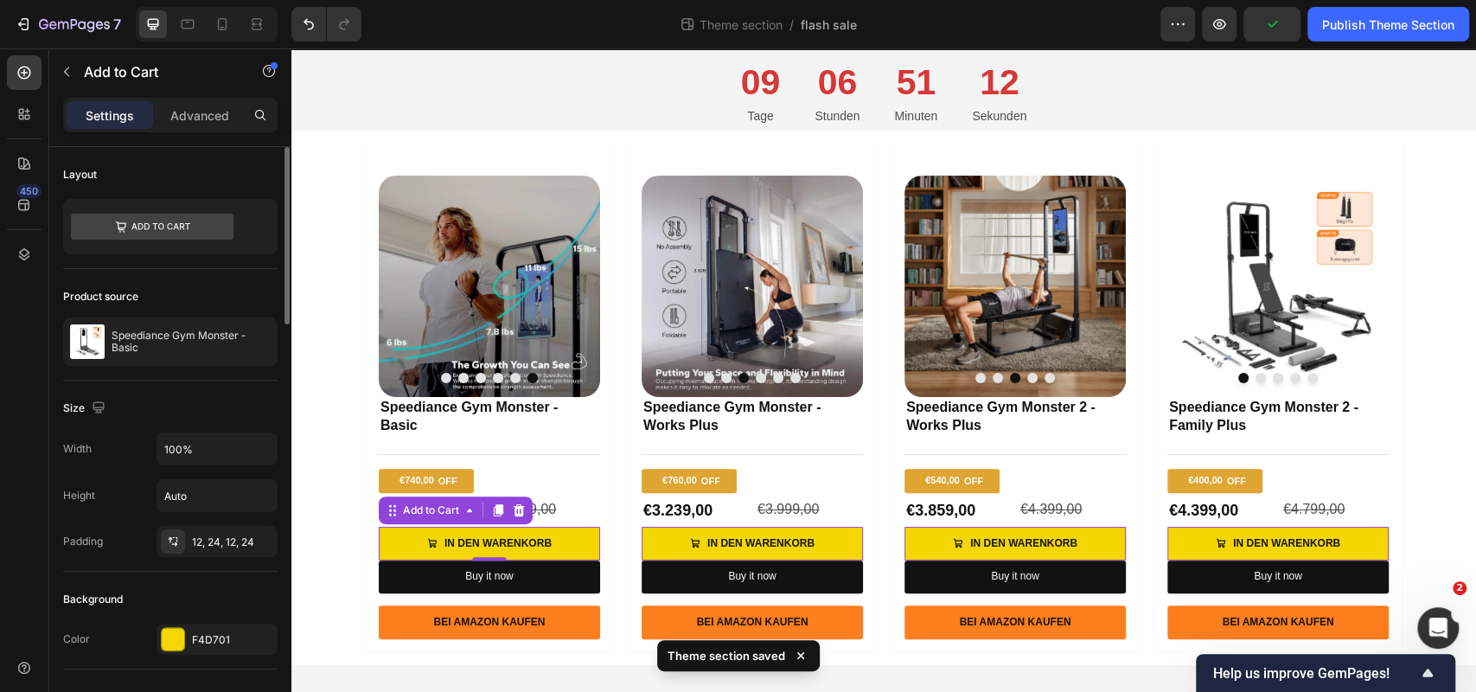
scroll to position [14, 0]
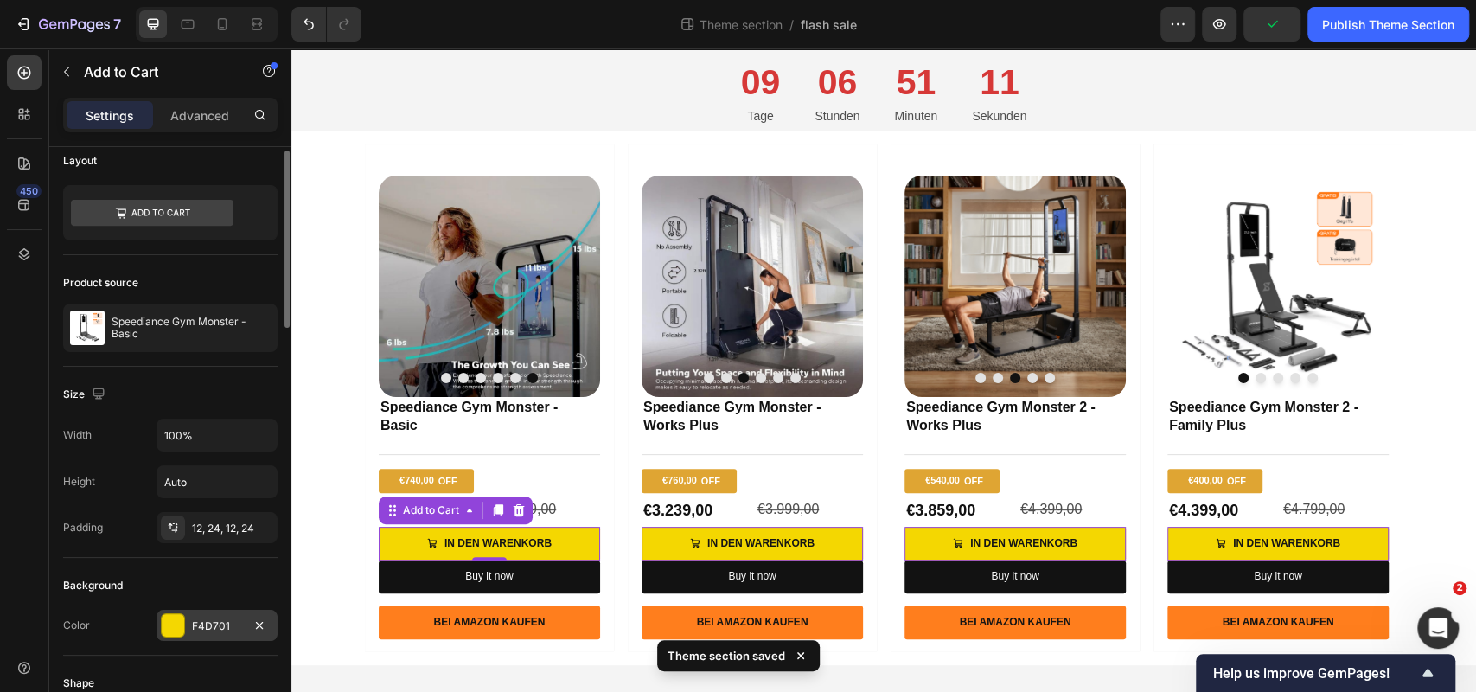
click at [219, 633] on div "F4D701" at bounding box center [217, 625] width 121 height 31
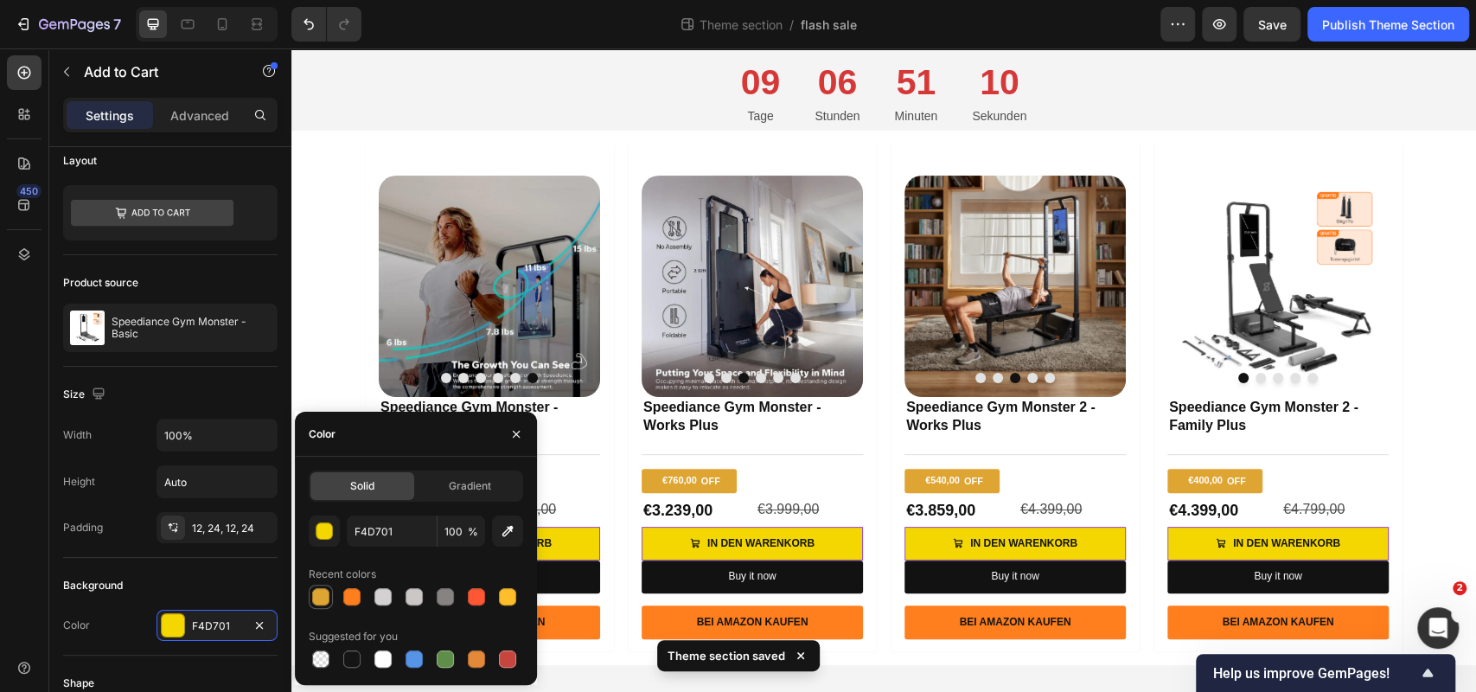
click at [328, 600] on div at bounding box center [320, 596] width 17 height 17
type input "DFA533"
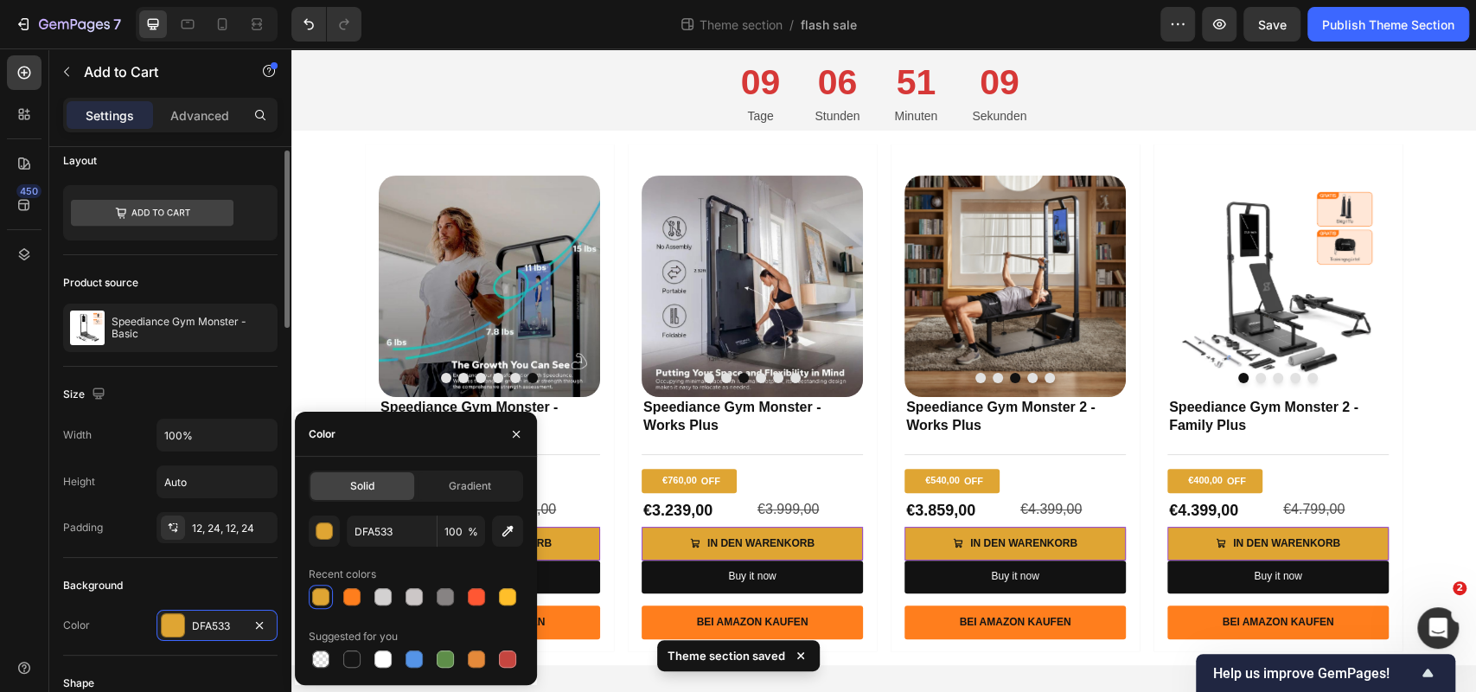
click at [195, 586] on div "Background" at bounding box center [170, 586] width 214 height 28
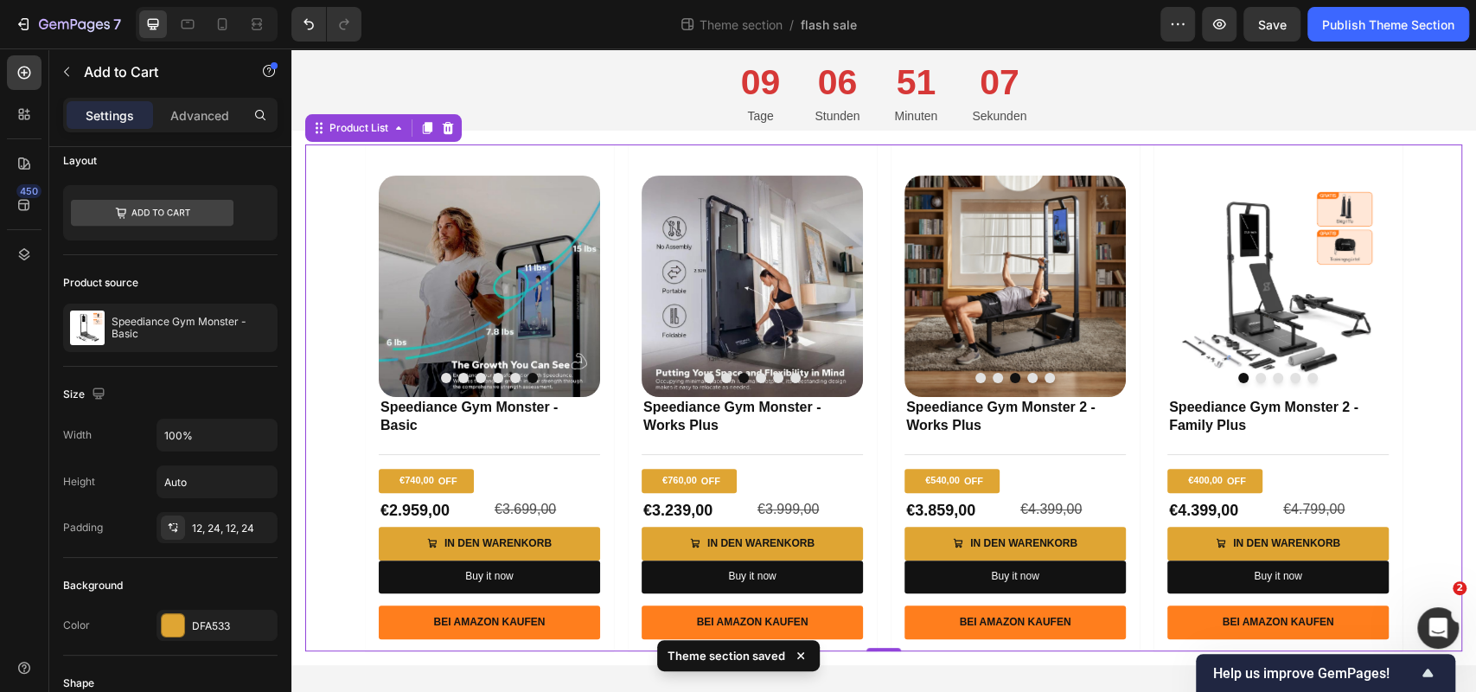
click at [352, 319] on div "Product Images Speediance Gym Monster - Basic Product Title Title Line €740,00 …" at bounding box center [883, 397] width 1157 height 507
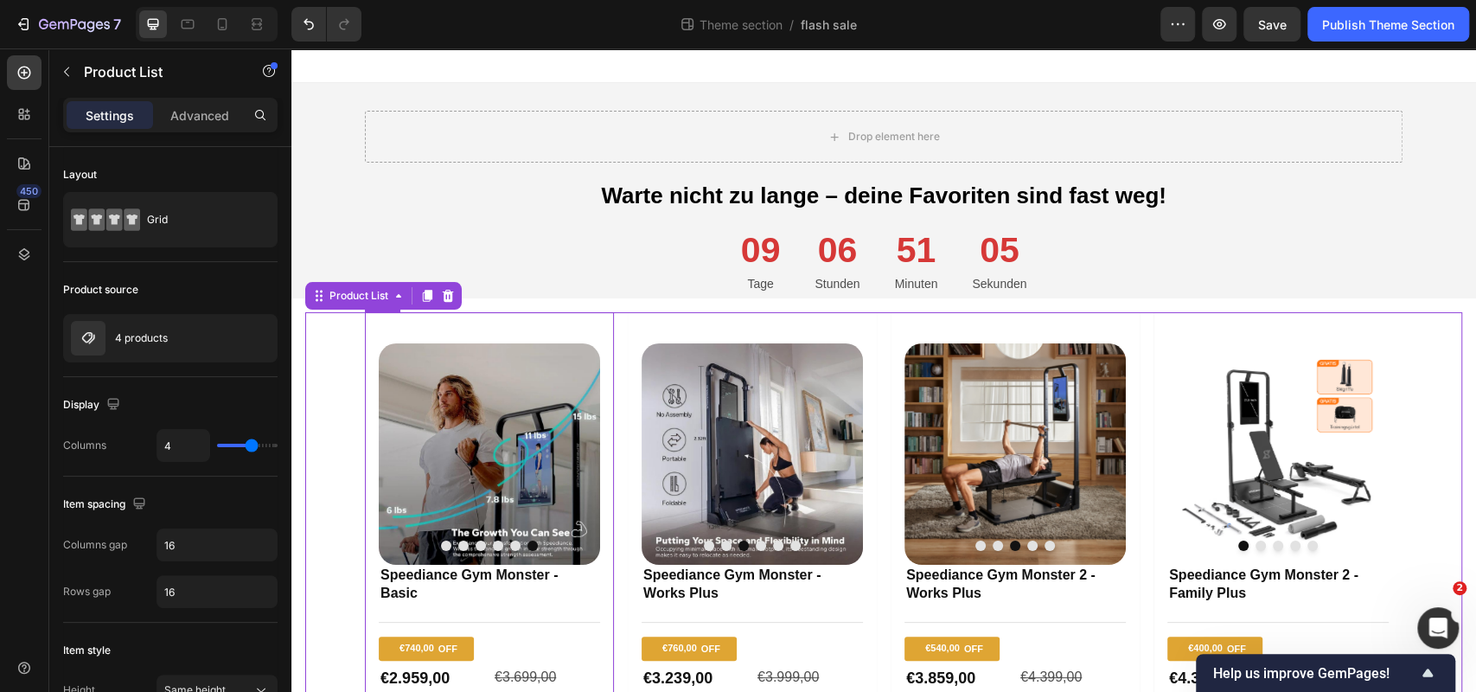
scroll to position [168, 0]
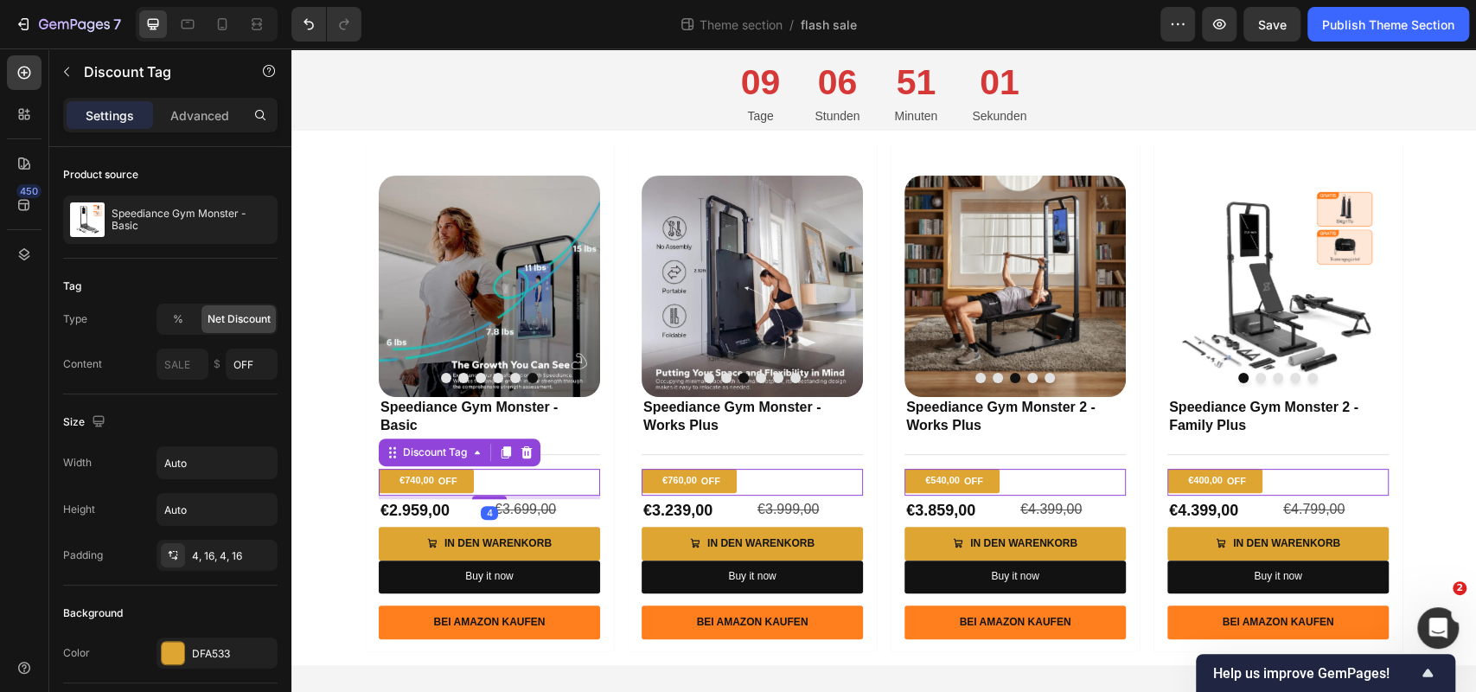
click at [402, 478] on div "€740,00" at bounding box center [417, 480] width 38 height 16
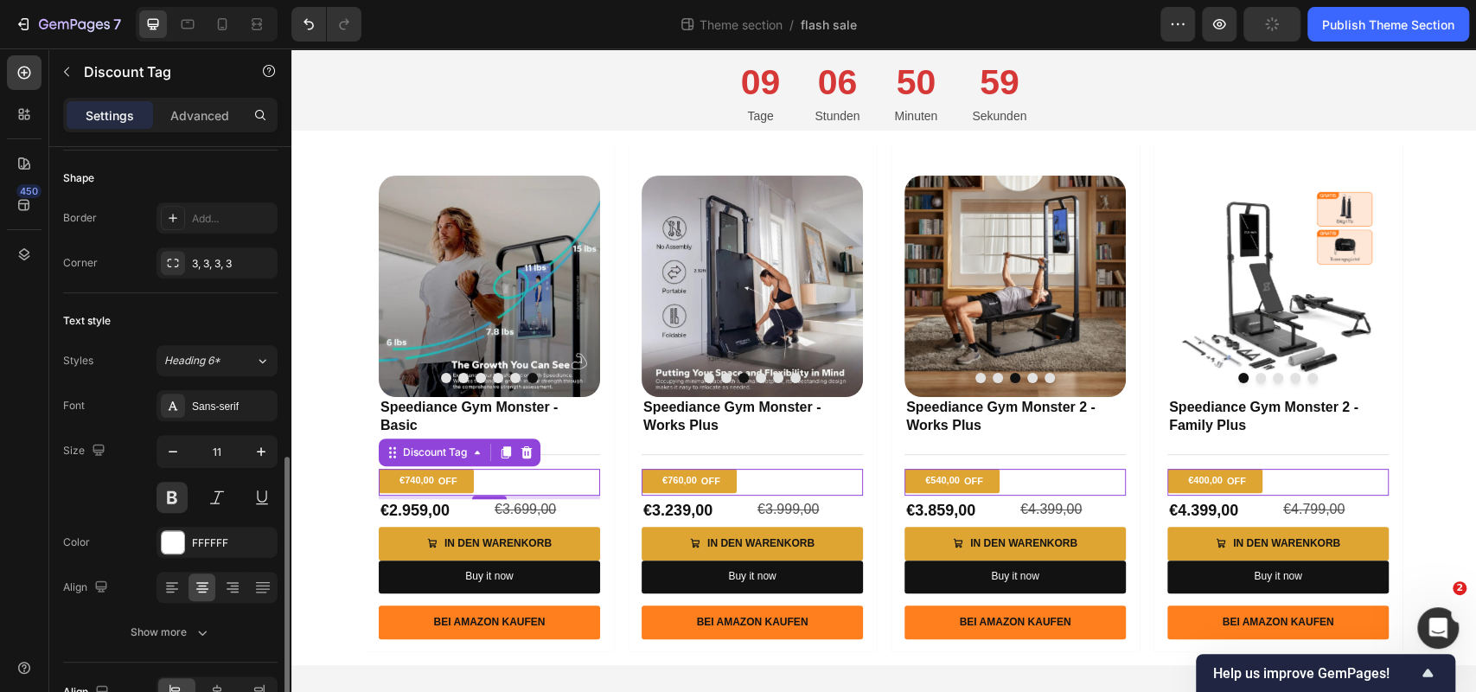
scroll to position [567, 0]
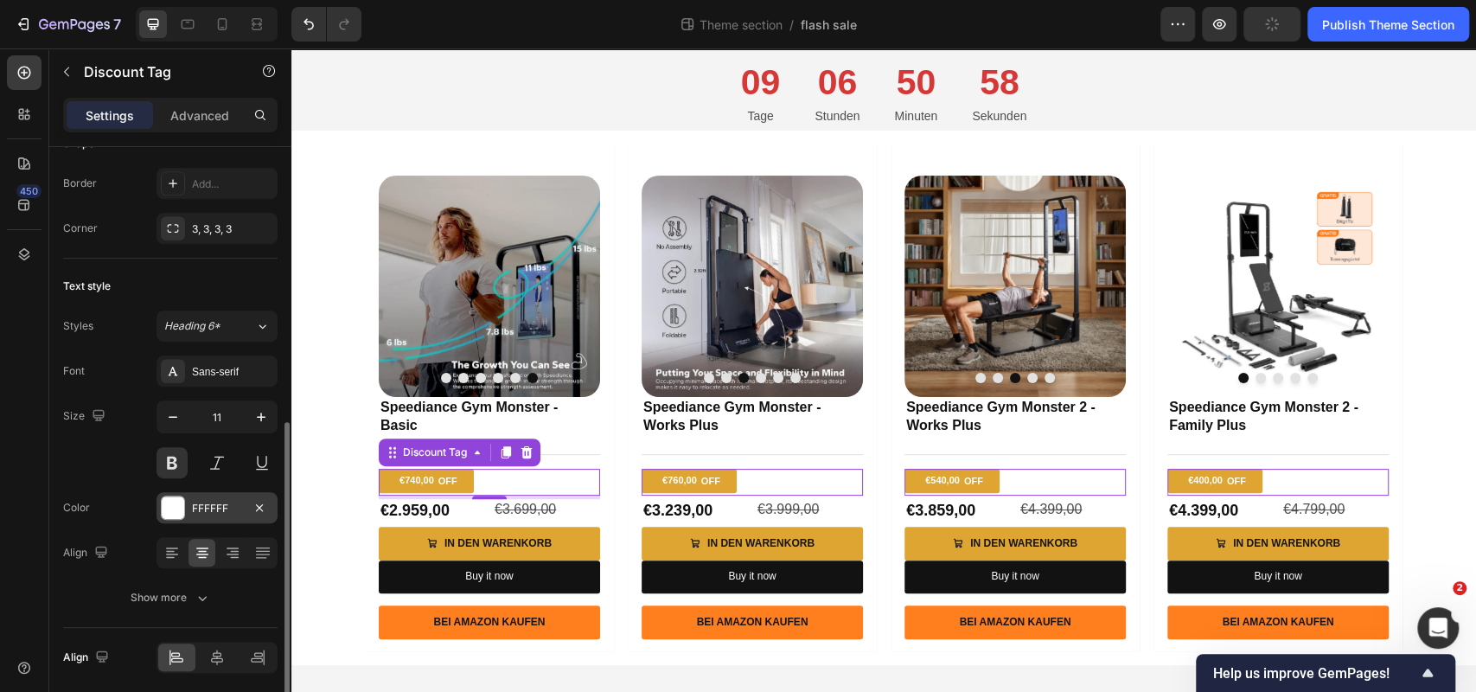
click at [197, 508] on div "FFFFFF" at bounding box center [217, 509] width 50 height 16
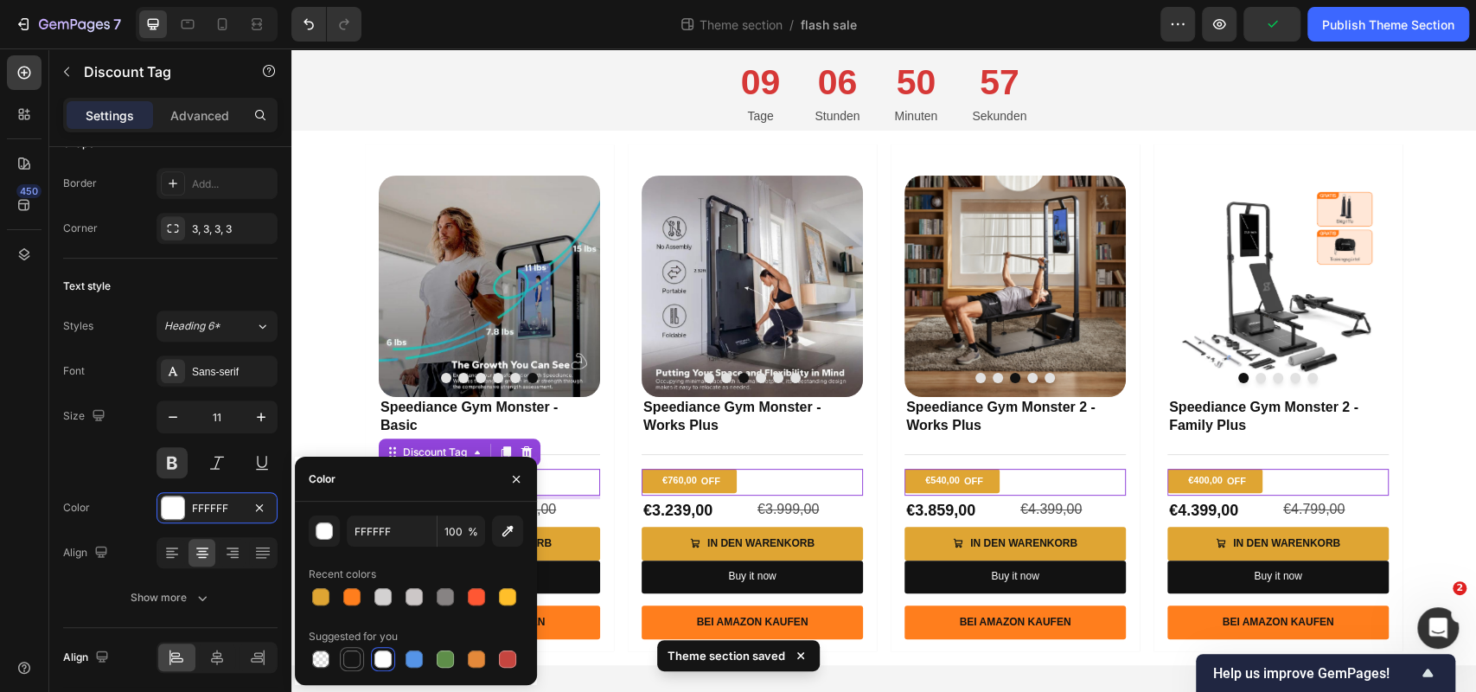
click at [357, 663] on div at bounding box center [351, 658] width 17 height 17
type input "151515"
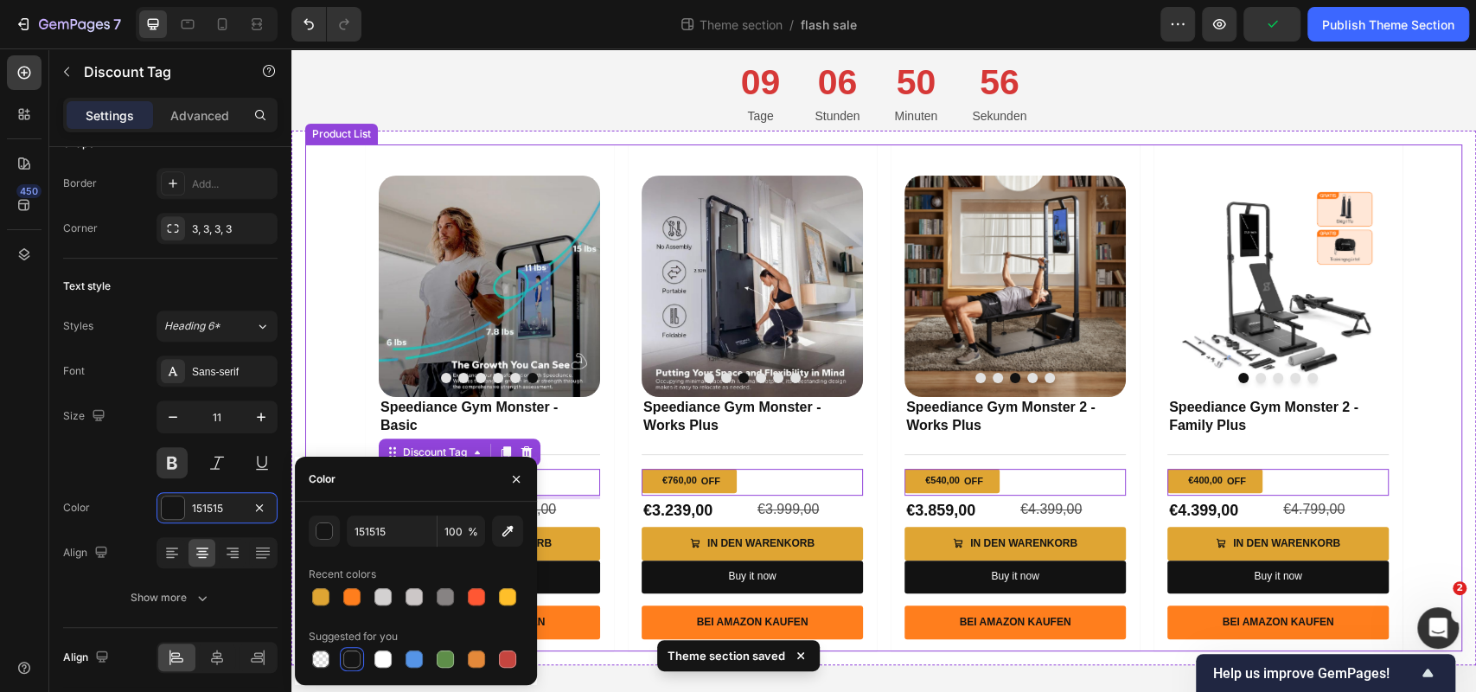
click at [333, 345] on div "Product Images Speediance Gym Monster - Basic Product Title Title Line €740,00 …" at bounding box center [883, 397] width 1157 height 507
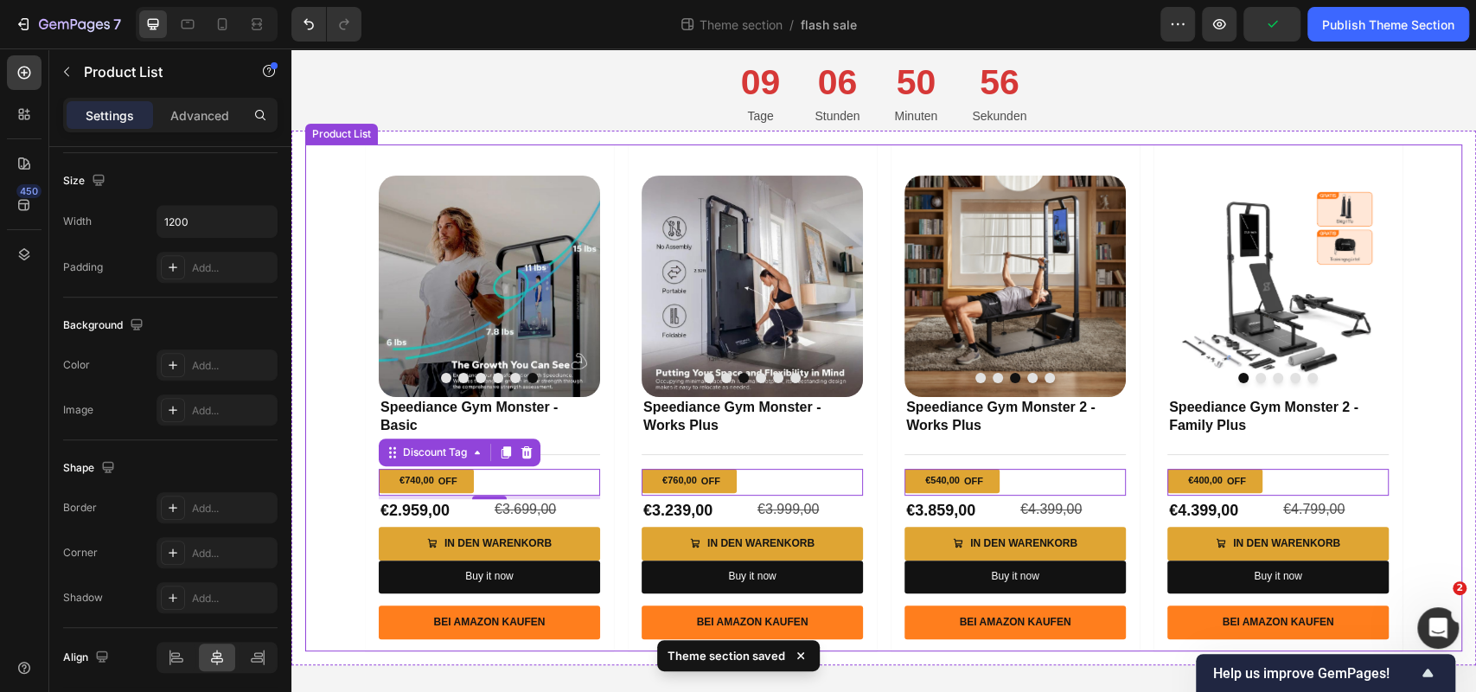
scroll to position [0, 0]
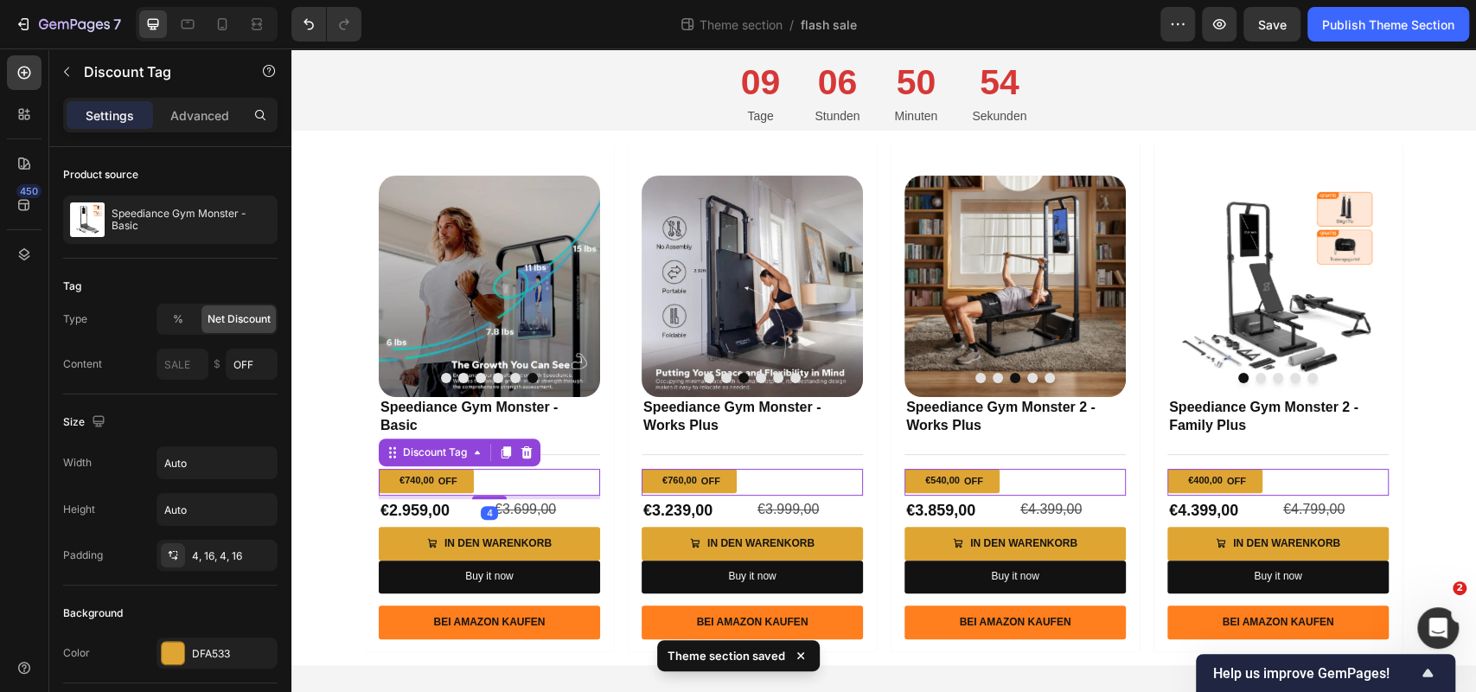
click at [432, 485] on div "€740,00" at bounding box center [417, 480] width 38 height 16
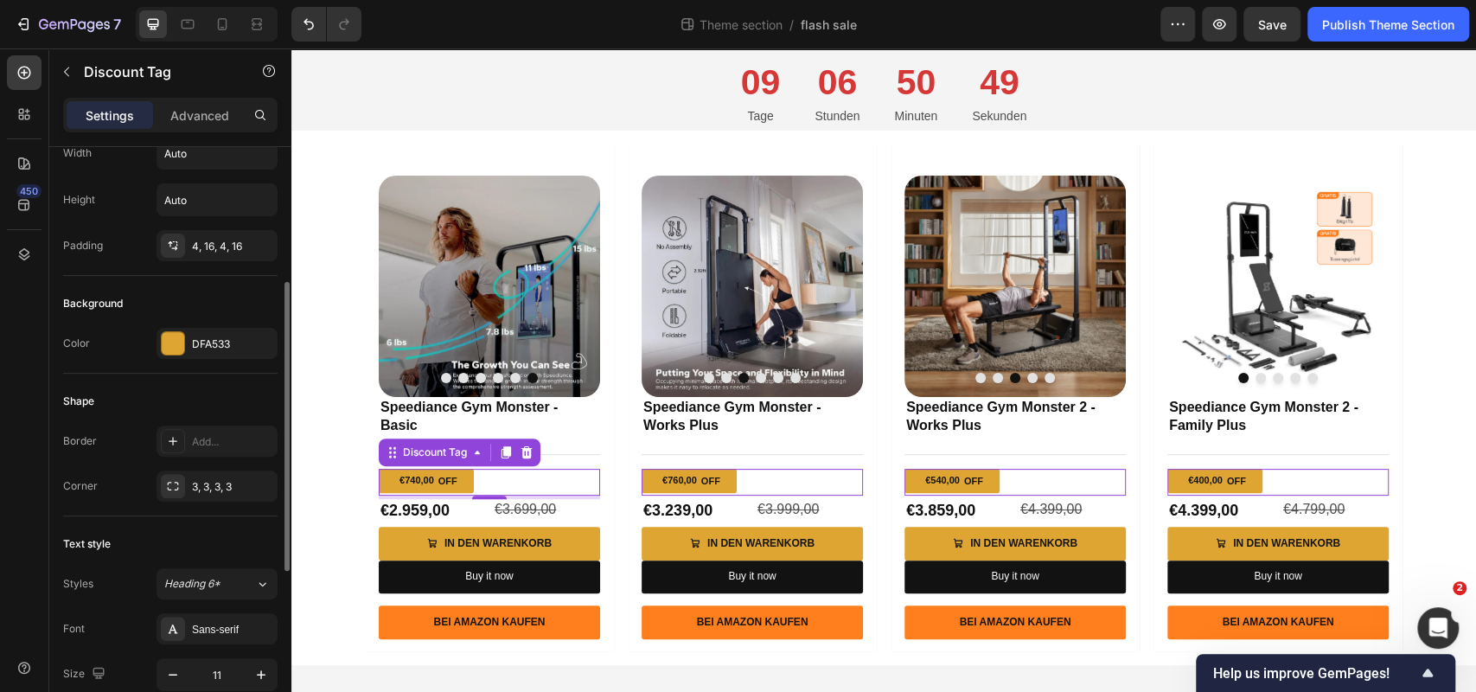
scroll to position [297, 0]
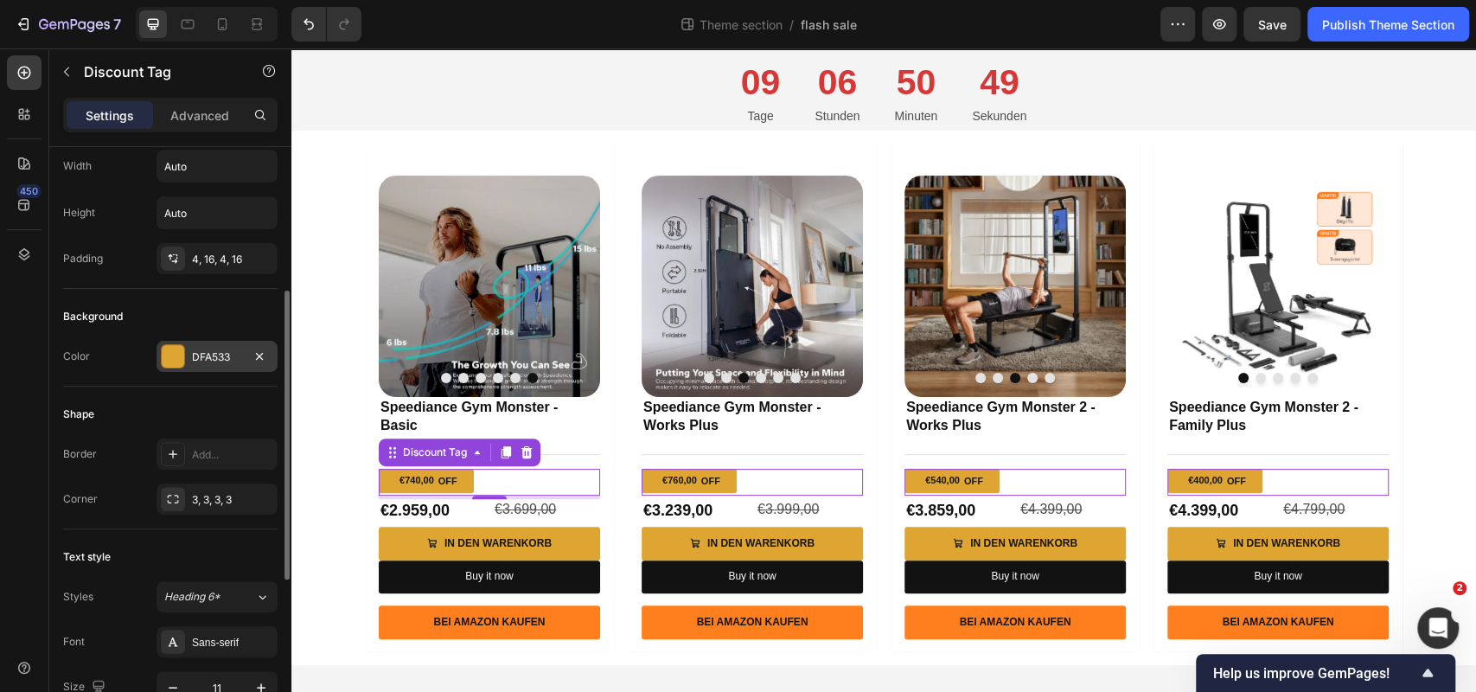
click at [227, 349] on div "DFA533" at bounding box center [217, 357] width 50 height 16
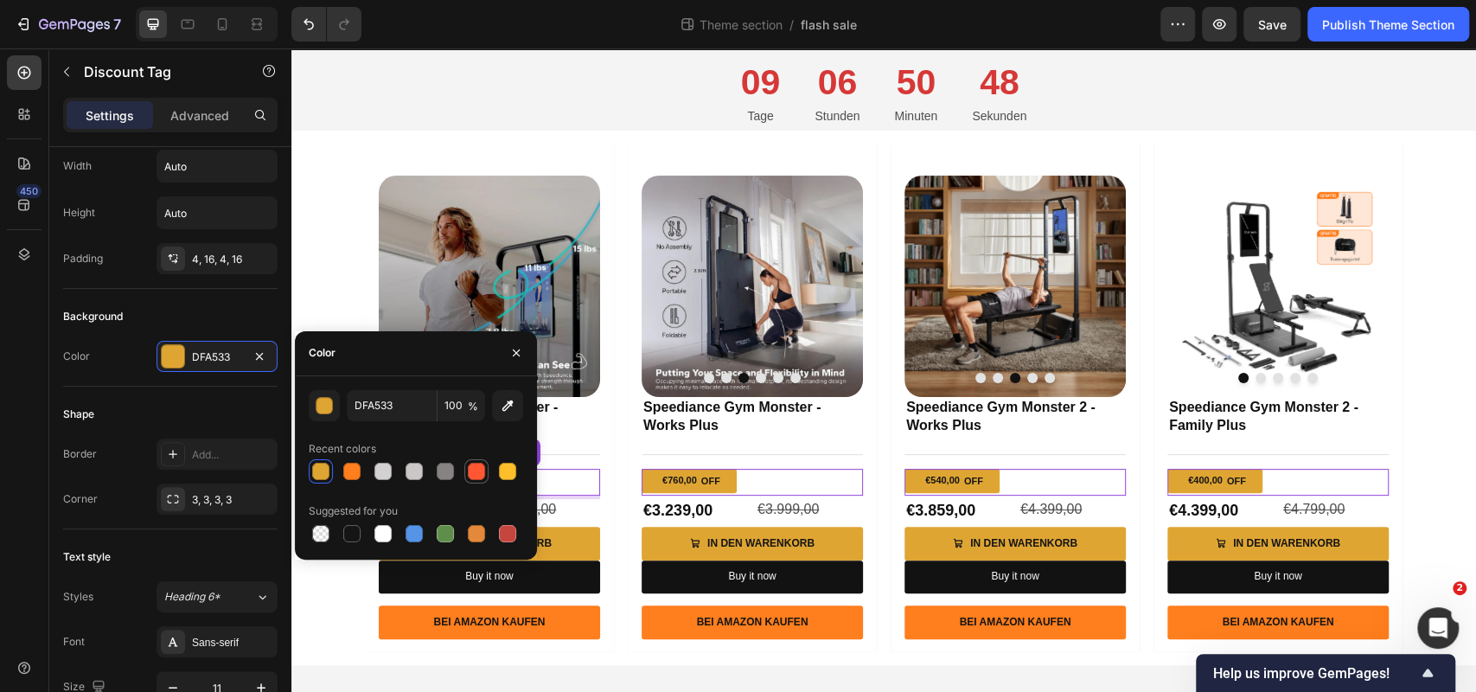
click at [484, 468] on div at bounding box center [476, 471] width 17 height 17
type input "FF5733"
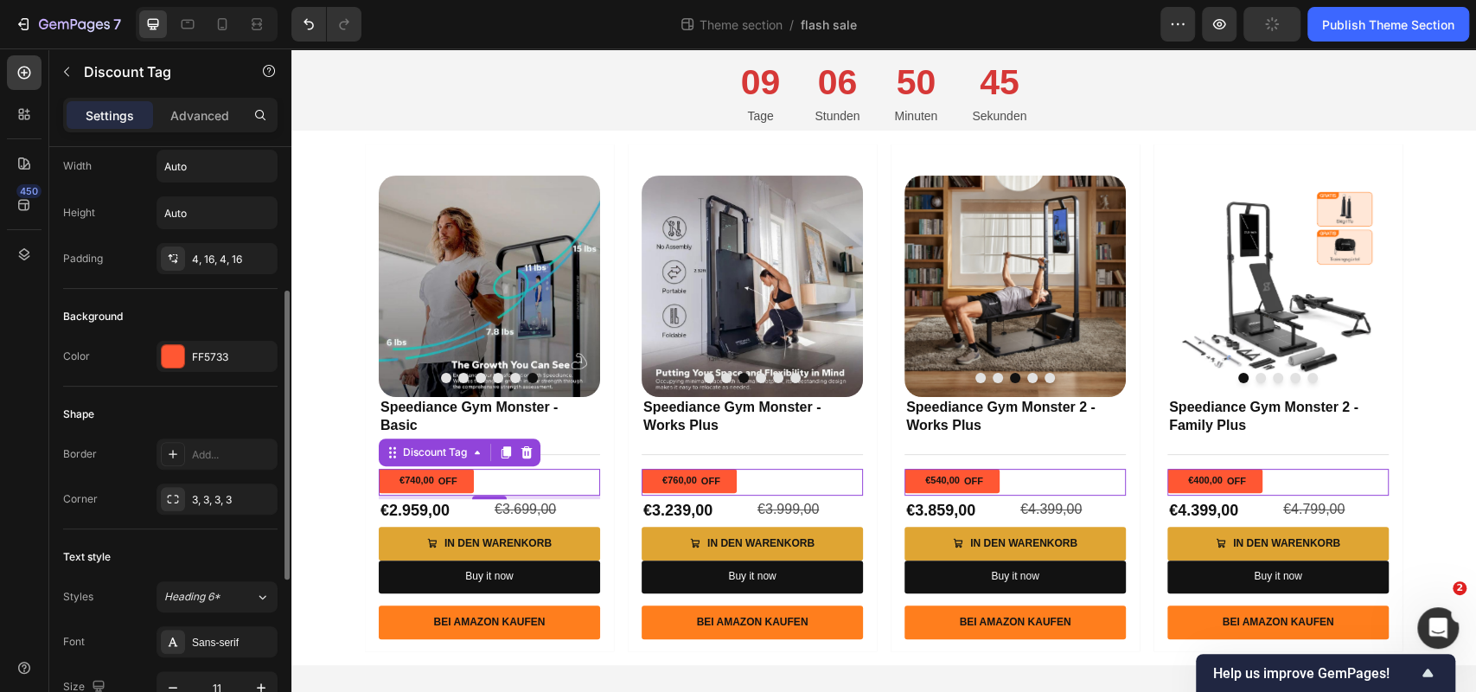
click at [270, 403] on div "Shape" at bounding box center [170, 414] width 214 height 28
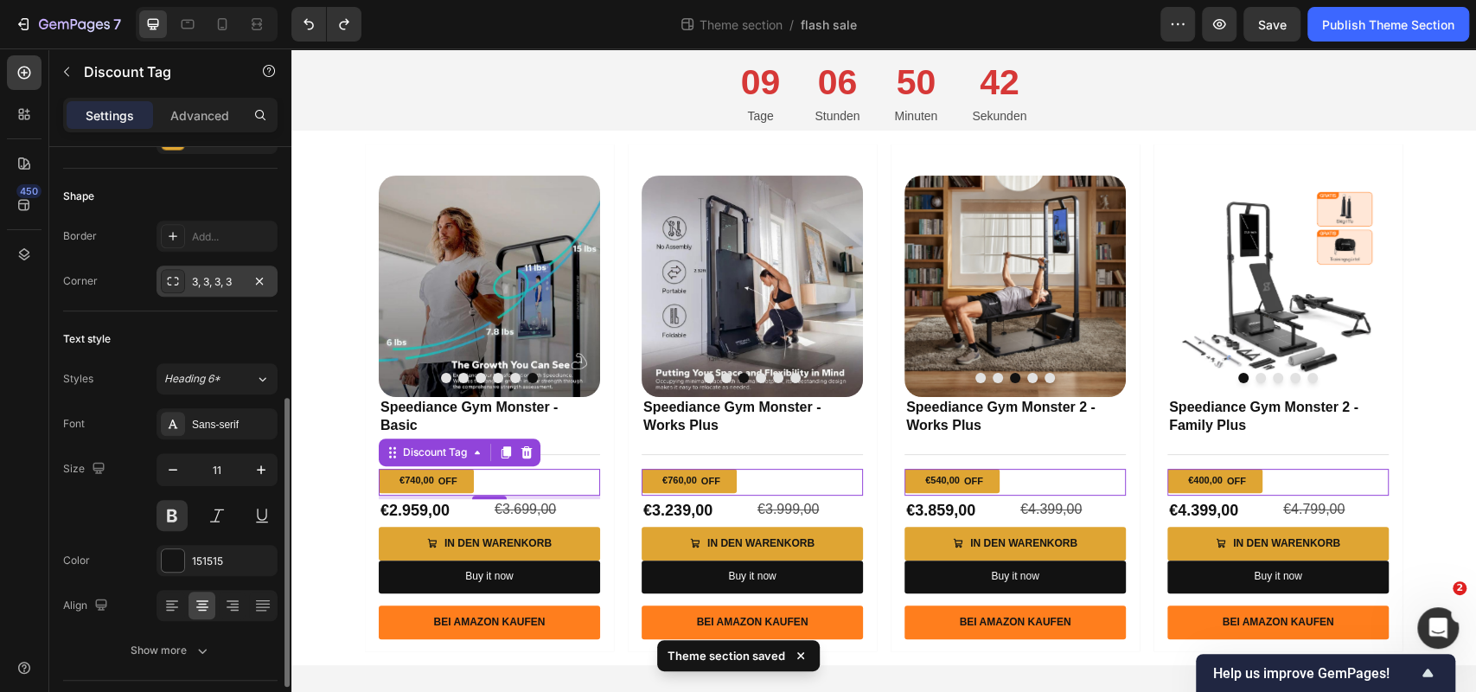
scroll to position [521, 0]
click at [203, 547] on div "151515" at bounding box center [217, 555] width 50 height 16
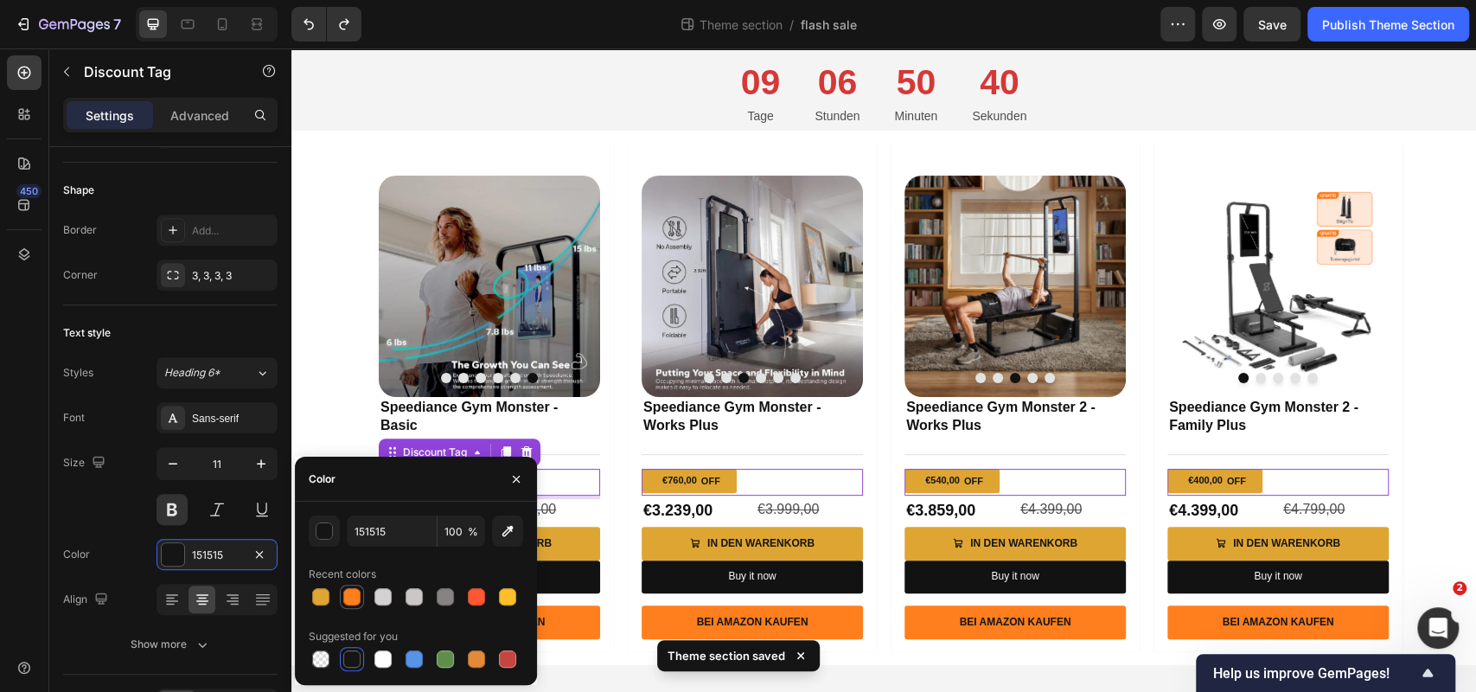
click at [351, 600] on div at bounding box center [351, 596] width 17 height 17
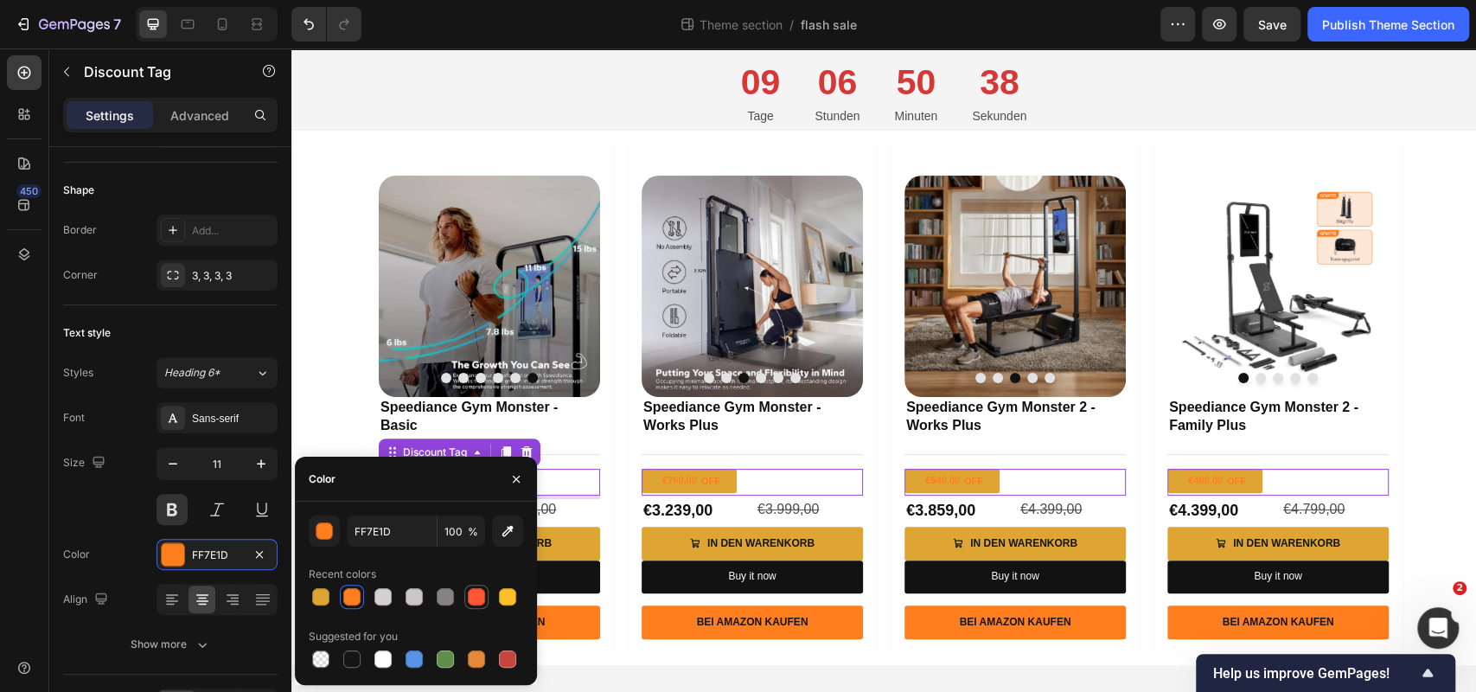
click at [476, 599] on div at bounding box center [476, 596] width 17 height 17
click at [355, 653] on div at bounding box center [351, 658] width 17 height 17
click at [386, 655] on div at bounding box center [382, 658] width 17 height 17
type input "FFFFFF"
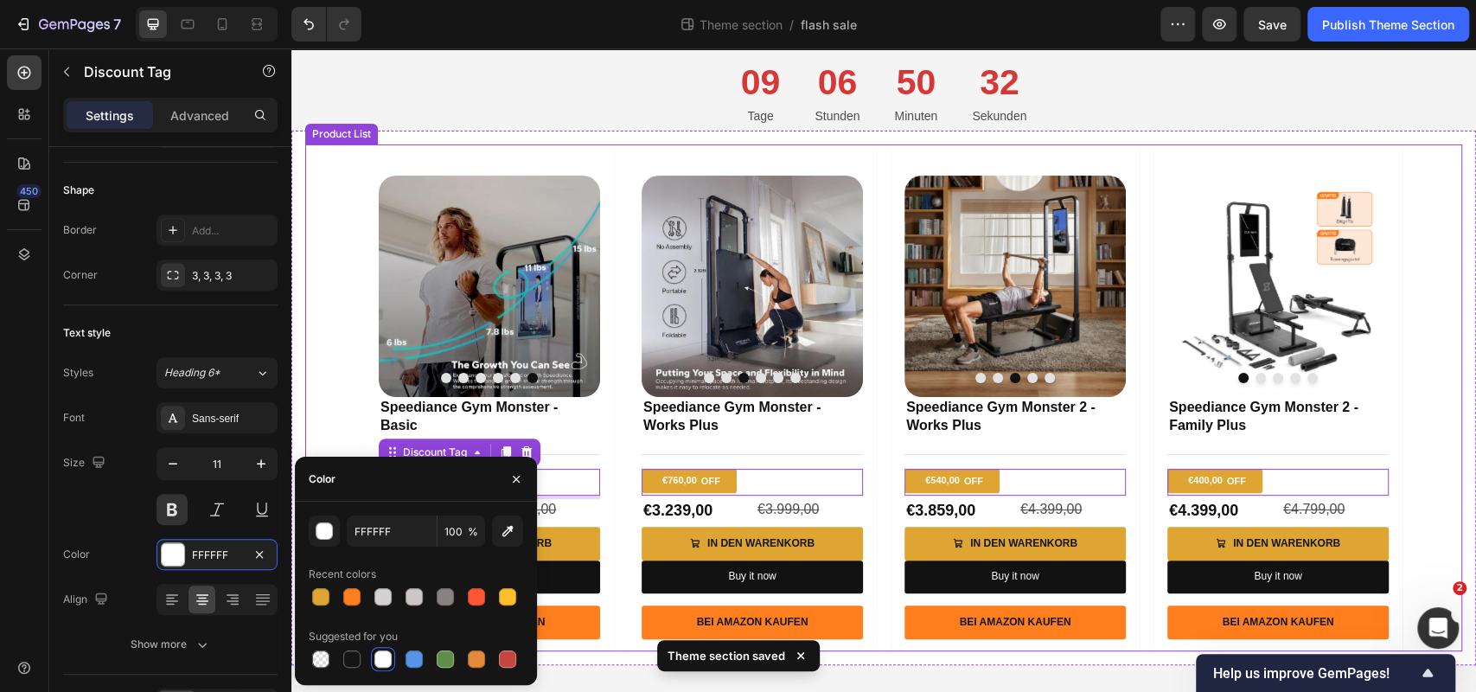
click at [312, 396] on div "Product Images Speediance Gym Monster - Basic Product Title Title Line €740,00 …" at bounding box center [883, 397] width 1157 height 507
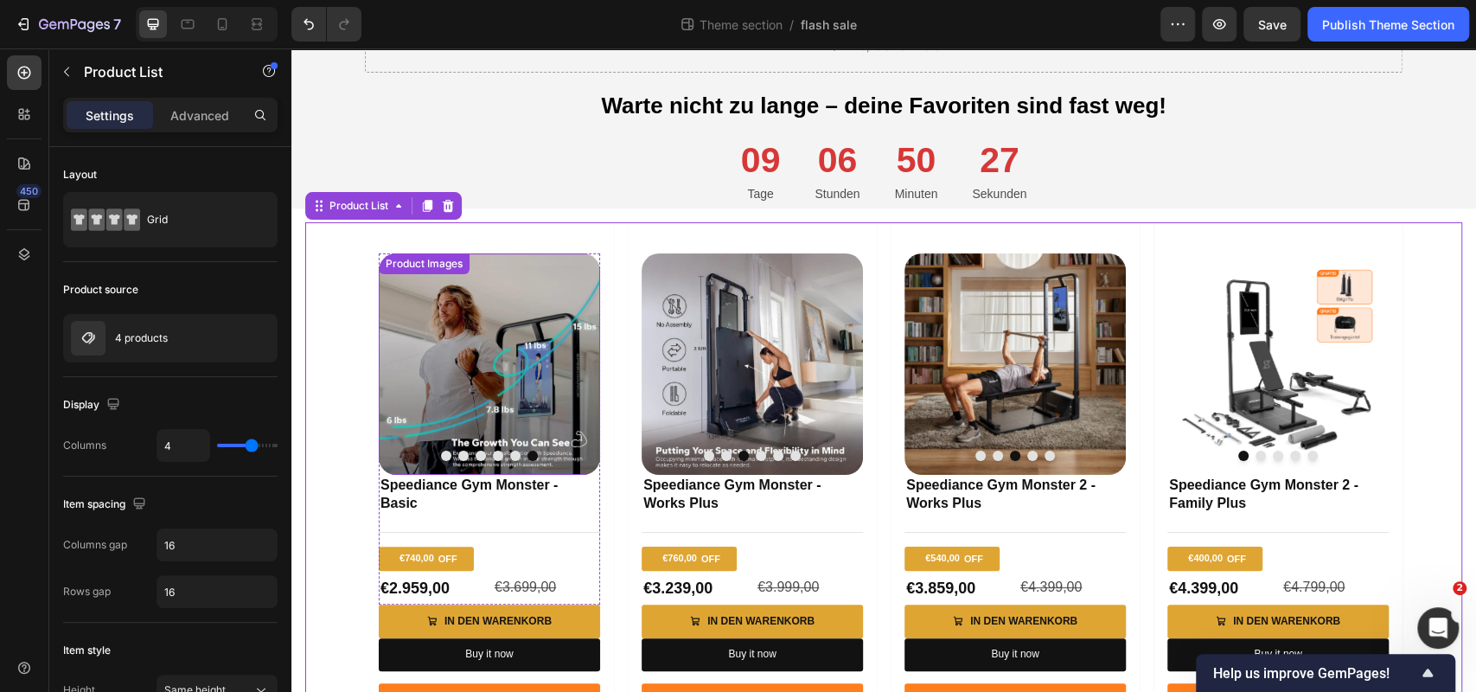
scroll to position [0, 0]
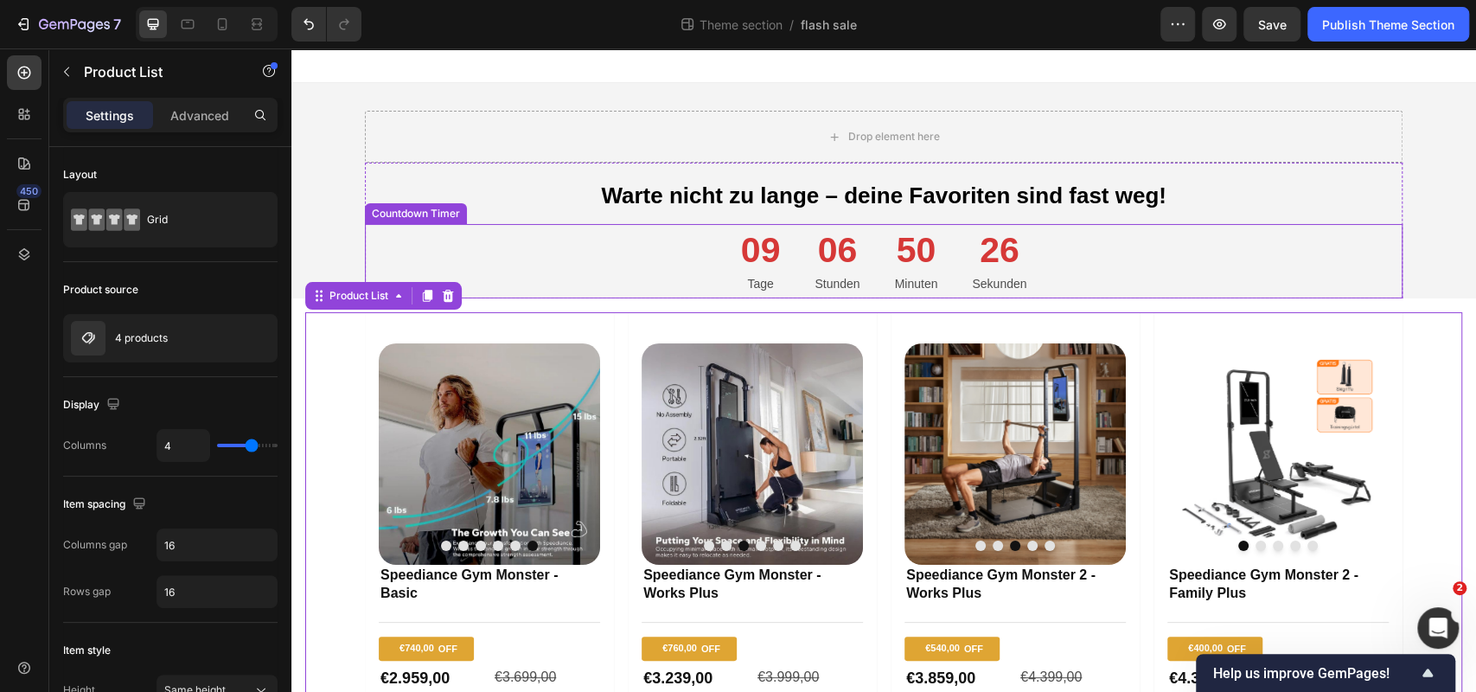
click at [675, 268] on div "09 Tage 06 Stunden 50 Minuten 26 Sekunden" at bounding box center [884, 261] width 1038 height 75
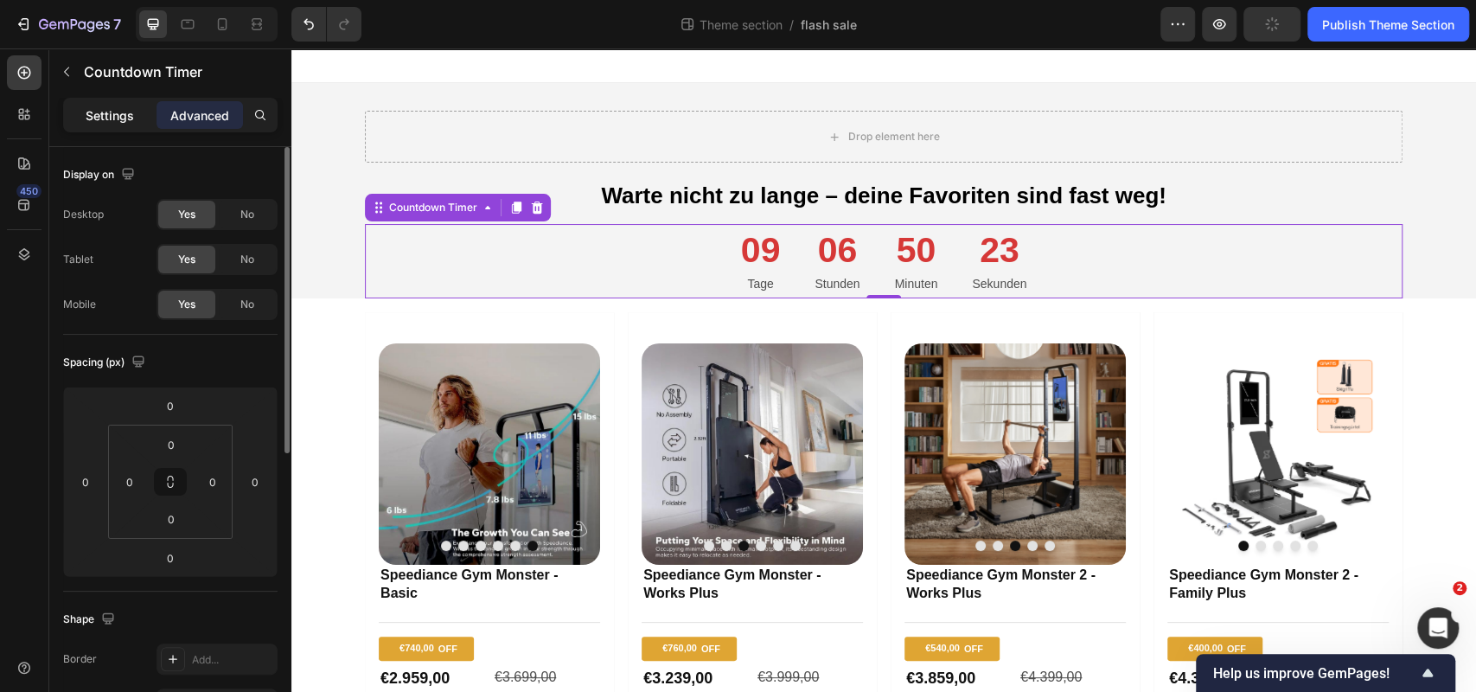
click at [130, 119] on p "Settings" at bounding box center [110, 115] width 48 height 18
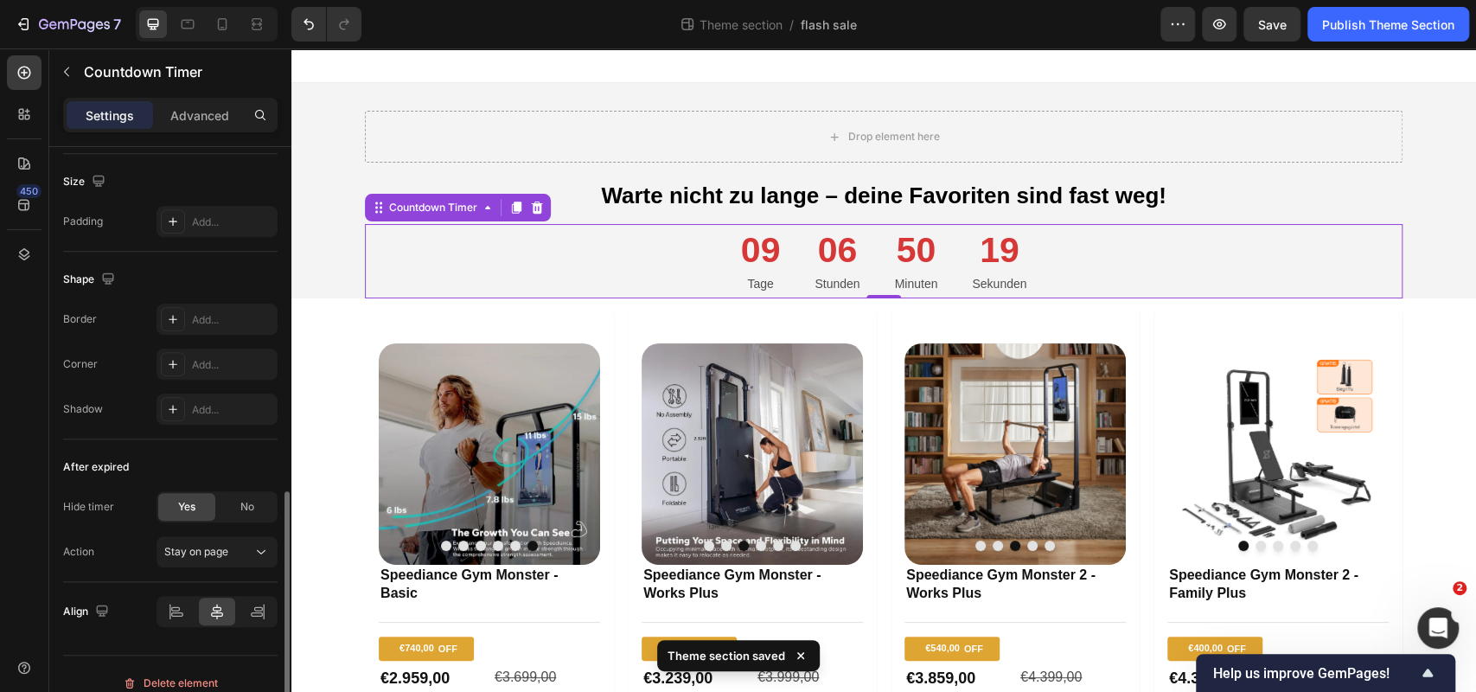
scroll to position [869, 0]
click at [224, 515] on div "No" at bounding box center [247, 511] width 57 height 28
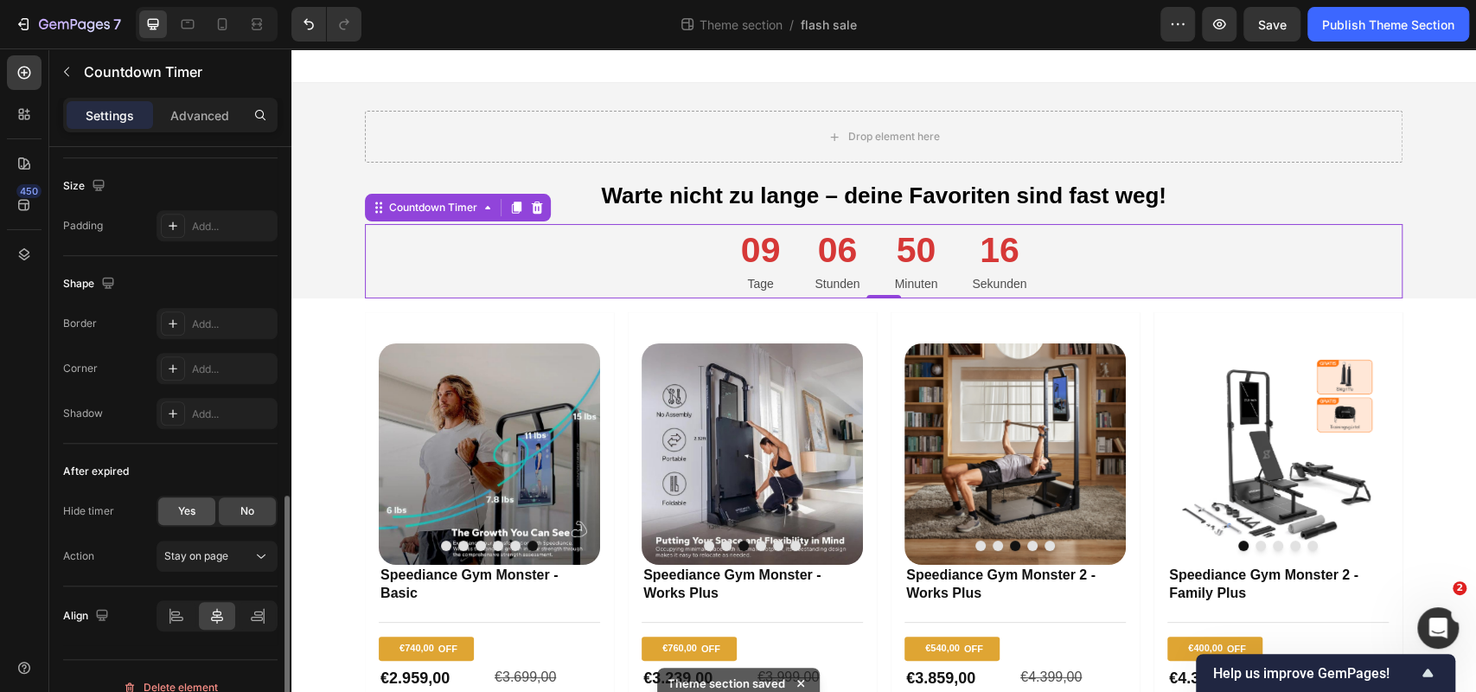
click at [194, 513] on span "Yes" at bounding box center [186, 511] width 17 height 16
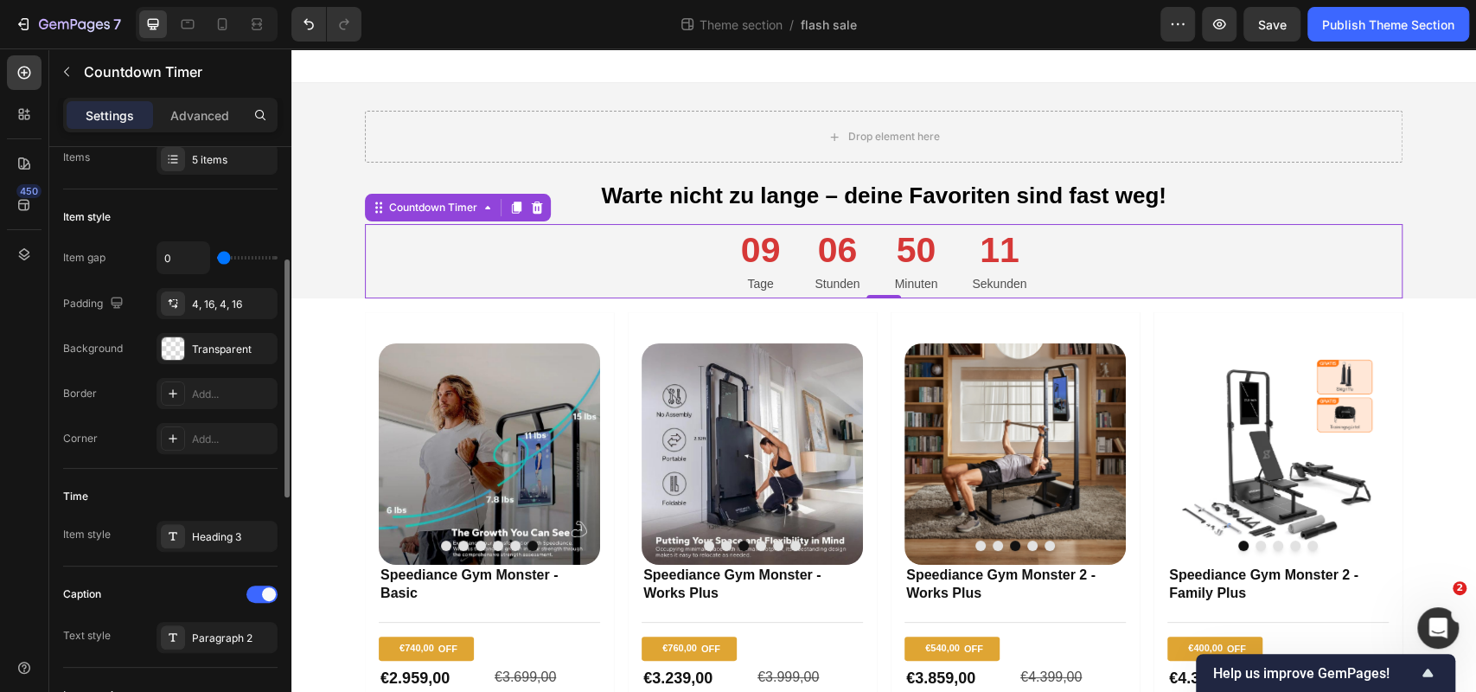
scroll to position [258, 0]
click at [220, 560] on div "Time Item style Heading 3" at bounding box center [170, 520] width 214 height 98
click at [223, 550] on div "Heading 3" at bounding box center [217, 538] width 121 height 31
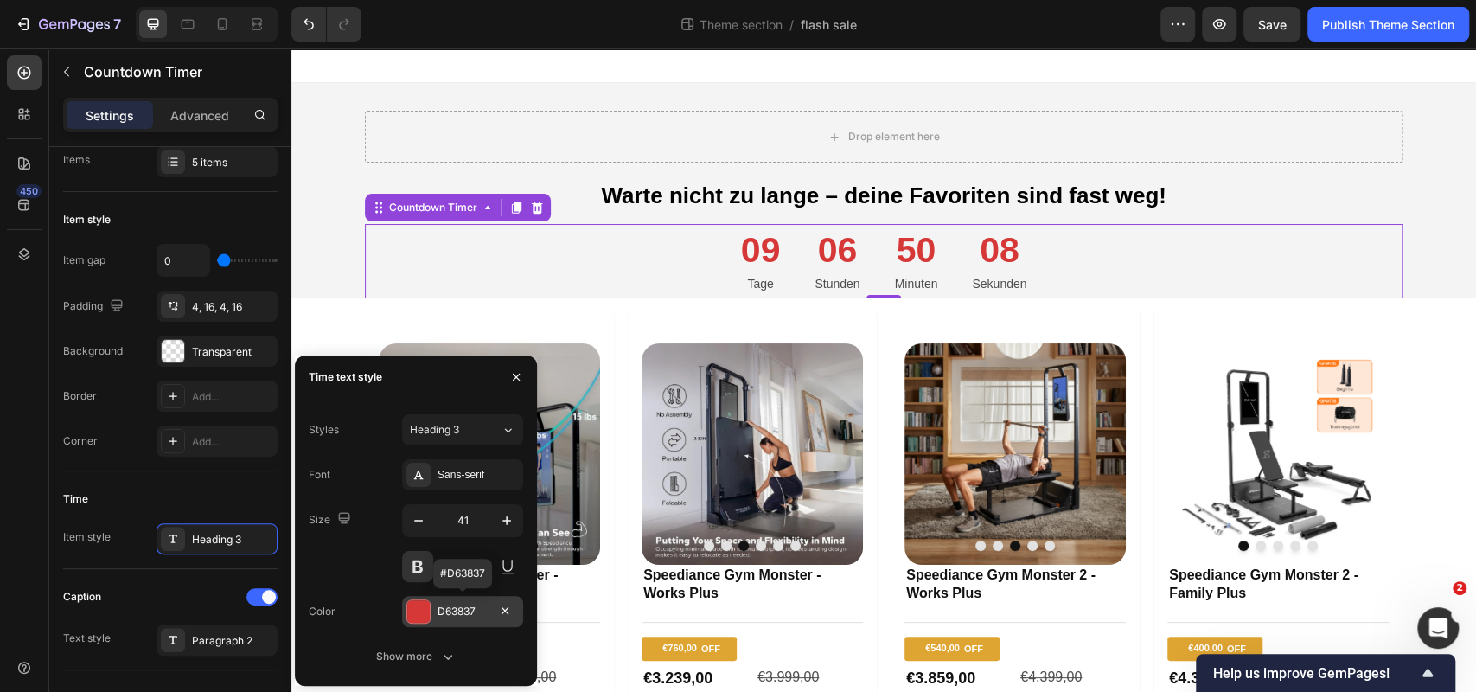
click at [450, 607] on div "D63837" at bounding box center [463, 612] width 50 height 16
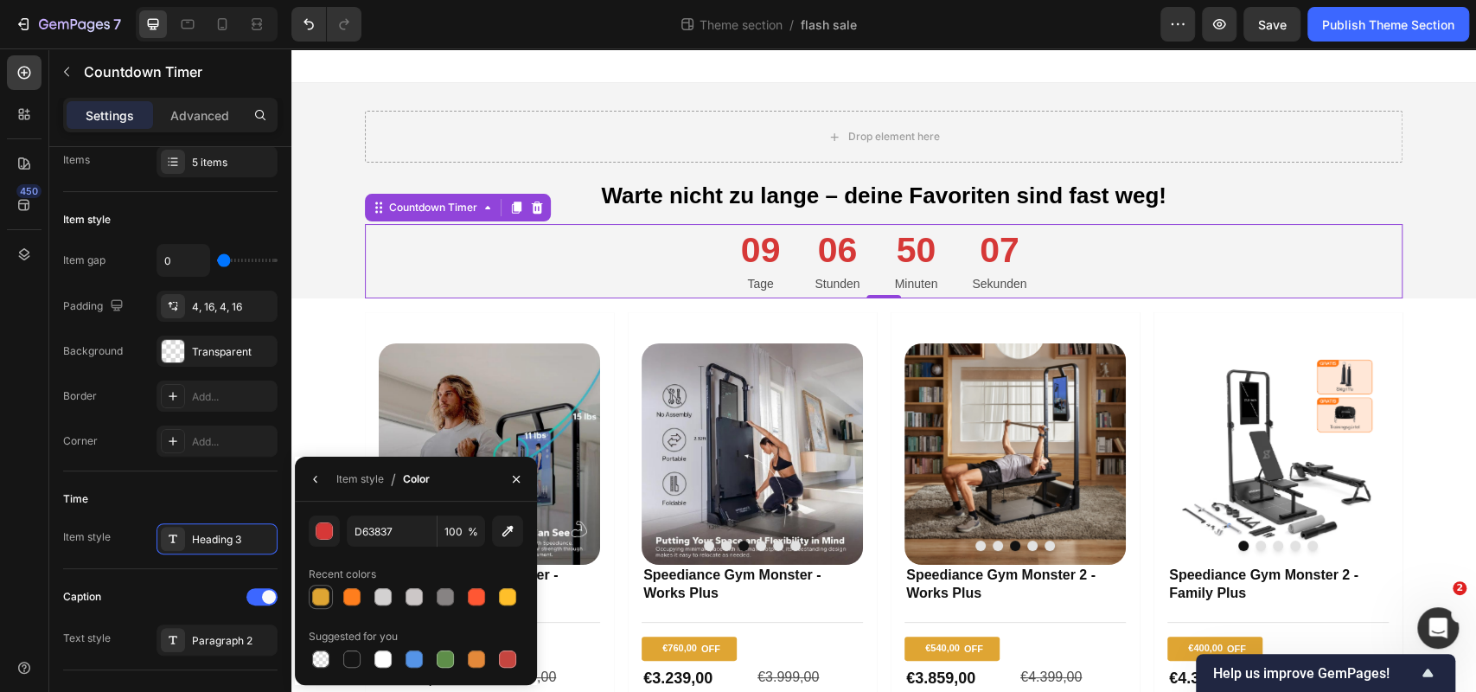
click at [324, 595] on div at bounding box center [320, 596] width 17 height 17
type input "DFA533"
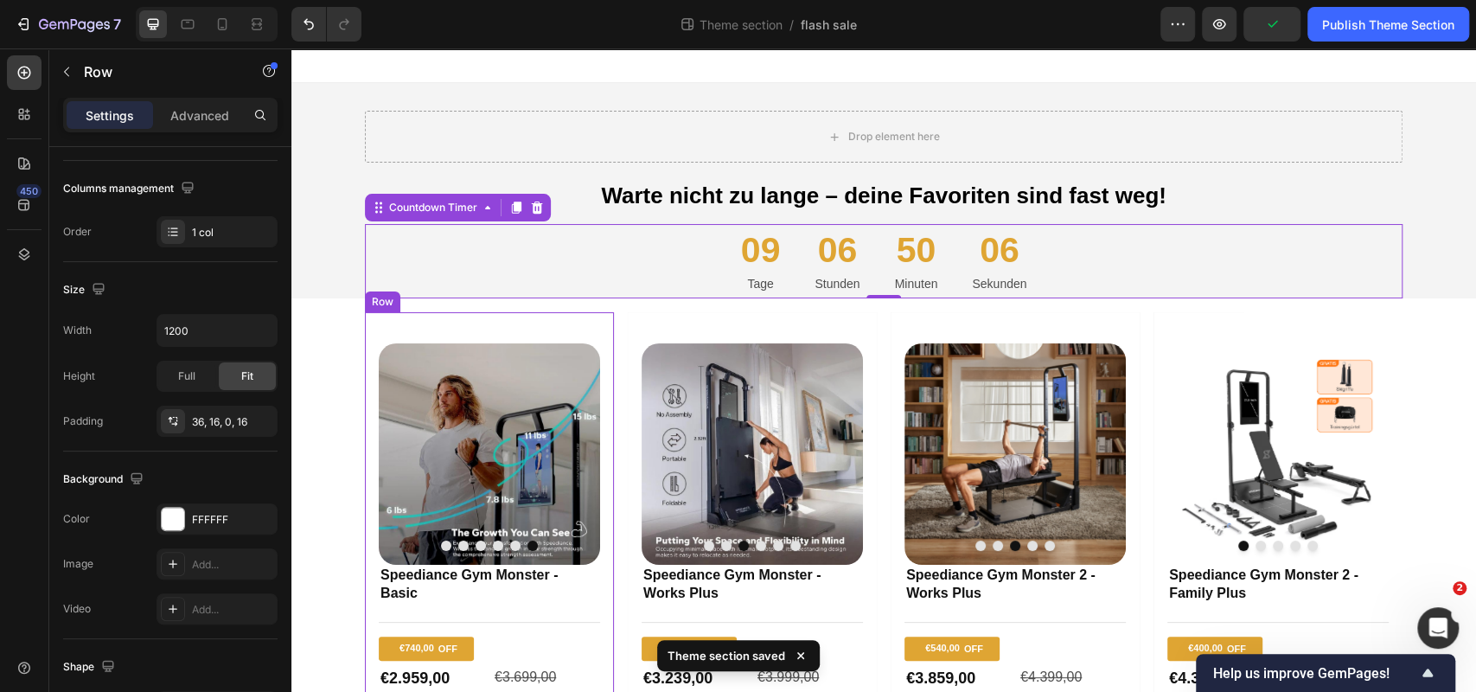
click at [393, 331] on div "Product Images Speediance Gym Monster - Basic Product Title Title Line €740,00 …" at bounding box center [489, 565] width 249 height 507
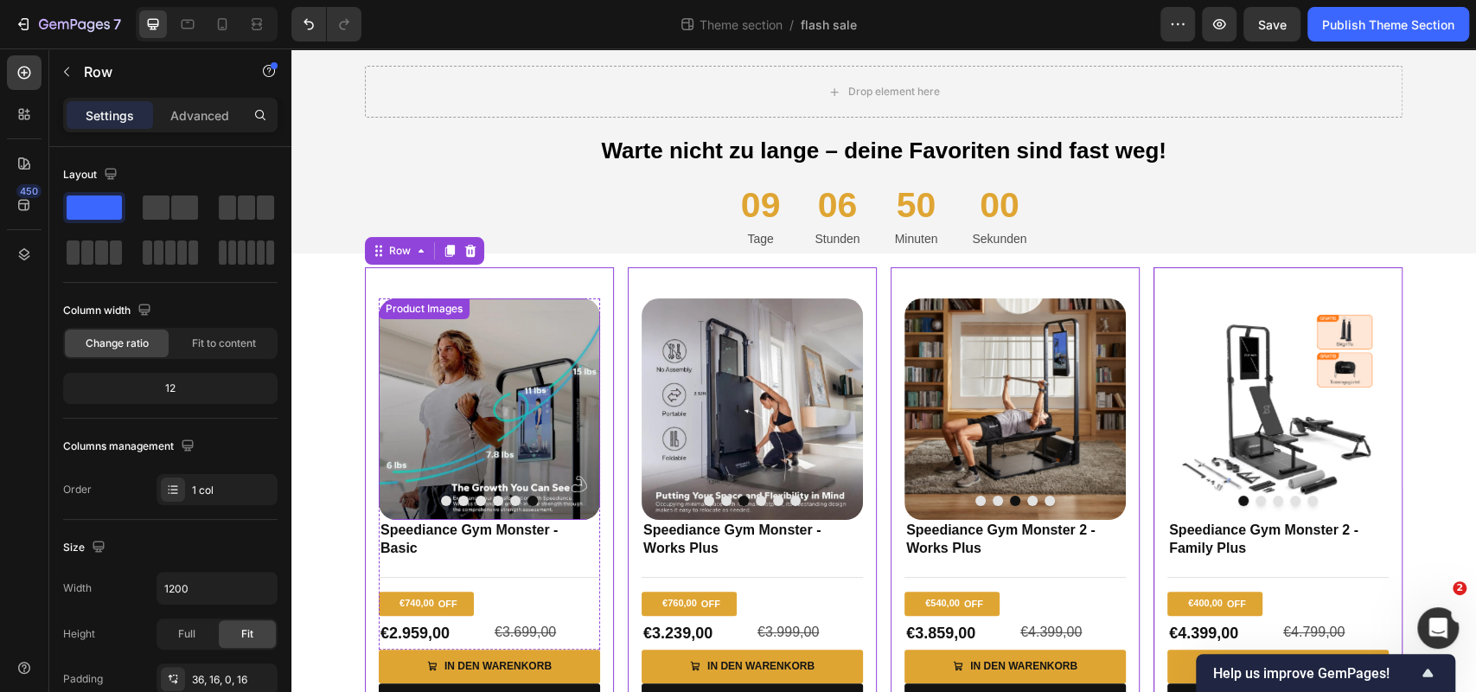
scroll to position [168, 0]
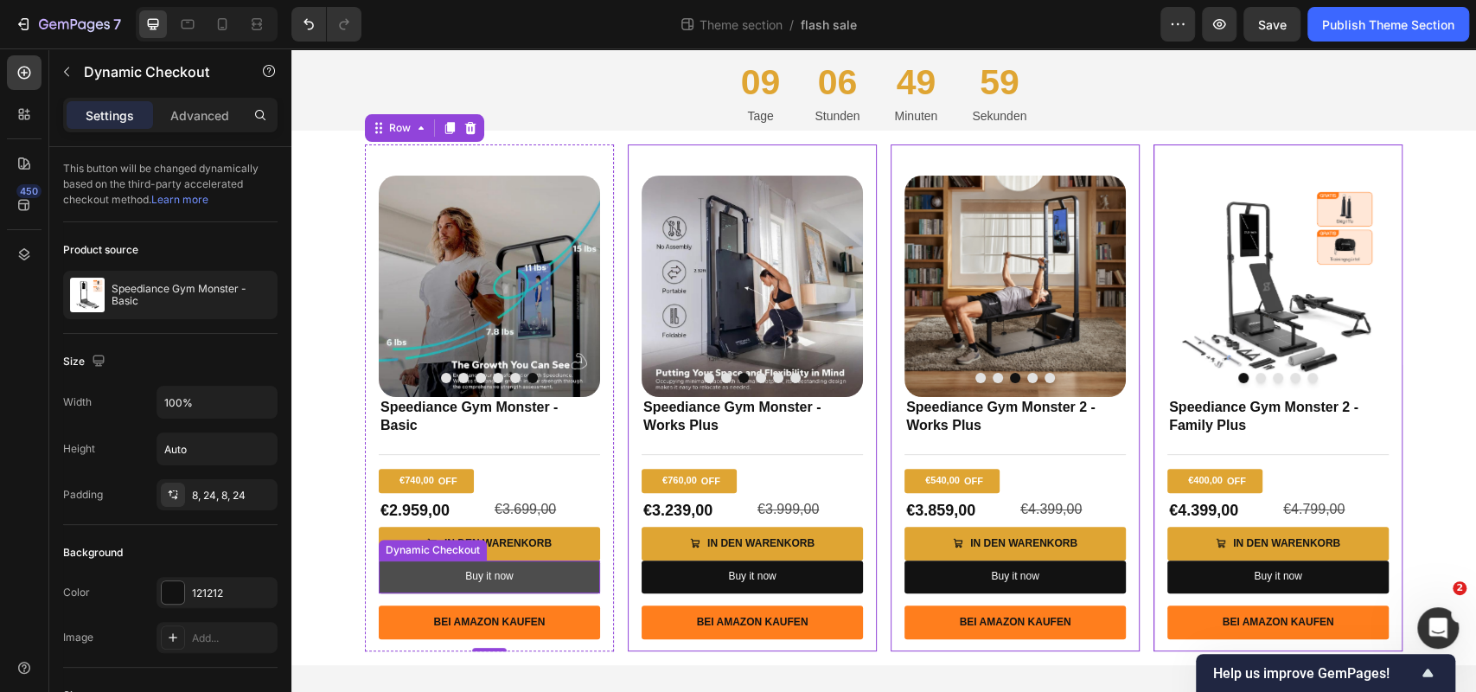
click at [540, 573] on button "Buy it now" at bounding box center [489, 576] width 221 height 33
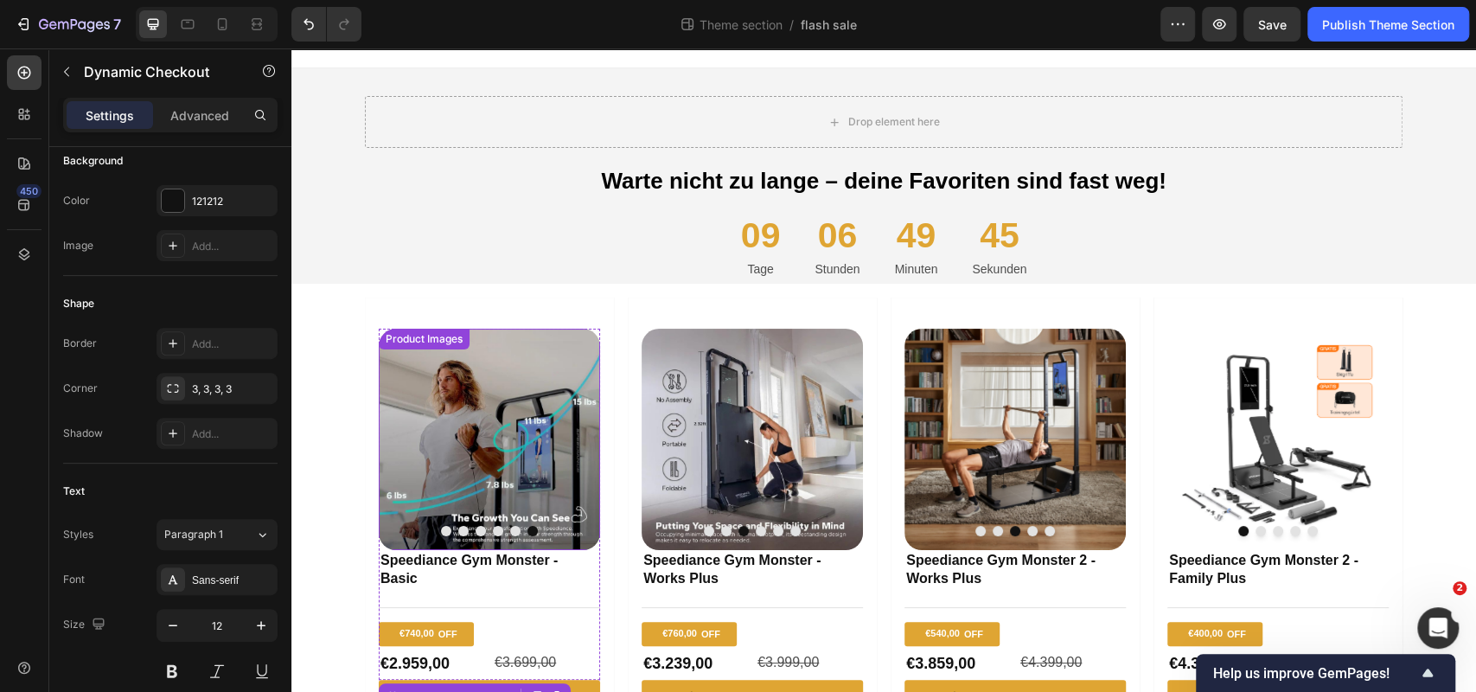
scroll to position [0, 0]
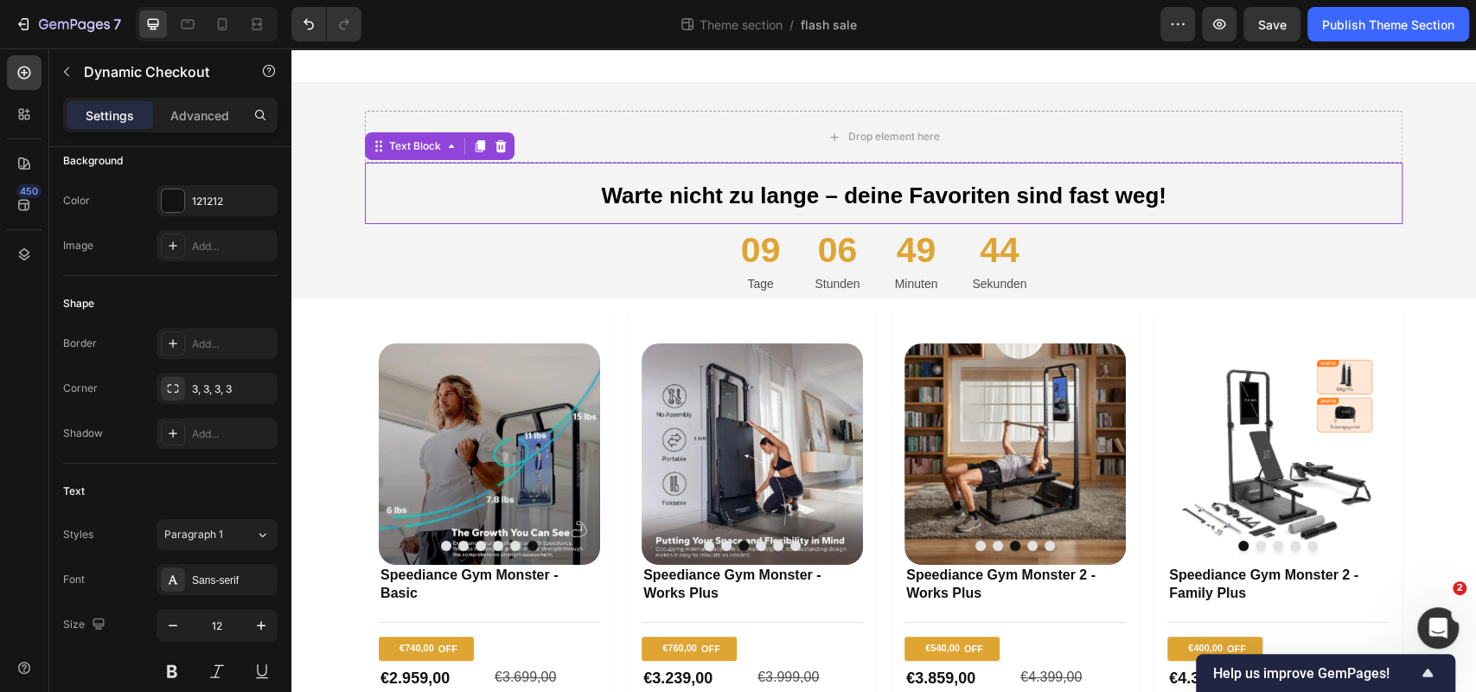
click at [601, 207] on span "Warte nicht zu lange – deine Favoriten sind fast weg!" at bounding box center [883, 195] width 565 height 26
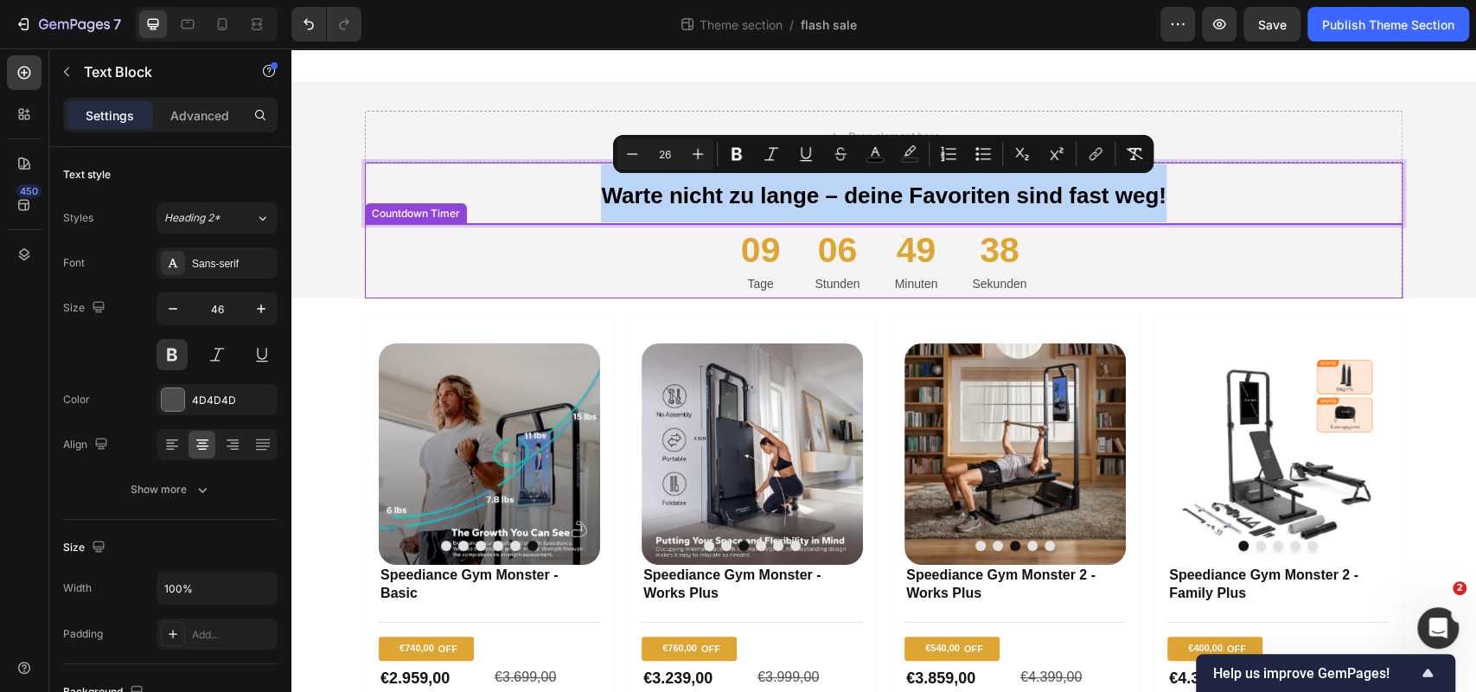
drag, startPoint x: 591, startPoint y: 188, endPoint x: 1123, endPoint y: 222, distance: 533.7
click at [1123, 222] on div "Warte nicht zu lange – deine Favoriten sind fast weg!" at bounding box center [884, 193] width 1038 height 61
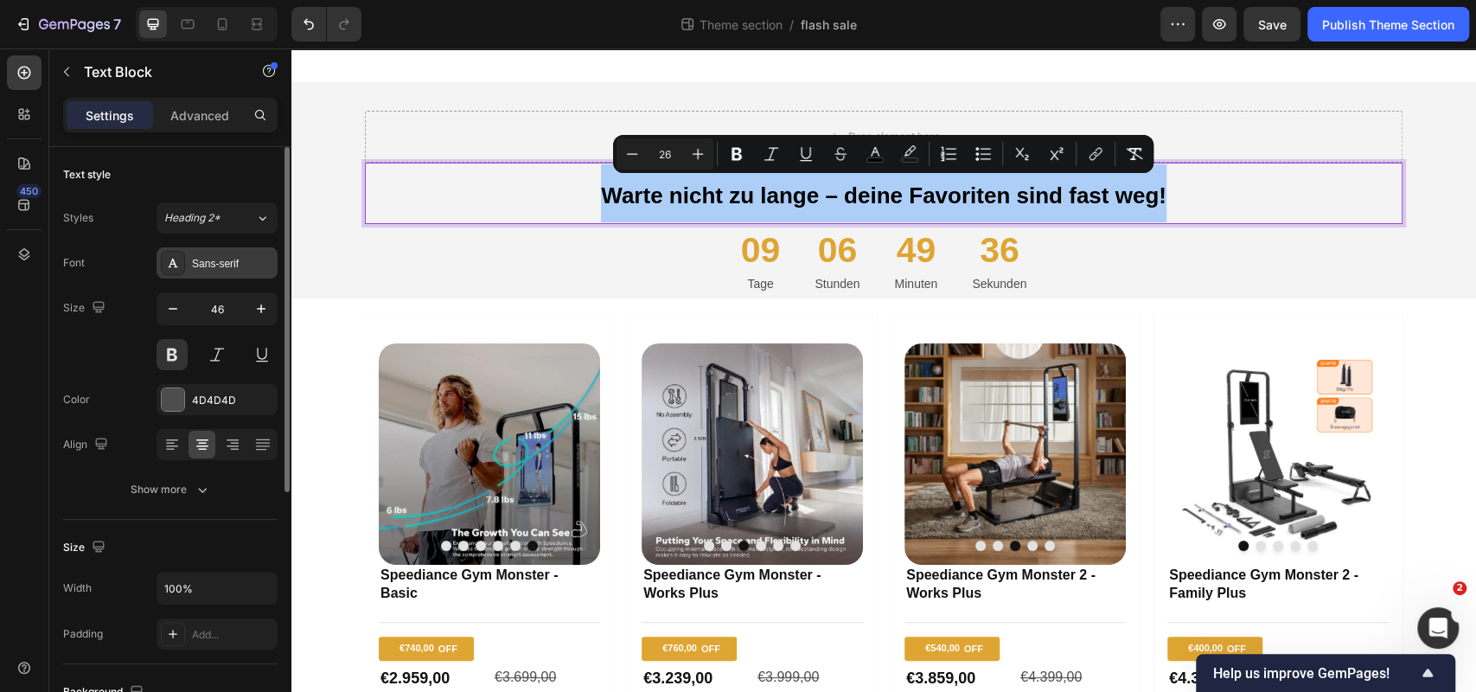
click at [232, 273] on div "Sans-serif" at bounding box center [217, 262] width 121 height 31
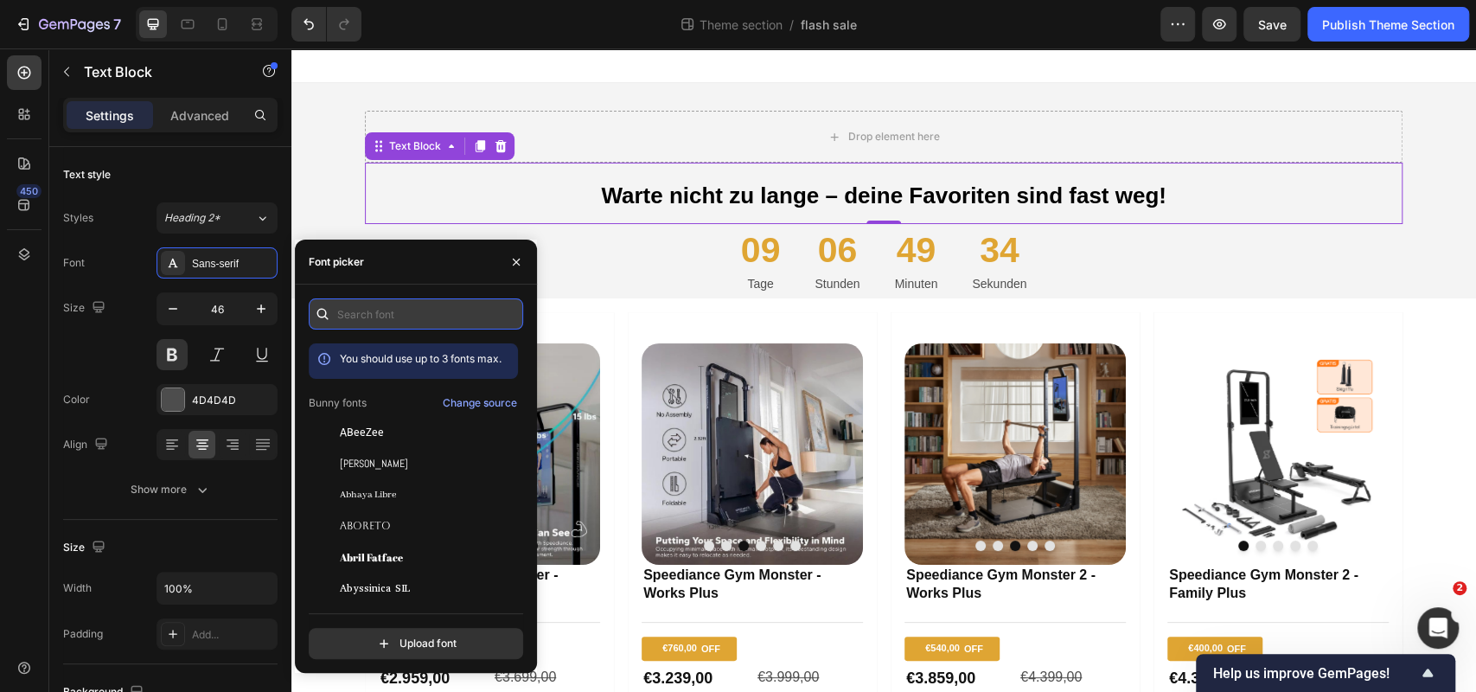
click at [411, 322] on input "text" at bounding box center [416, 313] width 214 height 31
type input "t"
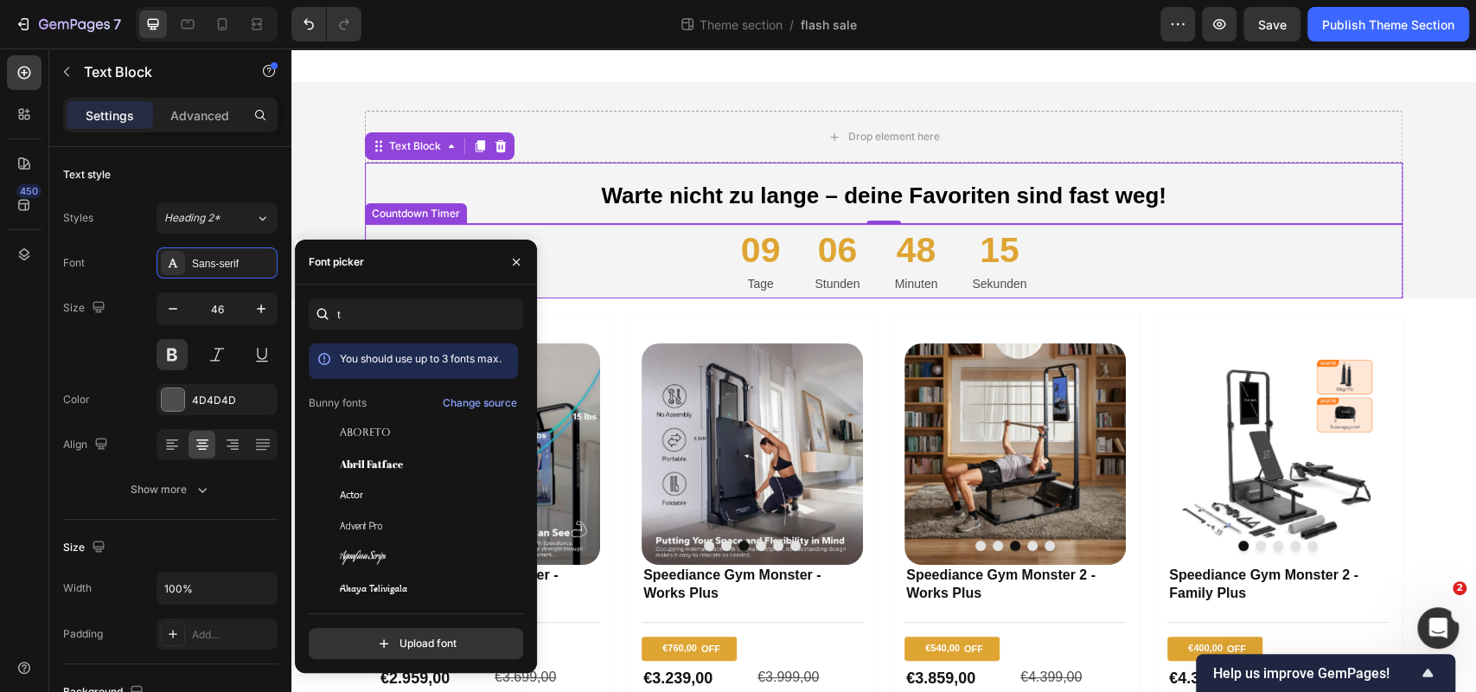
drag, startPoint x: 731, startPoint y: 251, endPoint x: 653, endPoint y: 251, distance: 77.8
click at [730, 251] on div "09 Tage" at bounding box center [760, 261] width 67 height 75
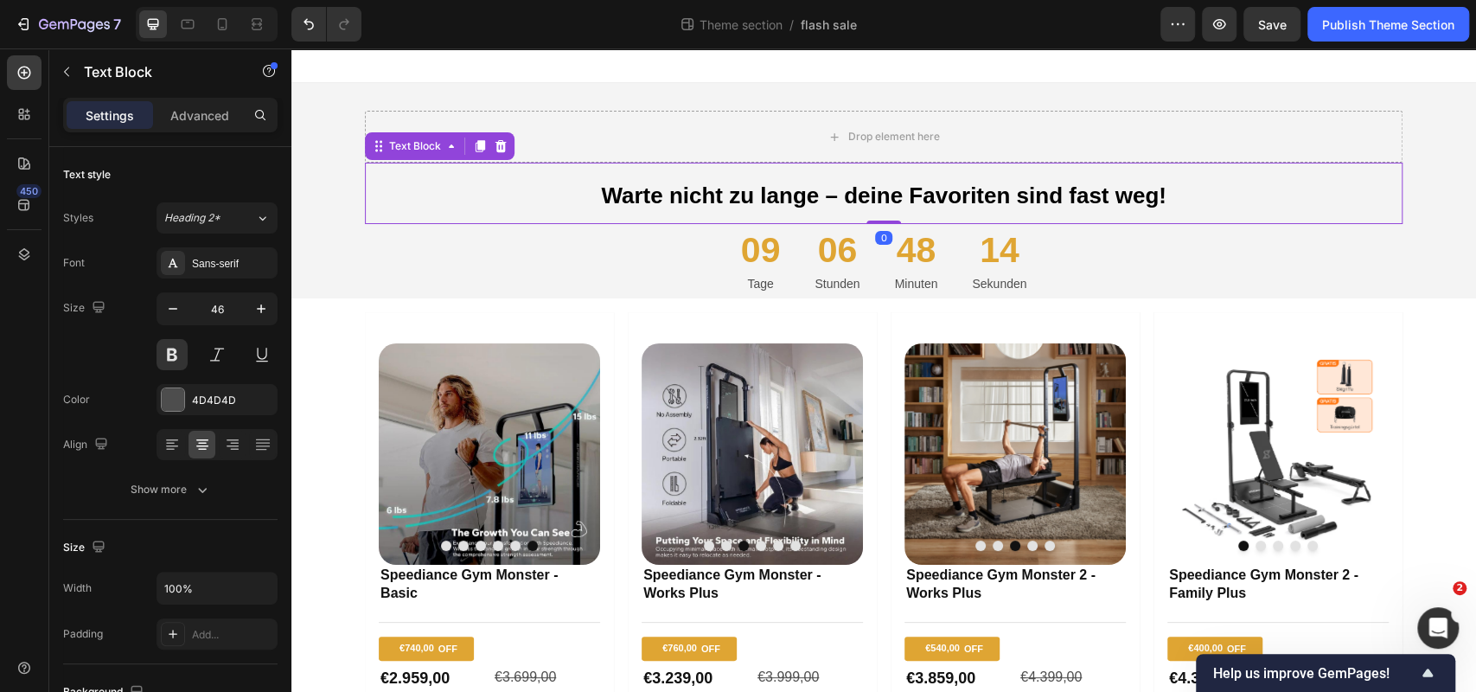
click at [742, 194] on span "Warte nicht zu lange – deine Favoriten sind fast weg!" at bounding box center [883, 195] width 565 height 26
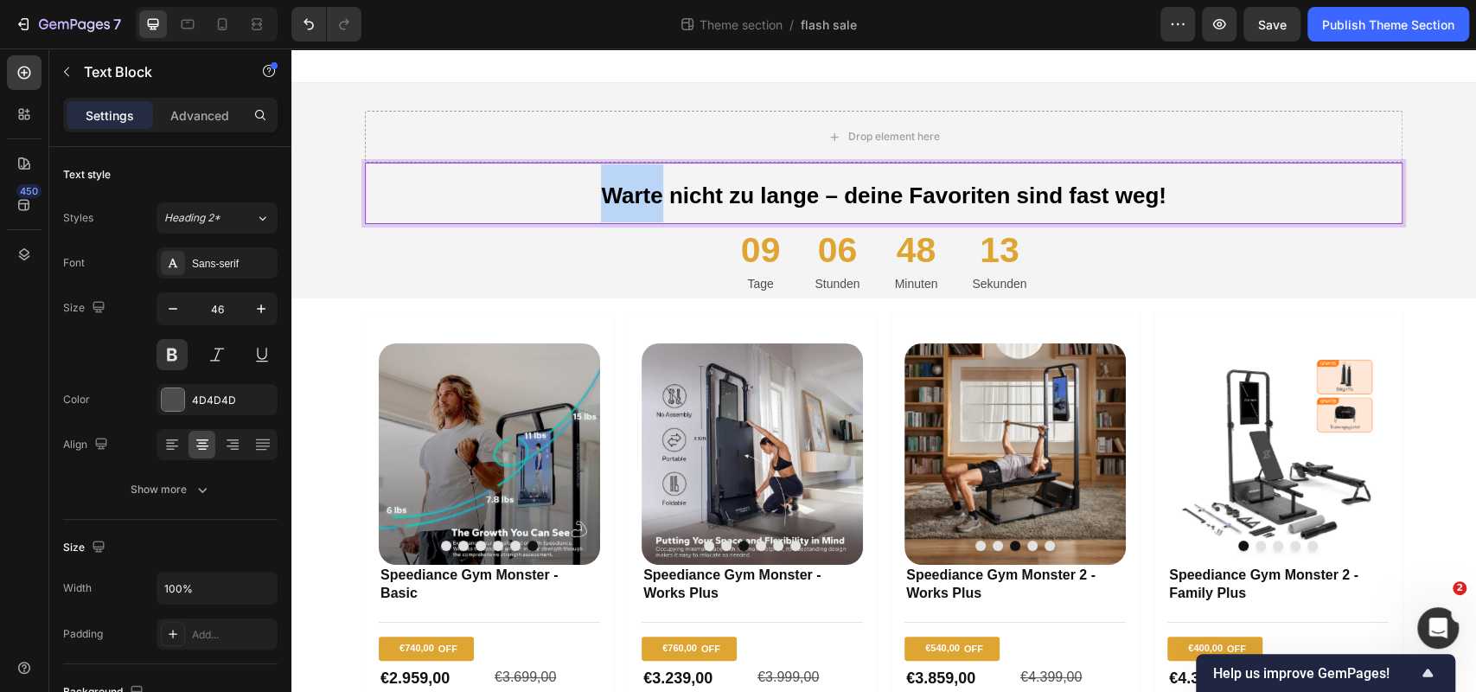
click at [615, 197] on span "Warte nicht zu lange – deine Favoriten sind fast weg!" at bounding box center [883, 195] width 565 height 26
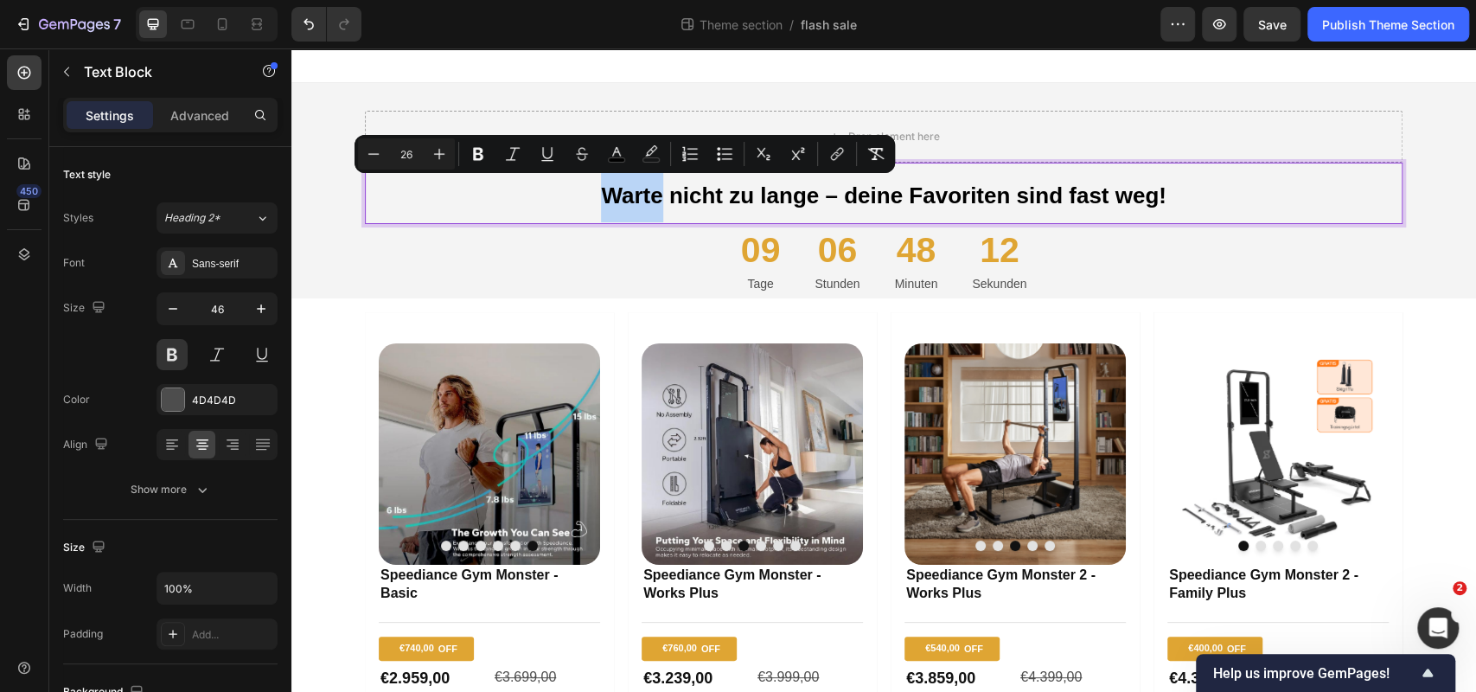
click at [605, 194] on span "Warte nicht zu lange – deine Favoriten sind fast weg!" at bounding box center [883, 195] width 565 height 26
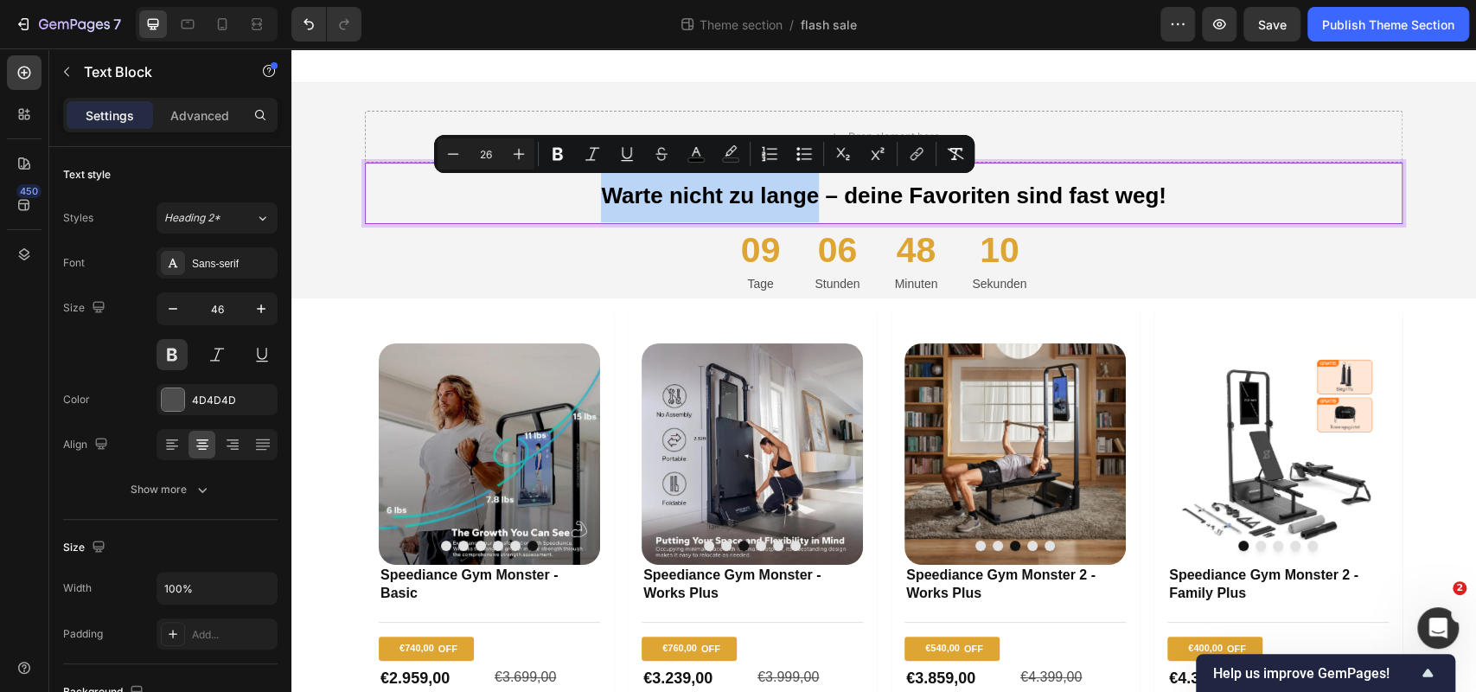
drag, startPoint x: 597, startPoint y: 193, endPoint x: 802, endPoint y: 195, distance: 204.1
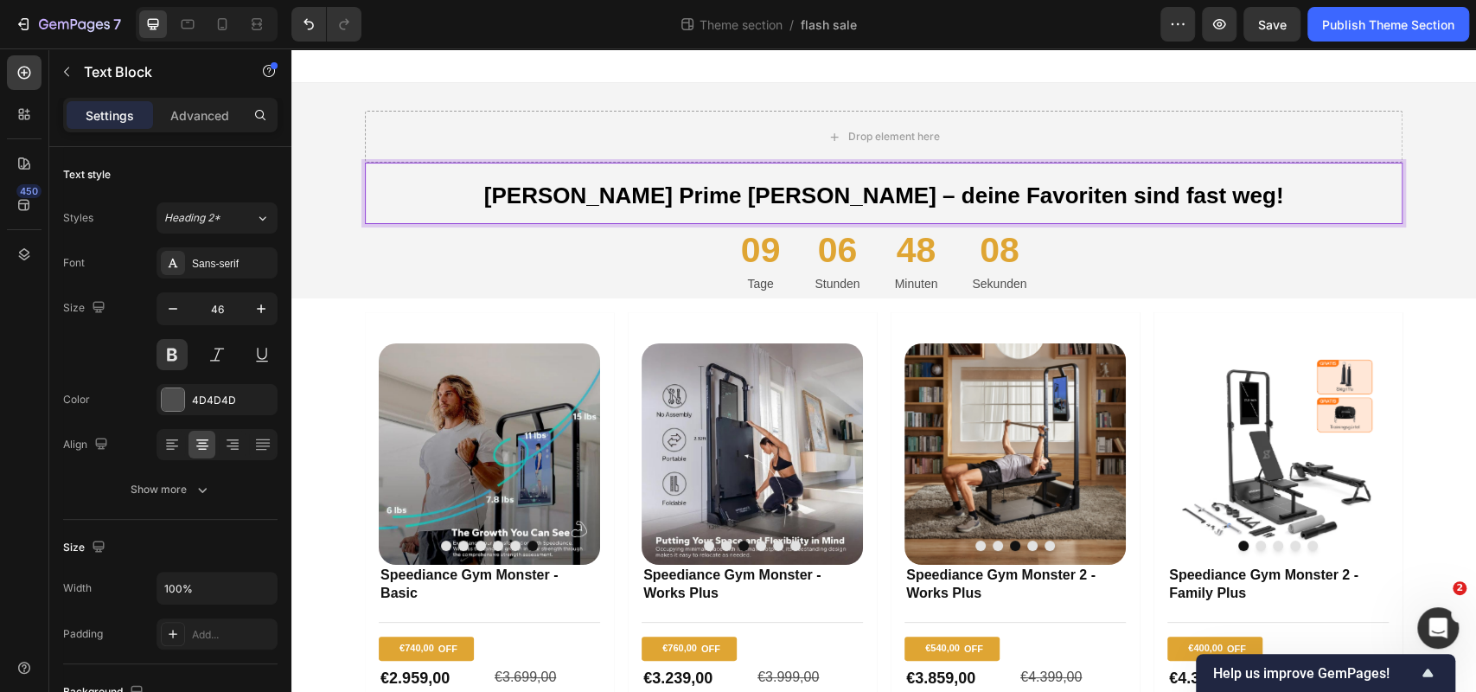
click at [804, 204] on span "Herbst Prime Daye – deine Favoriten sind fast weg!" at bounding box center [884, 195] width 800 height 26
click at [858, 203] on span "Herbst Prime Day – deine Favoriten sind fast weg!" at bounding box center [884, 195] width 652 height 26
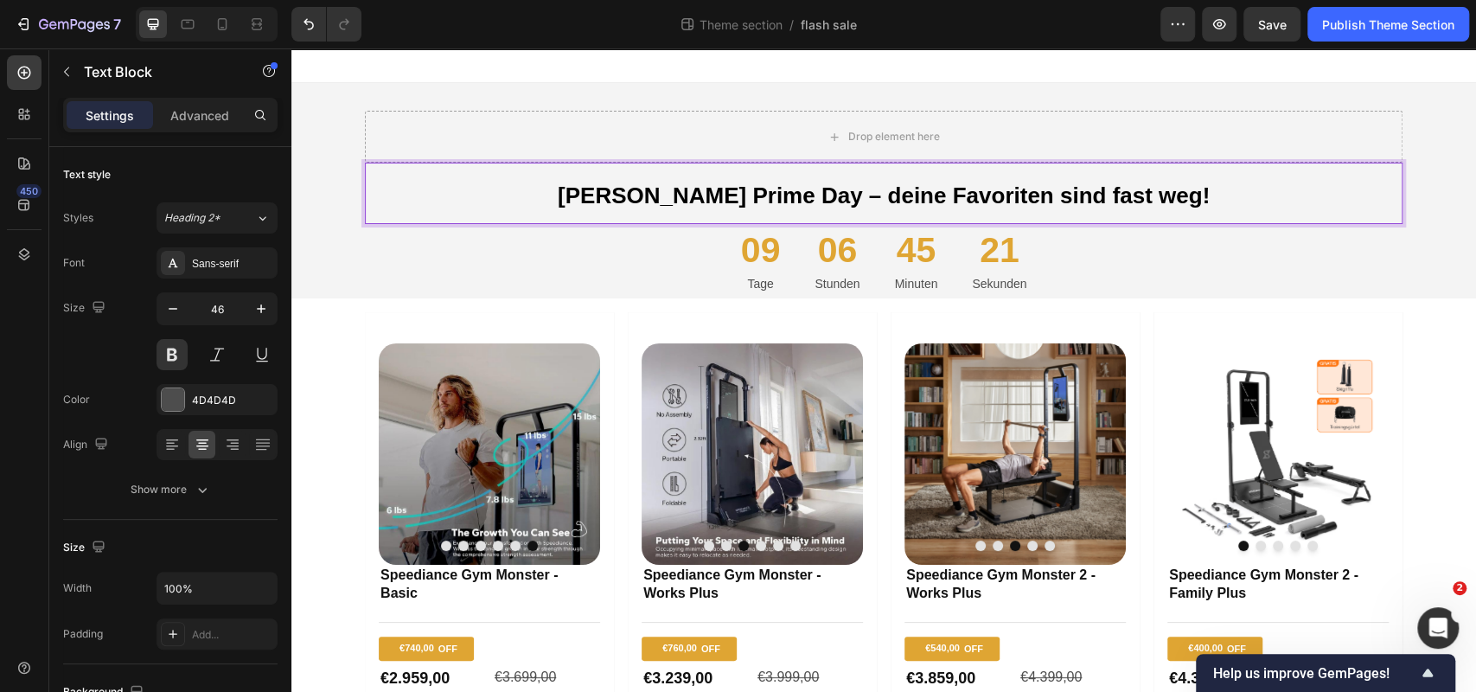
click at [807, 203] on span "Herbst Prime Day – deine Favoriten sind fast weg!" at bounding box center [884, 195] width 652 height 26
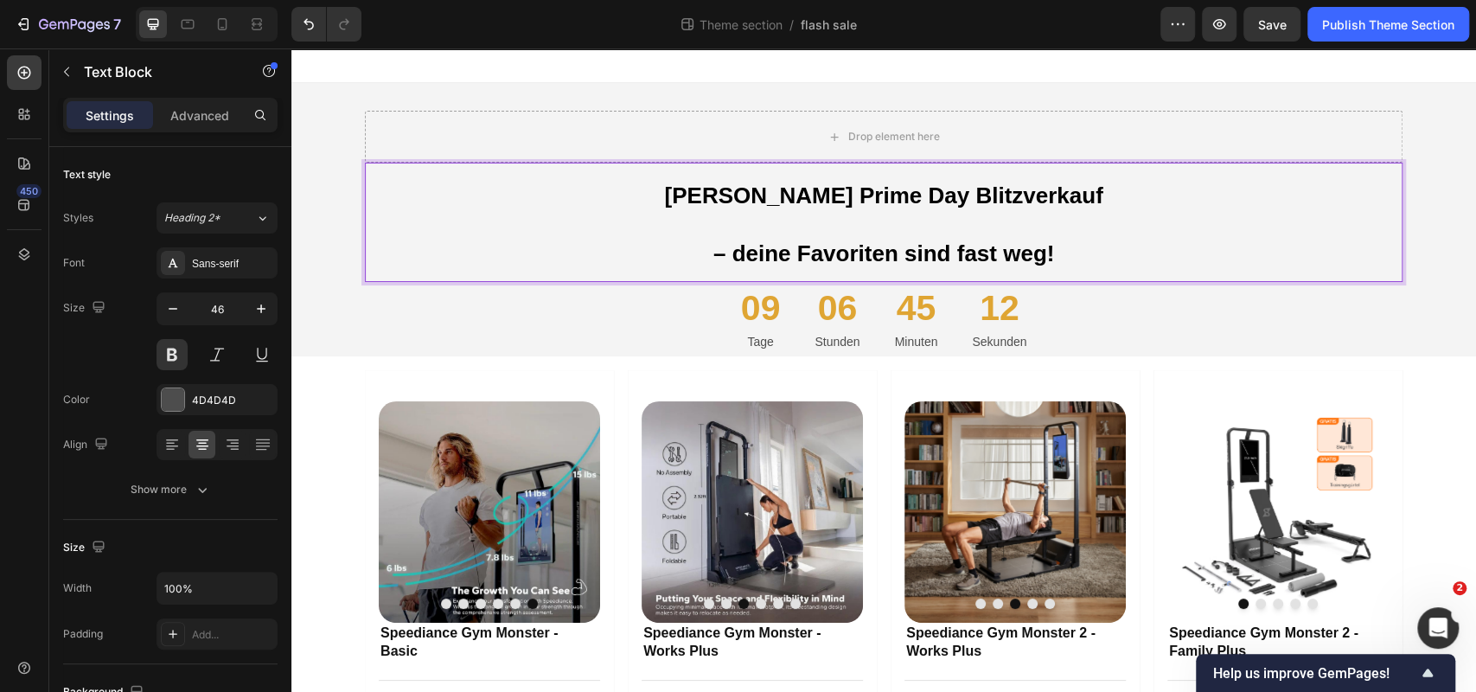
click at [738, 261] on span "– deine Favoriten sind fast weg!" at bounding box center [883, 253] width 341 height 26
click at [776, 241] on span "deine Favoriten sind fast weg!" at bounding box center [884, 253] width 323 height 26
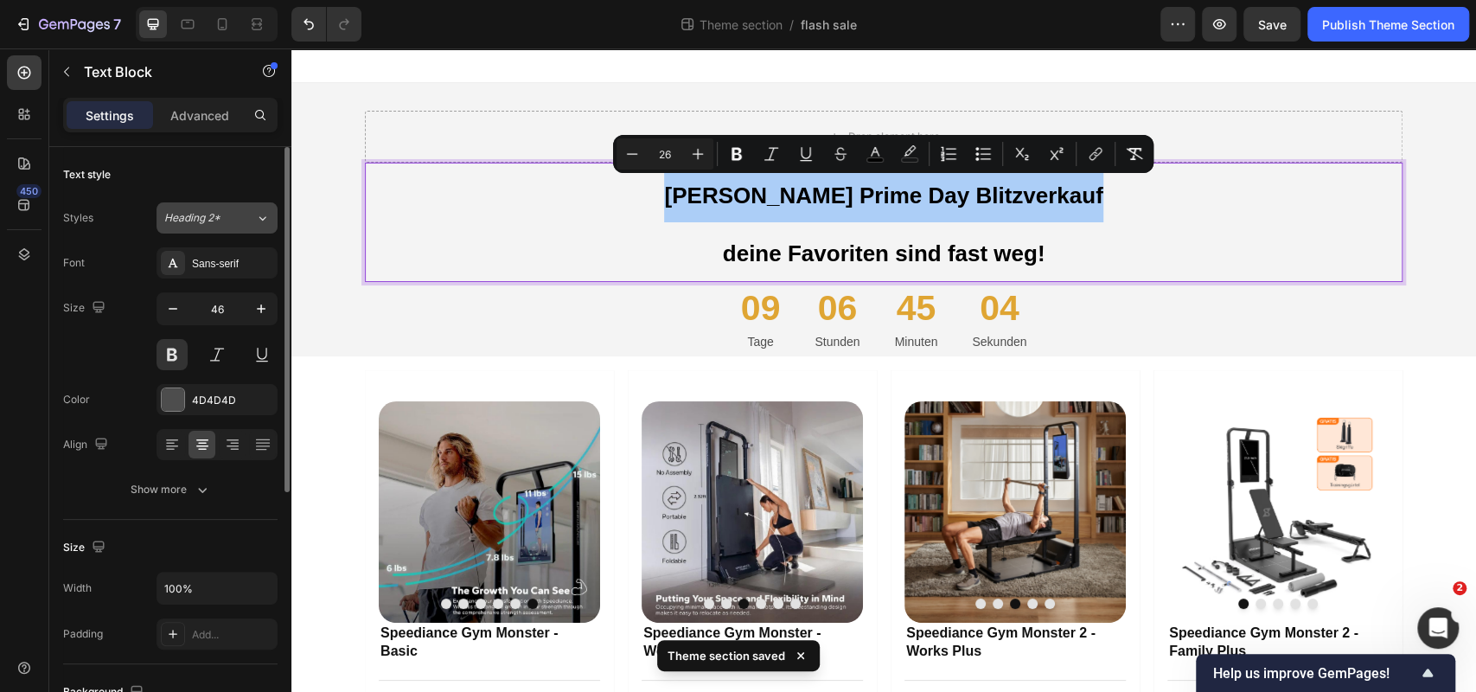
click at [233, 220] on div "Heading 2*" at bounding box center [199, 218] width 70 height 16
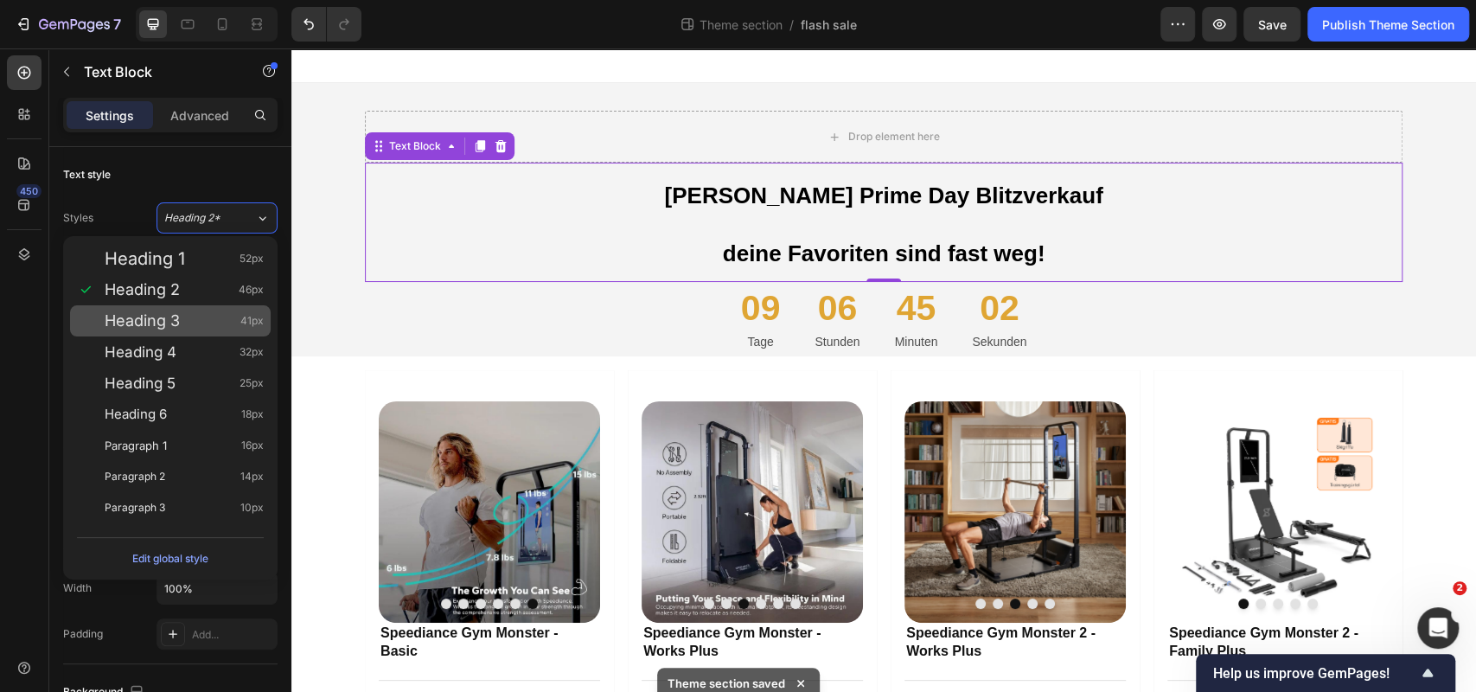
click at [206, 316] on div "Heading 3 41px" at bounding box center [184, 320] width 159 height 17
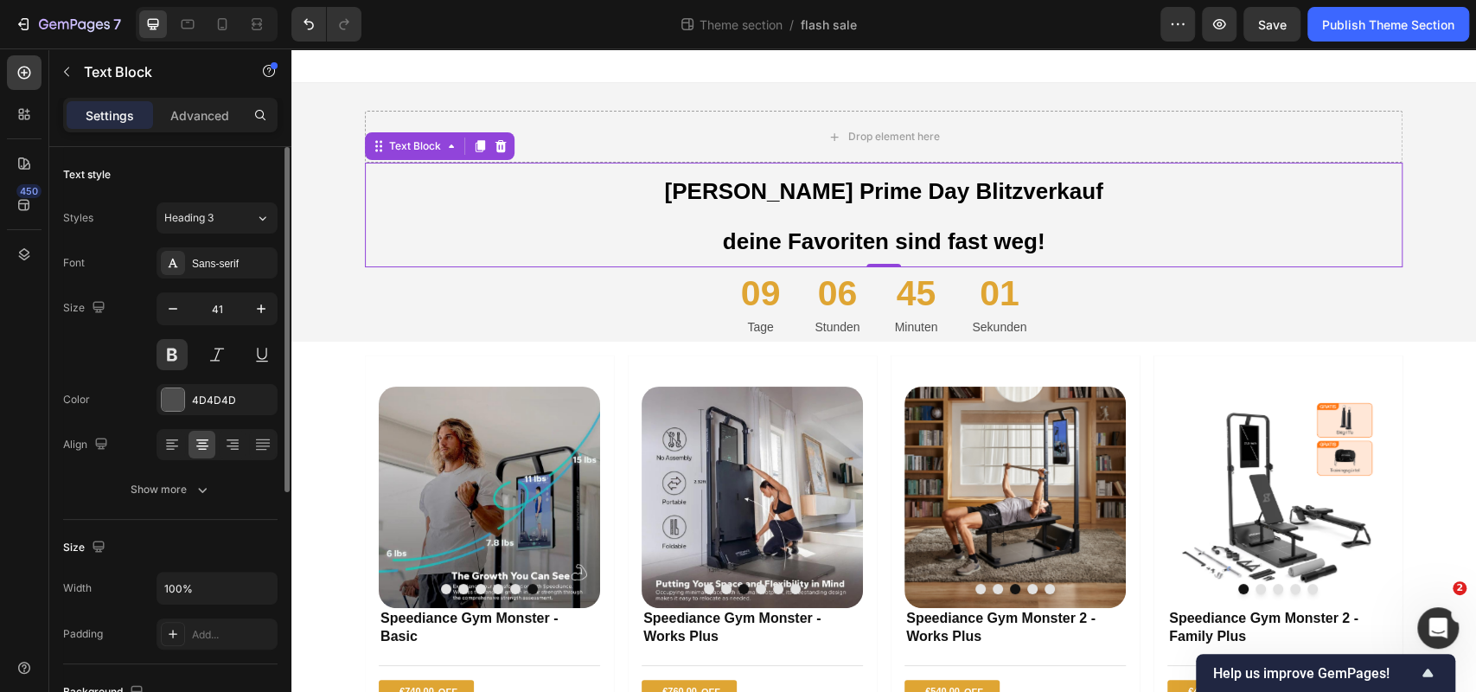
click at [233, 195] on div "Text style Styles Heading 3 Font Sans-serif Size 41 Color 4D4D4D Align Show more" at bounding box center [170, 333] width 214 height 373
click at [233, 219] on div "Heading 3" at bounding box center [199, 218] width 70 height 16
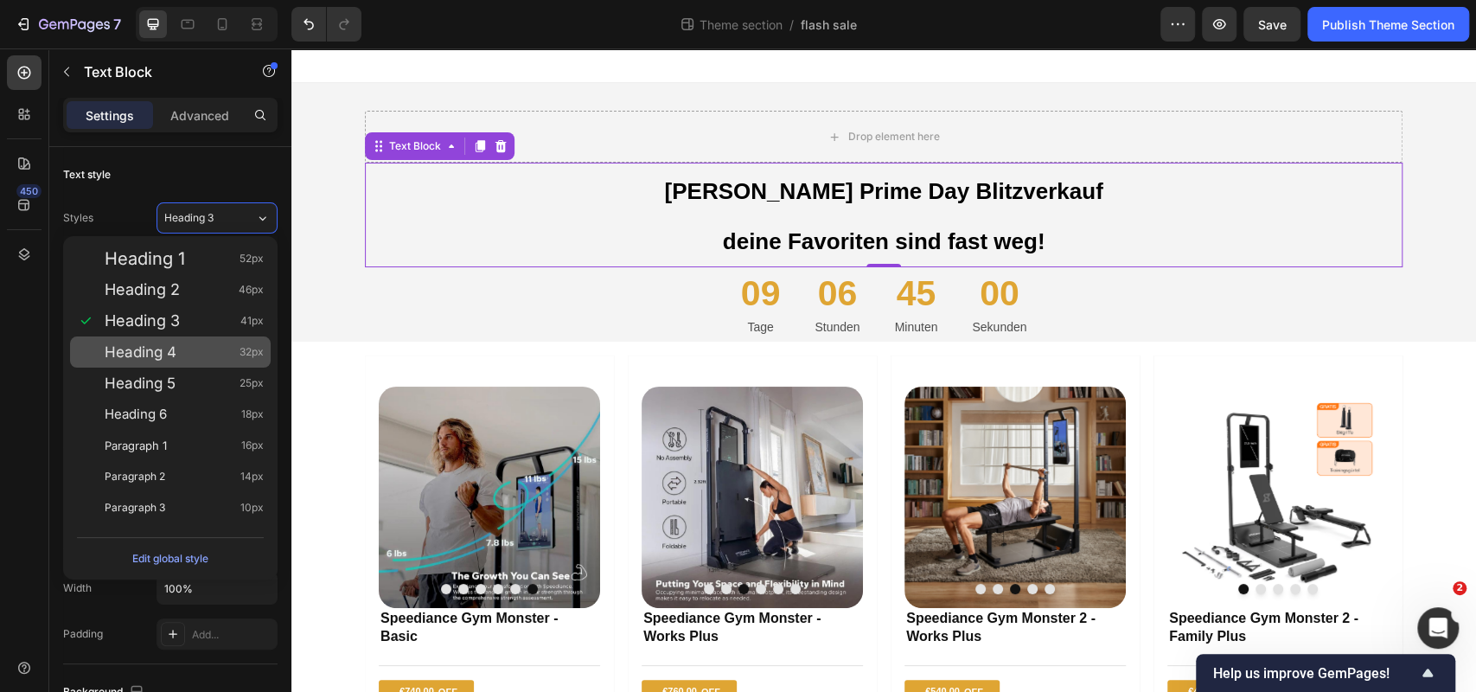
click at [220, 360] on div "Heading 4 32px" at bounding box center [184, 351] width 159 height 17
type input "32"
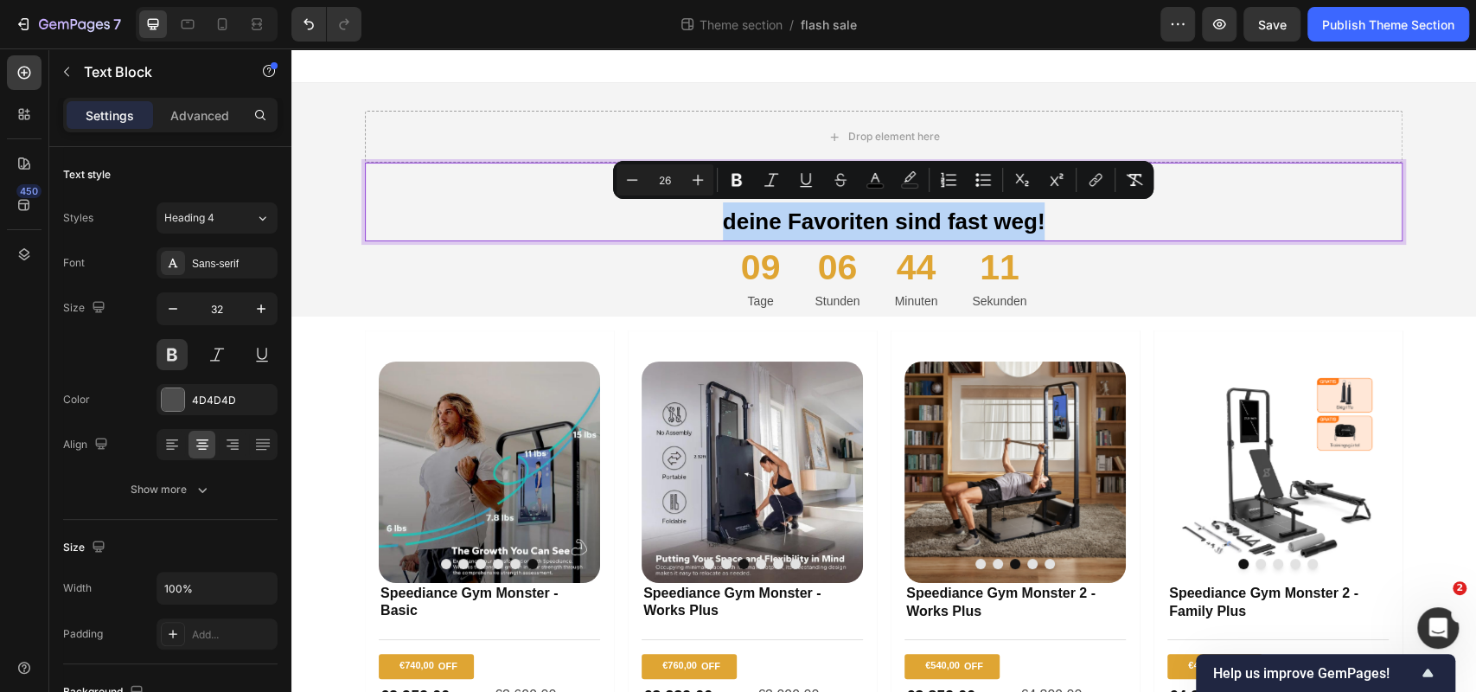
drag, startPoint x: 721, startPoint y: 220, endPoint x: 1060, endPoint y: 209, distance: 339.1
click at [1060, 209] on p "deine Favoriten sind fast weg!" at bounding box center [884, 221] width 1034 height 38
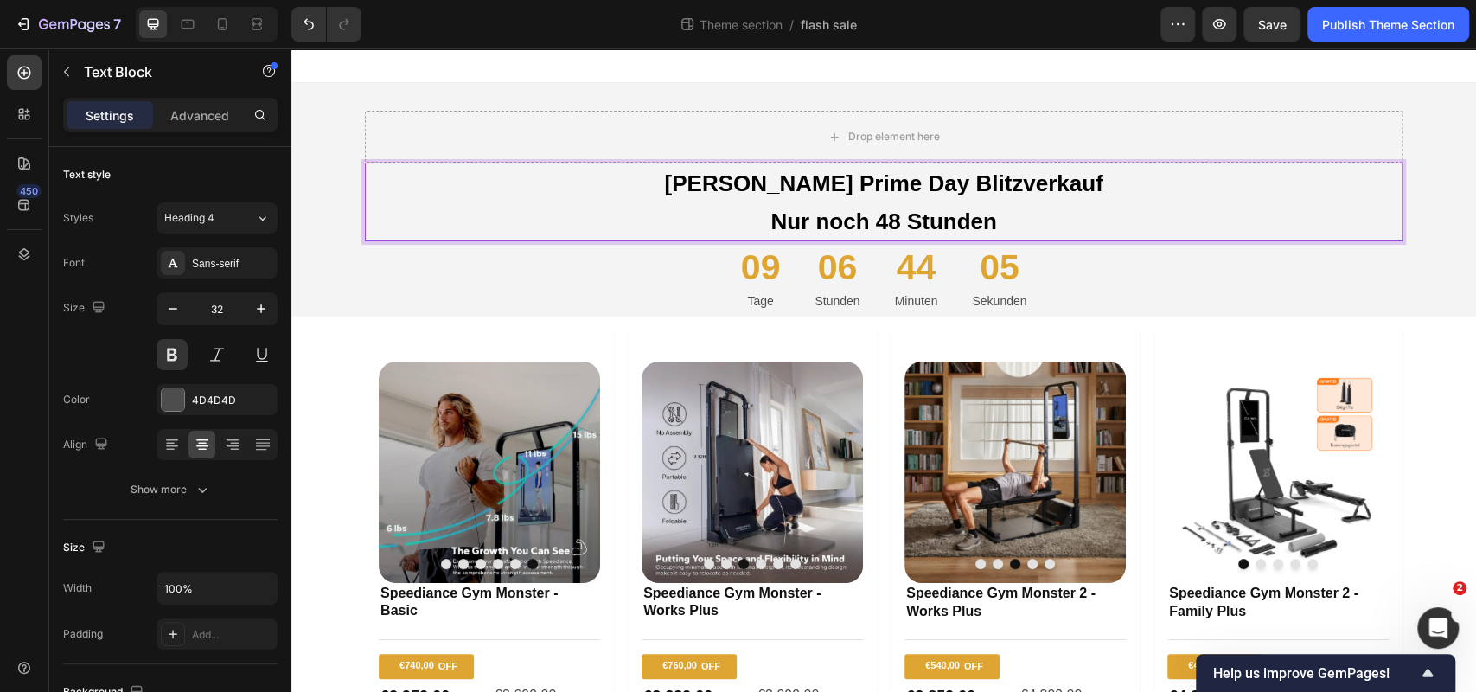
click at [706, 190] on p "Herbst Prime Day Blitzverkauf" at bounding box center [884, 183] width 1034 height 38
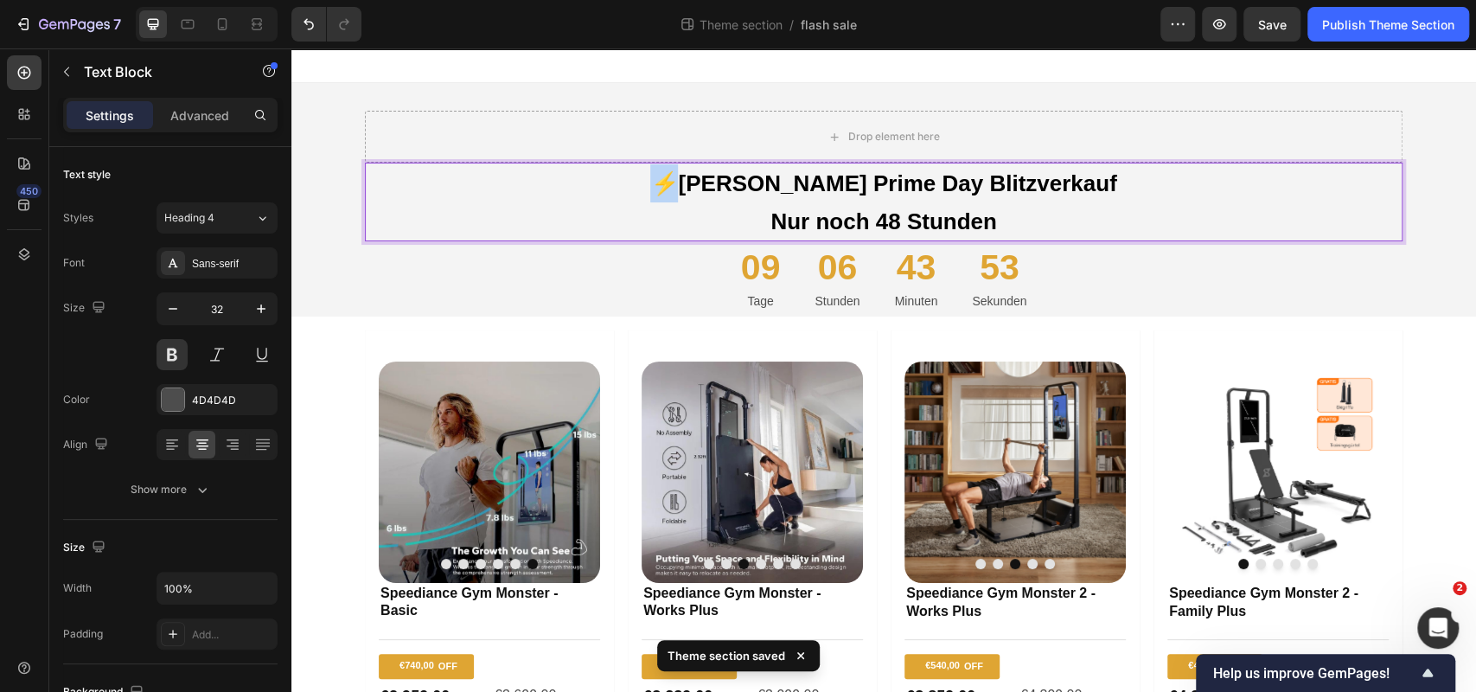
drag, startPoint x: 731, startPoint y: 182, endPoint x: 712, endPoint y: 182, distance: 18.2
click at [712, 182] on span "⚡️[PERSON_NAME] Prime Day Blitzverkauf" at bounding box center [883, 183] width 466 height 26
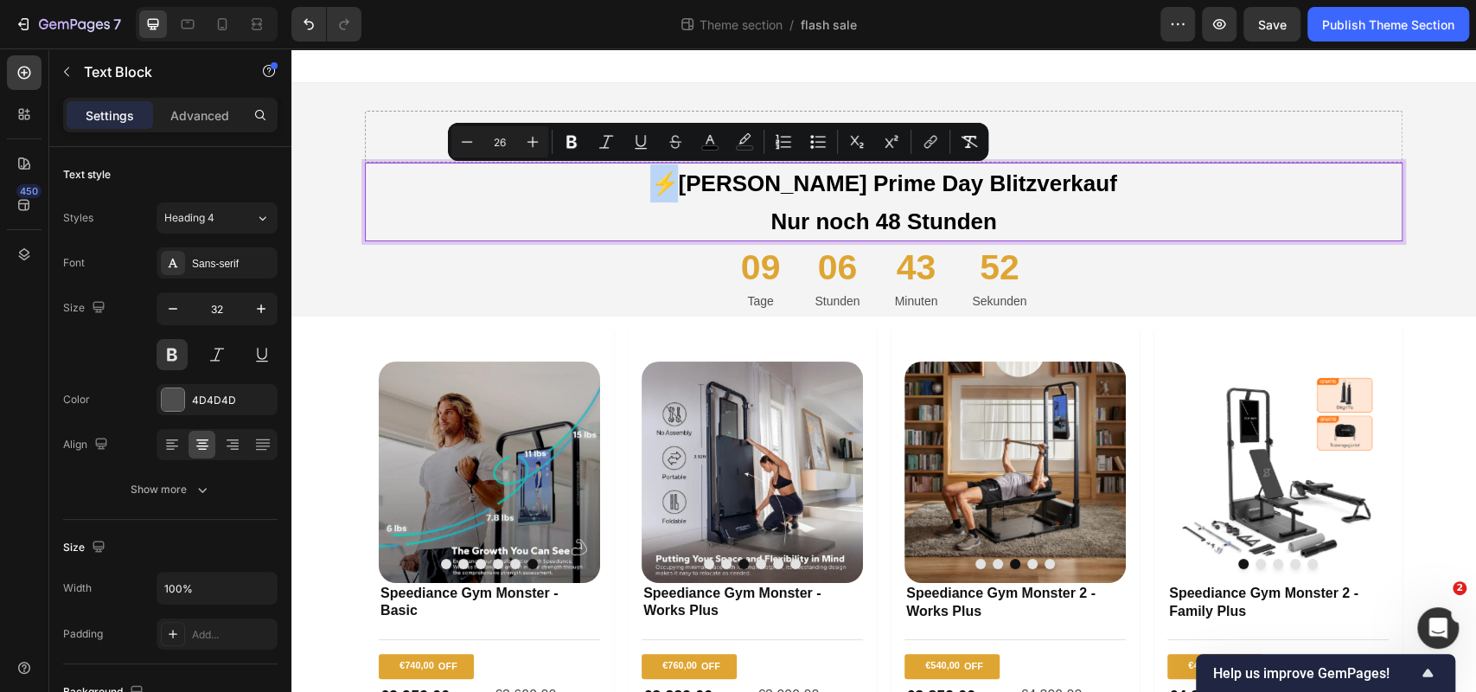
copy span "⚡️"
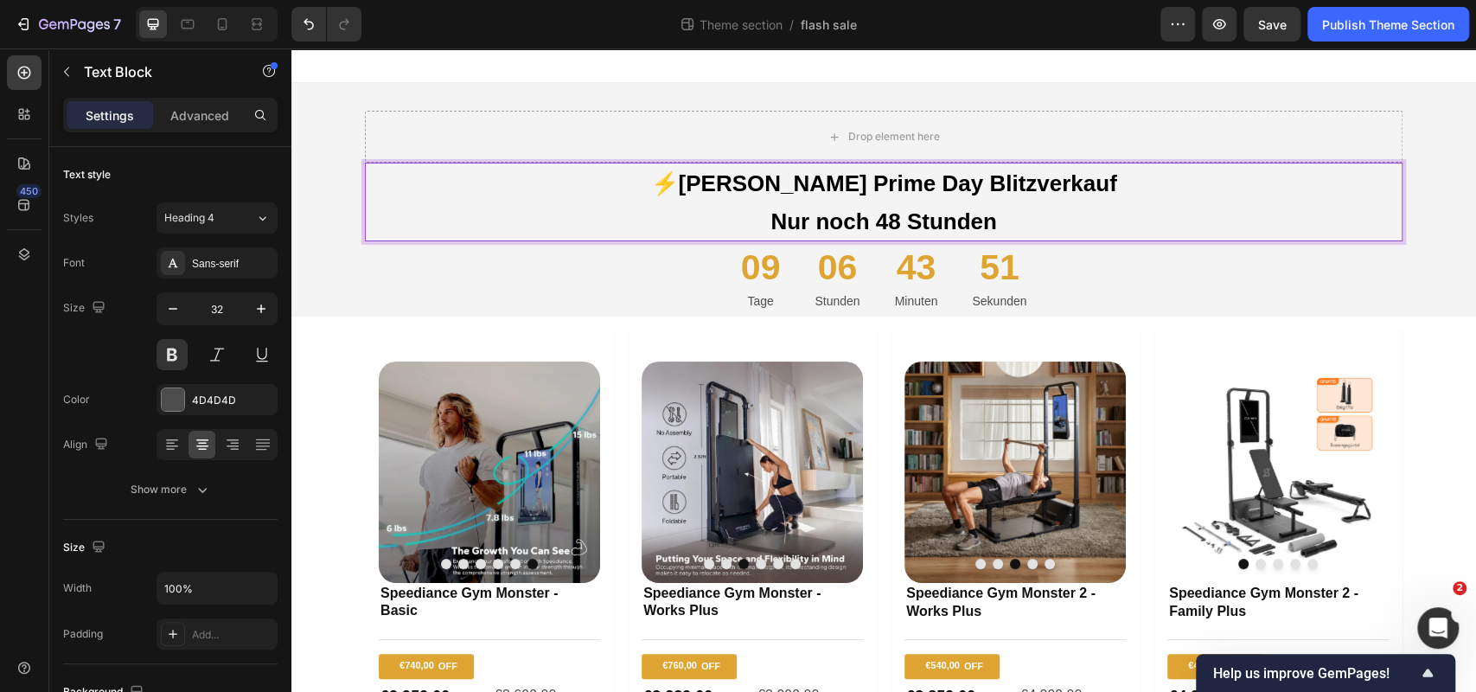
click at [1004, 227] on p "Nur noch 48 Stunden" at bounding box center [884, 221] width 1034 height 38
click at [1074, 230] on p "Nur noch 48 Stunden⚡️" at bounding box center [884, 221] width 1034 height 38
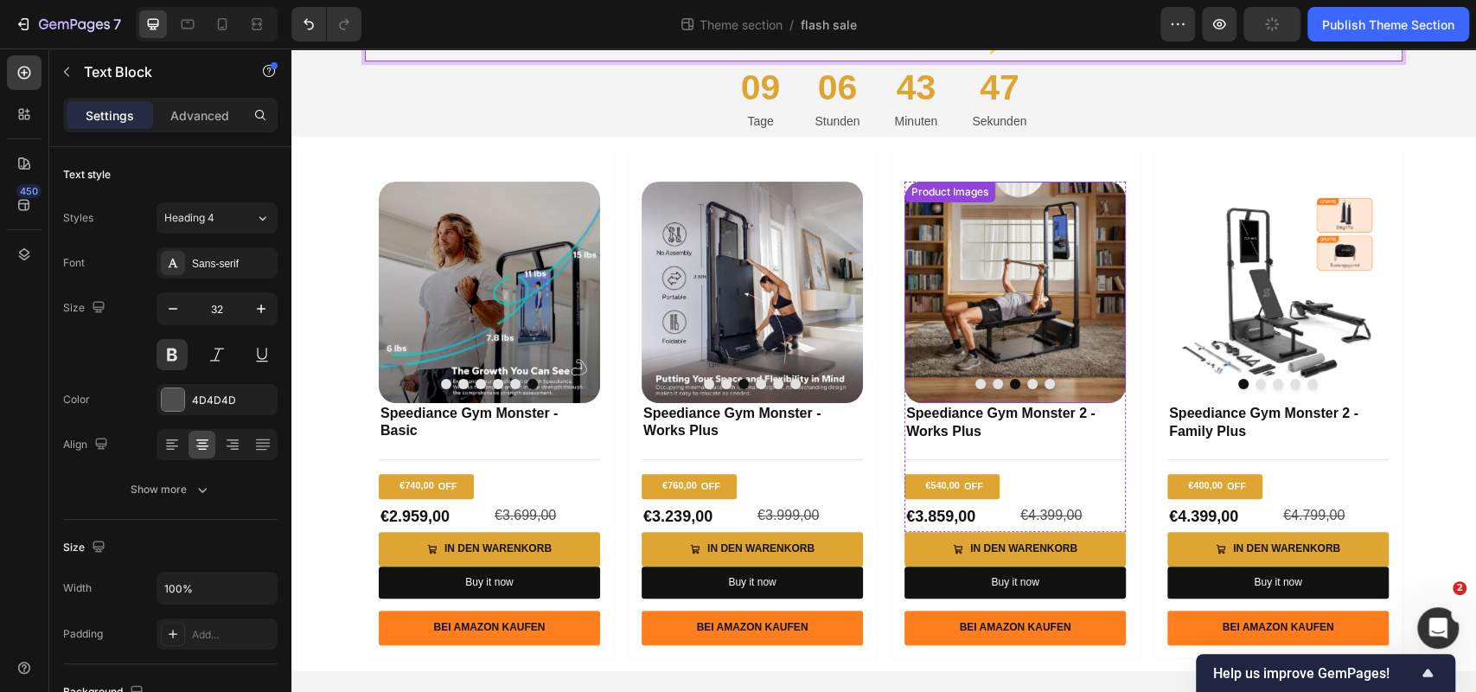
scroll to position [163, 0]
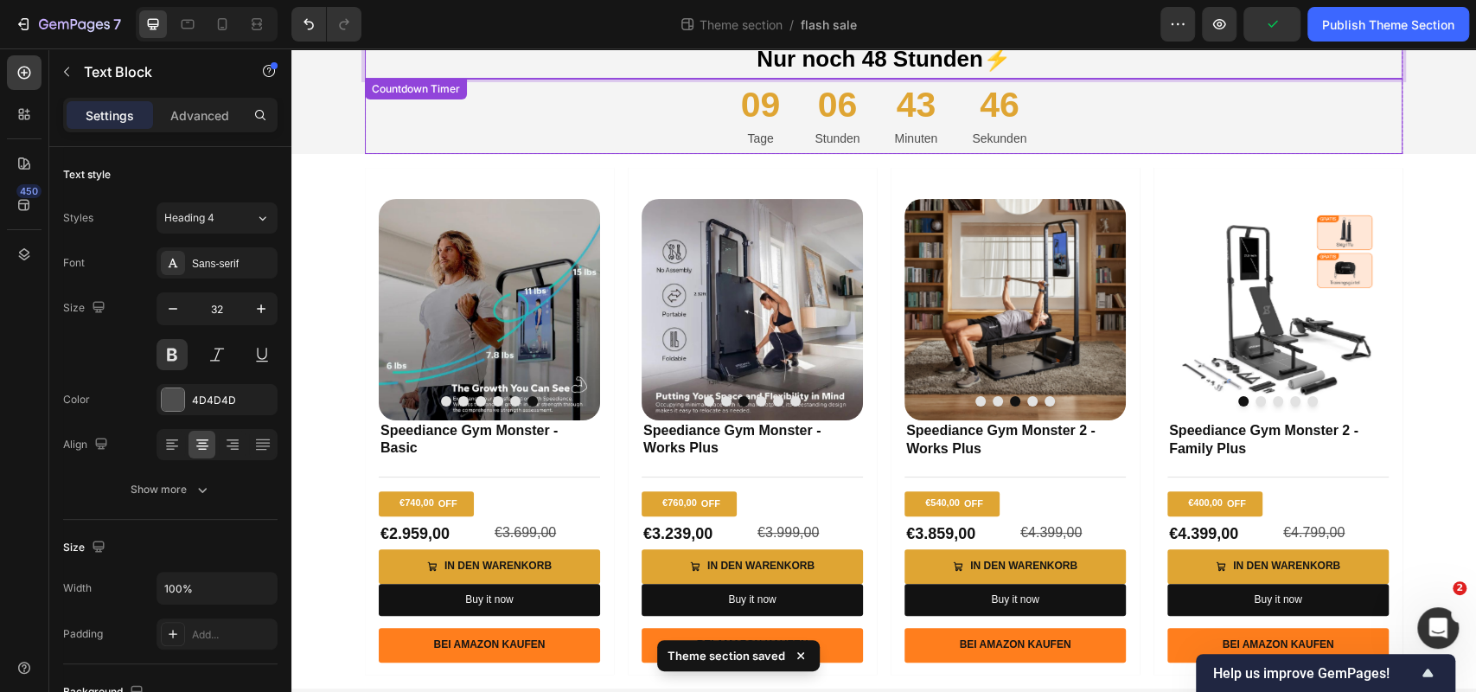
click at [1131, 131] on div "09 Tage 06 Stunden 43 Minuten 46 Sekunden" at bounding box center [884, 116] width 1038 height 75
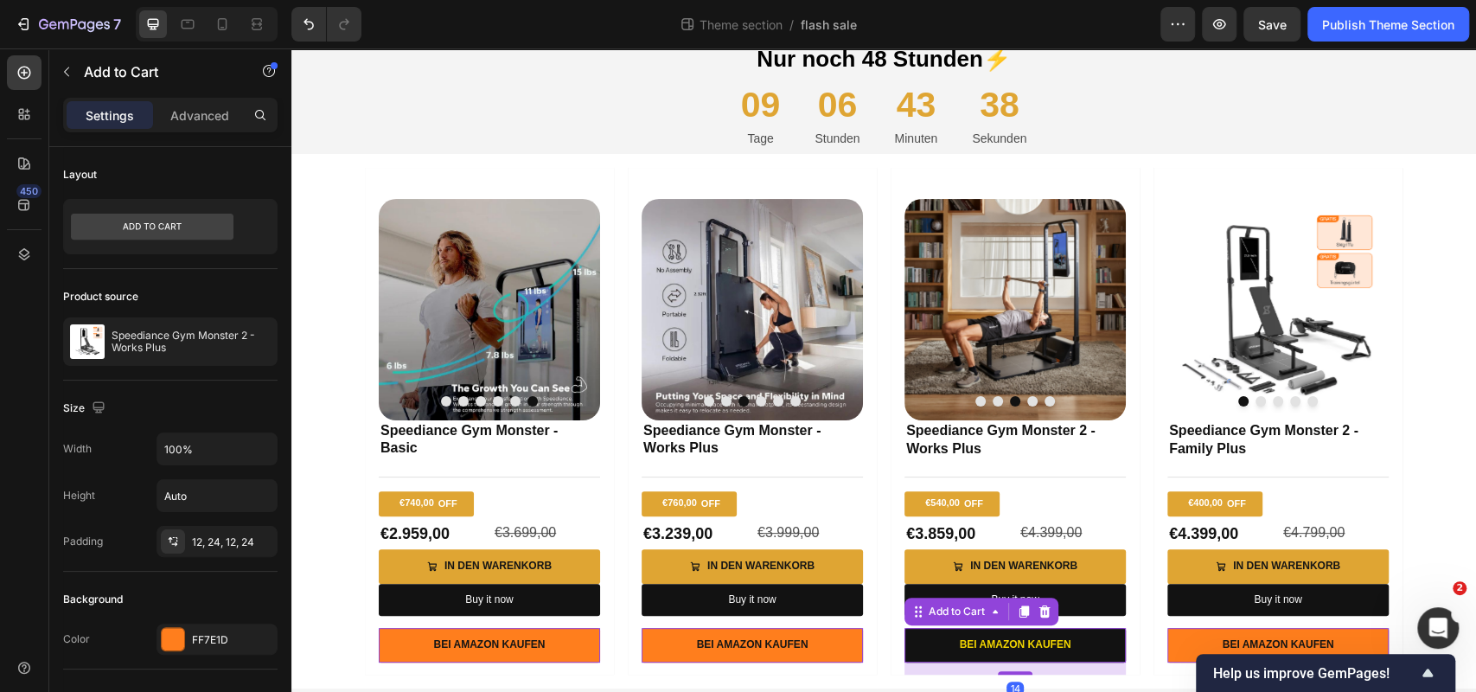
click at [1087, 641] on button "Bei Amazon kaufen" at bounding box center [1014, 645] width 221 height 35
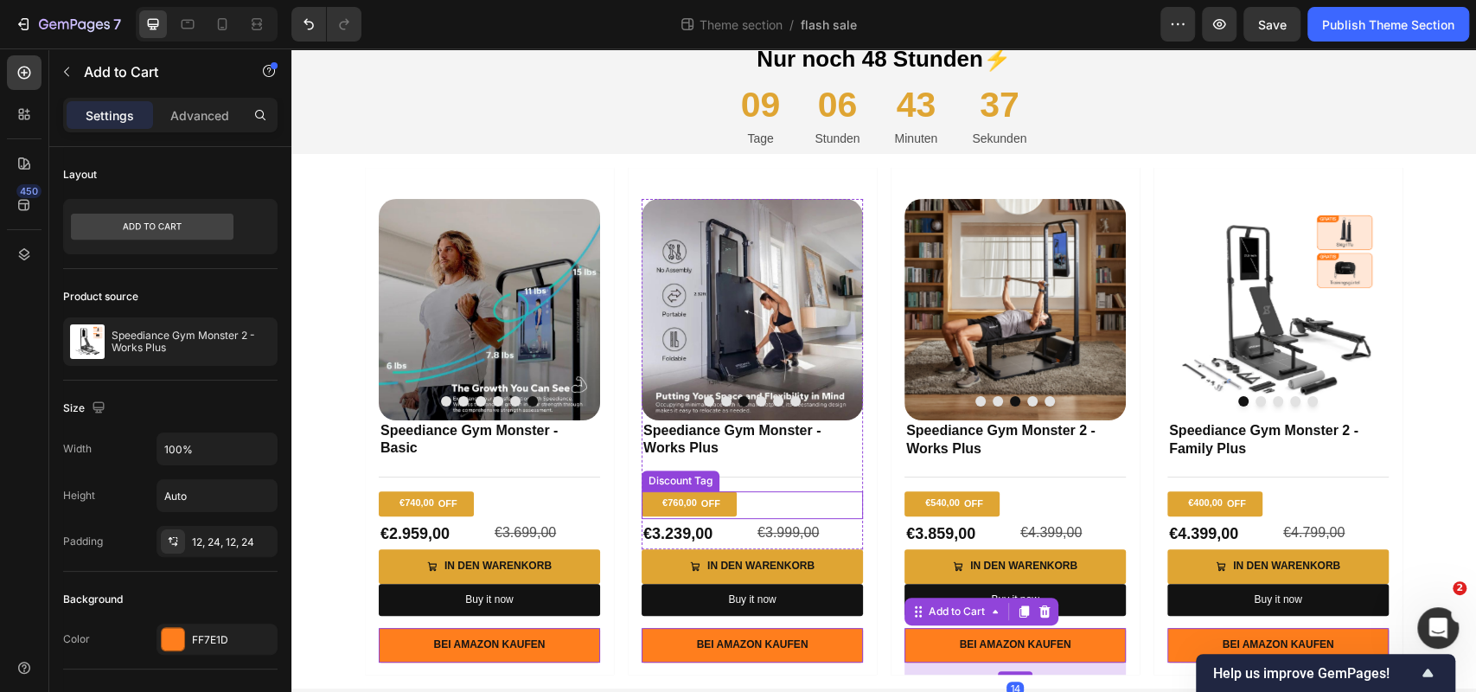
drag, startPoint x: 651, startPoint y: 480, endPoint x: 390, endPoint y: 355, distance: 289.7
click at [638, 480] on div "Product Images Speediance Gym Monster - Works Plus Product Title Title Line €76…" at bounding box center [752, 421] width 249 height 507
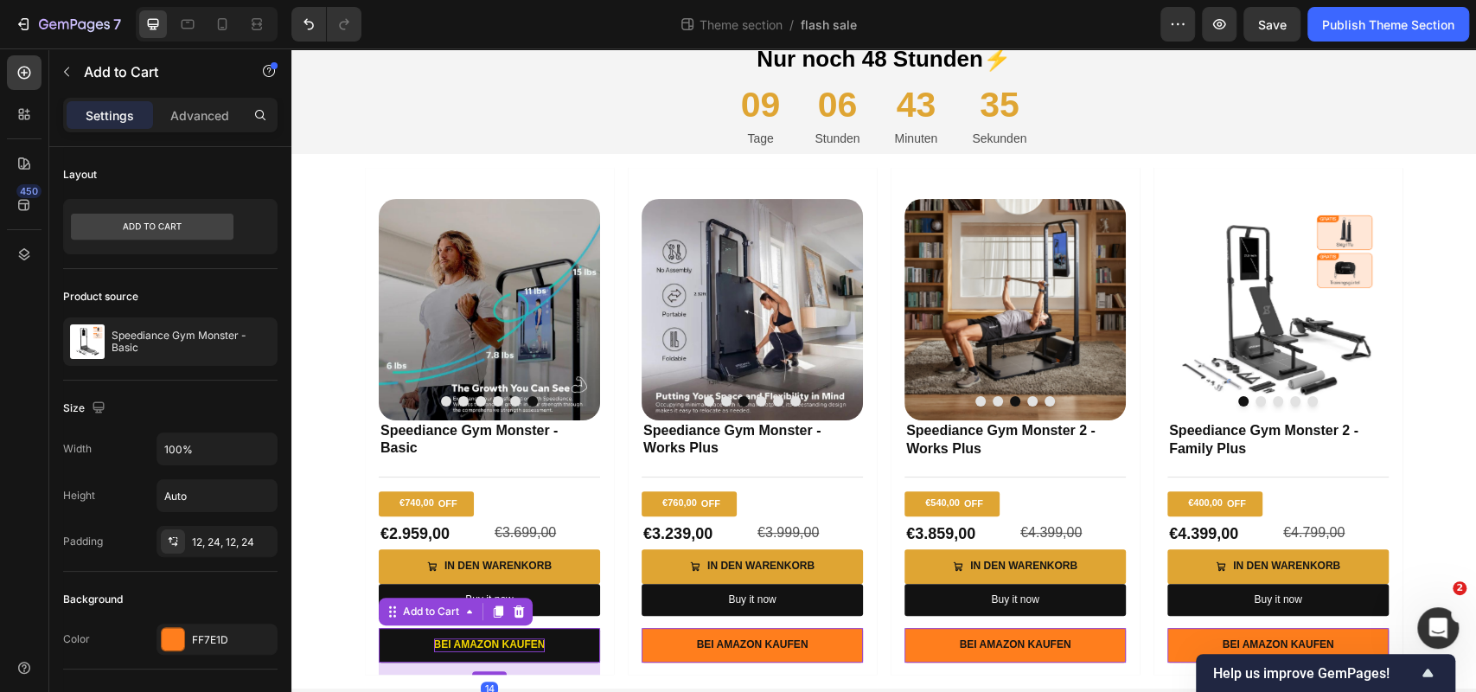
click at [494, 648] on p "Bei Amazon kaufen" at bounding box center [490, 645] width 112 height 14
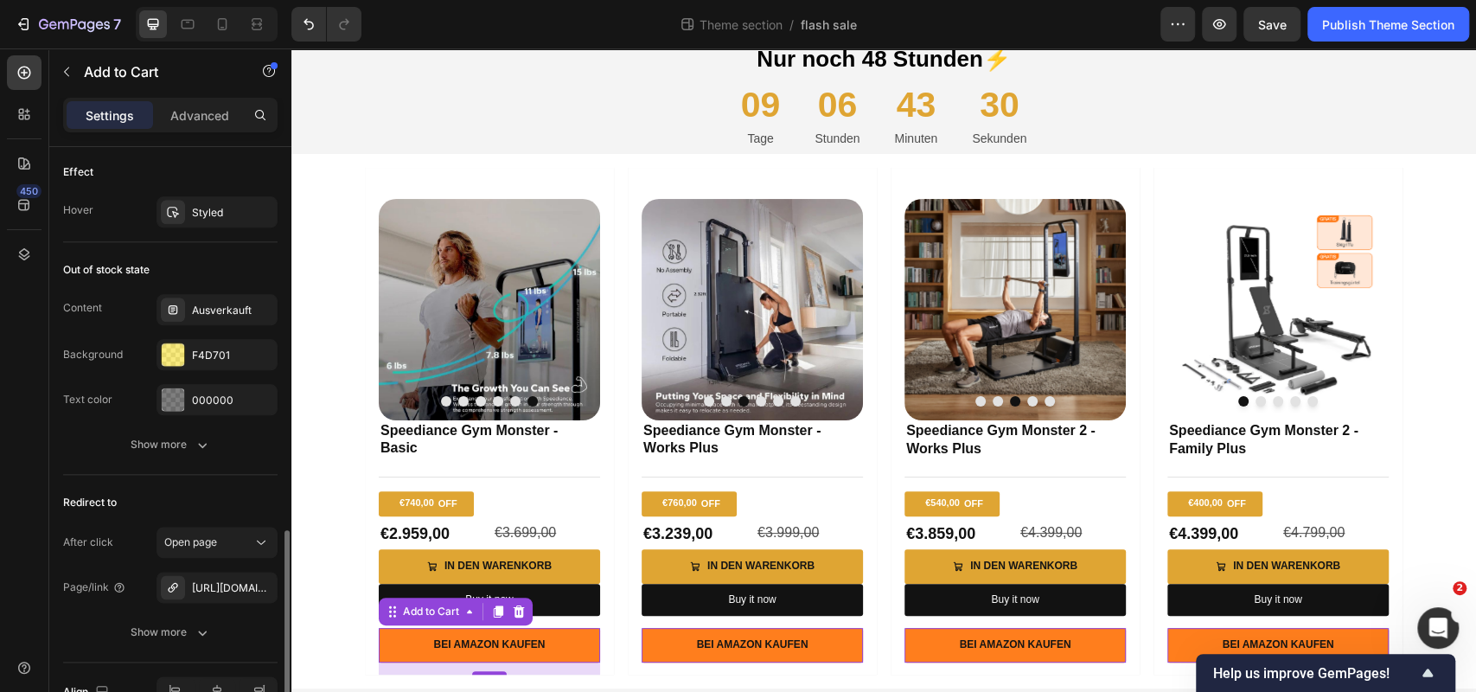
scroll to position [1264, 0]
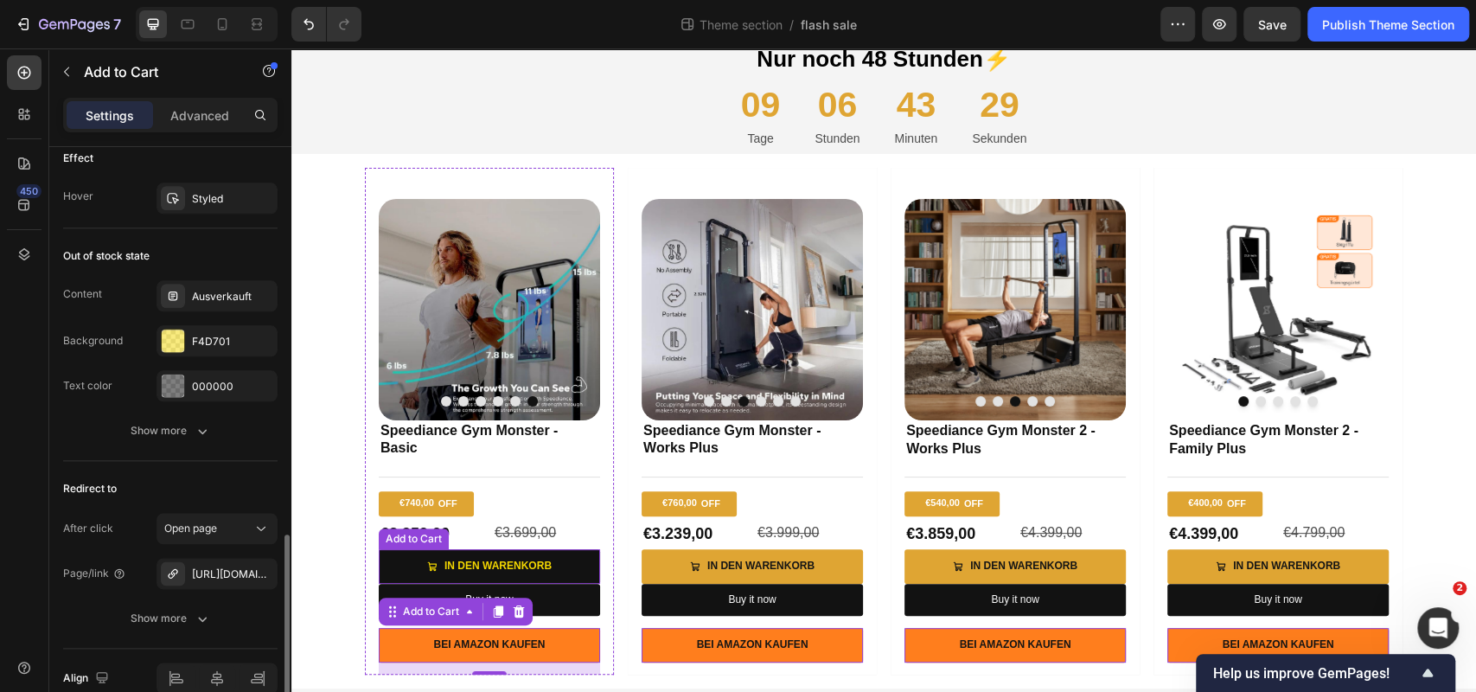
click at [428, 564] on icon "In den Warenkorb" at bounding box center [432, 566] width 10 height 10
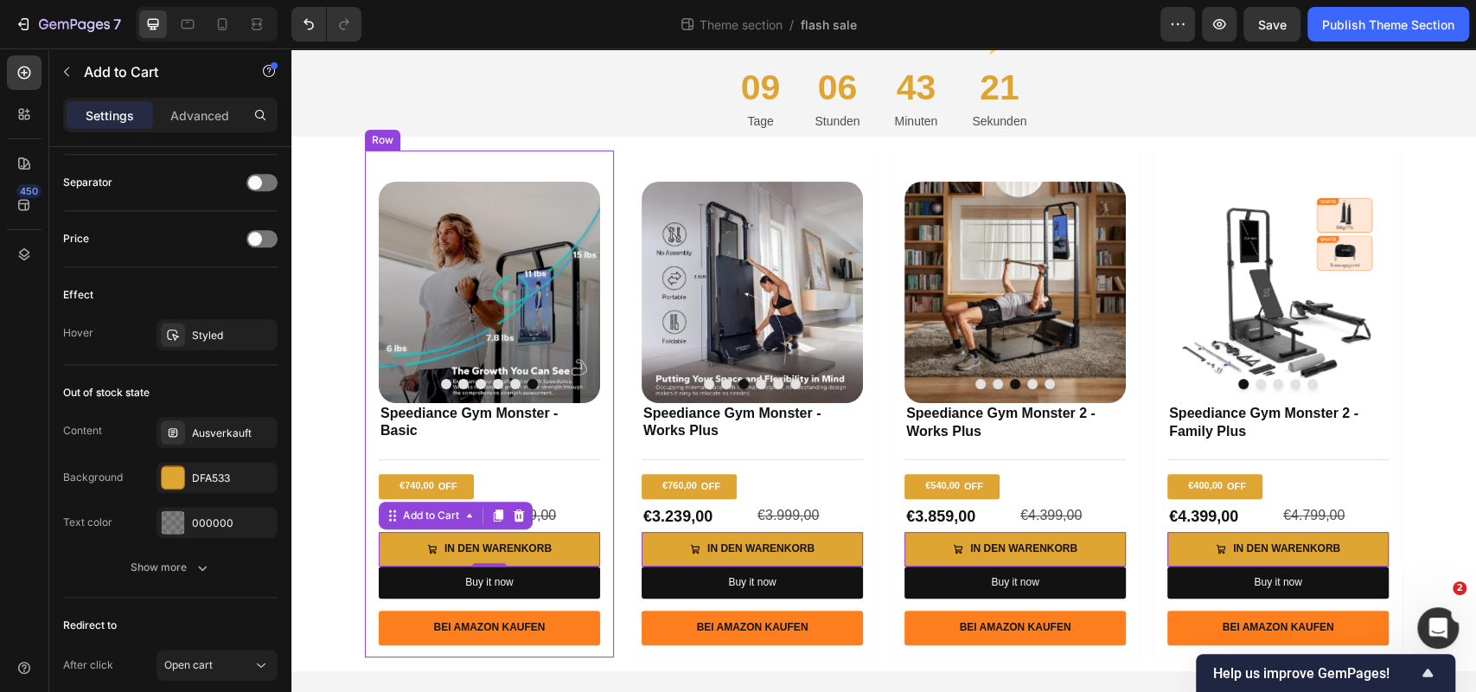
scroll to position [185, 0]
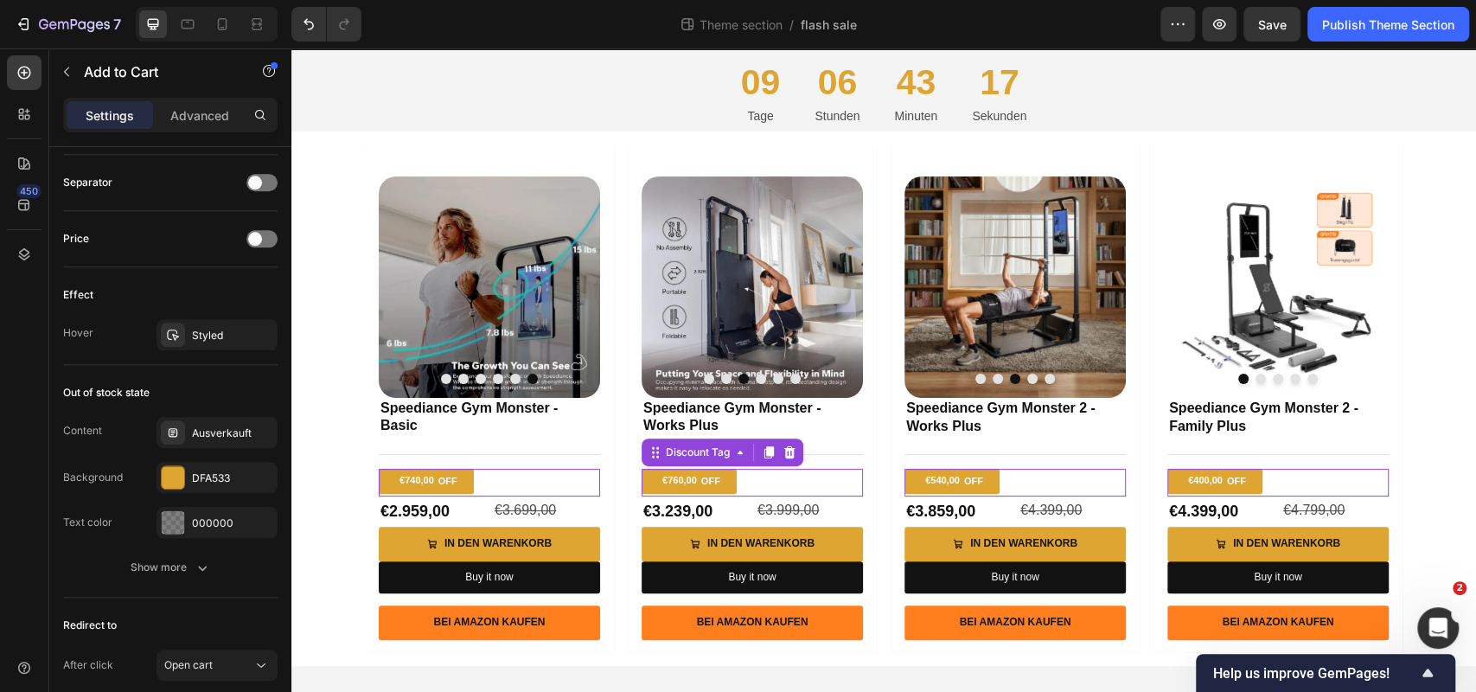
click at [731, 477] on div "€760,00 OFF" at bounding box center [689, 481] width 95 height 24
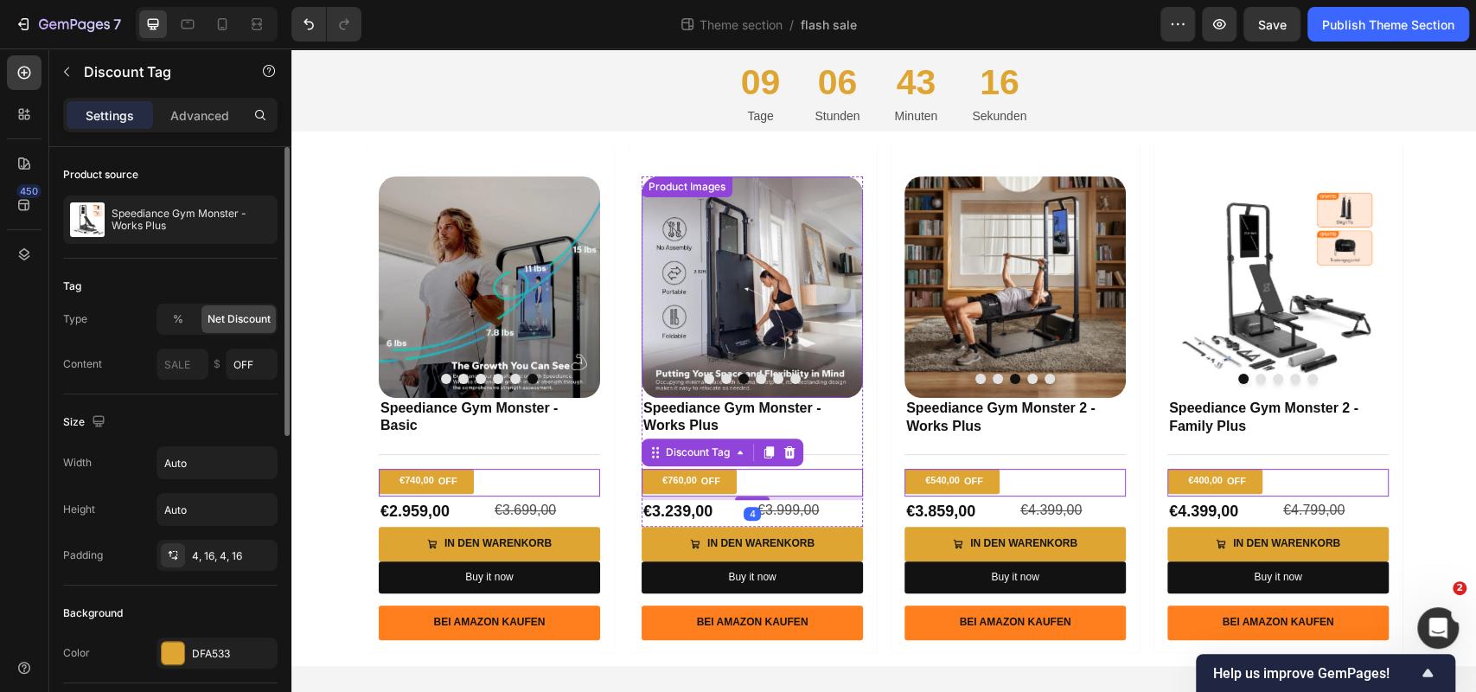
scroll to position [0, 0]
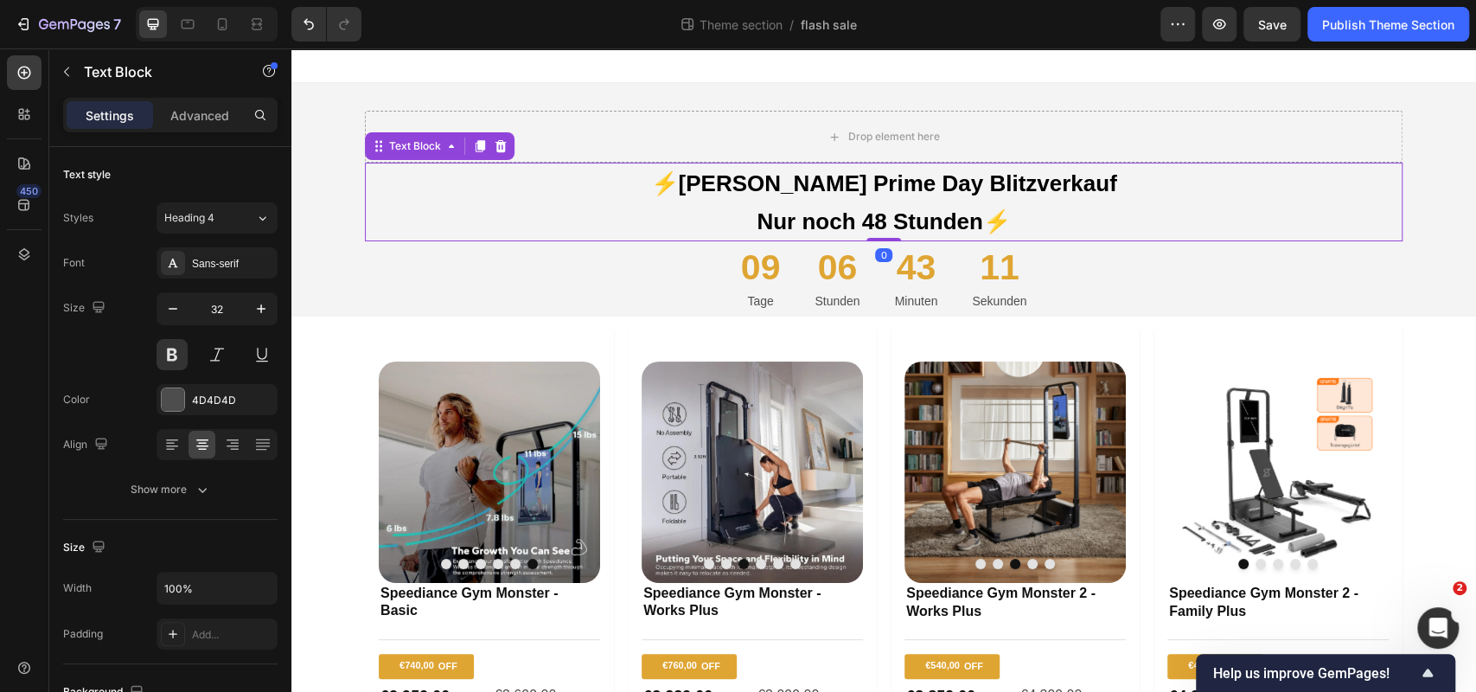
click at [765, 208] on span "Nur noch 48 Stunden⚡️" at bounding box center [883, 221] width 253 height 26
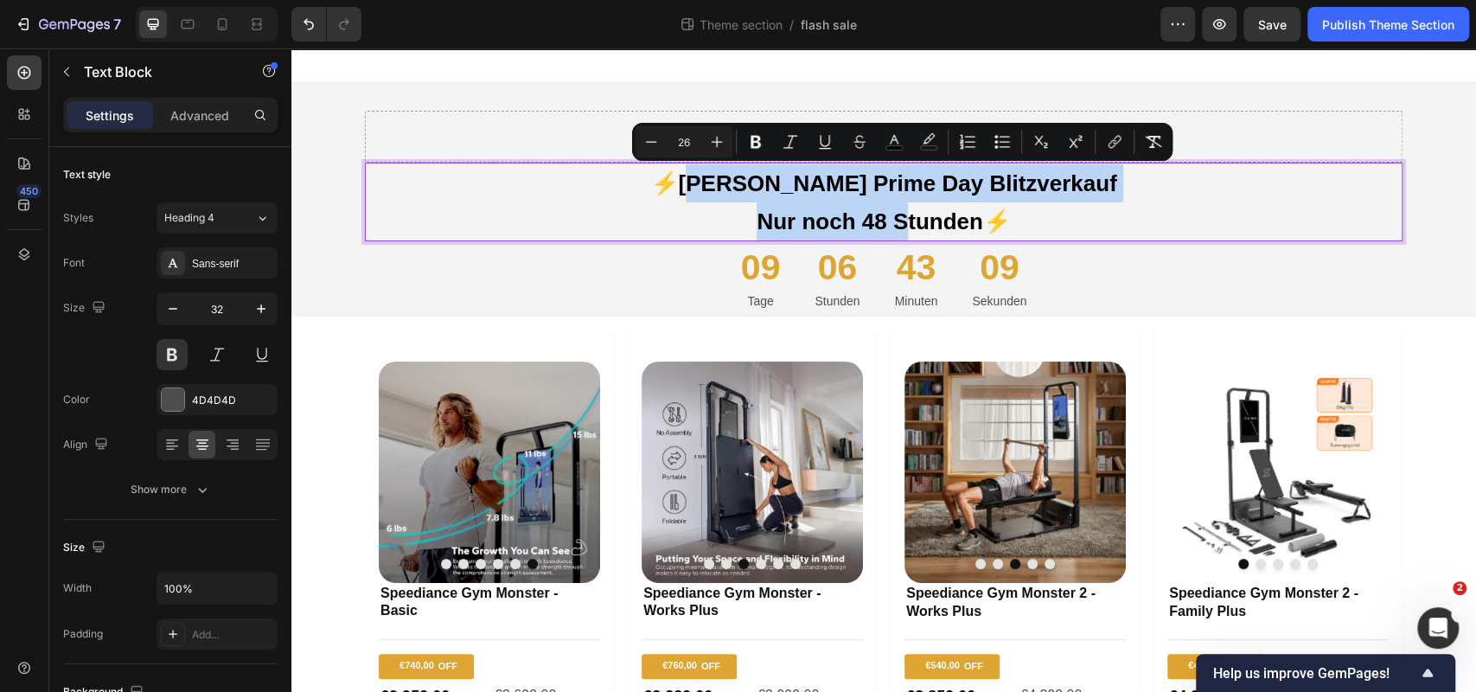
drag, startPoint x: 739, startPoint y: 185, endPoint x: 904, endPoint y: 223, distance: 168.6
click at [872, 208] on span "Nur noch 48 Stunden⚡️" at bounding box center [883, 221] width 253 height 26
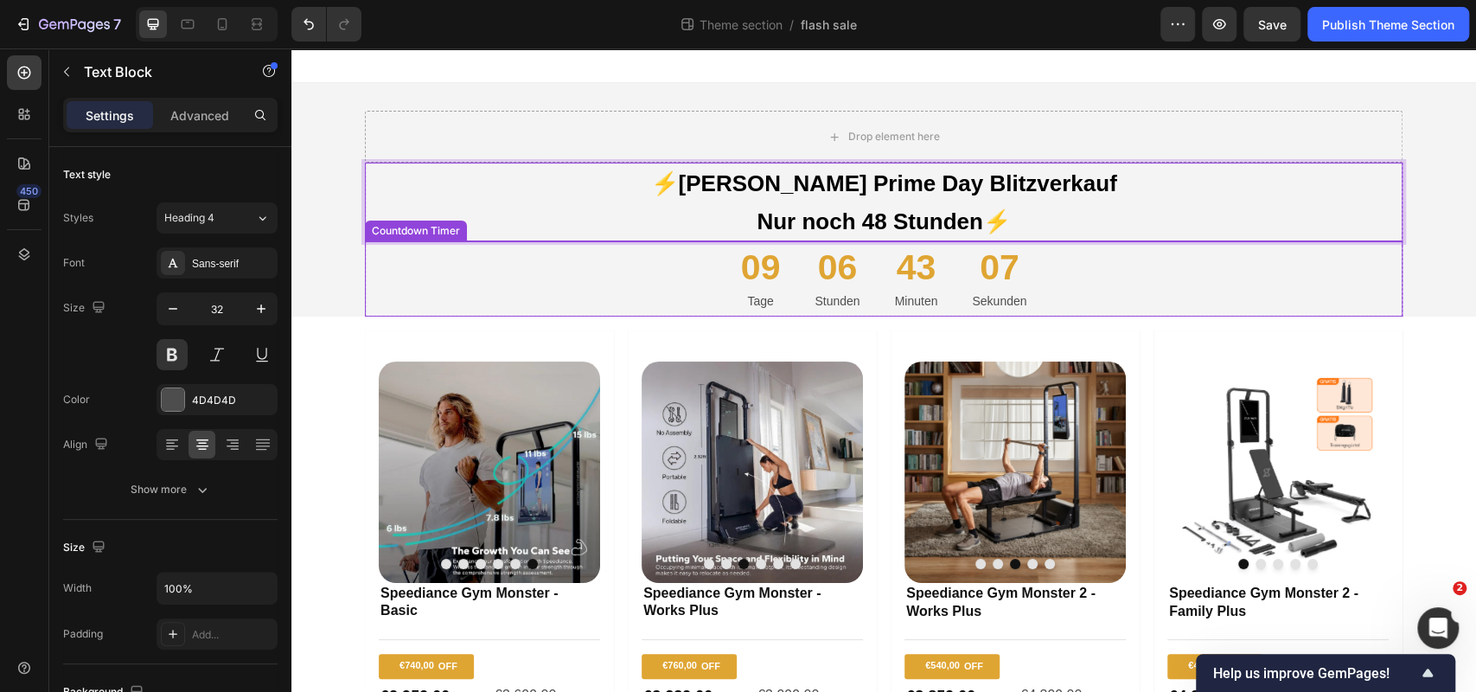
click at [857, 297] on p "Stunden" at bounding box center [836, 302] width 45 height 22
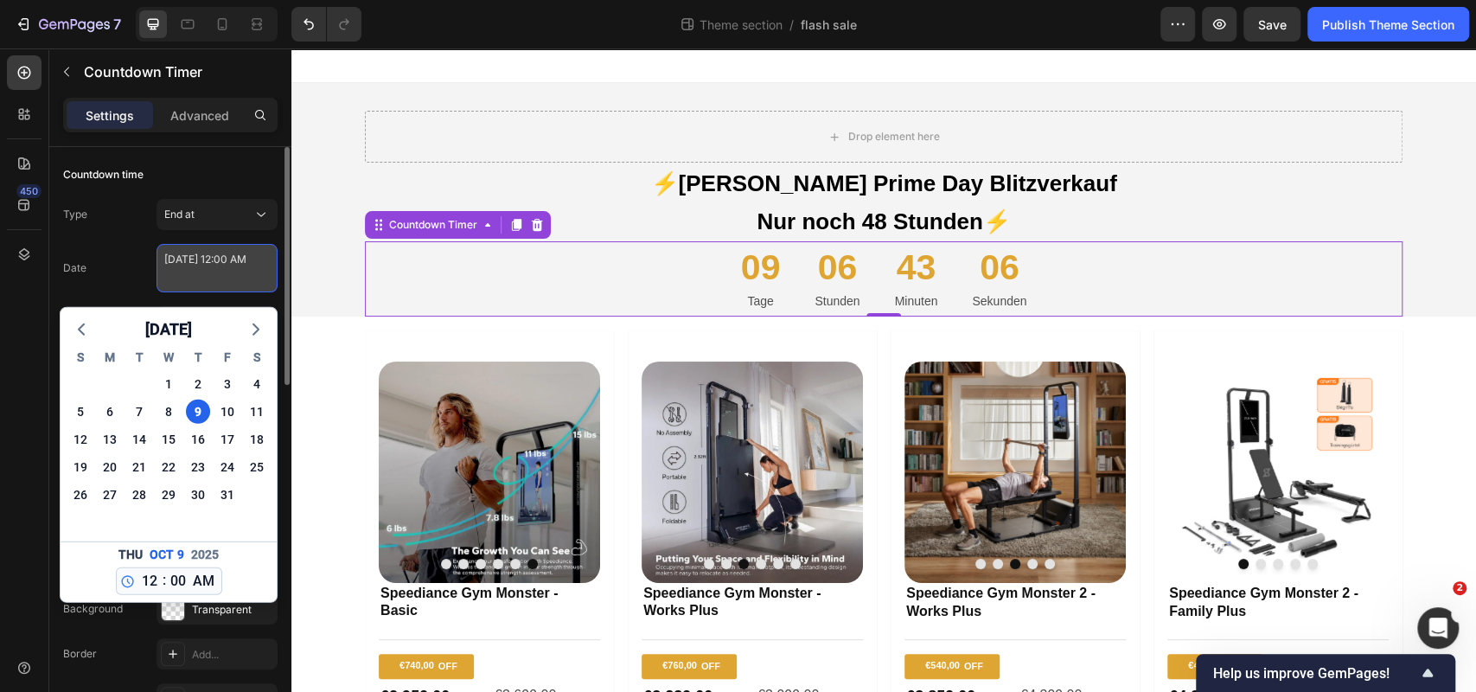
click at [235, 278] on textarea "October 09 2025 12:00 AM" at bounding box center [217, 268] width 121 height 48
click at [450, 50] on div at bounding box center [883, 65] width 1185 height 35
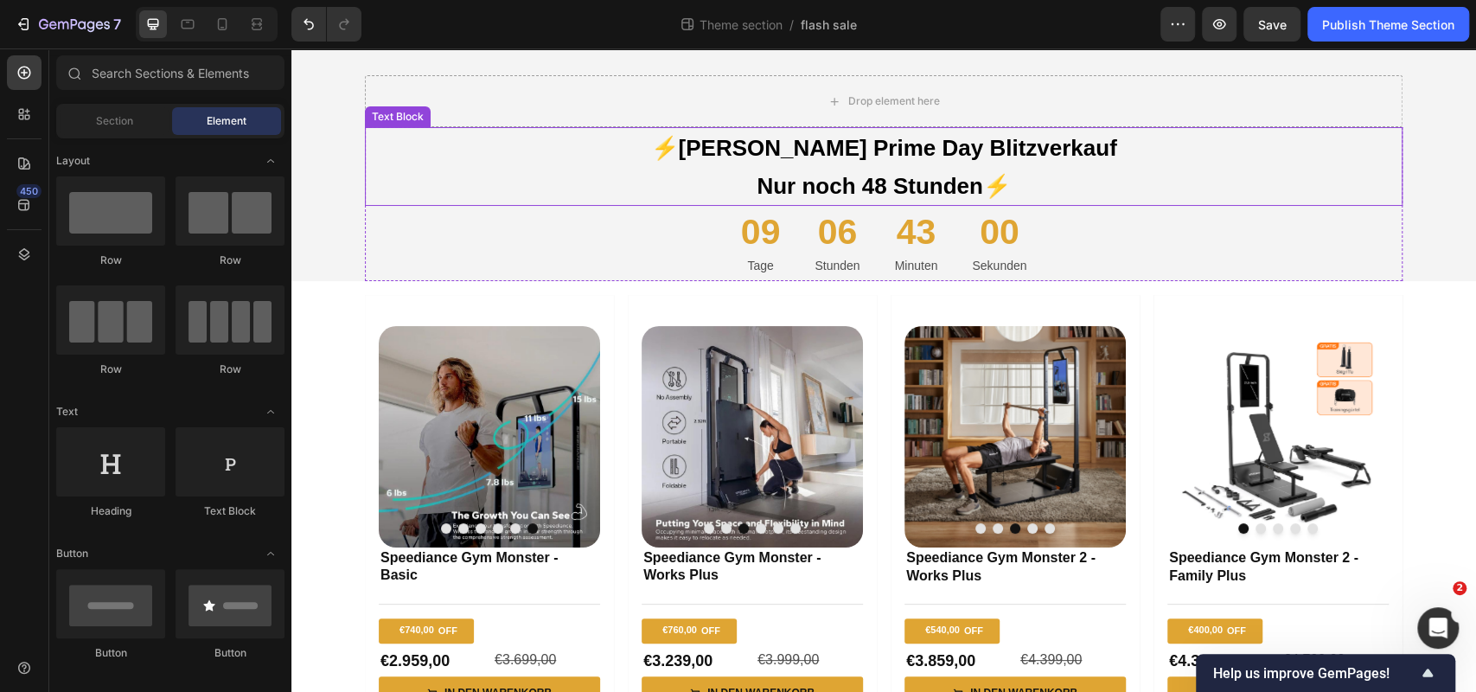
scroll to position [25, 0]
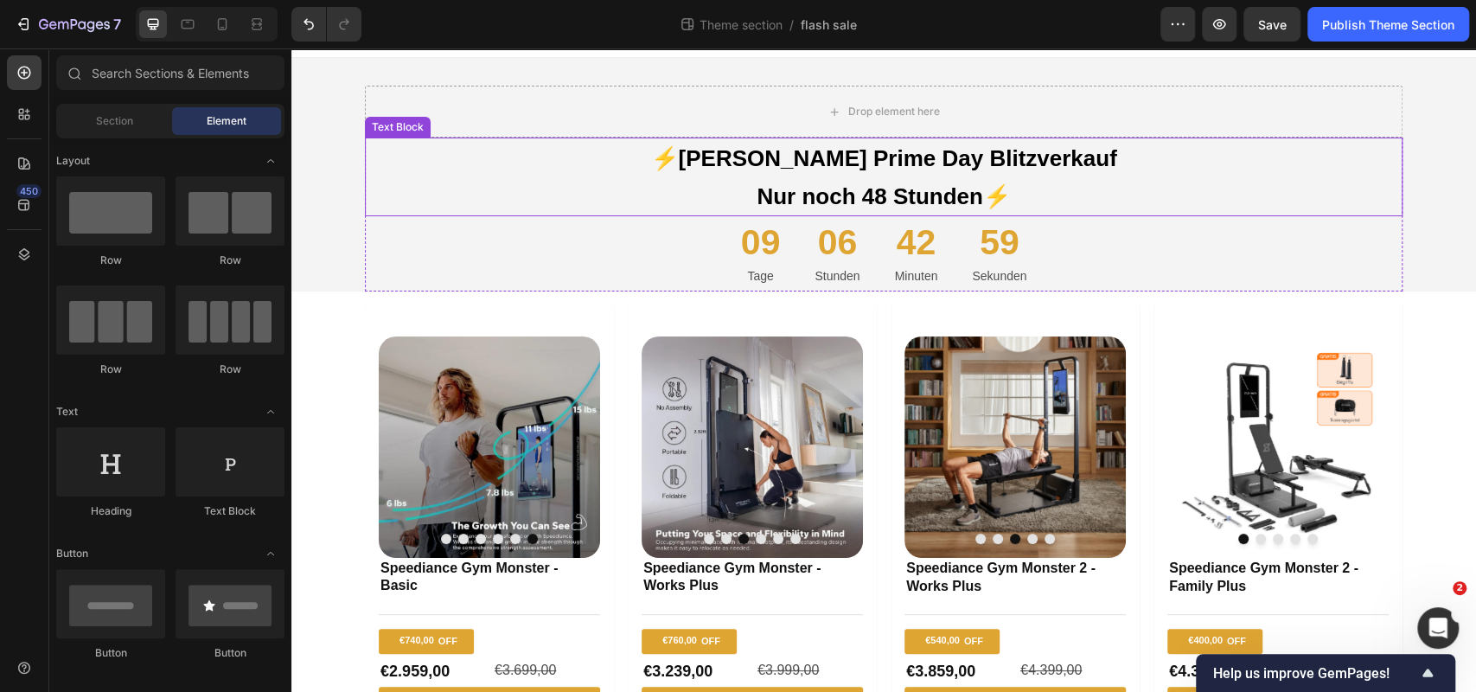
click at [958, 171] on span "⚡️[PERSON_NAME] Prime Day Blitzverkauf" at bounding box center [883, 158] width 466 height 26
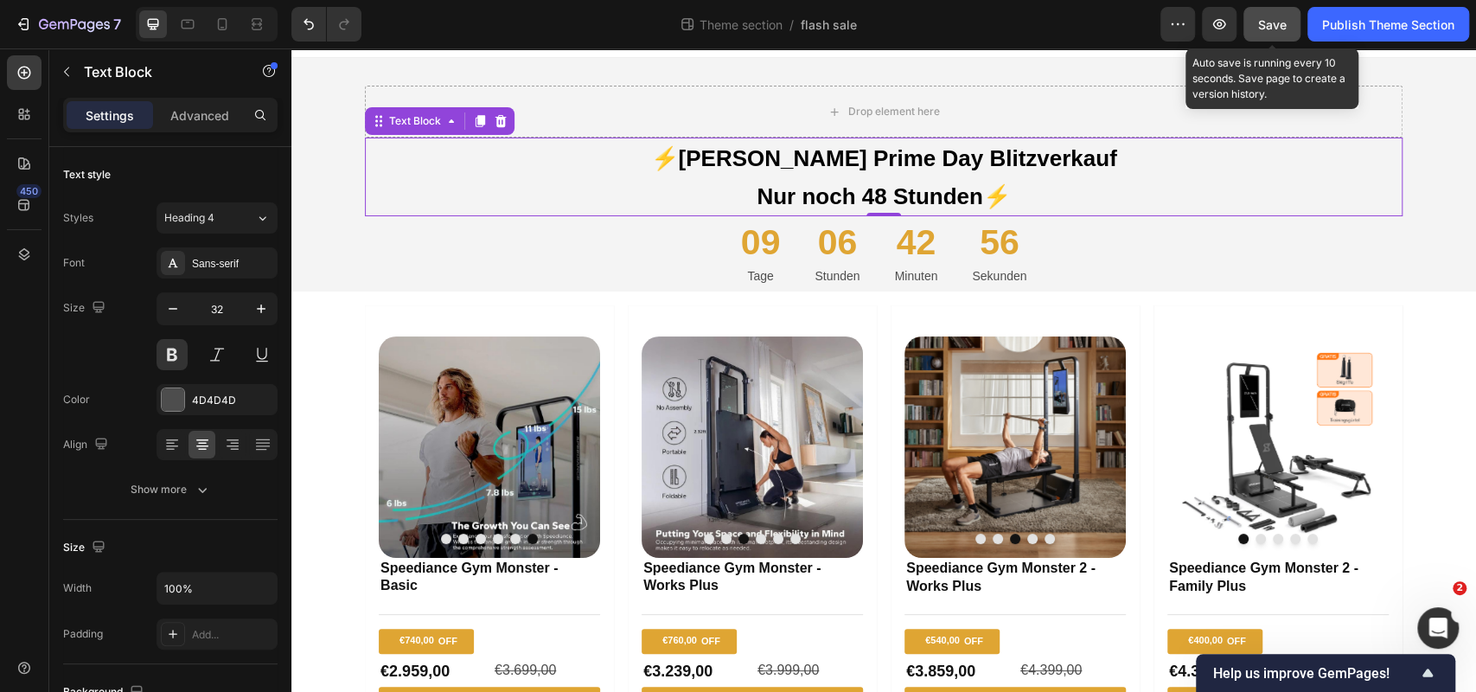
click at [1280, 32] on div "Save" at bounding box center [1272, 25] width 29 height 18
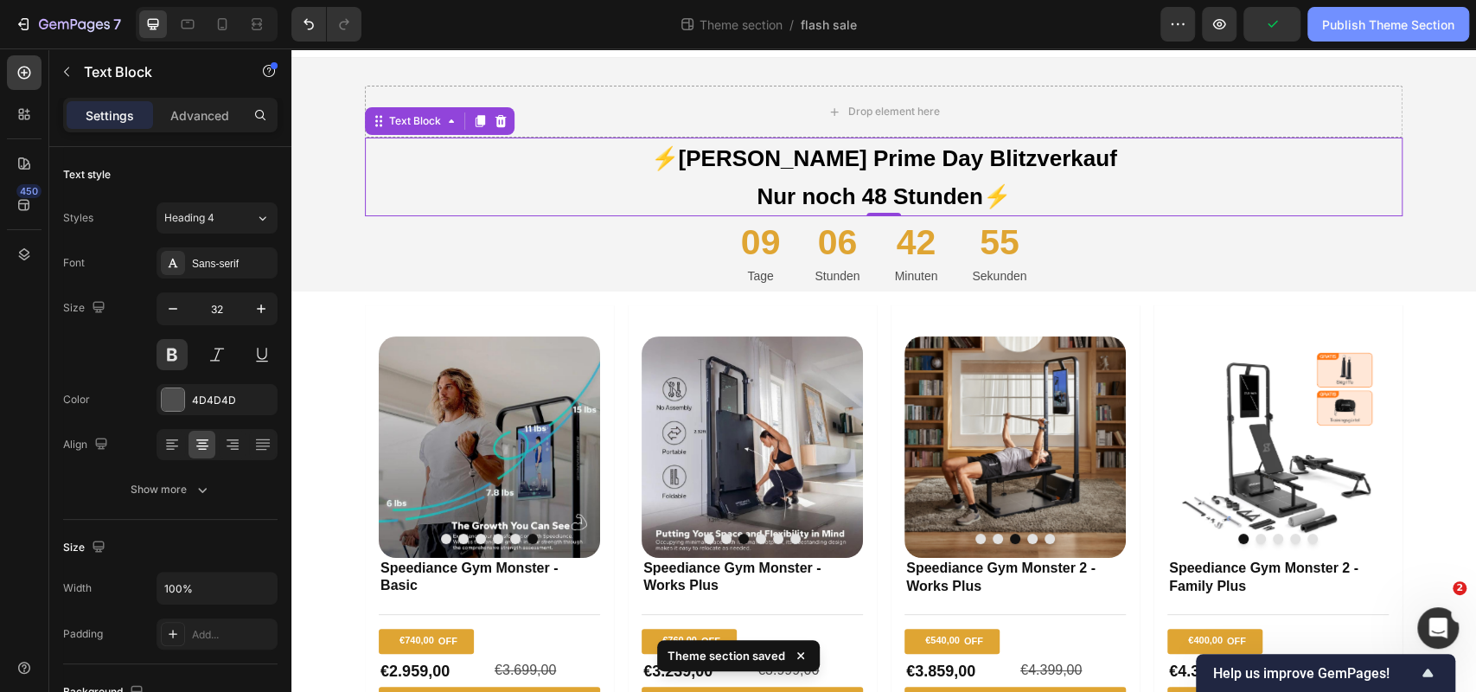
click at [1367, 20] on div "Publish Theme Section" at bounding box center [1388, 25] width 132 height 18
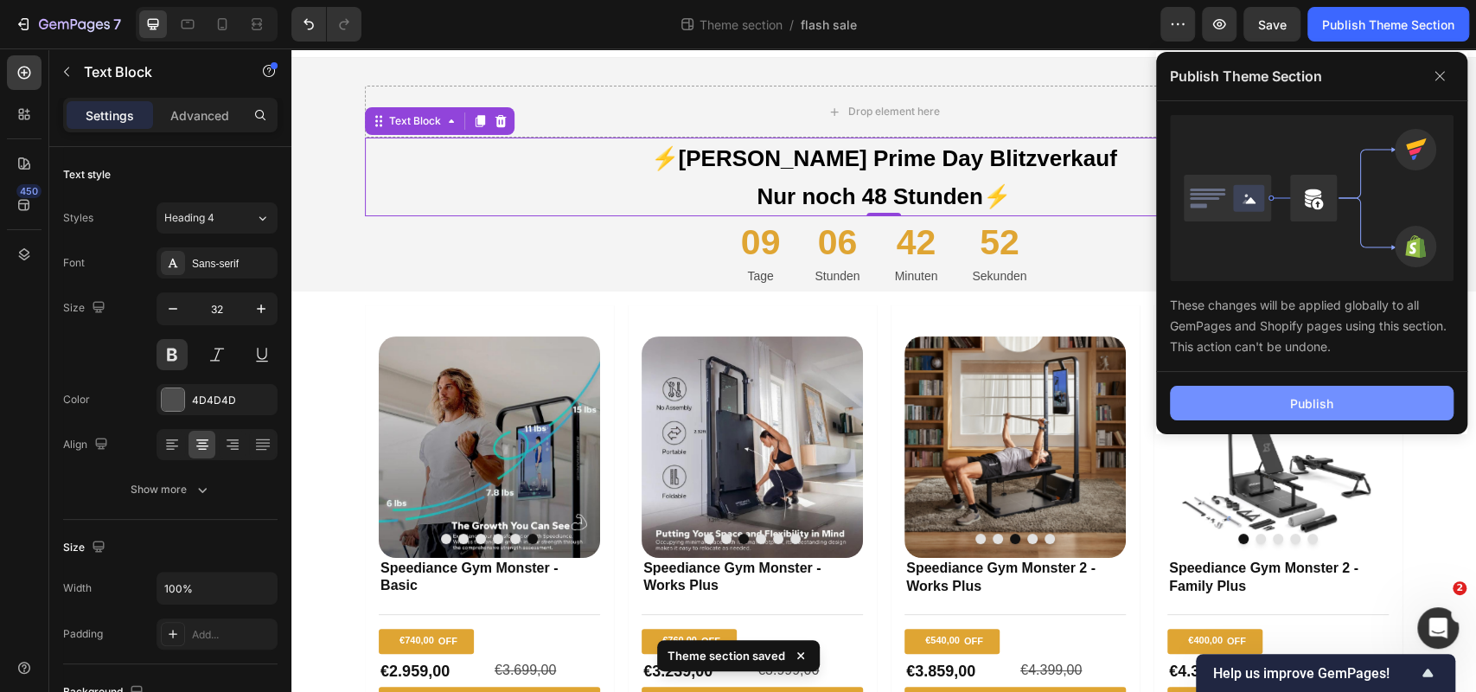
click at [1219, 412] on button "Publish" at bounding box center [1312, 403] width 284 height 35
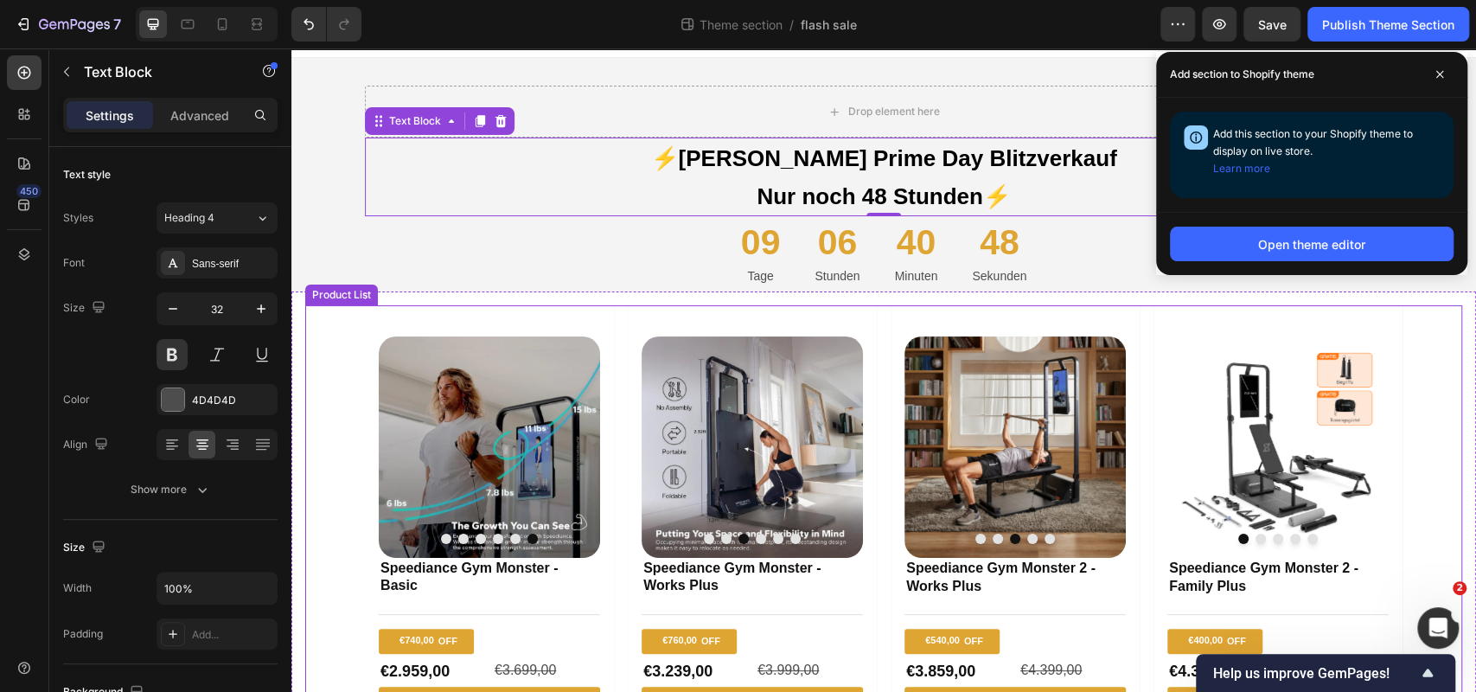
scroll to position [73, 0]
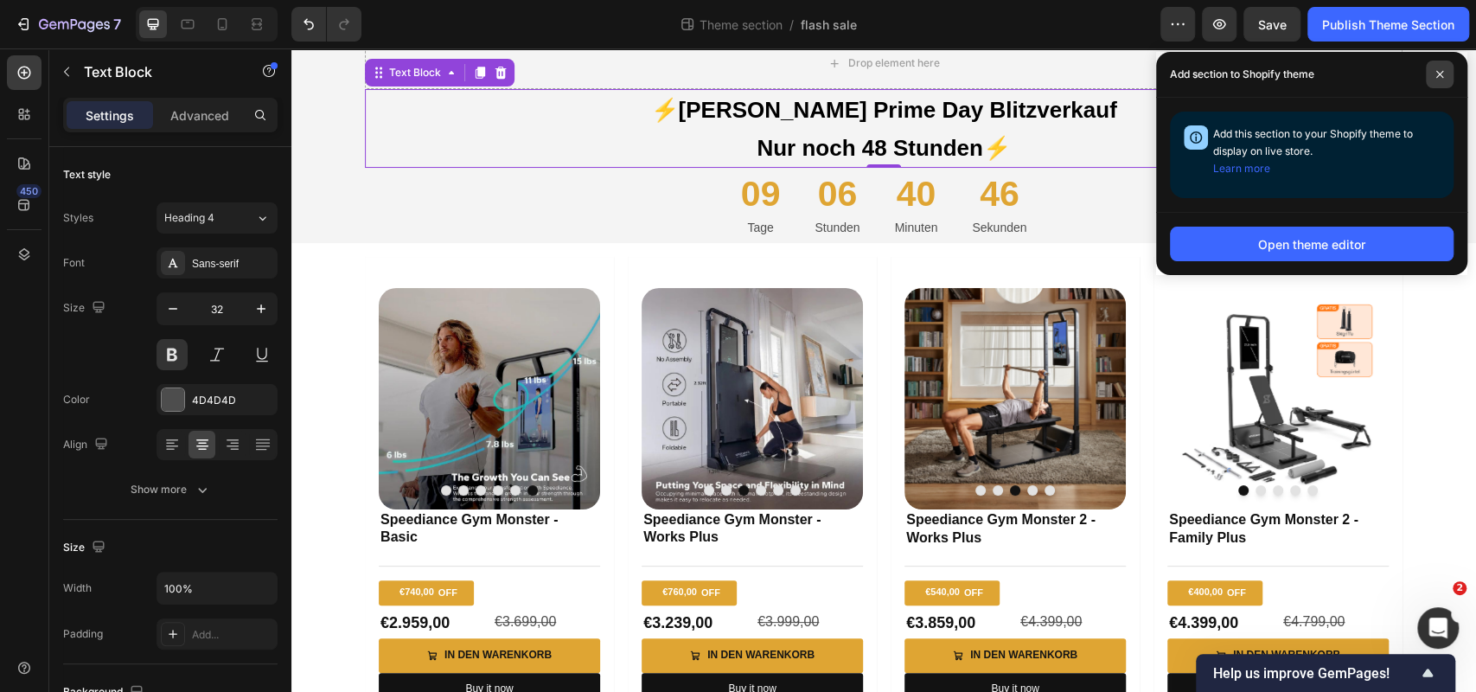
click at [1439, 67] on span at bounding box center [1440, 75] width 28 height 28
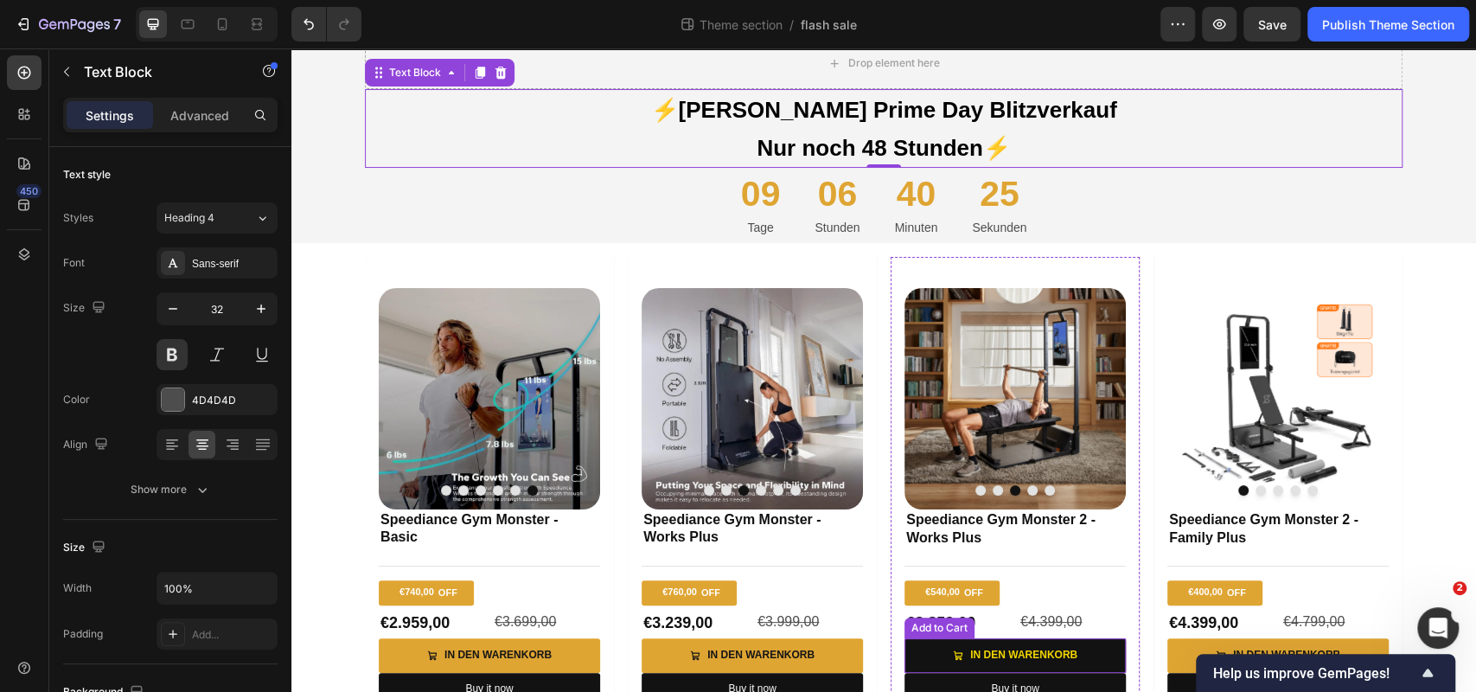
scroll to position [185, 0]
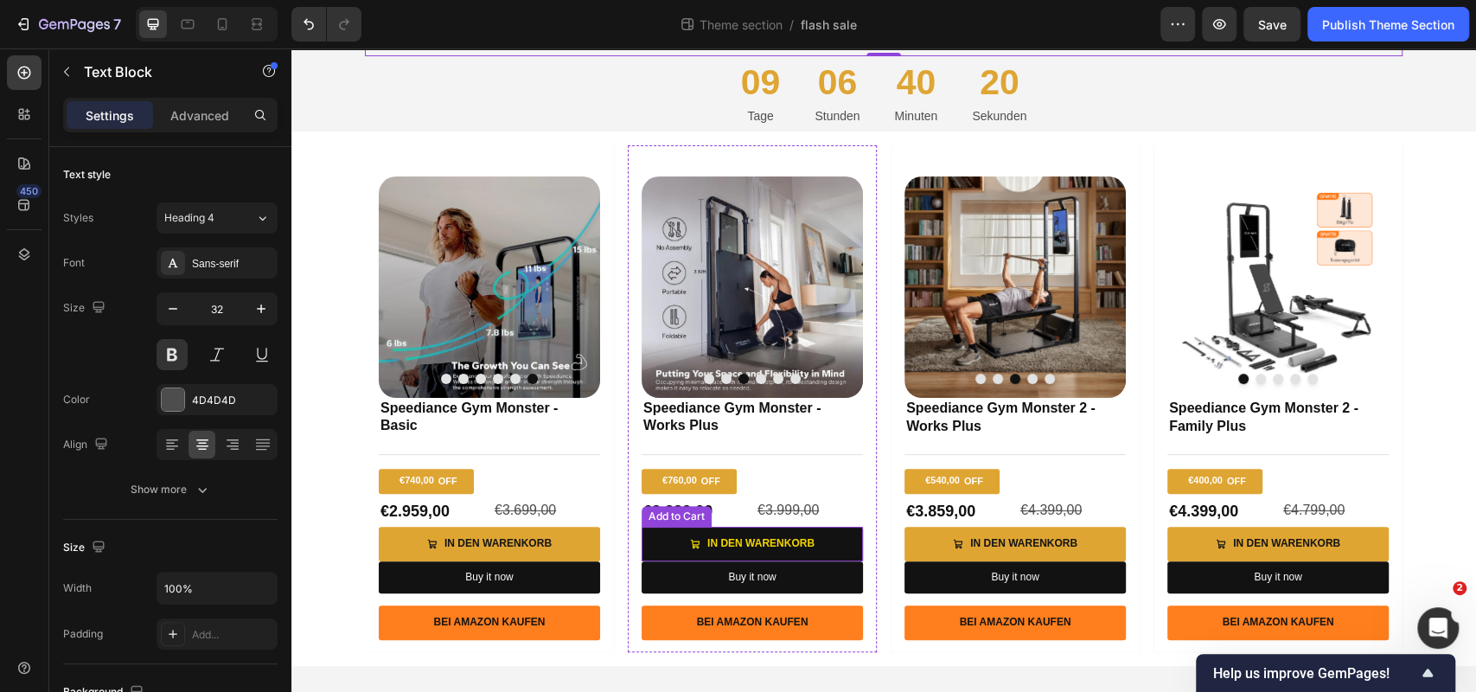
click at [847, 543] on button "In den Warenkorb" at bounding box center [752, 544] width 221 height 35
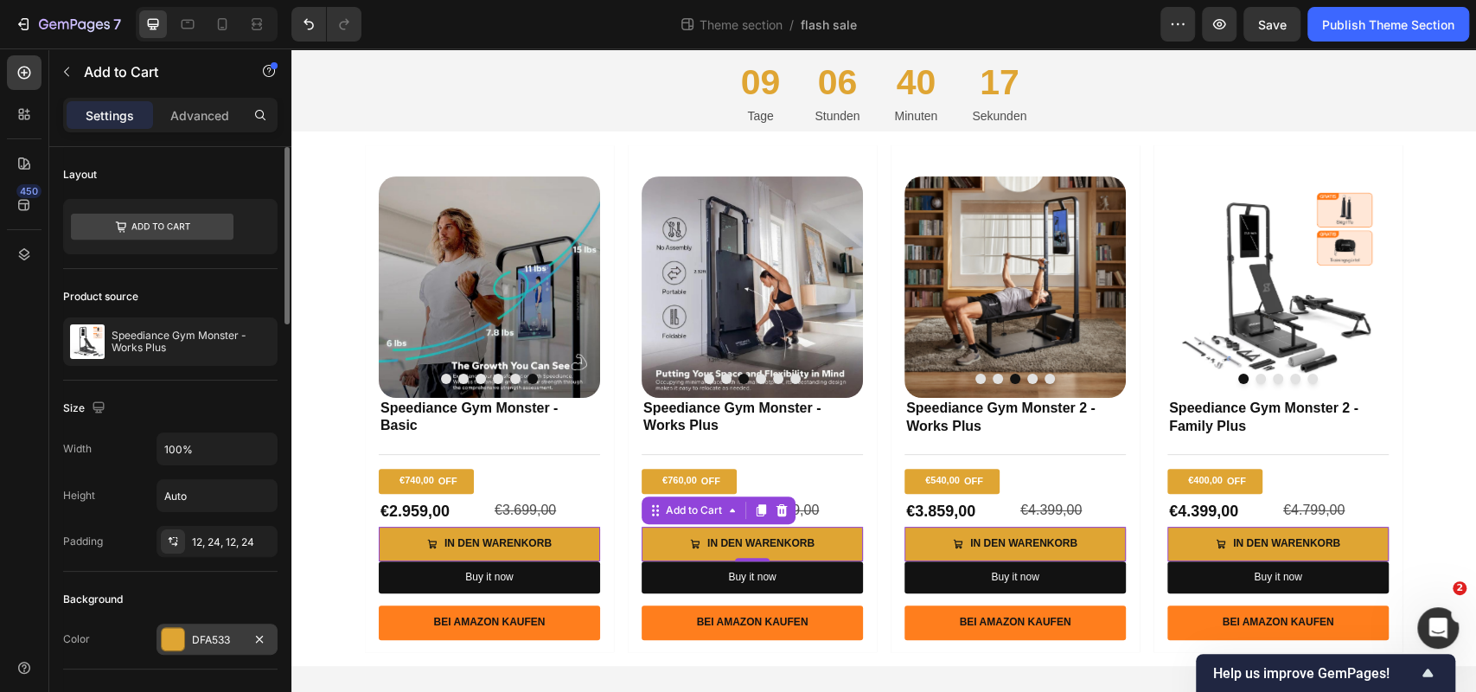
click at [208, 636] on div "DFA533" at bounding box center [217, 640] width 50 height 16
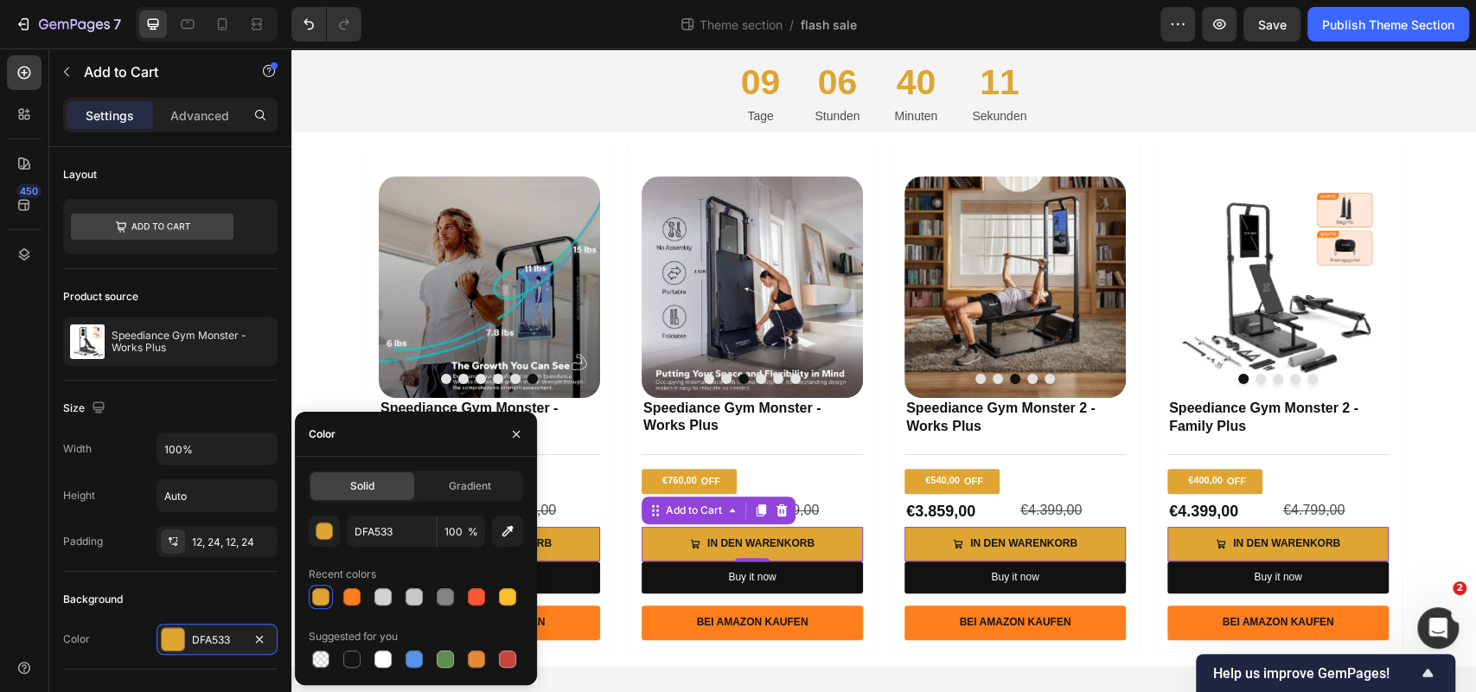
click at [486, 614] on div "DFA533 100 % Recent colors Suggested for you" at bounding box center [416, 593] width 214 height 156
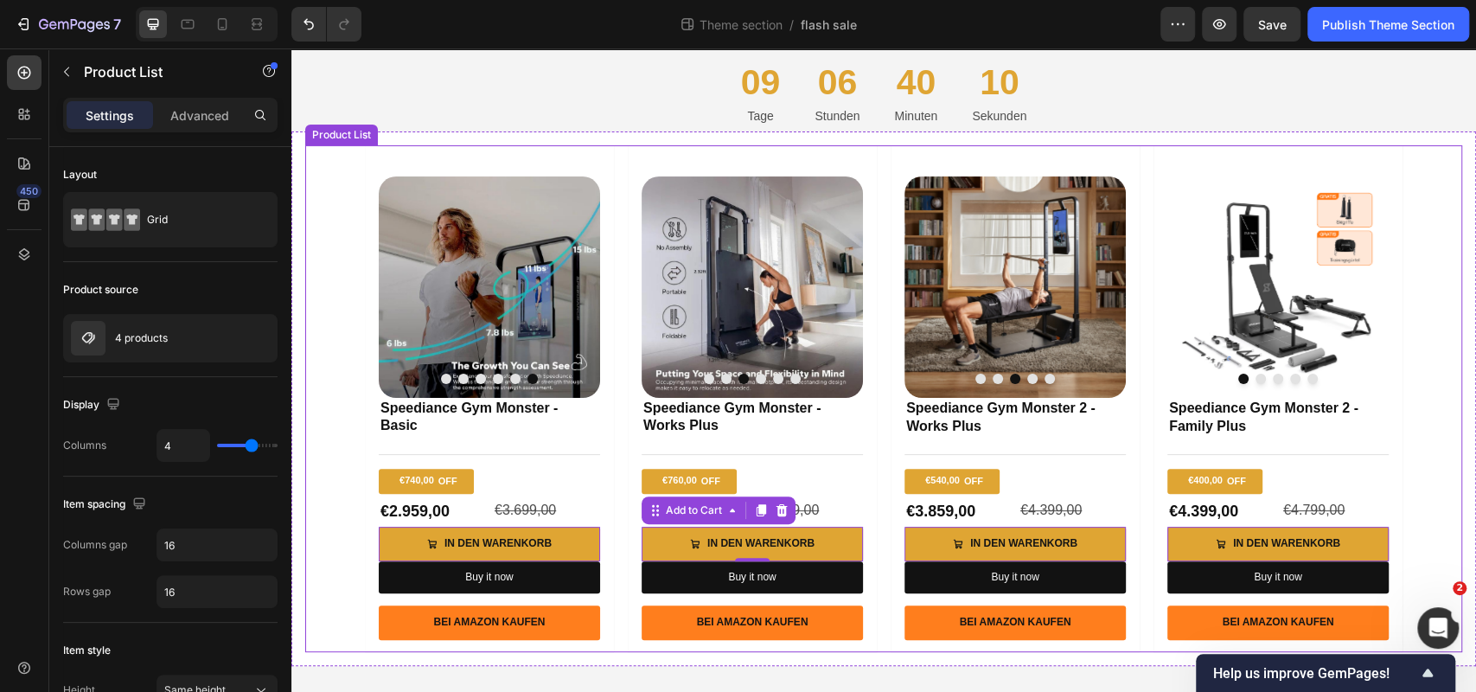
click at [614, 449] on div "Product Images Speediance Gym Monster - Basic Product Title Title Line €740,00 …" at bounding box center [884, 398] width 1038 height 507
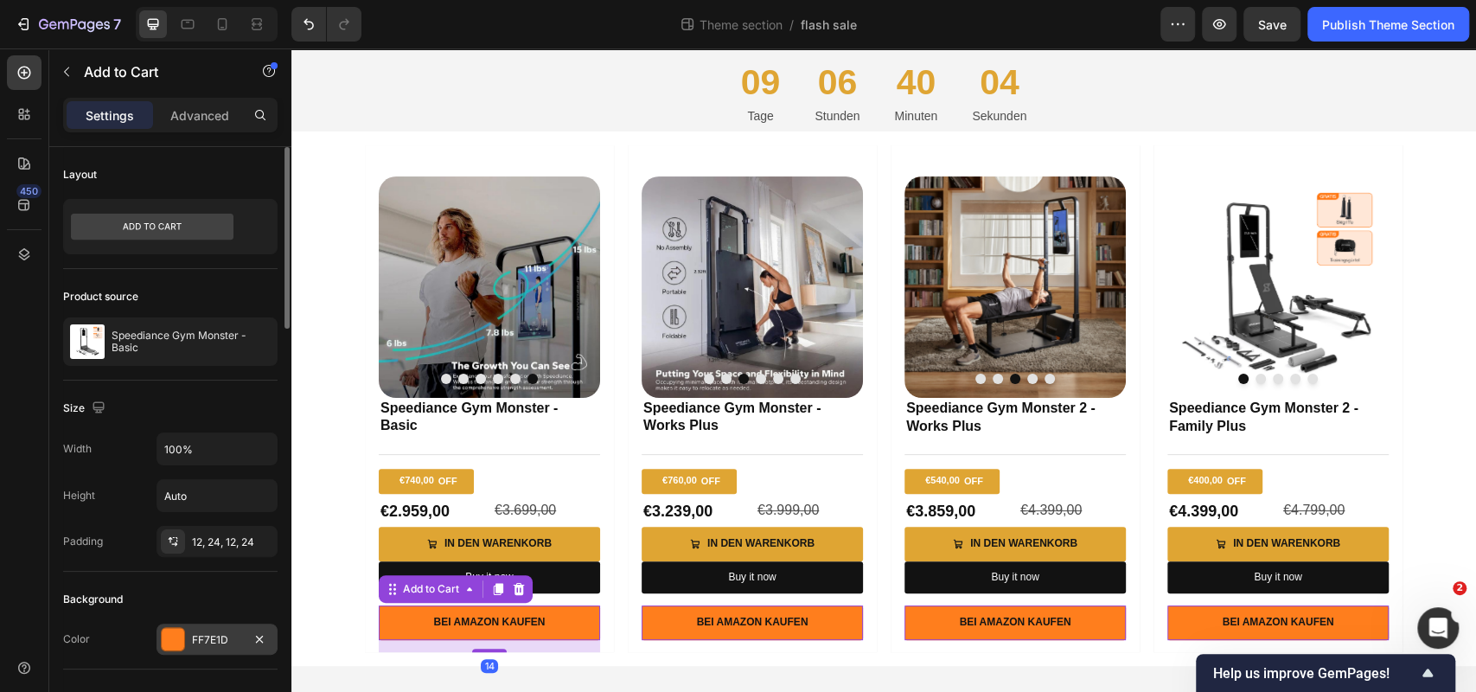
click at [216, 639] on div "FF7E1D" at bounding box center [217, 640] width 50 height 16
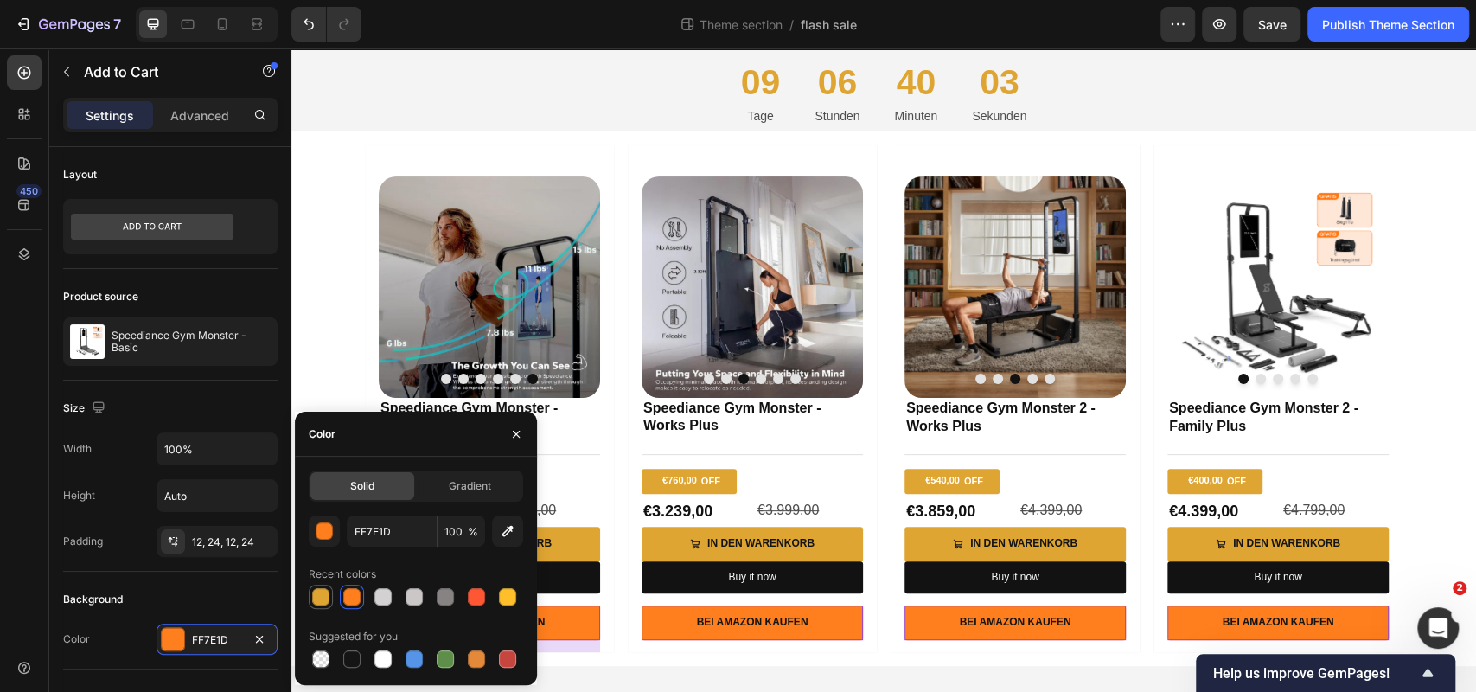
click at [325, 592] on div at bounding box center [320, 596] width 17 height 17
type input "DFA533"
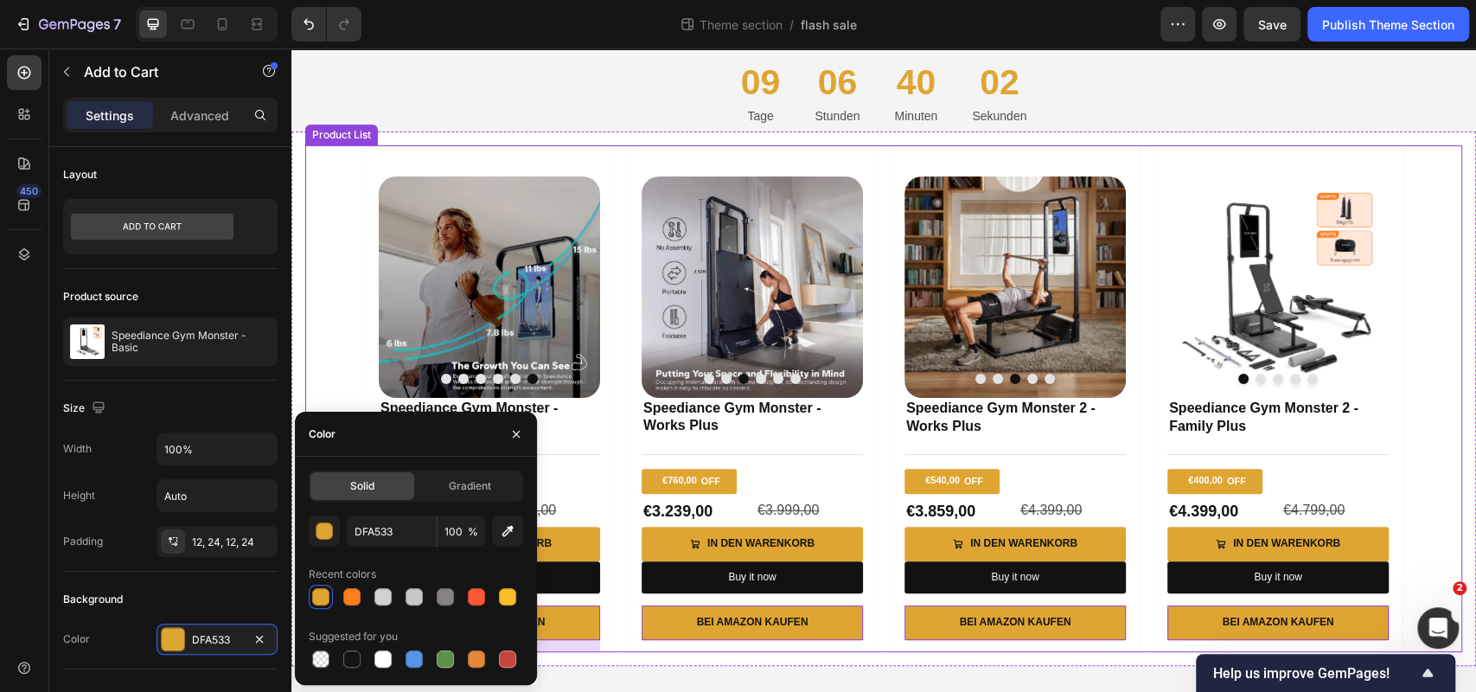
click at [319, 369] on div "Product Images Speediance Gym Monster - Basic Product Title Title Line €740,00 …" at bounding box center [883, 398] width 1157 height 507
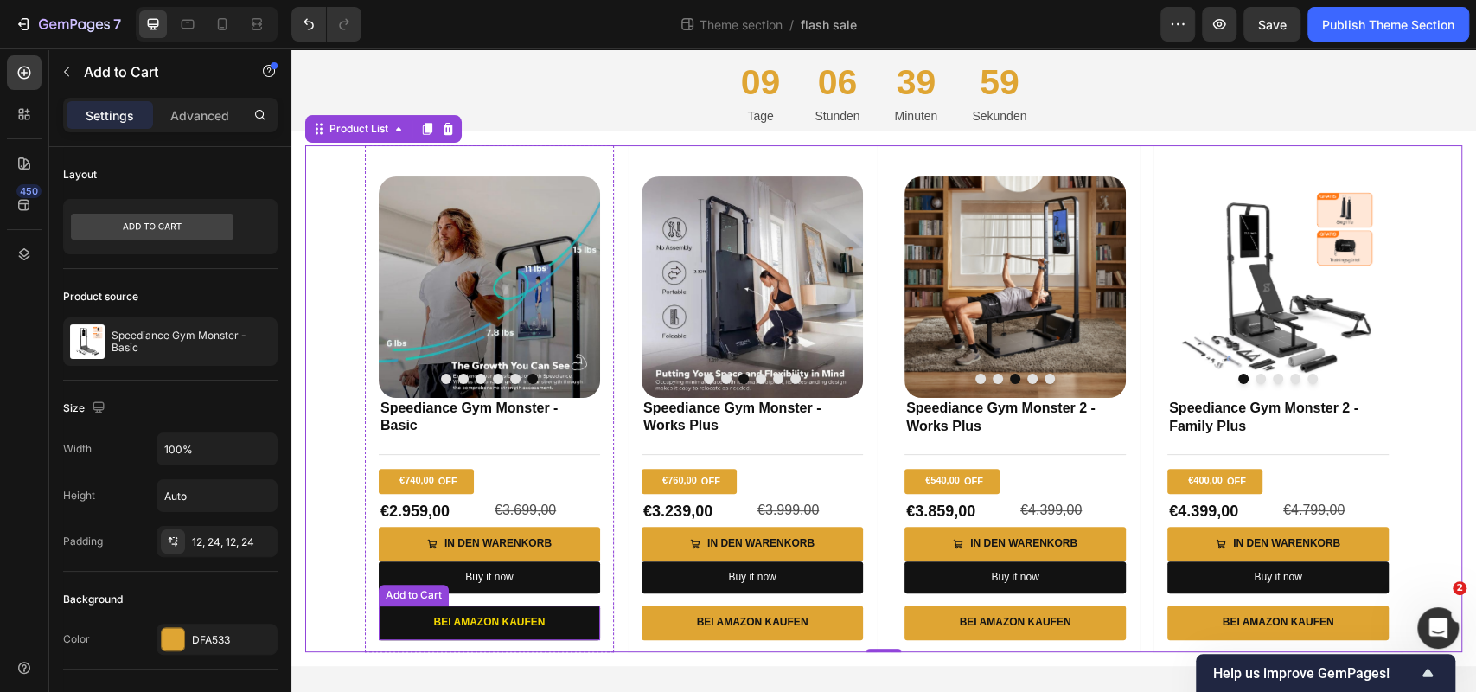
click at [544, 611] on button "Bei Amazon kaufen" at bounding box center [489, 622] width 221 height 35
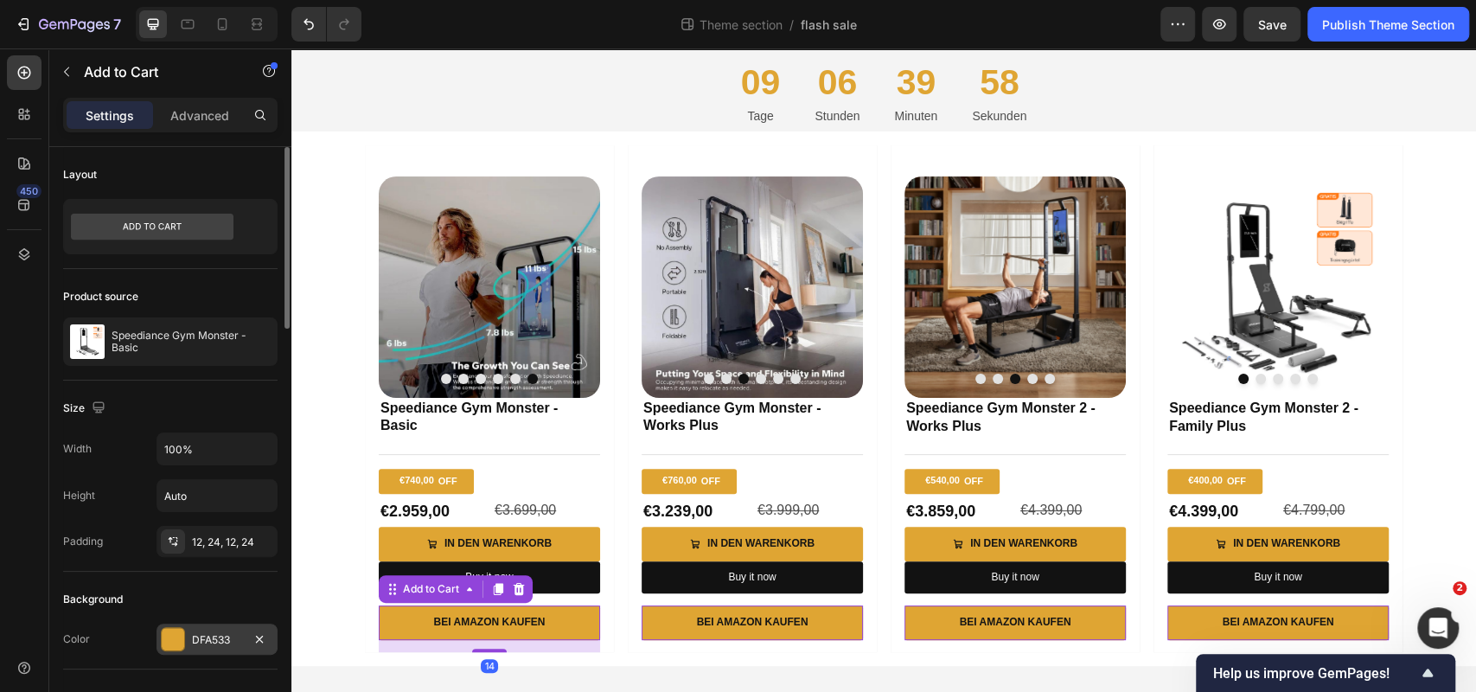
click at [213, 643] on div "DFA533" at bounding box center [217, 640] width 50 height 16
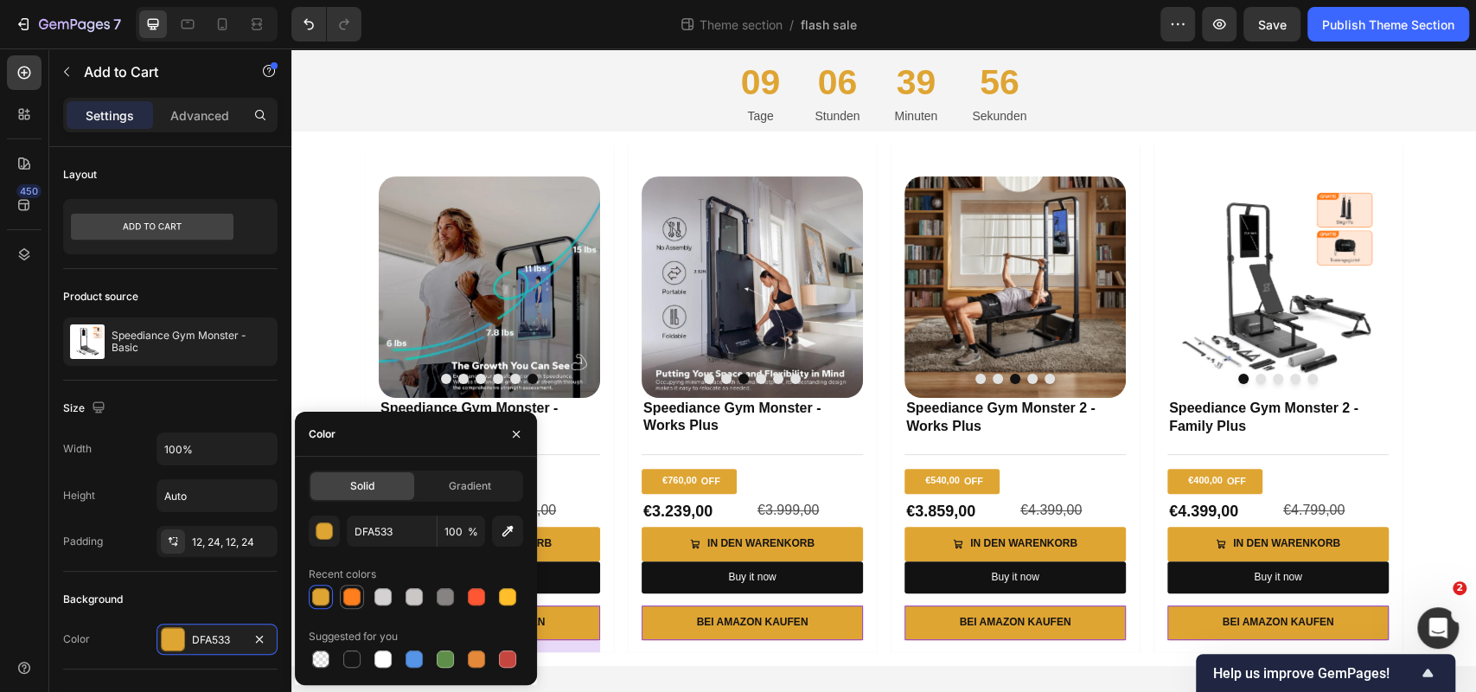
click at [354, 592] on div at bounding box center [351, 596] width 17 height 17
type input "FF7E1D"
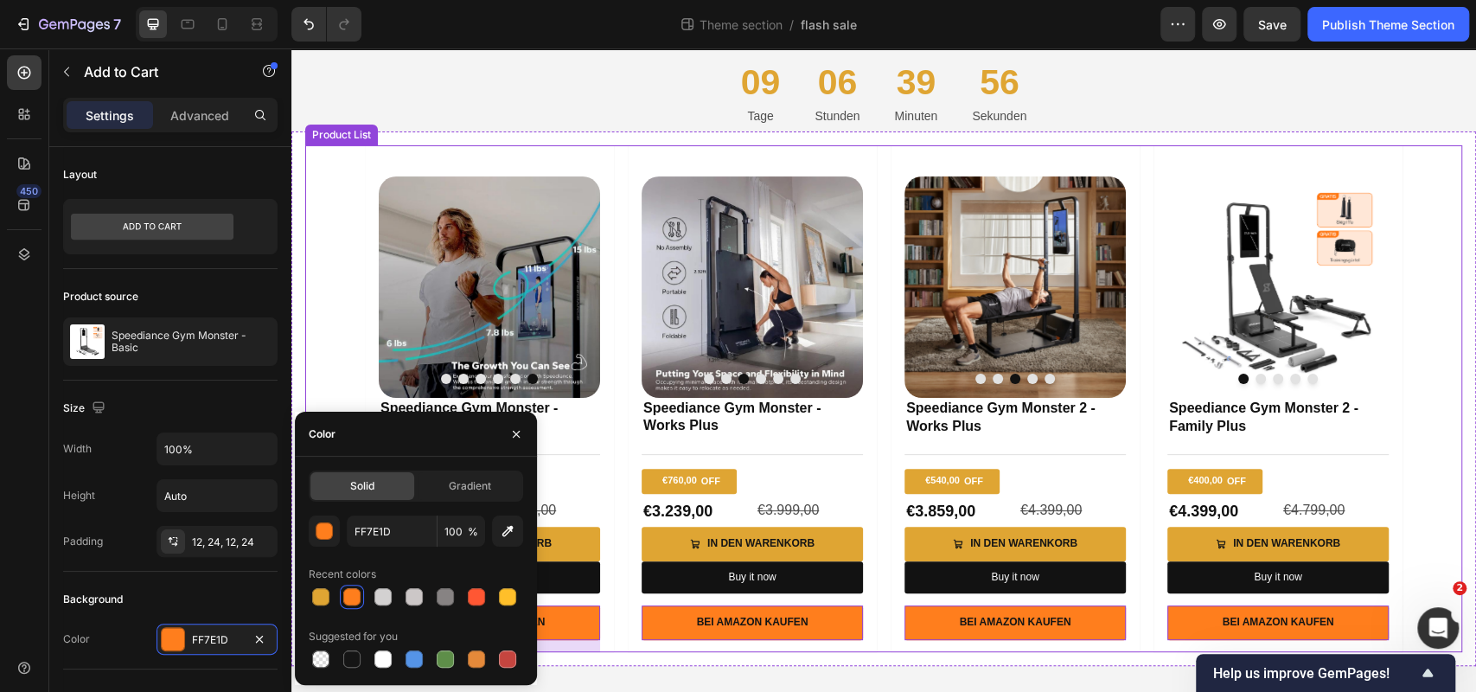
click at [334, 375] on div "Product Images Speediance Gym Monster - Basic Product Title Title Line €740,00 …" at bounding box center [883, 398] width 1157 height 507
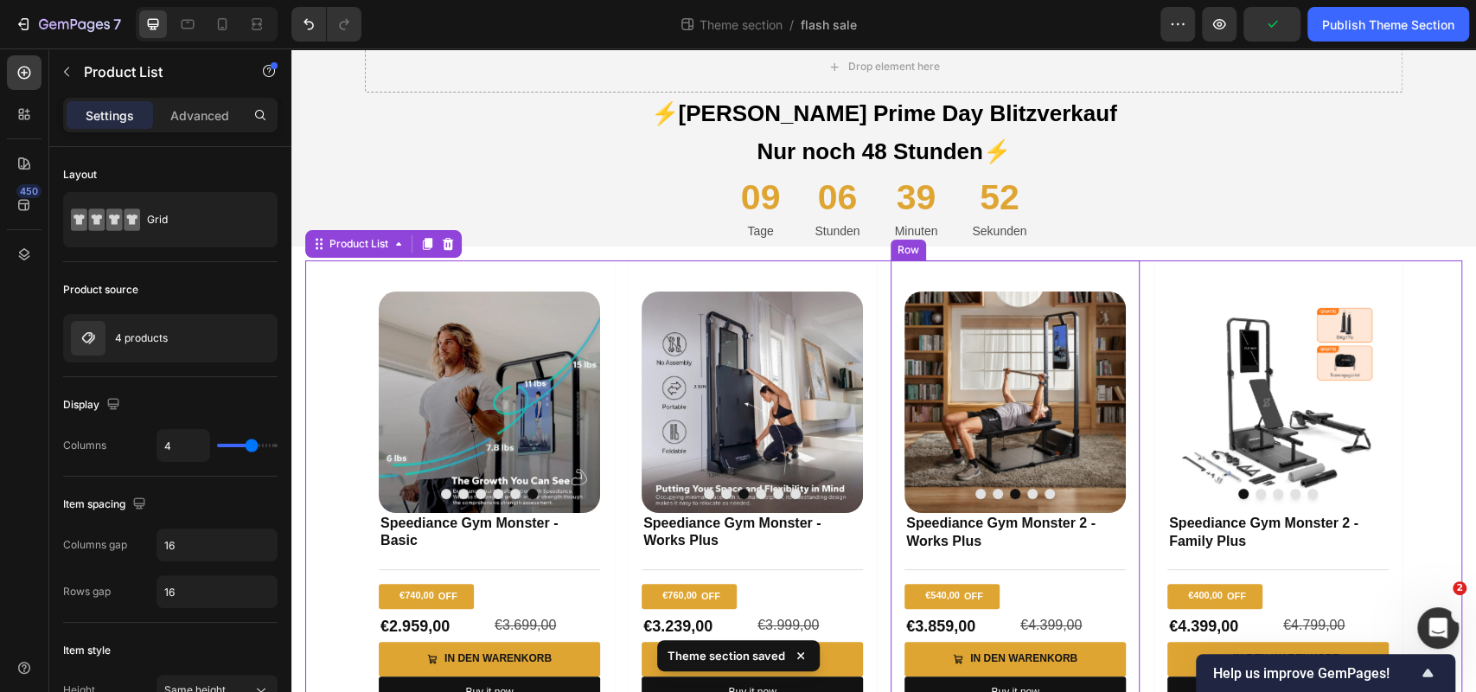
scroll to position [0, 0]
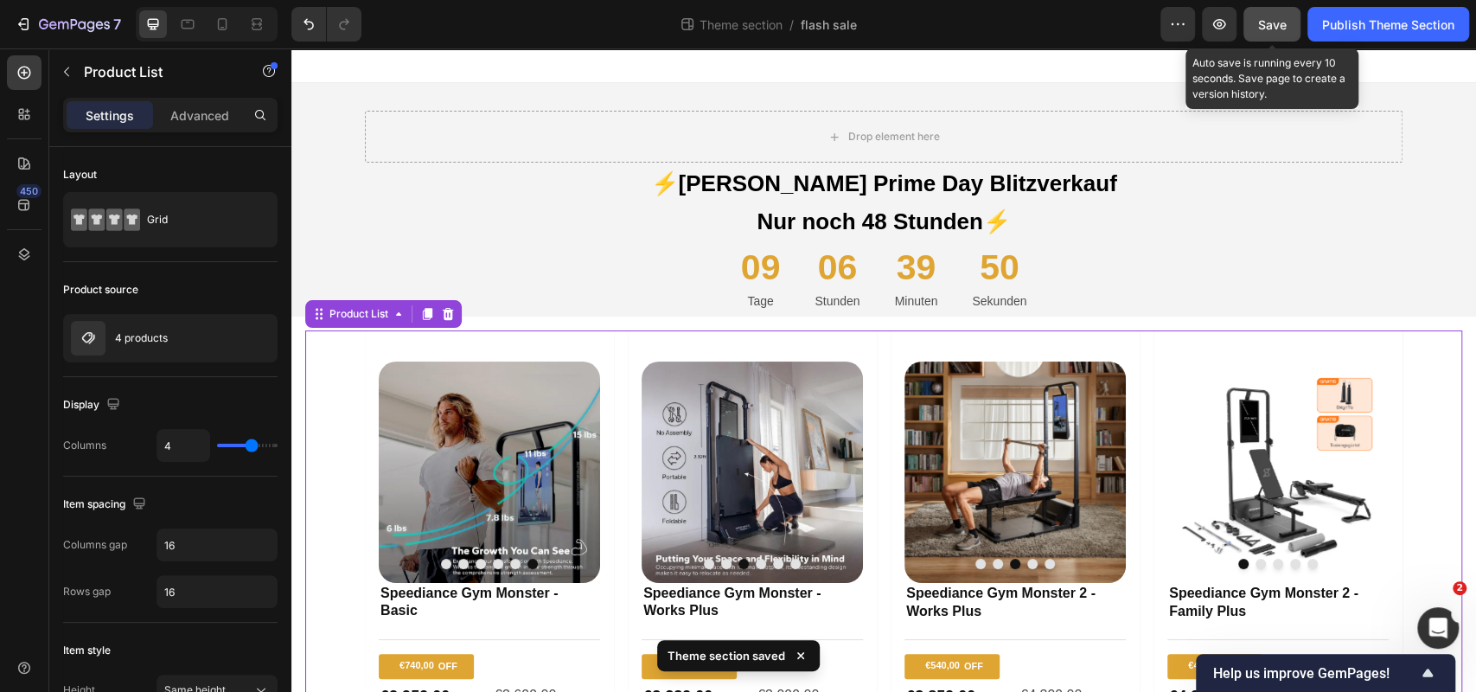
click at [1278, 24] on span "Save" at bounding box center [1272, 24] width 29 height 15
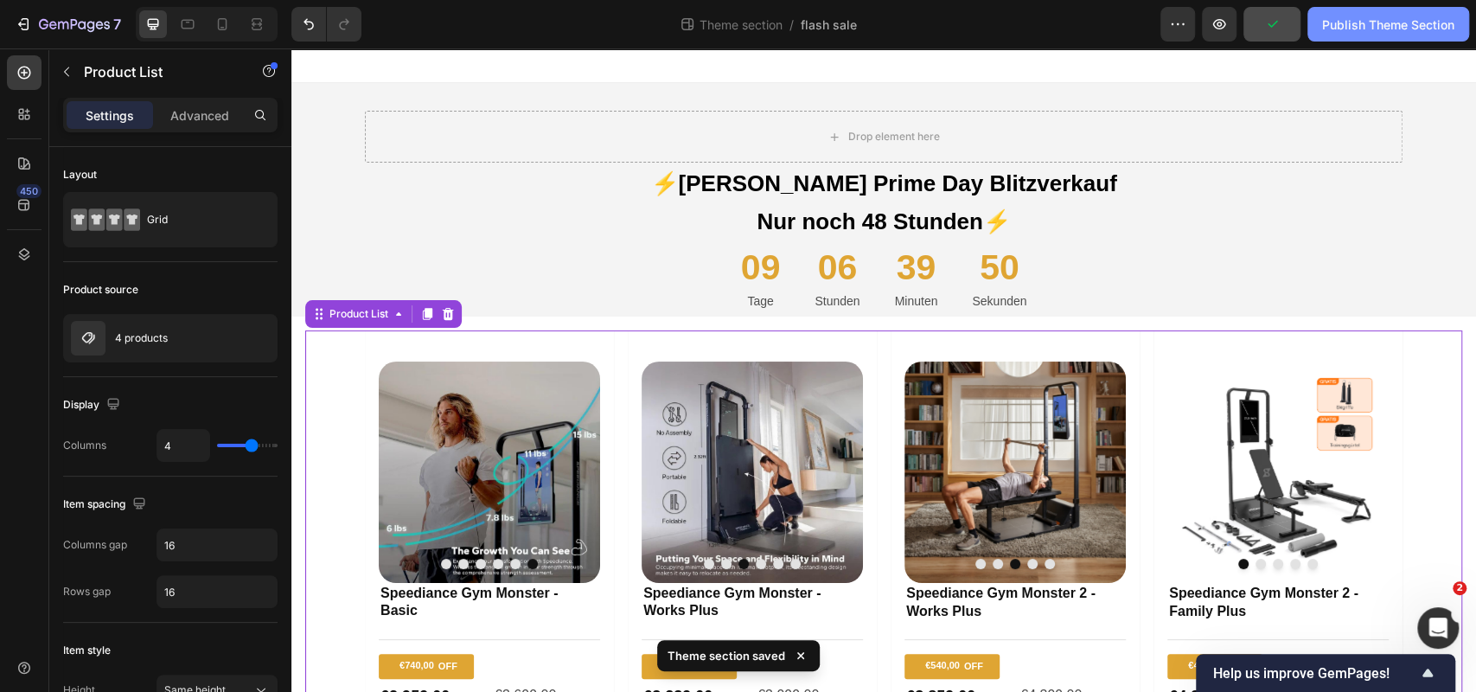
click at [1357, 22] on div "Publish Theme Section" at bounding box center [1388, 25] width 132 height 18
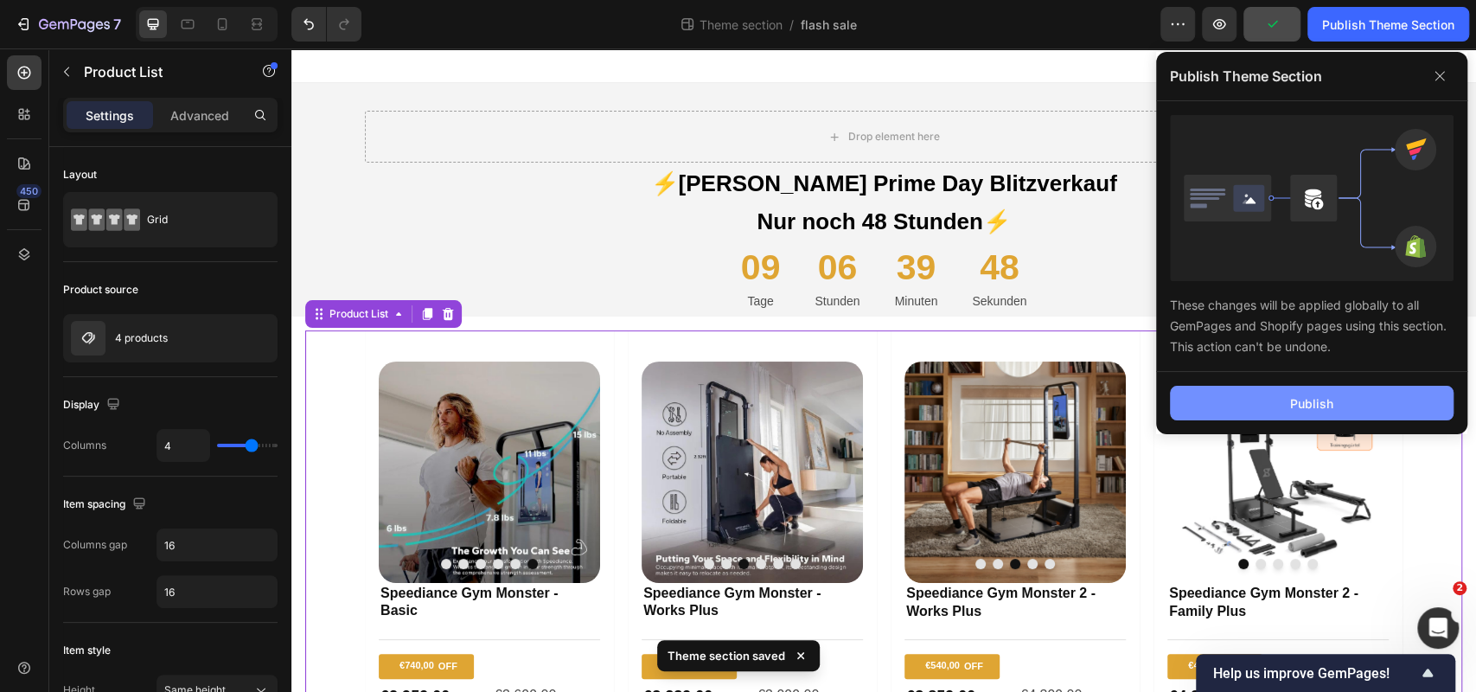
click at [1203, 411] on button "Publish" at bounding box center [1312, 403] width 284 height 35
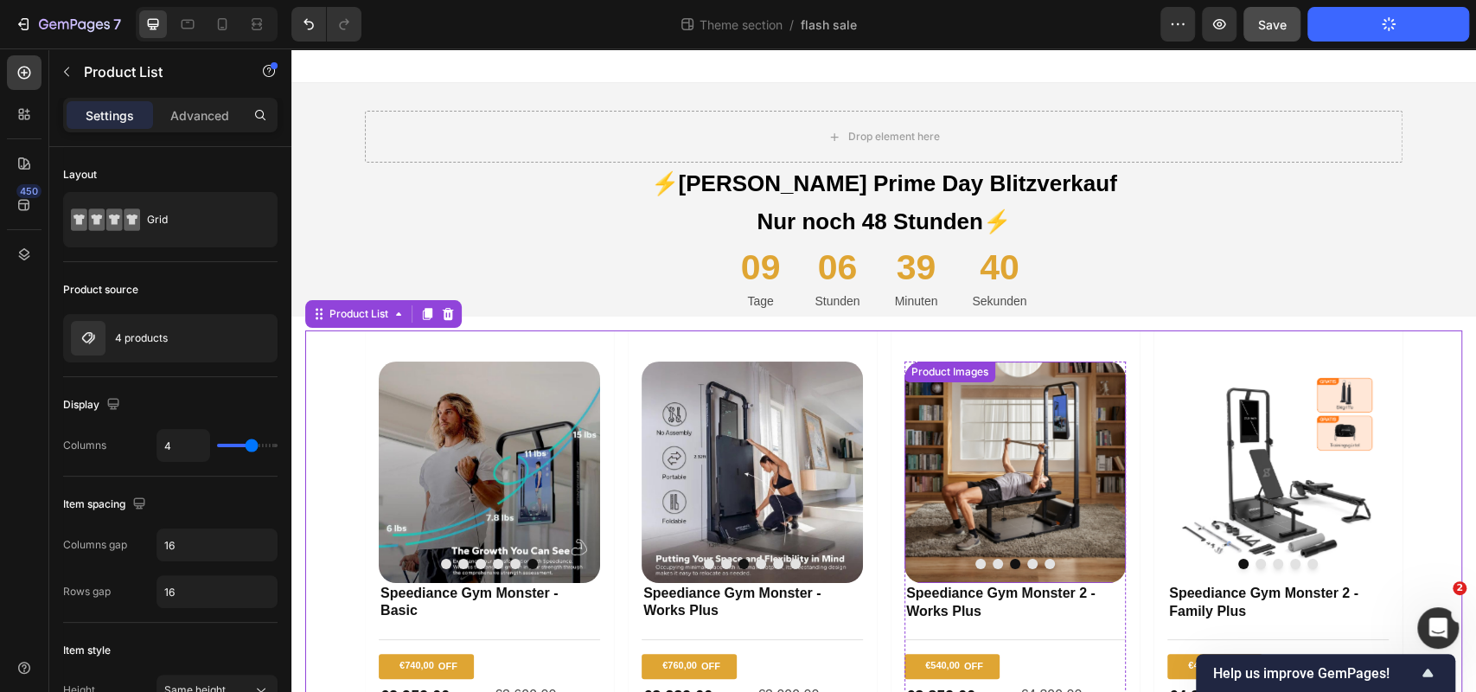
scroll to position [185, 0]
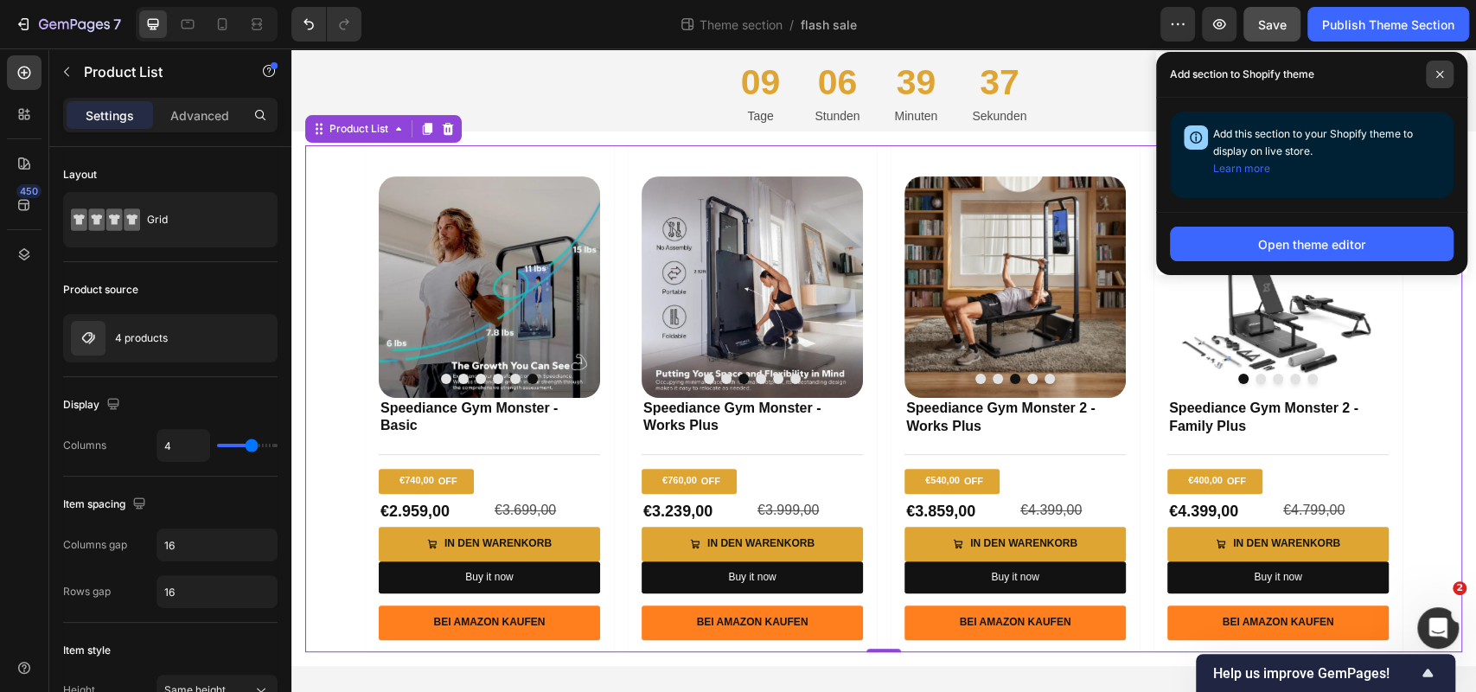
click at [1441, 65] on span at bounding box center [1440, 75] width 28 height 28
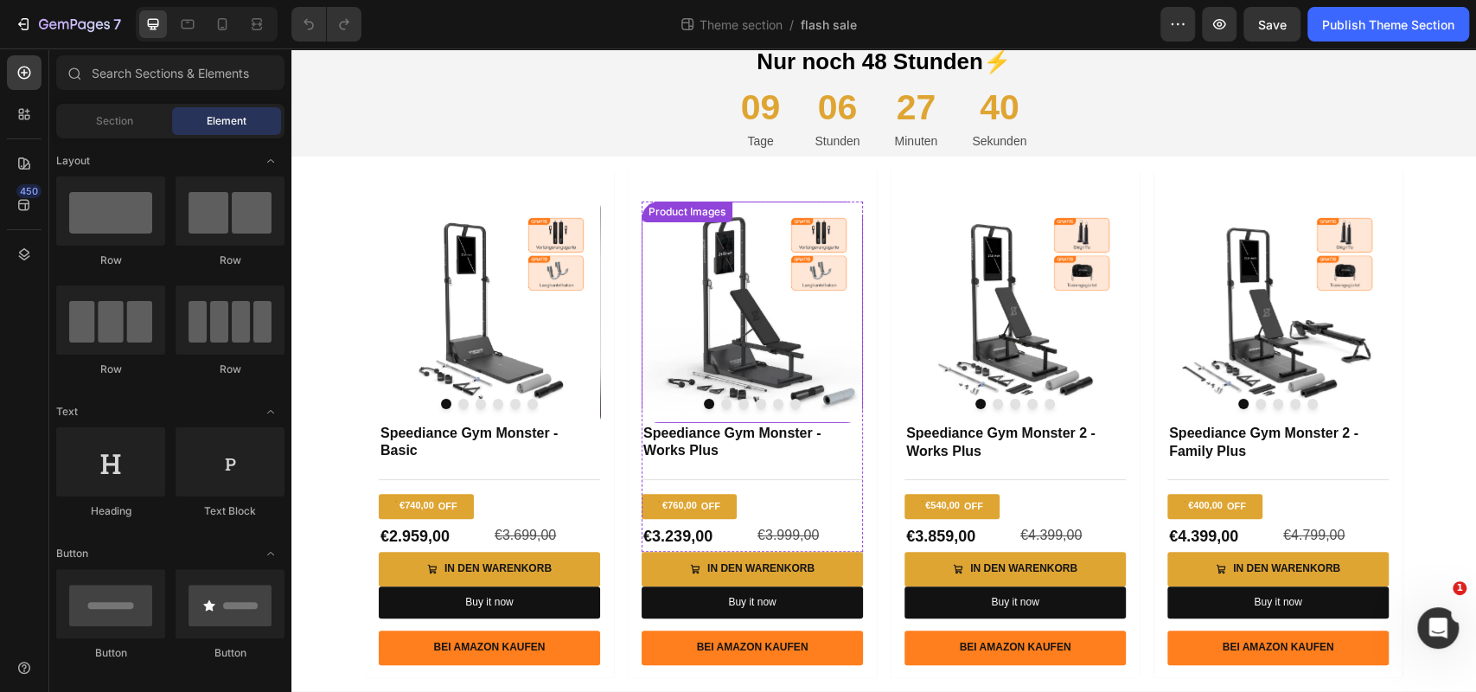
scroll to position [174, 0]
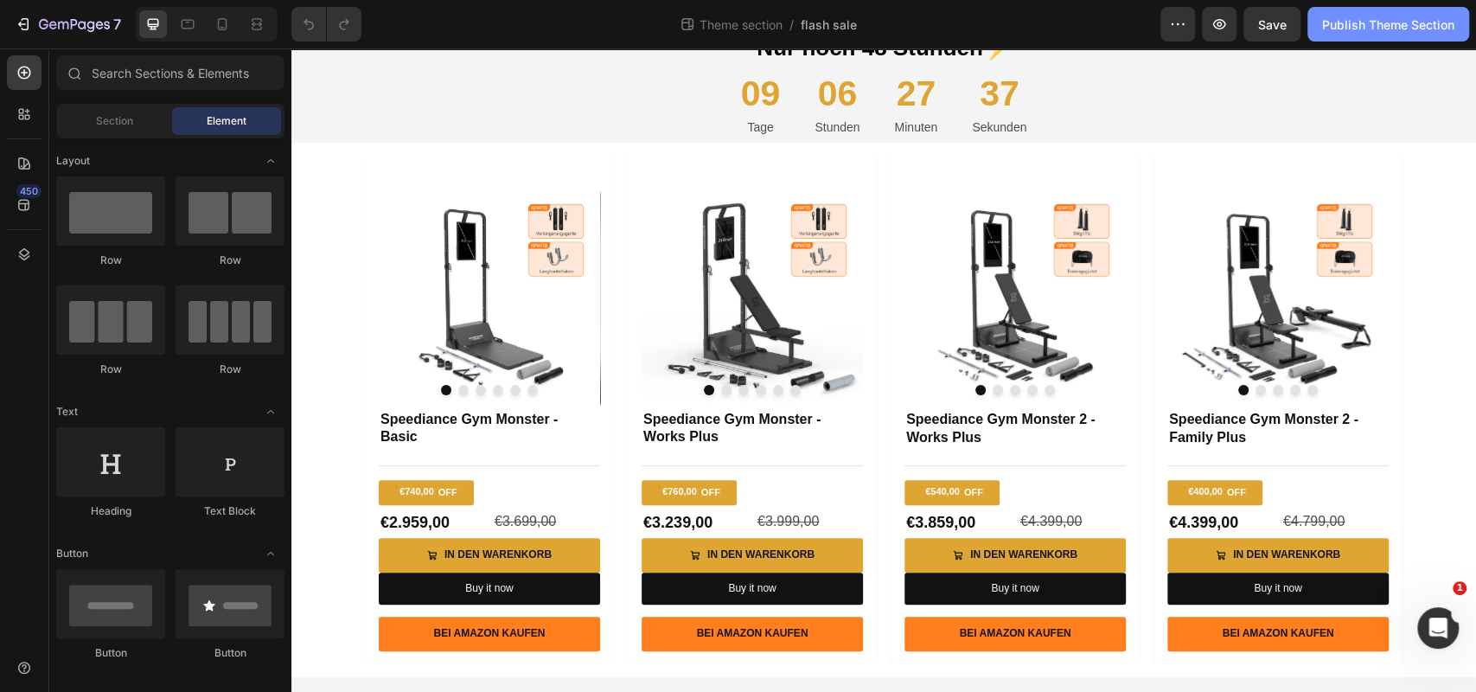
click at [1373, 17] on div "Publish Theme Section" at bounding box center [1388, 25] width 132 height 18
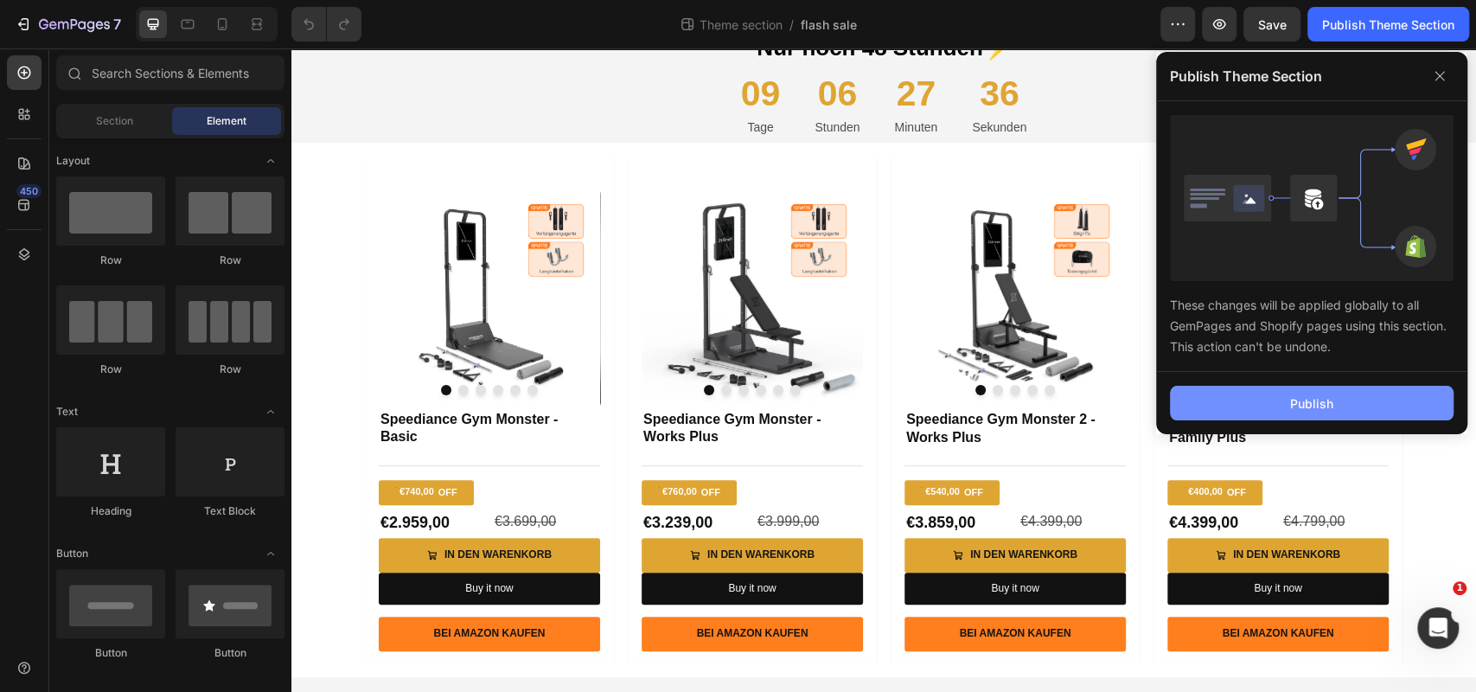
click at [1300, 405] on div "Publish" at bounding box center [1311, 403] width 43 height 18
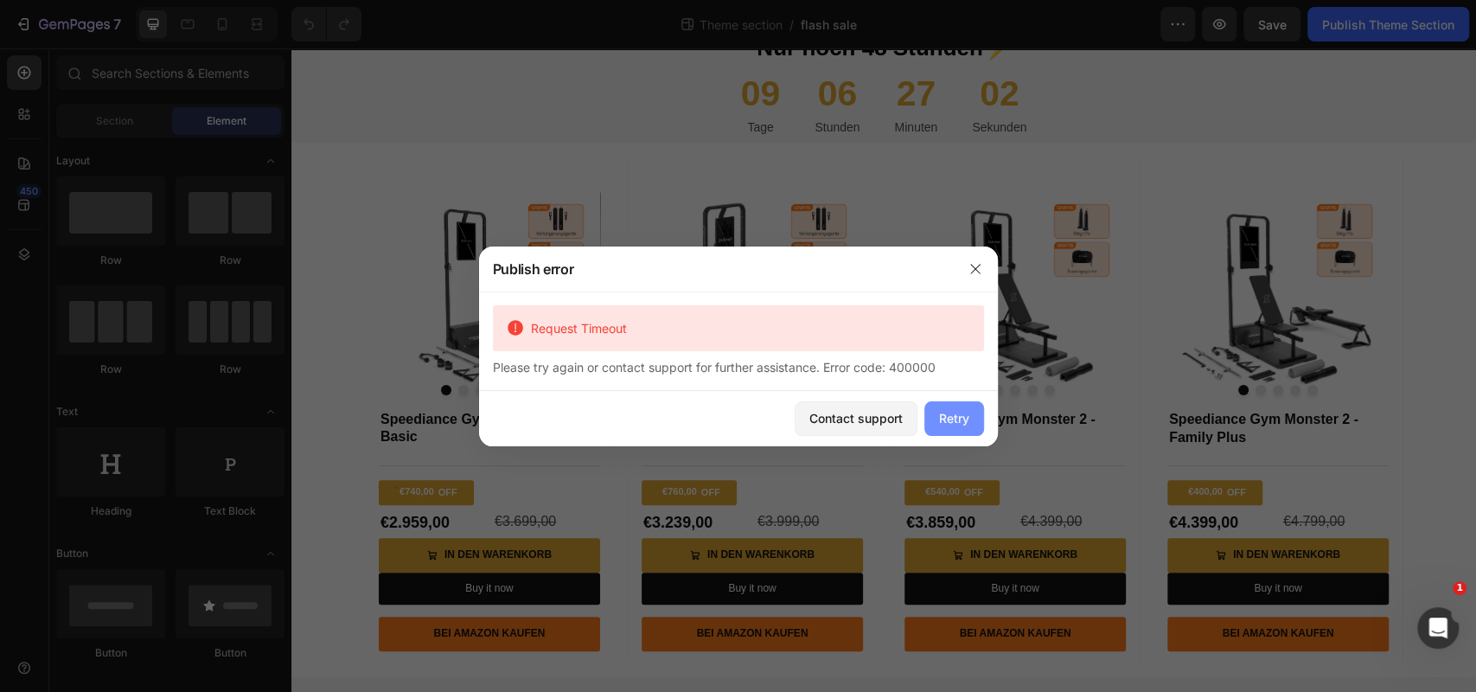
click at [949, 425] on div "Retry" at bounding box center [954, 418] width 30 height 18
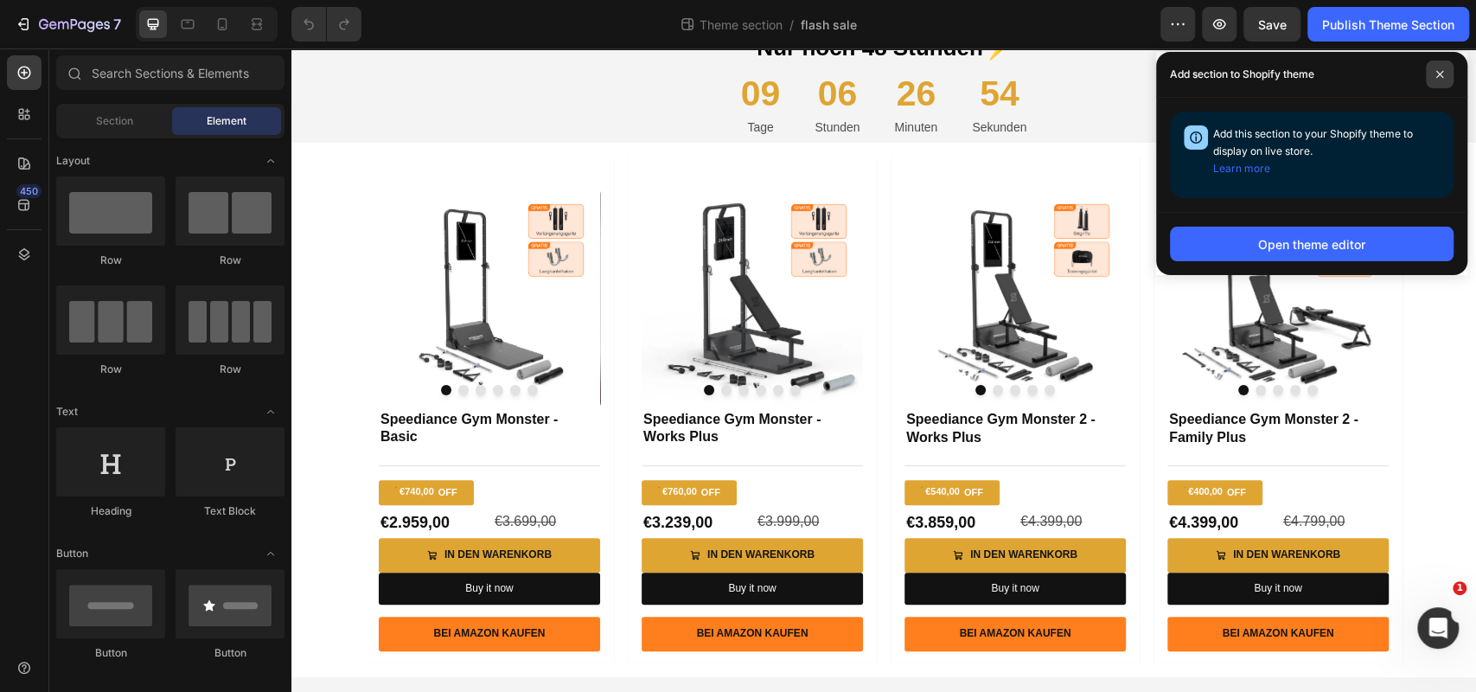
click at [1435, 70] on icon at bounding box center [1439, 74] width 9 height 9
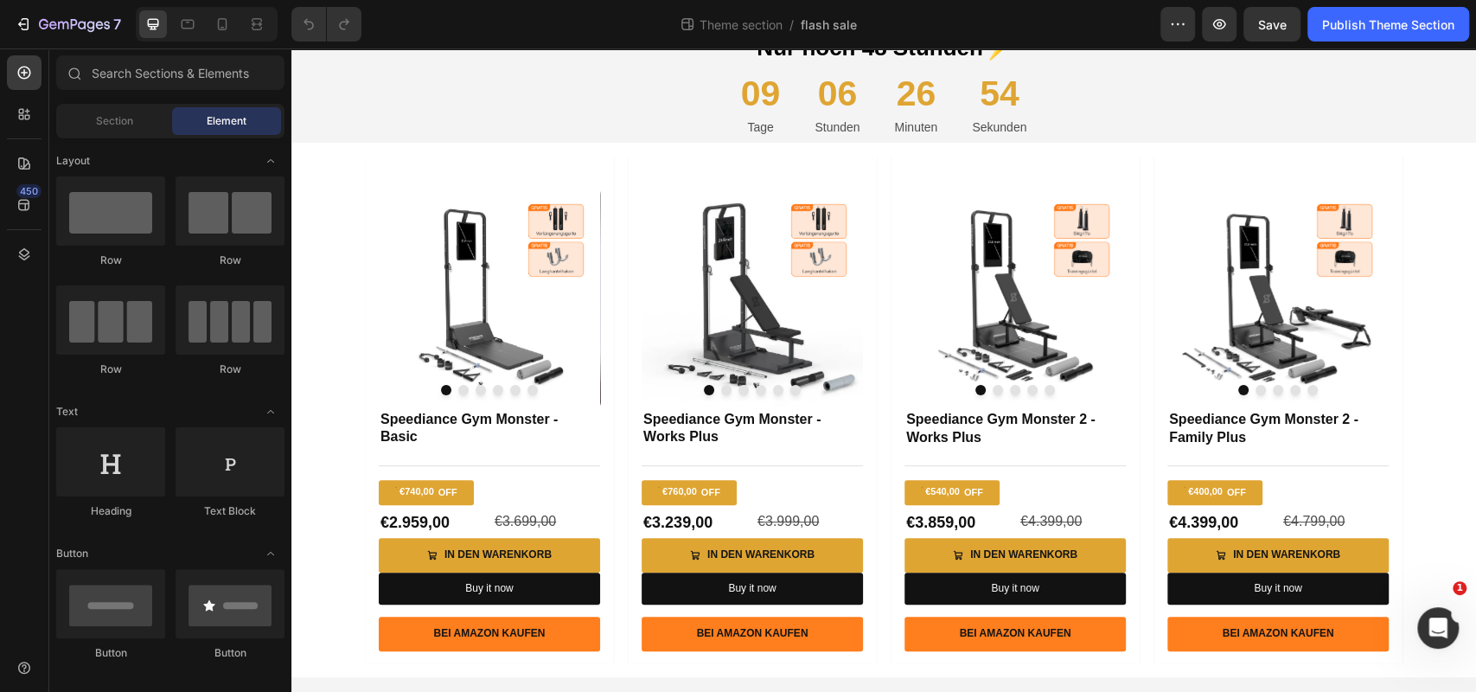
drag, startPoint x: 1726, startPoint y: 118, endPoint x: 617, endPoint y: 105, distance: 1108.6
click at [23, 22] on icon "button" at bounding box center [23, 24] width 17 height 17
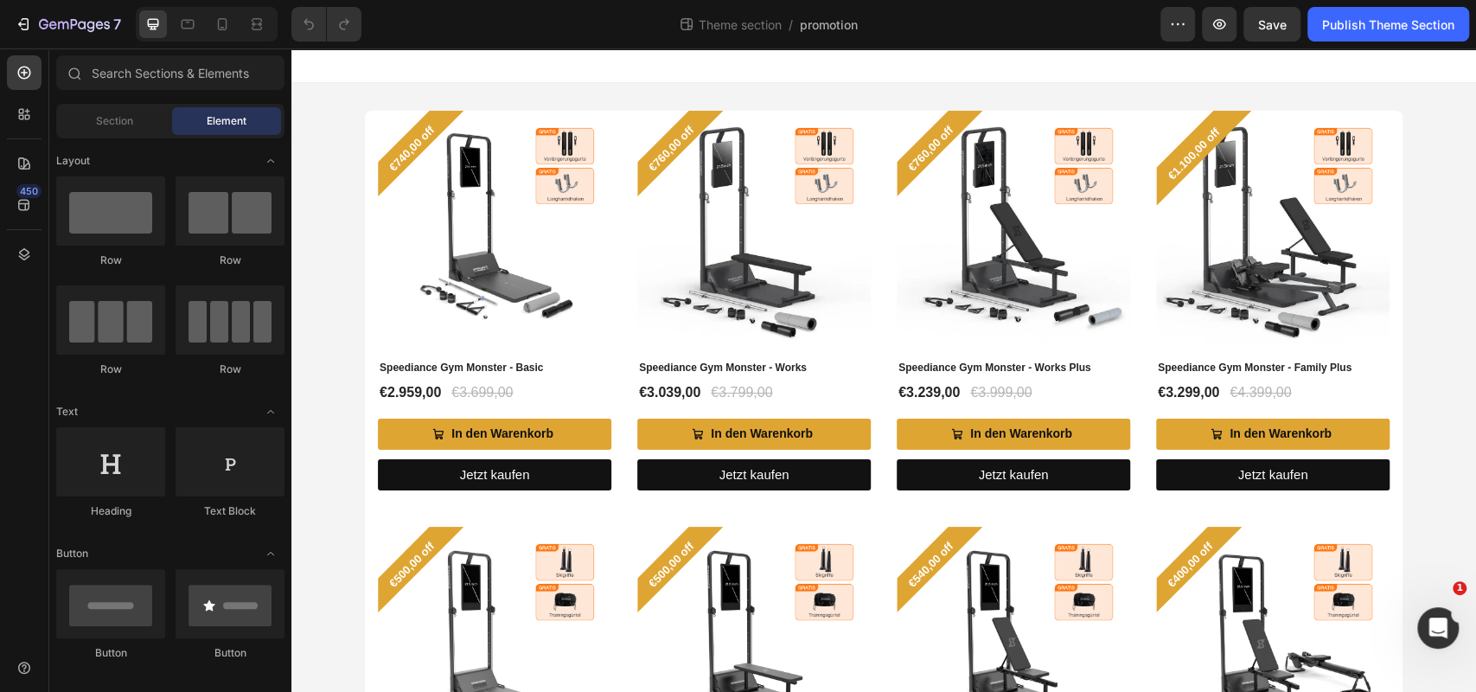
click at [983, 73] on div at bounding box center [883, 65] width 1185 height 35
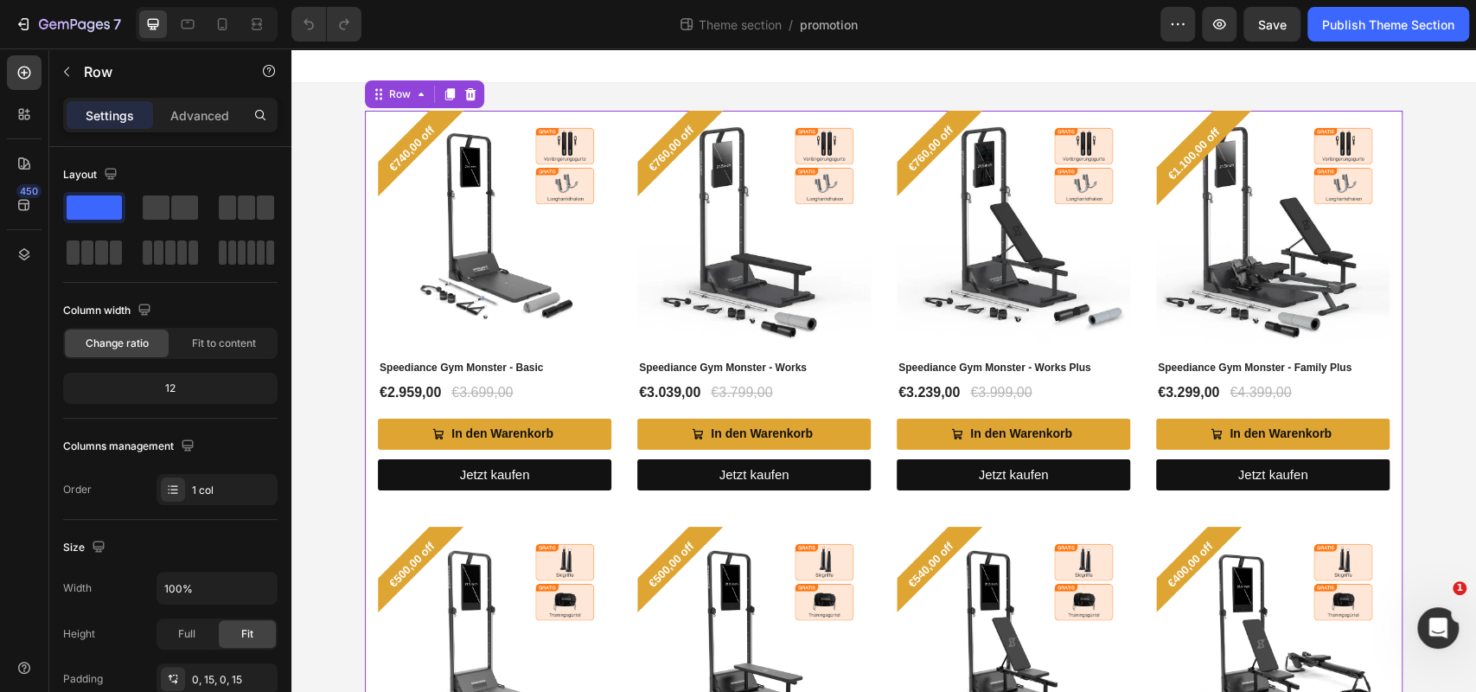
click at [367, 274] on div "€740,00 off Product Badge (P) Images Speediance Gym Monster - Basic (P) Title €…" at bounding box center [884, 508] width 1038 height 795
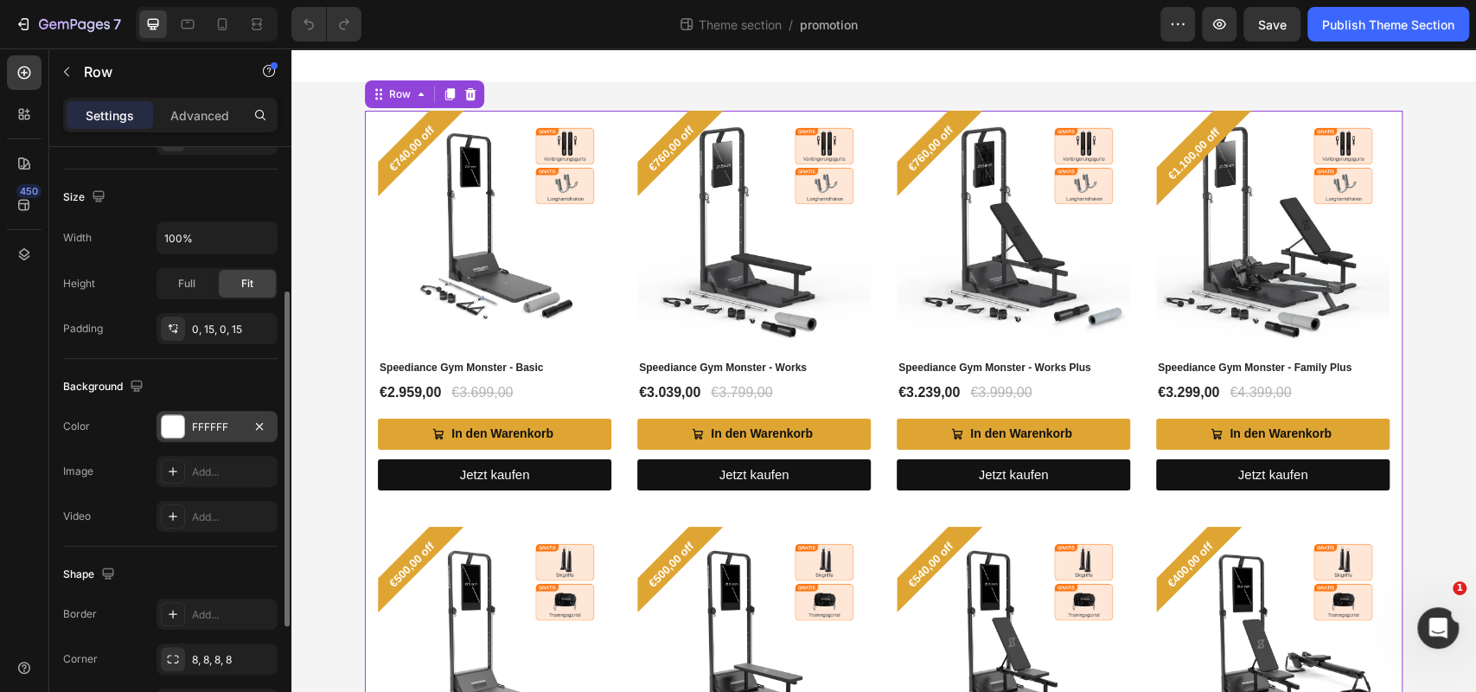
scroll to position [458, 0]
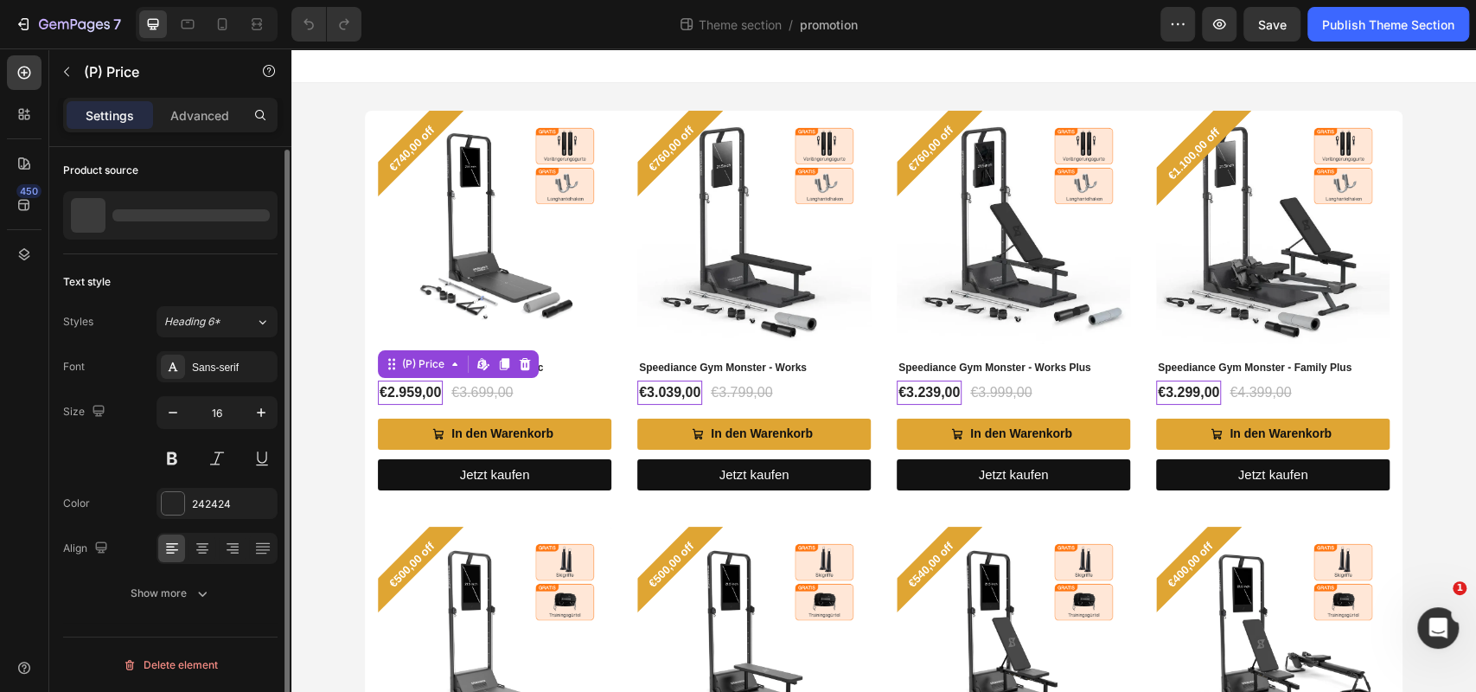
click at [380, 362] on div "(P) Price Edit content in Shopify" at bounding box center [458, 364] width 161 height 28
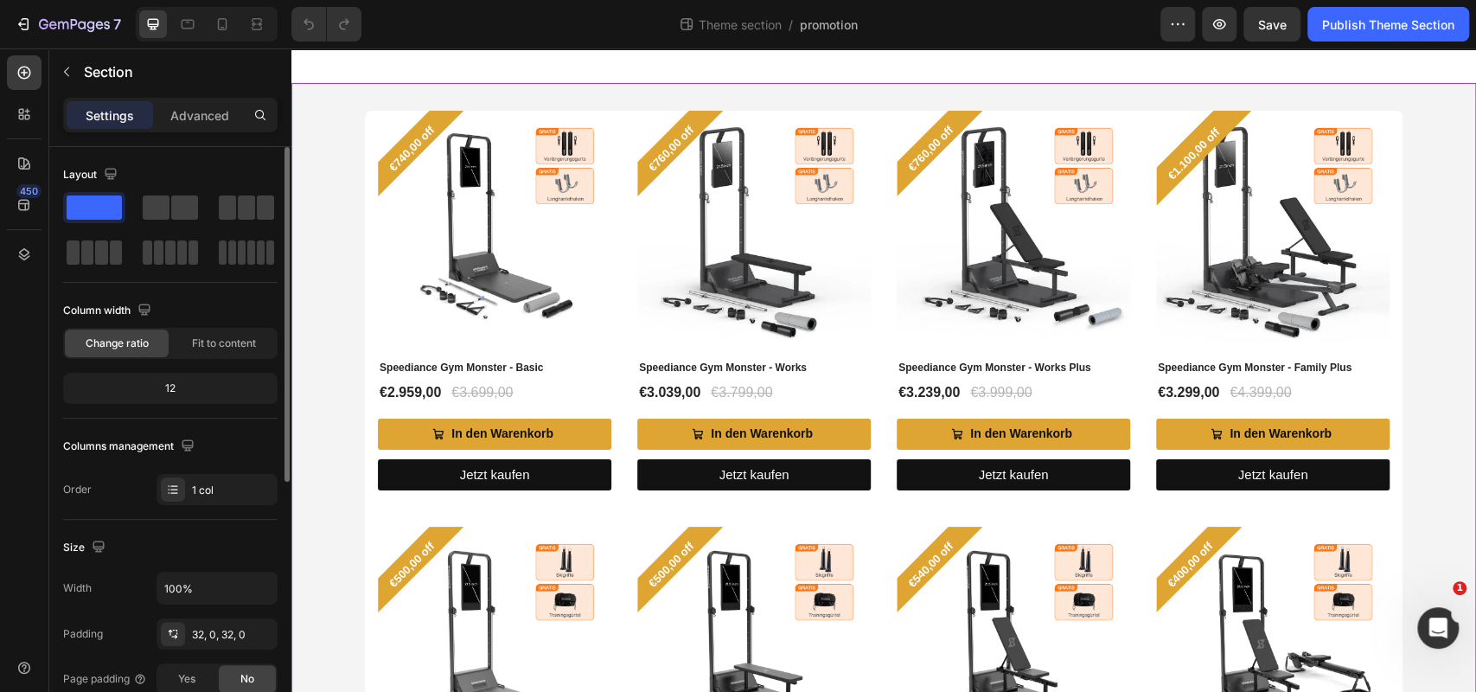
click at [363, 386] on div "€740,00 off Product Badge (P) Images Speediance Gym Monster - Basic (P) Title €…" at bounding box center [883, 534] width 1185 height 847
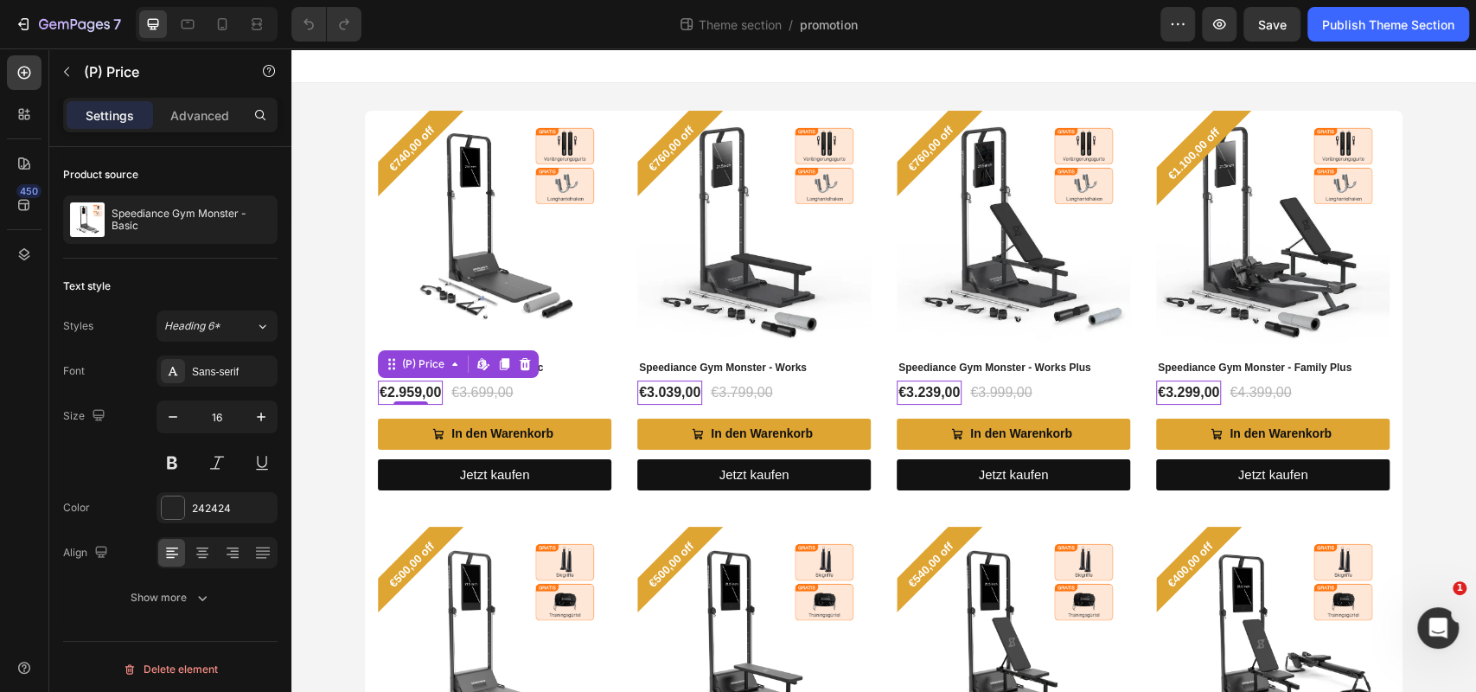
click at [385, 393] on div "€2.959,00" at bounding box center [410, 392] width 65 height 24
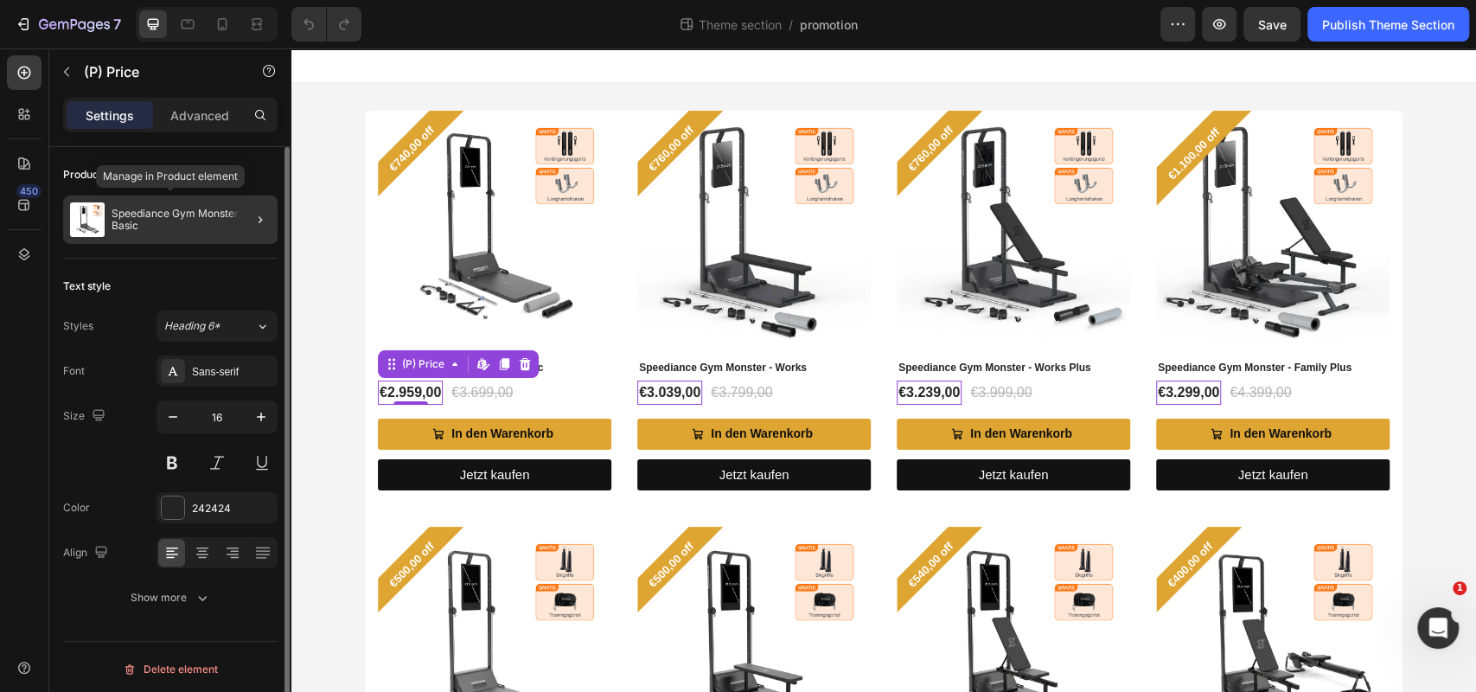
click at [192, 220] on p "Speediance Gym Monster - Basic" at bounding box center [191, 220] width 159 height 24
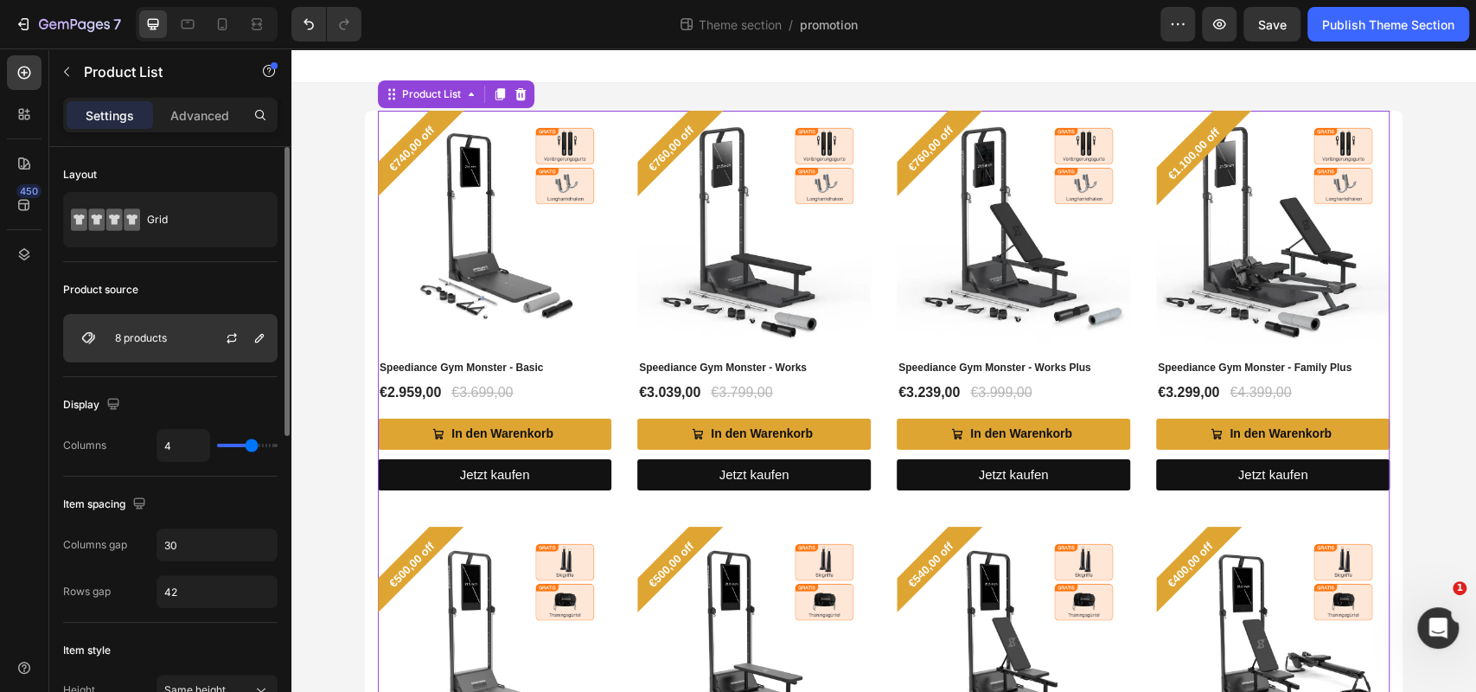
click at [207, 337] on div at bounding box center [239, 338] width 76 height 47
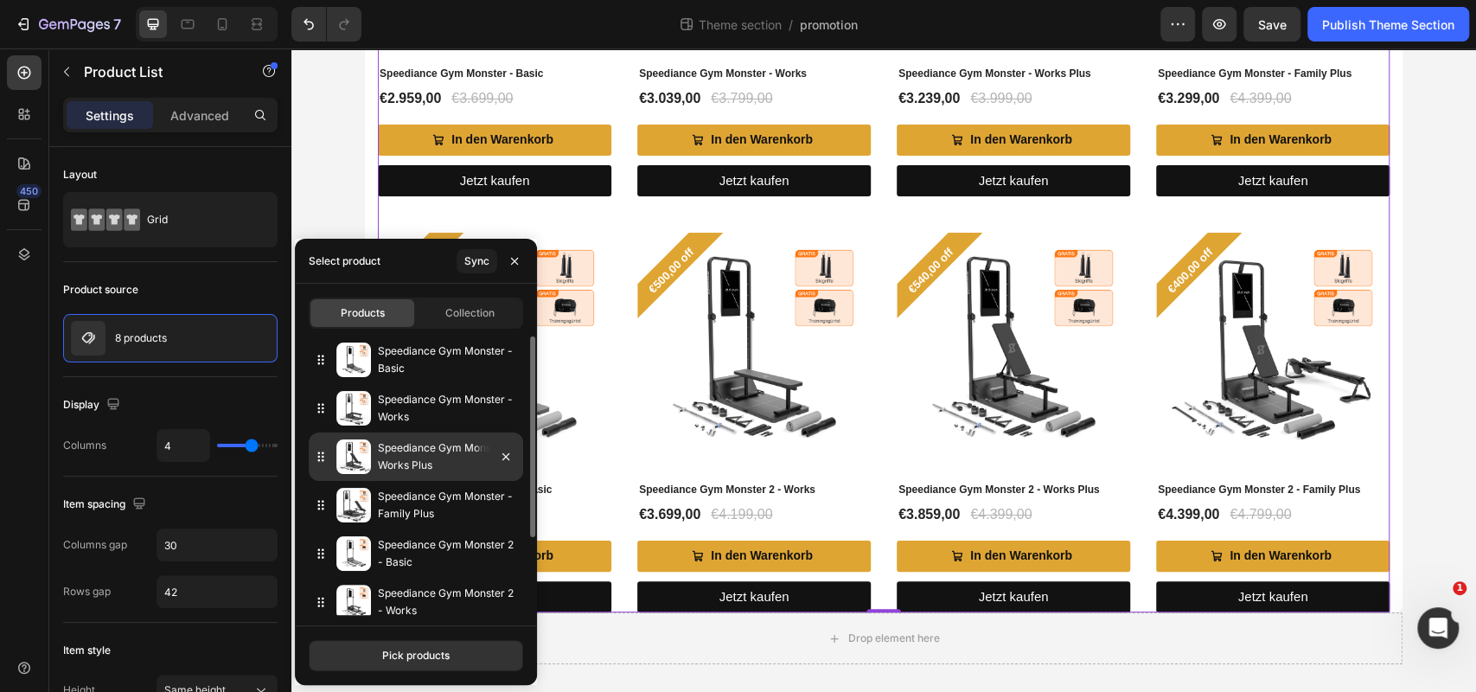
scroll to position [107, 0]
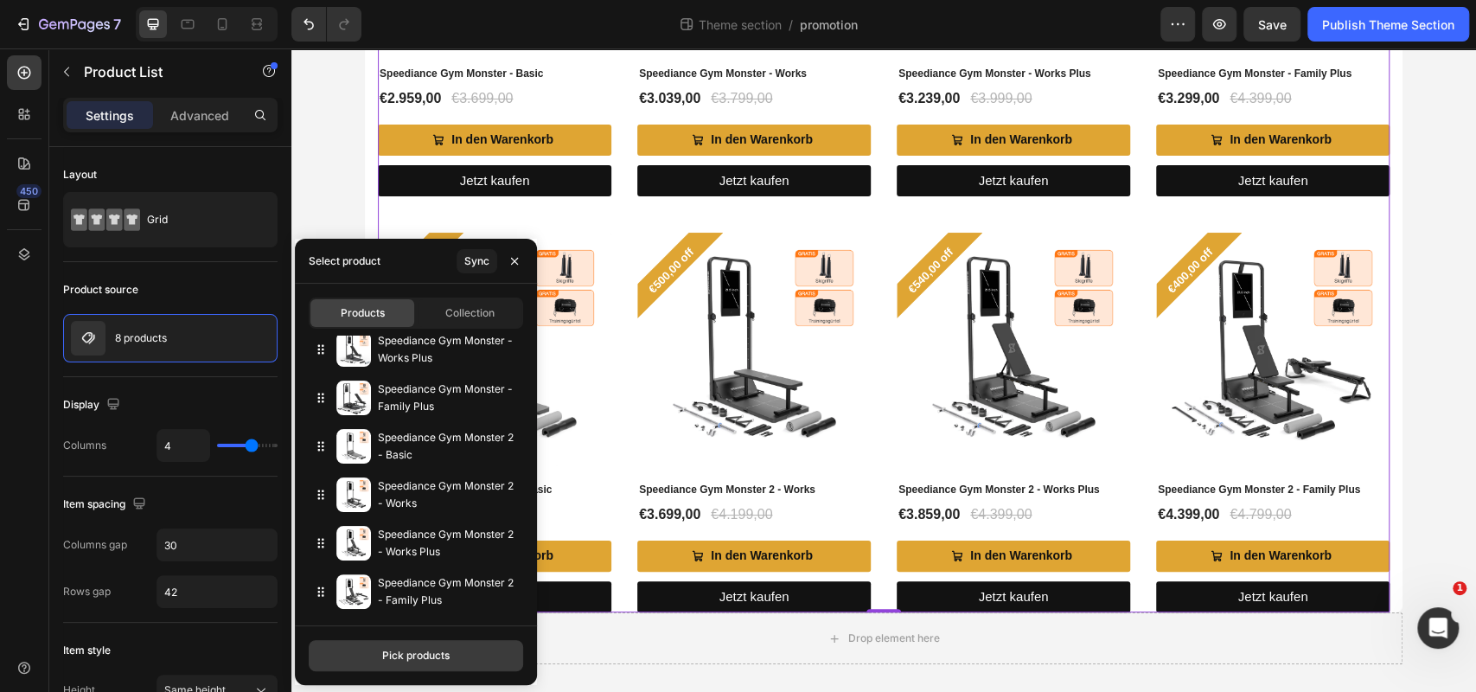
click at [354, 656] on button "Pick products" at bounding box center [416, 655] width 214 height 31
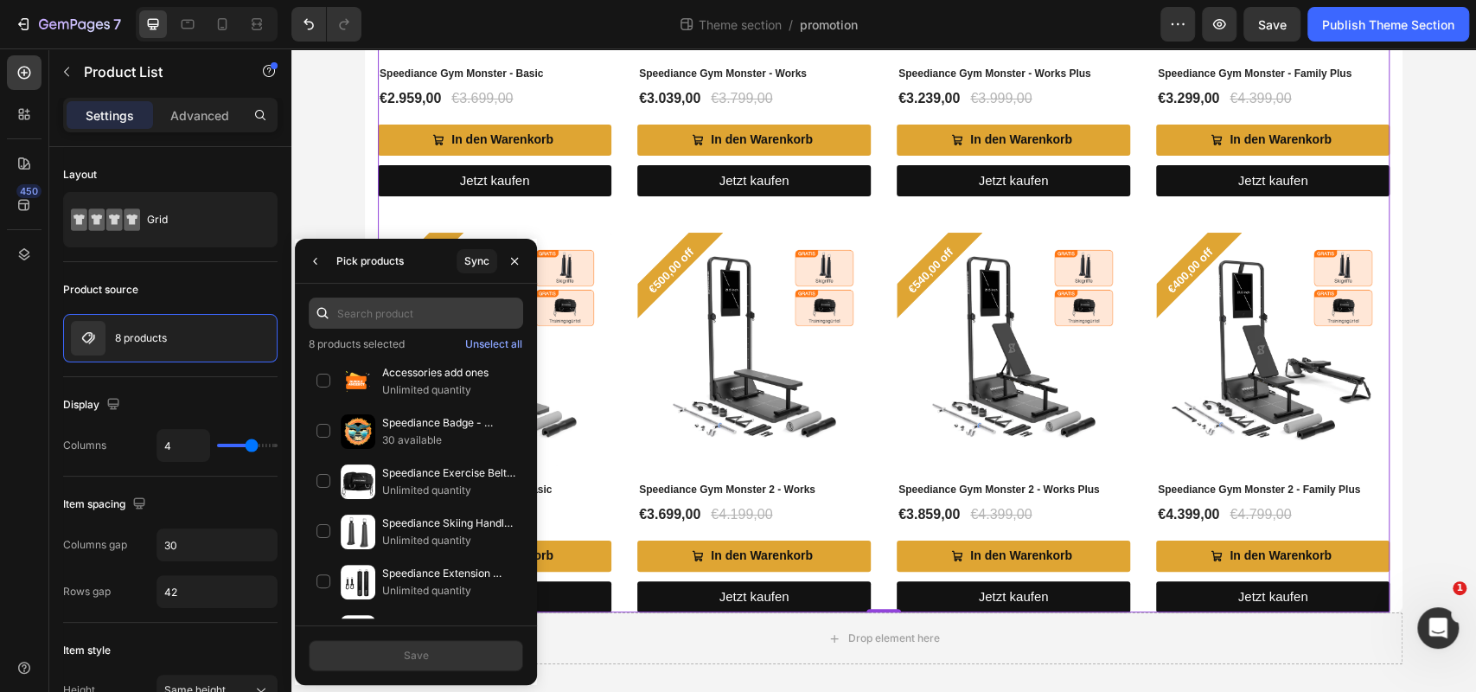
click at [405, 324] on input "text" at bounding box center [416, 312] width 214 height 31
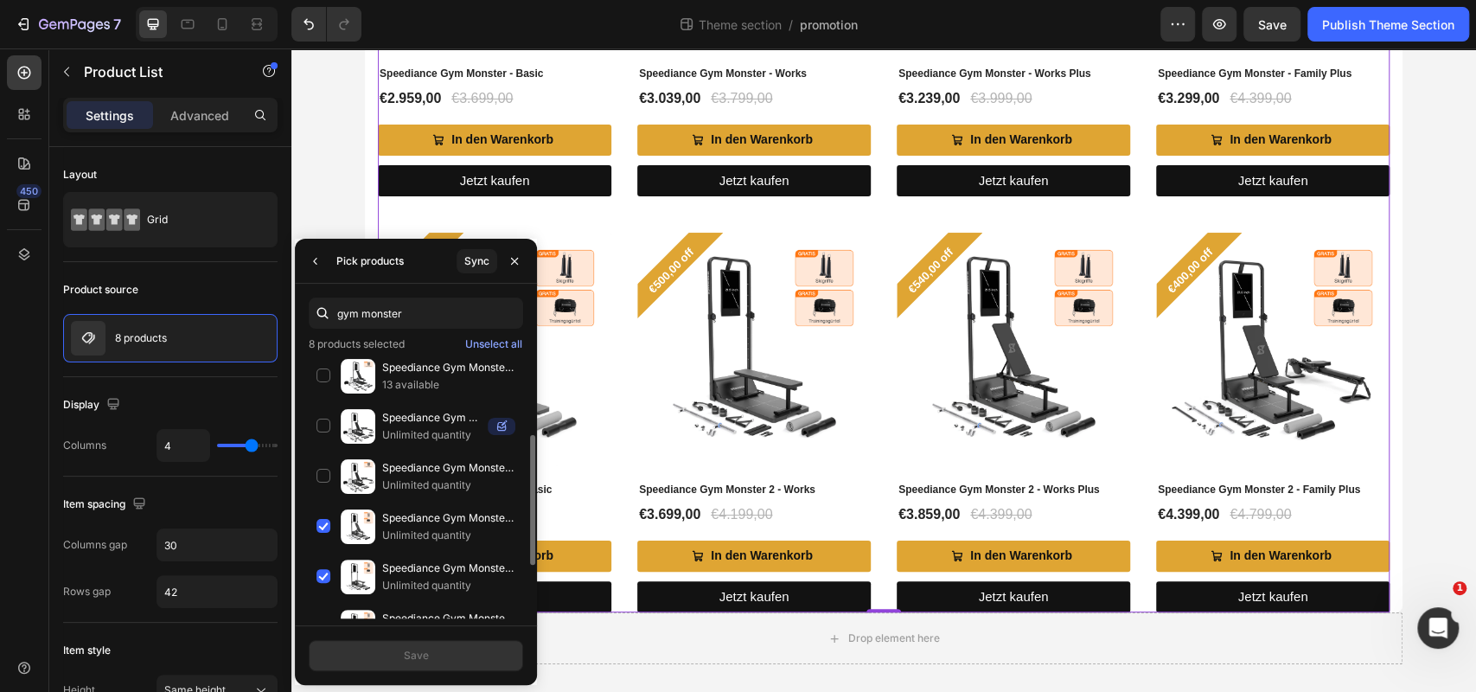
scroll to position [157, 0]
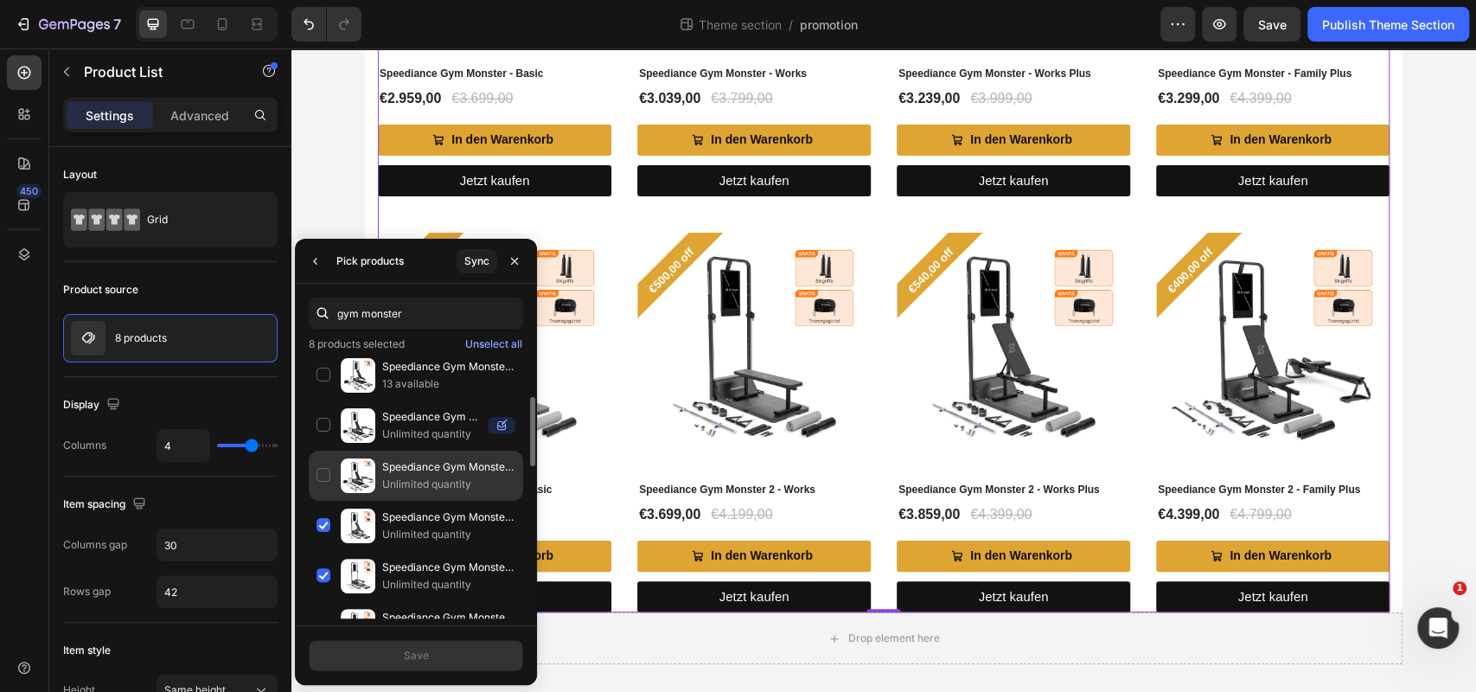
type input "gym monster"
click at [444, 476] on p "Unlimited quantity" at bounding box center [448, 484] width 133 height 17
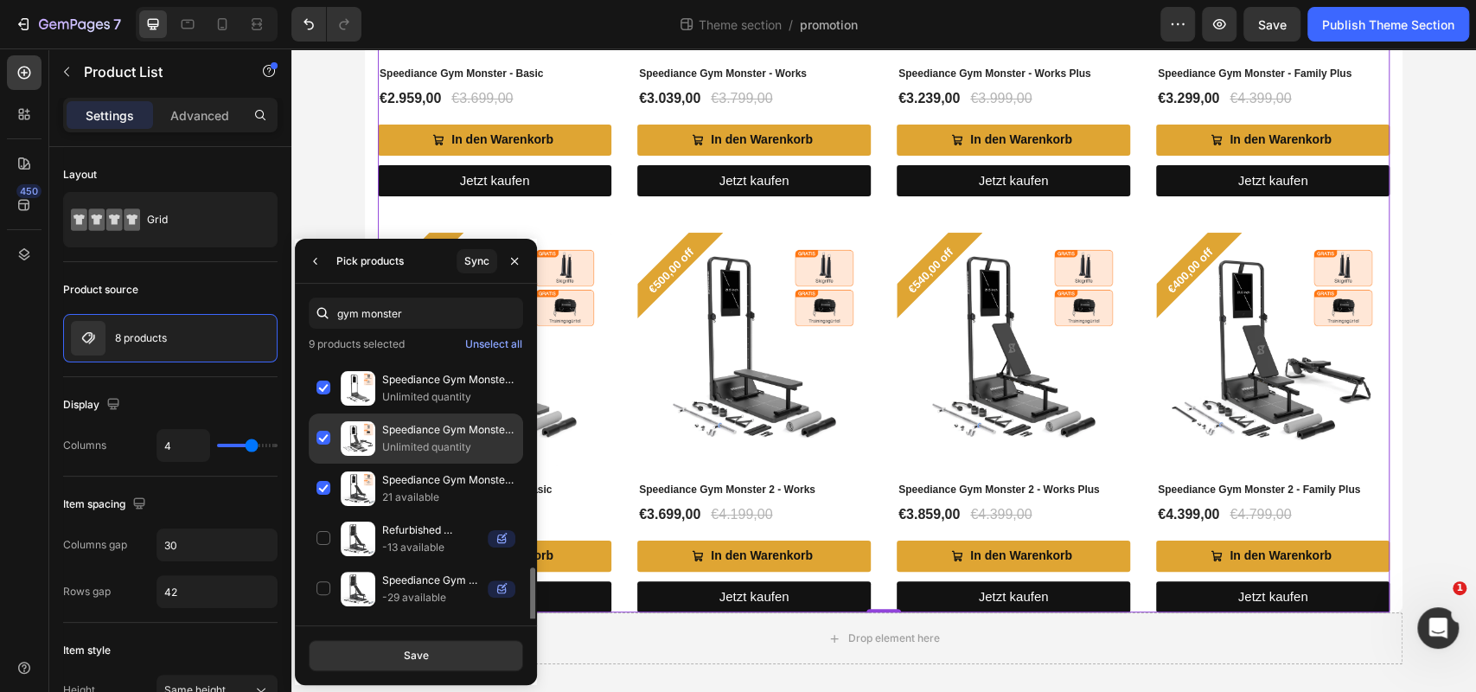
scroll to position [726, 0]
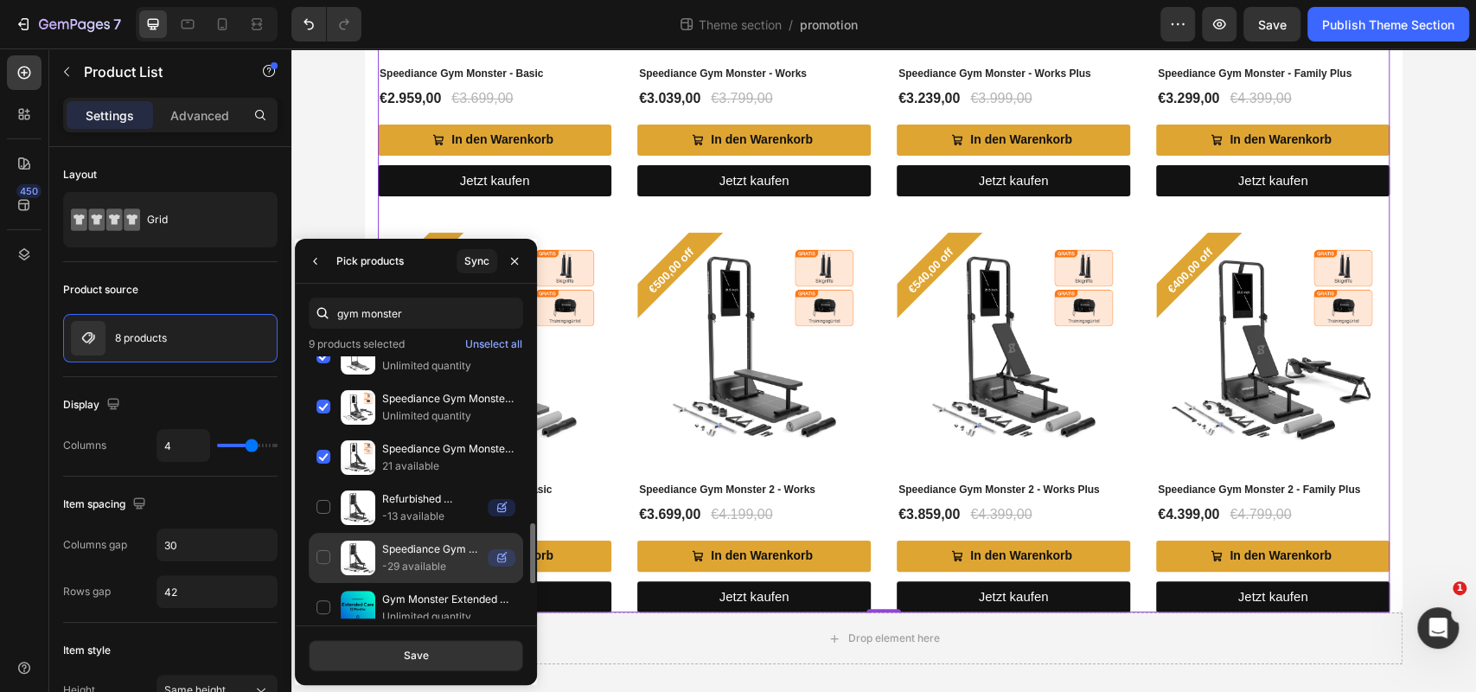
click at [420, 544] on p "Speediance Gym Monster Plus" at bounding box center [431, 548] width 99 height 17
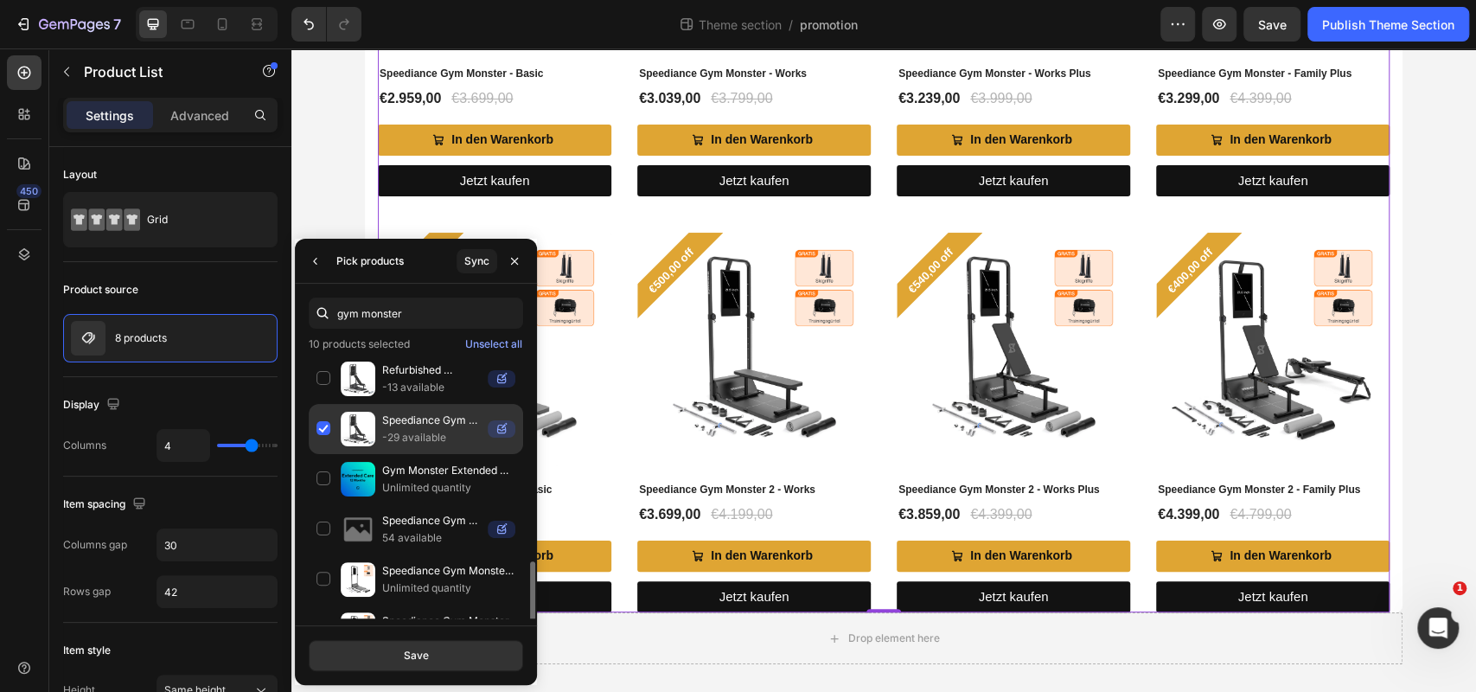
scroll to position [862, 0]
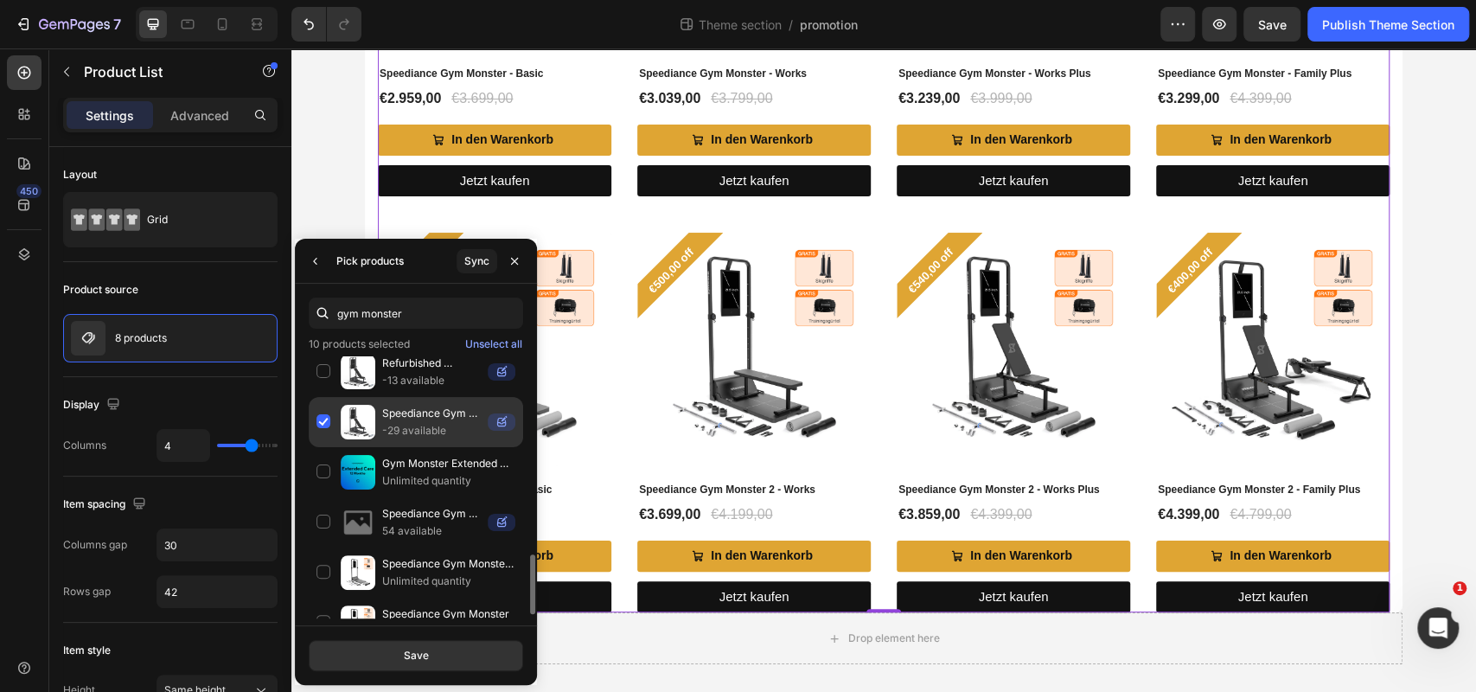
click at [428, 405] on p "Speediance Gym Monster Plus" at bounding box center [431, 413] width 99 height 17
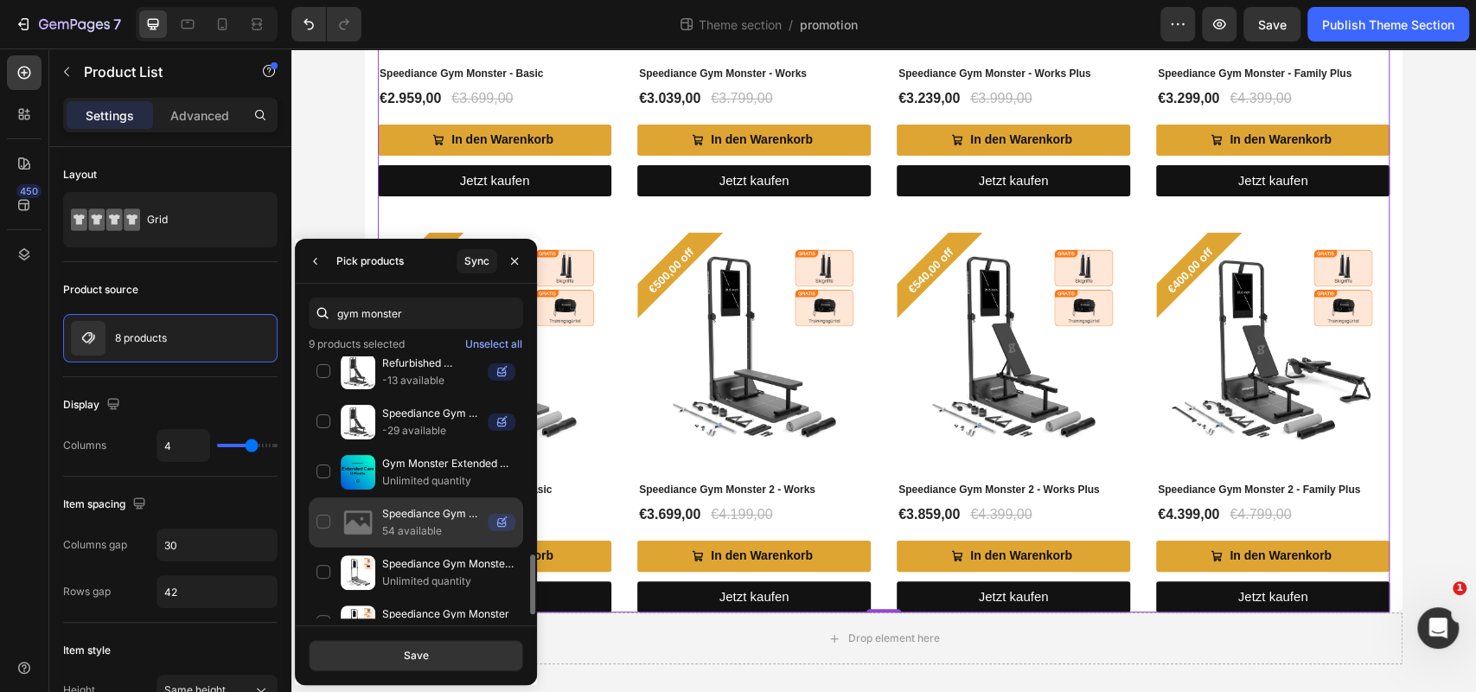
scroll to position [878, 0]
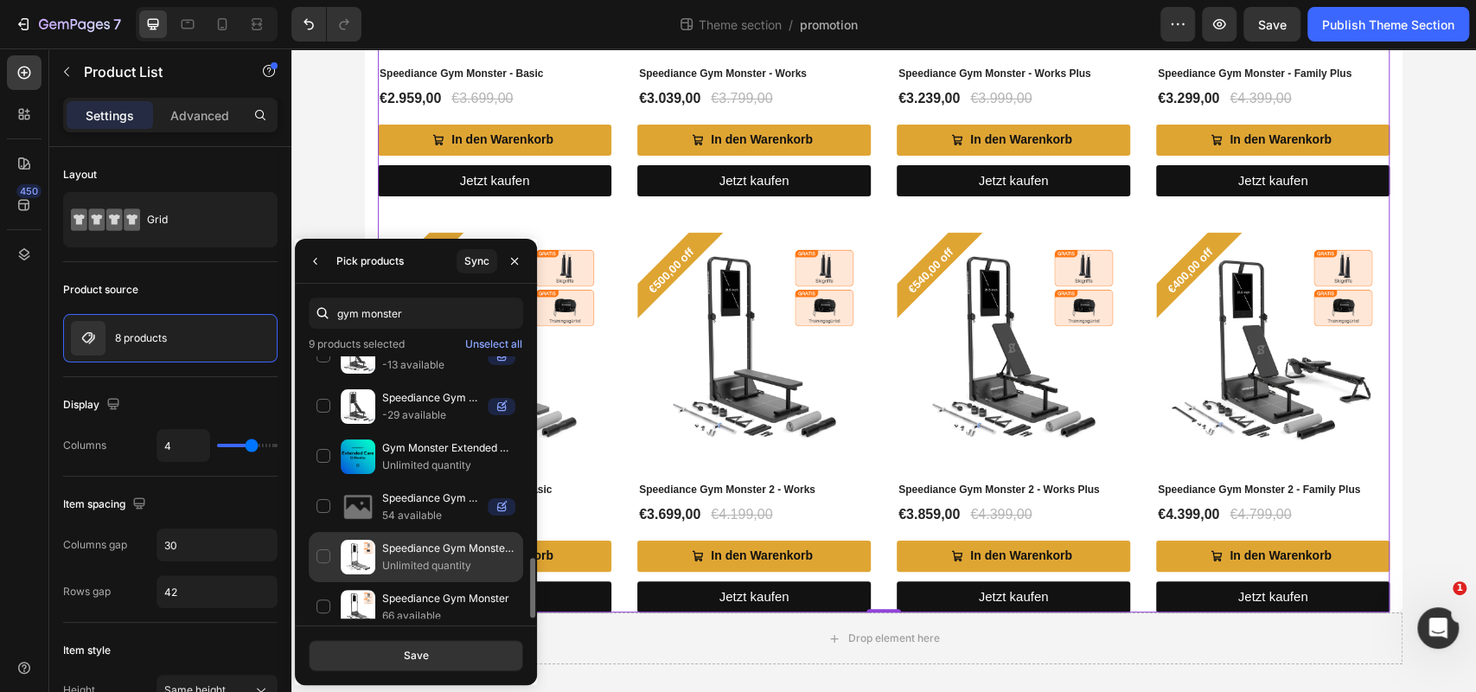
click at [422, 541] on p "Speediance Gym Monster 2" at bounding box center [448, 548] width 133 height 17
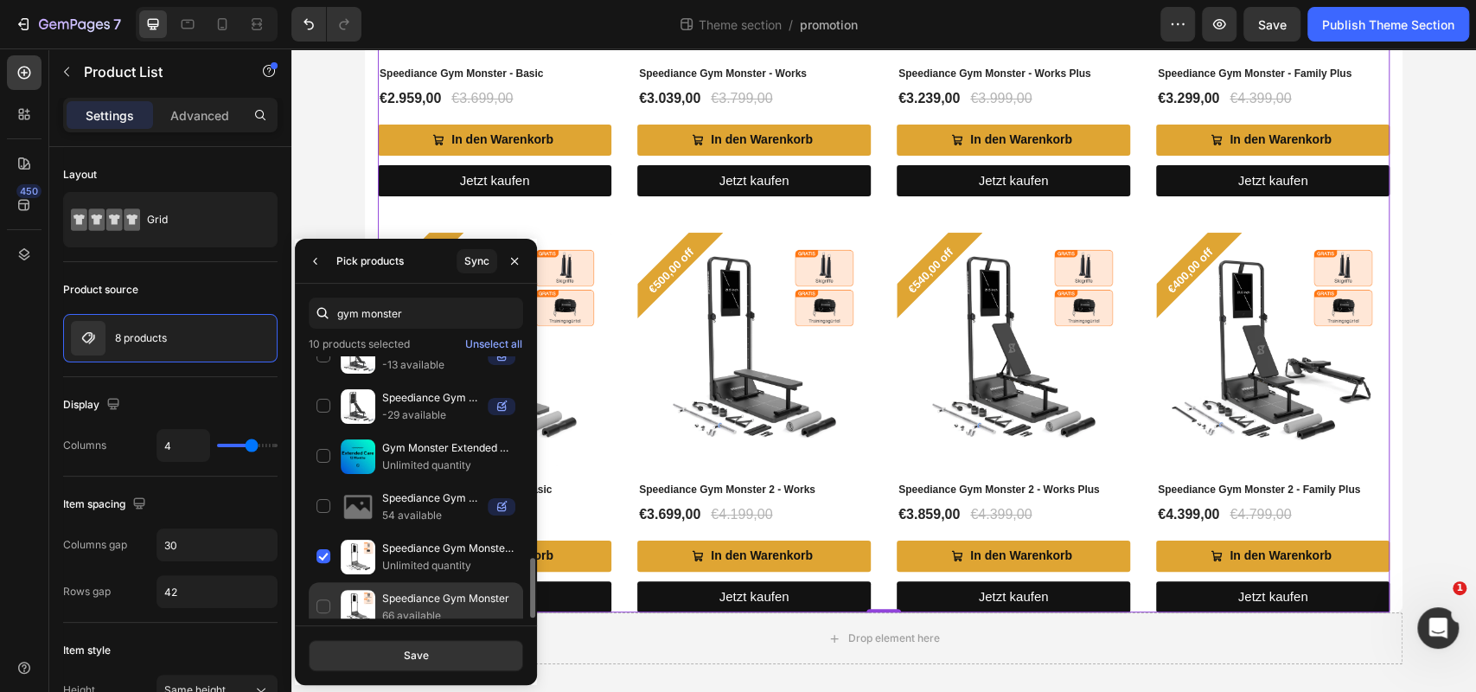
click at [425, 607] on p "66 available" at bounding box center [448, 615] width 133 height 17
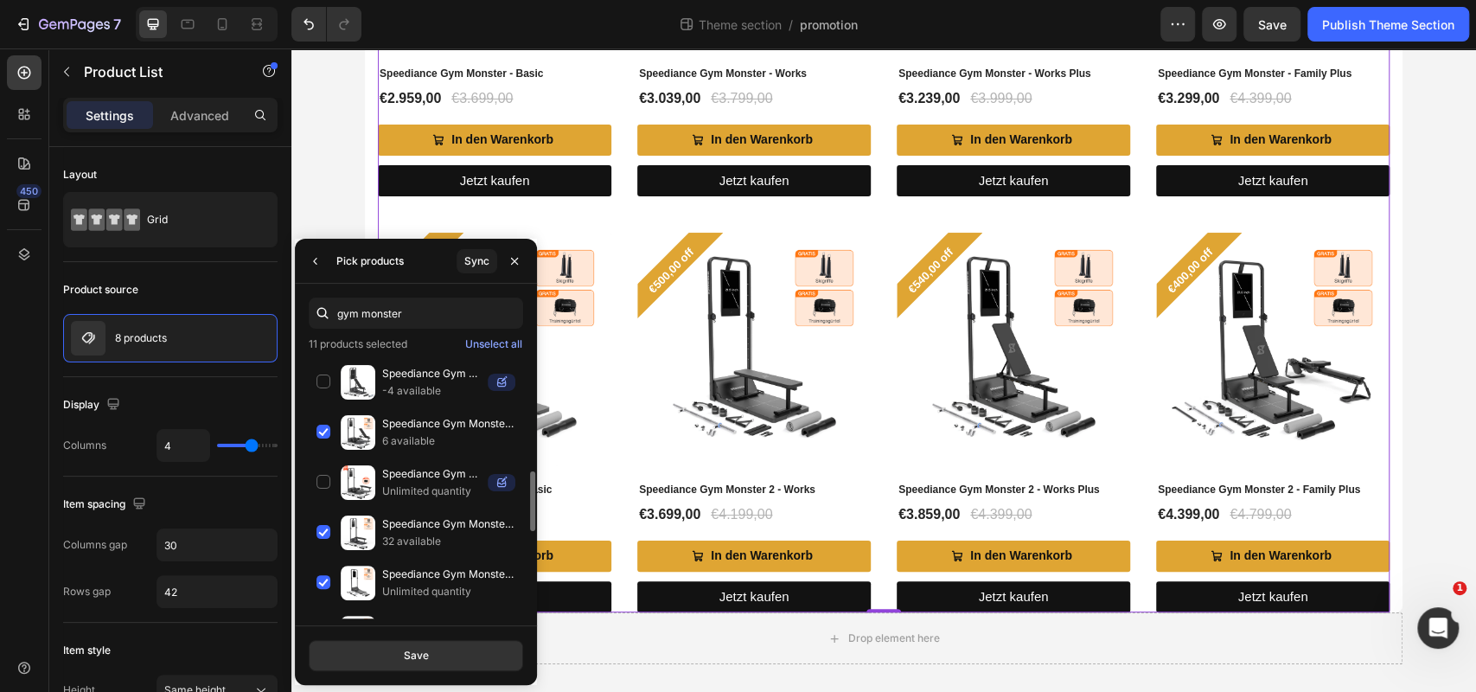
scroll to position [0, 0]
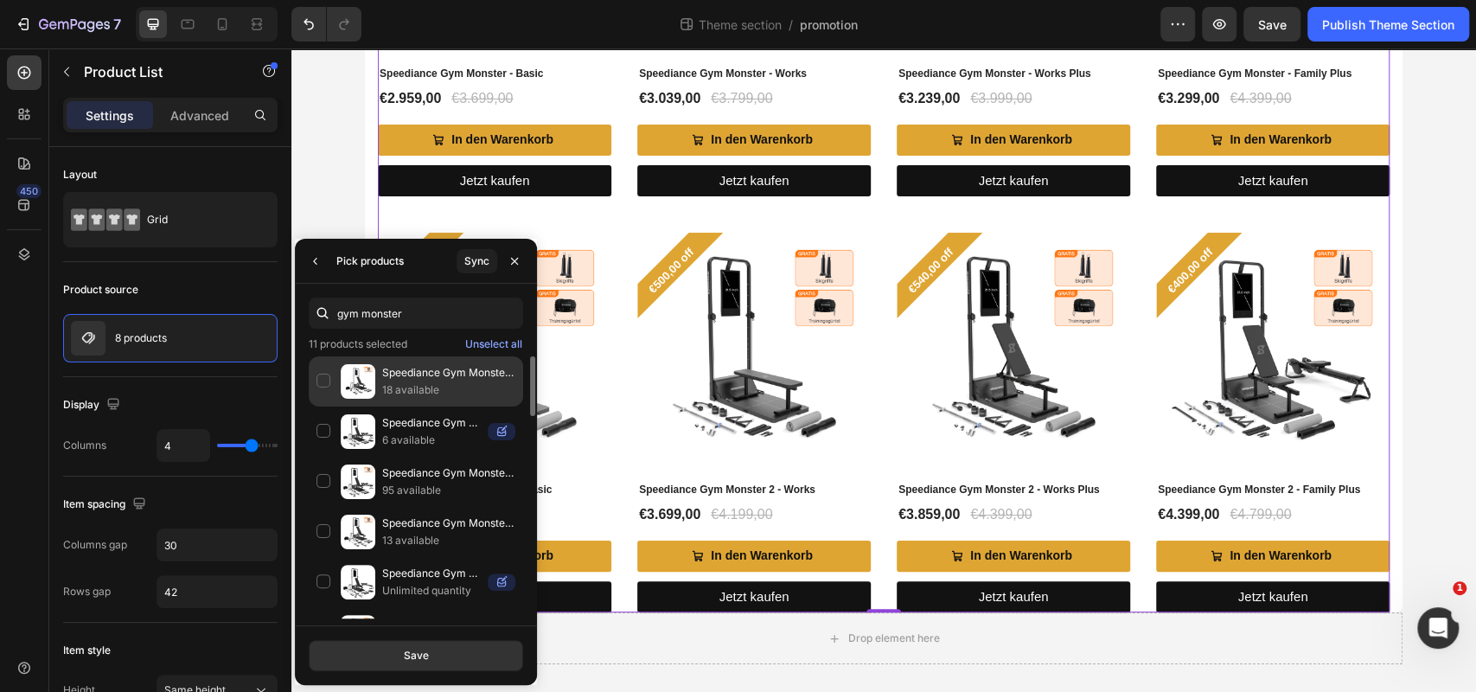
click at [418, 382] on p "18 available" at bounding box center [448, 389] width 133 height 17
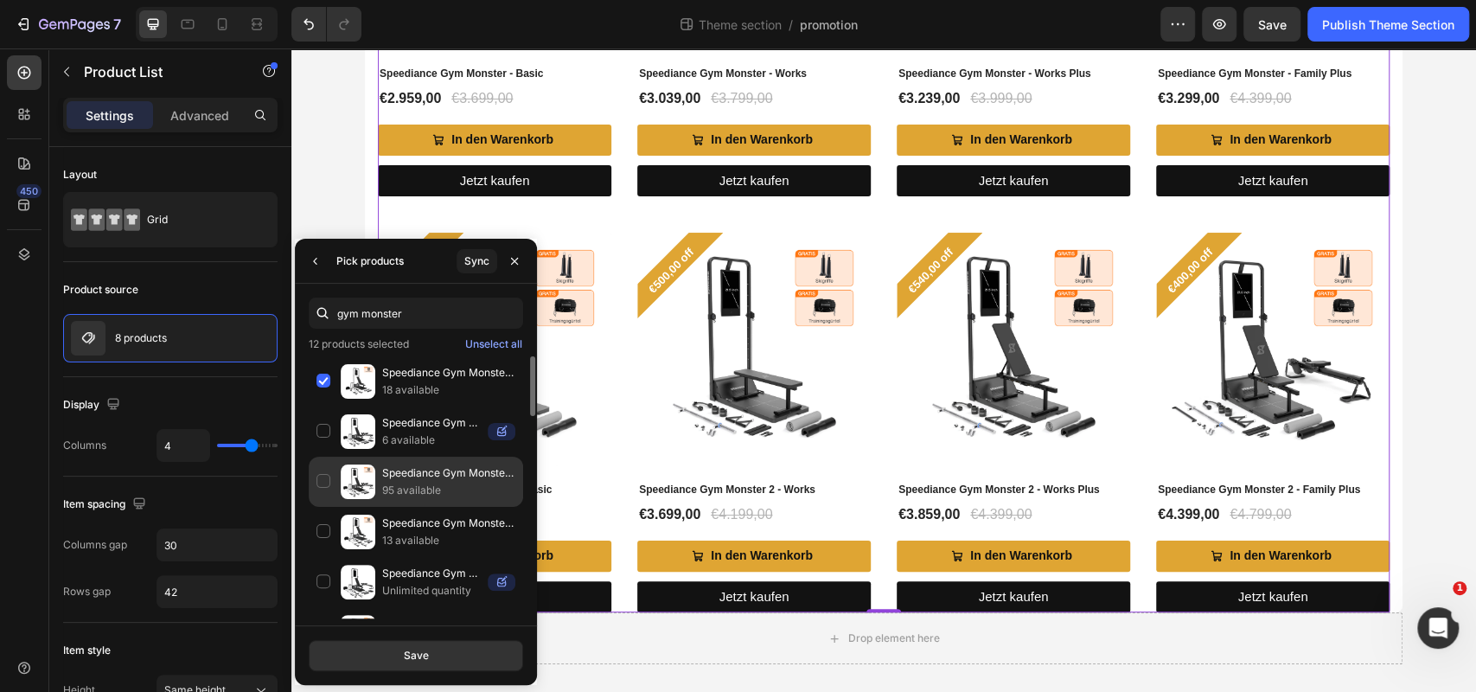
click at [416, 482] on p "95 available" at bounding box center [448, 490] width 133 height 17
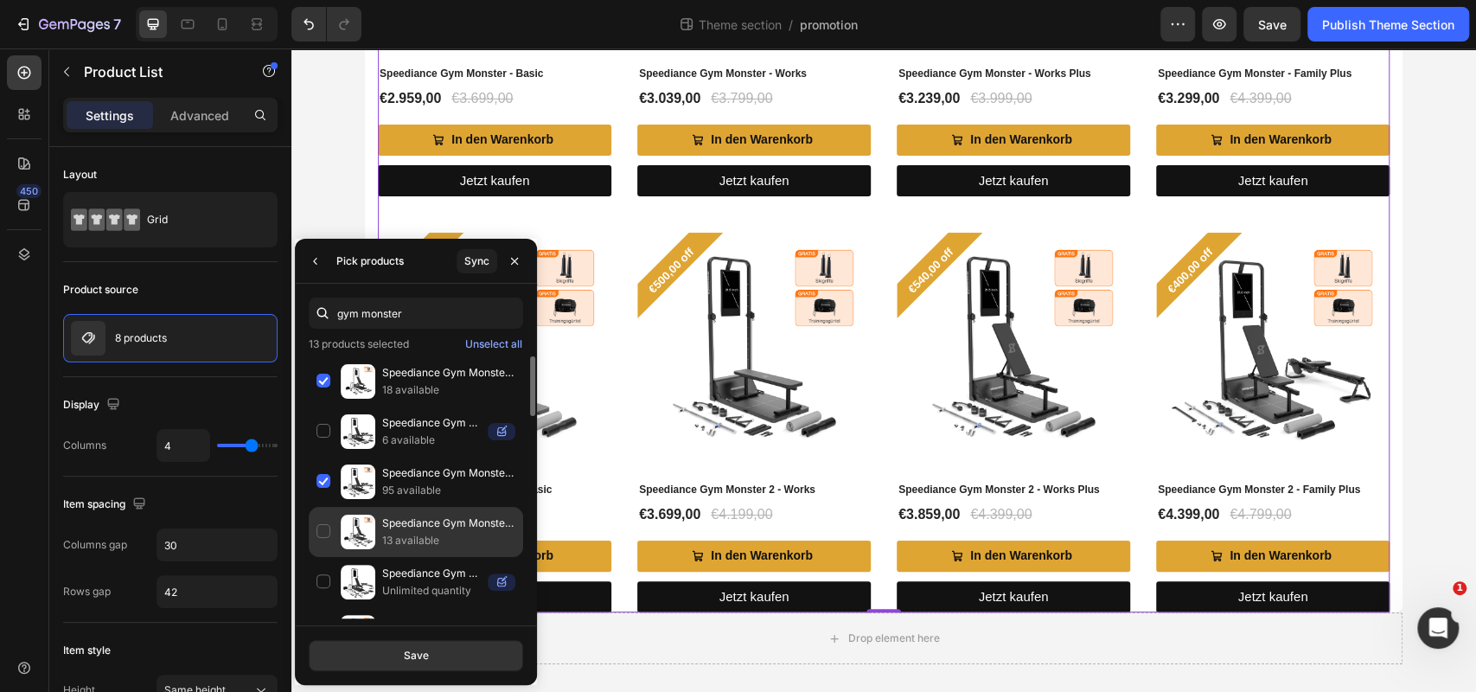
click at [426, 540] on p "13 available" at bounding box center [448, 540] width 133 height 17
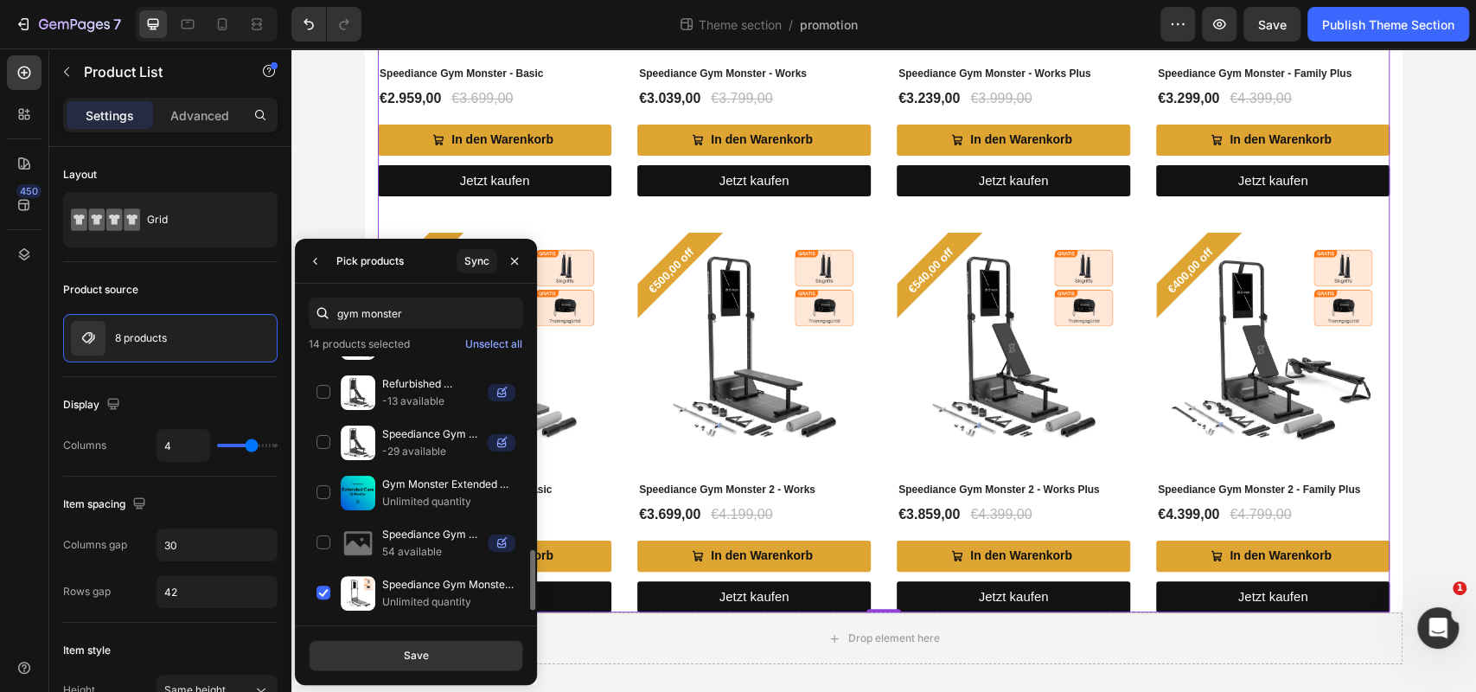
scroll to position [878, 0]
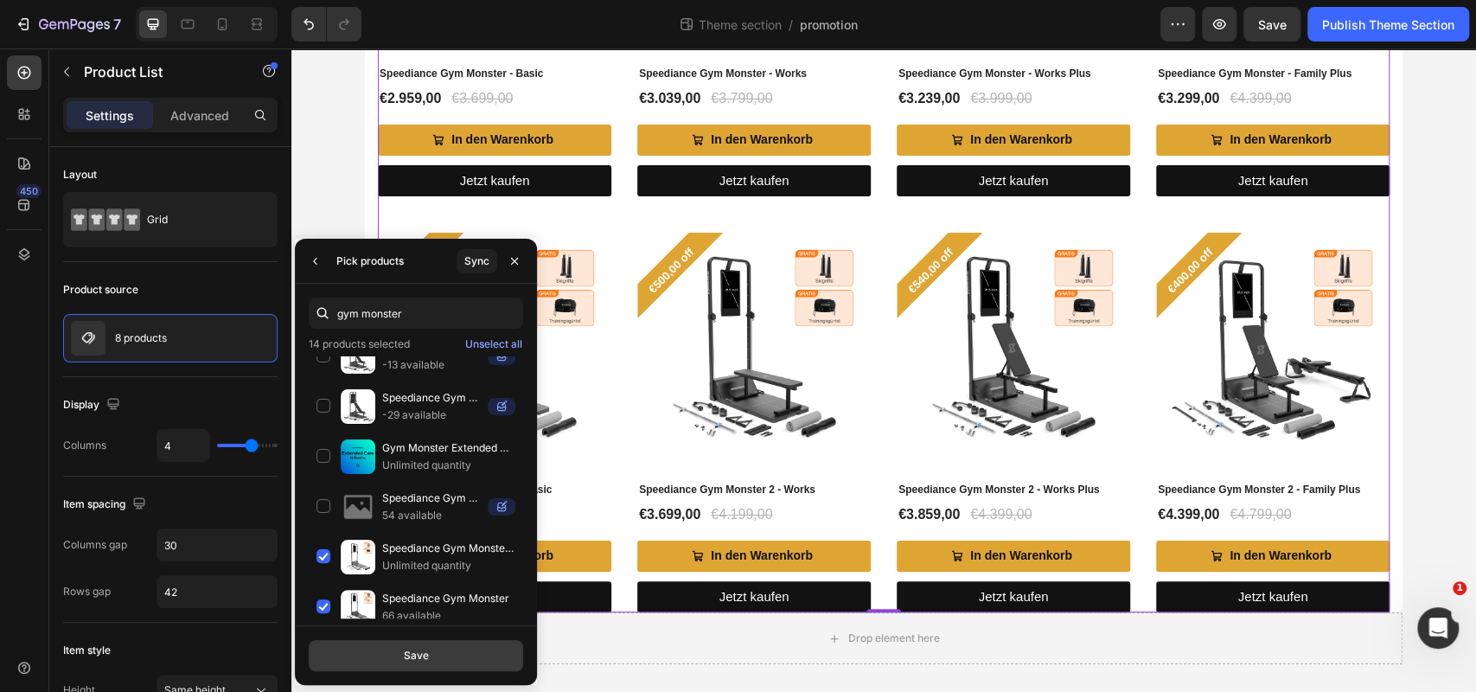
click at [427, 655] on div "Save" at bounding box center [416, 656] width 25 height 16
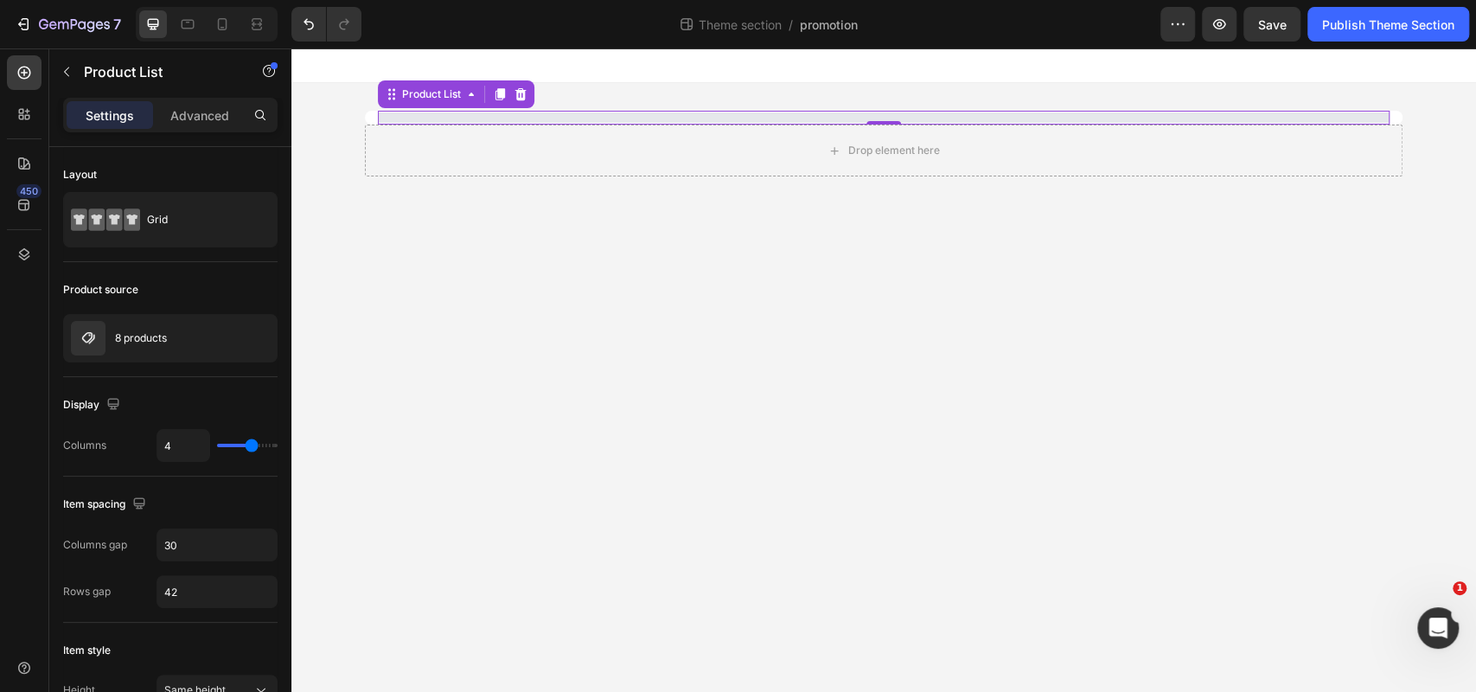
scroll to position [0, 0]
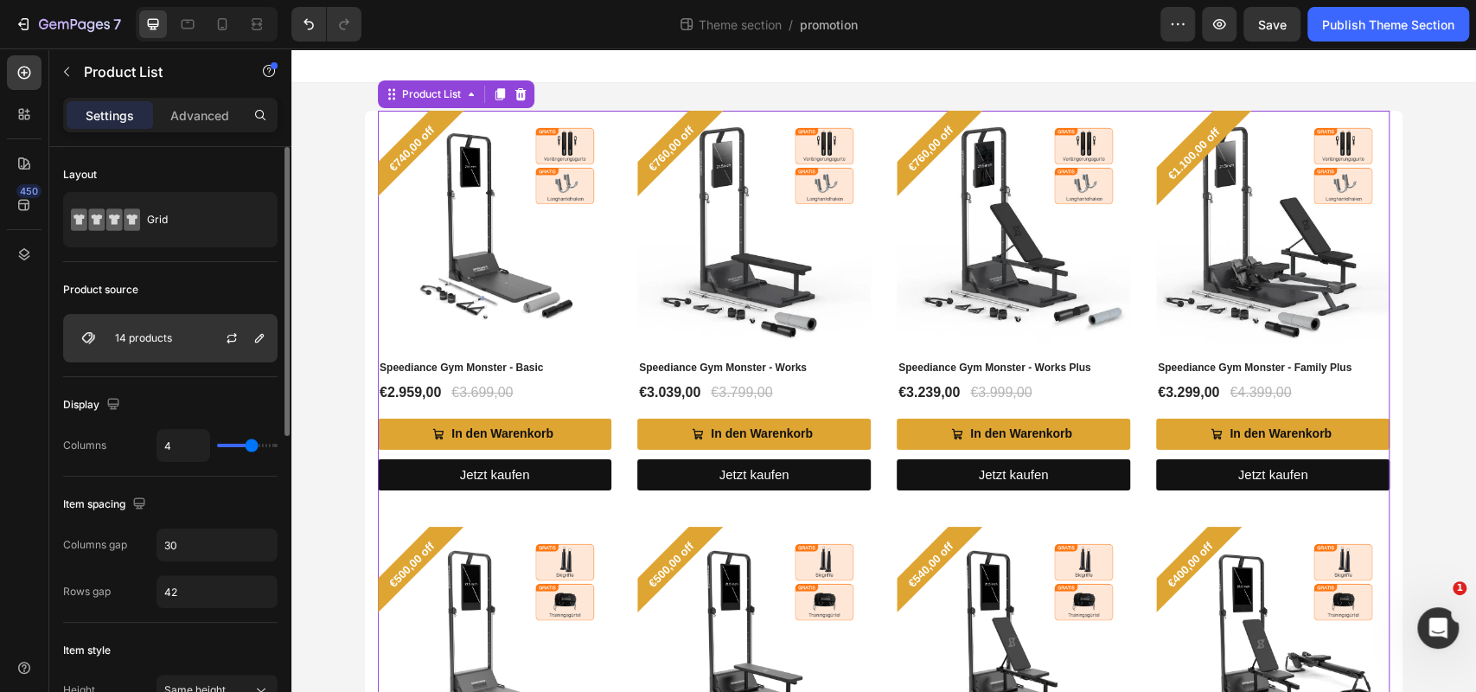
click at [112, 337] on div "14 products" at bounding box center [170, 338] width 214 height 48
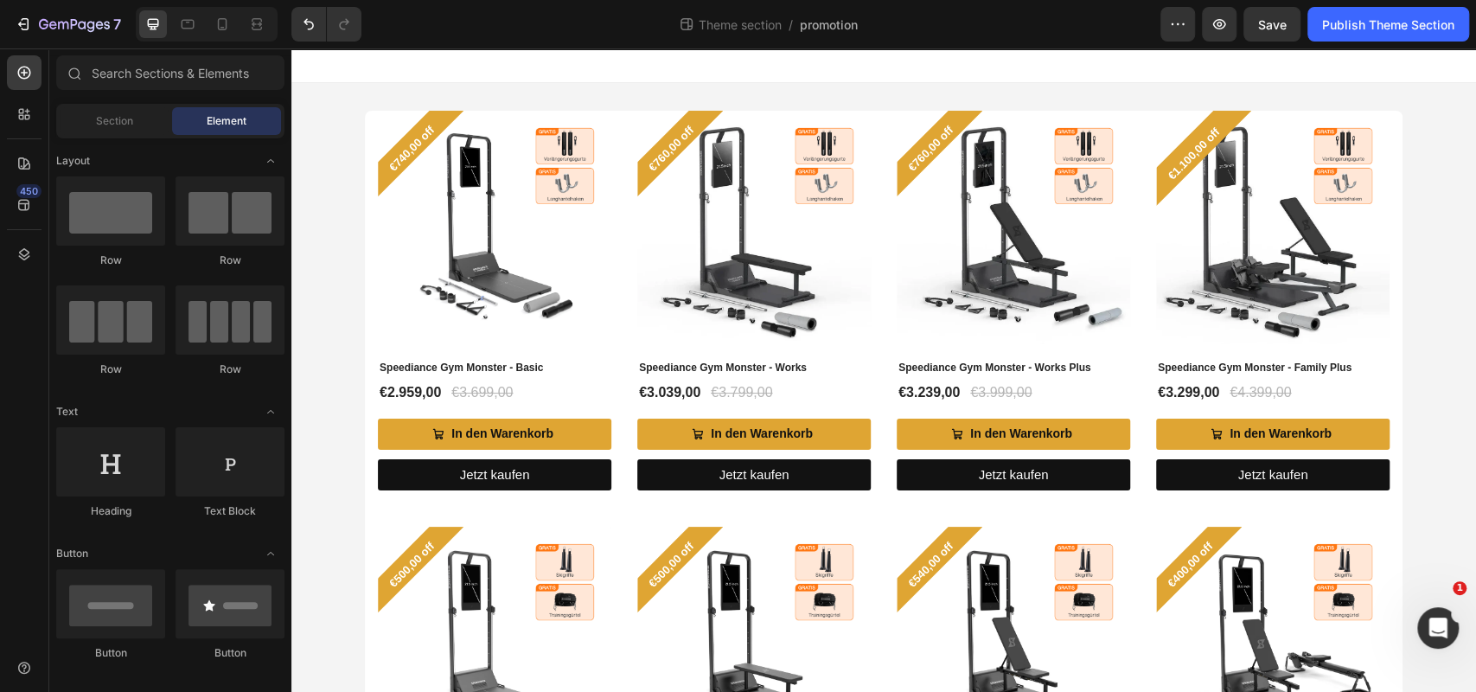
click at [1013, 67] on div at bounding box center [883, 65] width 1185 height 35
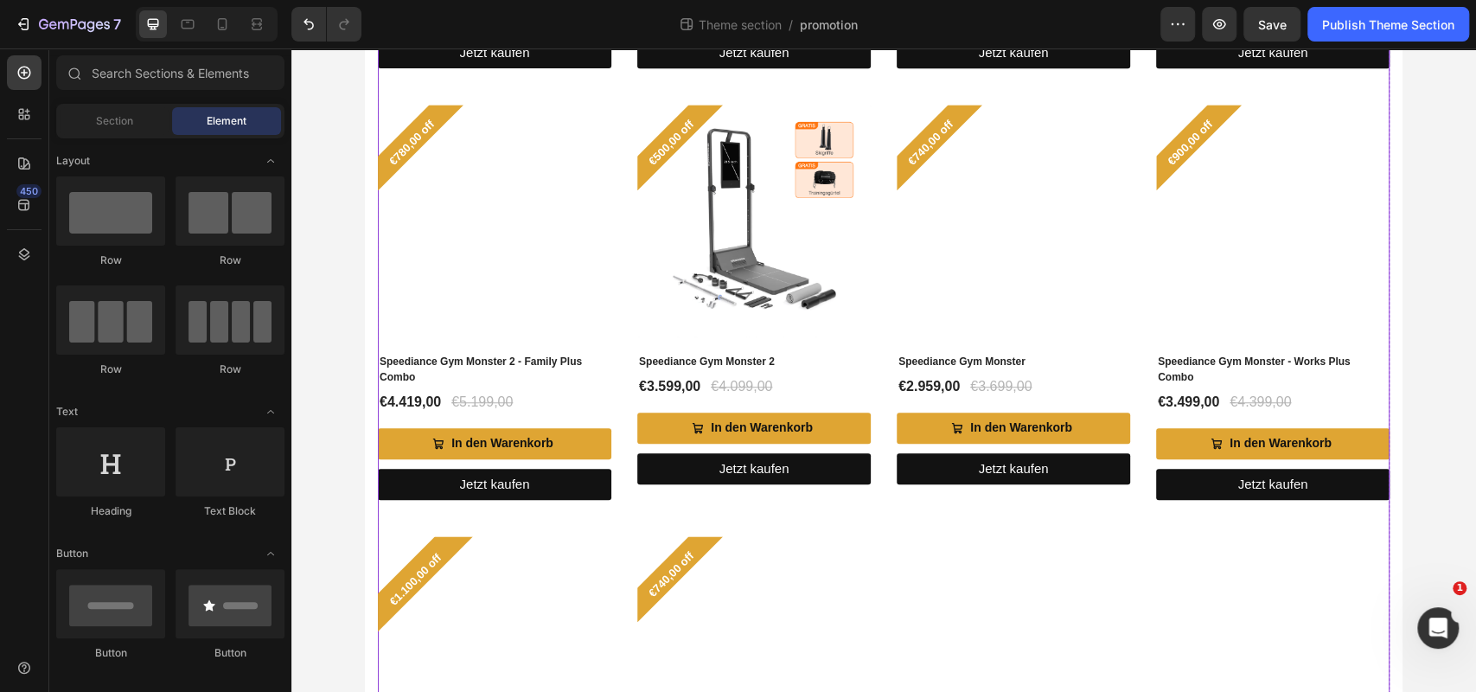
scroll to position [834, 0]
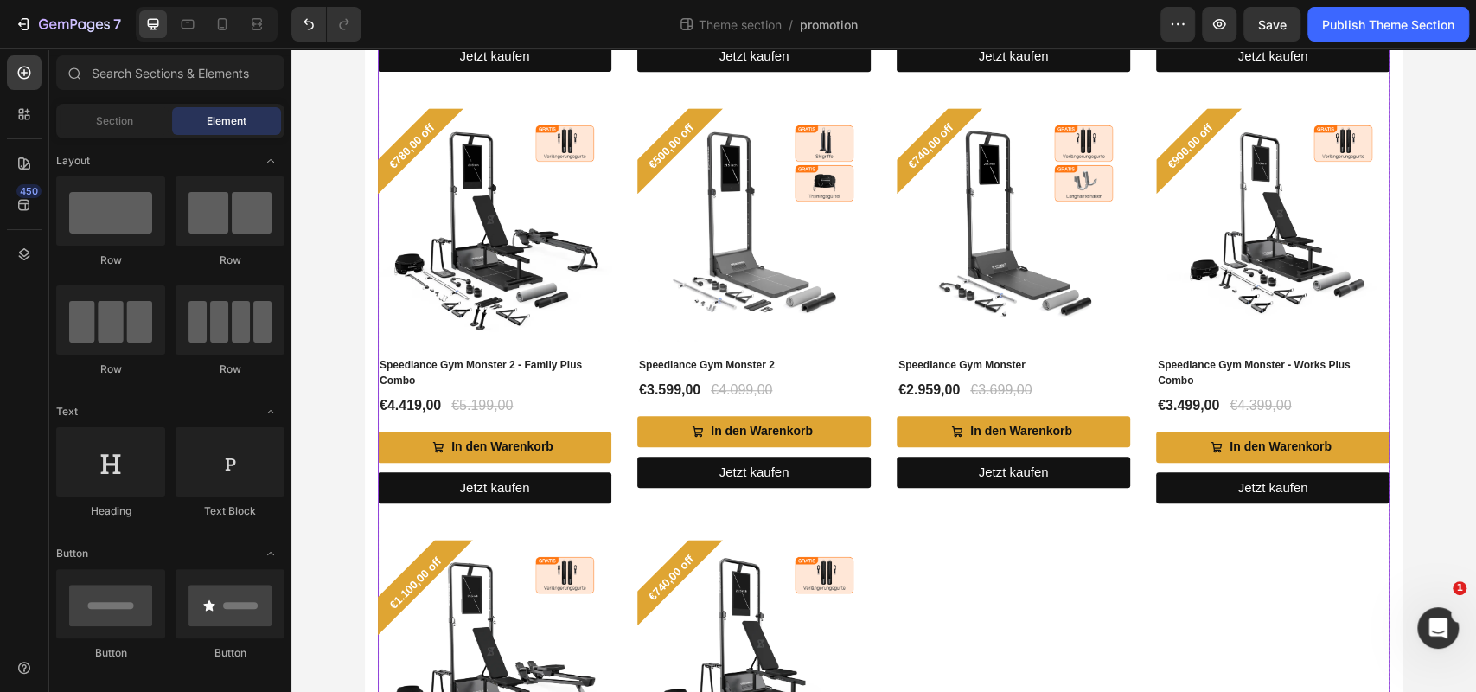
click at [1041, 631] on div "€740,00 off Product Badge (P) Images Speediance Gym Monster - Basic (P) Title €…" at bounding box center [884, 105] width 1012 height 1658
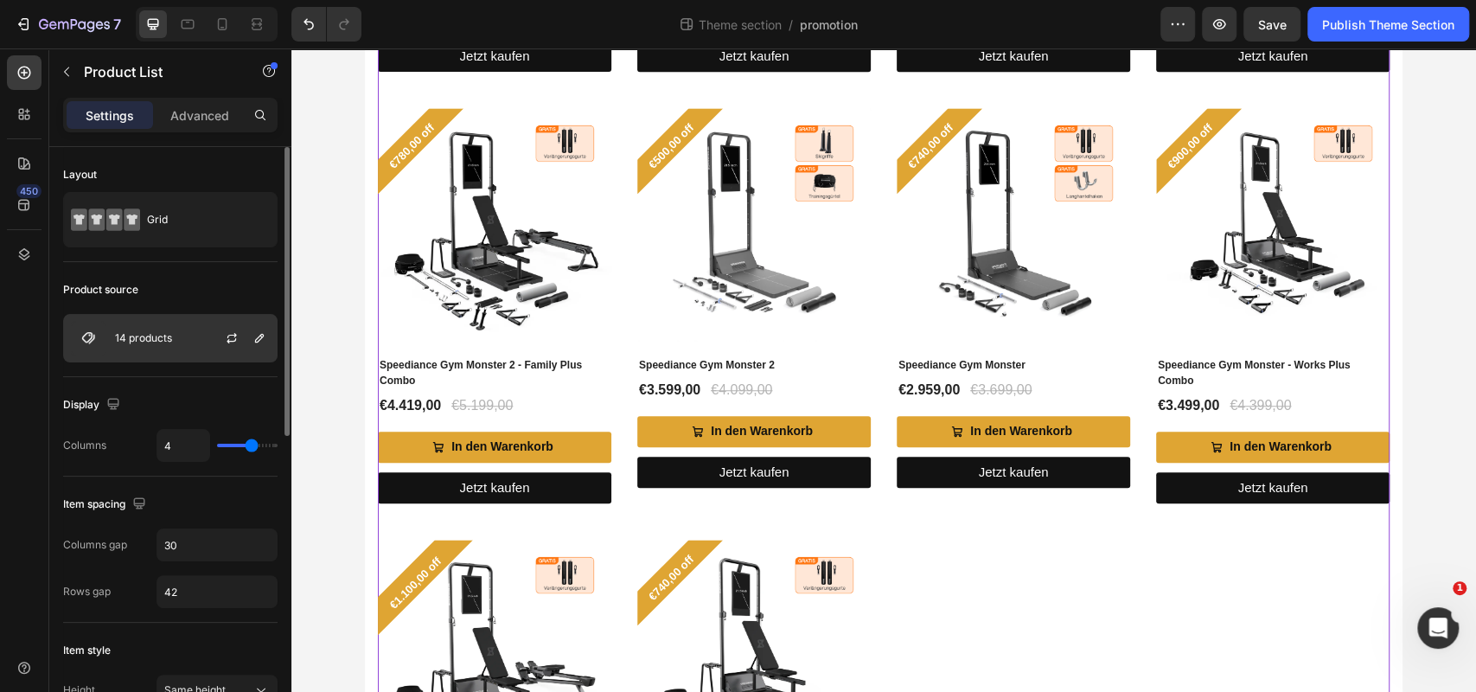
click at [144, 342] on p "14 products" at bounding box center [143, 338] width 57 height 12
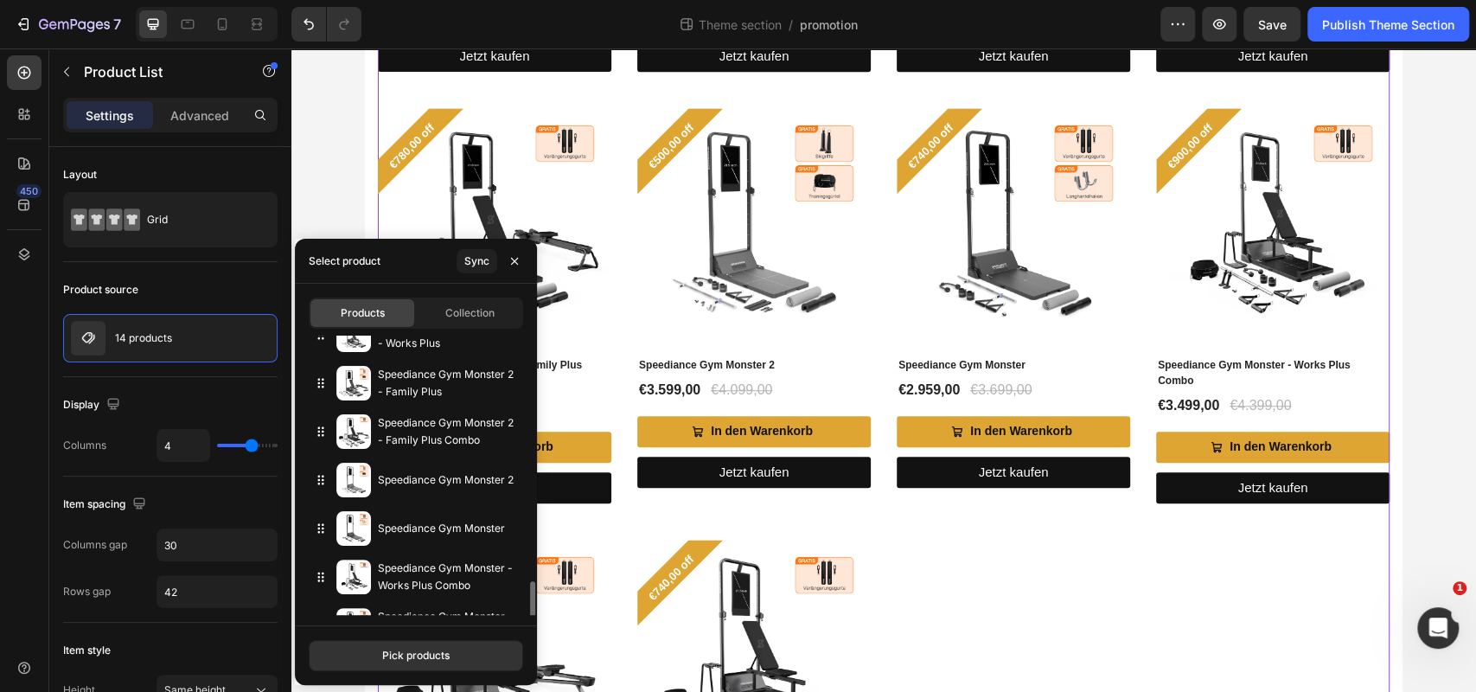
scroll to position [398, 0]
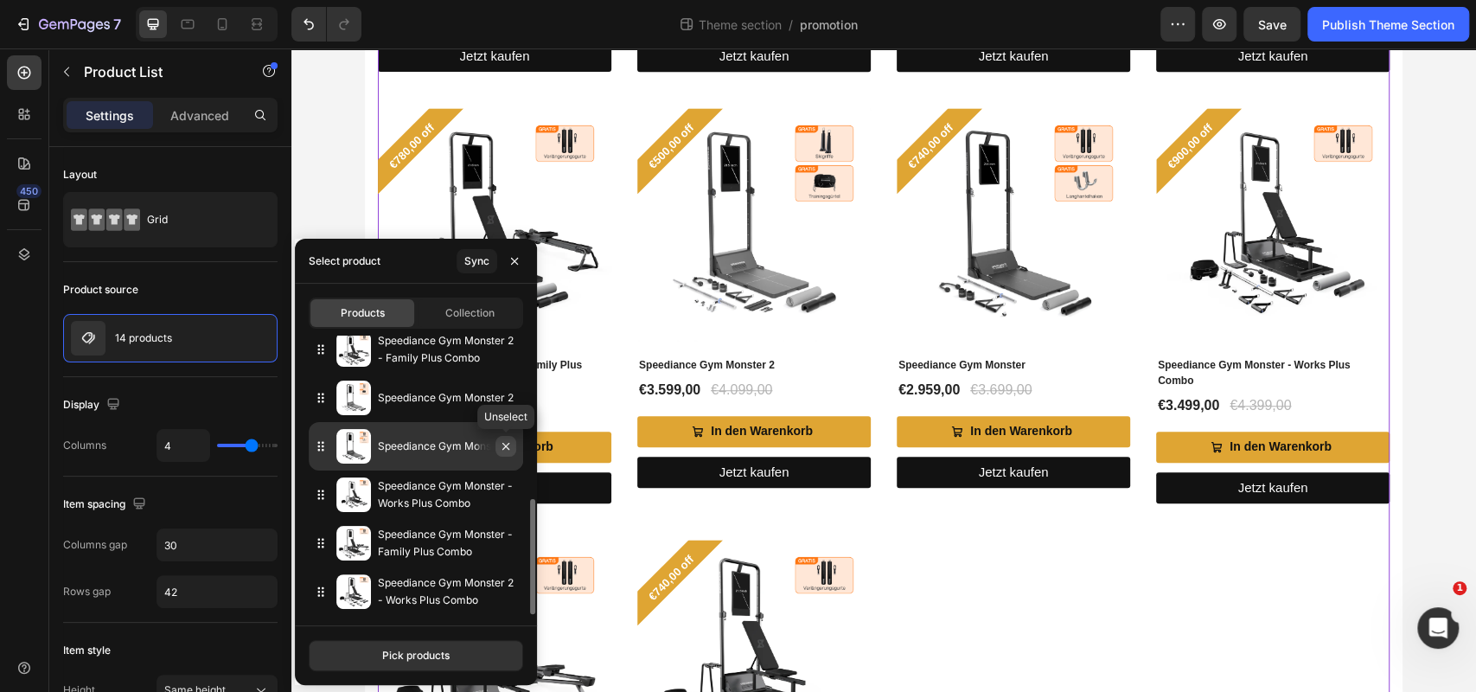
click at [509, 455] on button "button" at bounding box center [505, 446] width 21 height 21
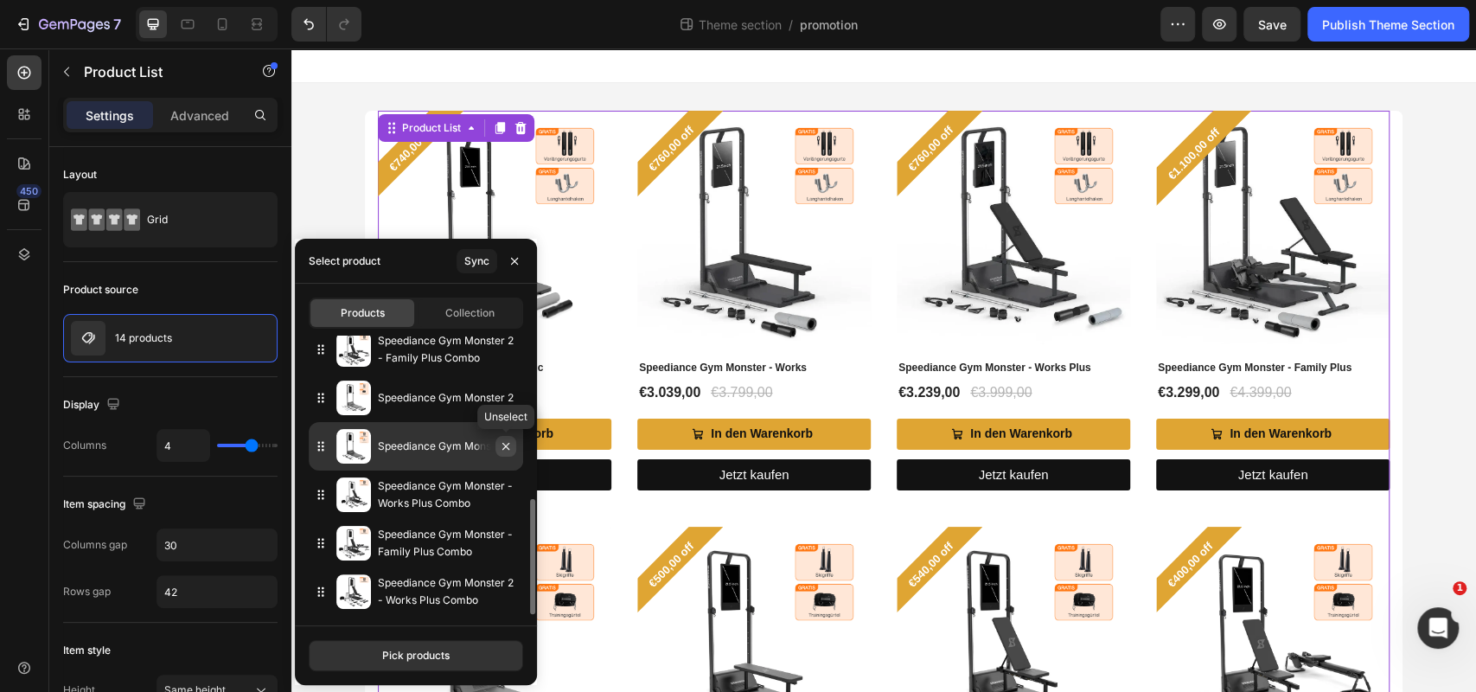
scroll to position [349, 0]
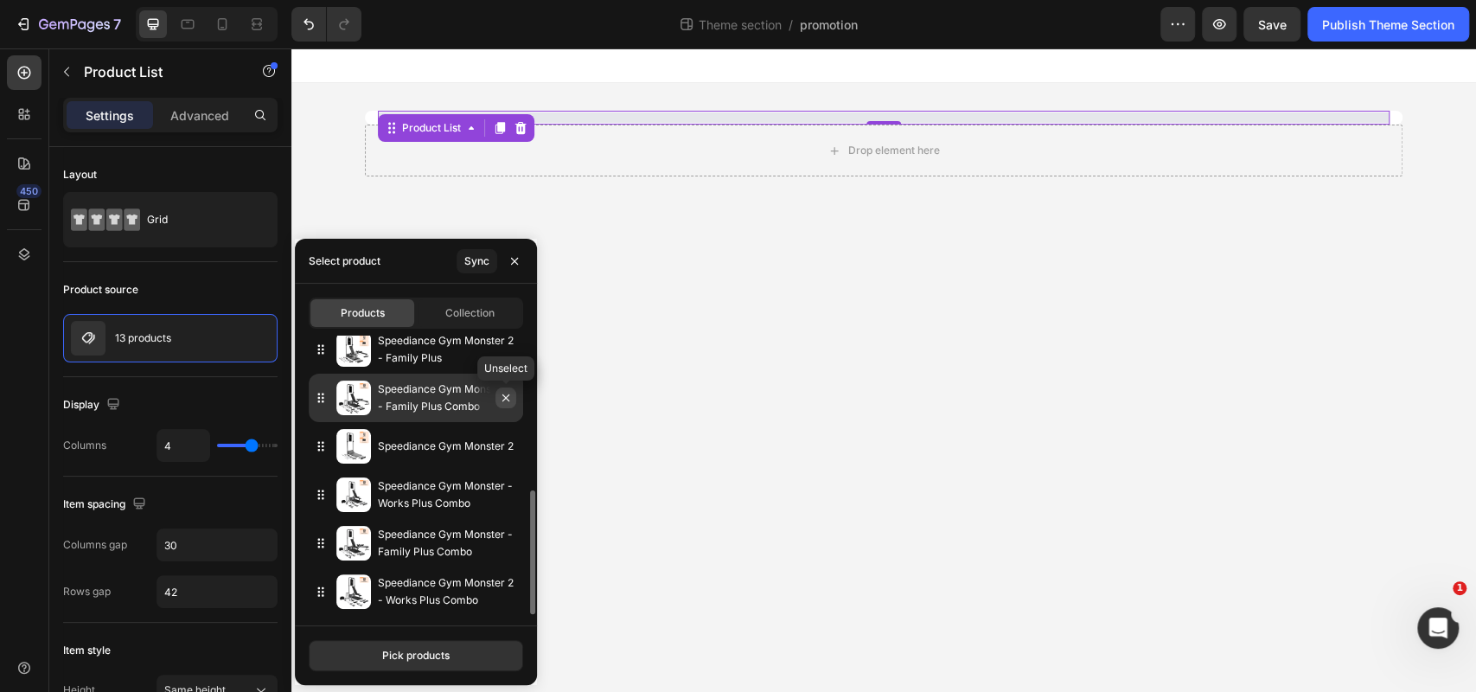
click at [505, 398] on icon "button" at bounding box center [505, 397] width 7 height 7
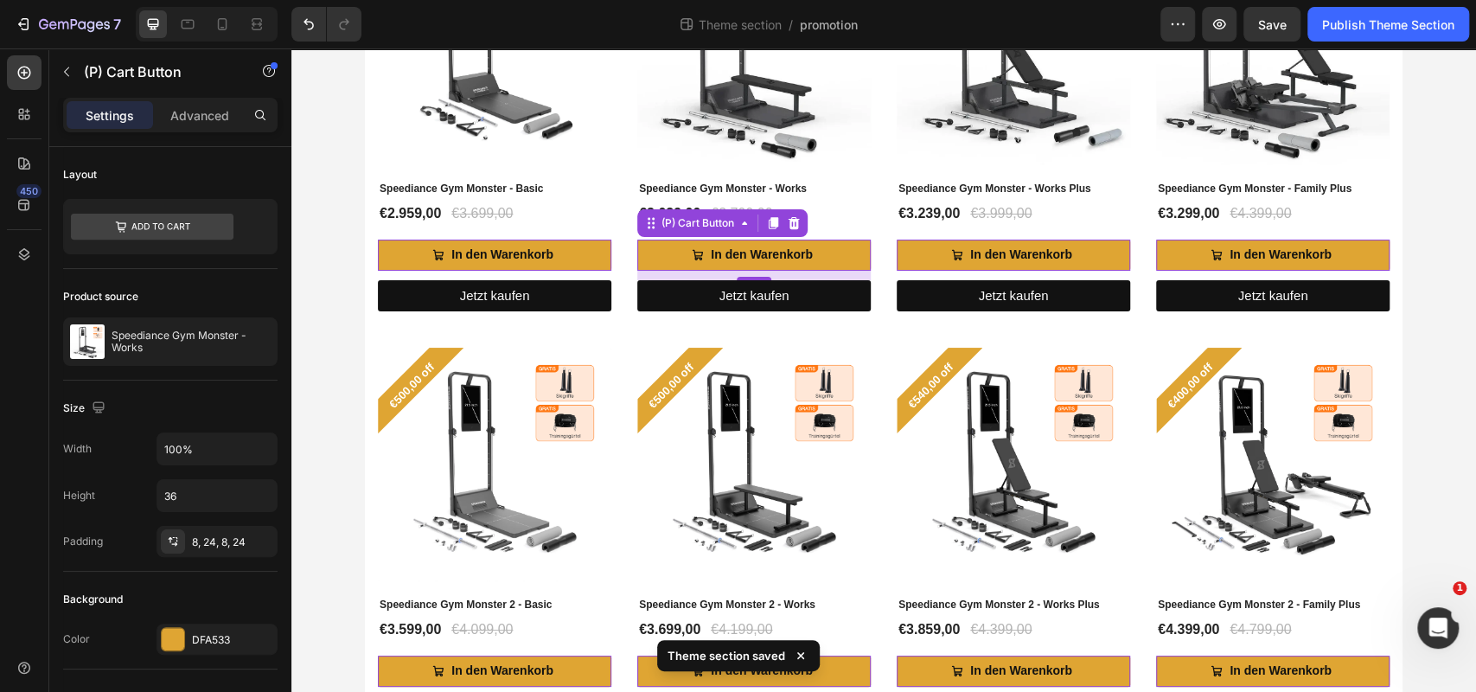
scroll to position [0, 0]
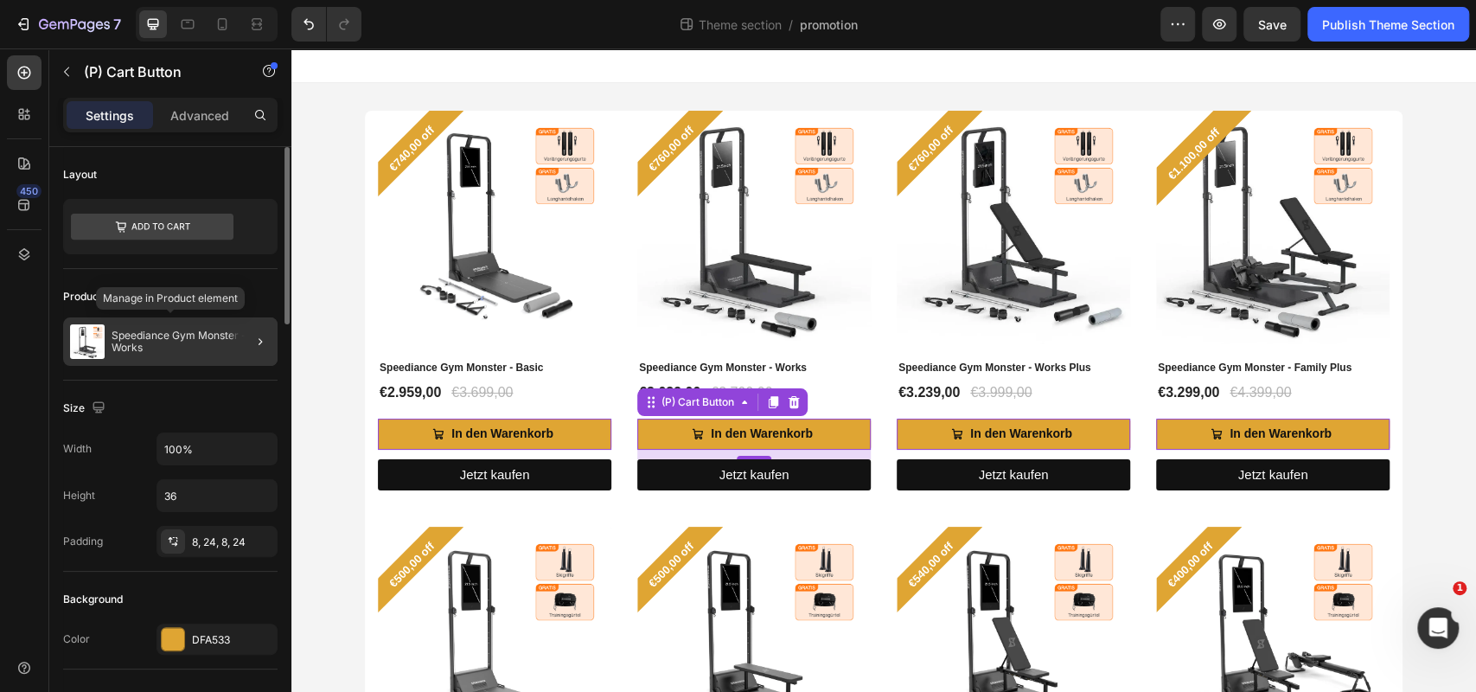
click at [165, 334] on p "Speediance Gym Monster - Works" at bounding box center [191, 341] width 159 height 24
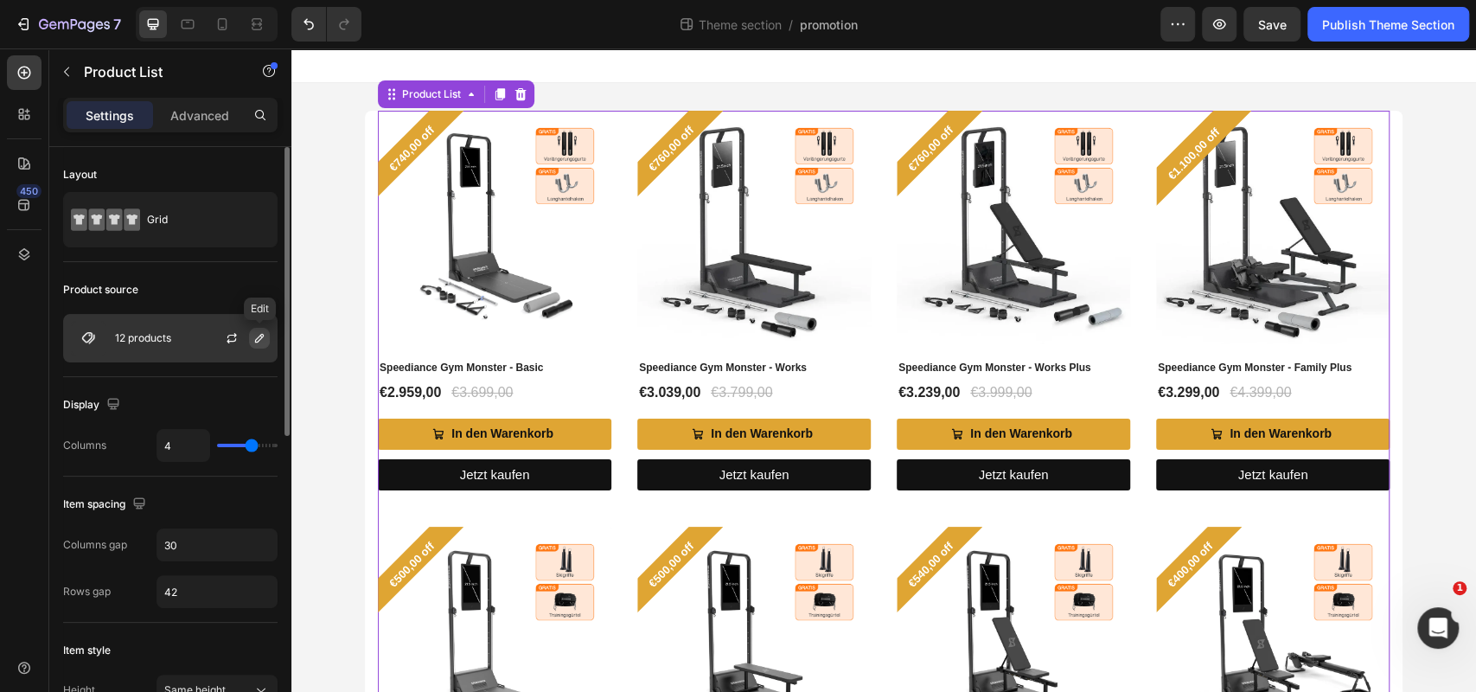
click at [265, 342] on icon "button" at bounding box center [259, 338] width 14 height 14
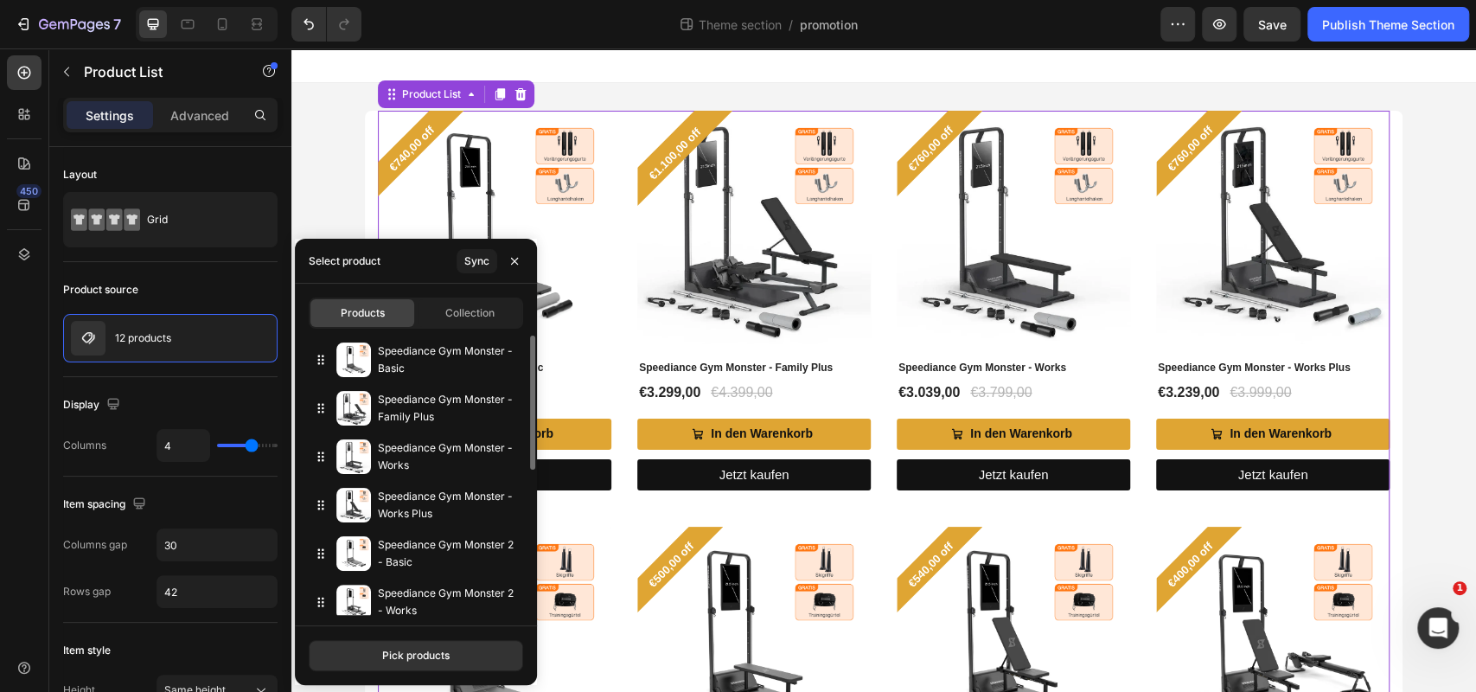
drag, startPoint x: 316, startPoint y: 503, endPoint x: 297, endPoint y: 367, distance: 137.9
drag, startPoint x: 323, startPoint y: 408, endPoint x: 316, endPoint y: 346, distance: 62.6
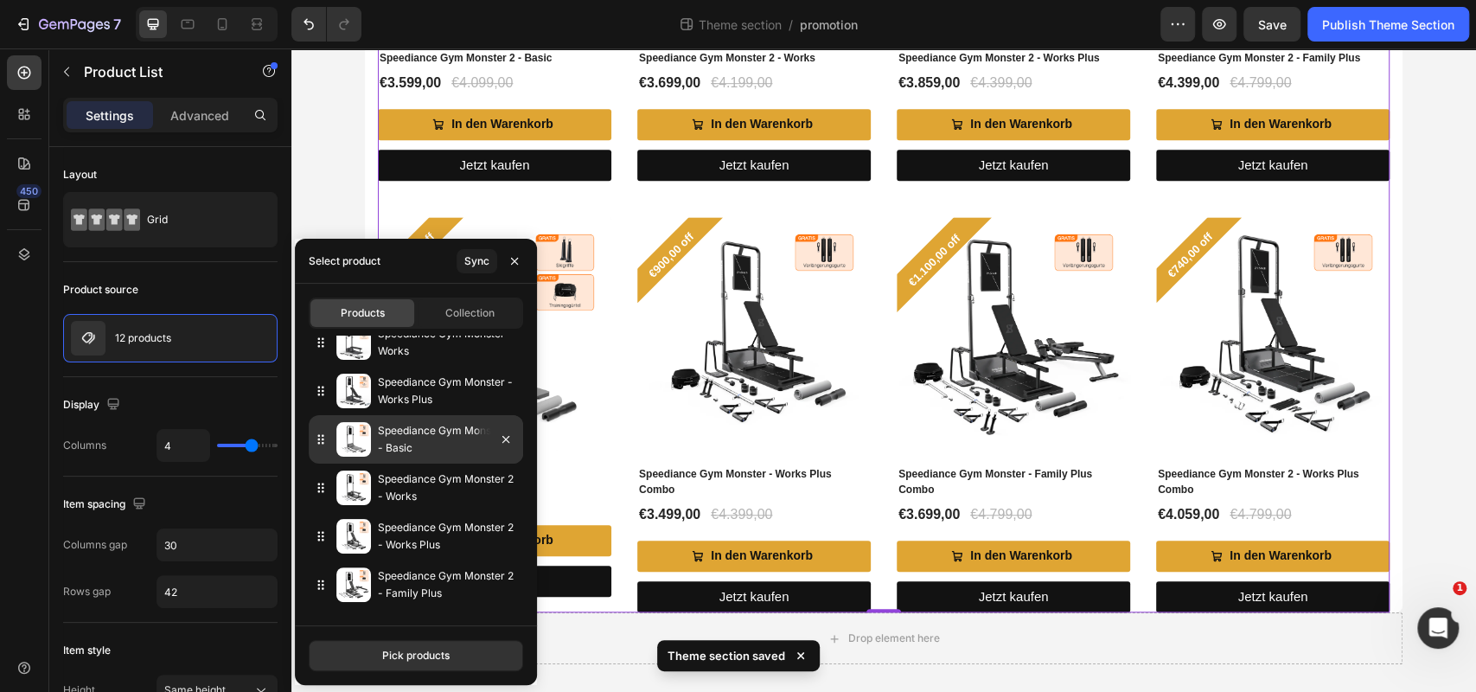
scroll to position [301, 0]
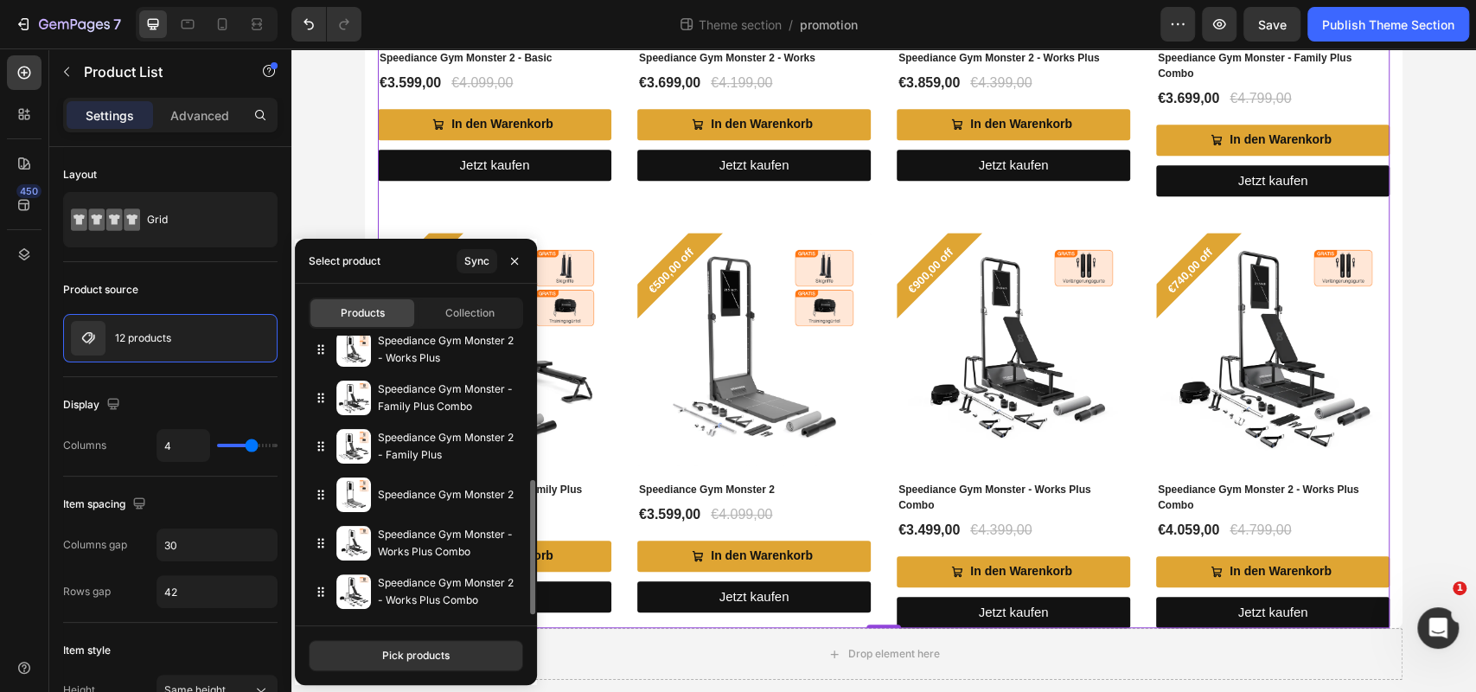
drag, startPoint x: 316, startPoint y: 535, endPoint x: 301, endPoint y: 361, distance: 174.4
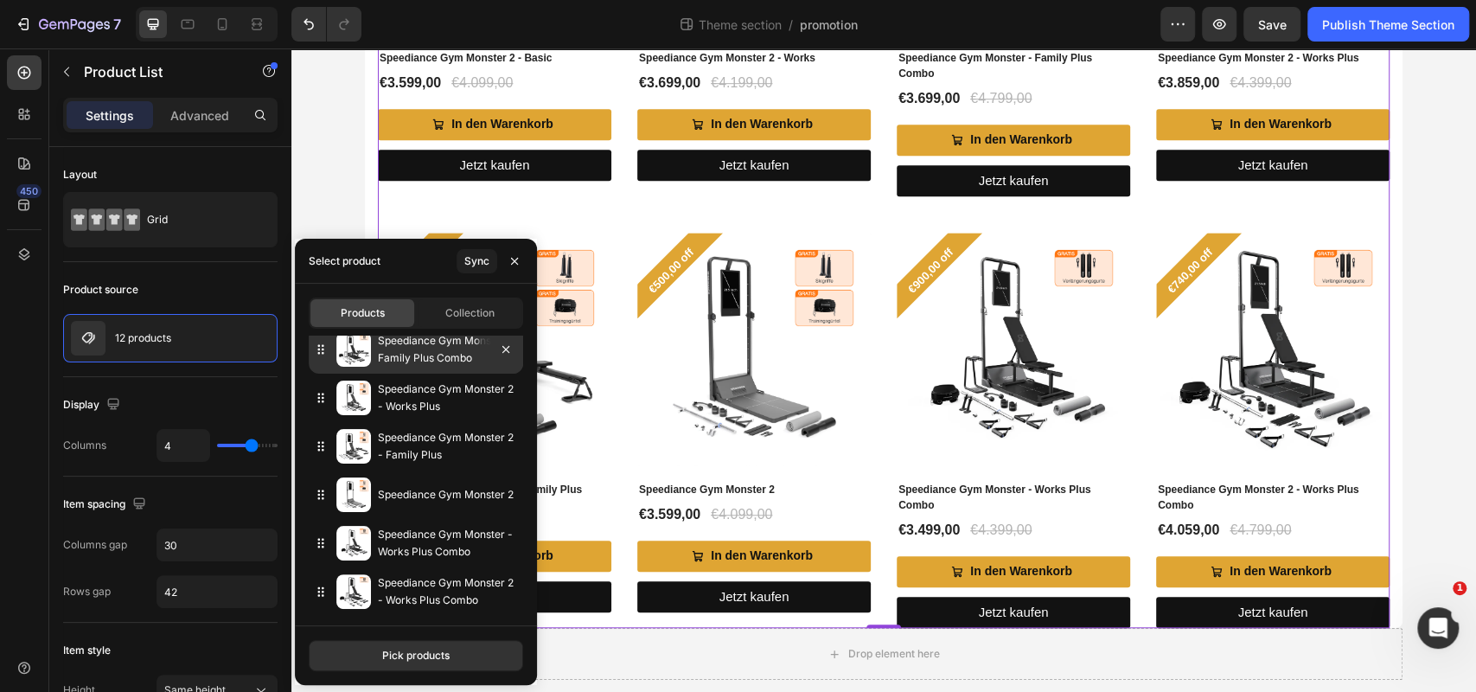
drag, startPoint x: 323, startPoint y: 405, endPoint x: 312, endPoint y: 347, distance: 58.9
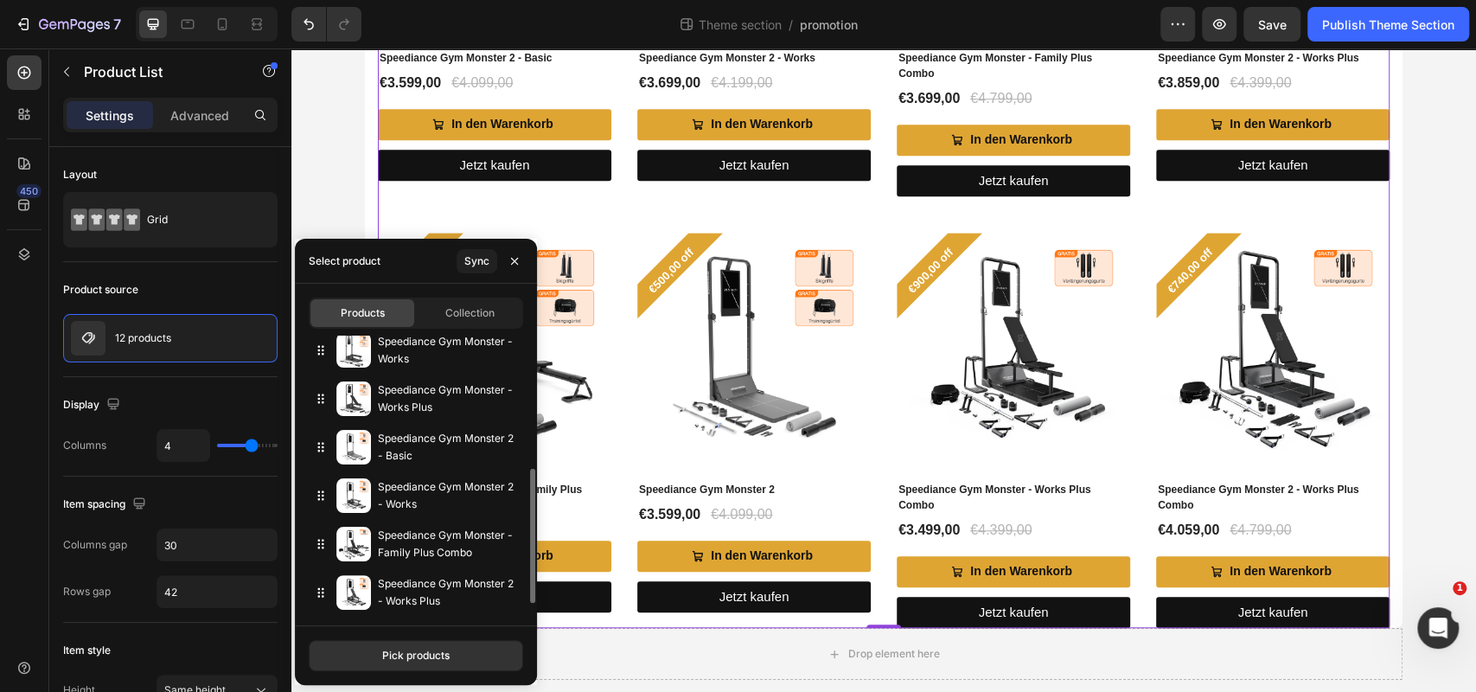
scroll to position [80, 0]
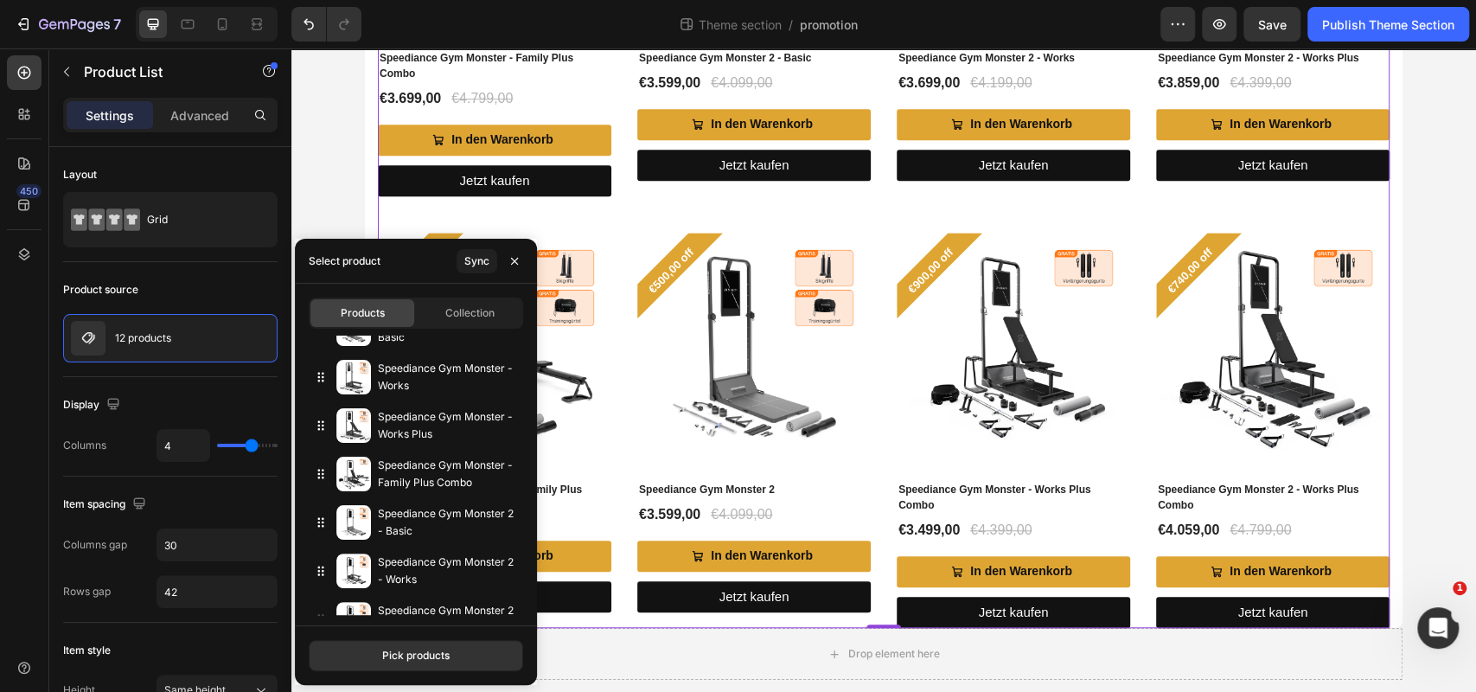
drag, startPoint x: 604, startPoint y: 624, endPoint x: 291, endPoint y: 416, distance: 376.0
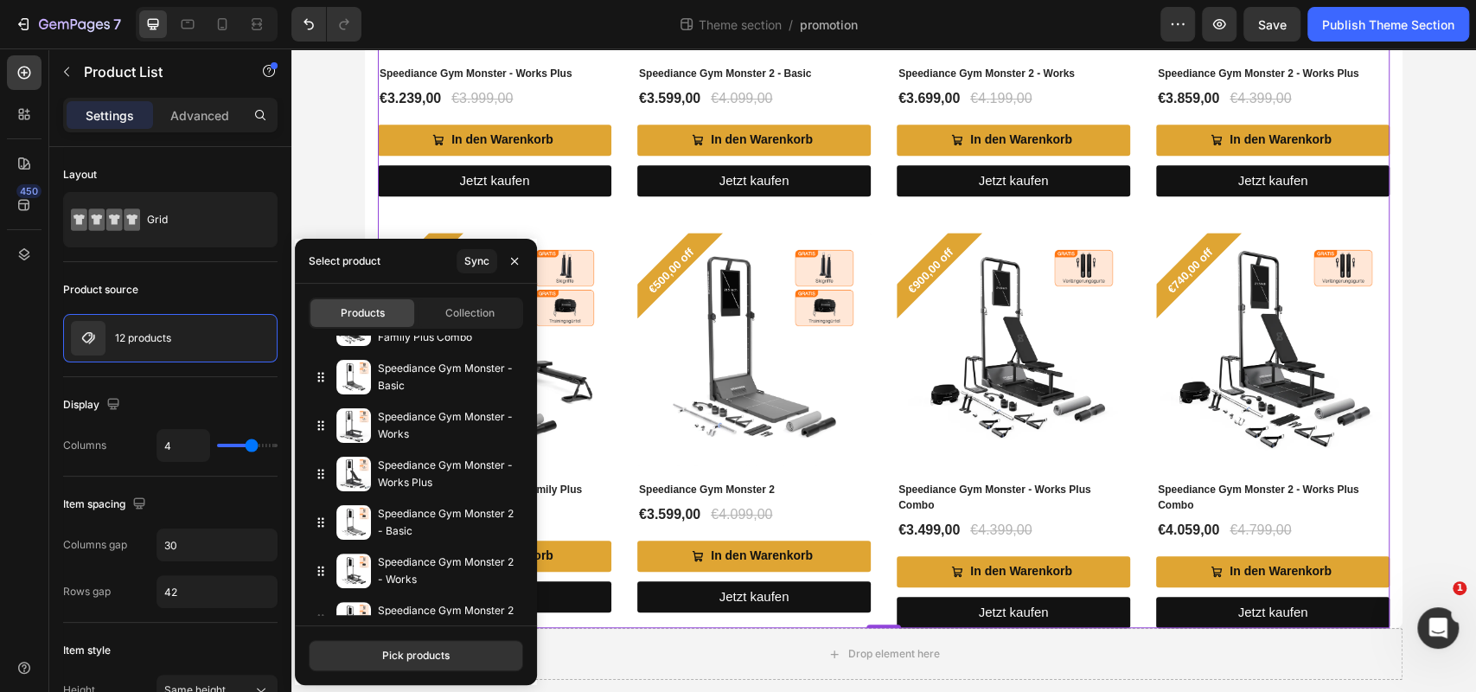
scroll to position [310, 0]
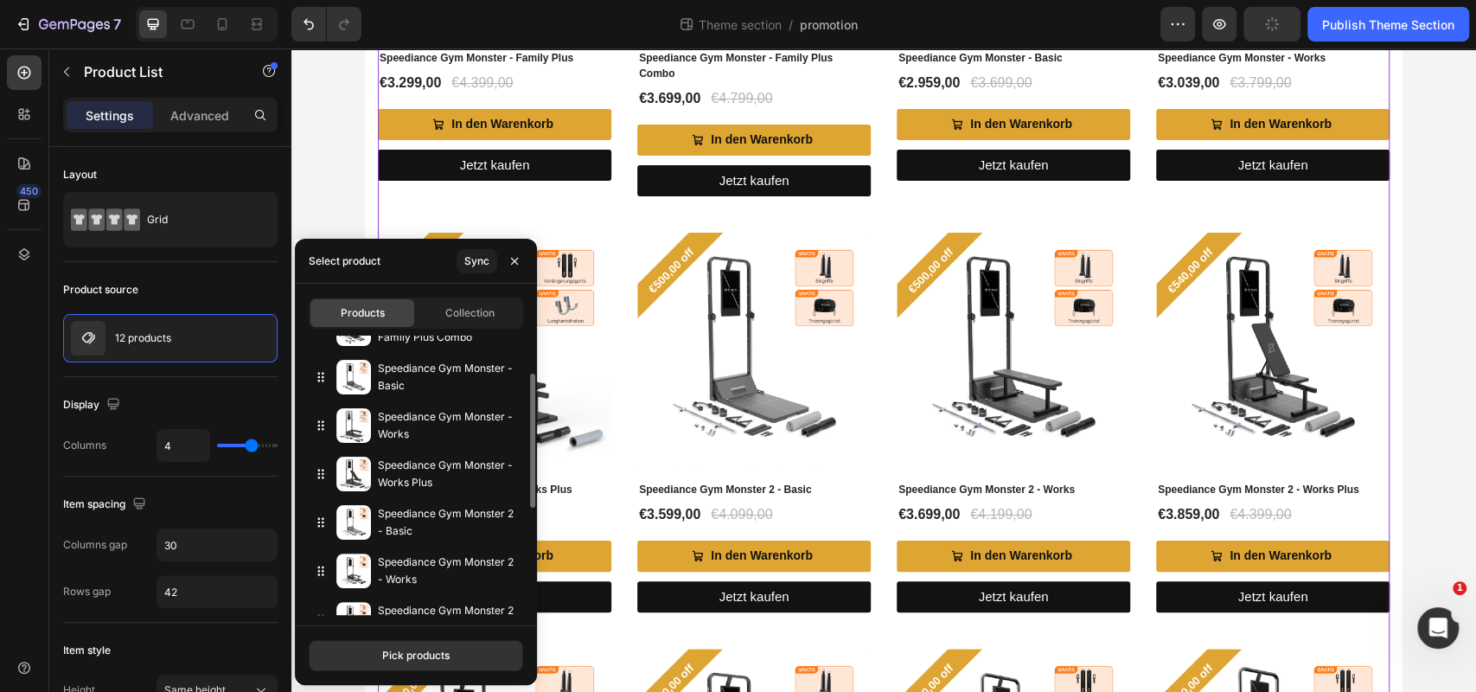
drag, startPoint x: 316, startPoint y: 478, endPoint x: 308, endPoint y: 353, distance: 125.6
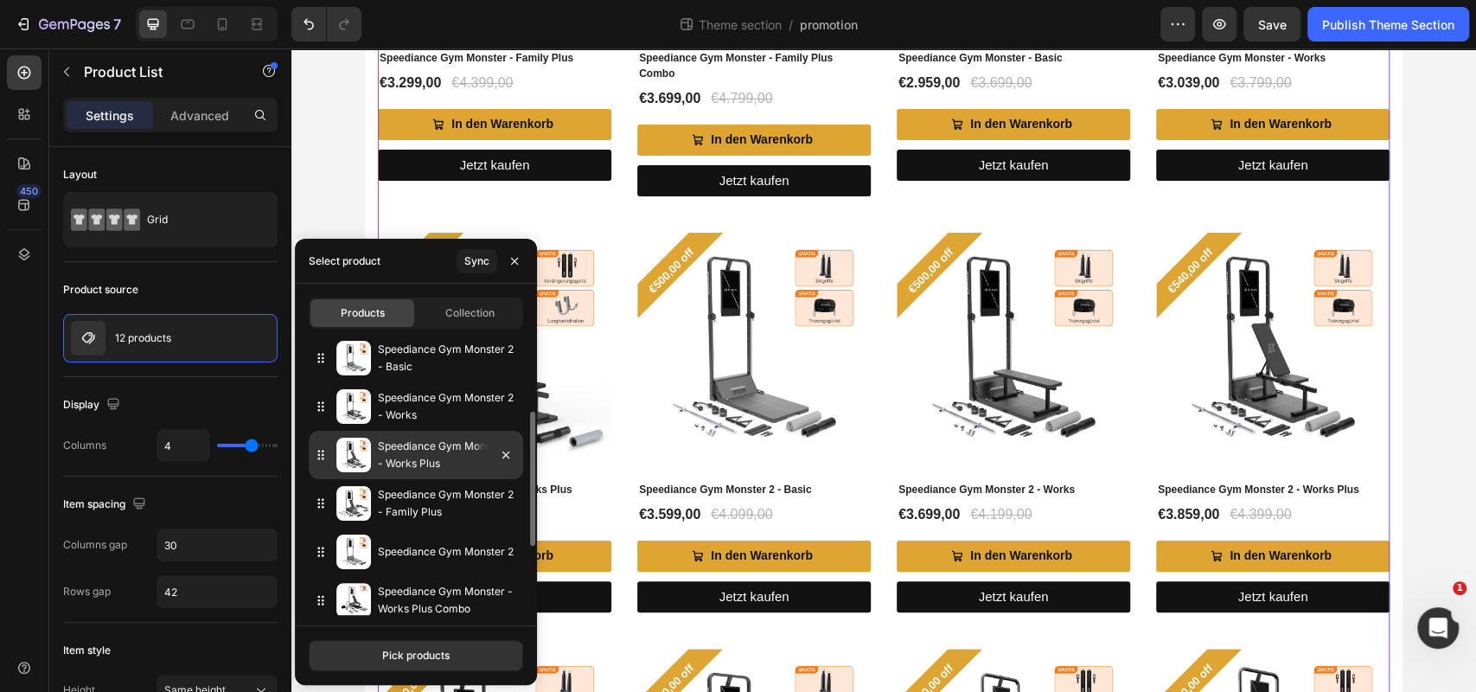
scroll to position [199, 0]
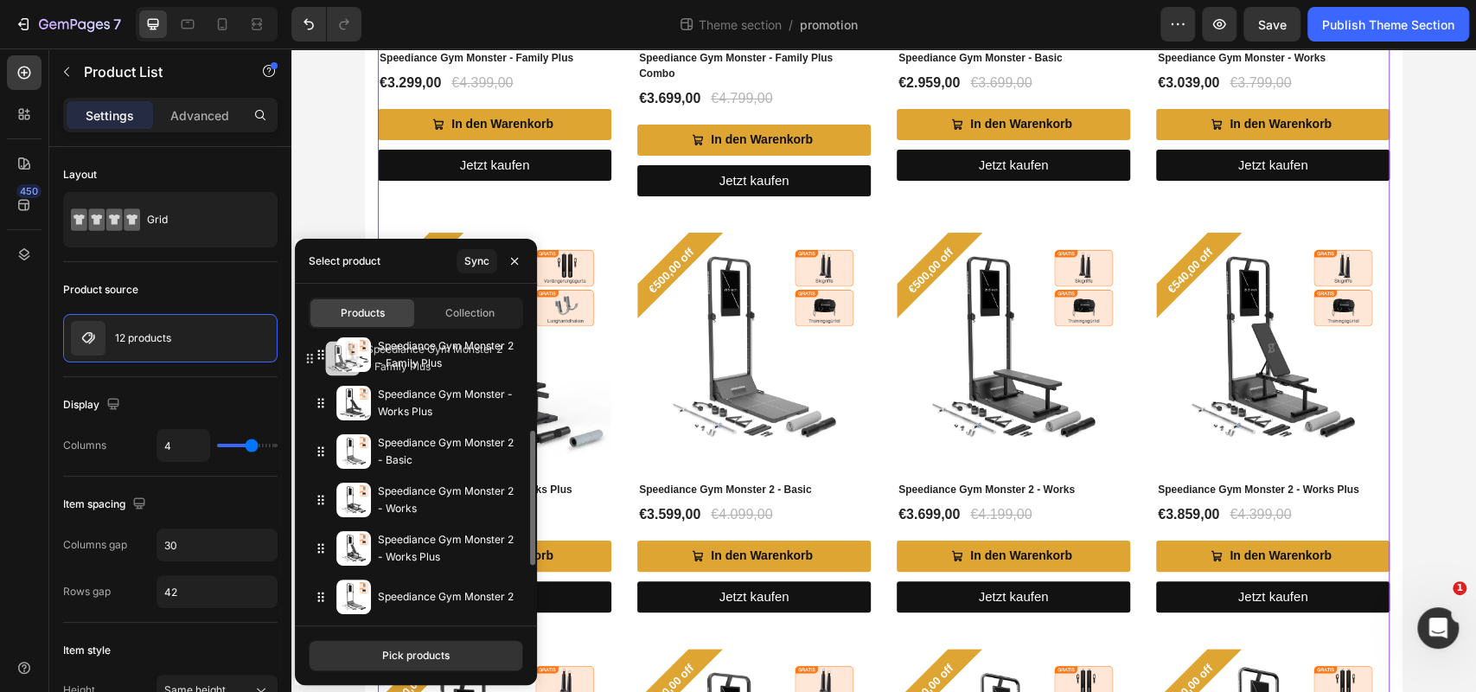
drag, startPoint x: 321, startPoint y: 548, endPoint x: 307, endPoint y: 358, distance: 190.7
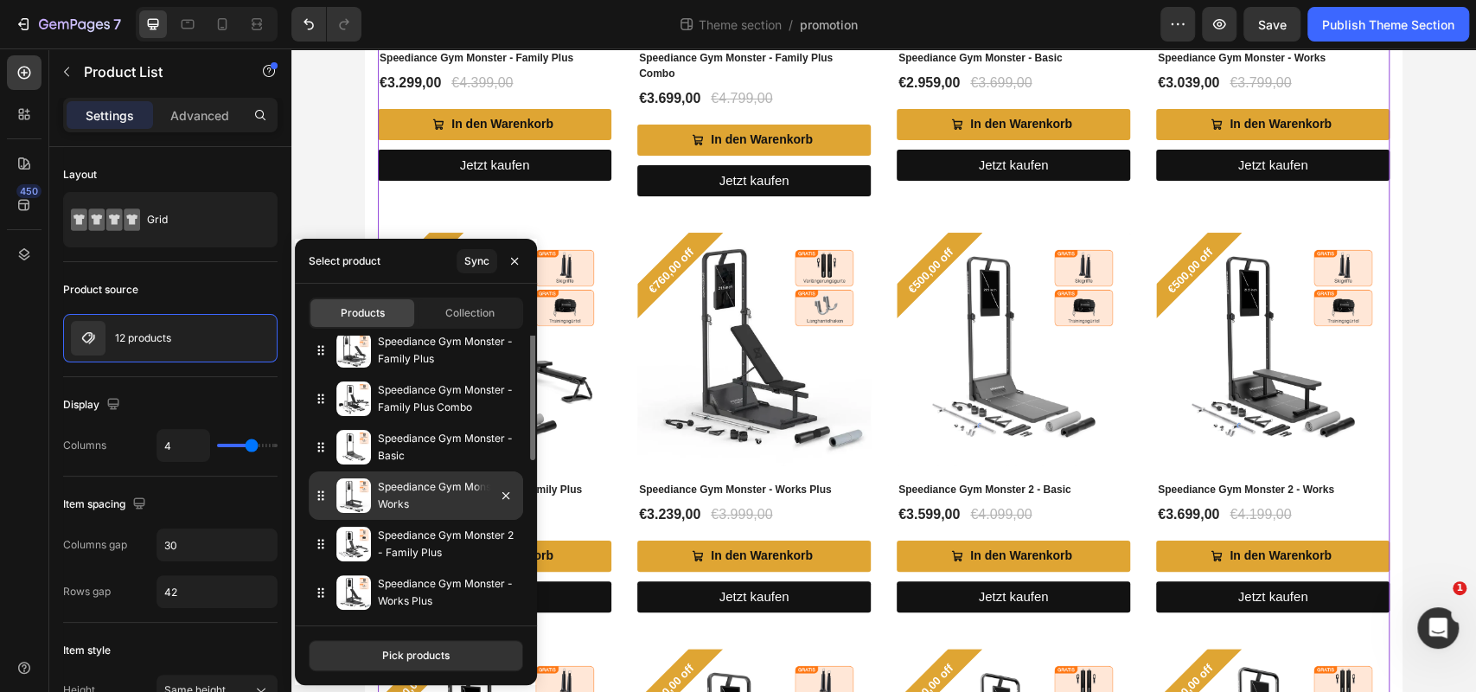
scroll to position [0, 0]
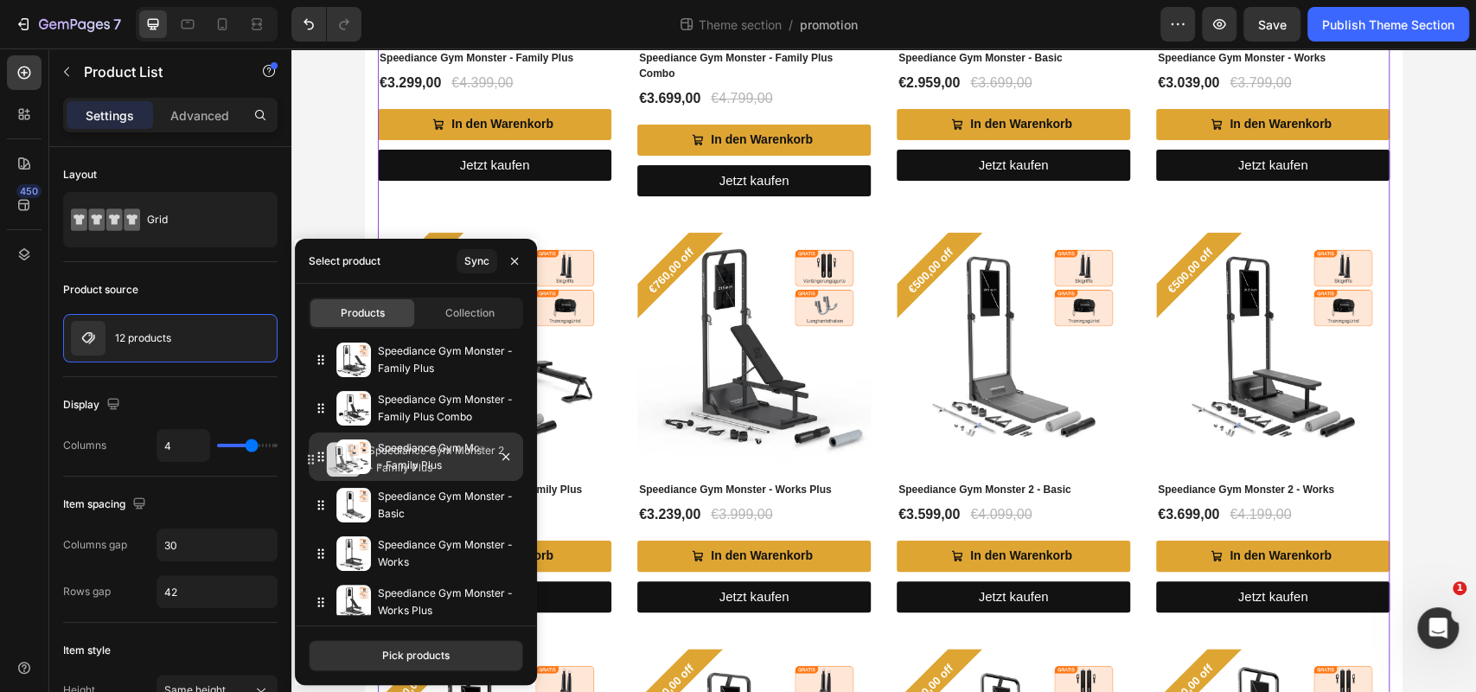
drag, startPoint x: 329, startPoint y: 551, endPoint x: 315, endPoint y: 457, distance: 95.3
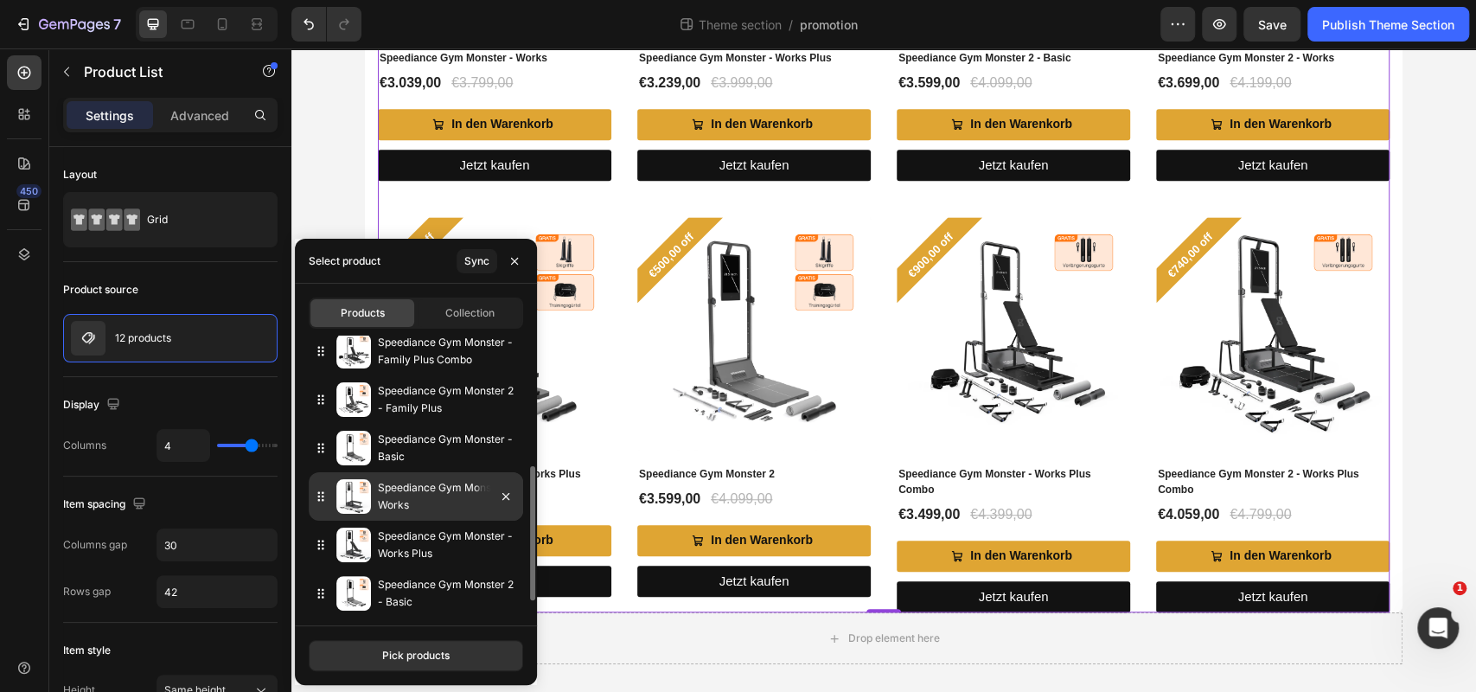
scroll to position [301, 0]
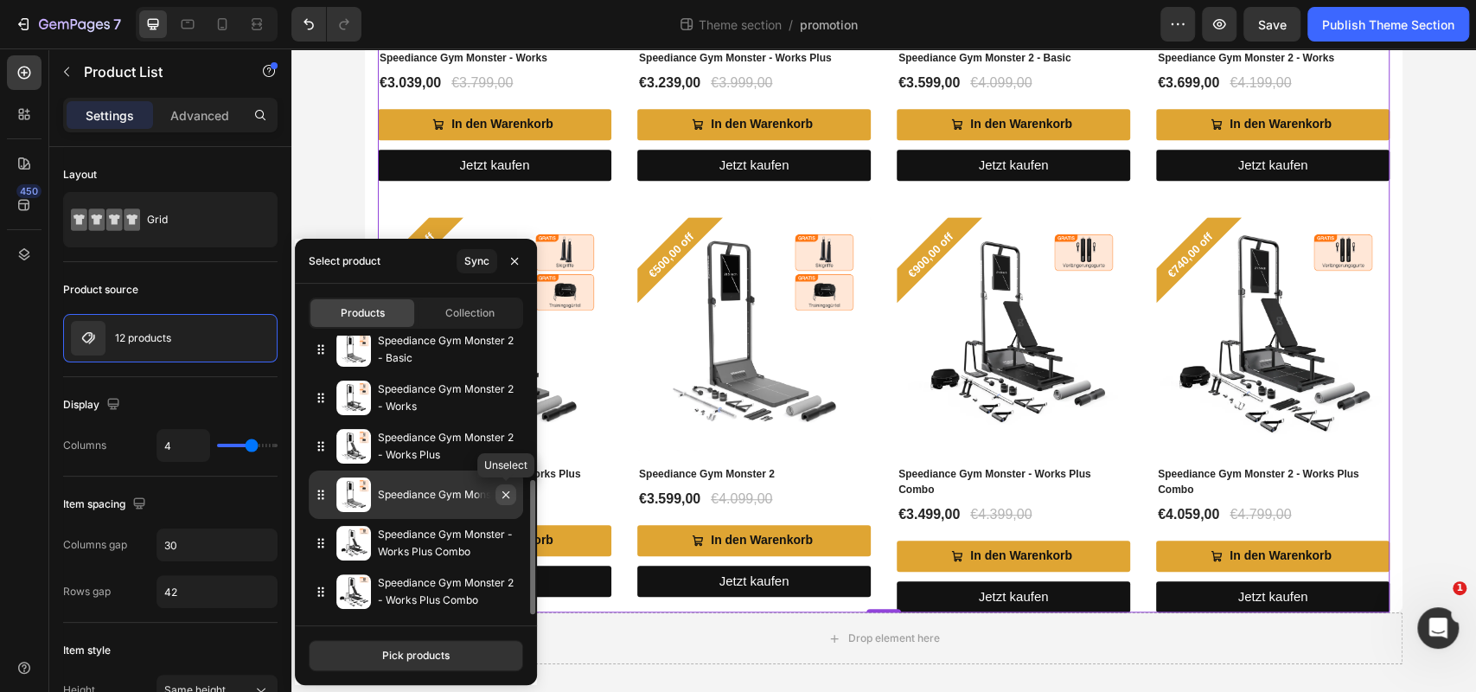
click at [502, 495] on icon "button" at bounding box center [506, 495] width 14 height 14
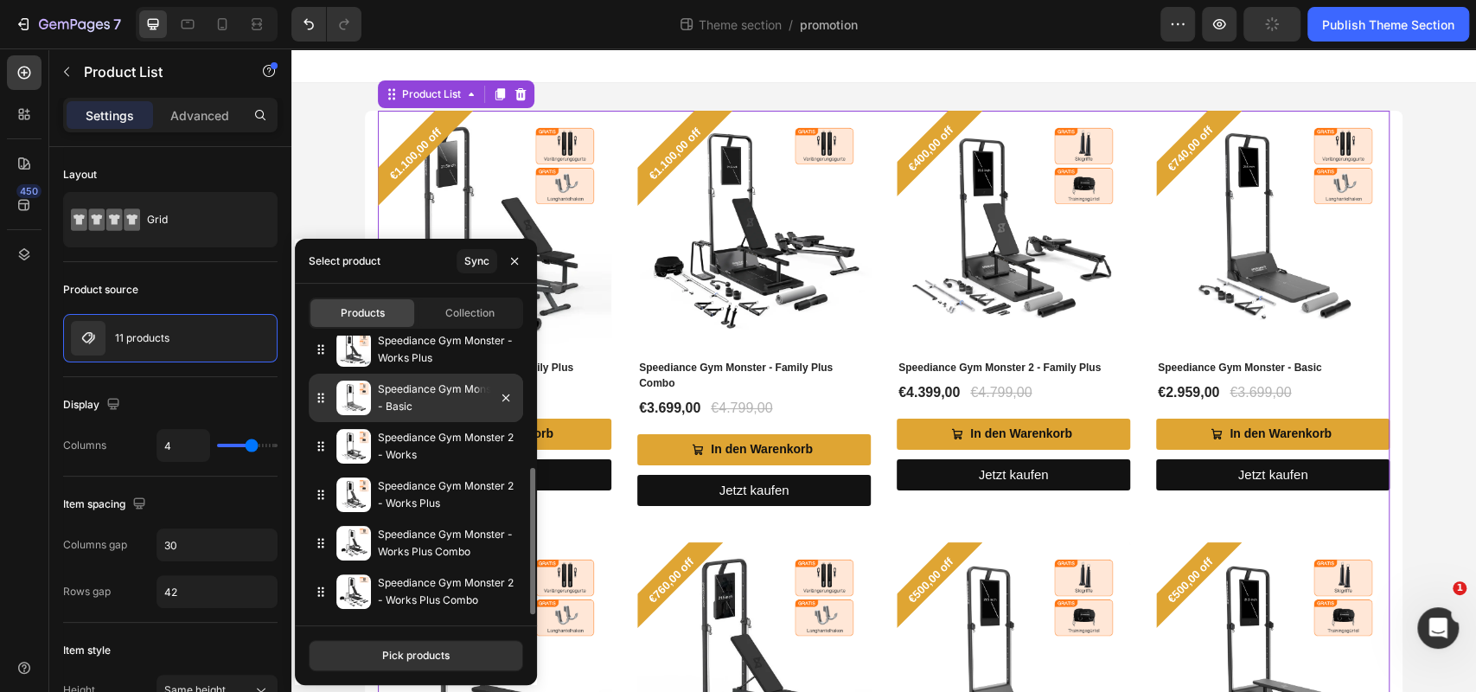
scroll to position [0, 0]
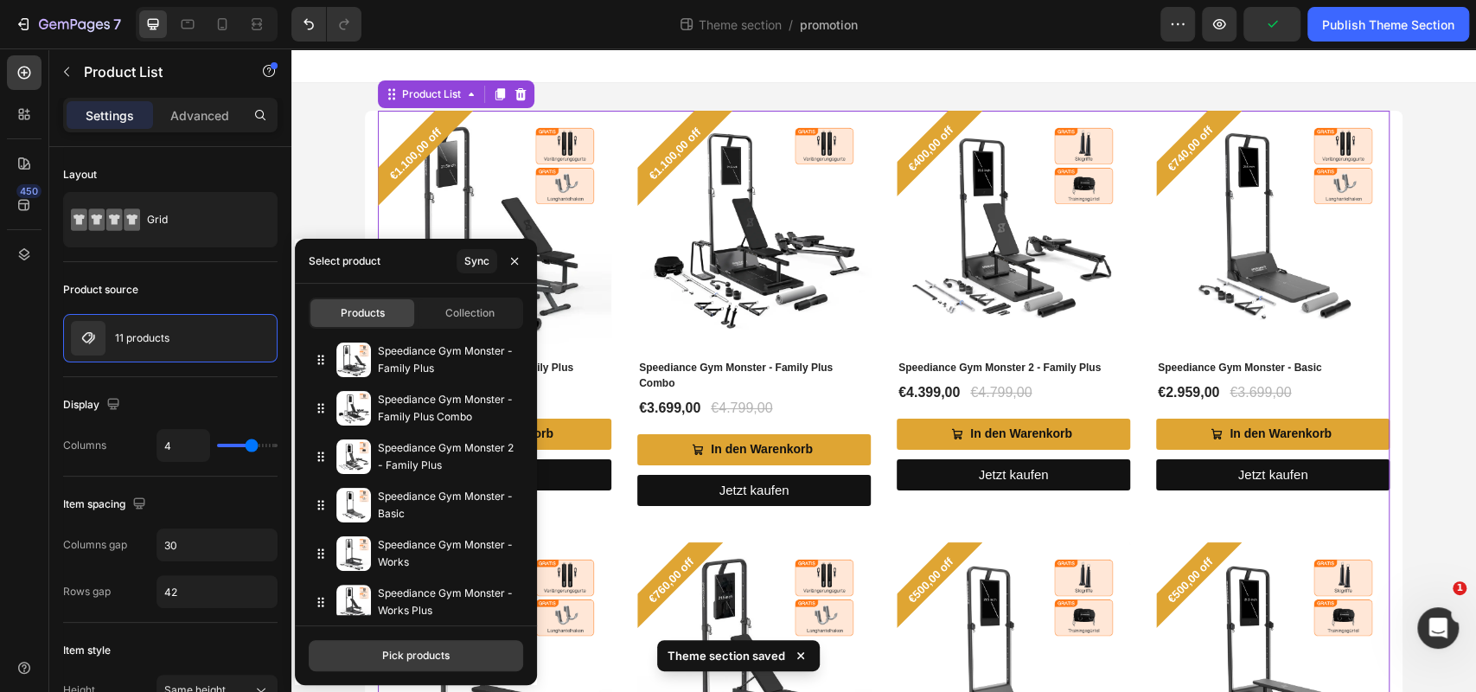
click at [457, 649] on button "Pick products" at bounding box center [416, 655] width 214 height 31
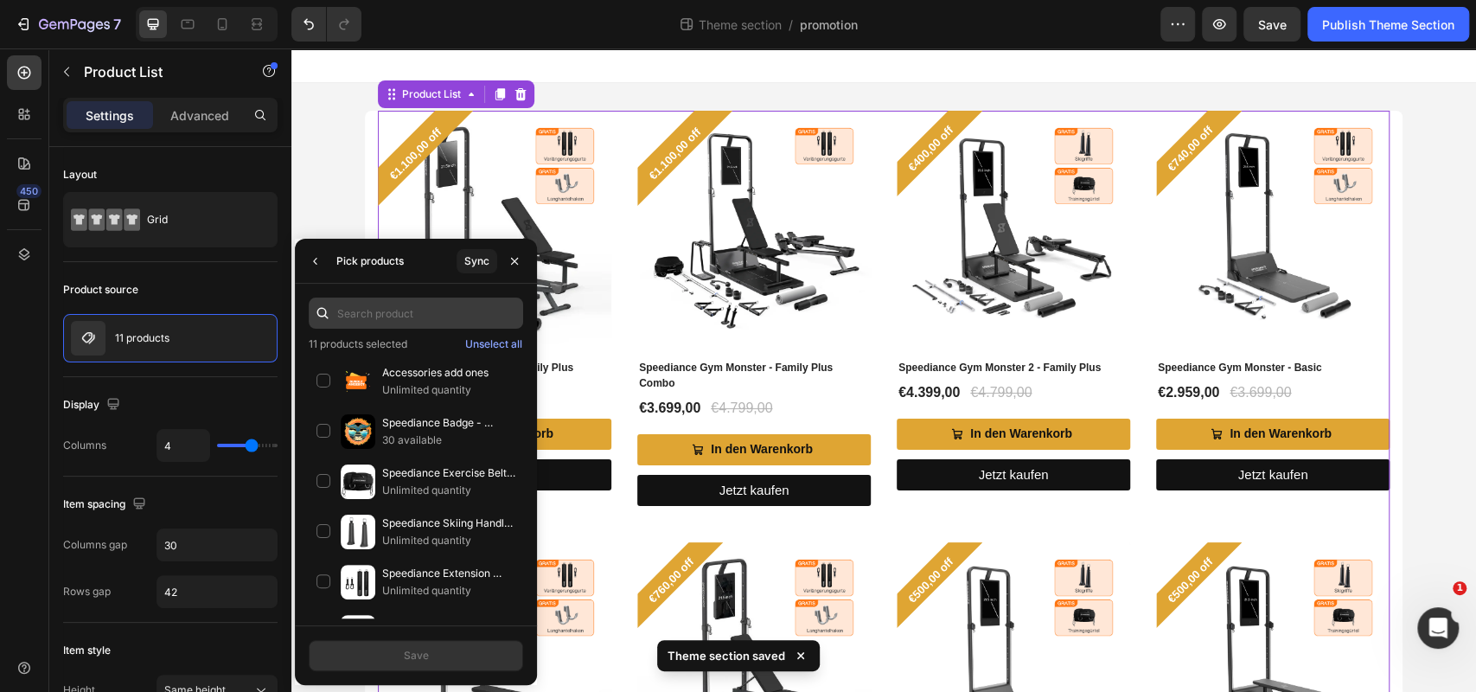
click at [468, 304] on input "text" at bounding box center [416, 312] width 214 height 31
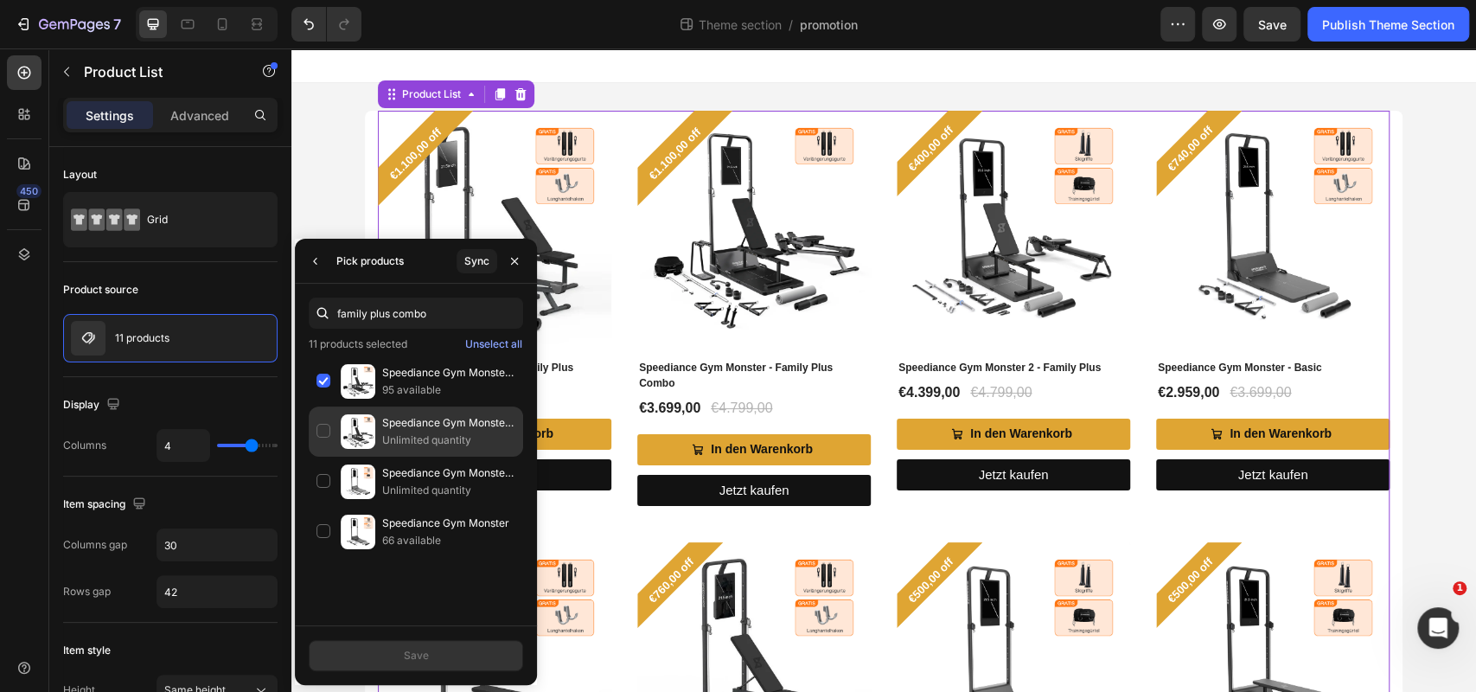
type input "family plus combo"
click at [425, 428] on p "Speediance Gym Monster 2 - Family Plus Combo" at bounding box center [448, 422] width 133 height 17
click at [439, 646] on button "Save" at bounding box center [416, 655] width 214 height 31
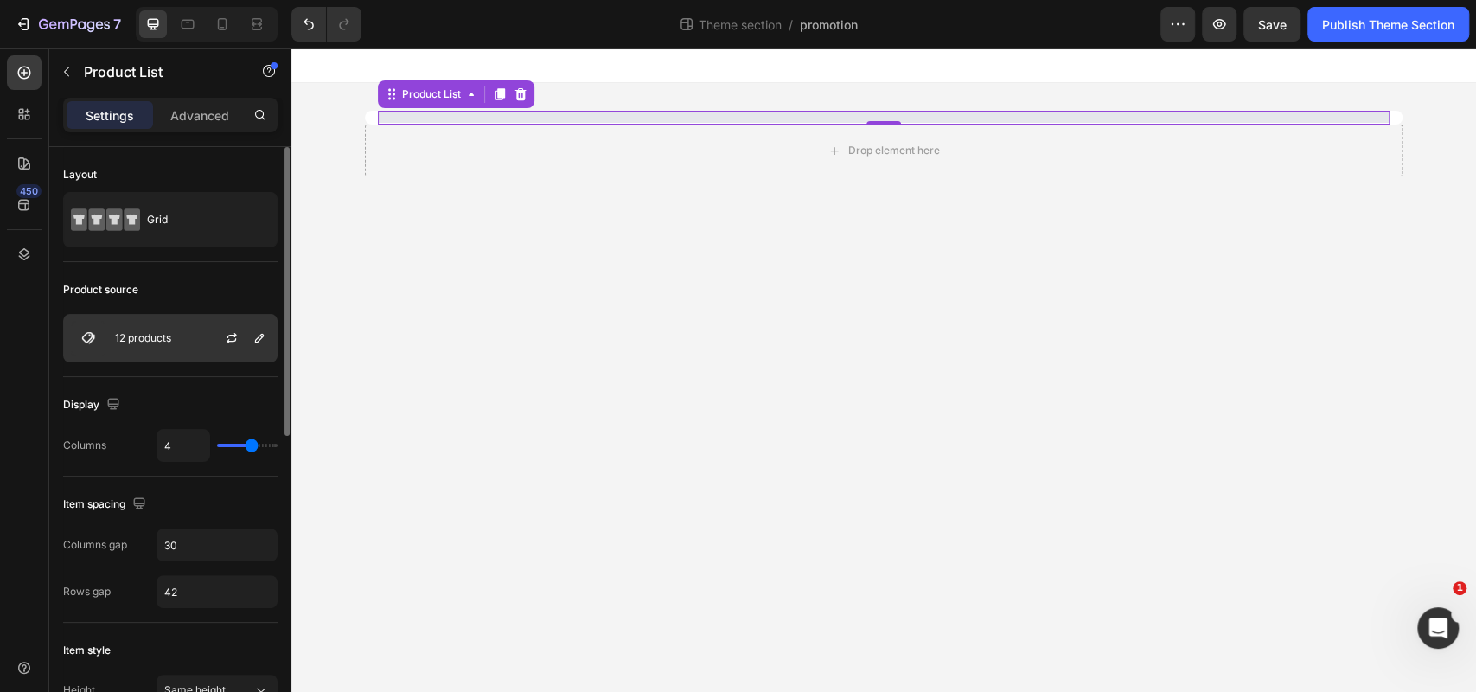
click at [176, 329] on div "12 products" at bounding box center [170, 338] width 214 height 48
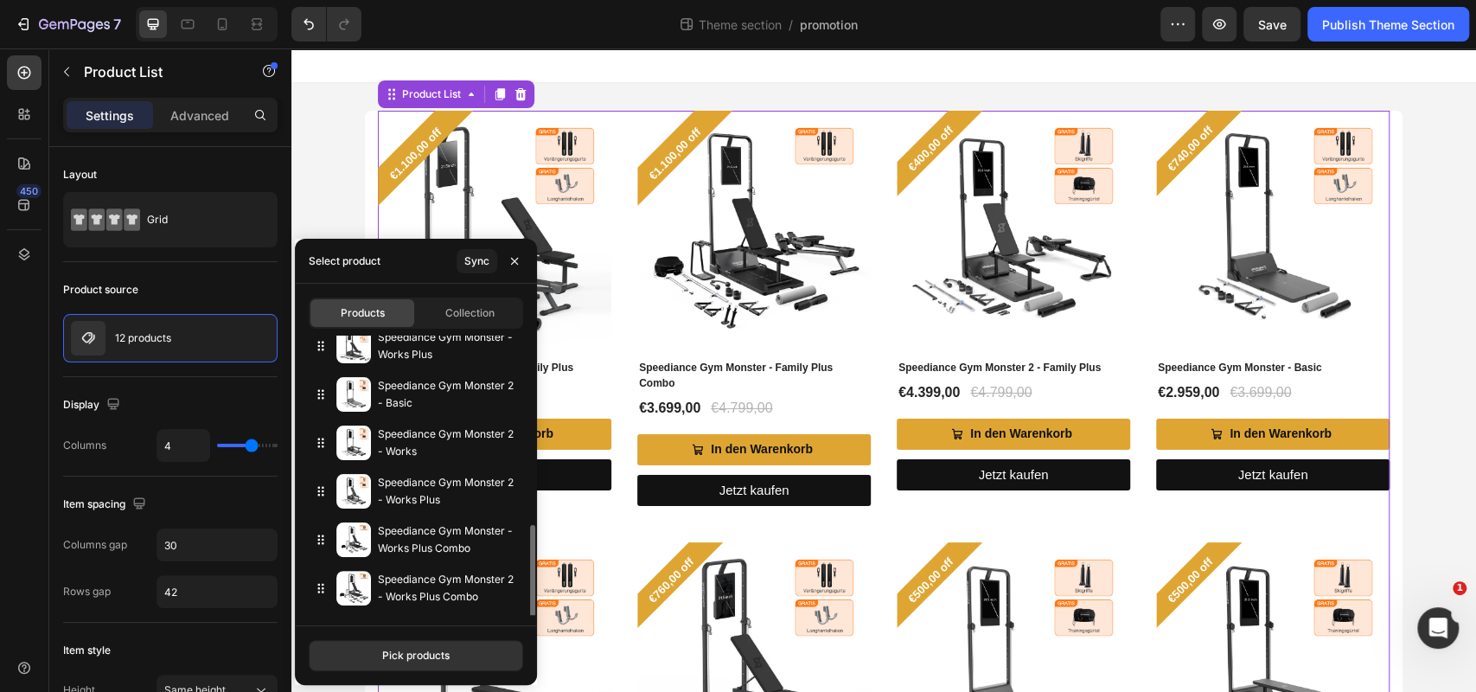
scroll to position [301, 0]
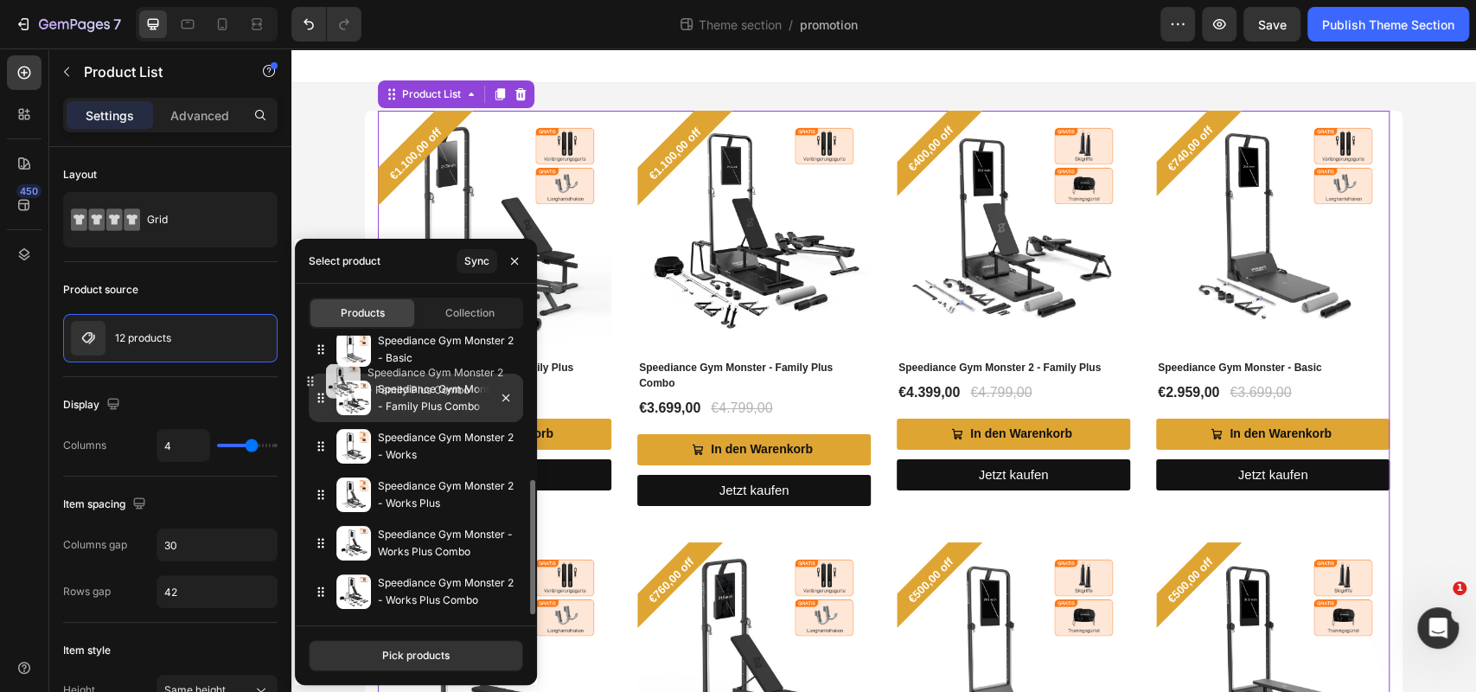
drag, startPoint x: 323, startPoint y: 596, endPoint x: 311, endPoint y: 386, distance: 210.5
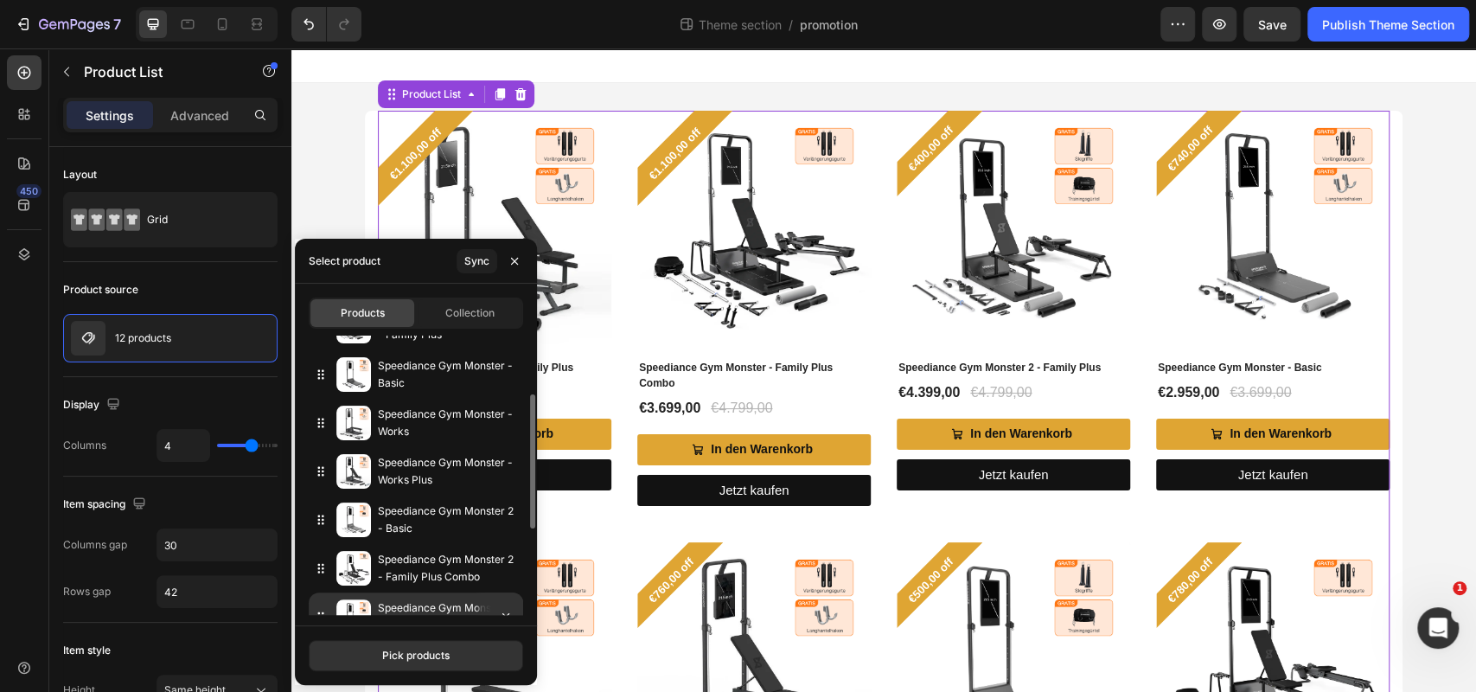
scroll to position [126, 0]
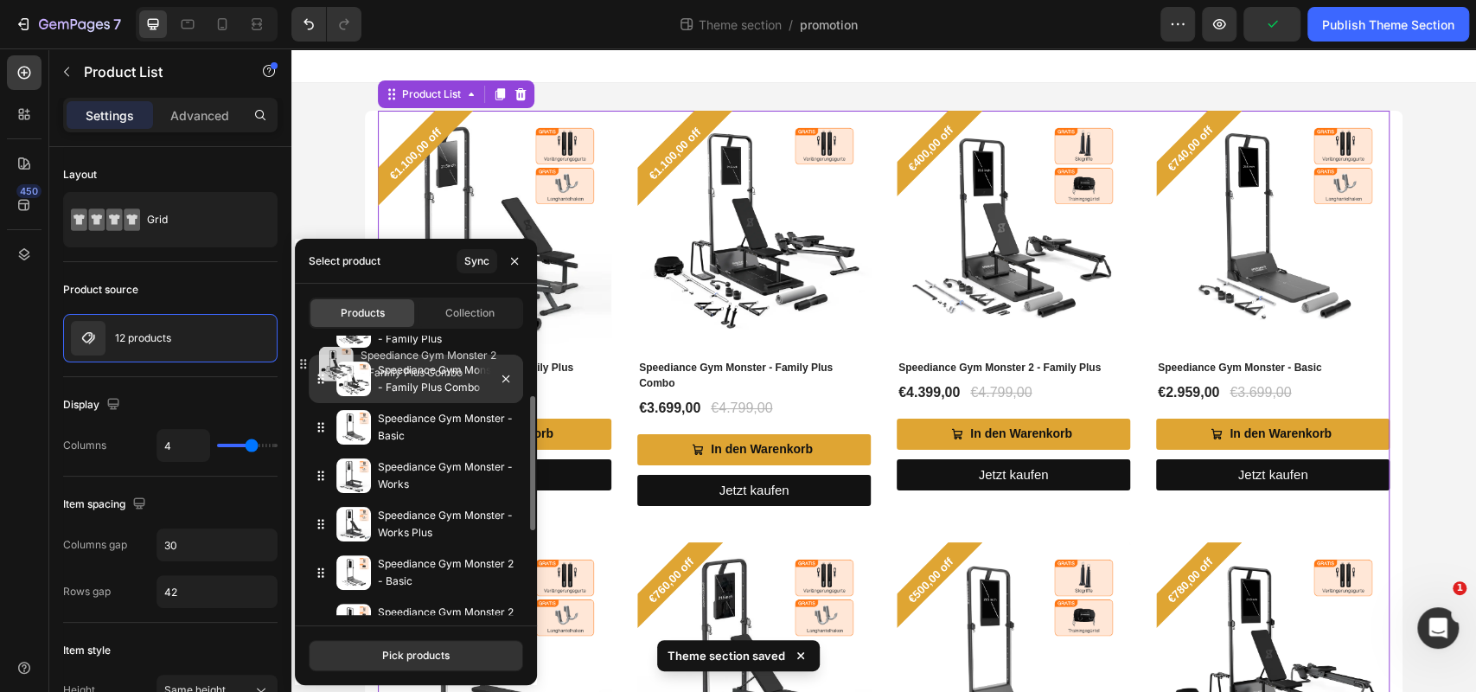
drag, startPoint x: 327, startPoint y: 577, endPoint x: 310, endPoint y: 367, distance: 210.0
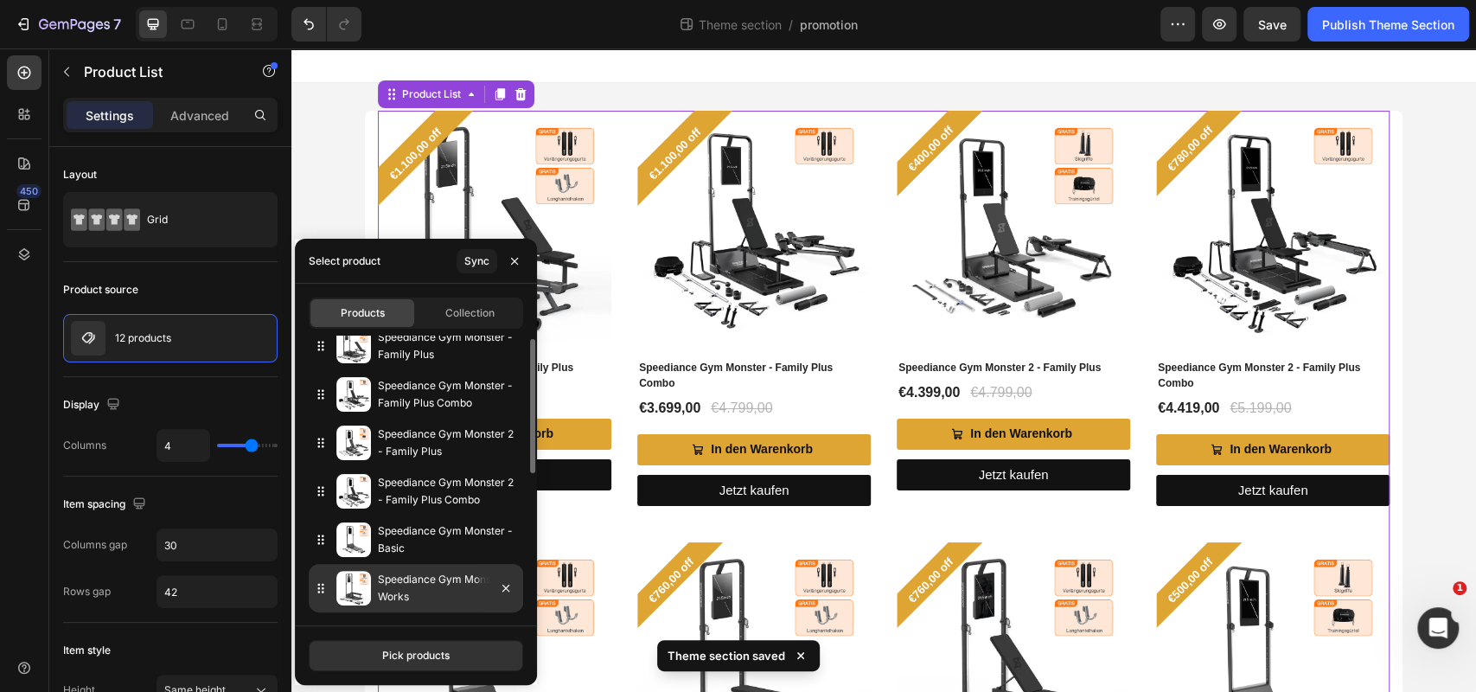
scroll to position [0, 0]
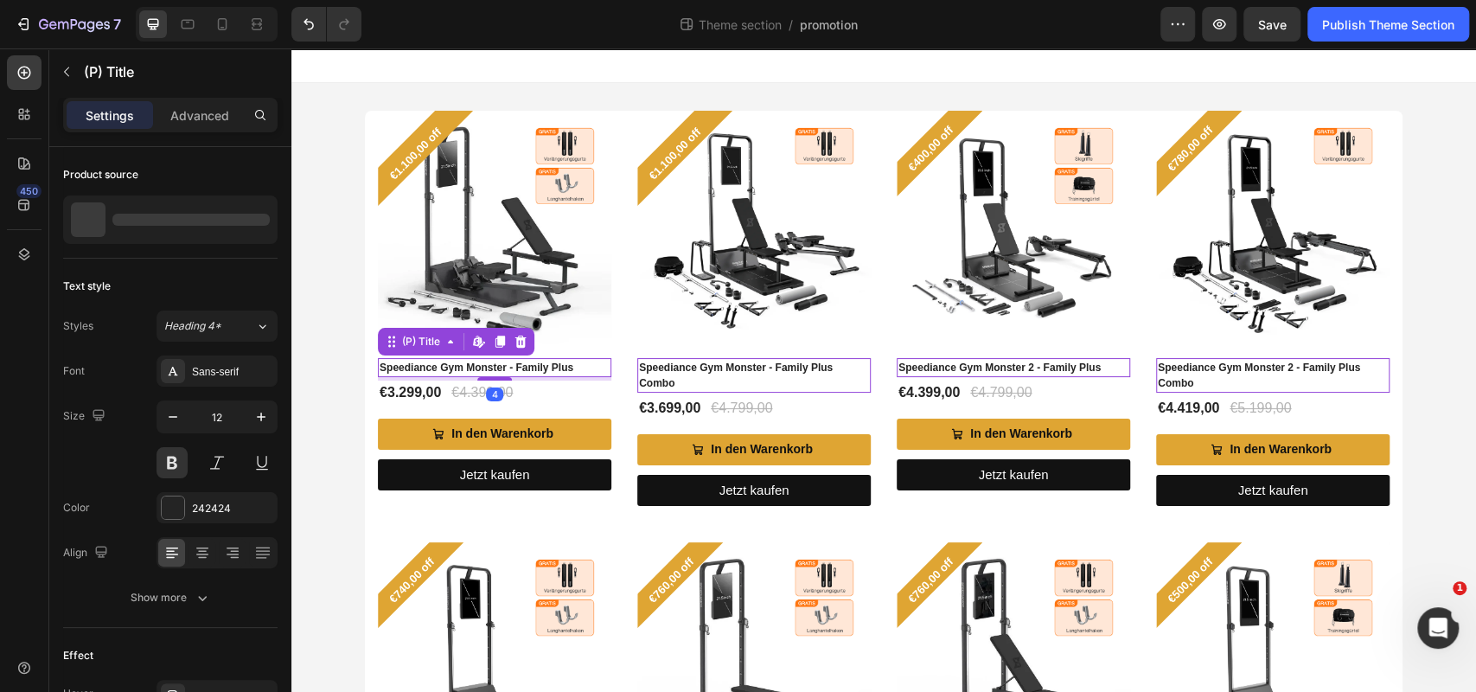
click at [572, 374] on h2 "Speediance Gym Monster - Family Plus" at bounding box center [494, 367] width 233 height 19
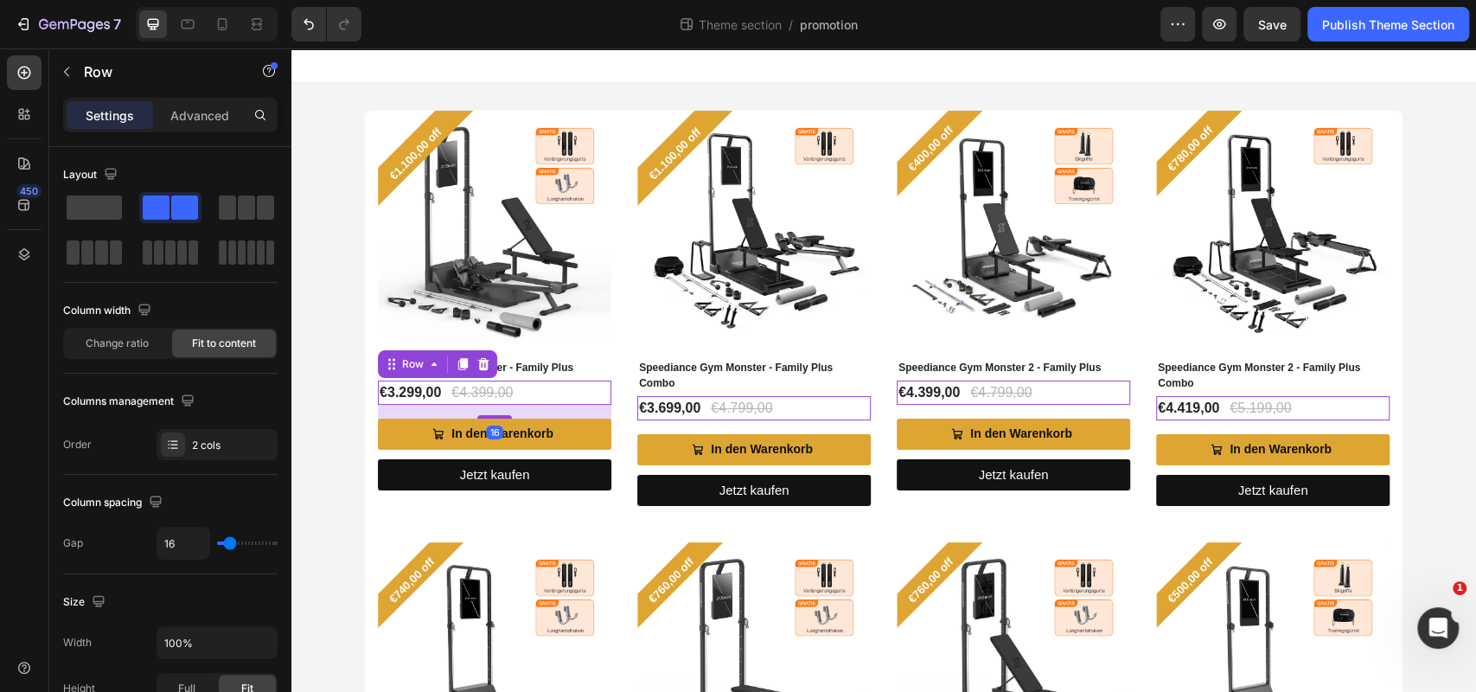
click at [565, 395] on div "€3.299,00 (P) Price (P) Price €4.399,00 (P) Price (P) Price Row 16" at bounding box center [494, 392] width 233 height 24
click at [791, 376] on h2 "Speediance Gym Monster - Family Plus Combo" at bounding box center [753, 375] width 233 height 35
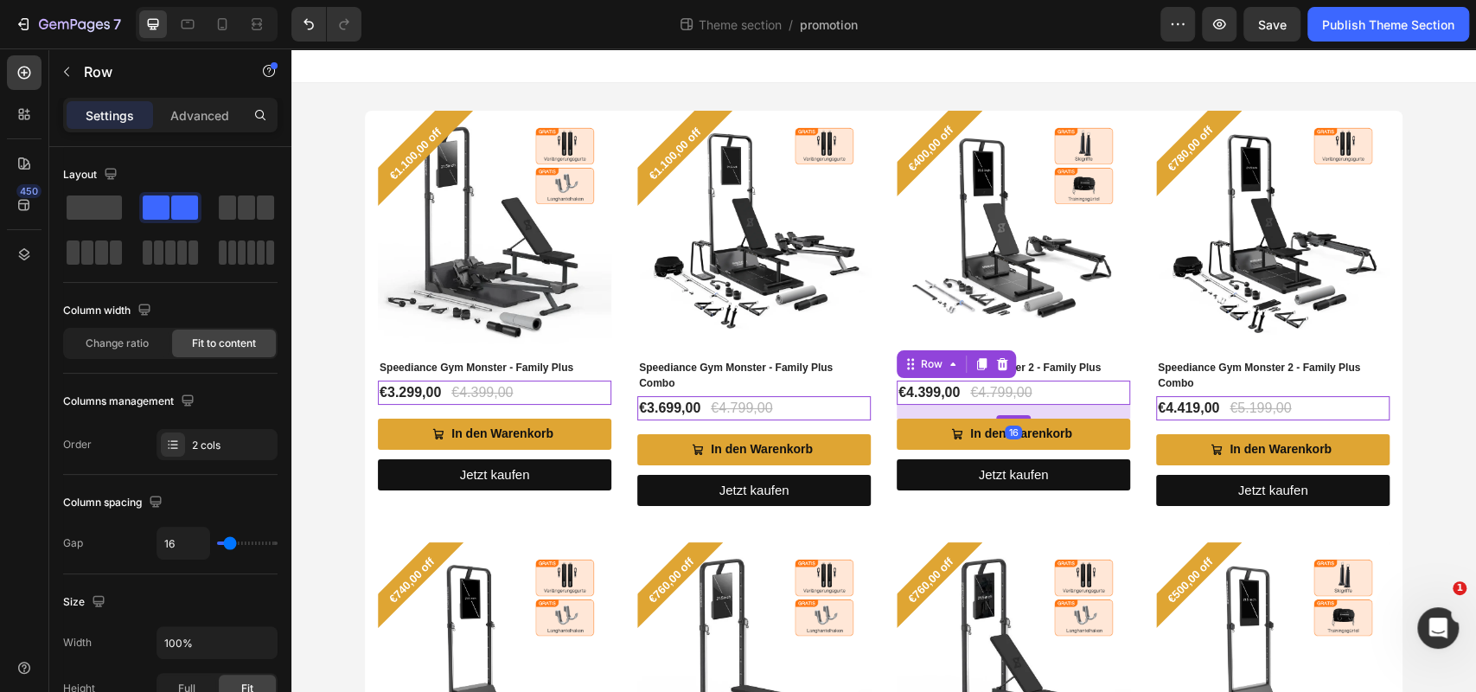
click at [1055, 390] on div "€4.399,00 (P) Price (P) Price €4.799,00 (P) Price (P) Price Row 16" at bounding box center [1013, 392] width 233 height 24
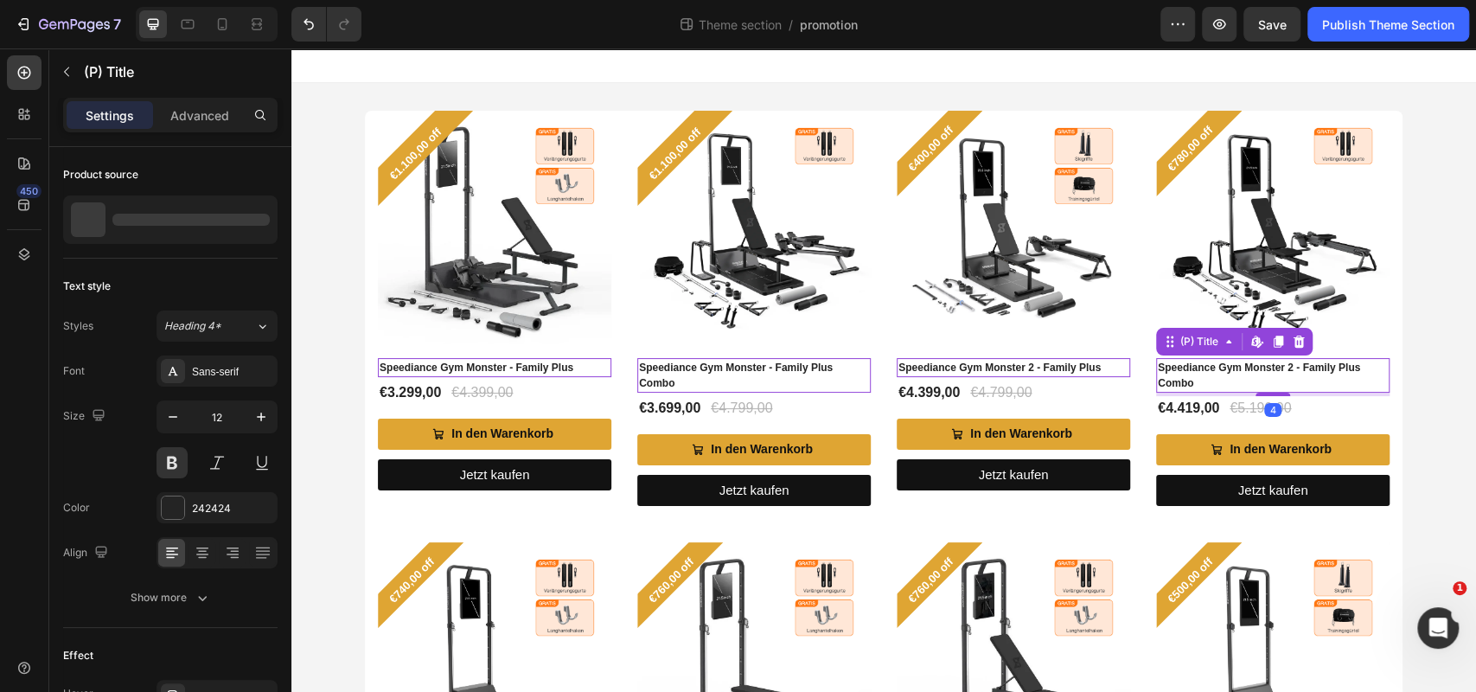
click at [1249, 375] on h2 "Speediance Gym Monster 2 - Family Plus Combo" at bounding box center [1272, 375] width 233 height 35
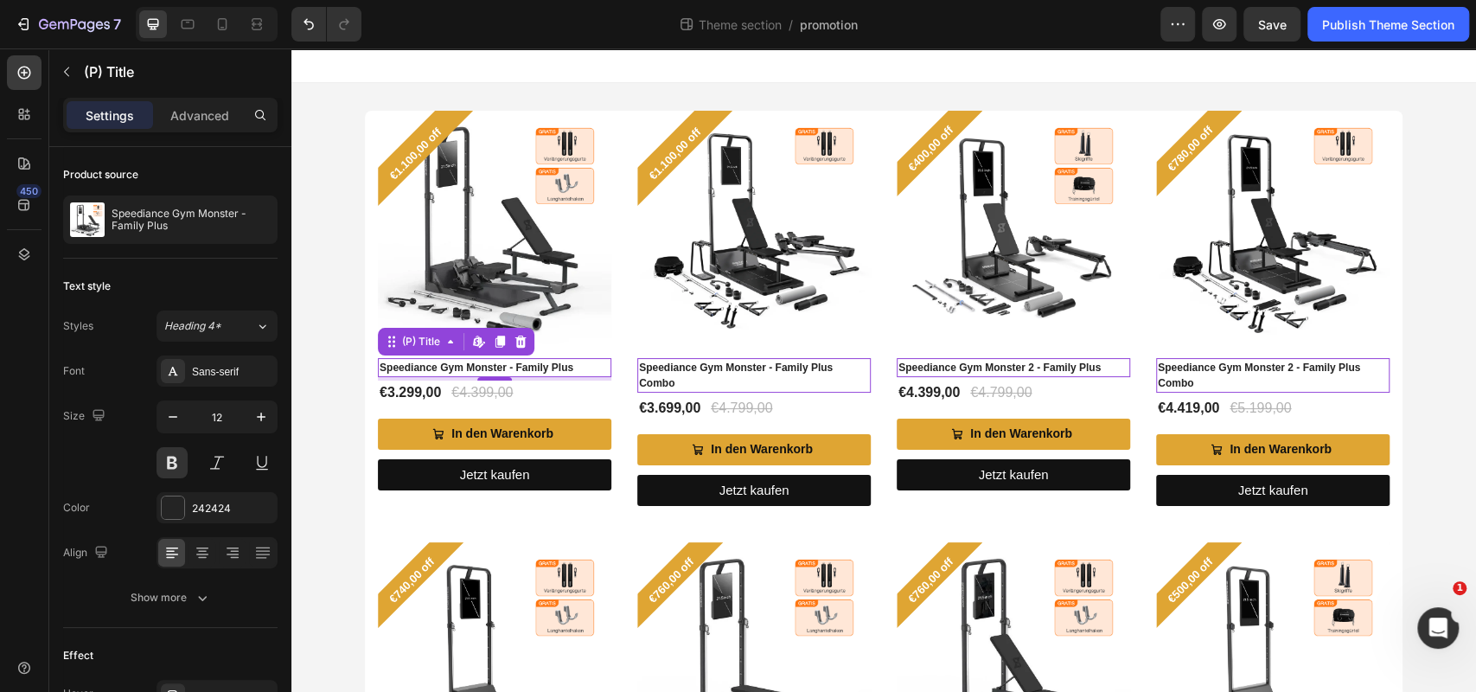
click at [587, 368] on h2 "Speediance Gym Monster - Family Plus" at bounding box center [494, 367] width 233 height 19
click at [580, 364] on h2 "Speediance Gym Monster - Family Plus" at bounding box center [494, 367] width 233 height 19
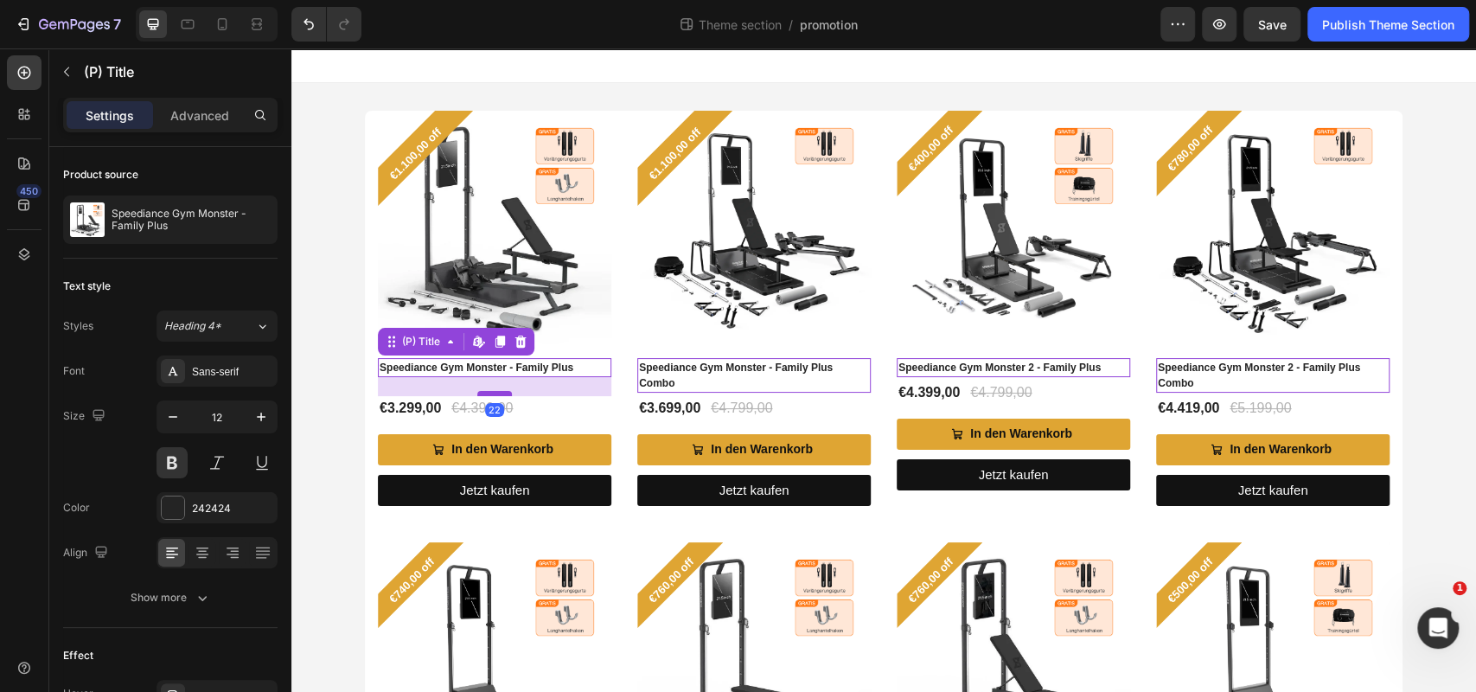
drag, startPoint x: 492, startPoint y: 379, endPoint x: 493, endPoint y: 394, distance: 15.6
click at [493, 394] on div at bounding box center [494, 393] width 35 height 5
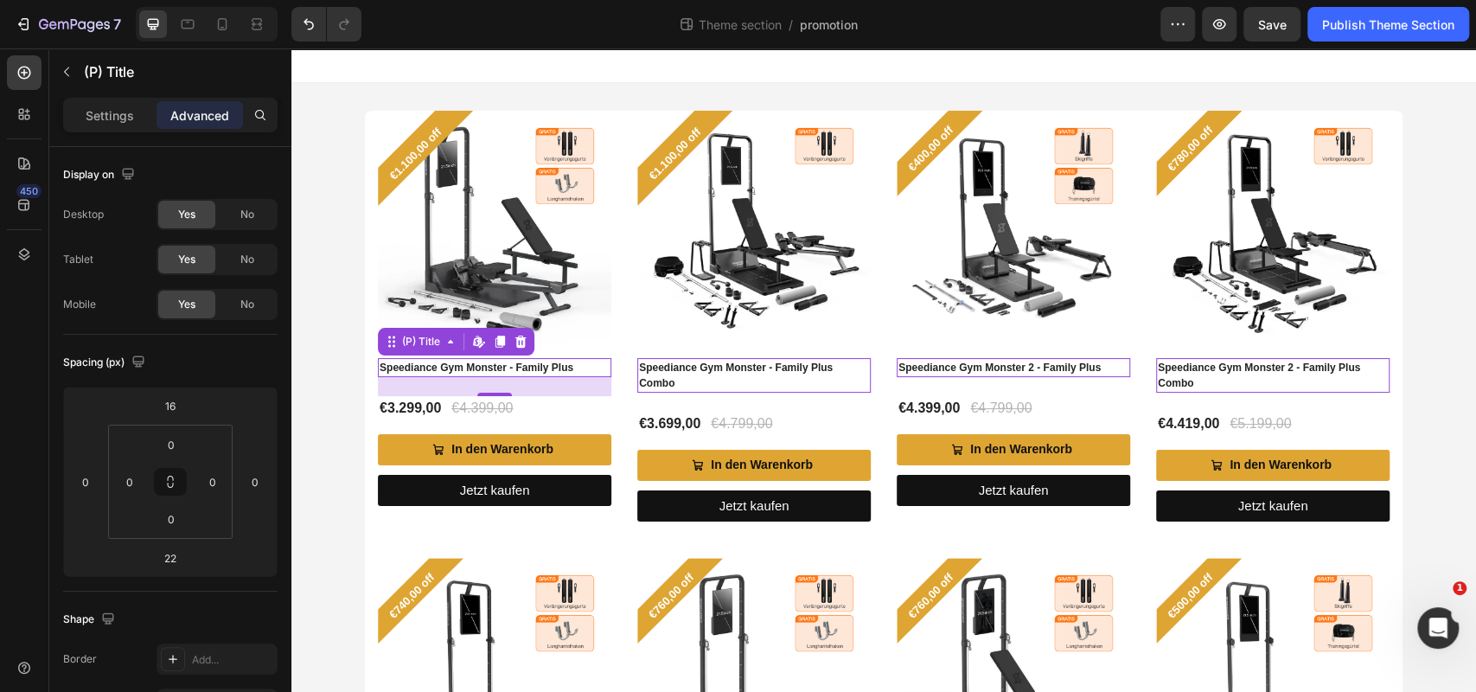
click at [831, 383] on h2 "Speediance Gym Monster - Family Plus Combo" at bounding box center [753, 375] width 233 height 35
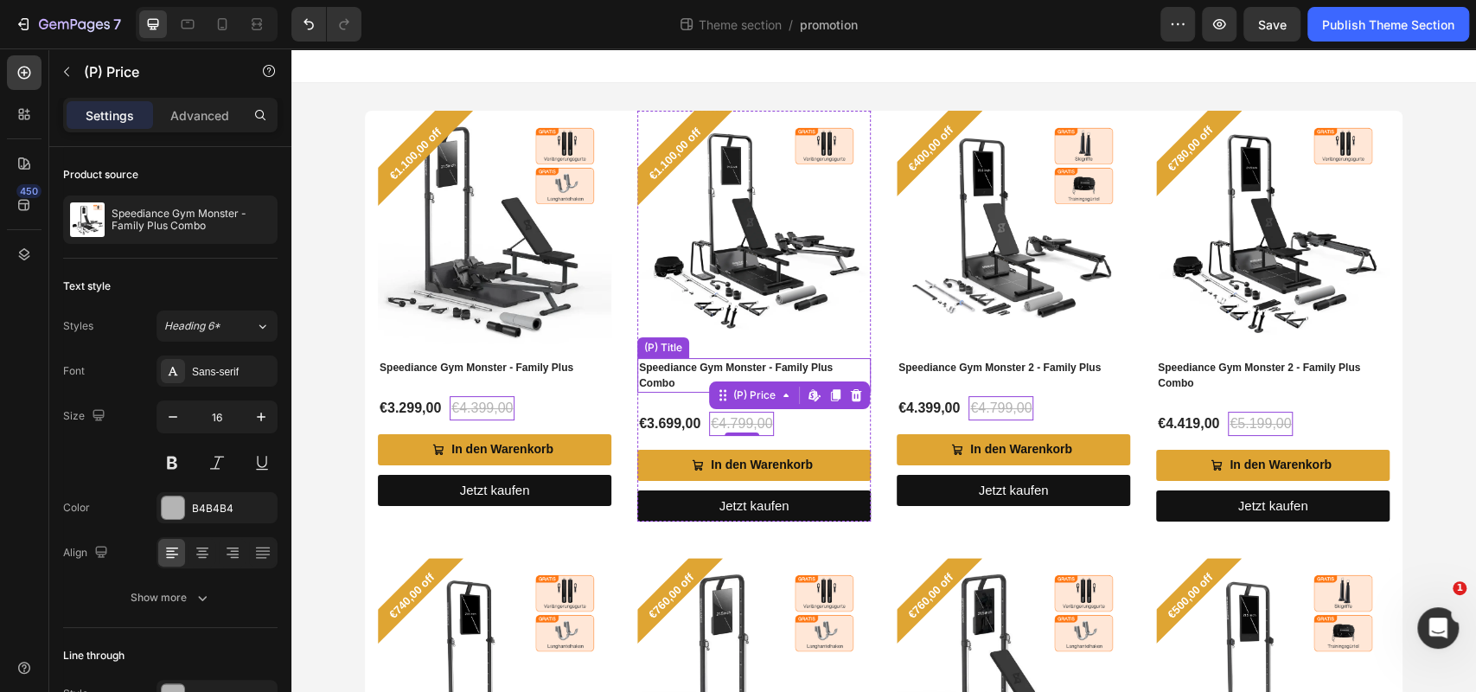
click at [842, 373] on h2 "Speediance Gym Monster - Family Plus Combo" at bounding box center [753, 375] width 233 height 35
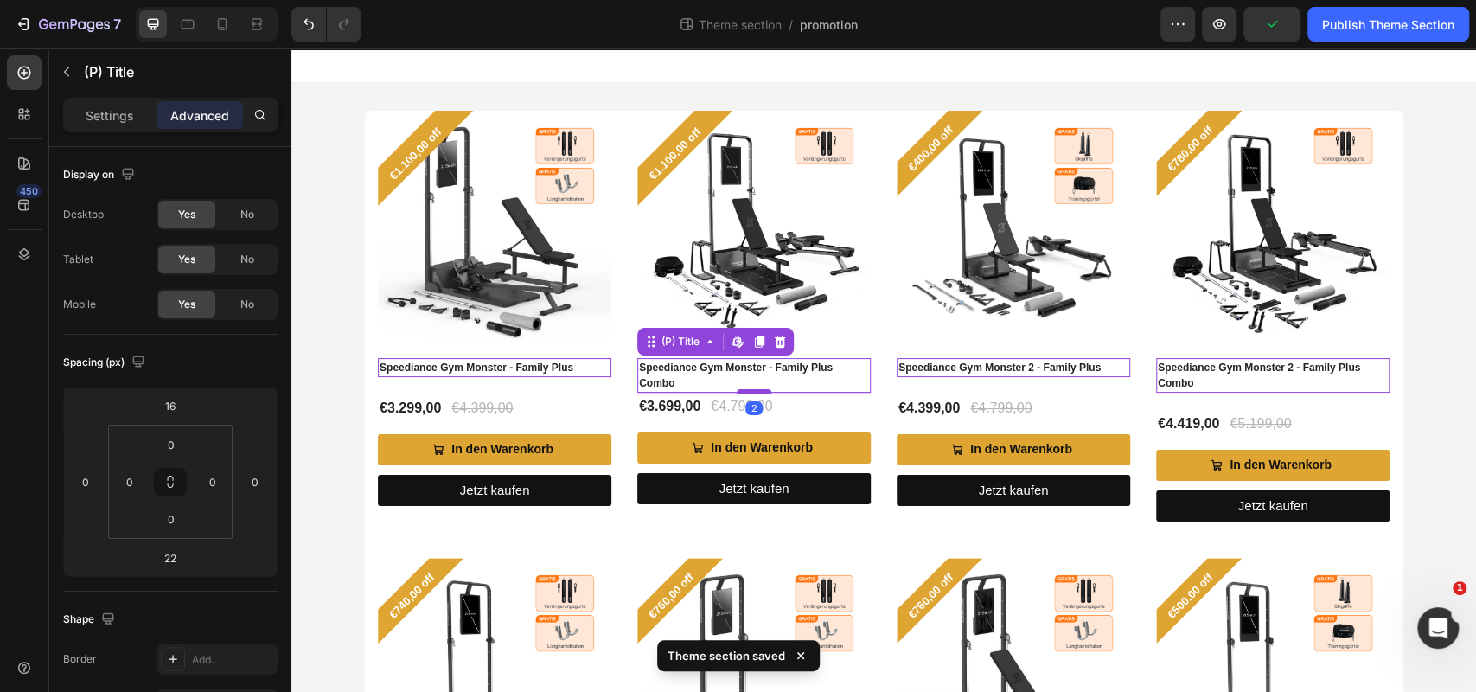
drag, startPoint x: 753, startPoint y: 409, endPoint x: 751, endPoint y: 392, distance: 17.5
click at [751, 392] on div at bounding box center [754, 391] width 35 height 5
type input "2"
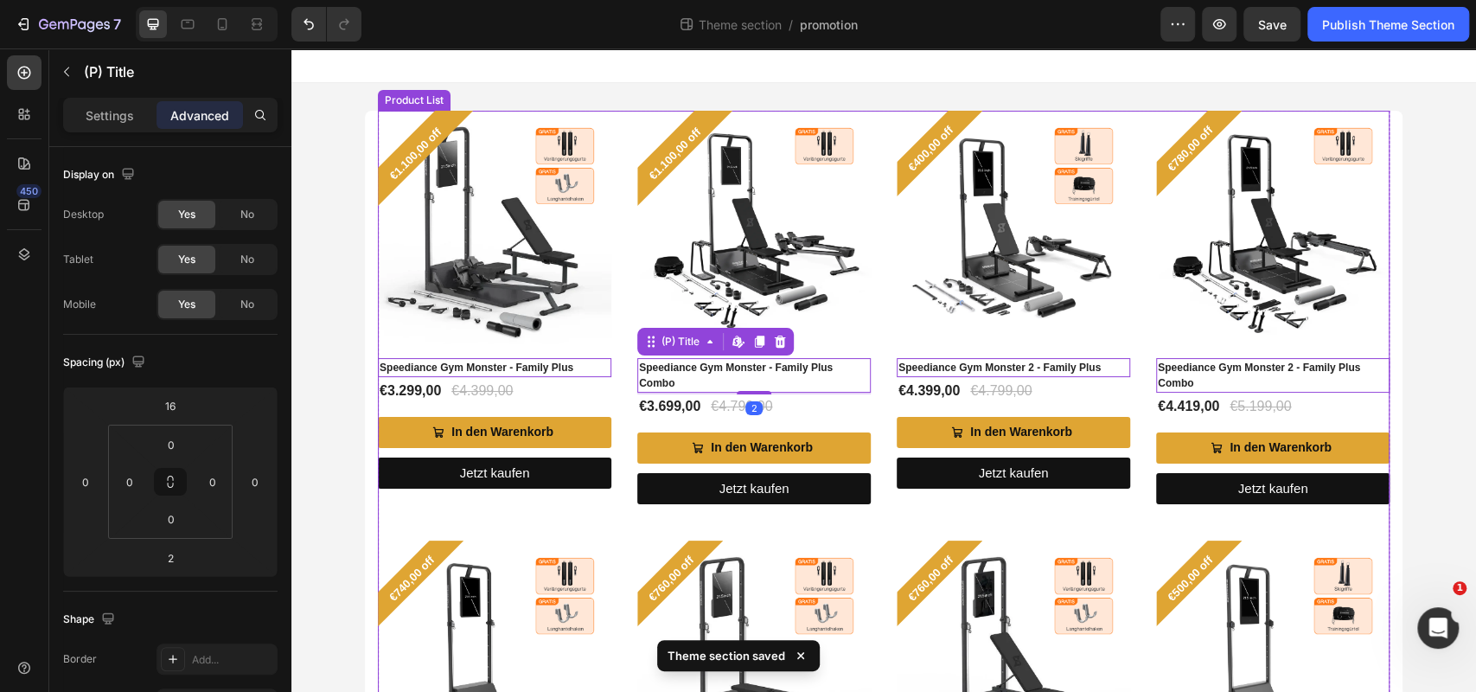
click at [910, 503] on div "€400,00 off Product Badge (P) Images Speediance Gym Monster 2 - Family Plus (P)…" at bounding box center [1013, 307] width 233 height 393
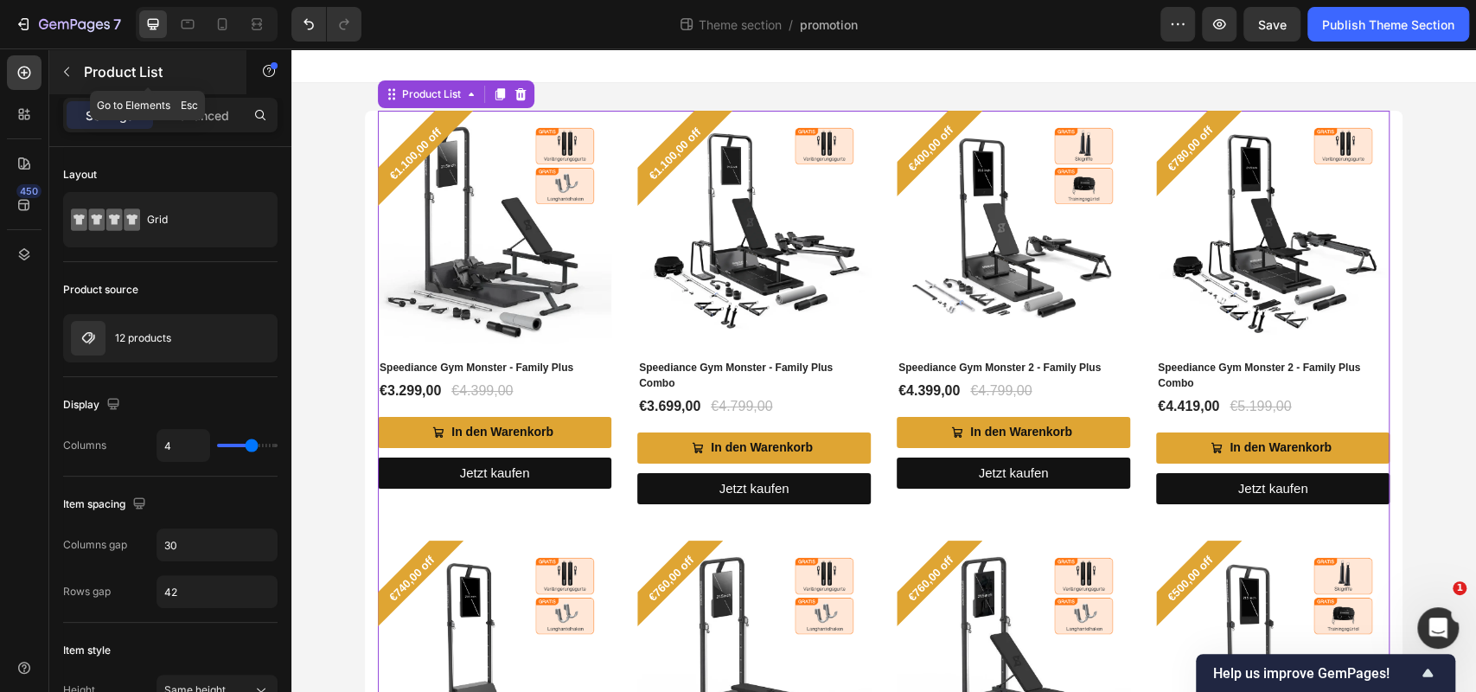
click at [61, 63] on button "button" at bounding box center [67, 72] width 28 height 28
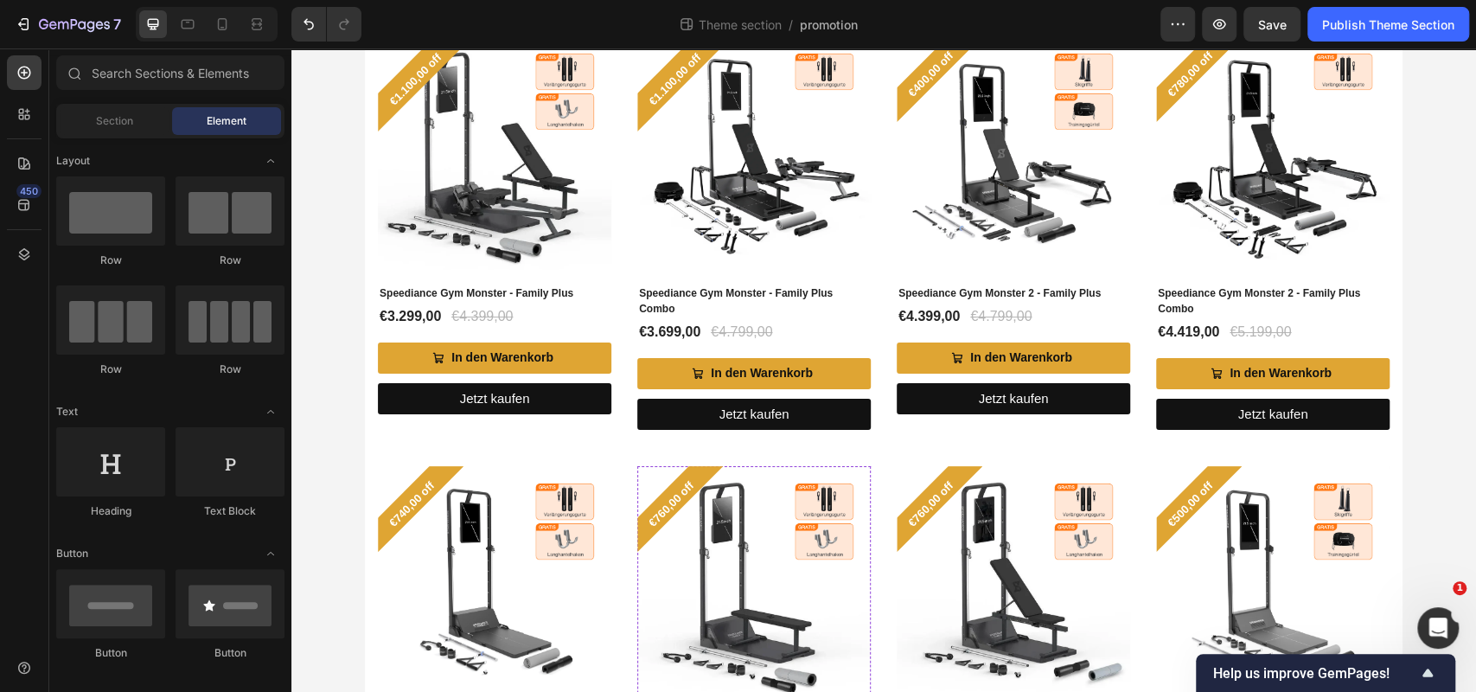
scroll to position [40, 0]
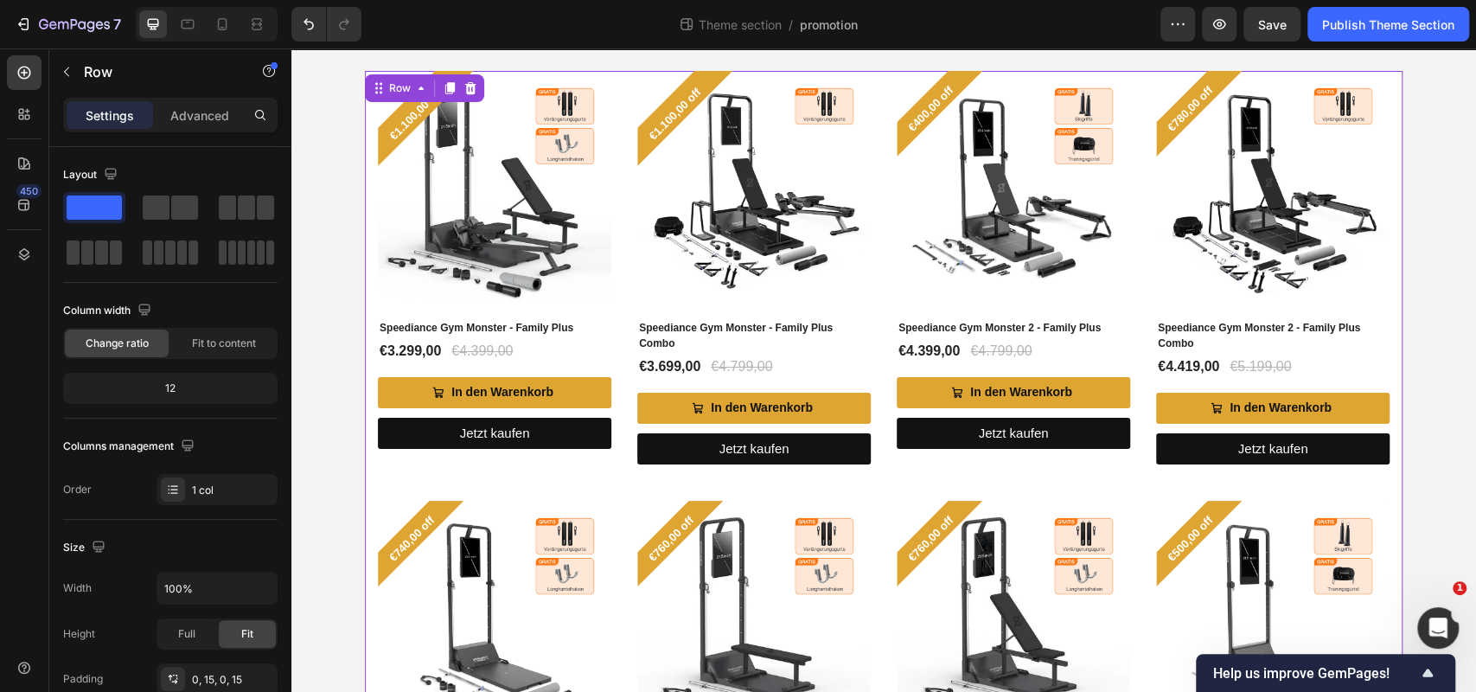
click at [371, 267] on div "€1.100,00 off Product Badge (P) Images Speediance Gym Monster - Family Plus (P)…" at bounding box center [884, 689] width 1038 height 1237
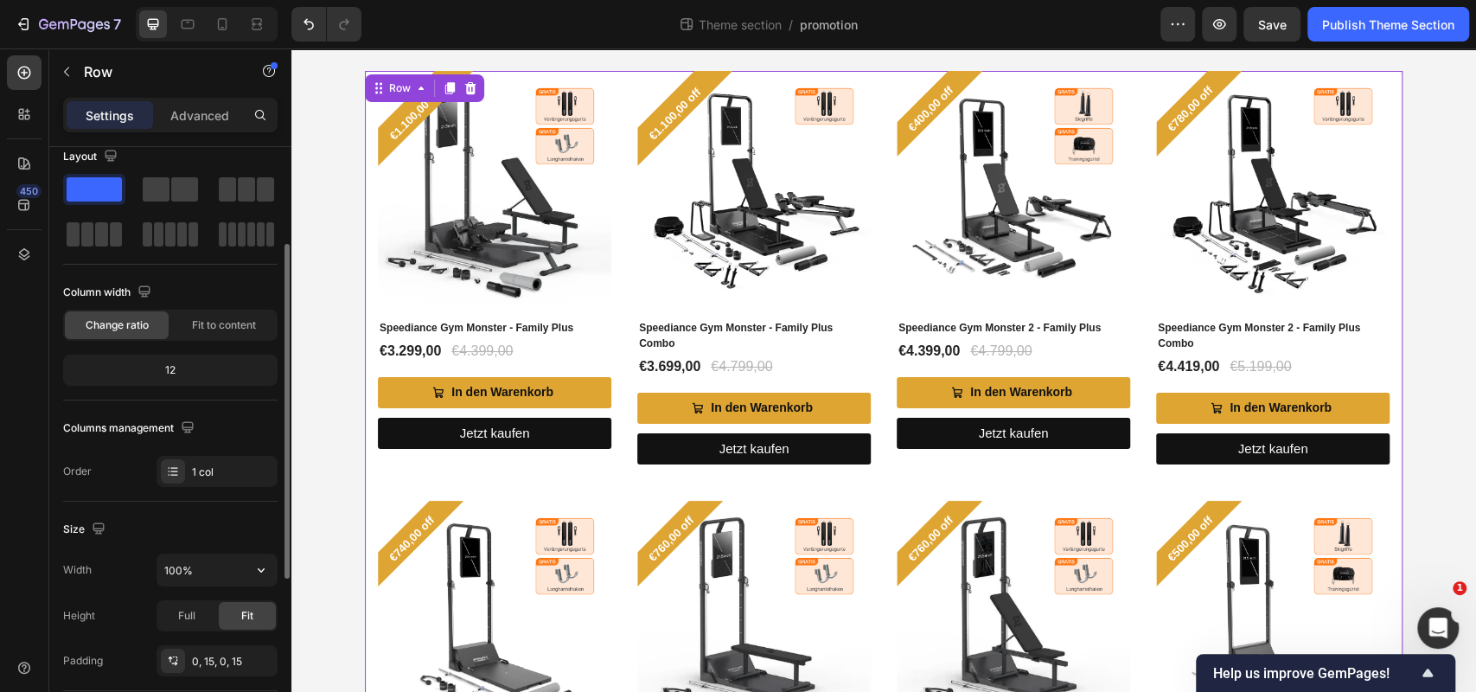
scroll to position [22, 0]
click at [164, 371] on div "12" at bounding box center [171, 367] width 208 height 24
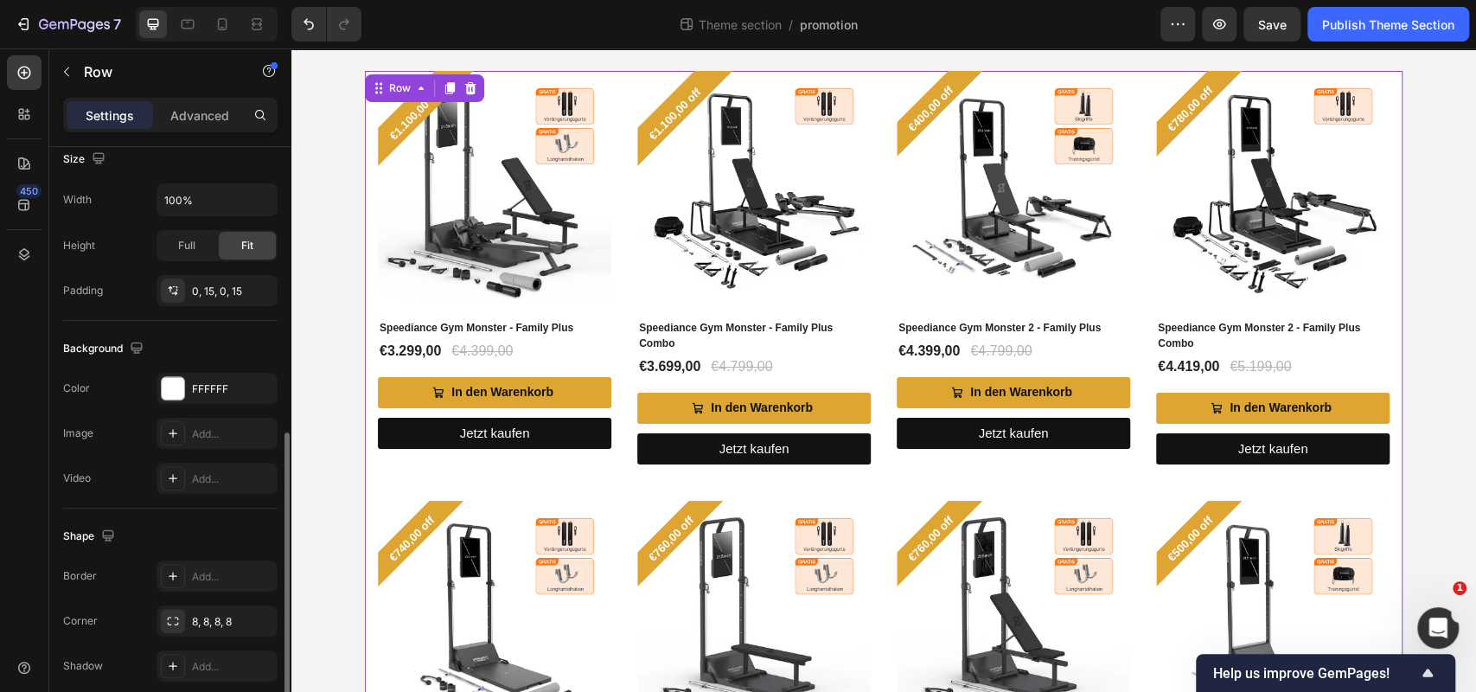
scroll to position [458, 0]
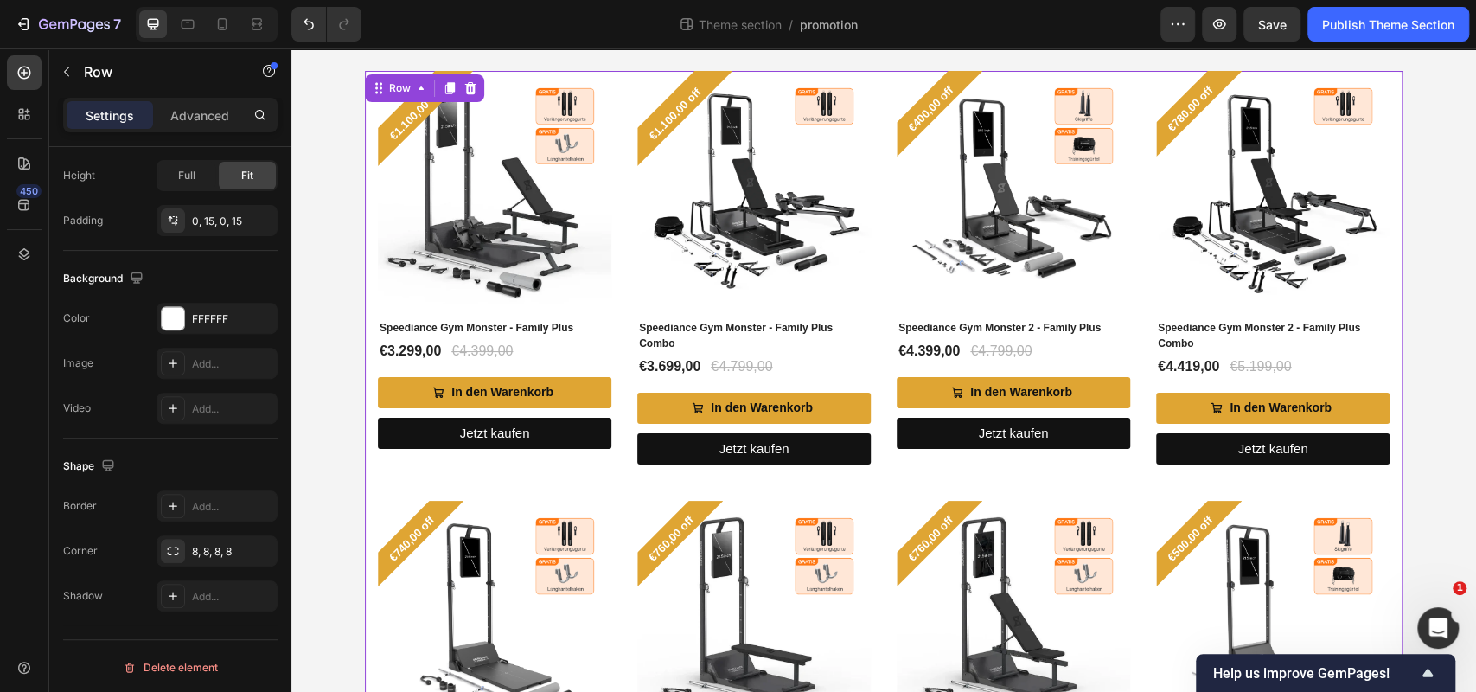
click at [370, 361] on div "€1.100,00 off Product Badge (P) Images Speediance Gym Monster - Family Plus (P)…" at bounding box center [884, 689] width 1038 height 1237
click at [374, 472] on div "€1.100,00 off Product Badge (P) Images Speediance Gym Monster - Family Plus (P)…" at bounding box center [884, 689] width 1038 height 1237
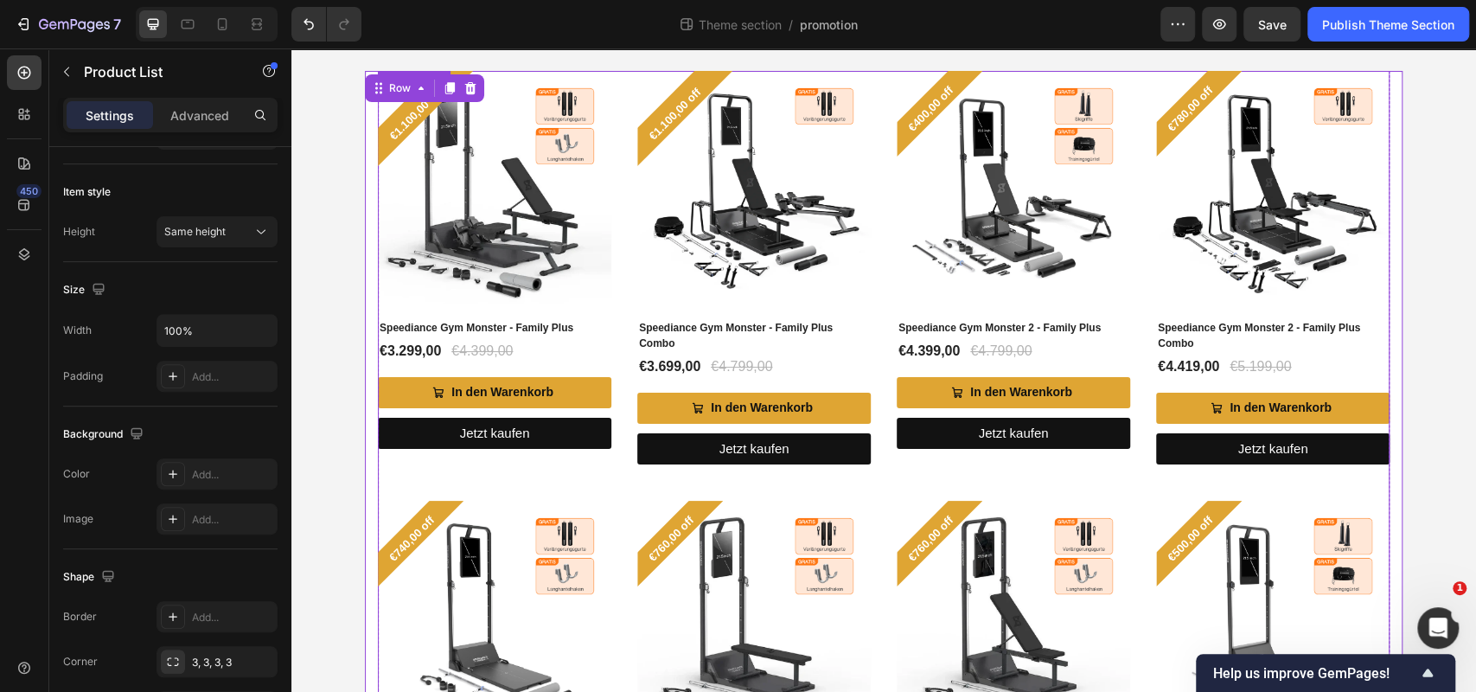
click at [386, 474] on div "€1.100,00 off Product Badge (P) Images Speediance Gym Monster - Family Plus (P)…" at bounding box center [884, 689] width 1012 height 1237
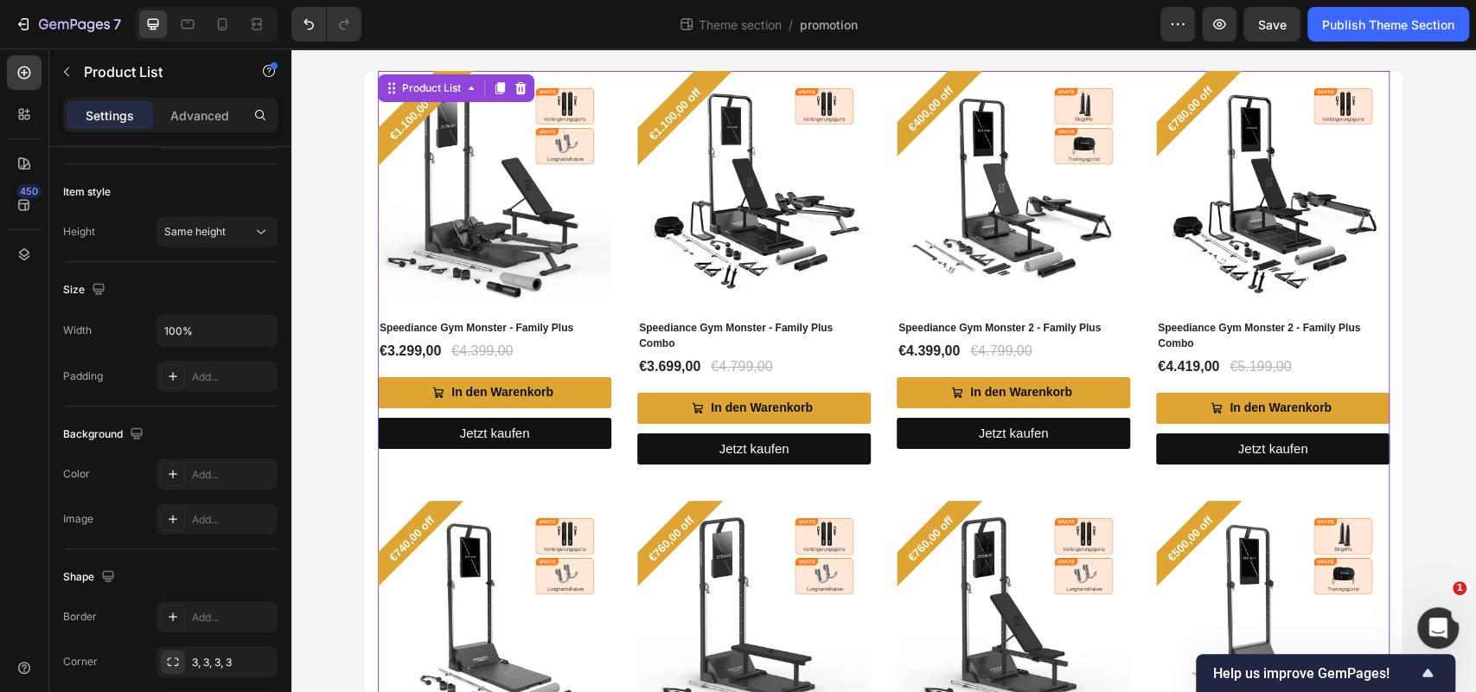
scroll to position [0, 0]
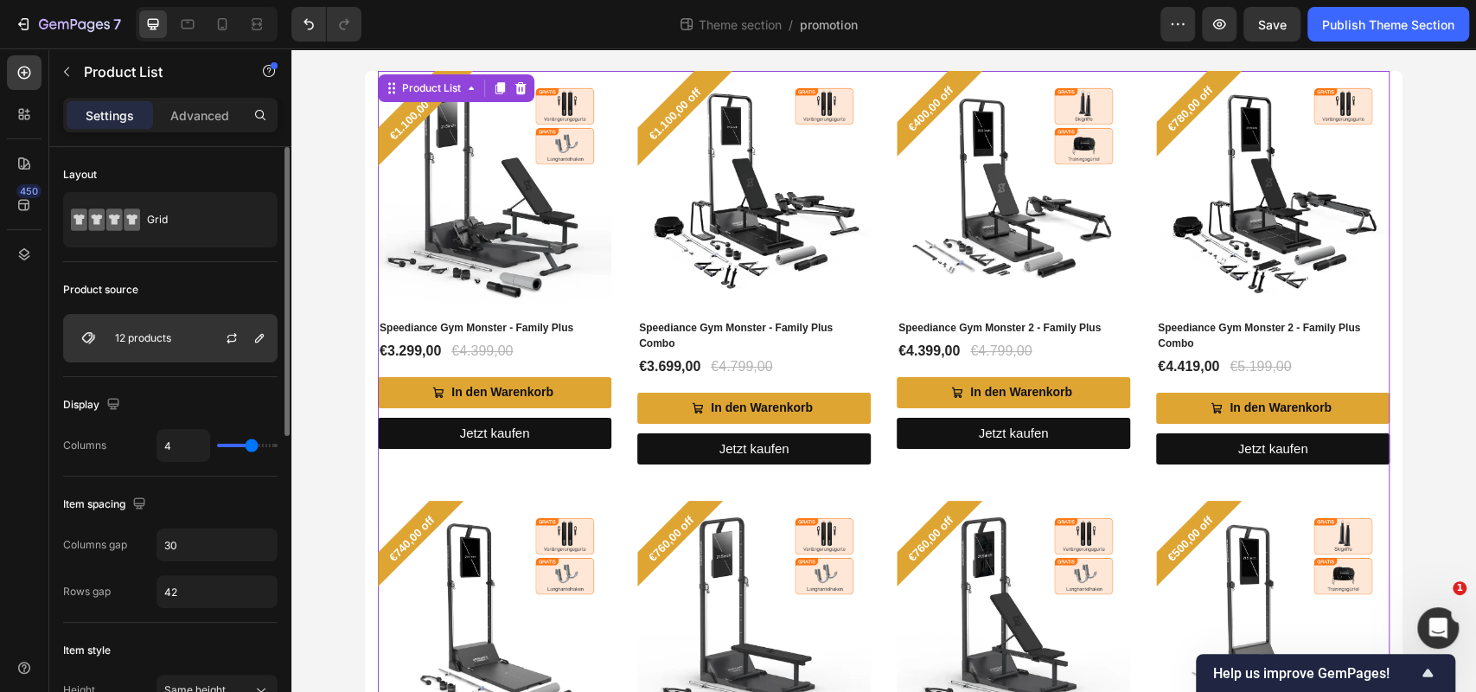
click at [195, 343] on div "12 products" at bounding box center [170, 338] width 214 height 48
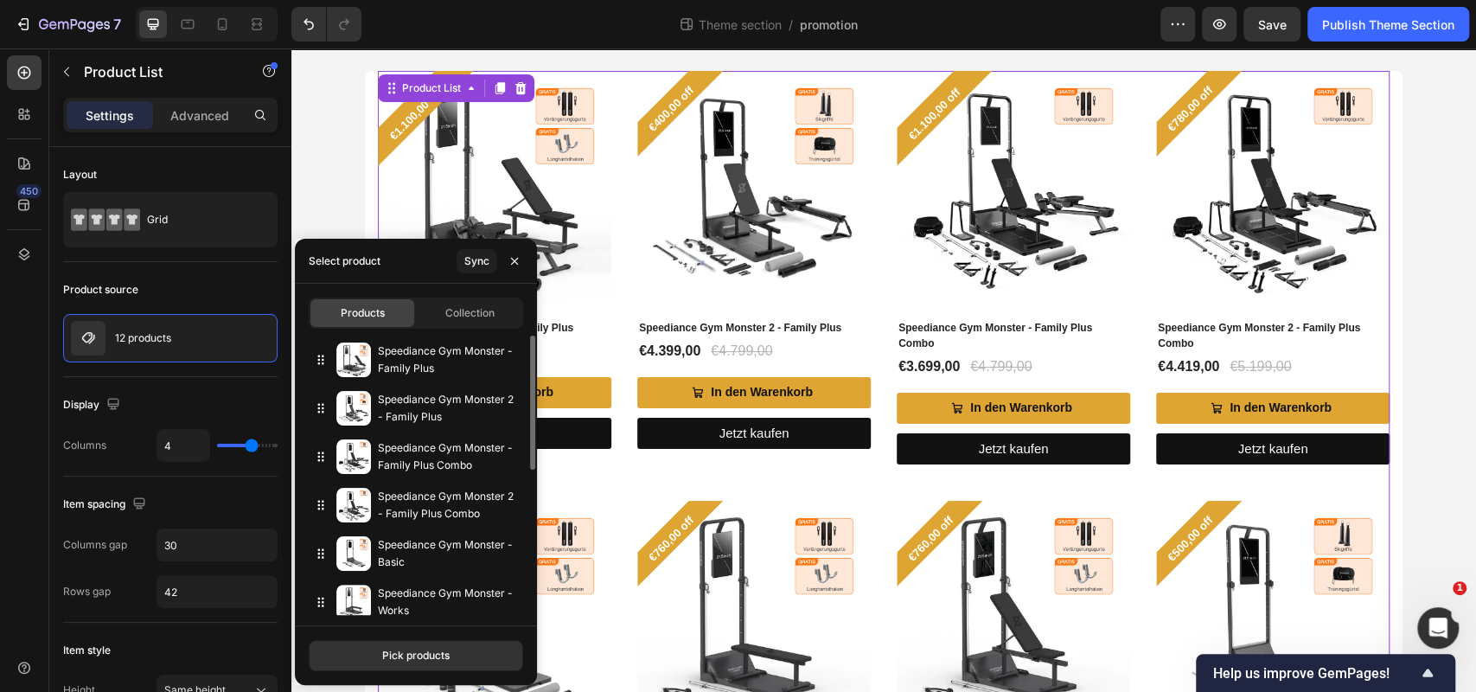
drag, startPoint x: 314, startPoint y: 405, endPoint x: 306, endPoint y: 453, distance: 49.0
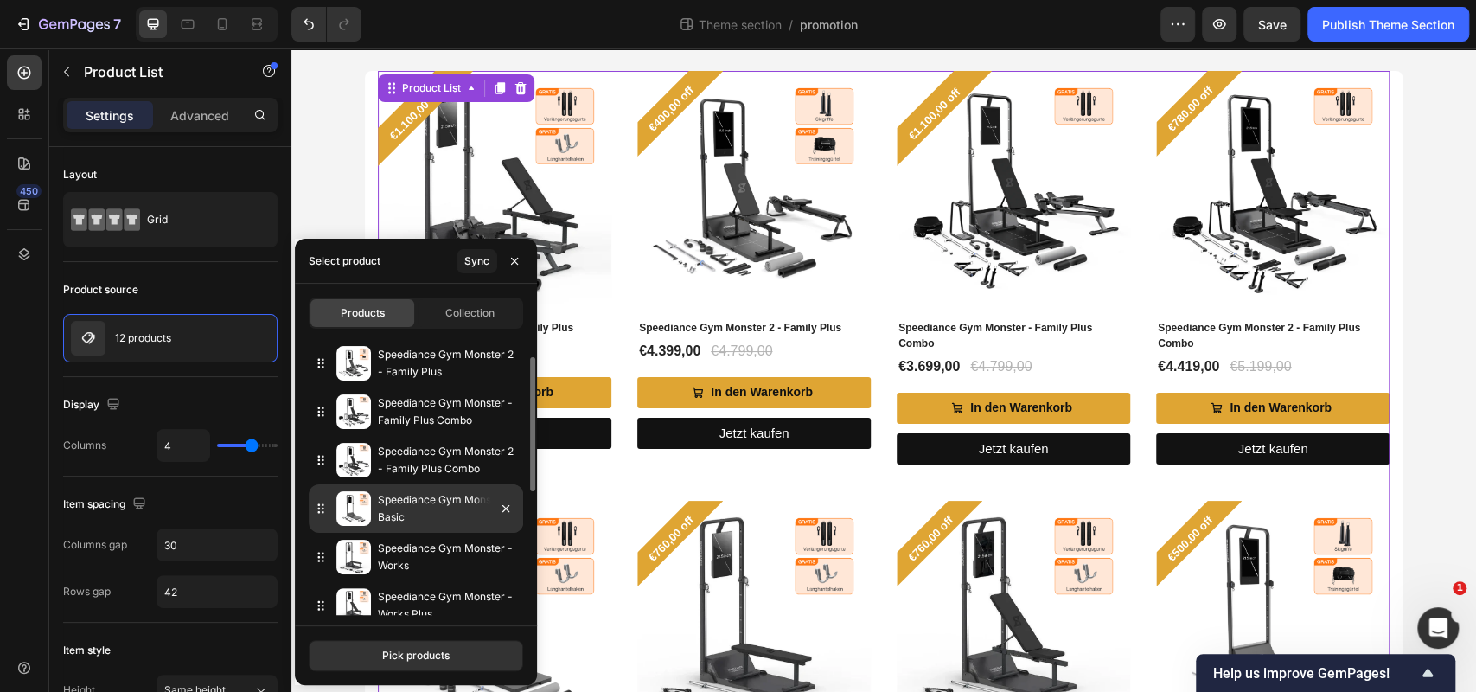
scroll to position [49, 0]
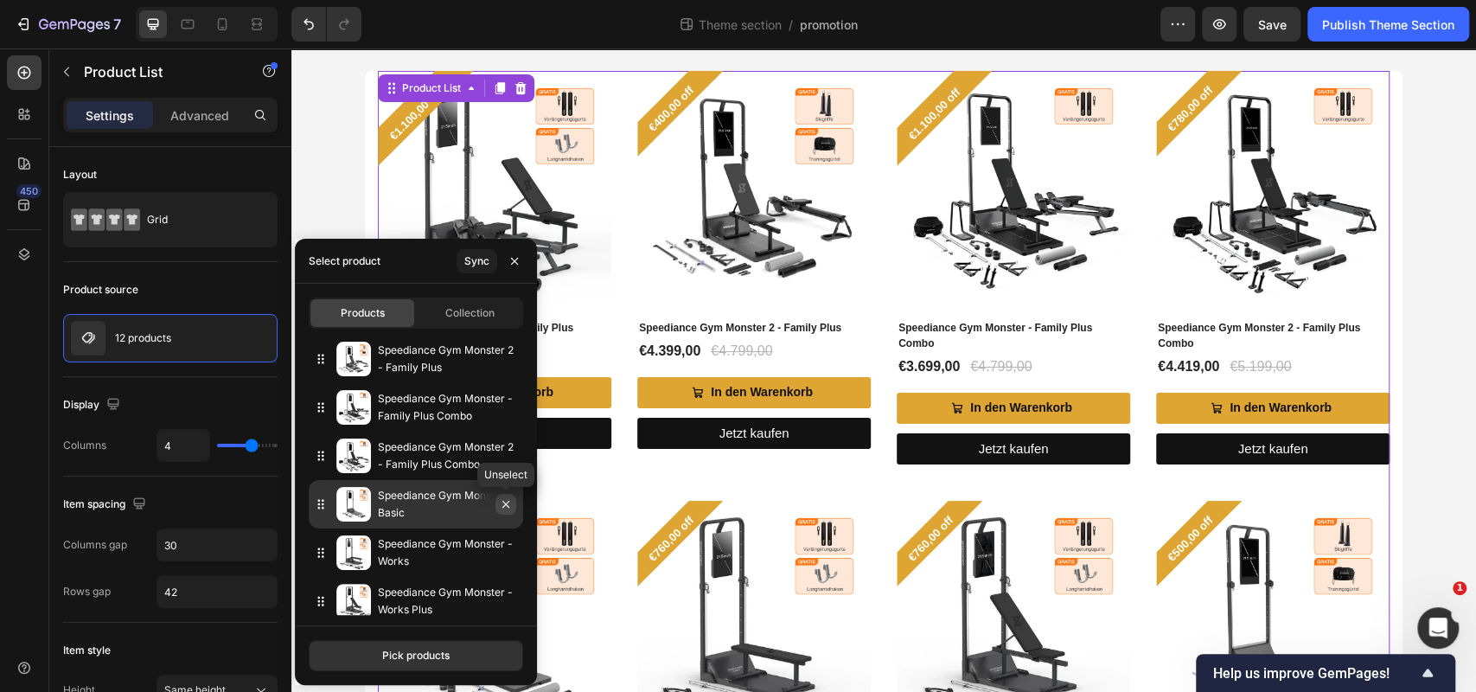
click at [507, 509] on icon "button" at bounding box center [506, 504] width 14 height 14
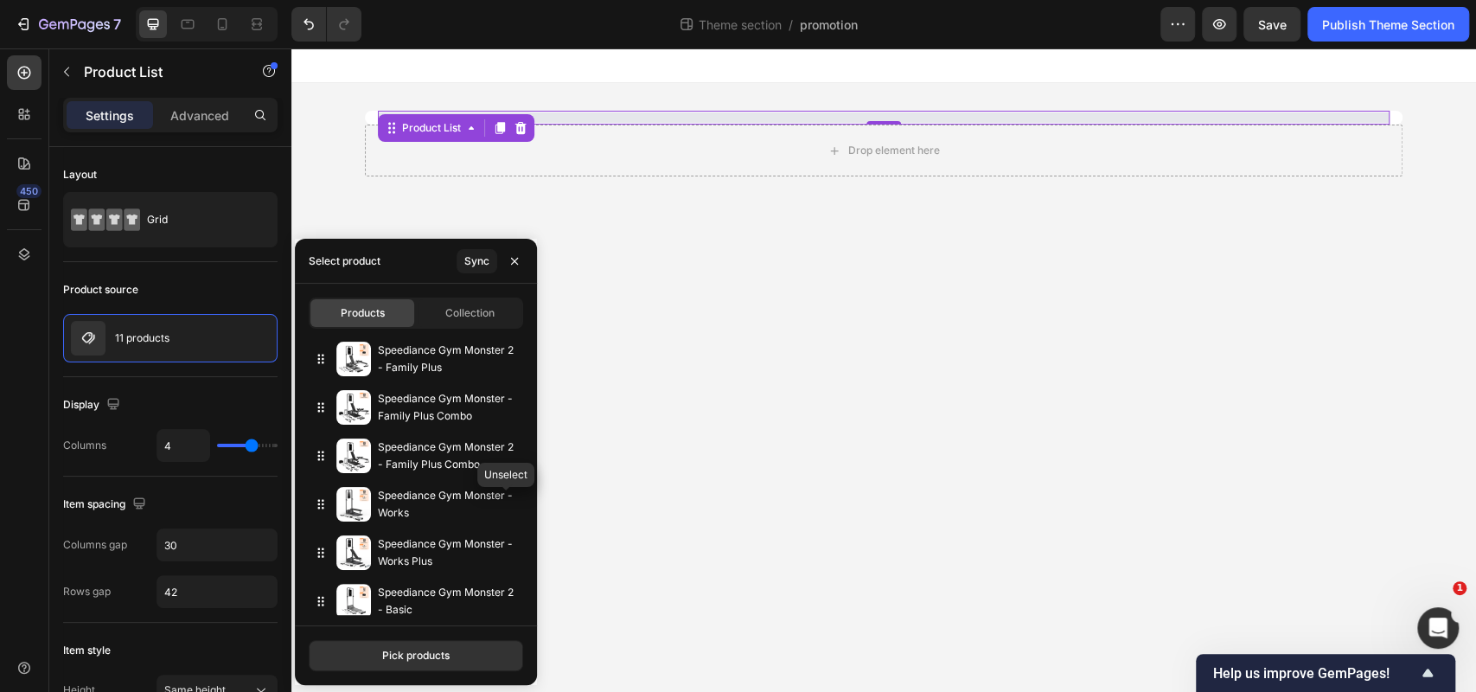
scroll to position [0, 0]
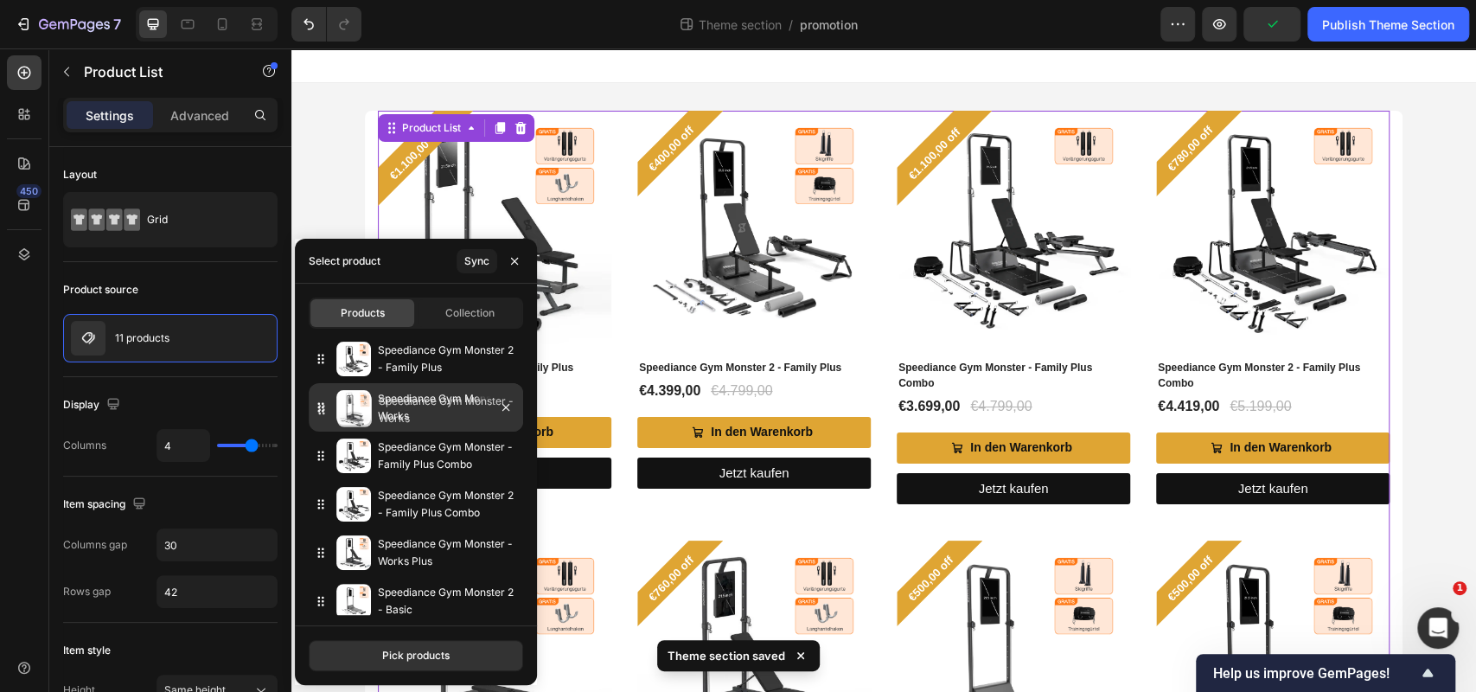
drag, startPoint x: 321, startPoint y: 506, endPoint x: 317, endPoint y: 411, distance: 95.2
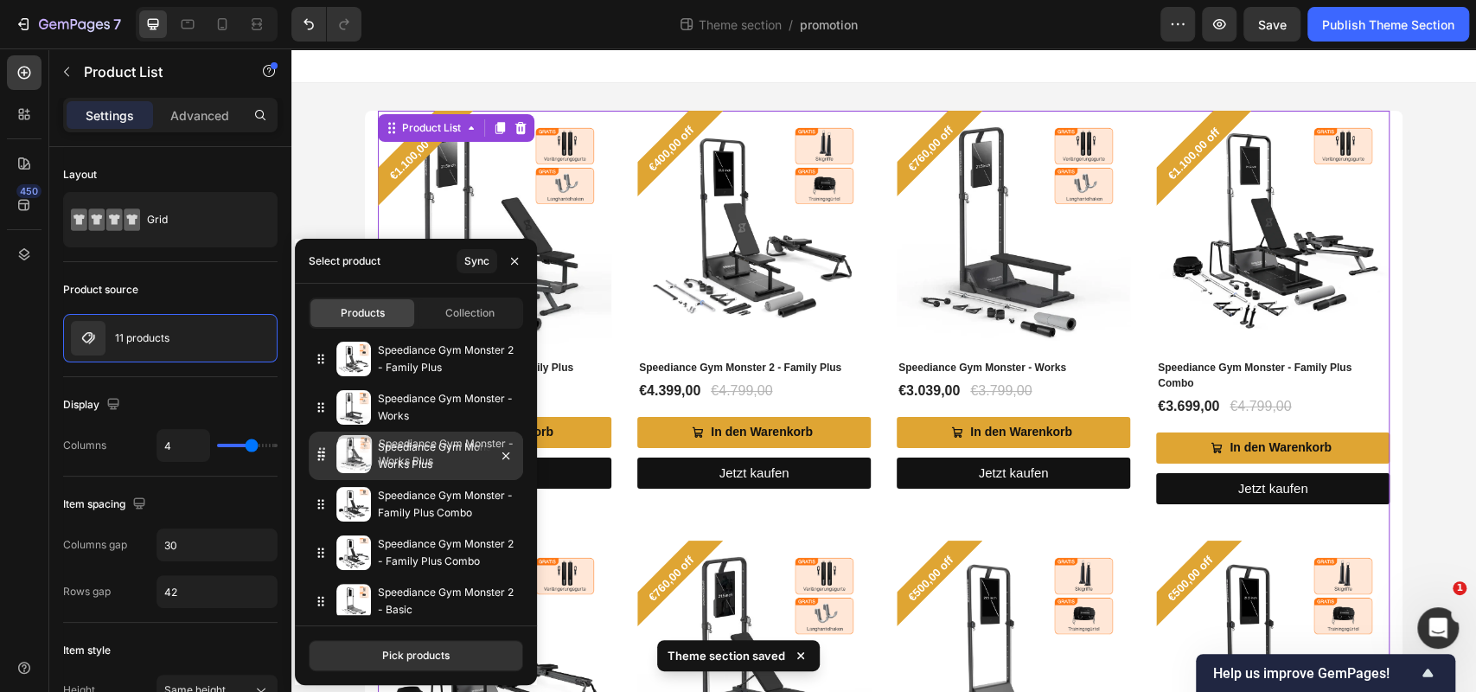
drag, startPoint x: 316, startPoint y: 555, endPoint x: 311, endPoint y: 452, distance: 103.0
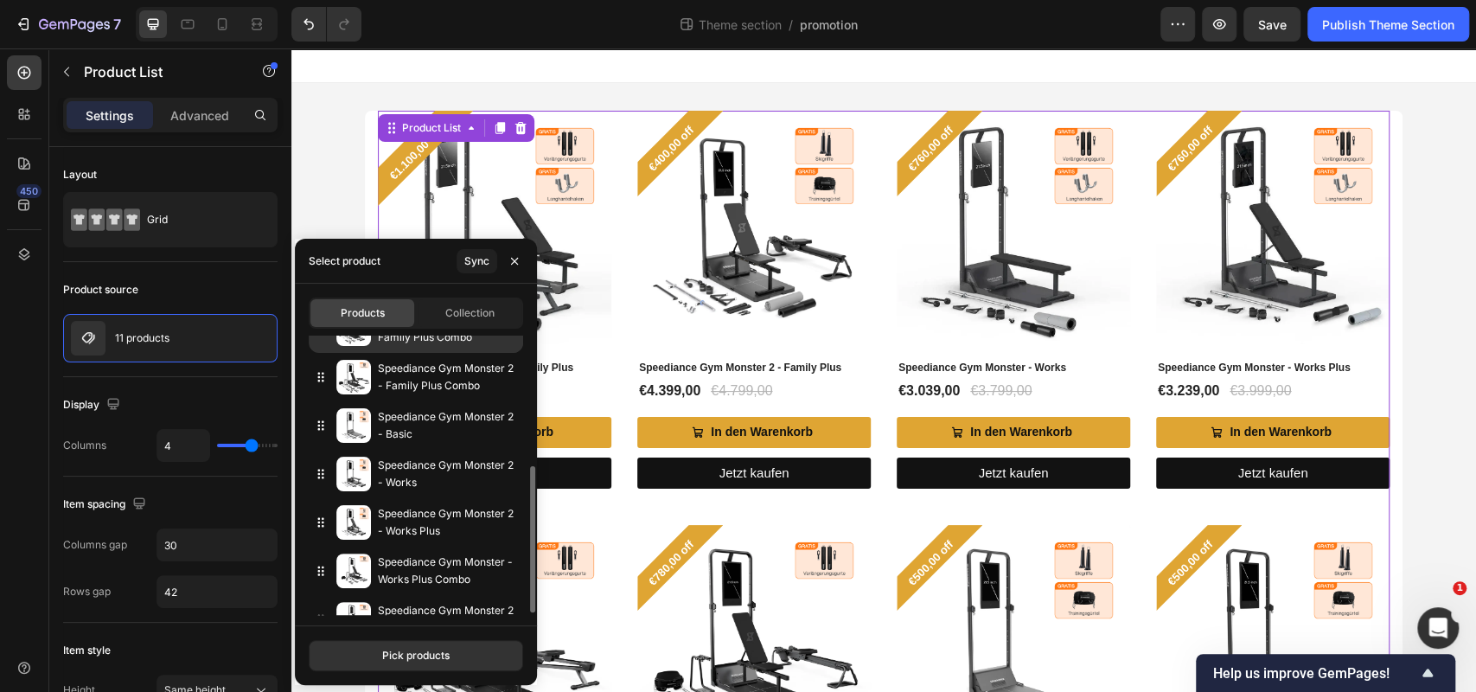
scroll to position [233, 0]
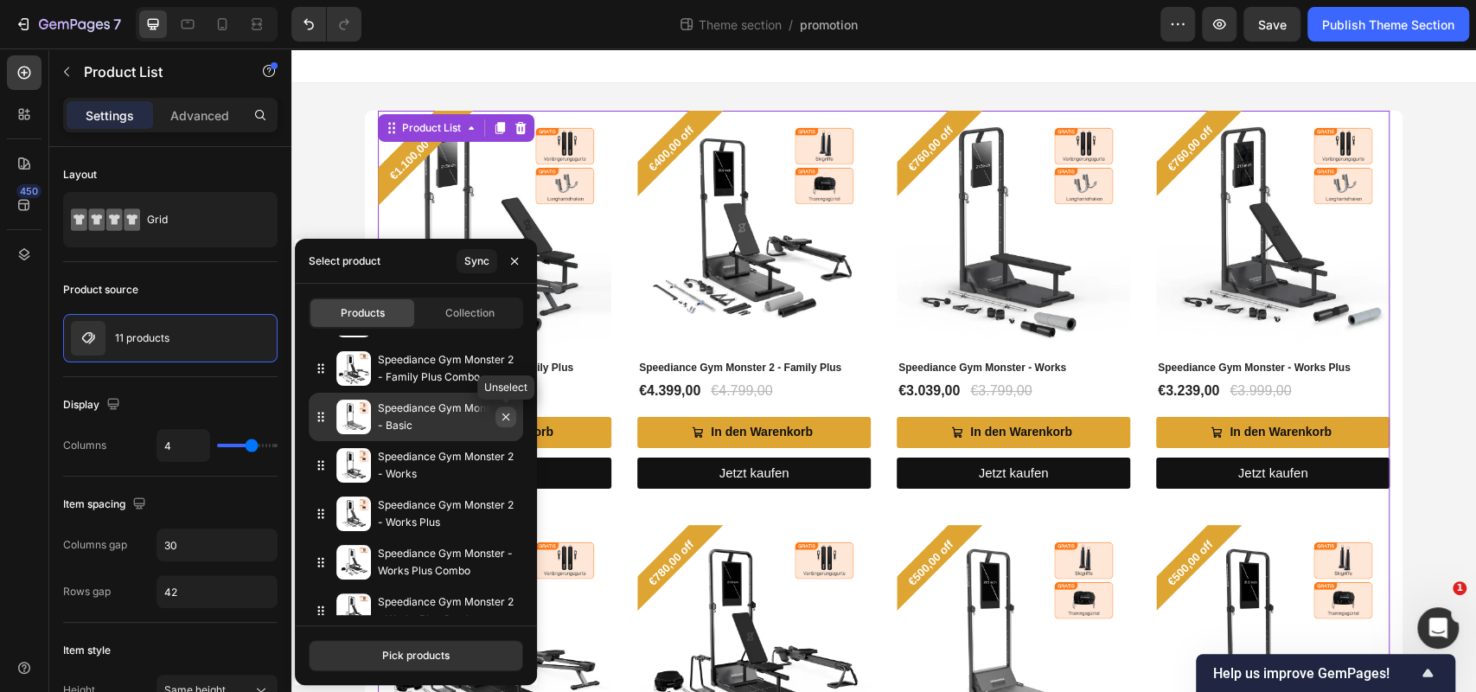
click at [504, 421] on icon "button" at bounding box center [506, 417] width 14 height 14
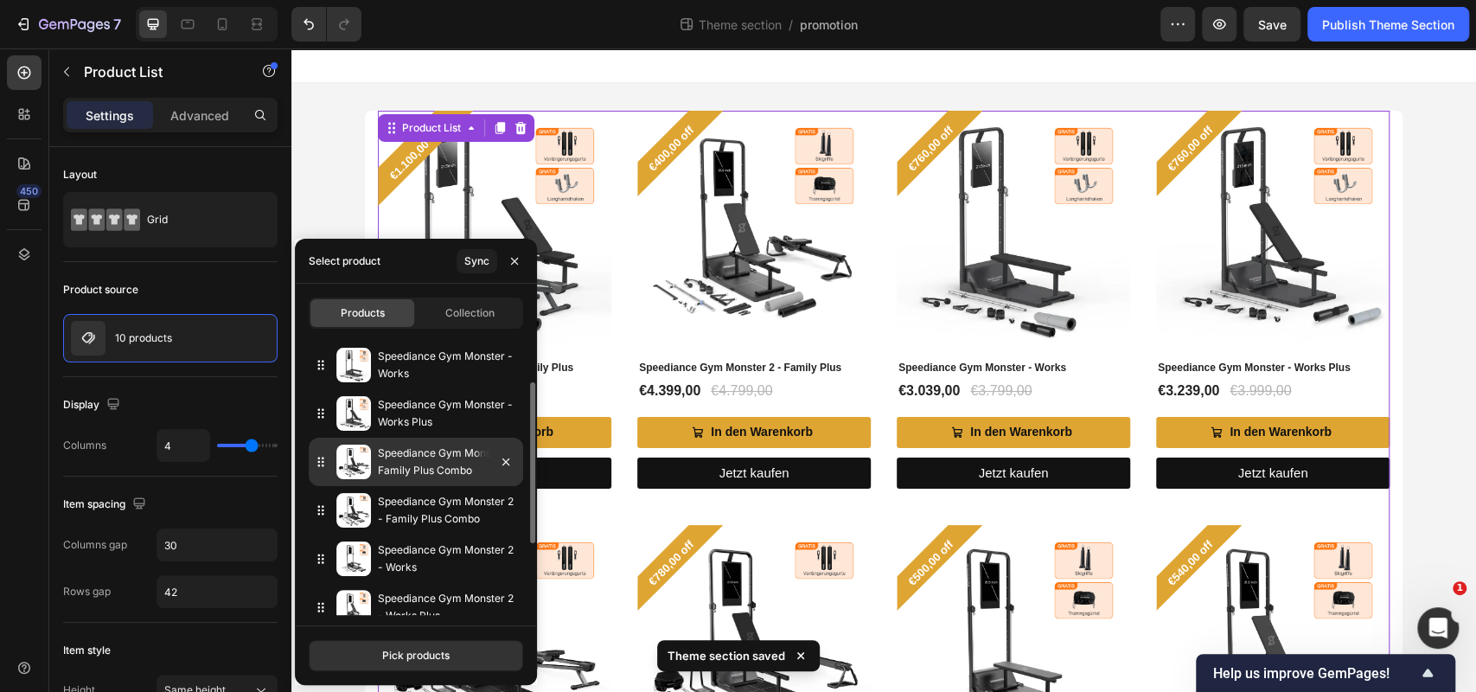
scroll to position [86, 0]
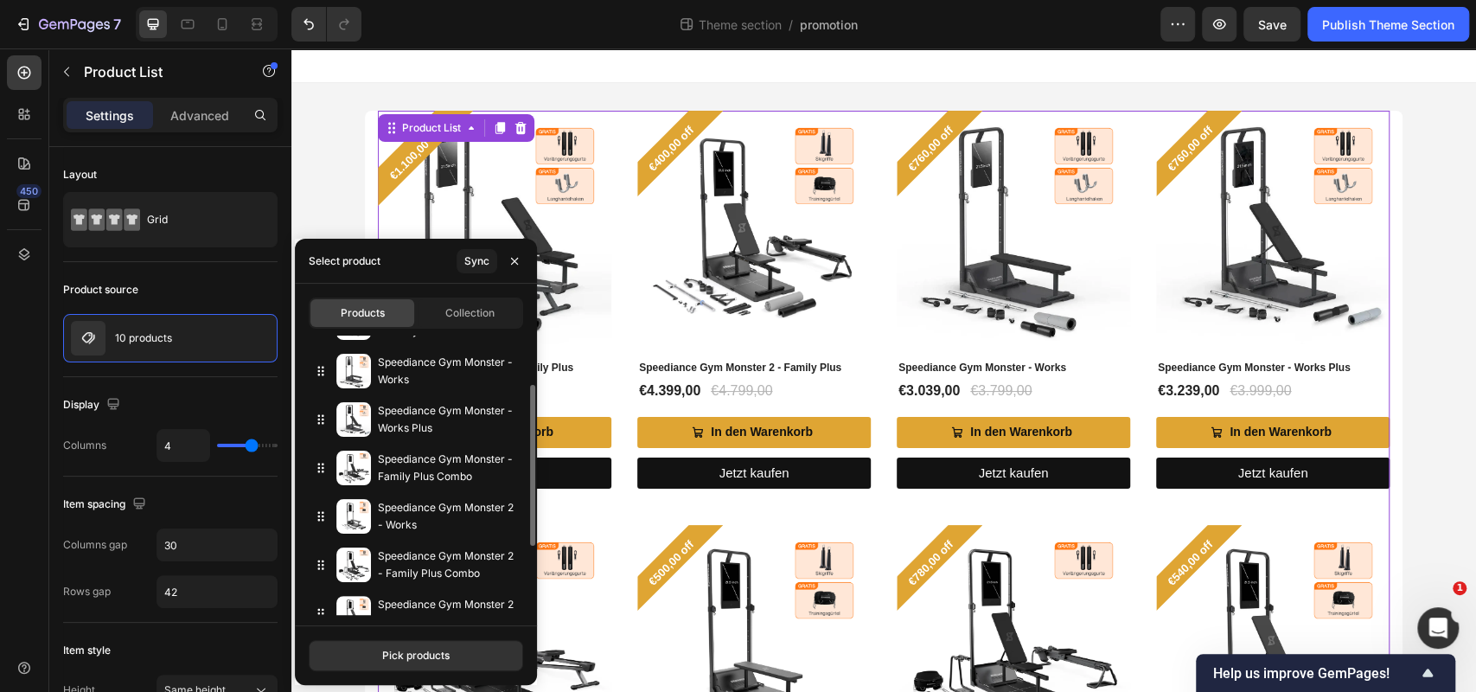
drag, startPoint x: 309, startPoint y: 565, endPoint x: 301, endPoint y: 438, distance: 127.3
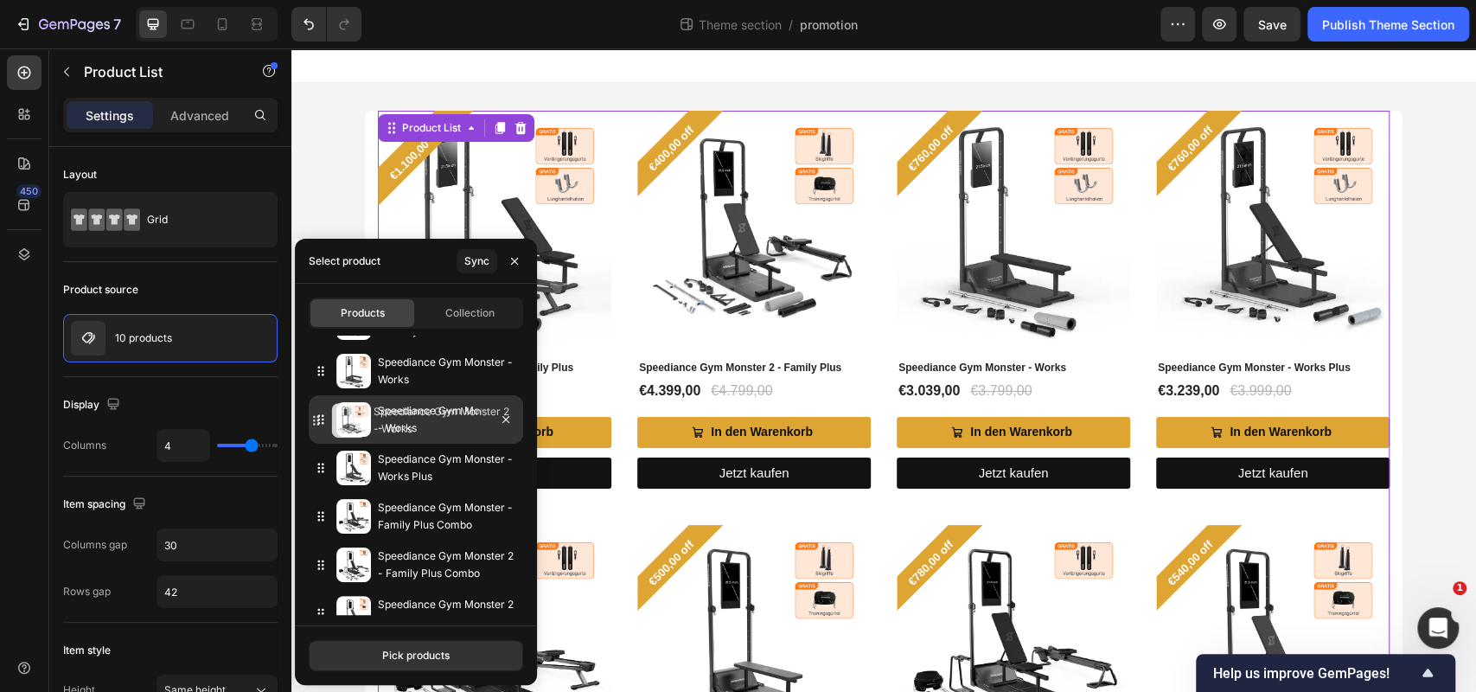
drag, startPoint x: 320, startPoint y: 524, endPoint x: 312, endPoint y: 427, distance: 97.2
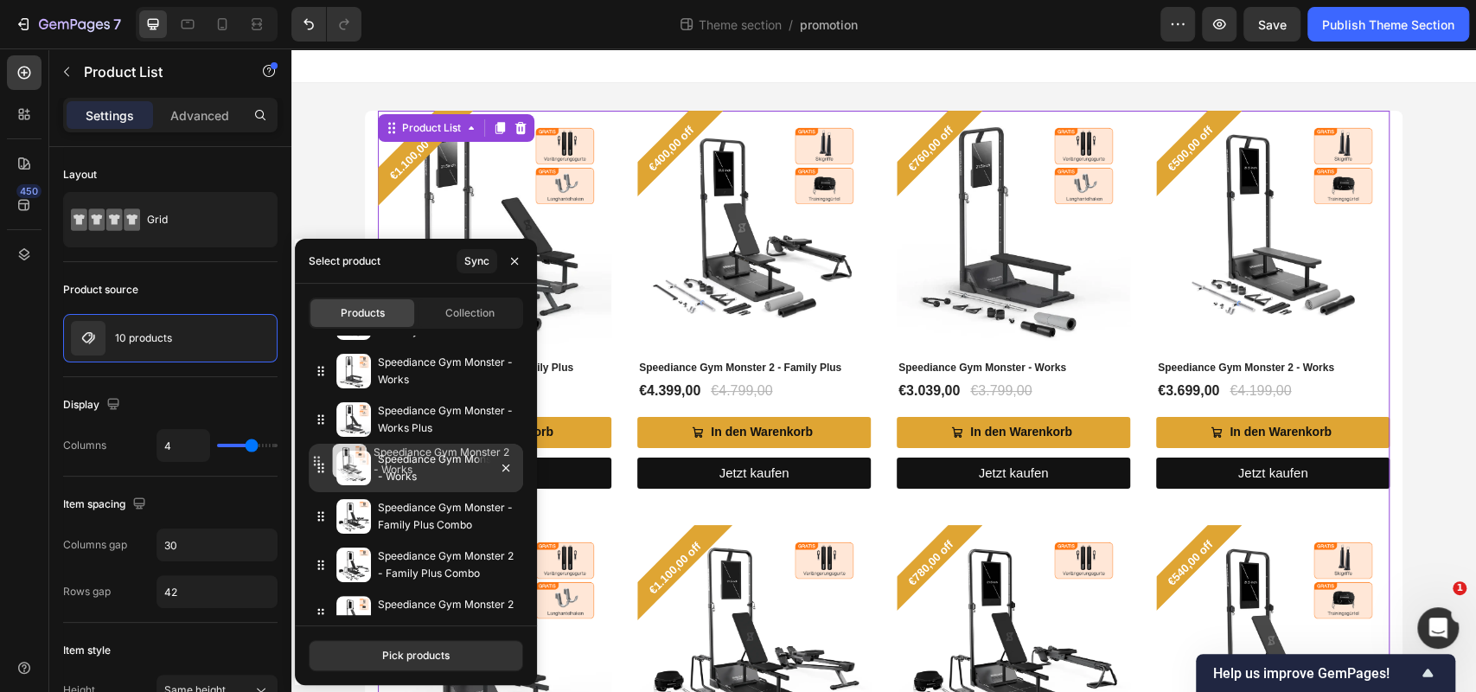
drag, startPoint x: 315, startPoint y: 422, endPoint x: 310, endPoint y: 463, distance: 41.7
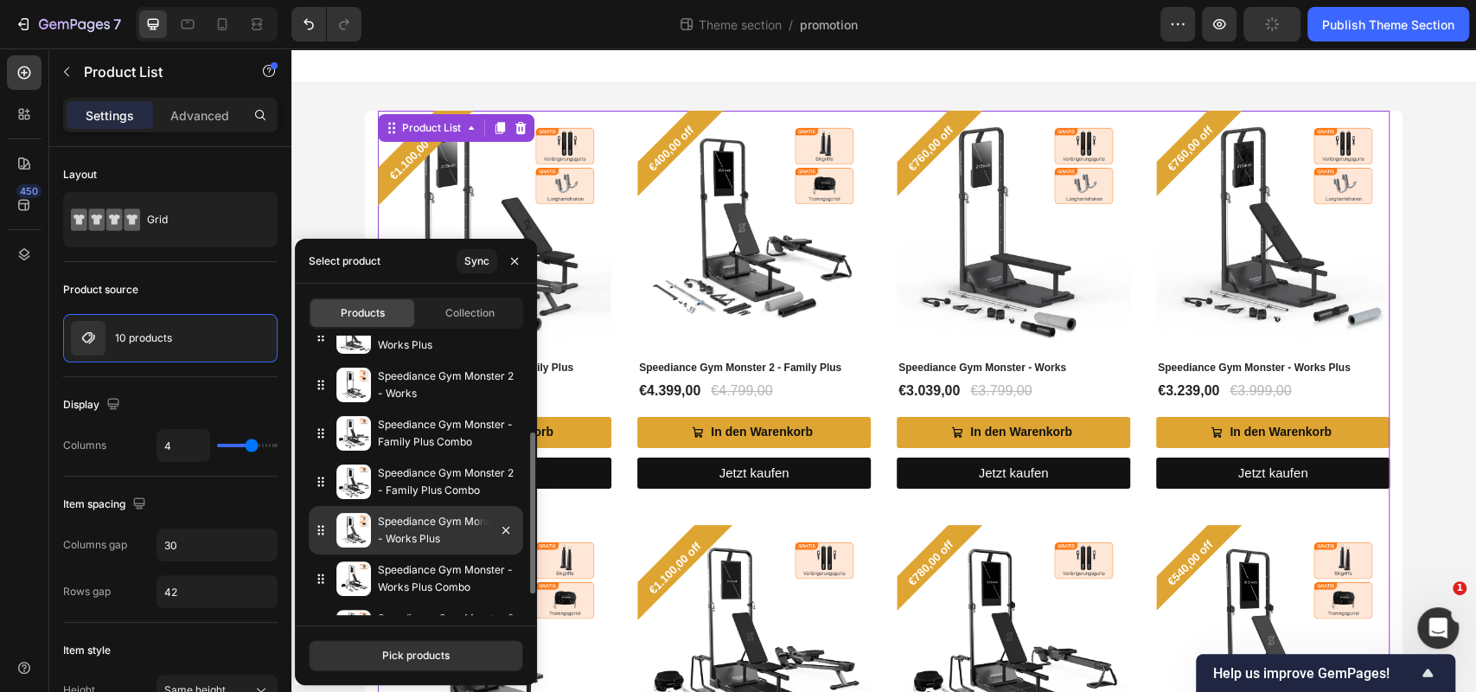
scroll to position [169, 0]
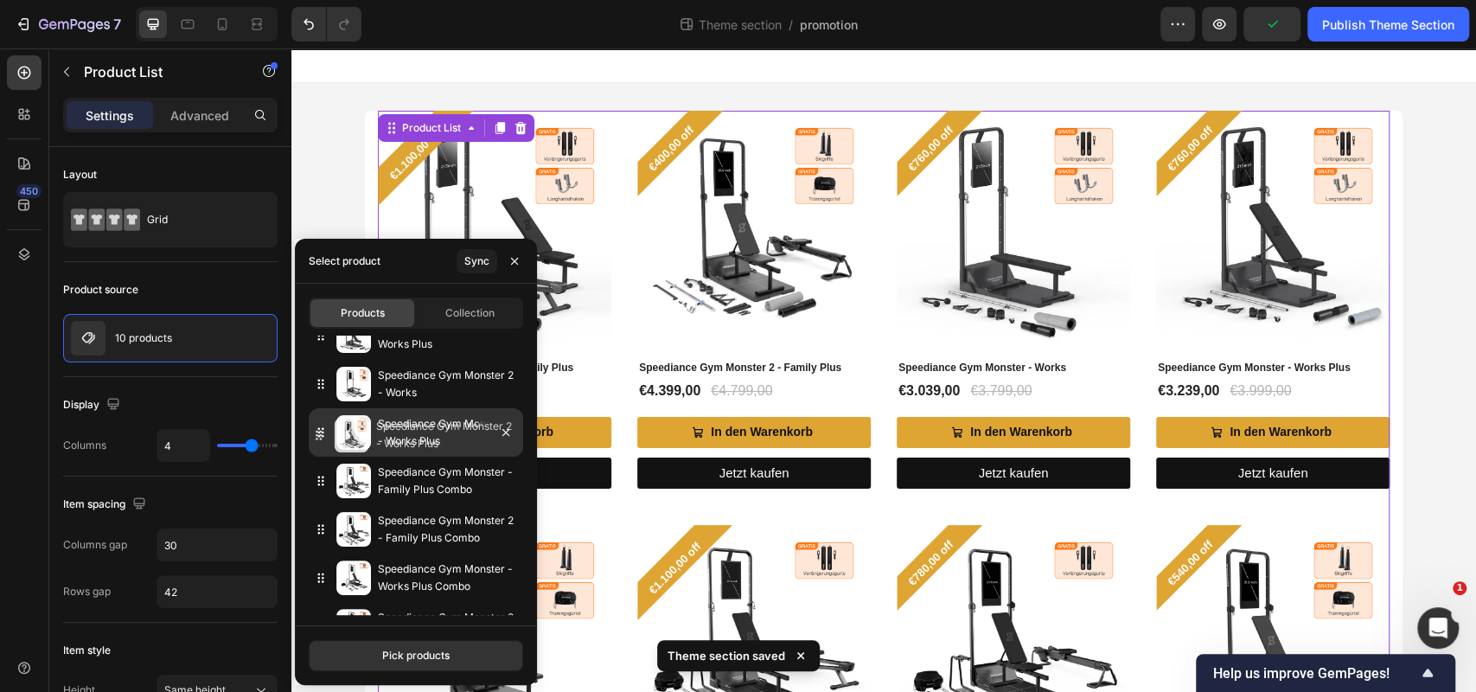
drag, startPoint x: 317, startPoint y: 531, endPoint x: 310, endPoint y: 435, distance: 96.2
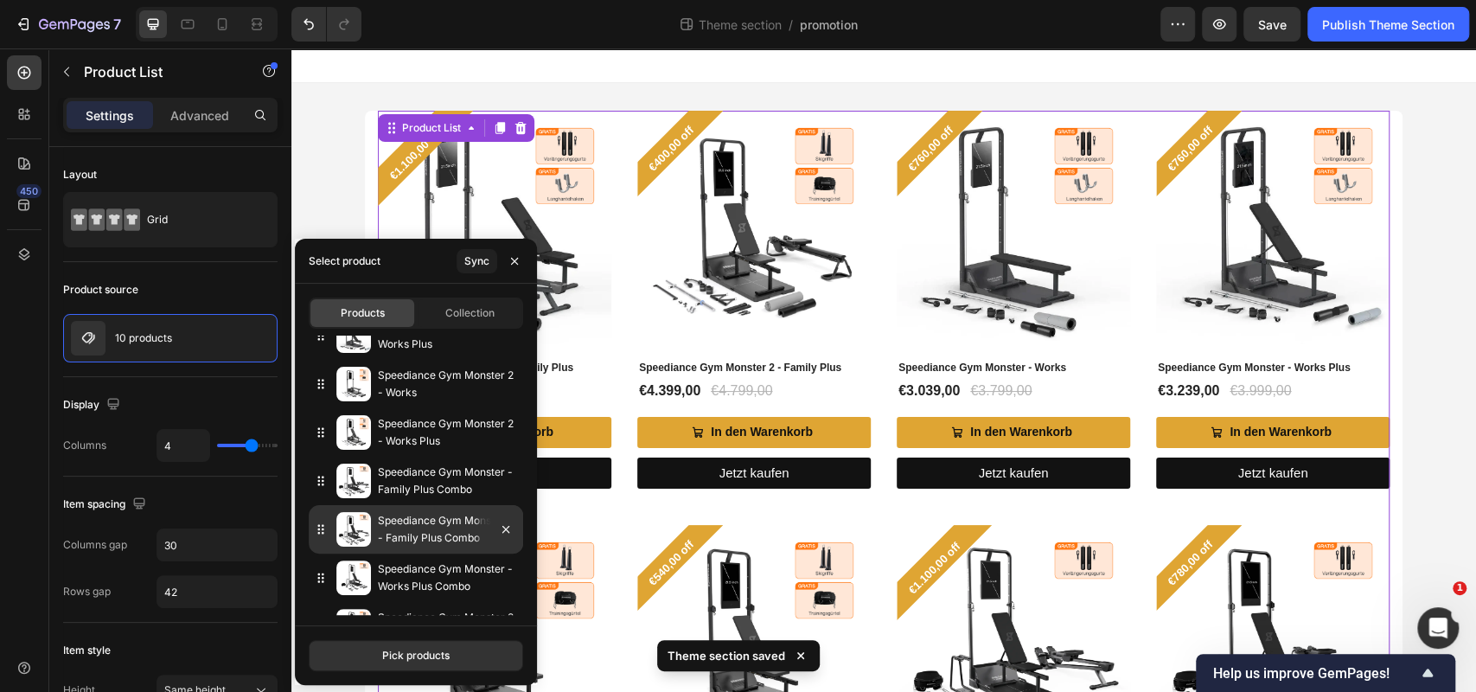
scroll to position [204, 0]
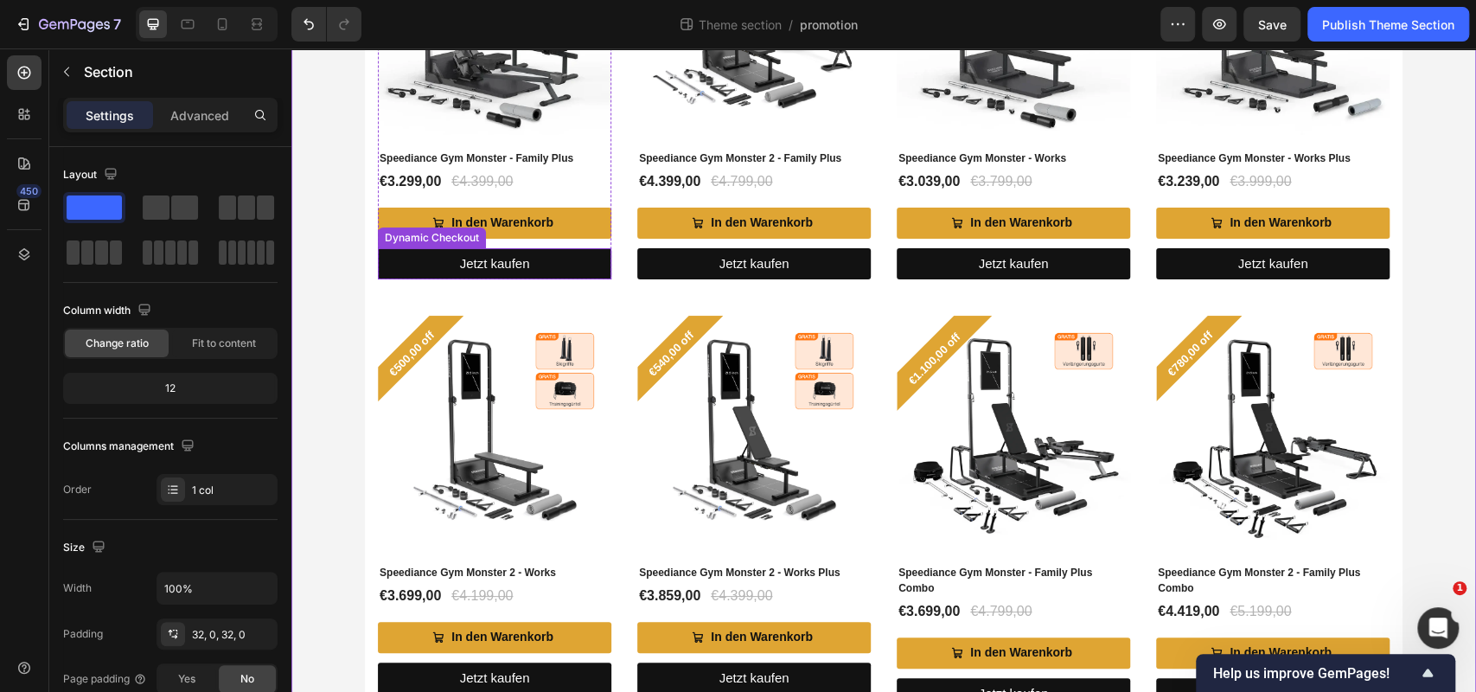
scroll to position [212, 0]
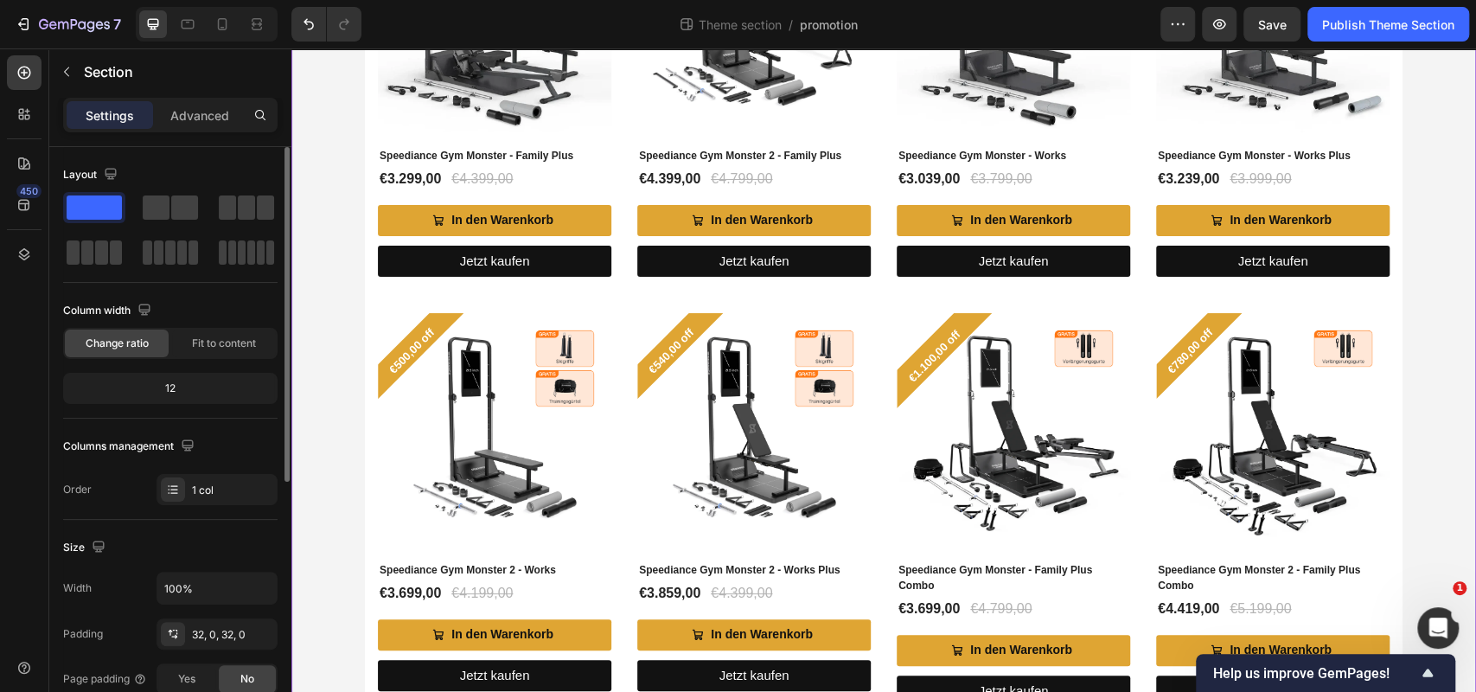
click at [187, 387] on div "12" at bounding box center [171, 388] width 208 height 24
click at [367, 161] on div "€1.100,00 off Product Badge (P) Images Speediance Gym Monster - Family Plus (P)…" at bounding box center [884, 517] width 1038 height 1237
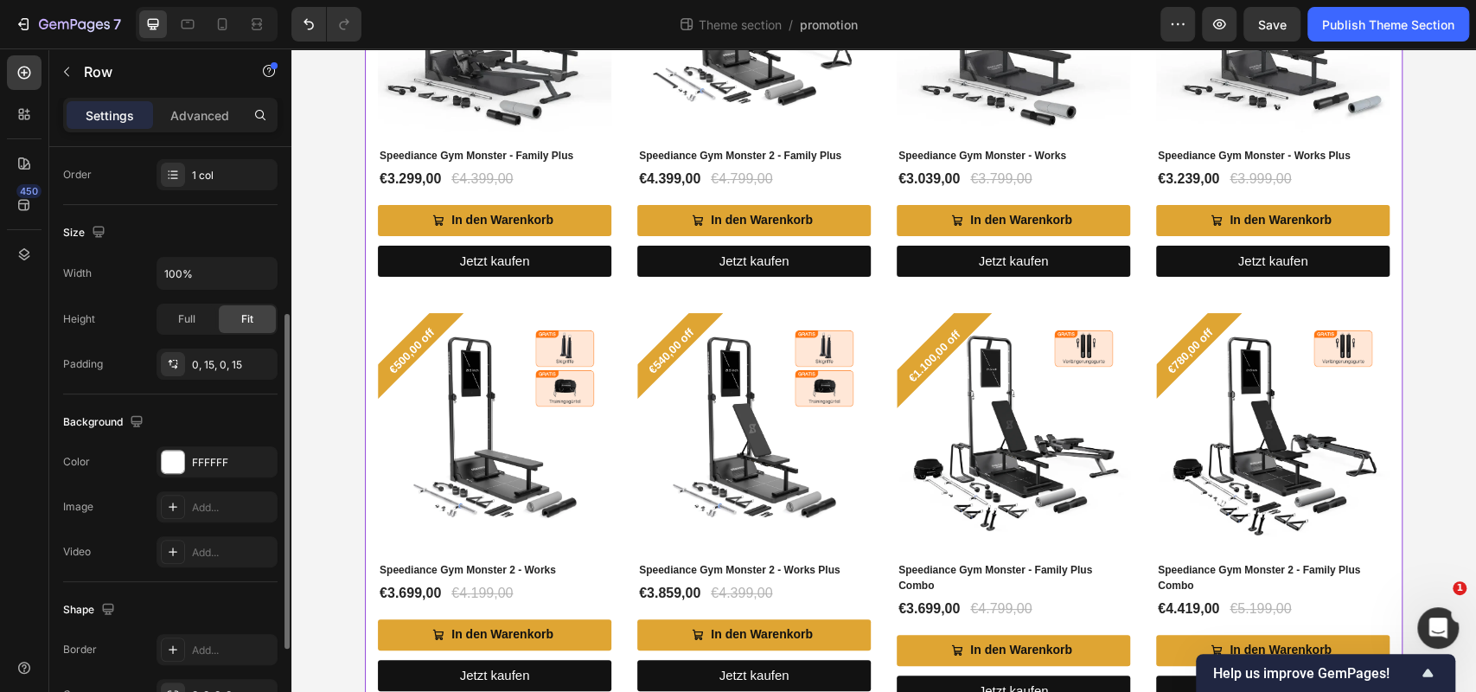
scroll to position [320, 0]
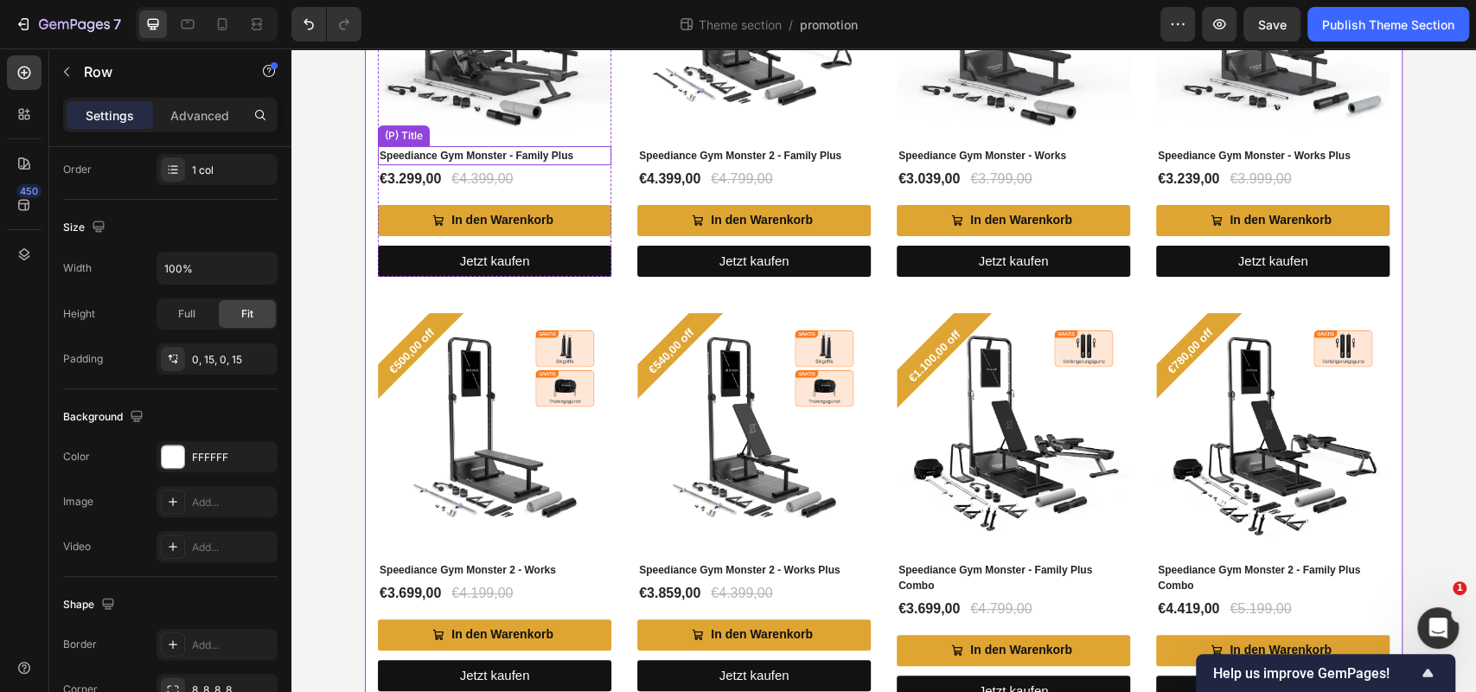
click at [600, 150] on h2 "Speediance Gym Monster - Family Plus" at bounding box center [494, 155] width 233 height 19
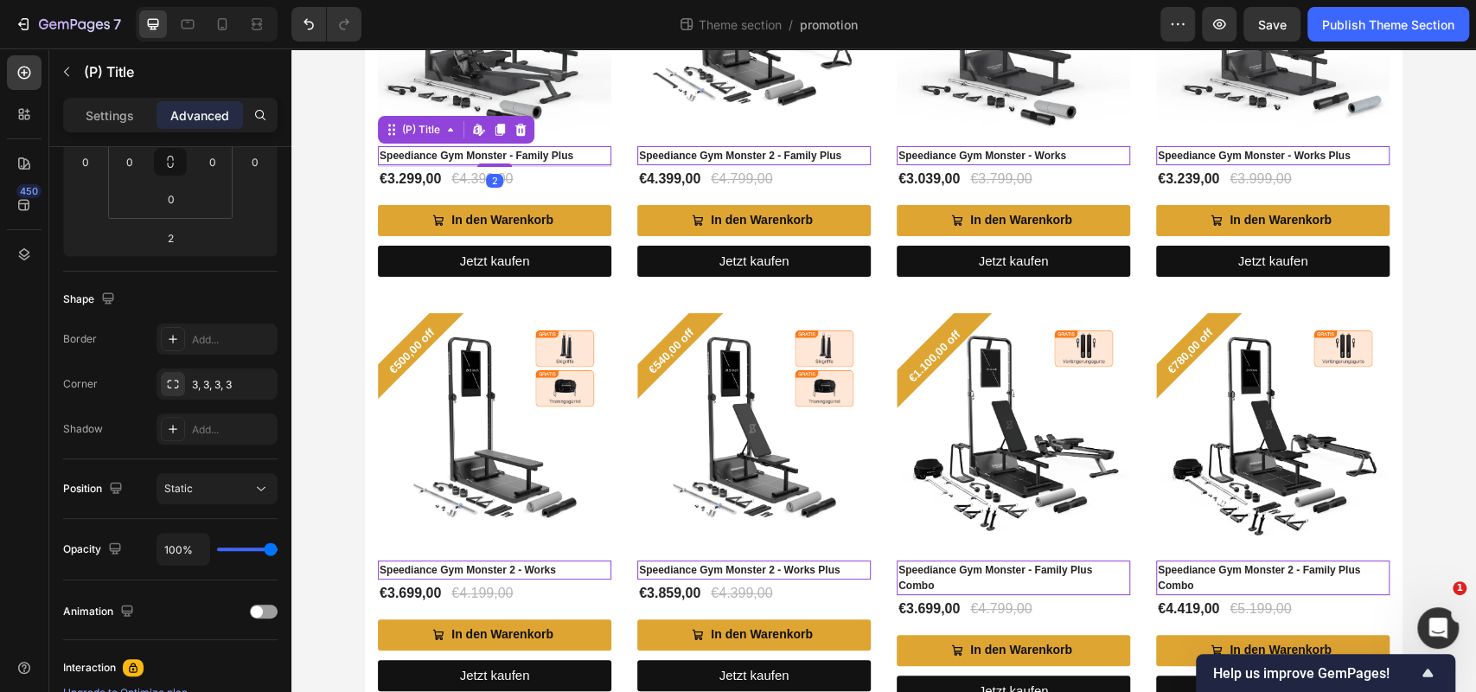
scroll to position [0, 0]
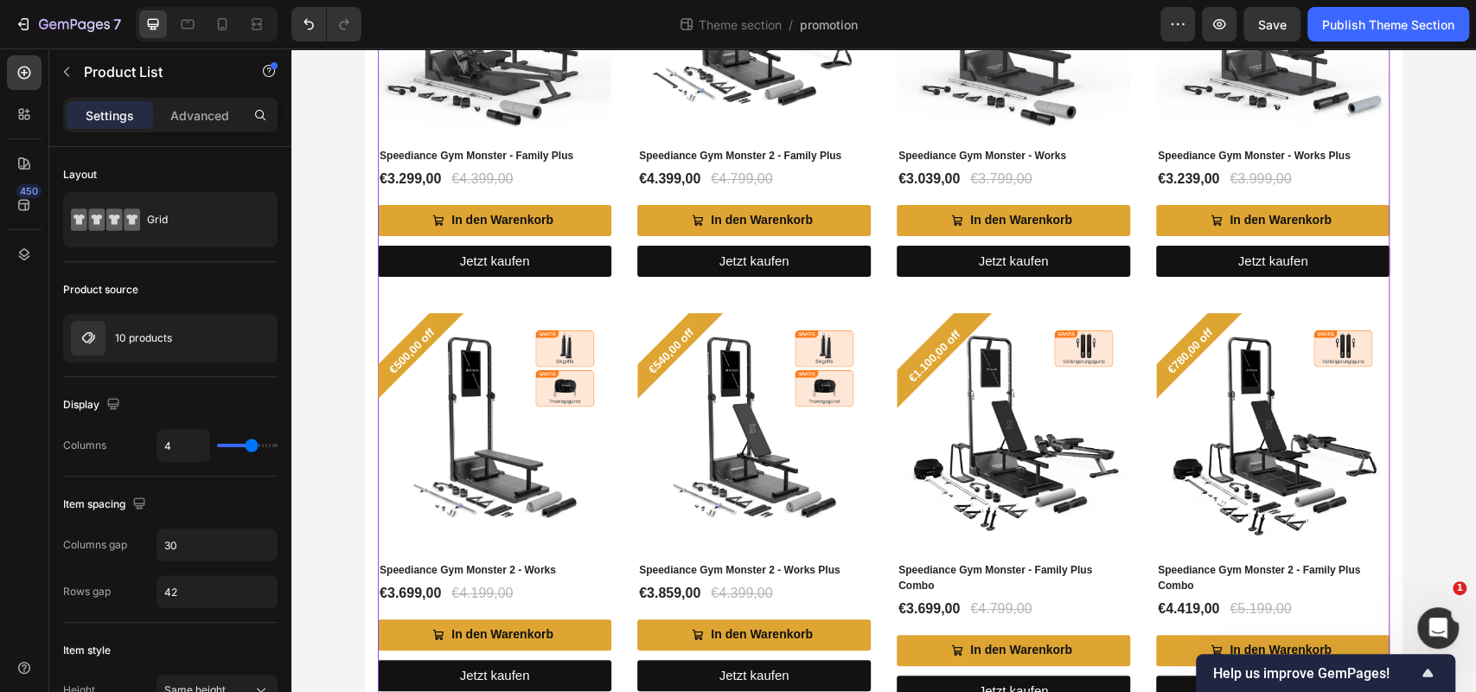
click at [622, 192] on div "€1.100,00 off Product Badge (P) Images Speediance Gym Monster - Family Plus (P)…" at bounding box center [884, 517] width 1012 height 1237
click at [177, 340] on div "10 products" at bounding box center [170, 338] width 214 height 48
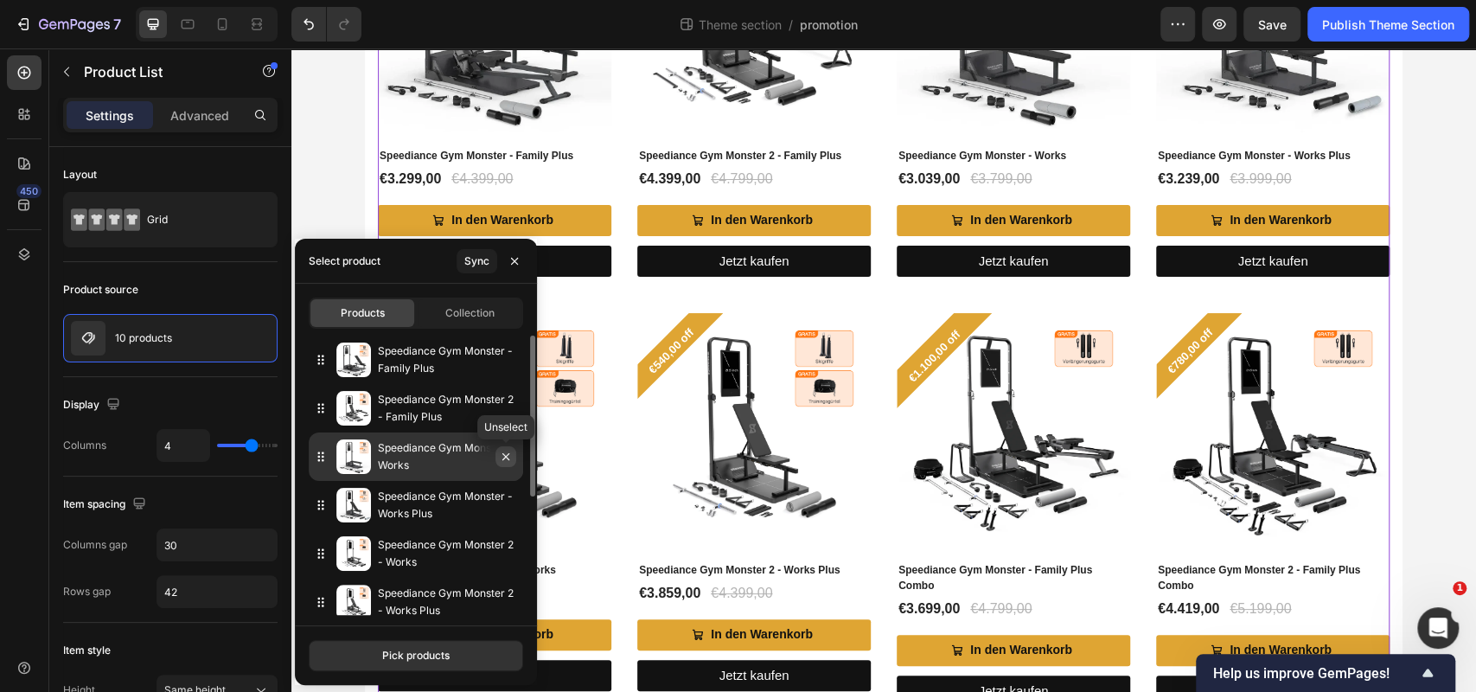
click at [507, 459] on icon "button" at bounding box center [506, 457] width 14 height 14
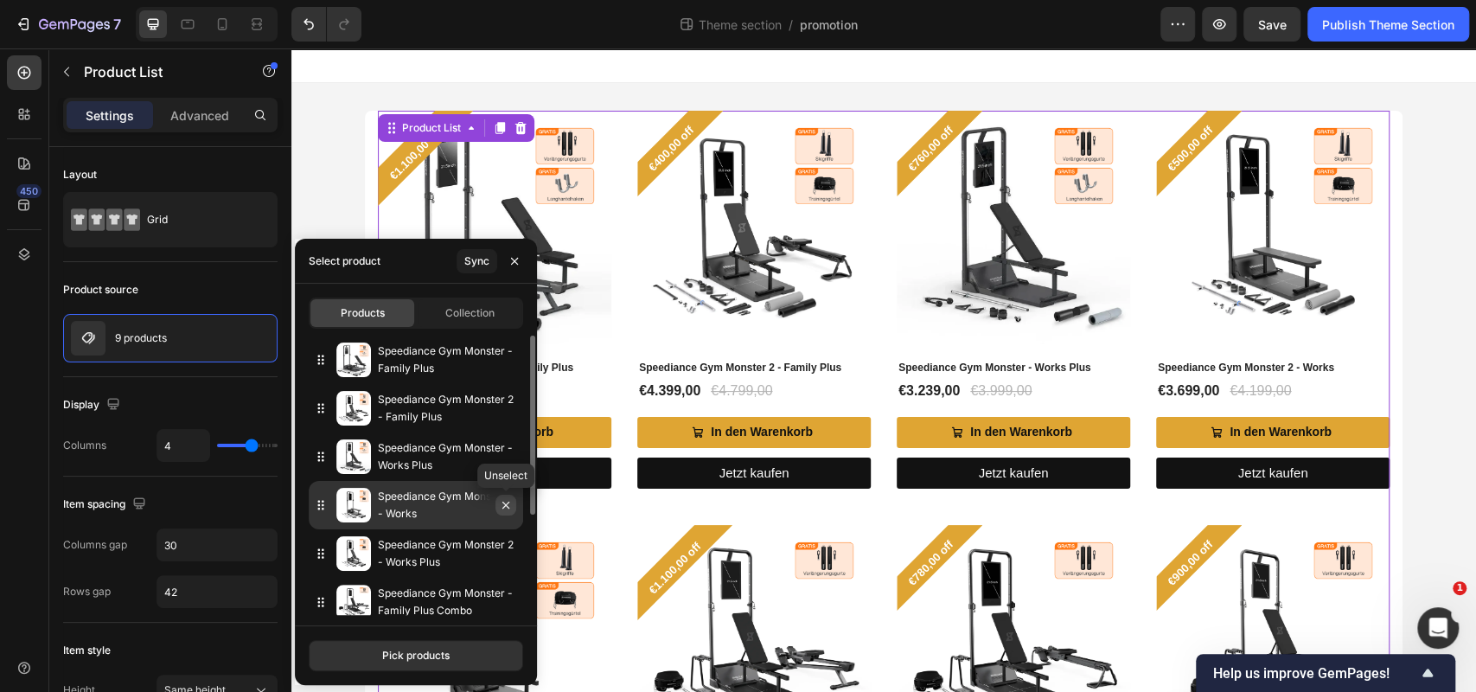
click at [508, 505] on icon "button" at bounding box center [506, 505] width 14 height 14
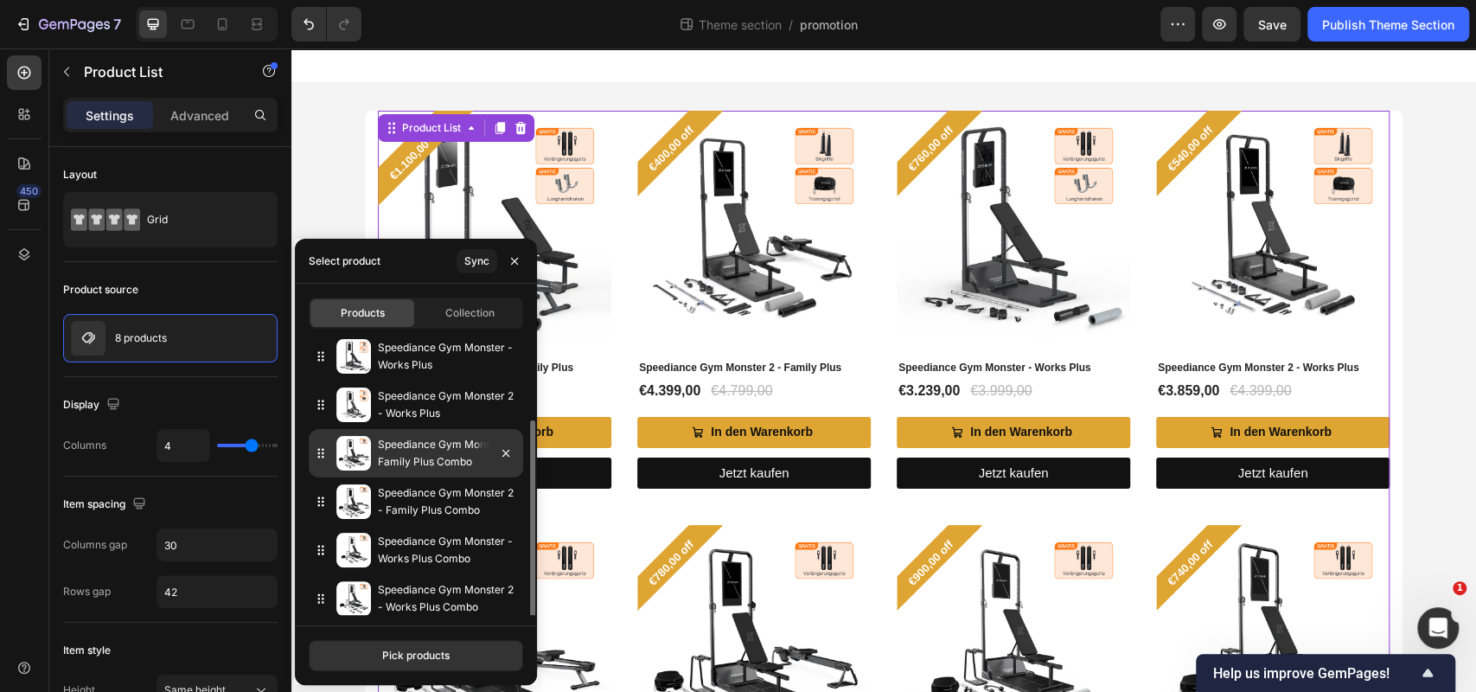
scroll to position [107, 0]
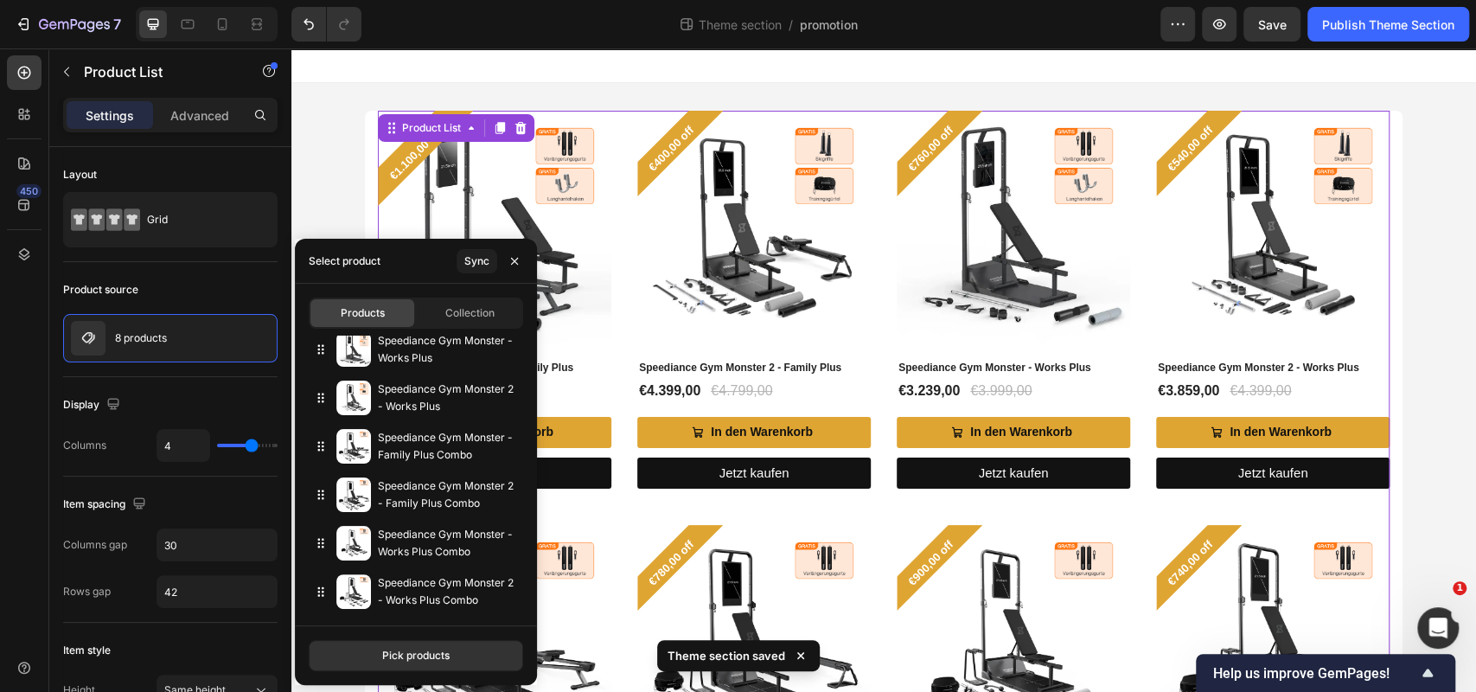
click at [899, 61] on div at bounding box center [883, 65] width 1185 height 35
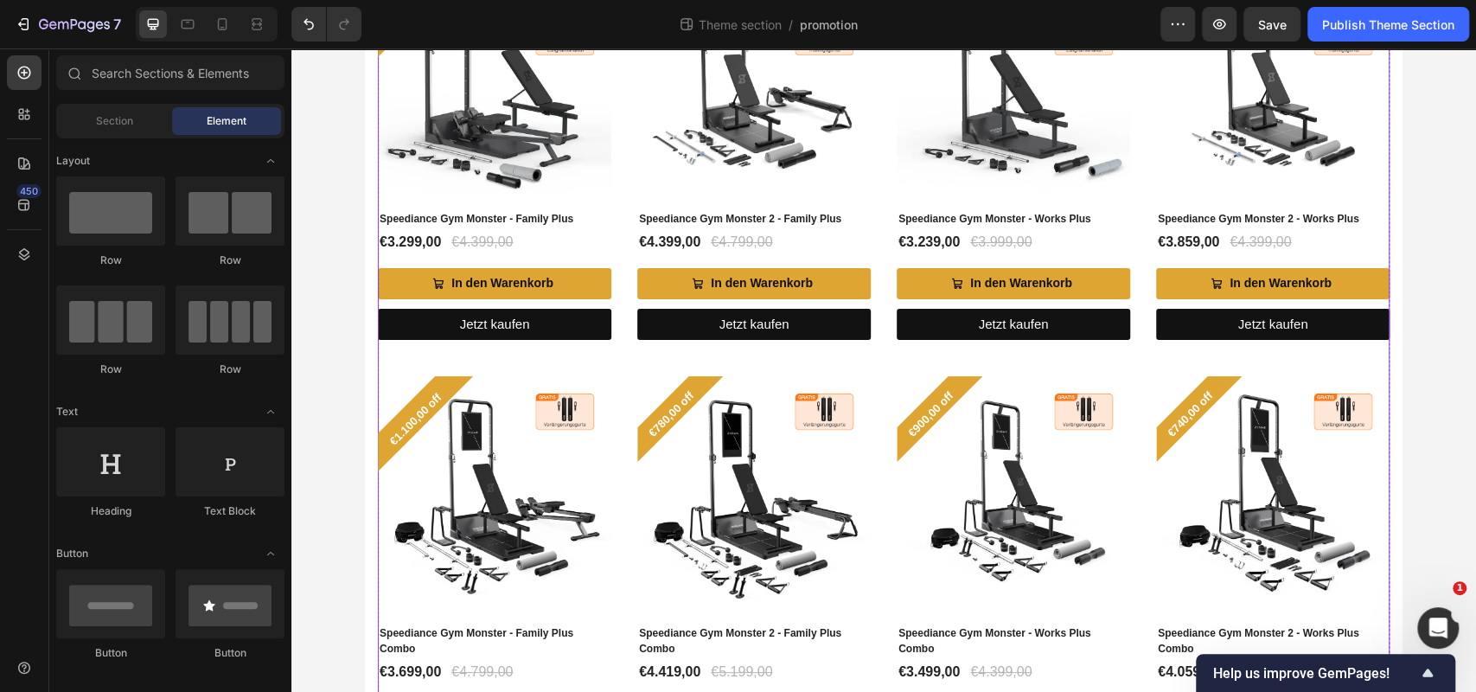
scroll to position [0, 0]
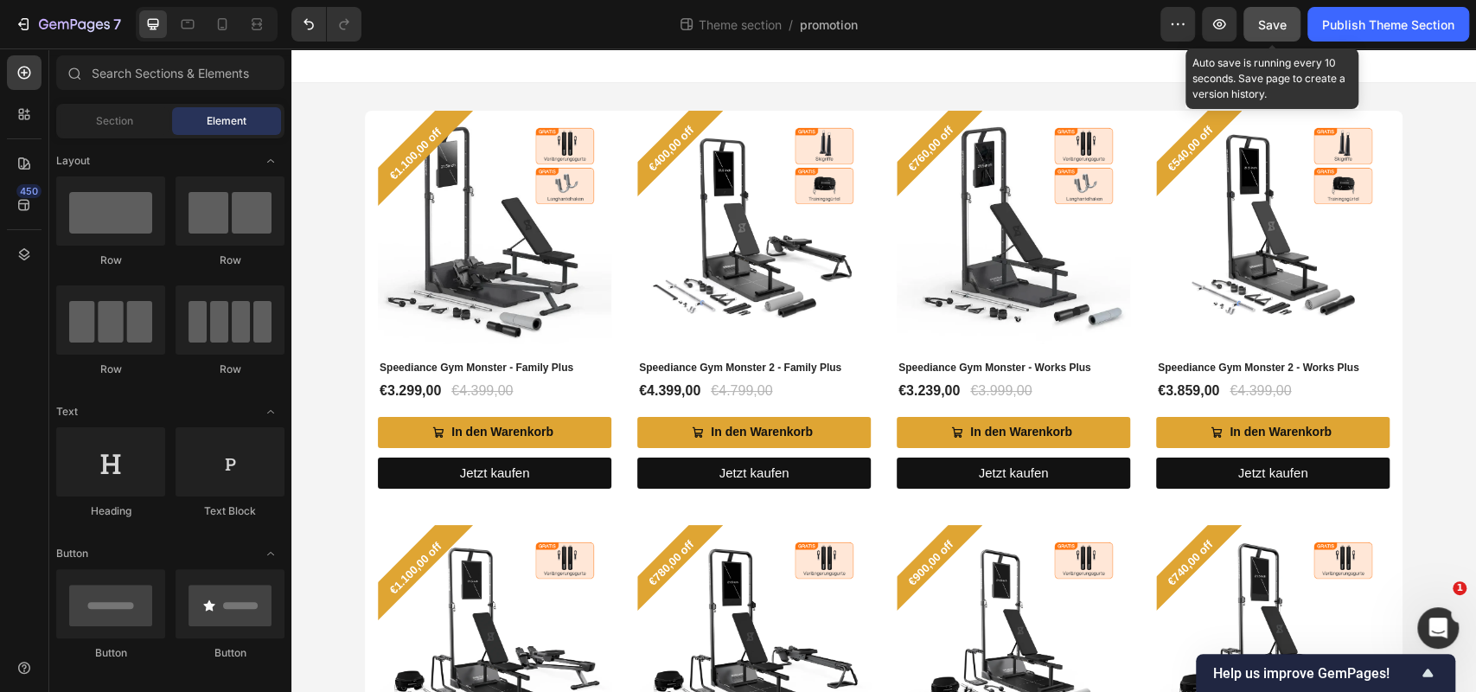
click at [1267, 32] on div "Save" at bounding box center [1272, 25] width 29 height 18
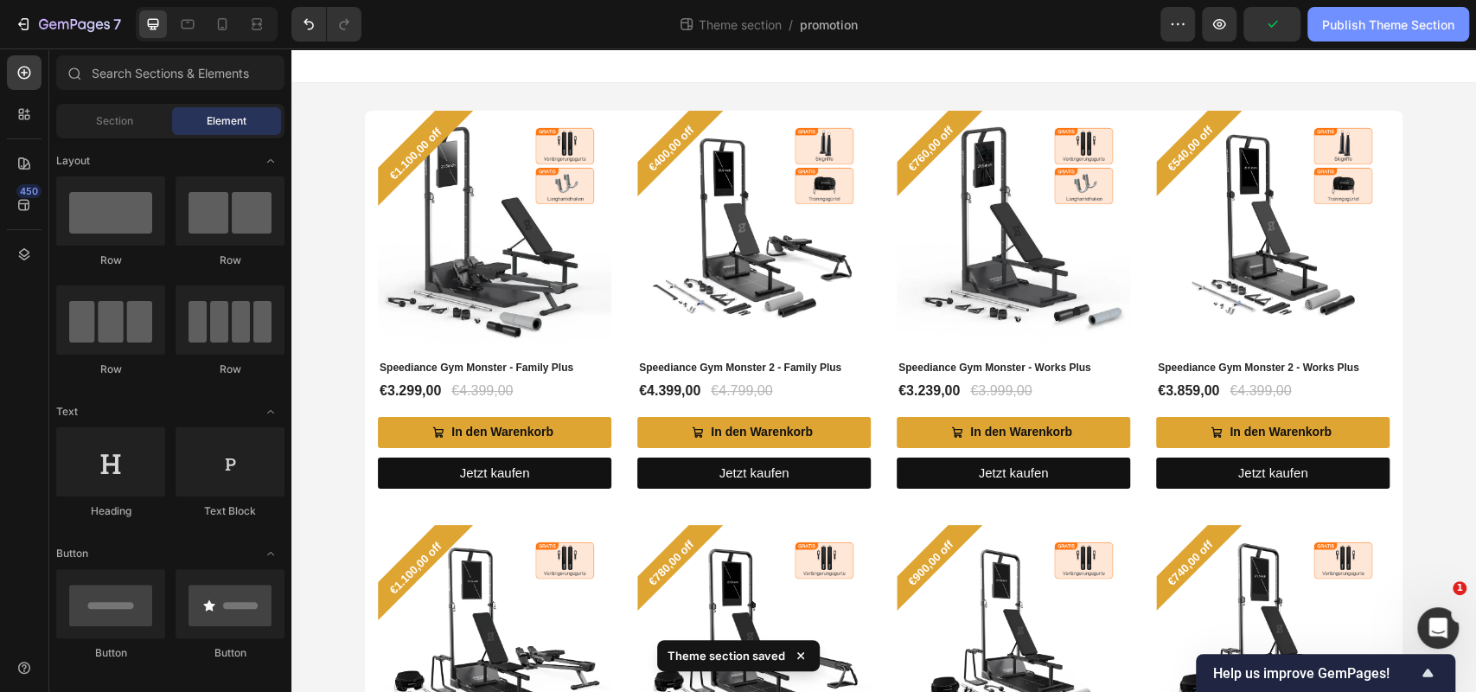
click at [1361, 29] on div "Publish Theme Section" at bounding box center [1388, 25] width 132 height 18
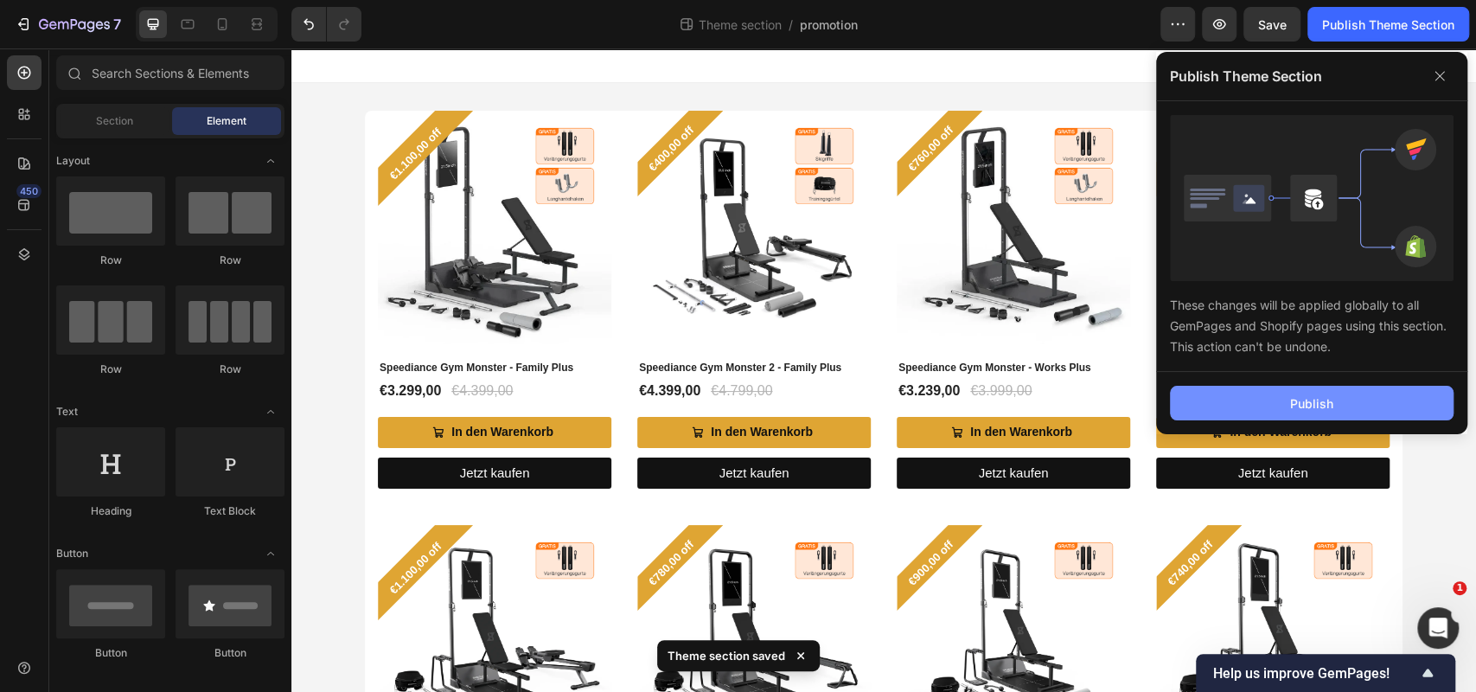
click at [1230, 392] on button "Publish" at bounding box center [1312, 403] width 284 height 35
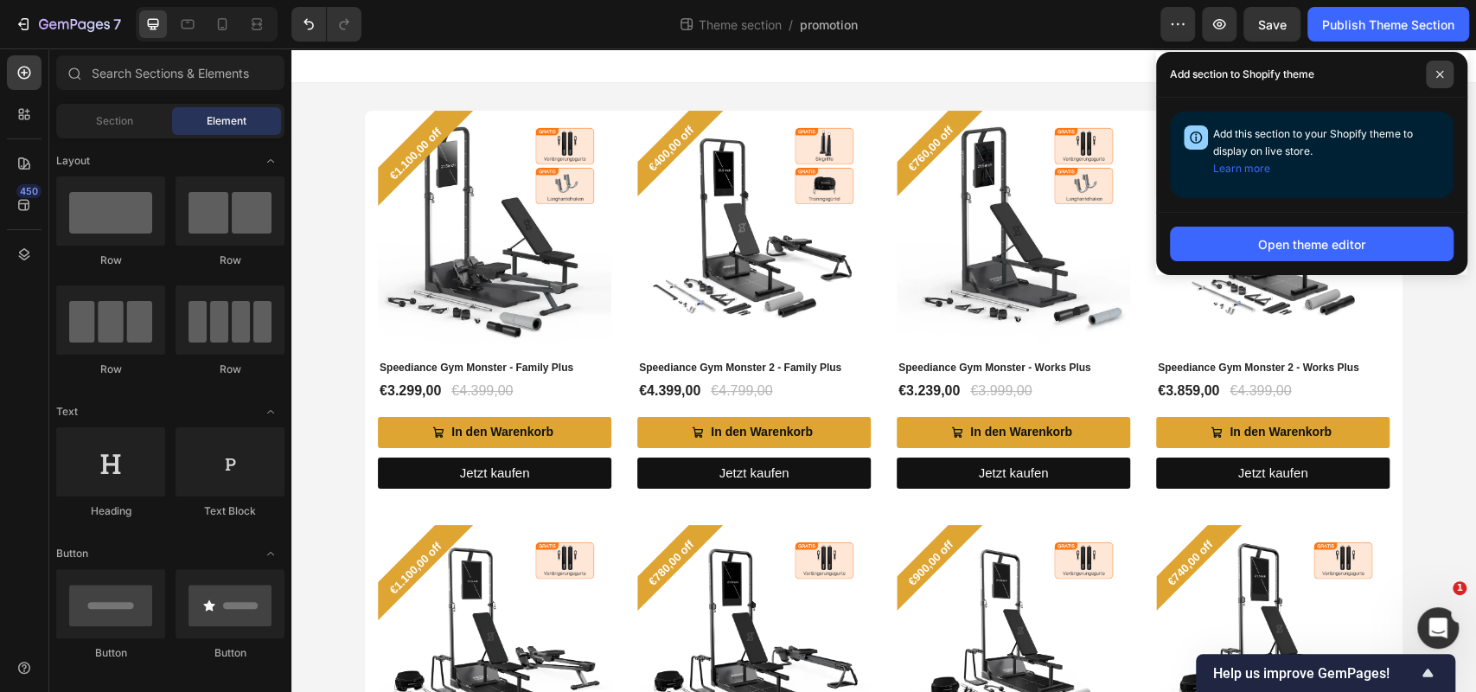
click at [1447, 73] on span at bounding box center [1440, 75] width 28 height 28
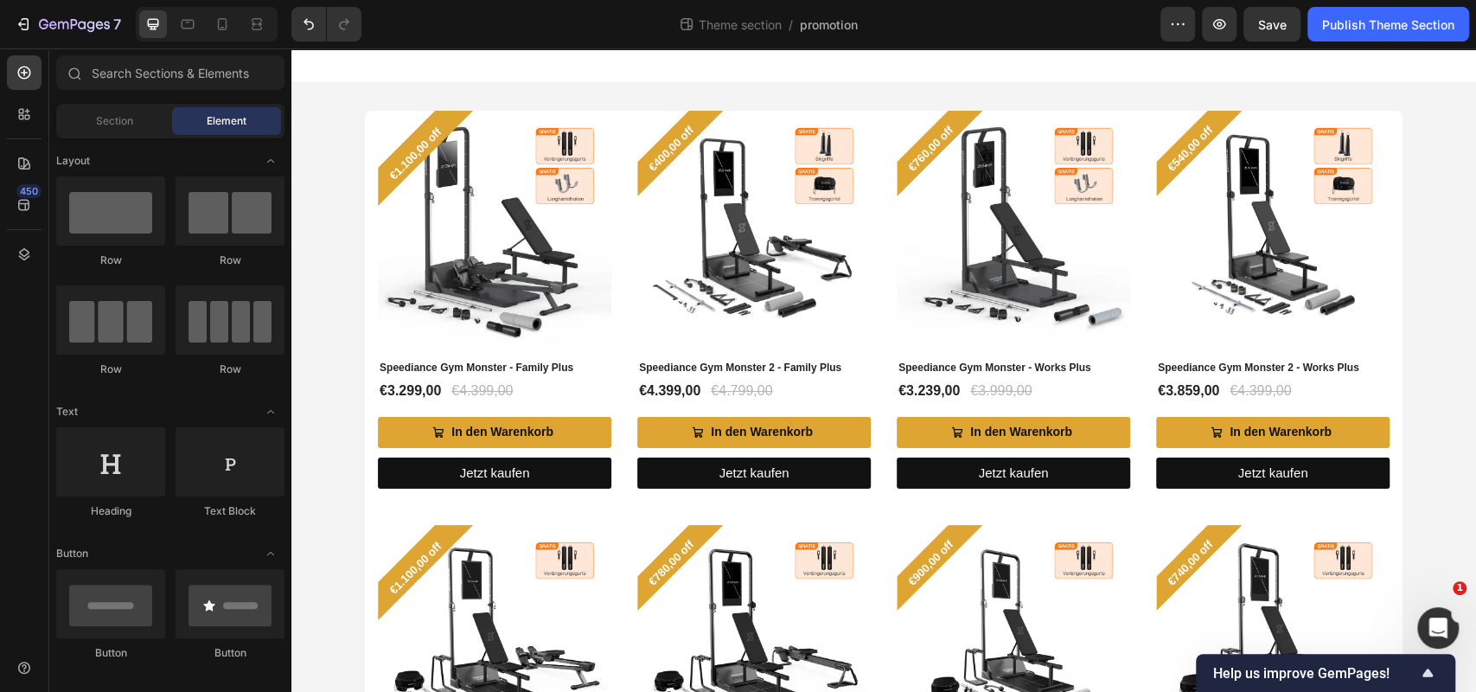
click at [1426, 73] on div at bounding box center [883, 65] width 1185 height 35
click at [1340, 33] on button "Publish Theme Section" at bounding box center [1388, 24] width 162 height 35
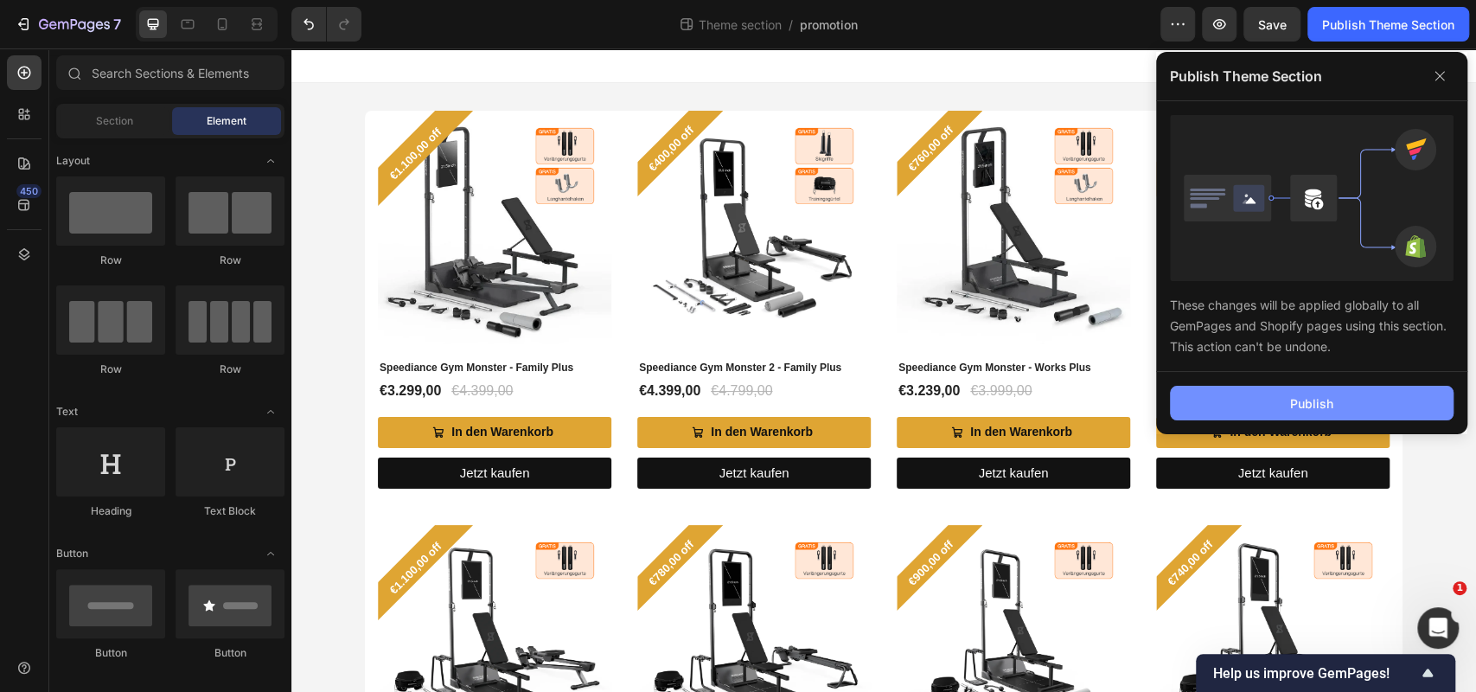
click at [1276, 413] on button "Publish" at bounding box center [1312, 403] width 284 height 35
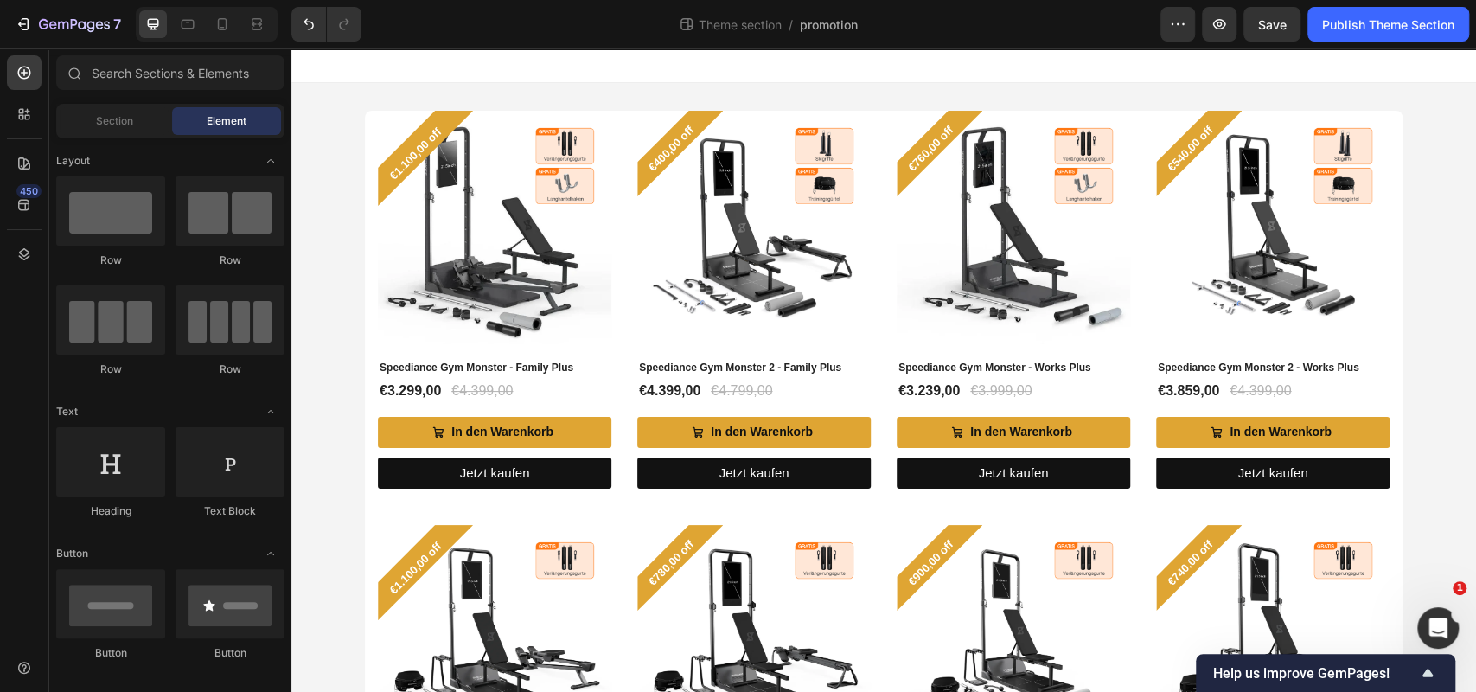
click at [967, 54] on div at bounding box center [883, 65] width 1185 height 35
click at [10, 22] on button "7" at bounding box center [68, 24] width 122 height 35
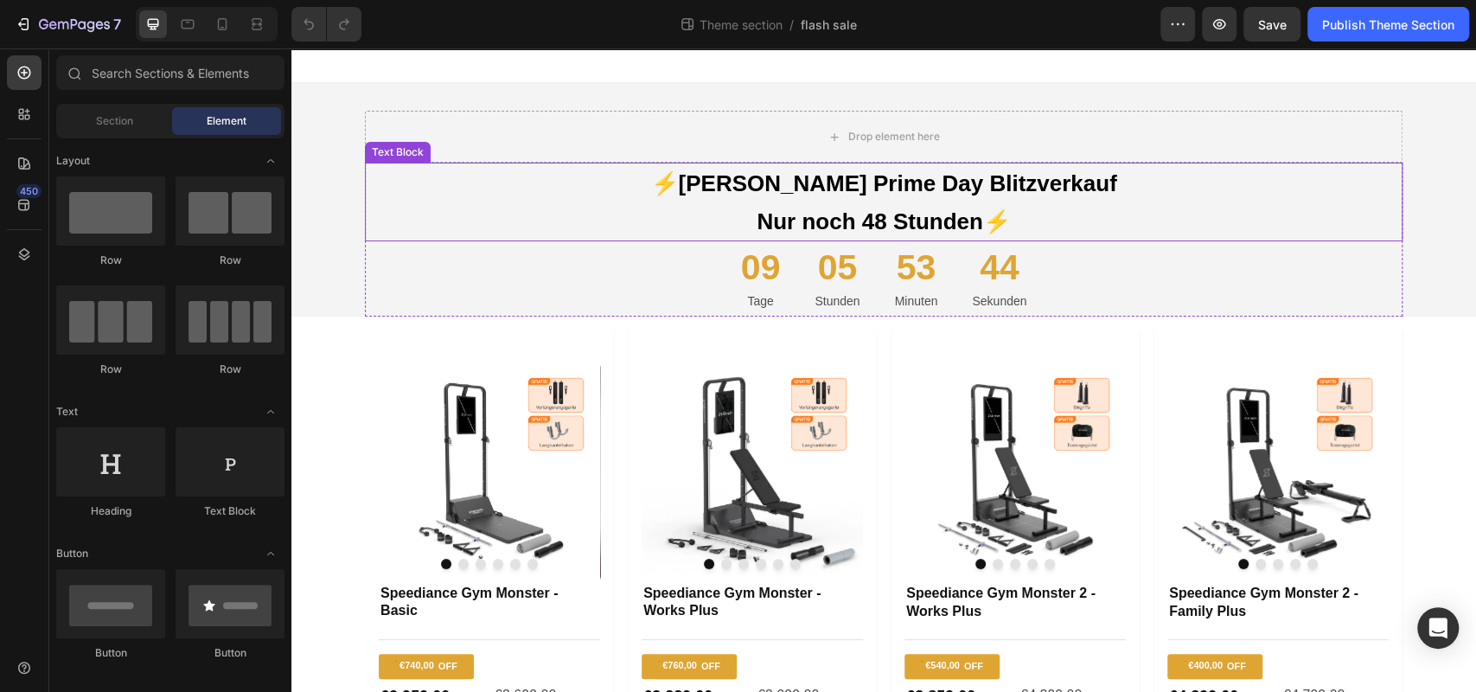
click at [772, 213] on span "Nur noch 48 Stunden⚡️" at bounding box center [883, 221] width 253 height 26
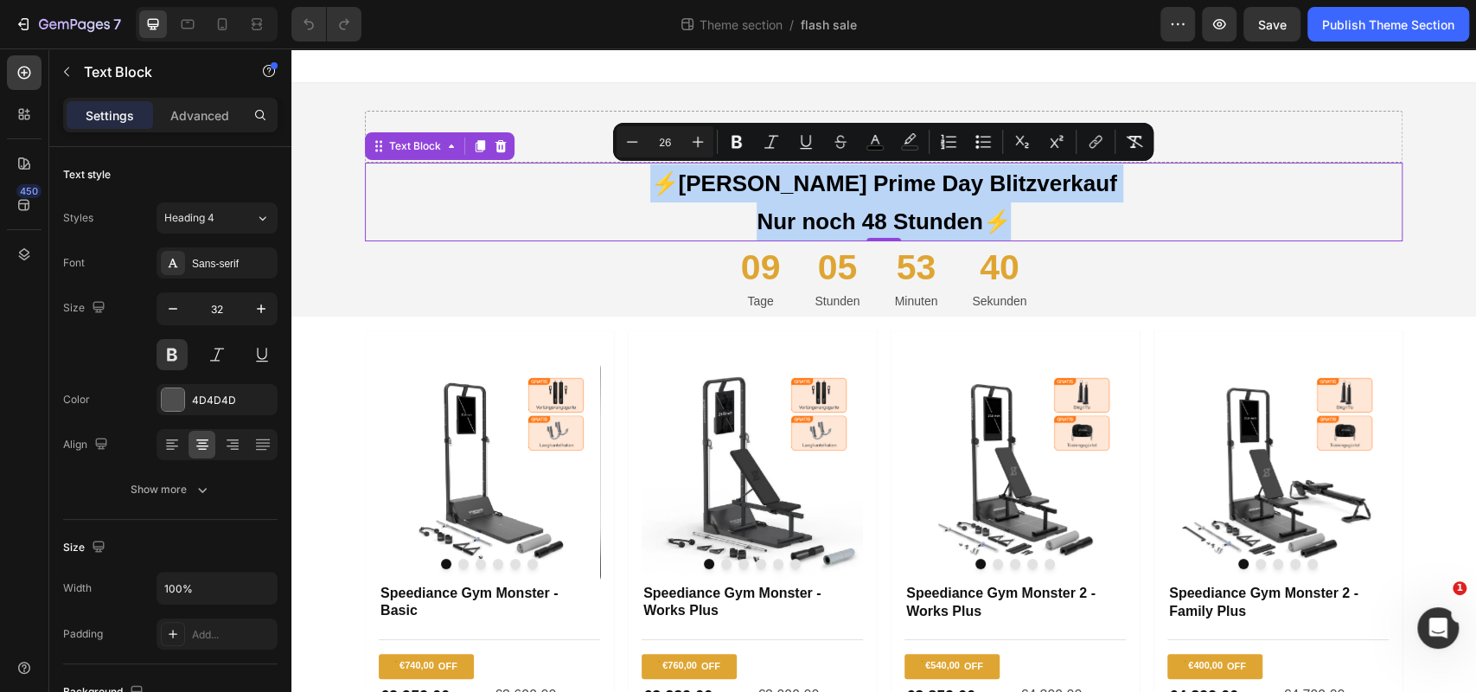
drag, startPoint x: 710, startPoint y: 181, endPoint x: 1001, endPoint y: 231, distance: 295.7
click at [1001, 231] on div "⚡️[PERSON_NAME] Prime Day Blitzverkauf Nur noch 48 Stunden⚡️" at bounding box center [884, 202] width 1038 height 79
copy div "⚡️[PERSON_NAME] Prime Day Blitzverkauf Nur noch 48 Stunden⚡️"
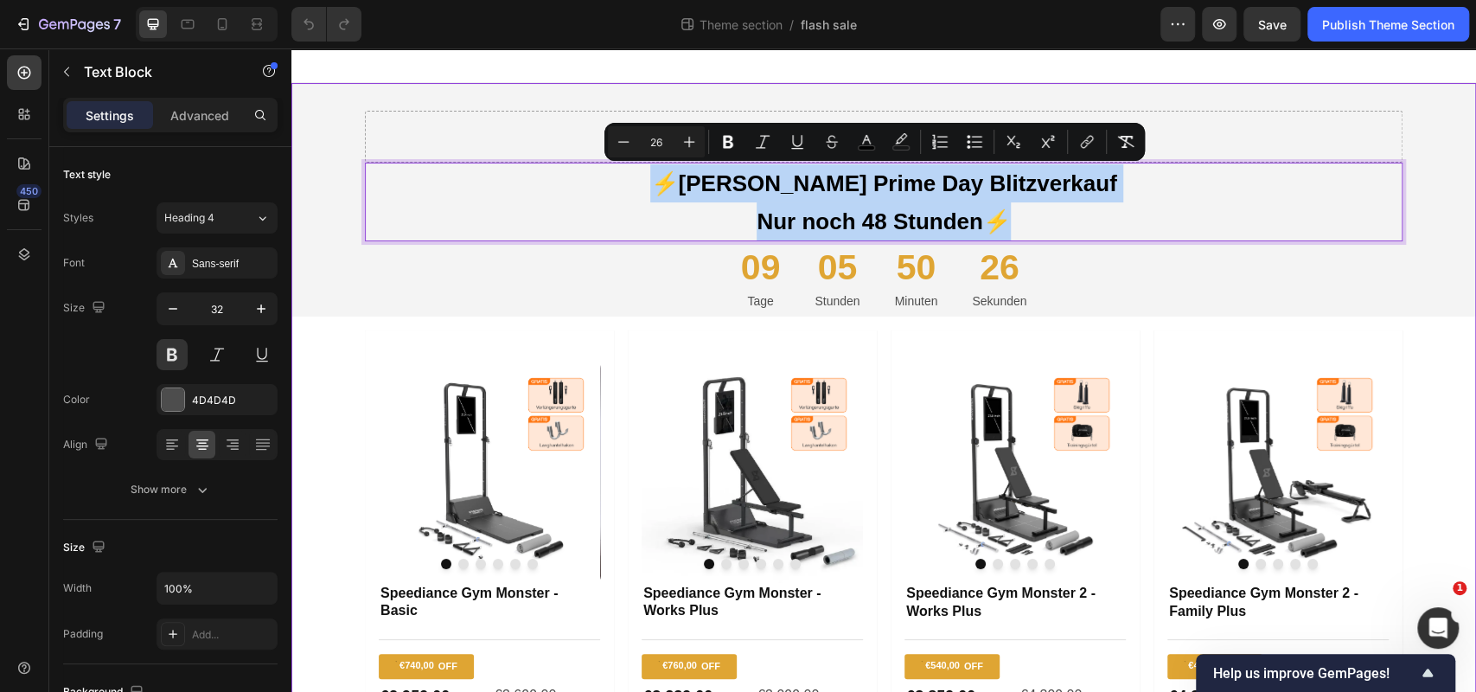
click at [893, 84] on div "Drop element here Row ⚡️[PERSON_NAME] Prime Day Blitzverkauf Nur noch 48 Stunde…" at bounding box center [883, 480] width 1185 height 795
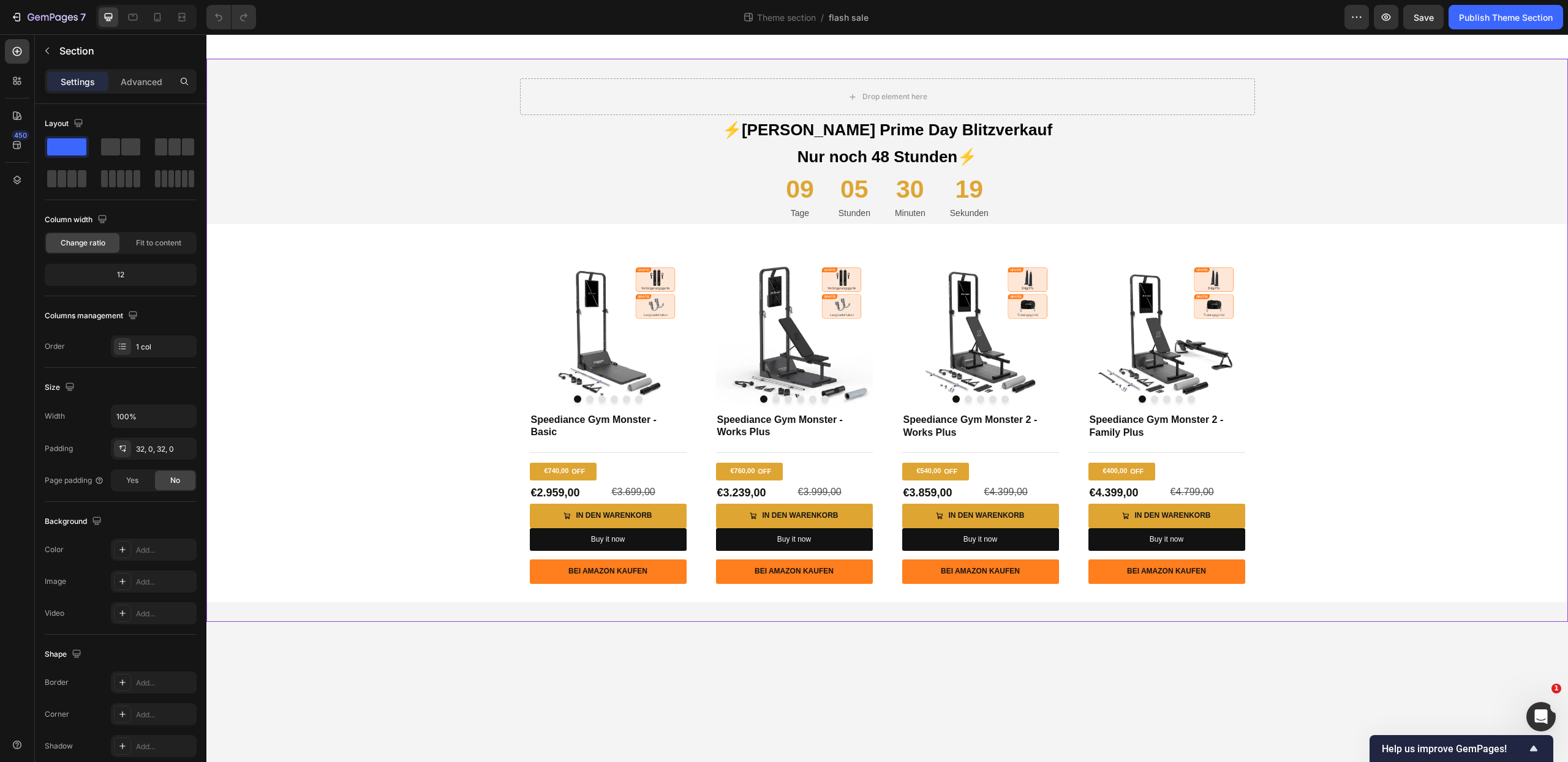
click at [417, 143] on div "Drop element here Row ⚡️[PERSON_NAME] Prime Day Blitzverkauf Nur noch 48 Stunde…" at bounding box center [887, 341] width 1361 height 524
click at [1434, 161] on div "Drop element here Row ⚡️[PERSON_NAME] Prime Day Blitzverkauf Nur noch 48 Stunde…" at bounding box center [887, 341] width 1361 height 524
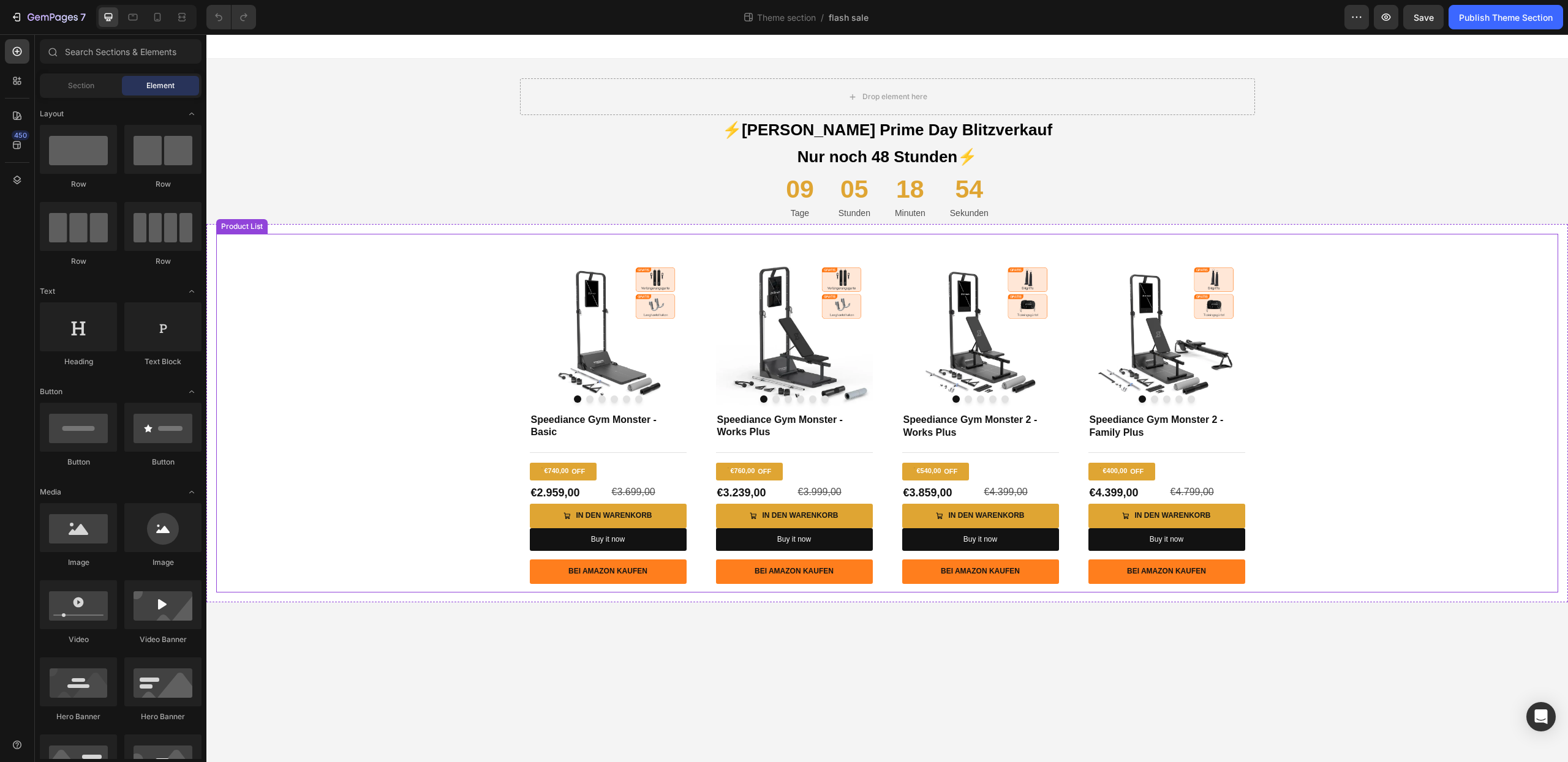
click at [1278, 457] on div "Product Images Speediance Gym Monster - Basic Product Title Title Line €740,00 …" at bounding box center [887, 413] width 1341 height 359
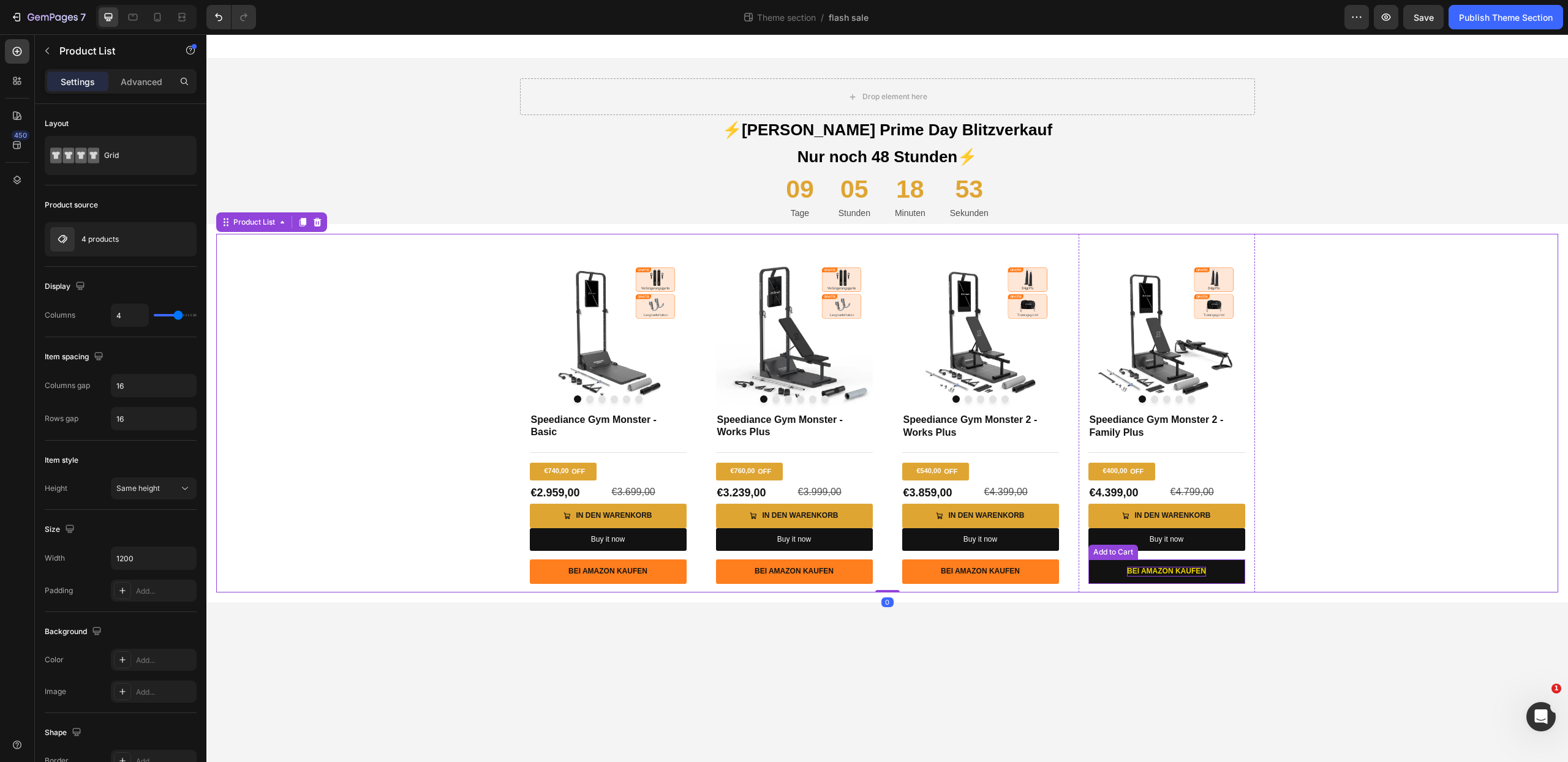
click at [1129, 573] on div "Bei Amazon kaufen" at bounding box center [1166, 572] width 79 height 10
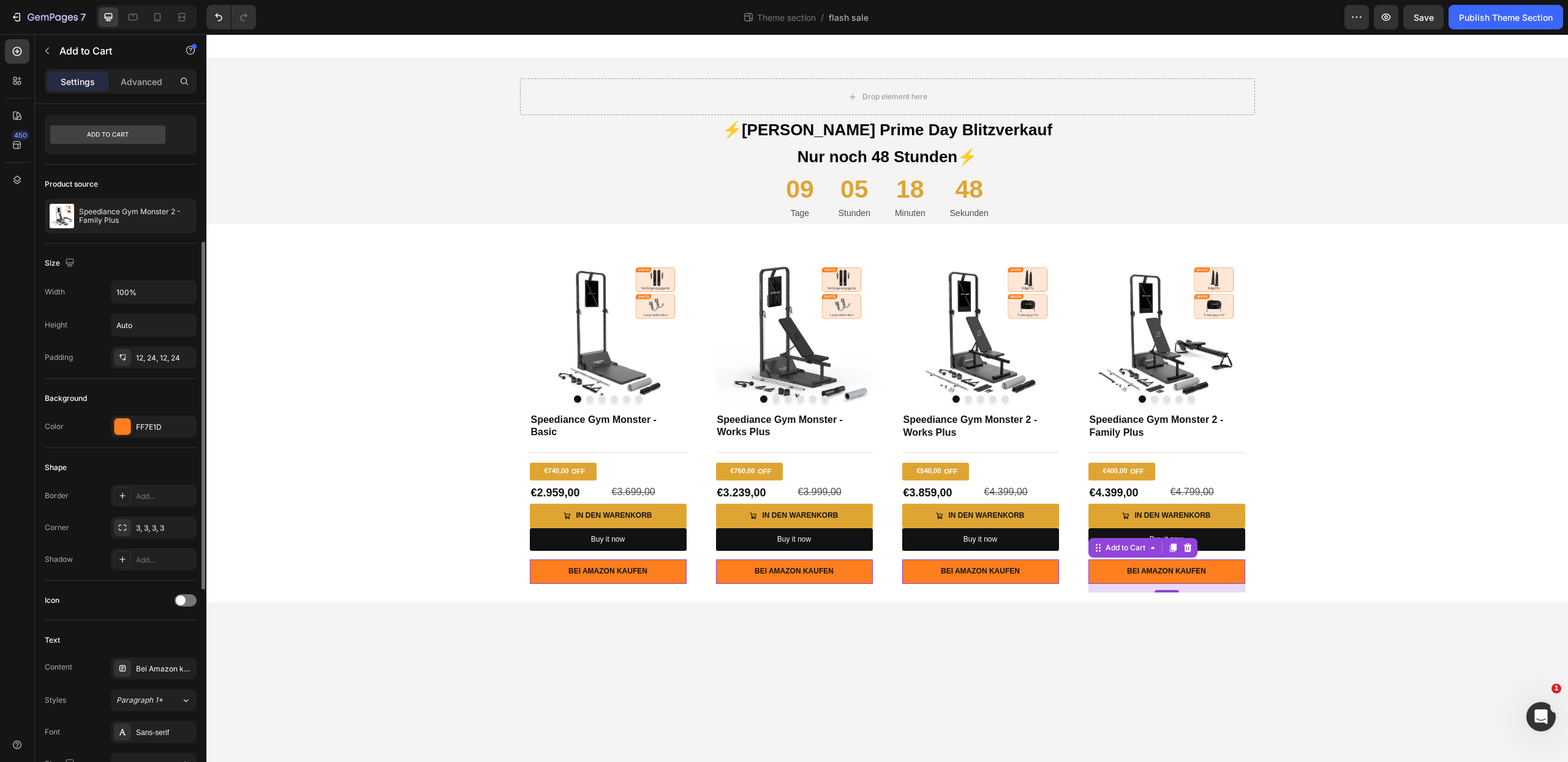
scroll to position [246, 0]
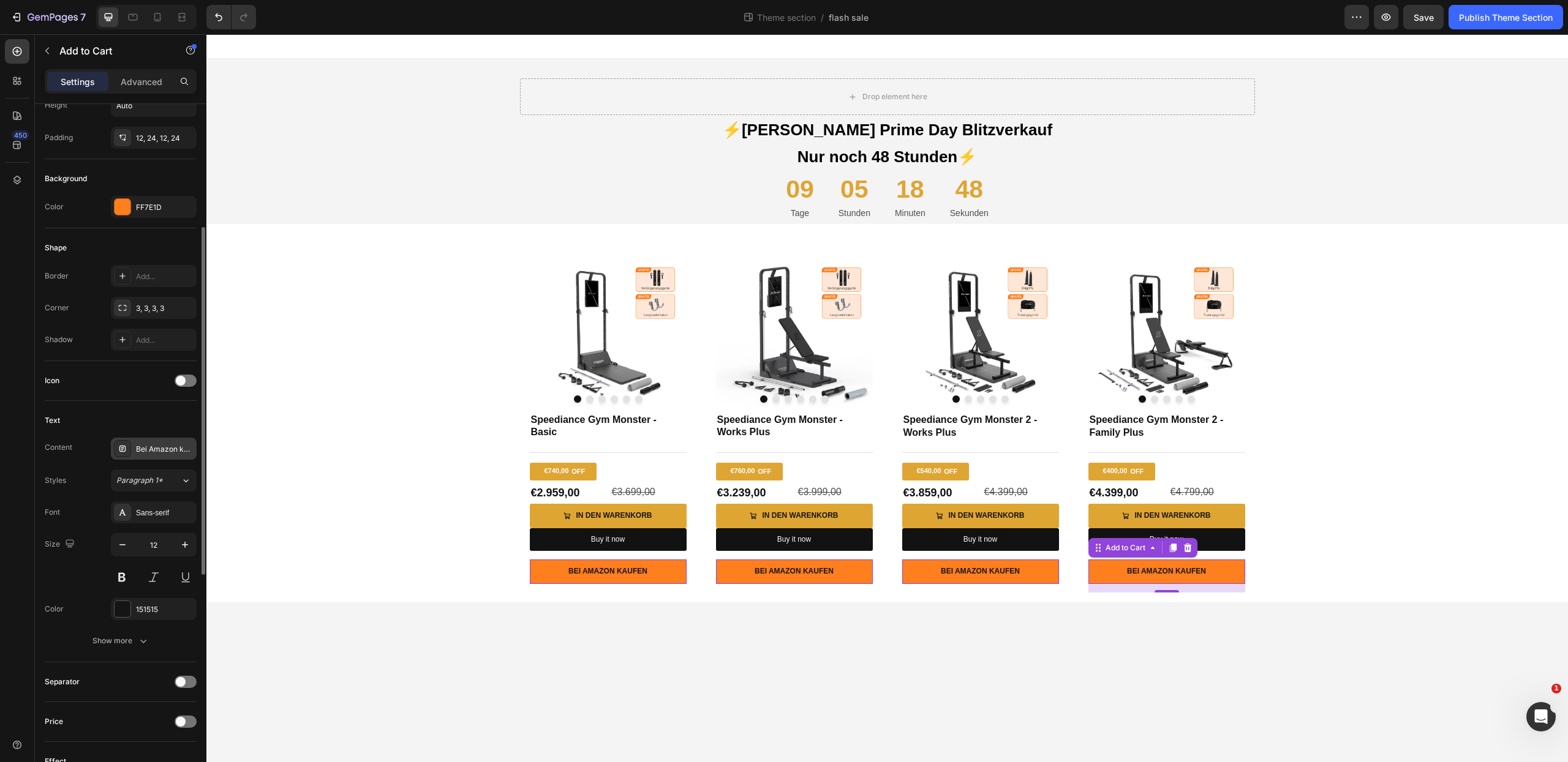
drag, startPoint x: 154, startPoint y: 447, endPoint x: 161, endPoint y: 445, distance: 7.3
click at [153, 448] on div "Bei Amazon kaufen" at bounding box center [164, 450] width 57 height 11
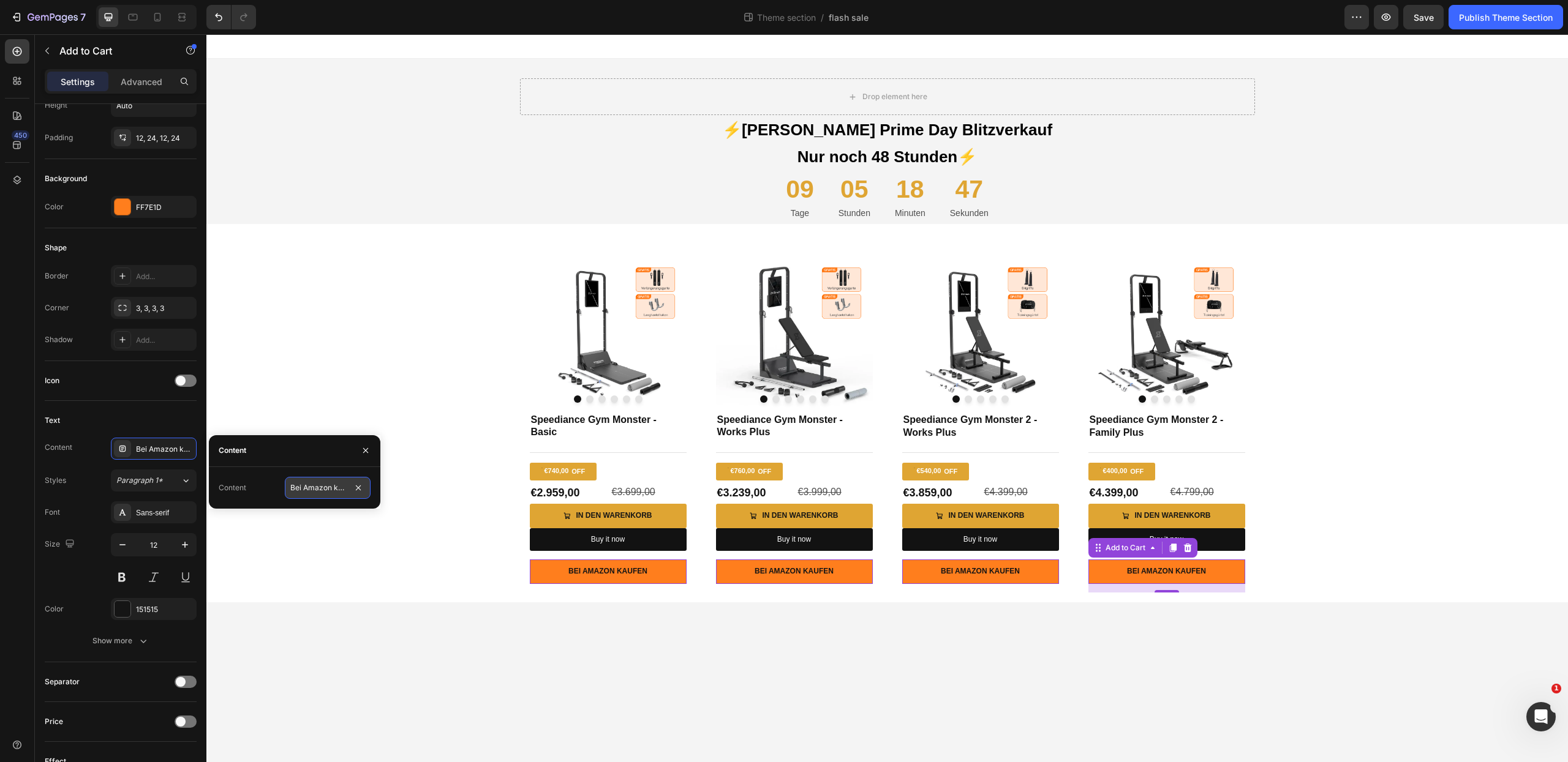
click at [305, 489] on input "Bei Amazon kaufen" at bounding box center [327, 488] width 86 height 22
